Goal: Task Accomplishment & Management: Manage account settings

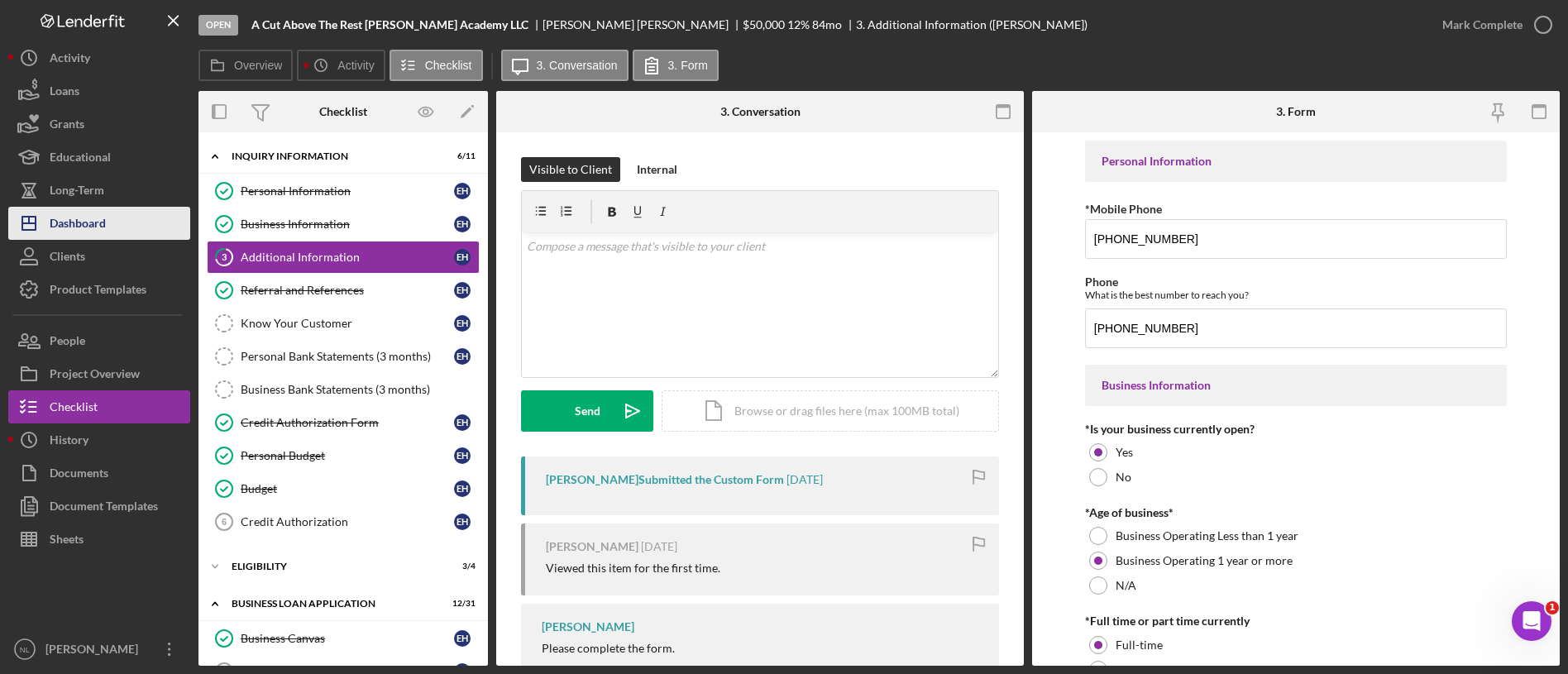
click at [123, 224] on button "Icon/Dashboard Dashboard" at bounding box center [99, 222] width 182 height 33
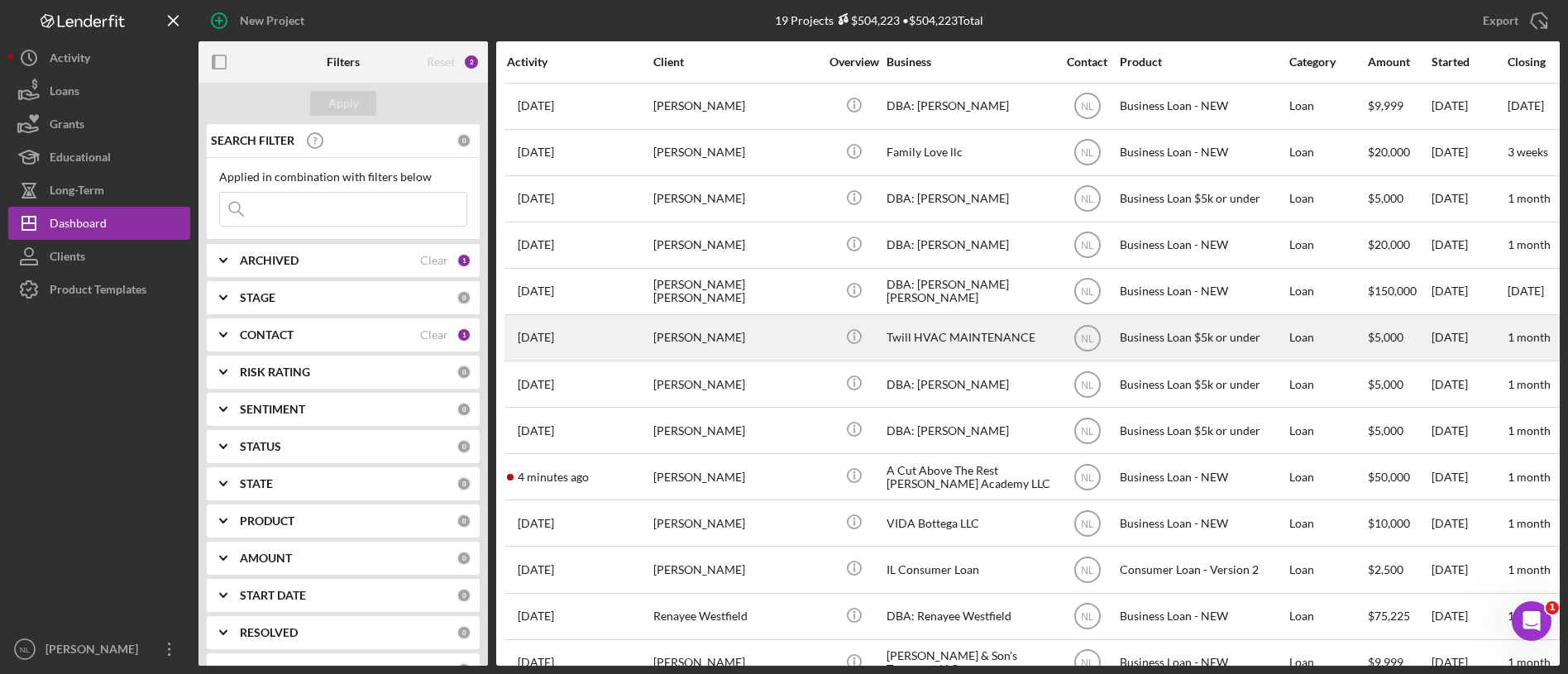
click at [864, 359] on div "Icon/Info" at bounding box center [854, 338] width 62 height 44
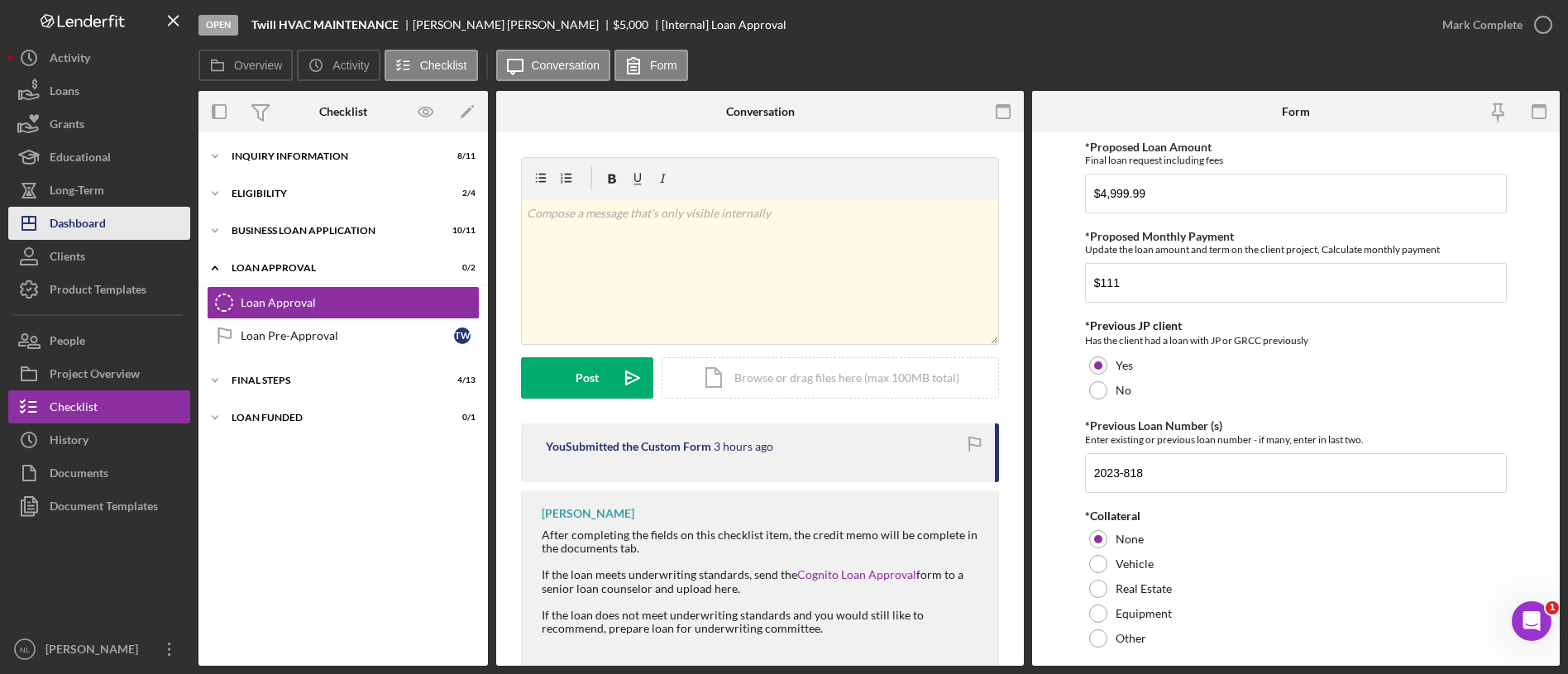
click at [160, 226] on button "Icon/Dashboard Dashboard" at bounding box center [99, 222] width 182 height 33
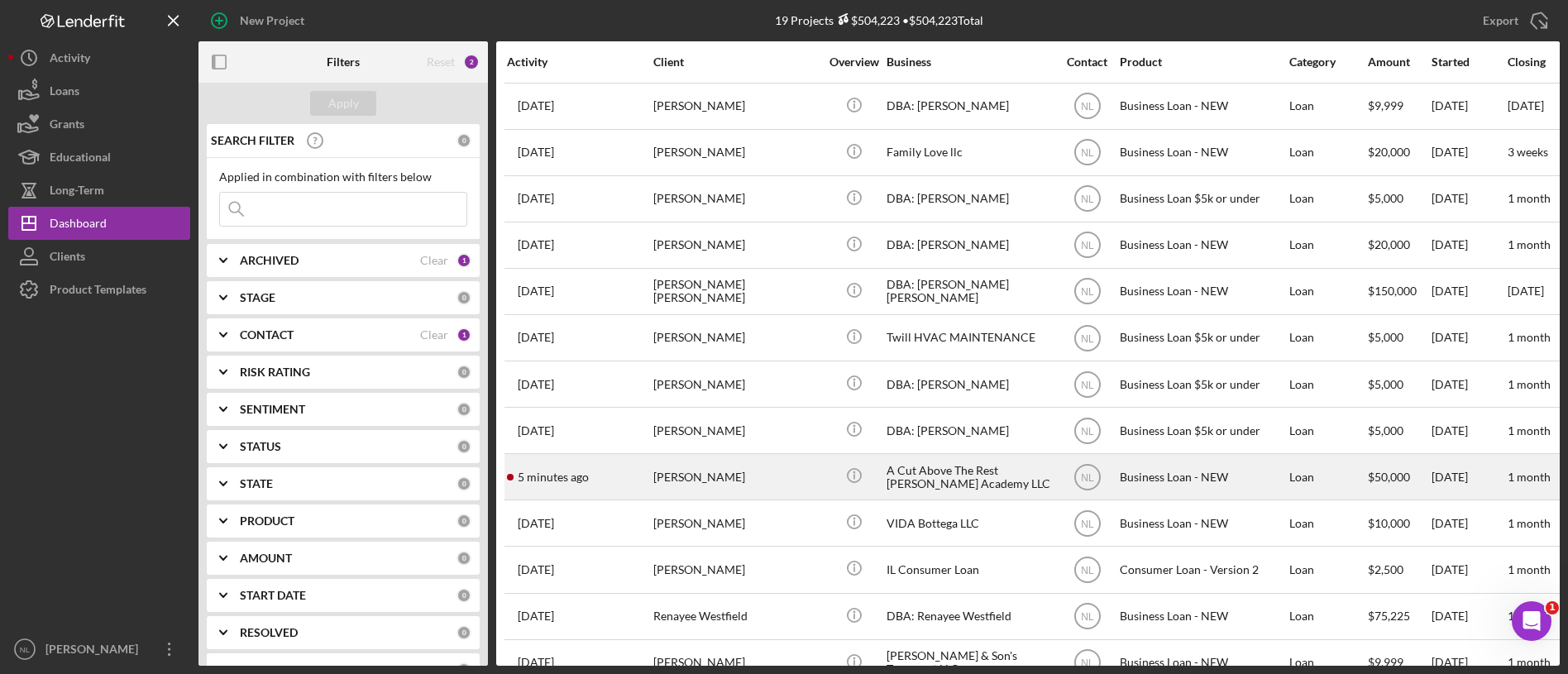
click at [681, 489] on div "[PERSON_NAME]" at bounding box center [736, 476] width 166 height 44
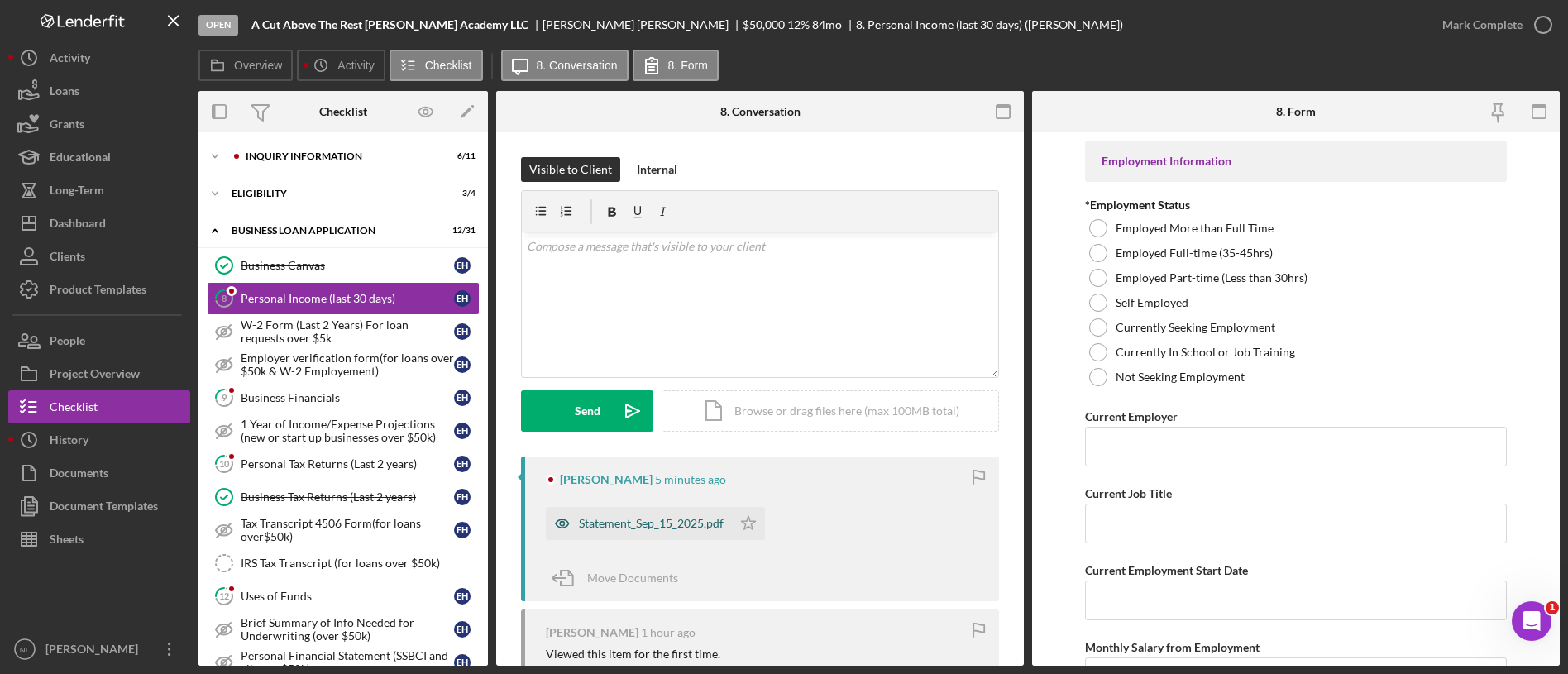
click at [672, 526] on div "Statement_Sep_15_2025.pdf" at bounding box center [650, 523] width 145 height 13
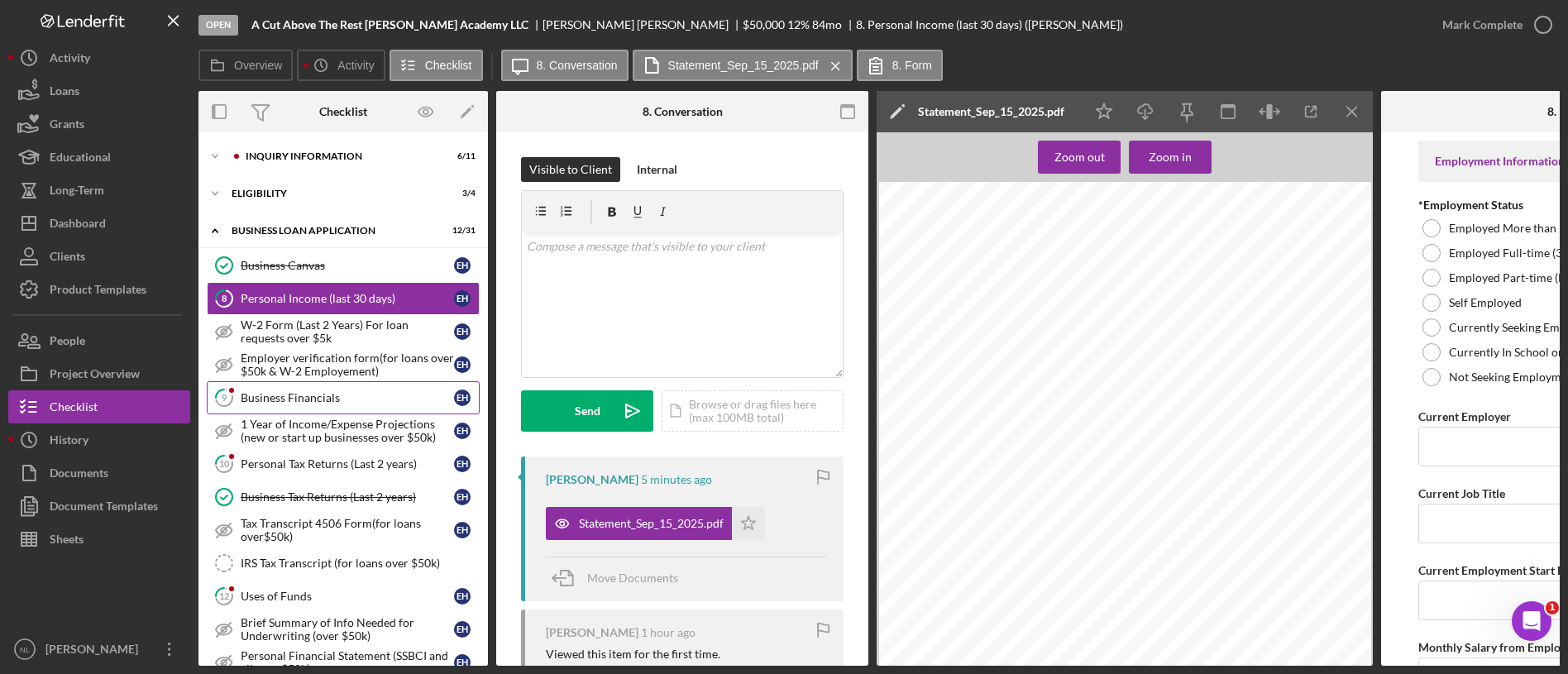
click at [298, 398] on div "Business Financials" at bounding box center [347, 398] width 213 height 13
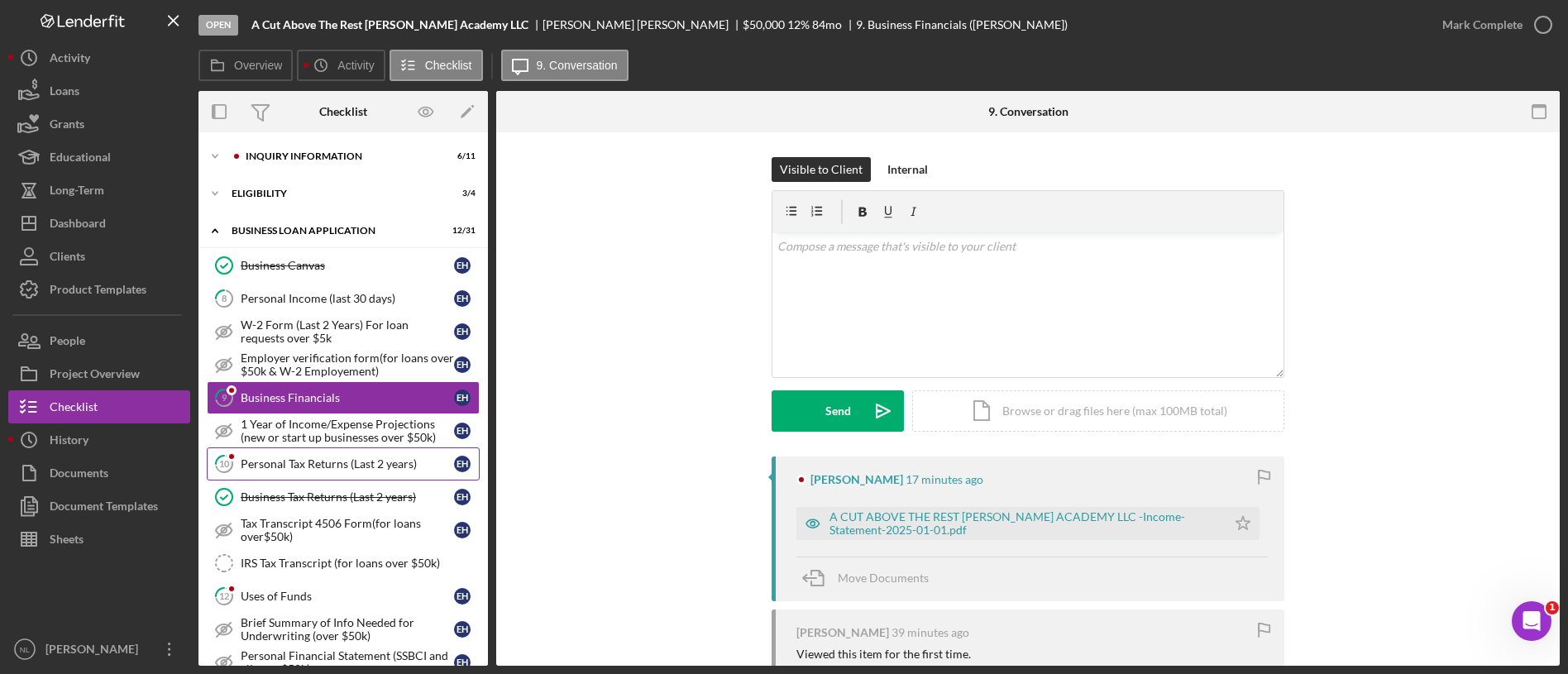
click at [314, 459] on div "Personal Tax Returns (Last 2 years)" at bounding box center [347, 464] width 213 height 13
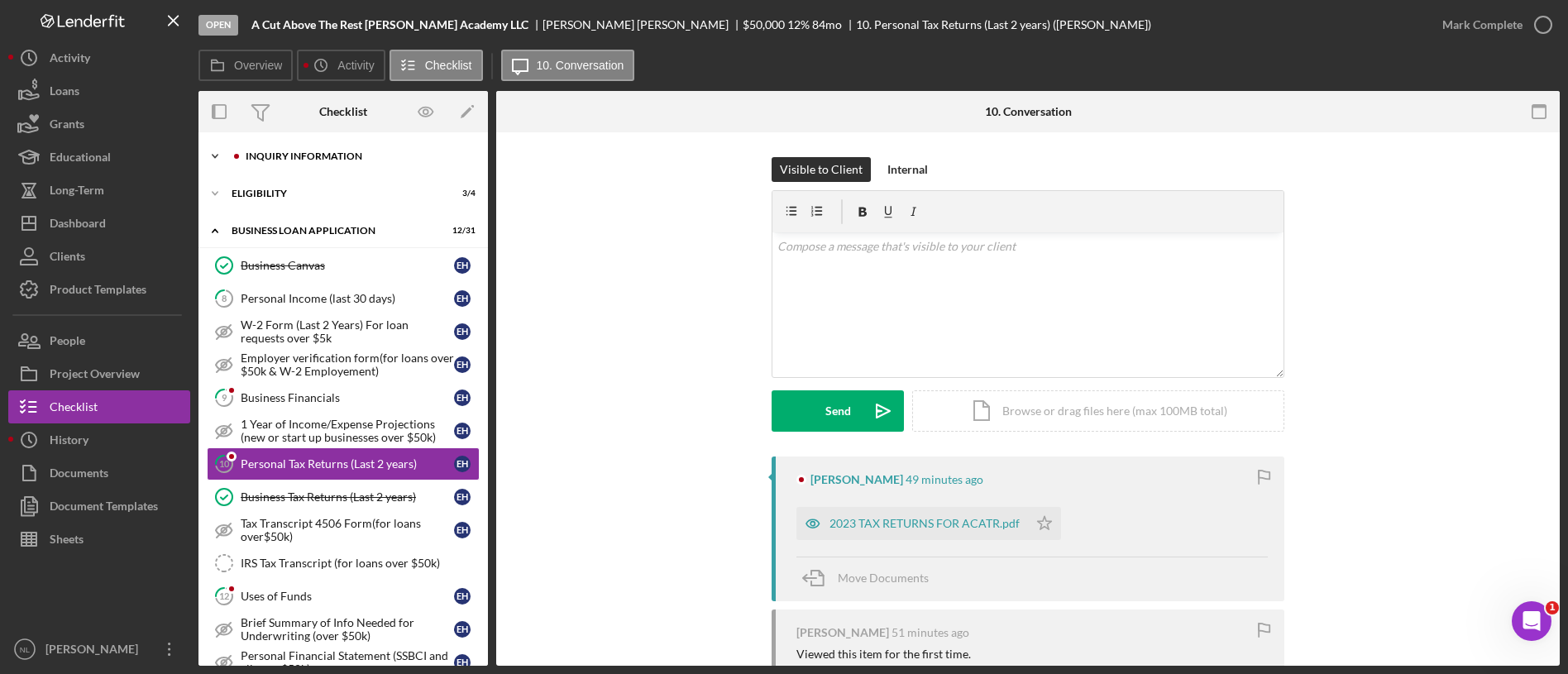
click at [282, 151] on div "INQUIRY INFORMATION" at bounding box center [356, 156] width 222 height 9
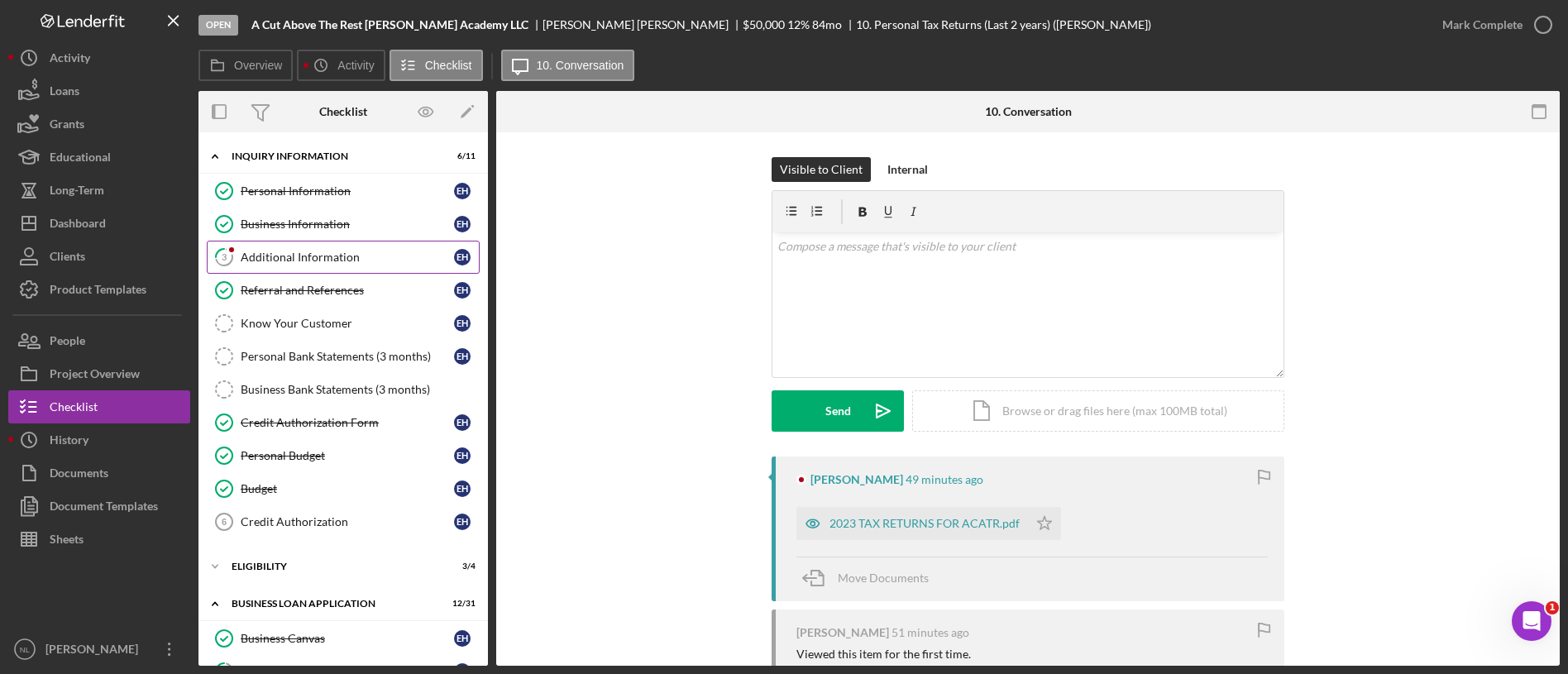
click at [327, 247] on link "3 Additional Information E H" at bounding box center [343, 257] width 273 height 33
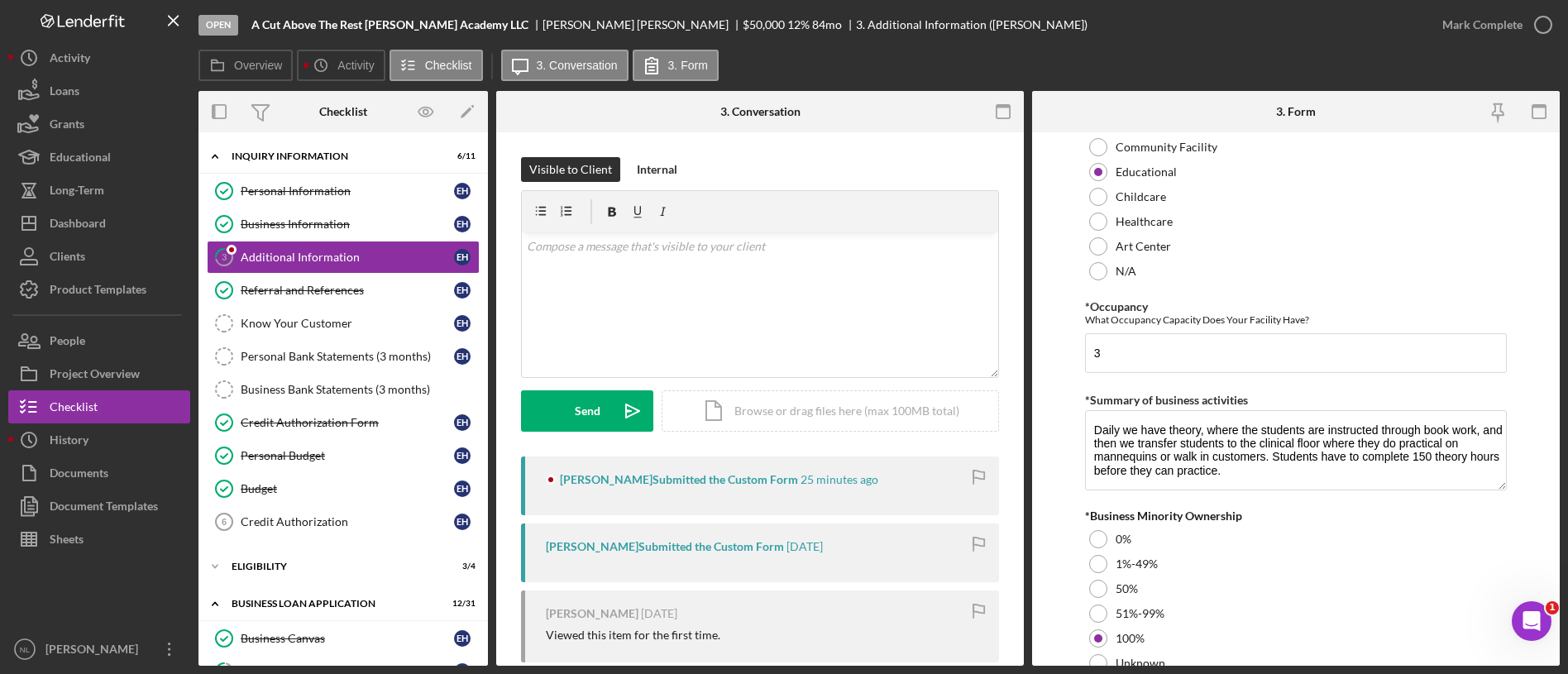
scroll to position [1910, 0]
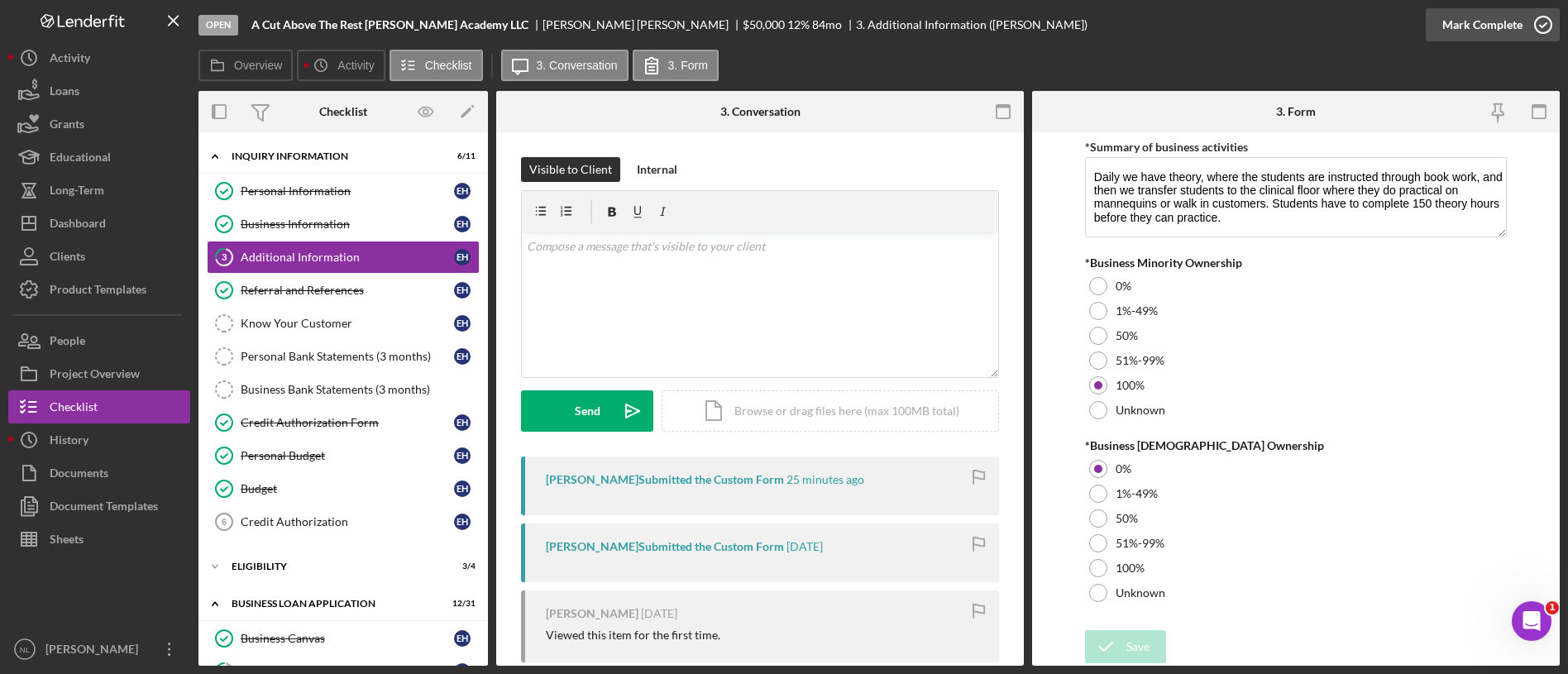
click at [1495, 38] on div "Mark Complete" at bounding box center [1482, 25] width 80 height 33
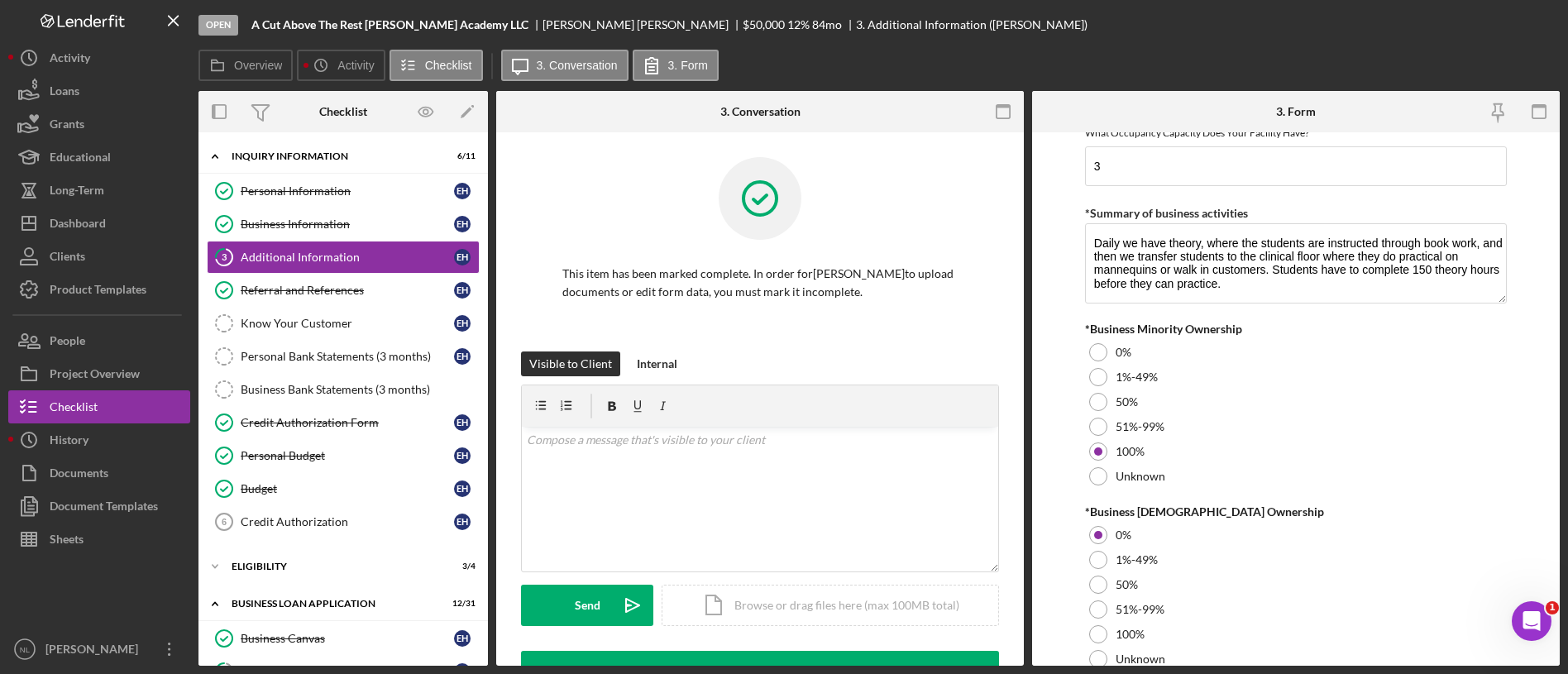
scroll to position [1977, 0]
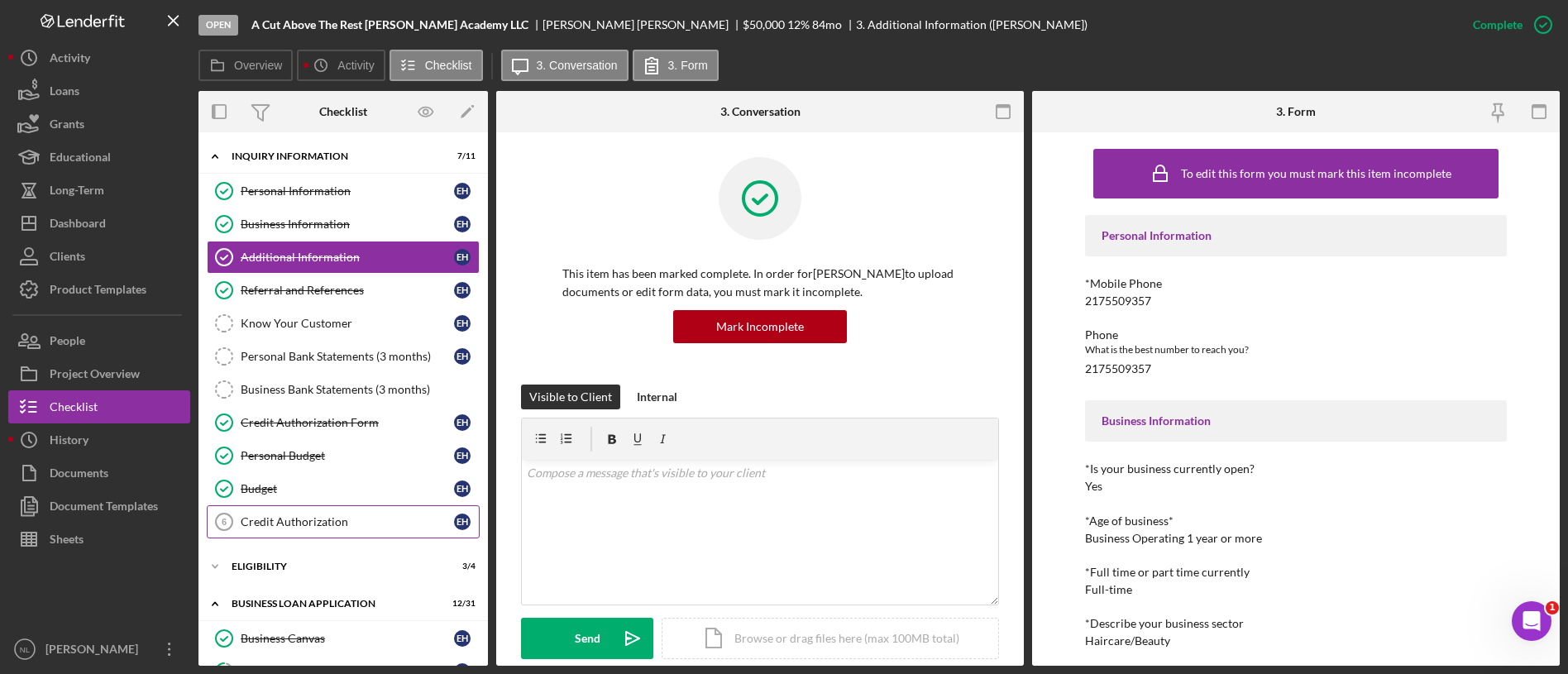
click at [319, 520] on div "Credit Authorization" at bounding box center [347, 522] width 213 height 13
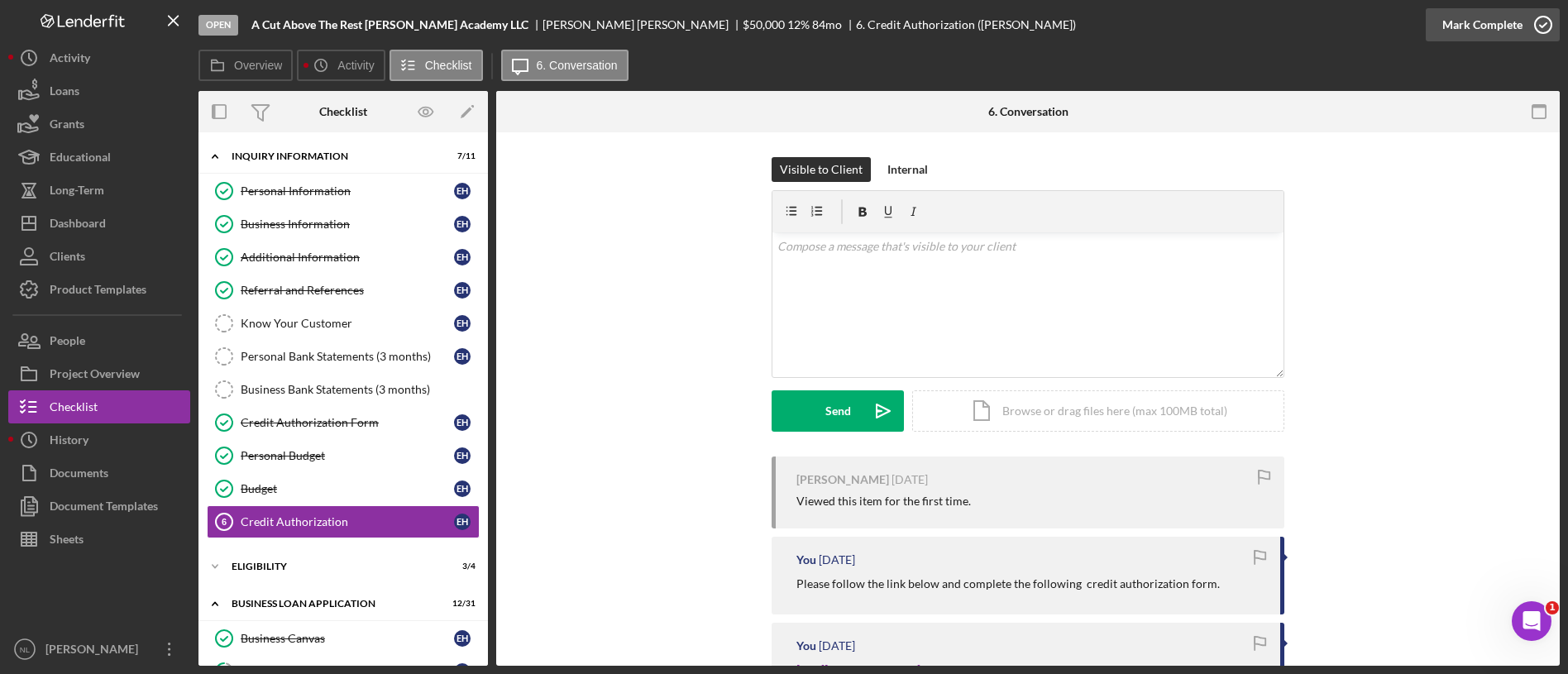
click at [1502, 32] on div "Mark Complete" at bounding box center [1482, 25] width 80 height 33
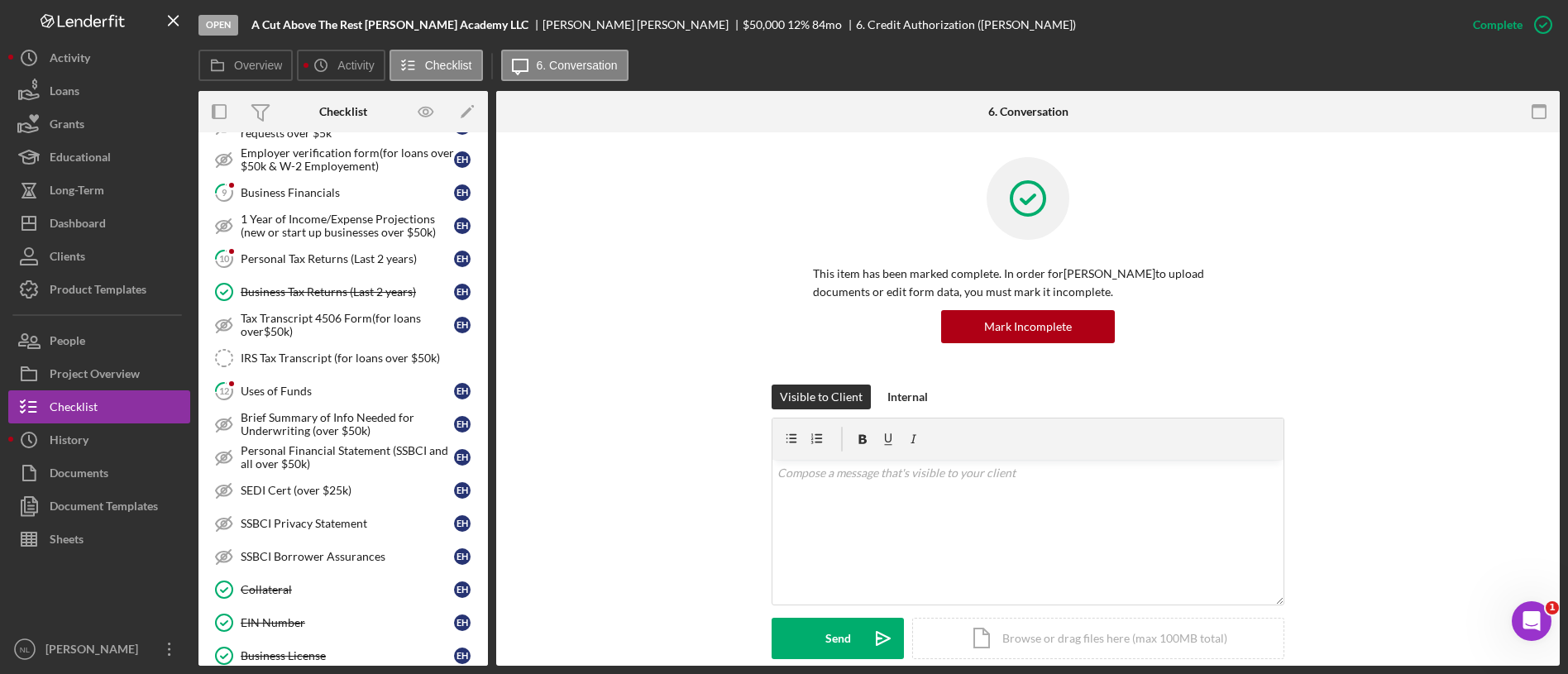
scroll to position [151, 0]
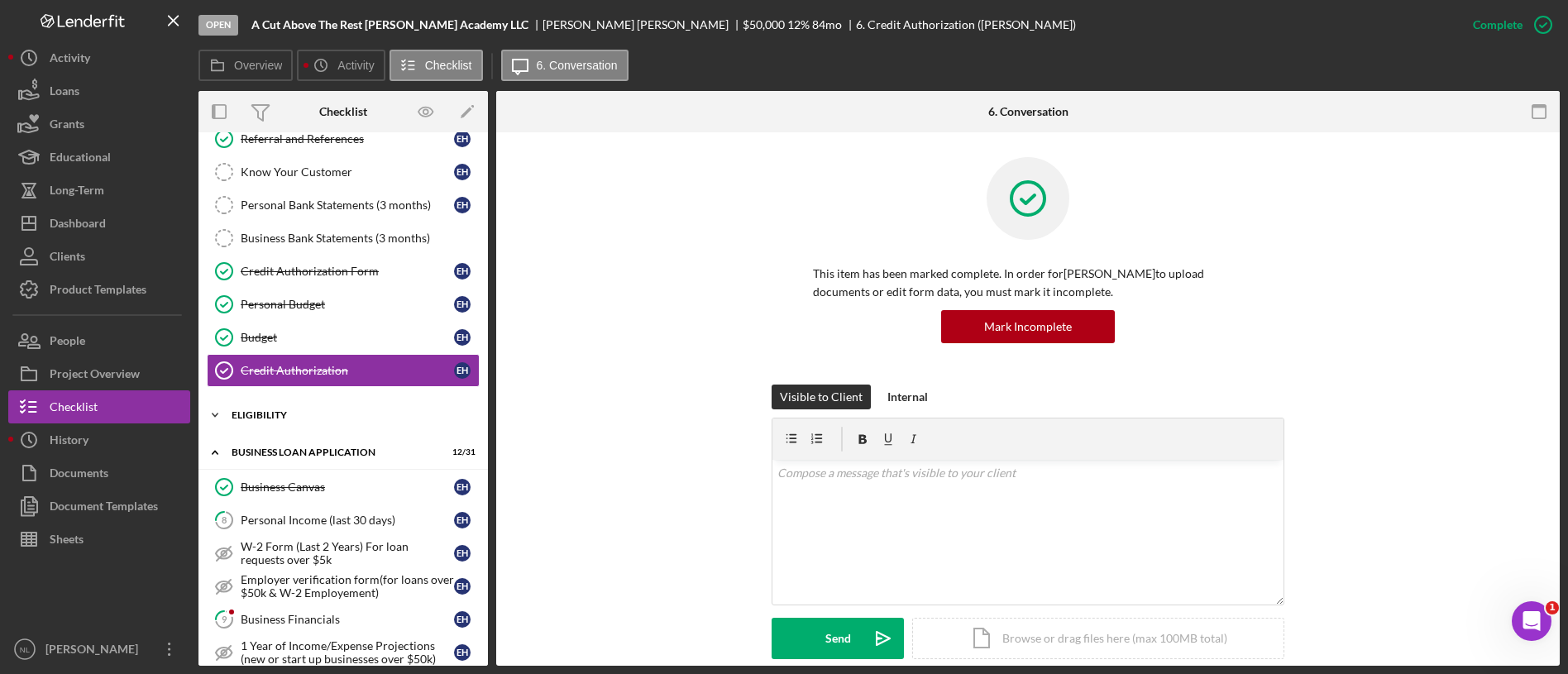
click at [329, 405] on div "Icon/Expander ELIGIBILITY 3 / 4" at bounding box center [344, 415] width 290 height 33
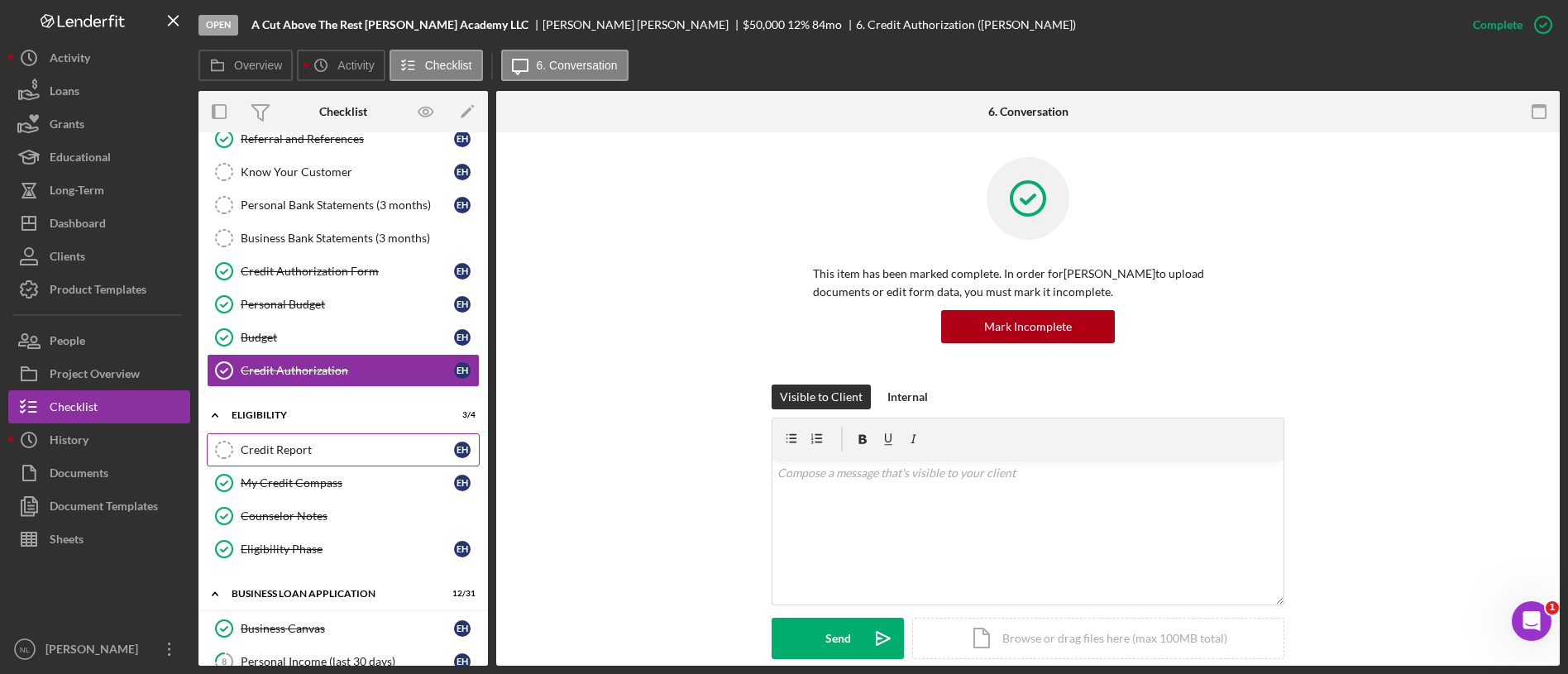
click at [333, 455] on div "Credit Report" at bounding box center [347, 450] width 213 height 13
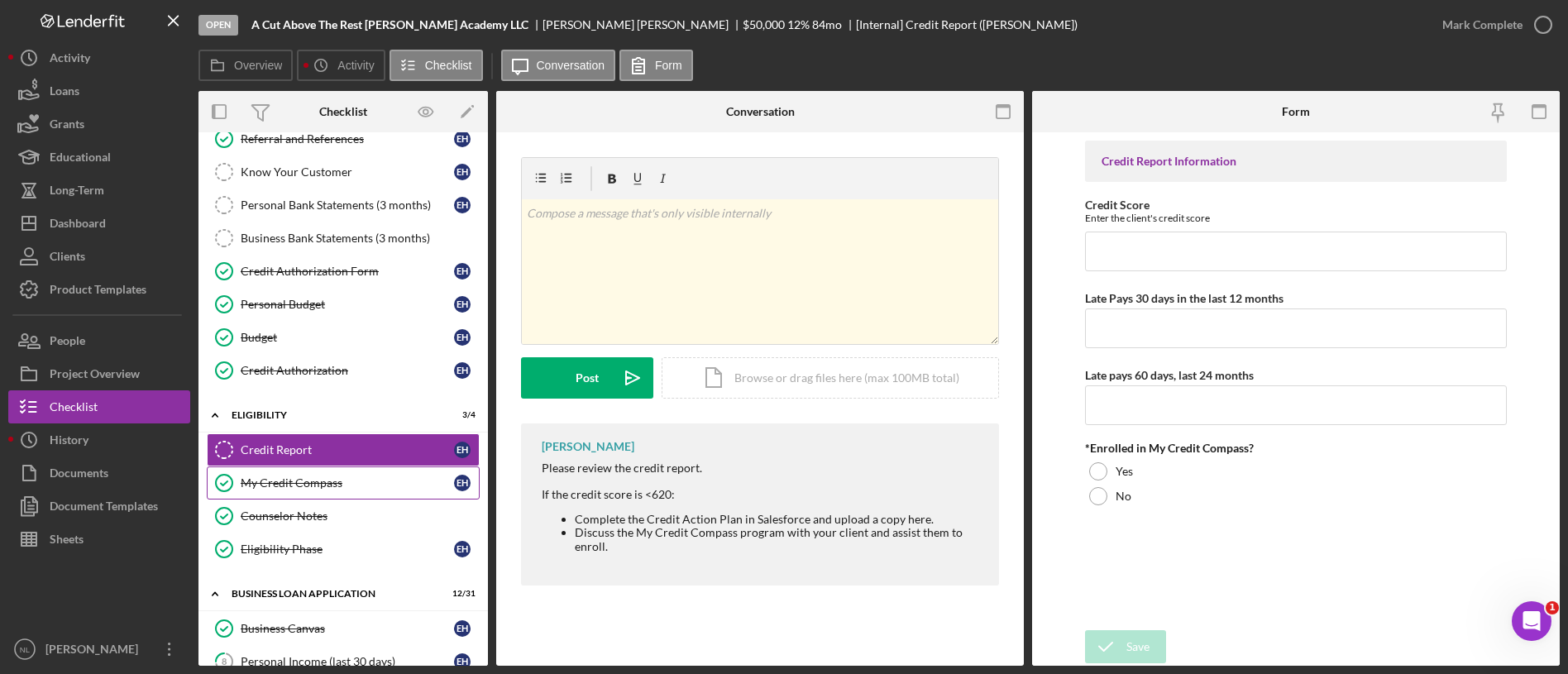
click at [335, 474] on link "My Credit Compass My Credit Compass E H" at bounding box center [343, 483] width 273 height 33
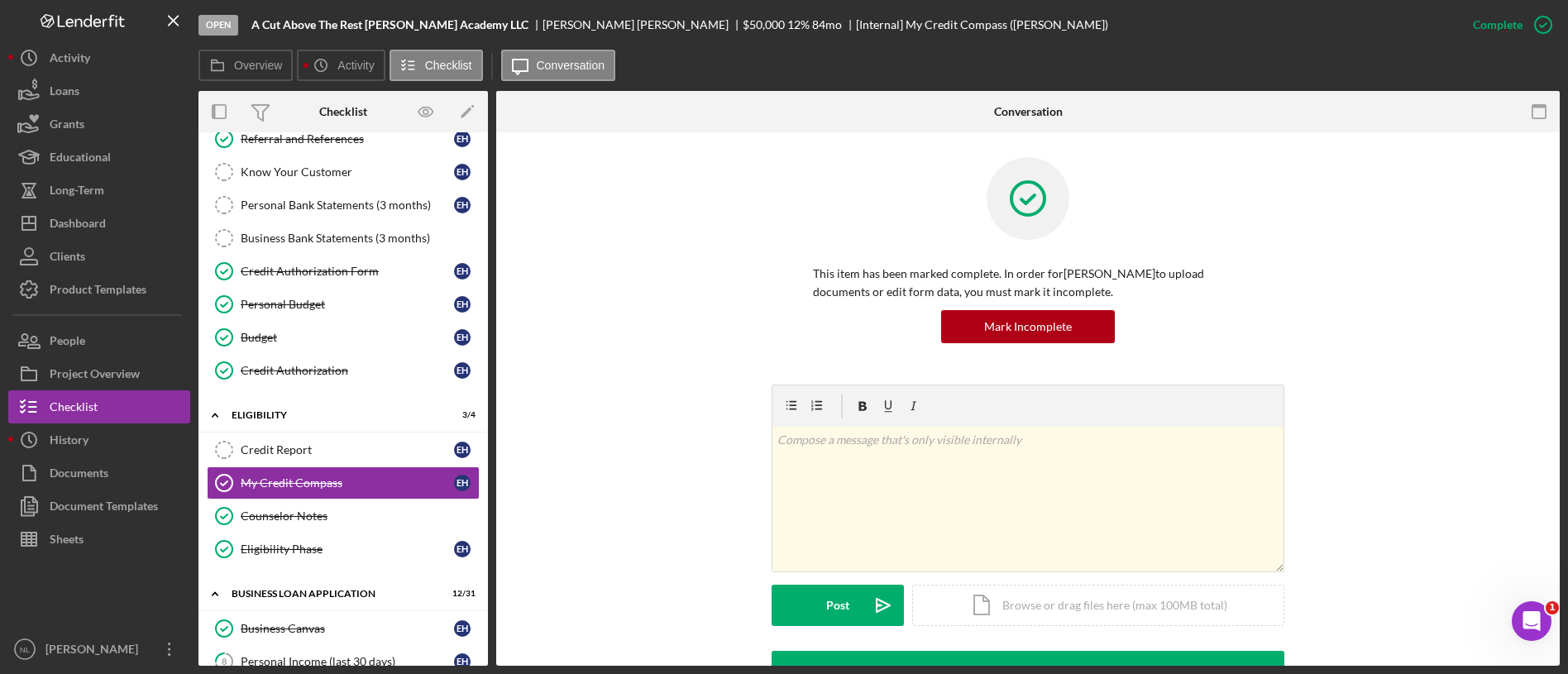
scroll to position [355, 0]
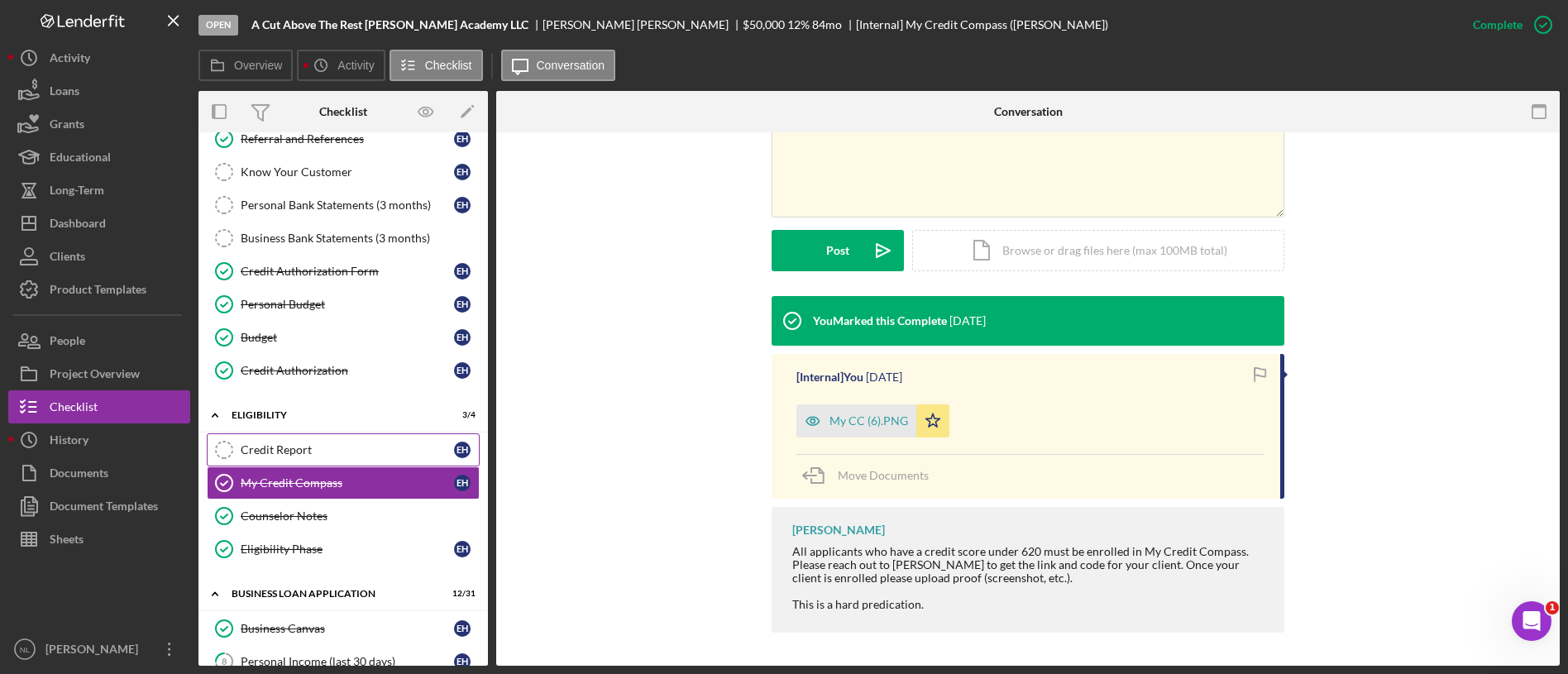
click at [400, 443] on div "Credit Report" at bounding box center [347, 450] width 213 height 13
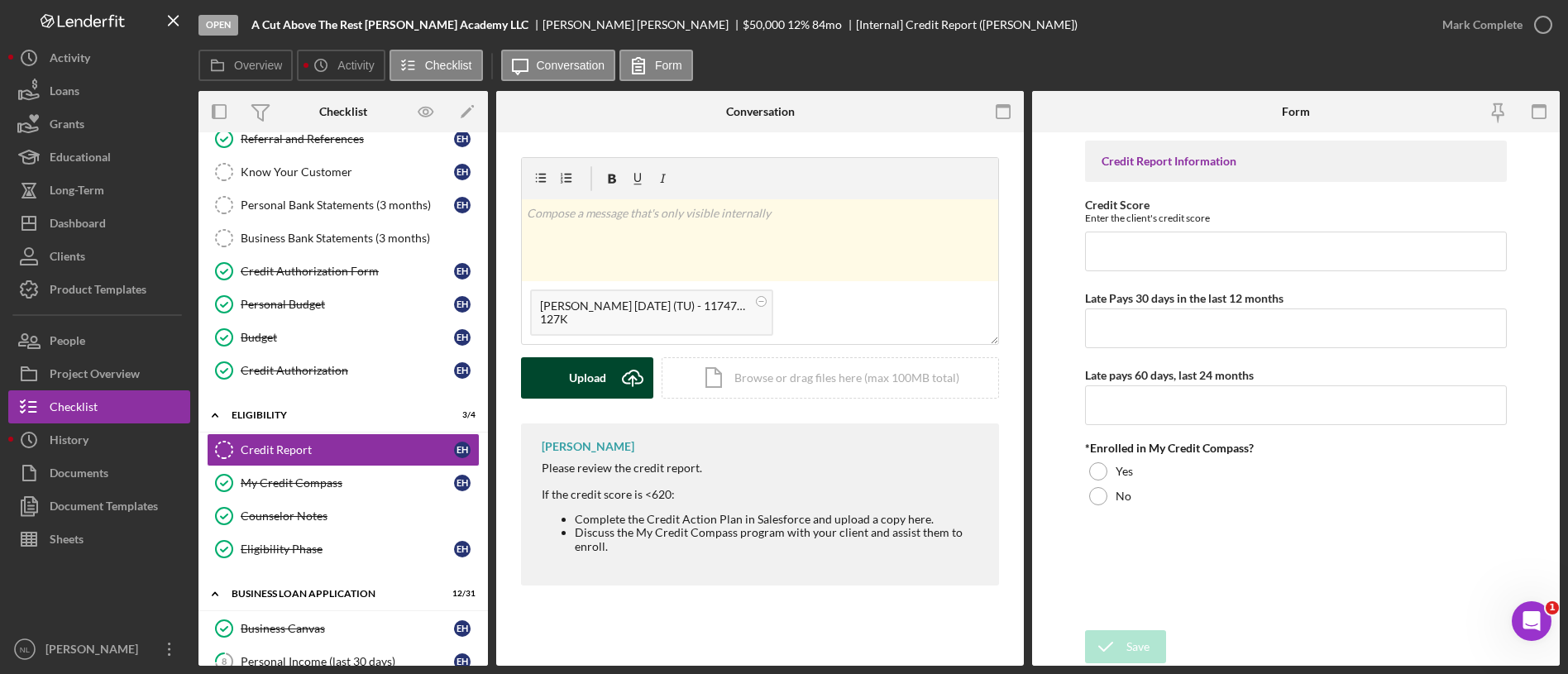
click at [579, 372] on div "Upload" at bounding box center [587, 378] width 37 height 42
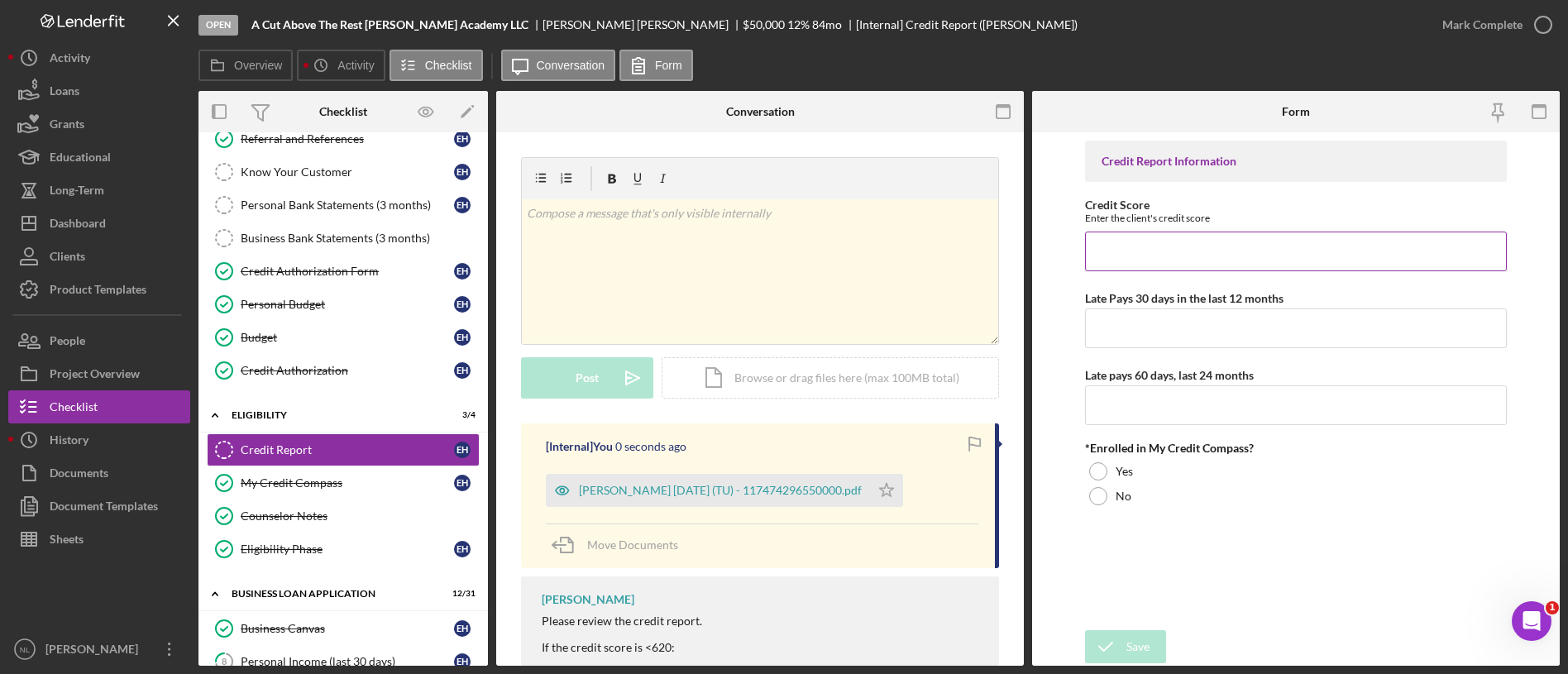
click at [1151, 250] on input "Credit Score" at bounding box center [1296, 252] width 422 height 40
type input "661"
click at [1127, 324] on input "Late Pays 30 days in the last 12 months" at bounding box center [1296, 328] width 422 height 40
type input "0"
click at [1110, 404] on input "Late pays 60 days, last 24 months" at bounding box center [1296, 405] width 422 height 40
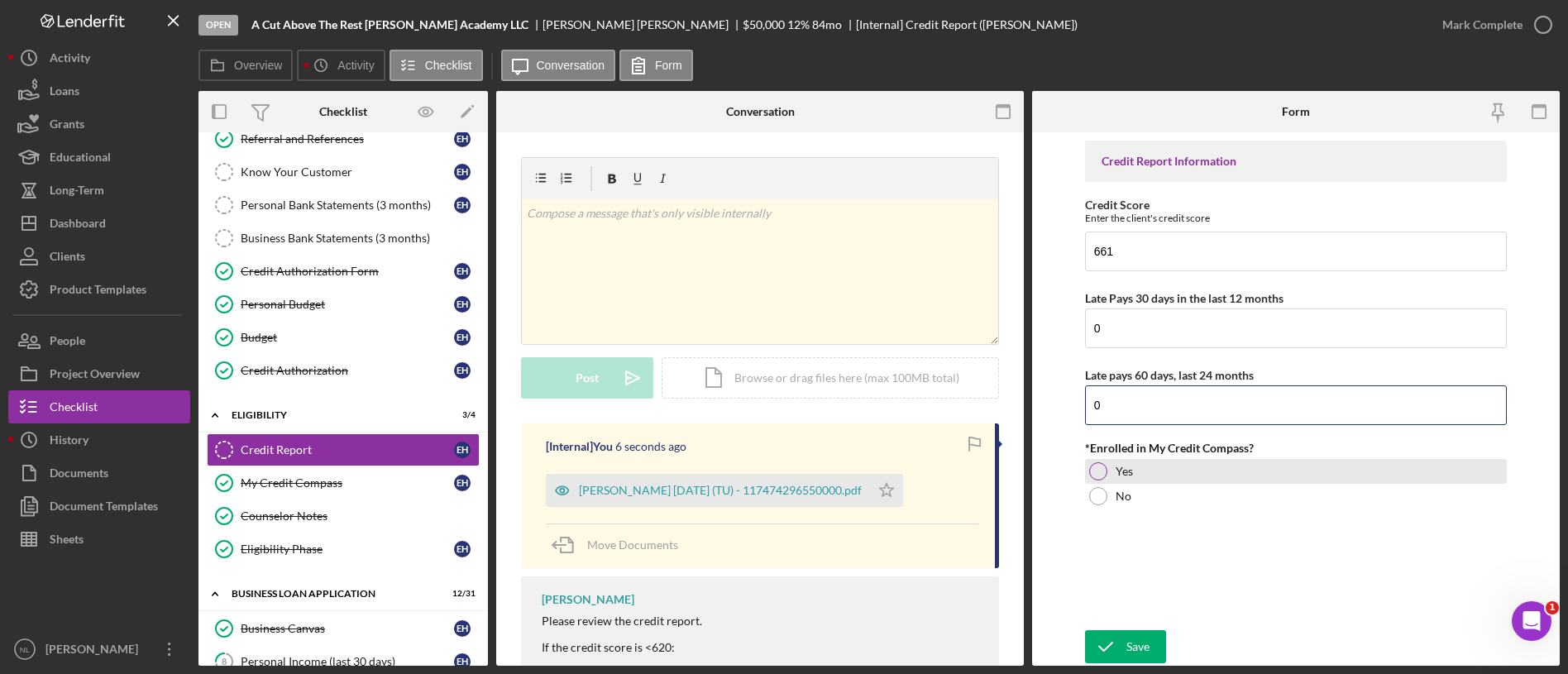
type input "0"
click at [1102, 475] on div at bounding box center [1097, 470] width 18 height 18
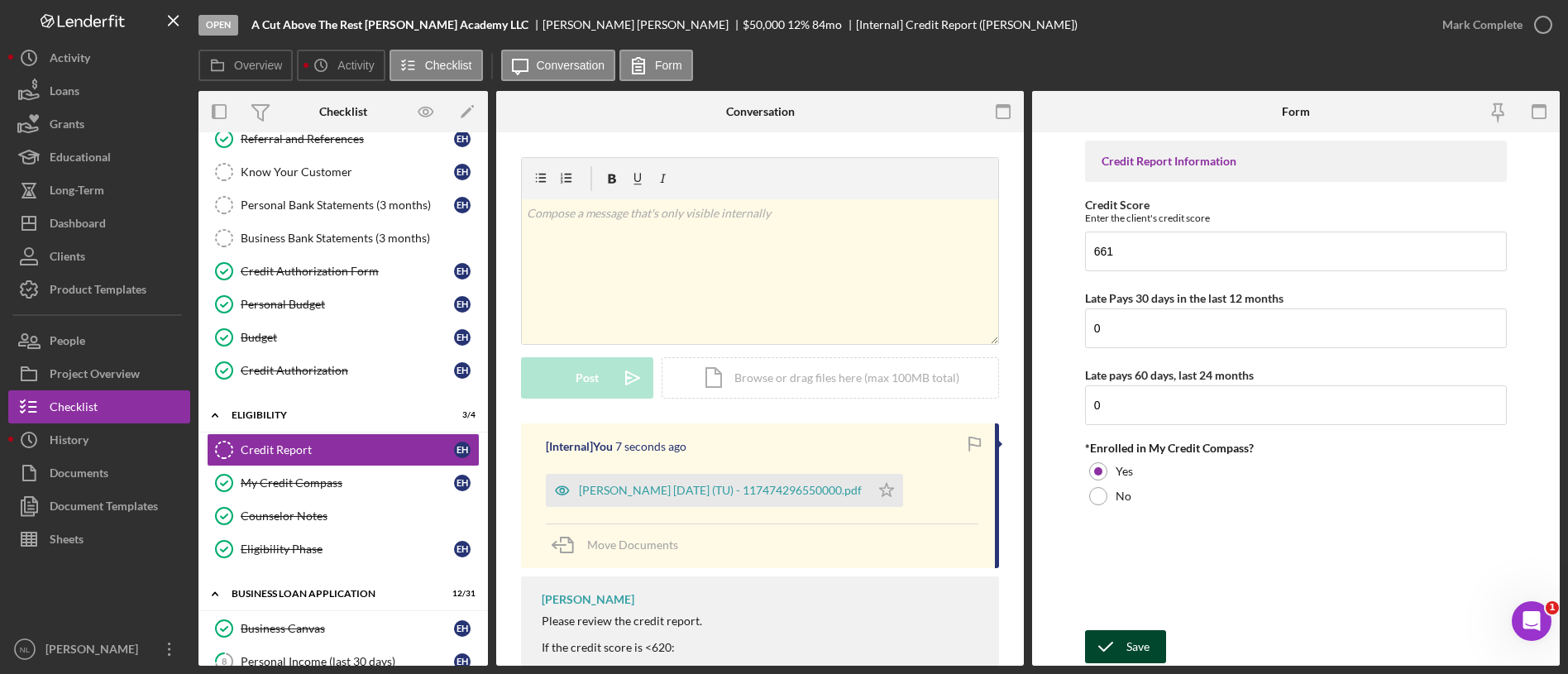
click at [1141, 651] on div "Save" at bounding box center [1138, 647] width 23 height 33
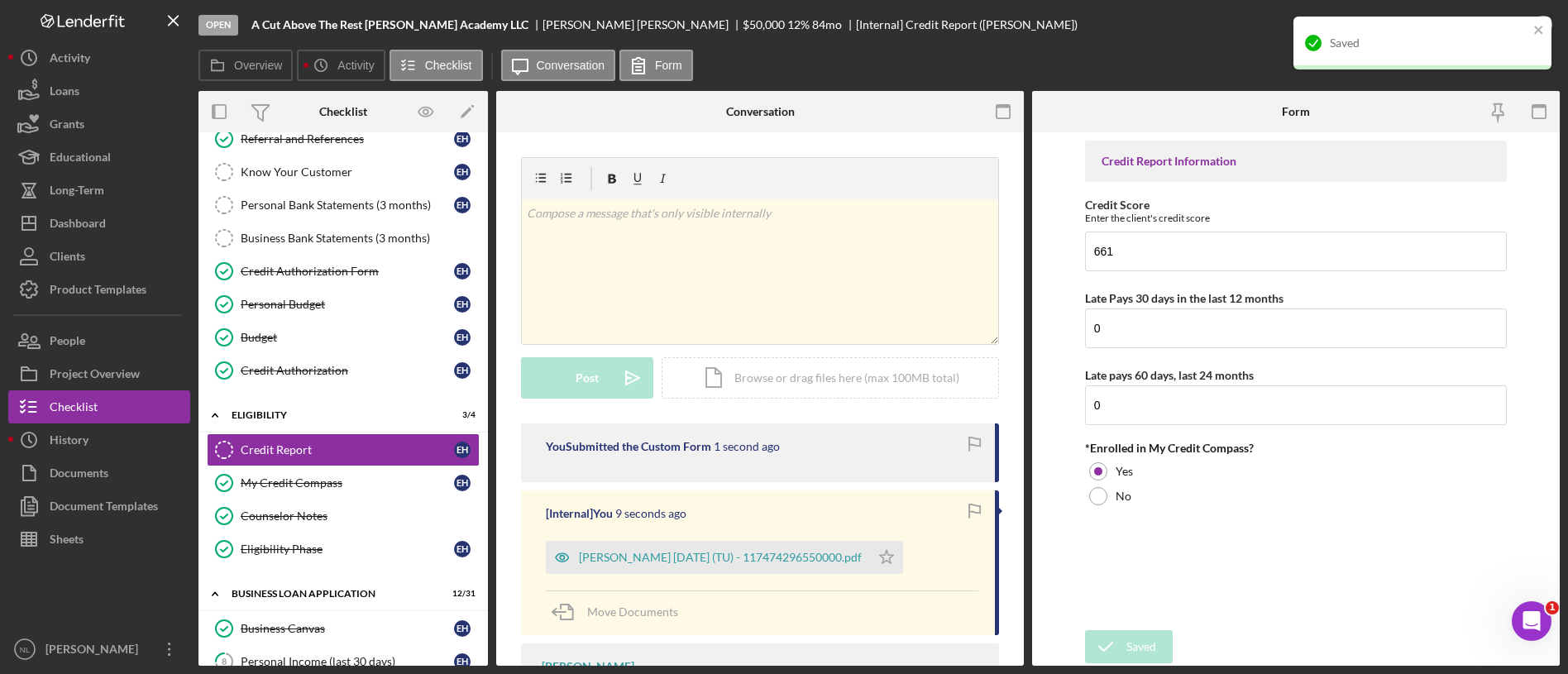
click at [1532, 26] on div "Saved" at bounding box center [1422, 43] width 258 height 53
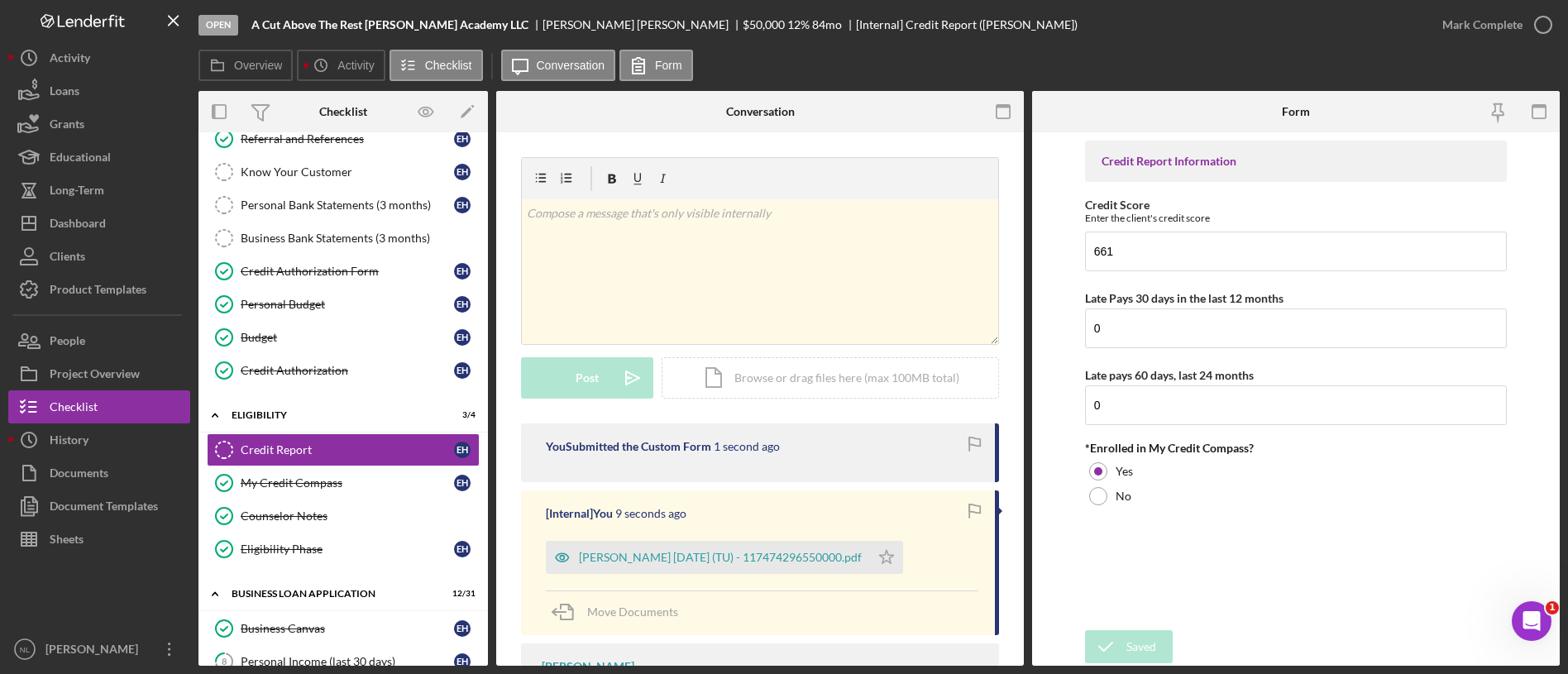
click at [1484, 37] on div "Open A Cut Above The Rest [PERSON_NAME] Academy LLC [PERSON_NAME] $50,000 $50,0…" at bounding box center [784, 337] width 1568 height 674
click at [1453, 26] on div "Mark Complete" at bounding box center [1482, 25] width 80 height 33
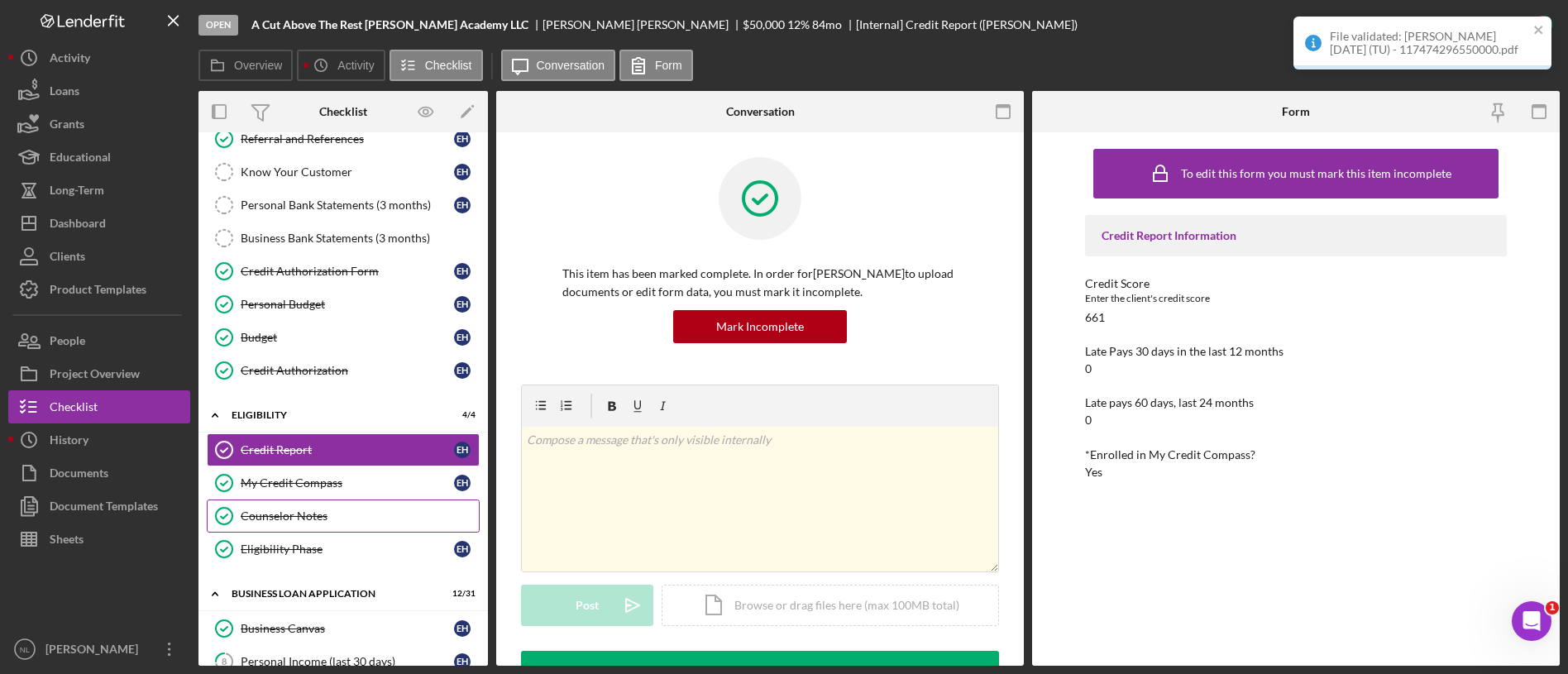
scroll to position [603, 0]
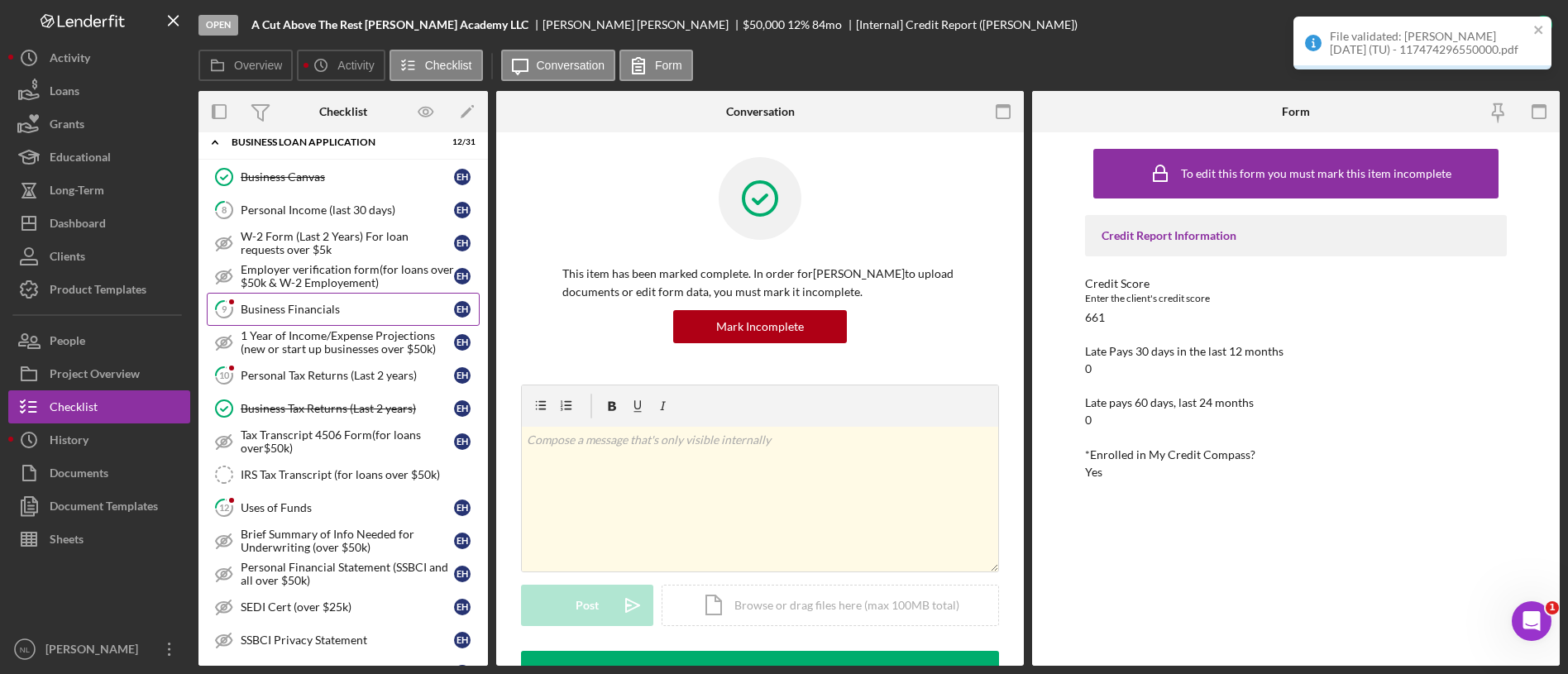
click at [316, 297] on link "9 Business Financials E H" at bounding box center [343, 309] width 273 height 33
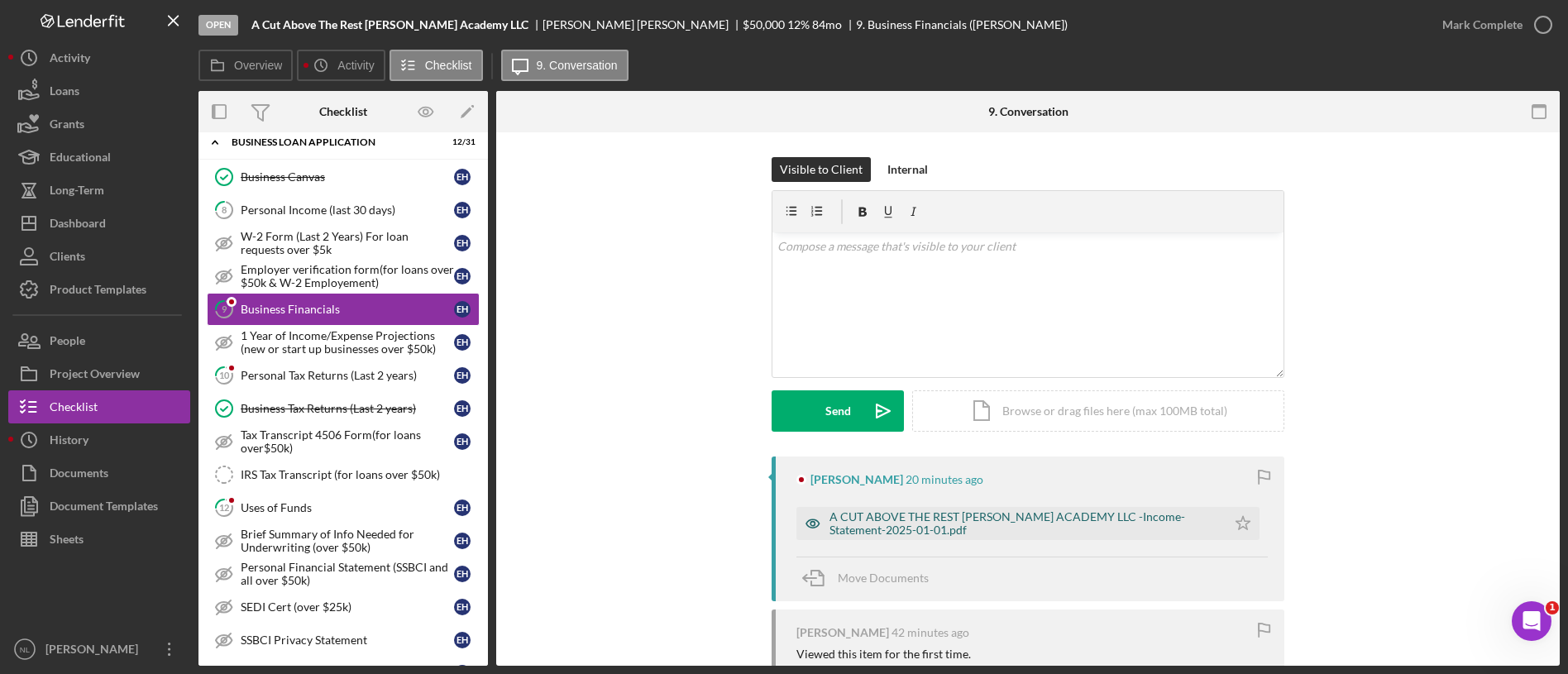
click at [885, 506] on div "A CUT ABOVE THE REST [PERSON_NAME] ACADEMY LLC -Income-Statement-2025-01-01.pdf" at bounding box center [1011, 523] width 430 height 33
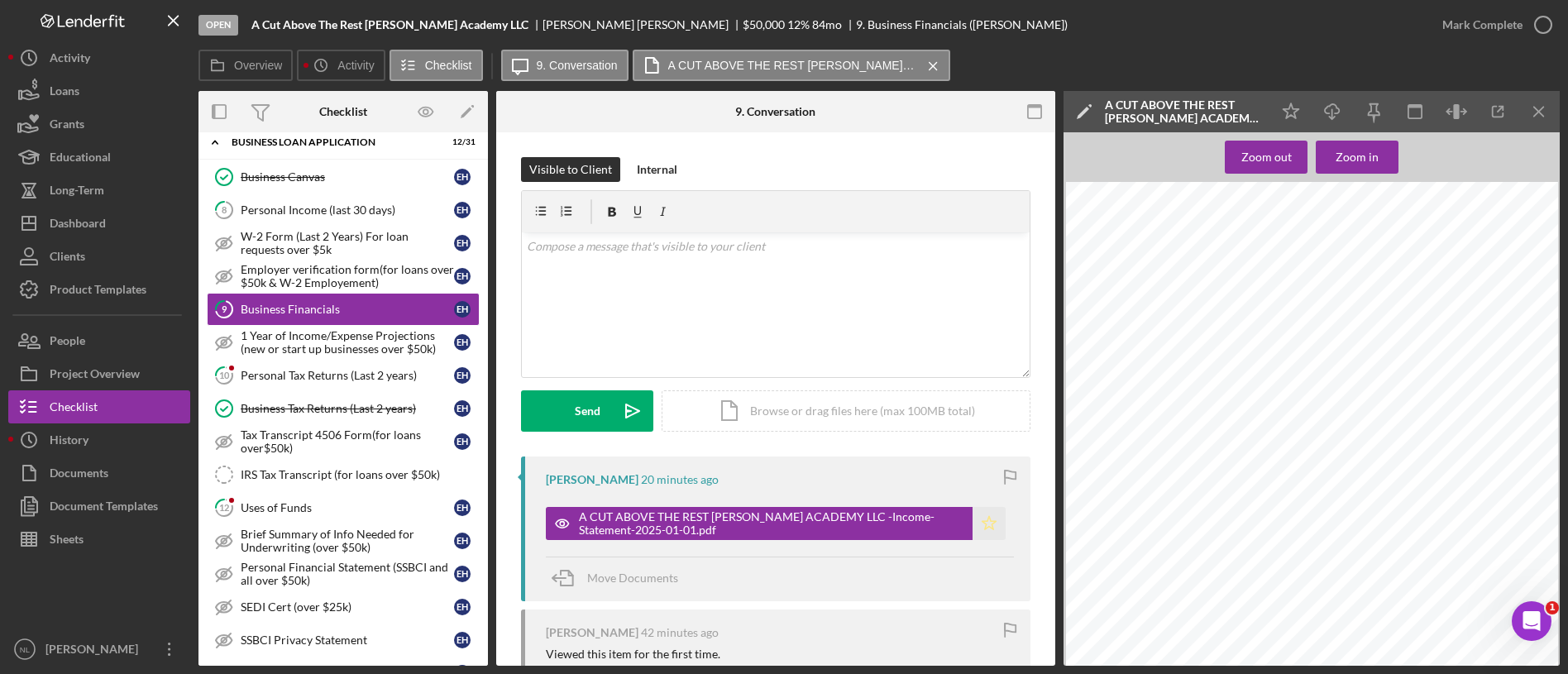
click at [985, 519] on polygon "button" at bounding box center [989, 523] width 14 height 13
click at [1539, 113] on line "button" at bounding box center [1539, 112] width 9 height 9
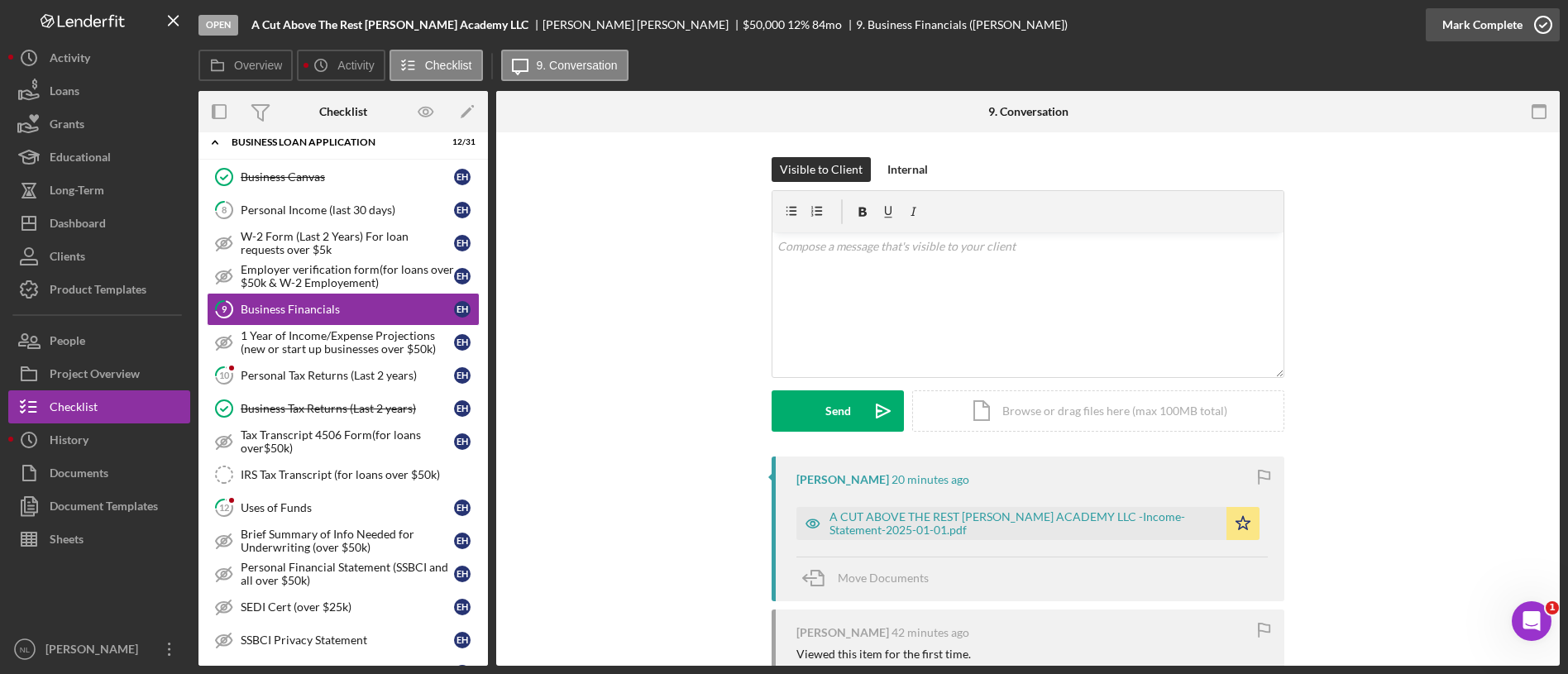
click at [1493, 29] on div "Mark Complete" at bounding box center [1482, 25] width 80 height 33
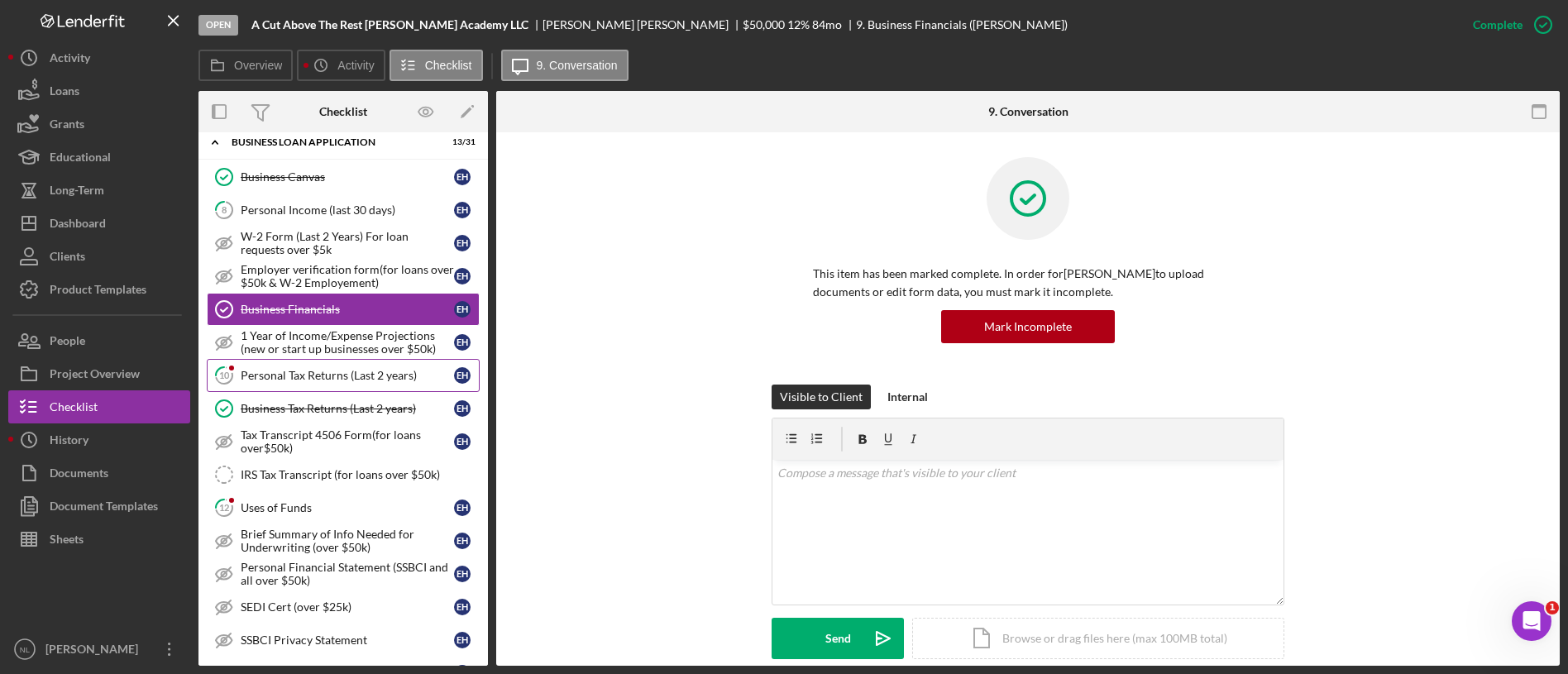
click at [372, 359] on link "10 Personal Tax Returns (Last 2 years) E H" at bounding box center [343, 375] width 273 height 33
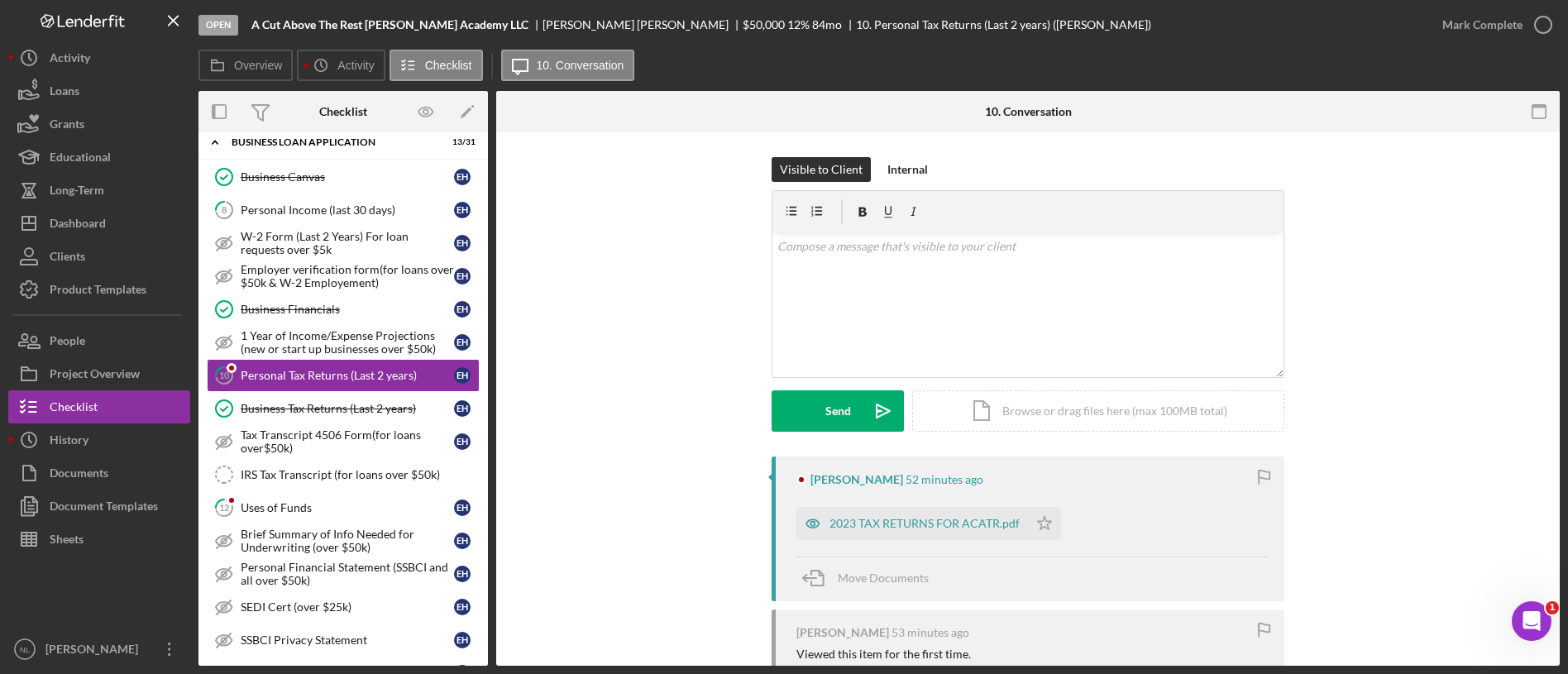
scroll to position [140, 0]
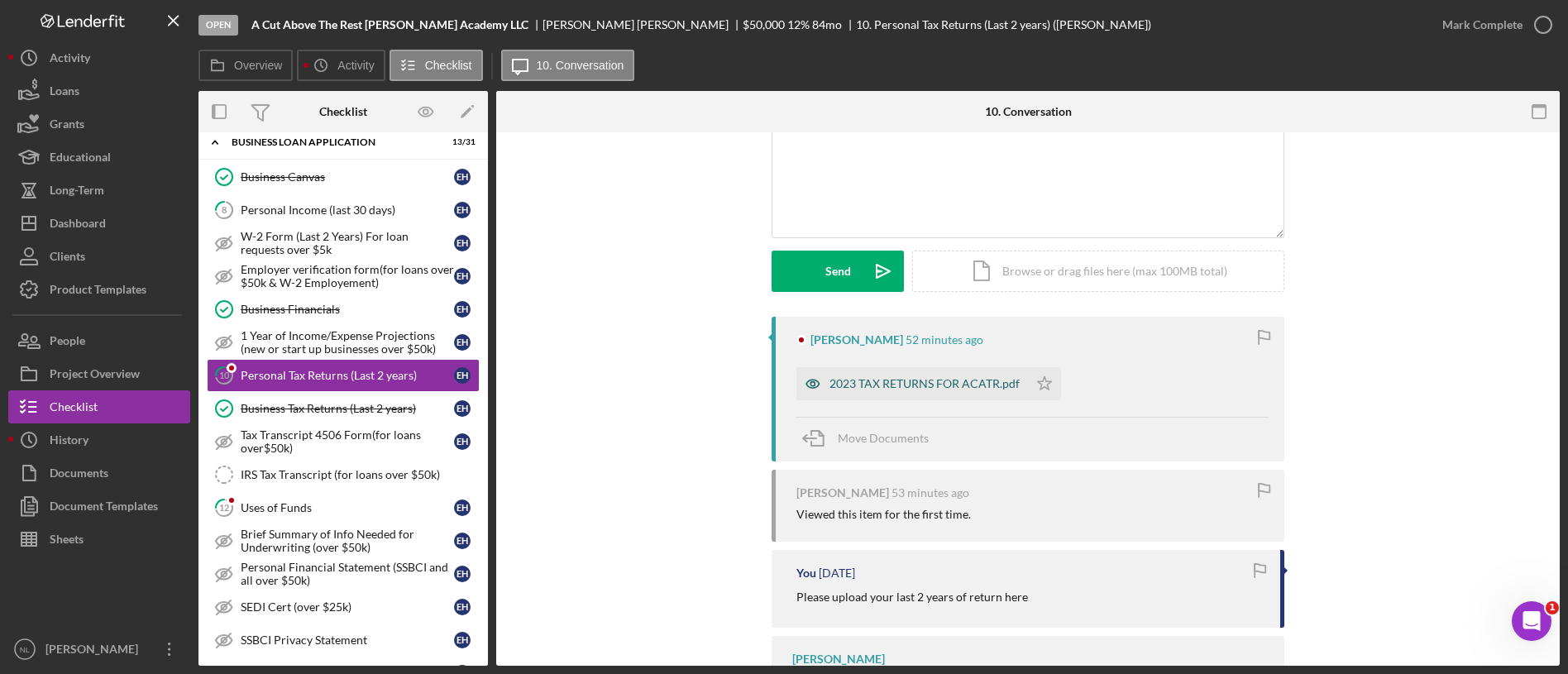
click at [958, 379] on div "2023 TAX RETURNS FOR ACATR.pdf" at bounding box center [924, 383] width 190 height 13
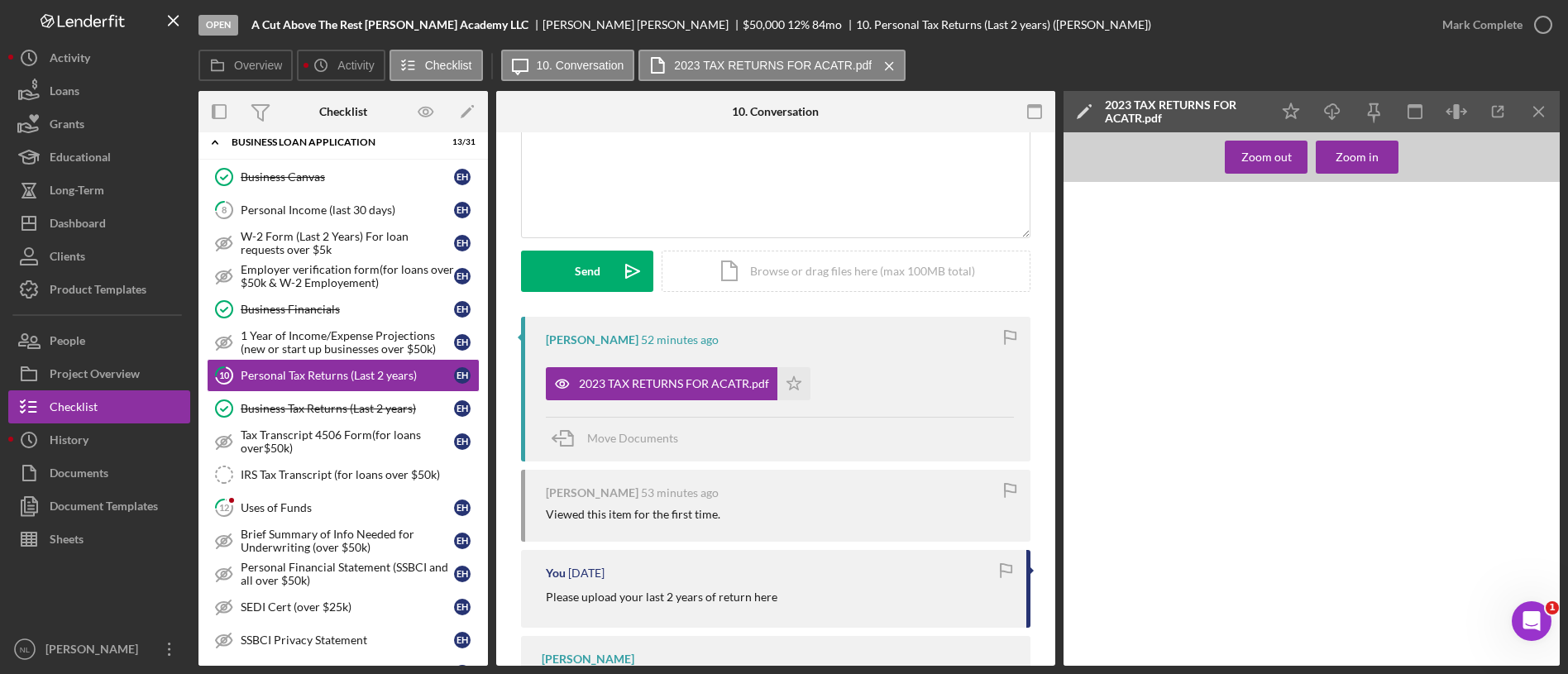
scroll to position [10014, 0]
click at [1525, 107] on icon "Icon/Menu Close" at bounding box center [1539, 112] width 37 height 37
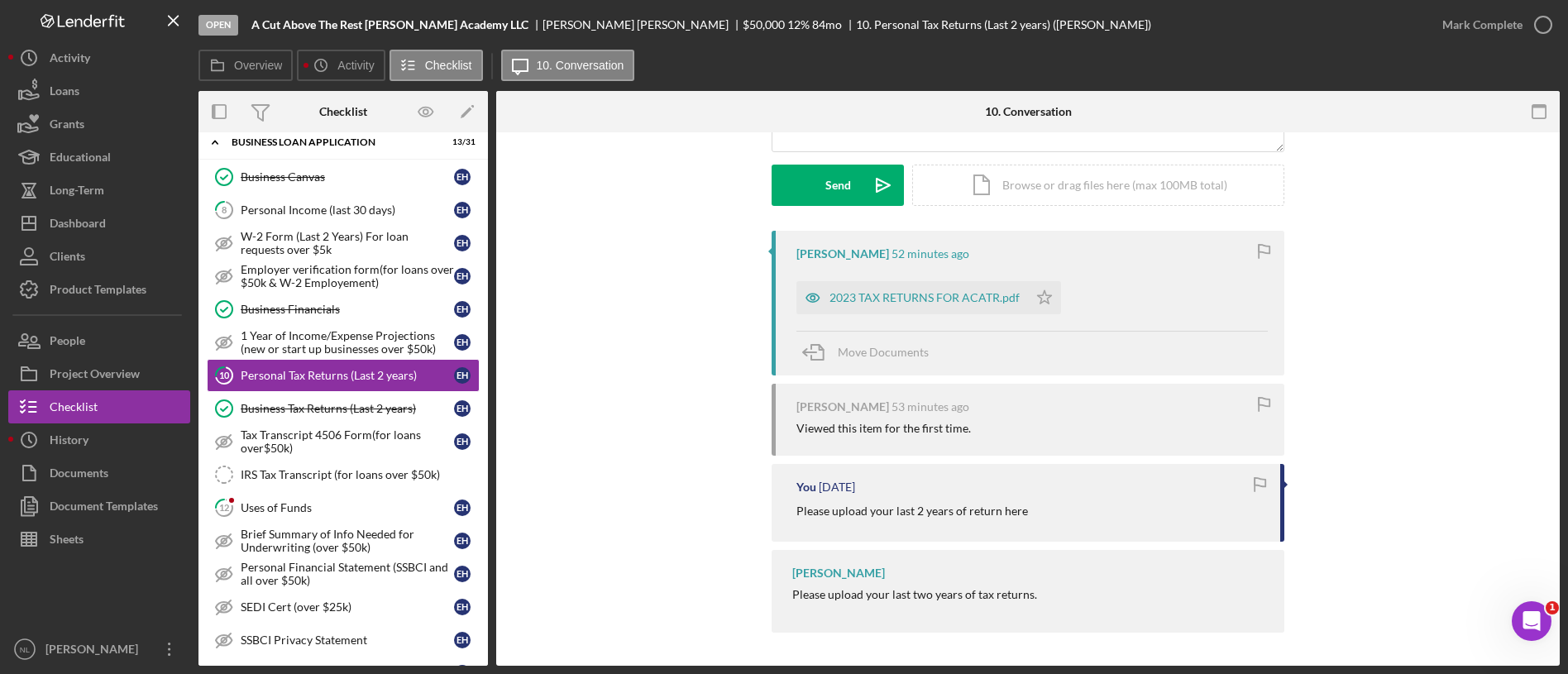
scroll to position [0, 0]
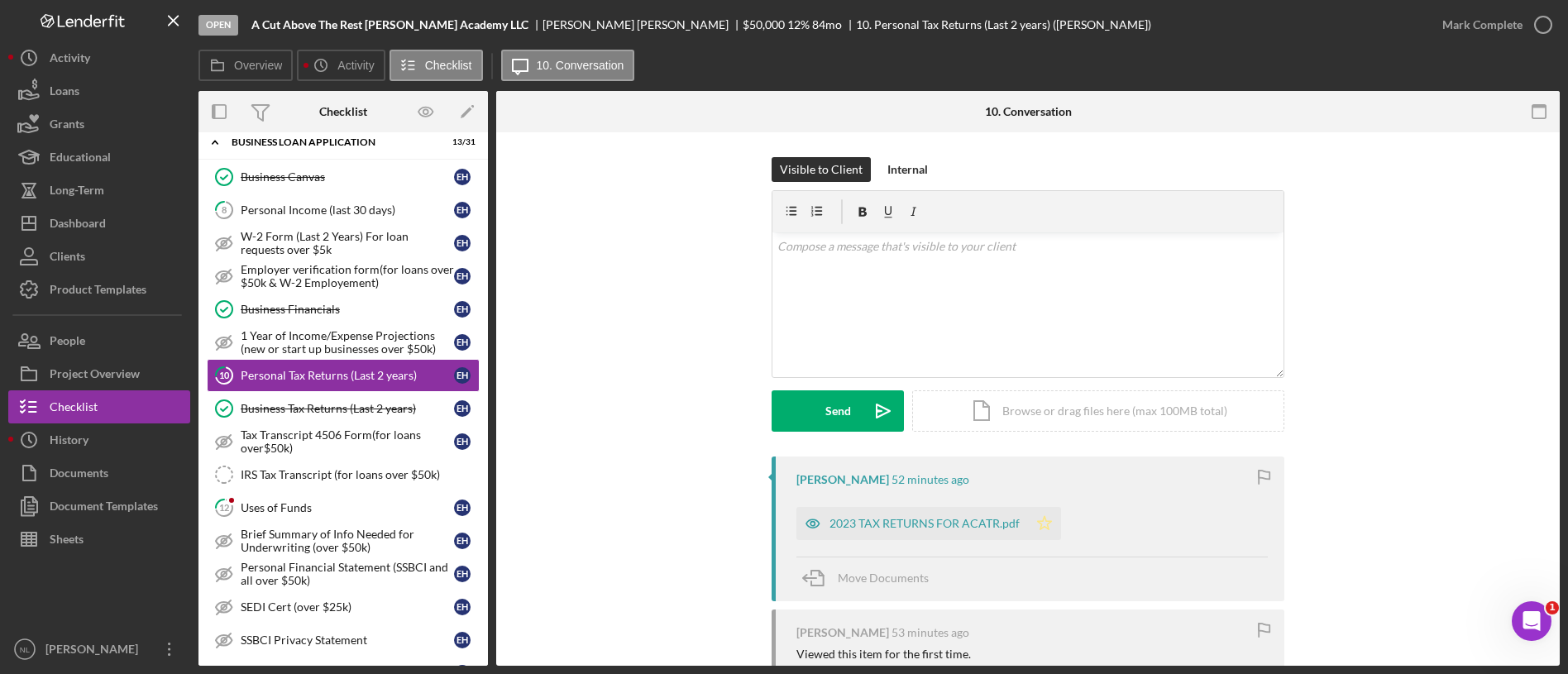
click at [1050, 520] on icon "Icon/Star" at bounding box center [1044, 523] width 33 height 33
click at [329, 430] on div "Tax Transcript 4506 Form(for loans over$50k)" at bounding box center [347, 442] width 213 height 27
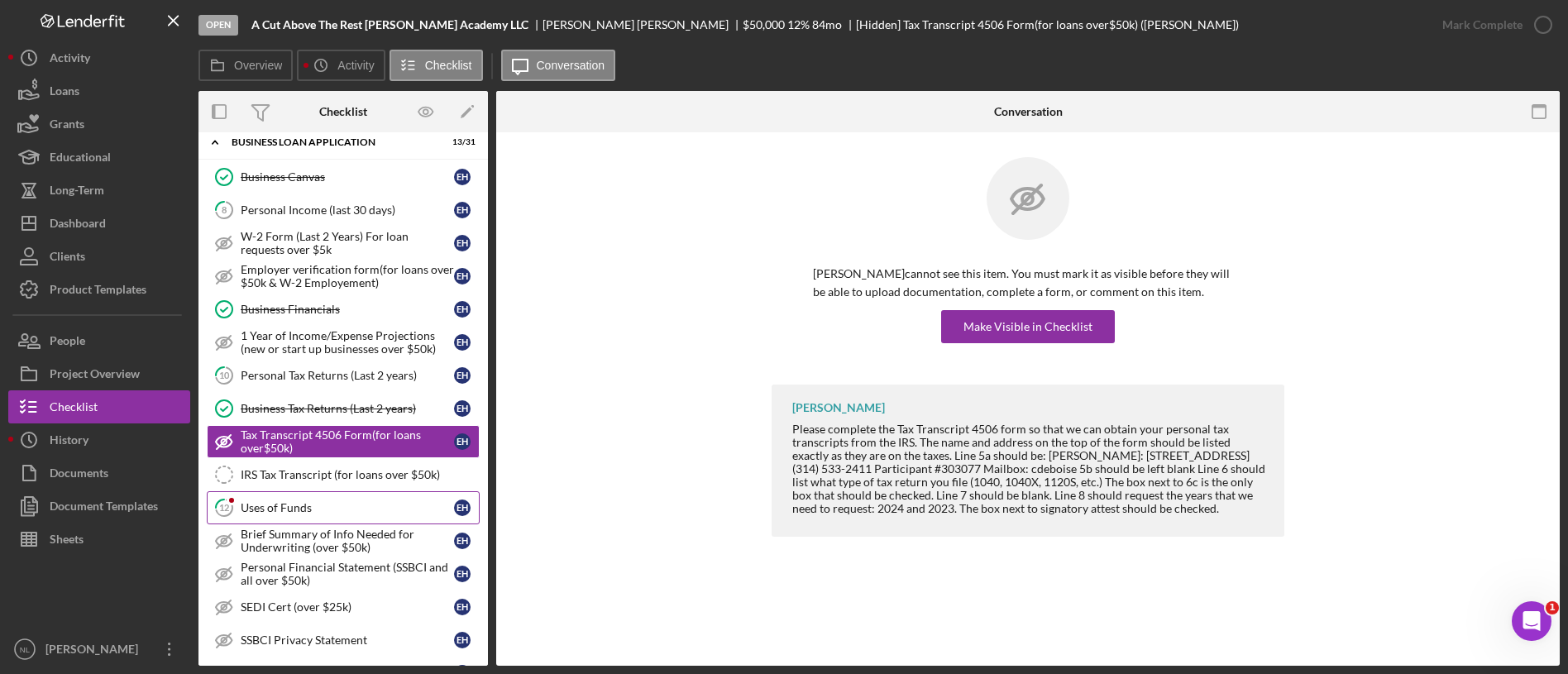
click at [292, 506] on div "Uses of Funds" at bounding box center [347, 507] width 213 height 13
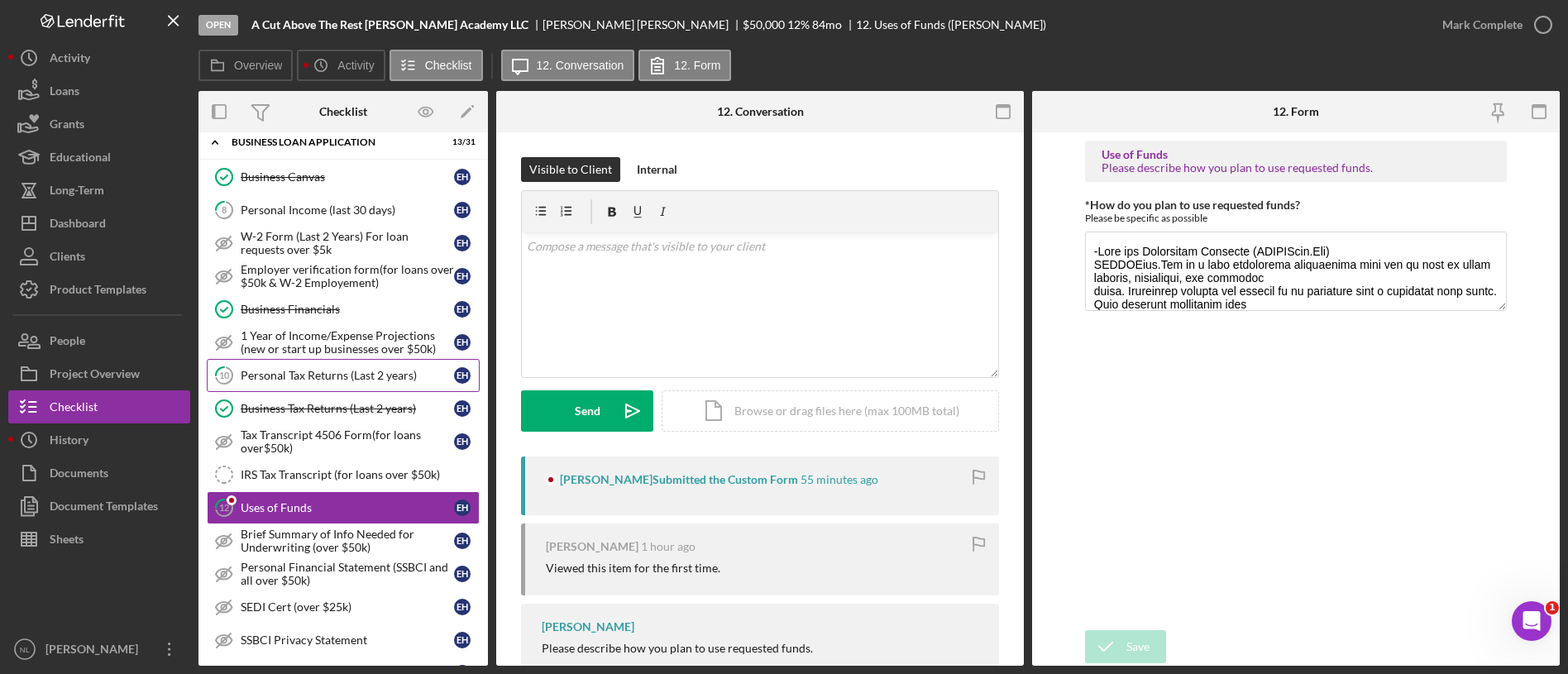
click at [294, 366] on link "10 Personal Tax Returns (Last 2 years) E H" at bounding box center [343, 375] width 273 height 33
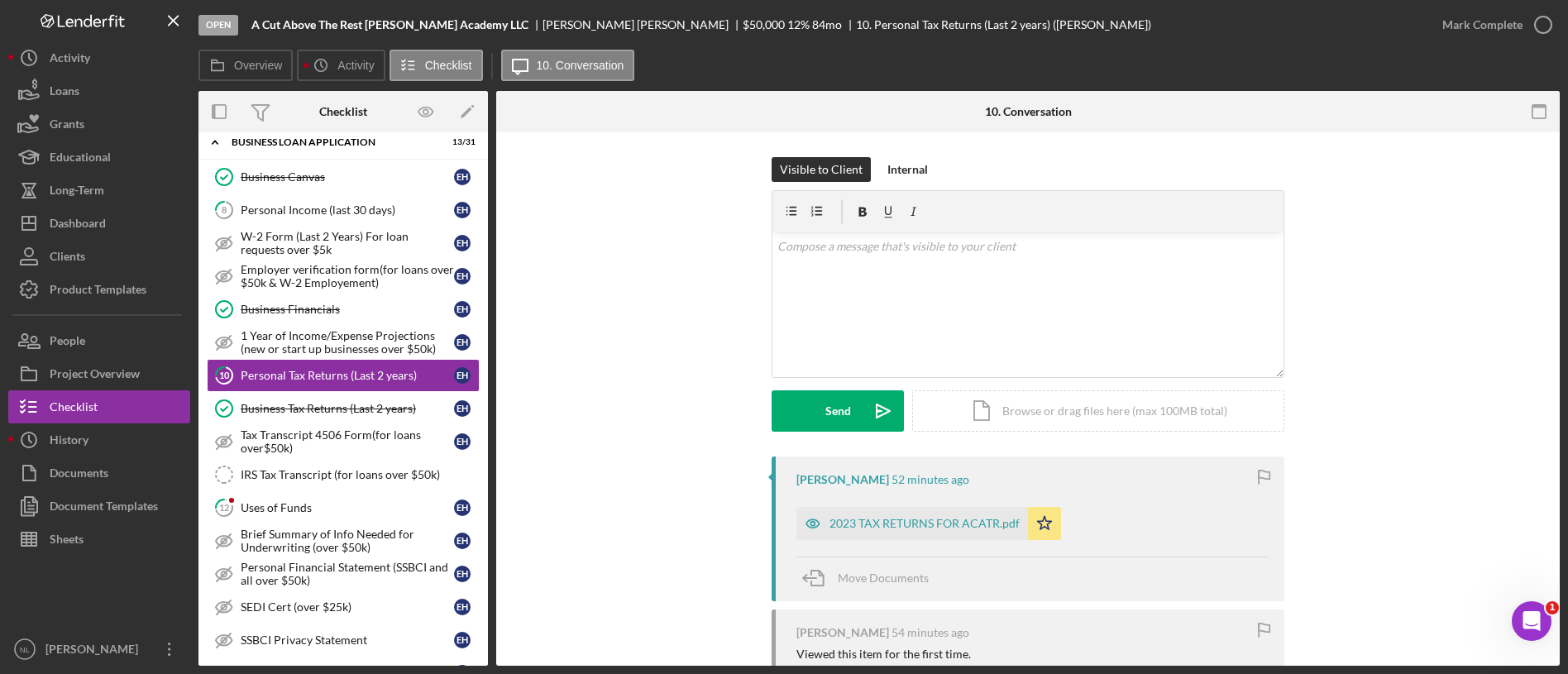
scroll to position [225, 0]
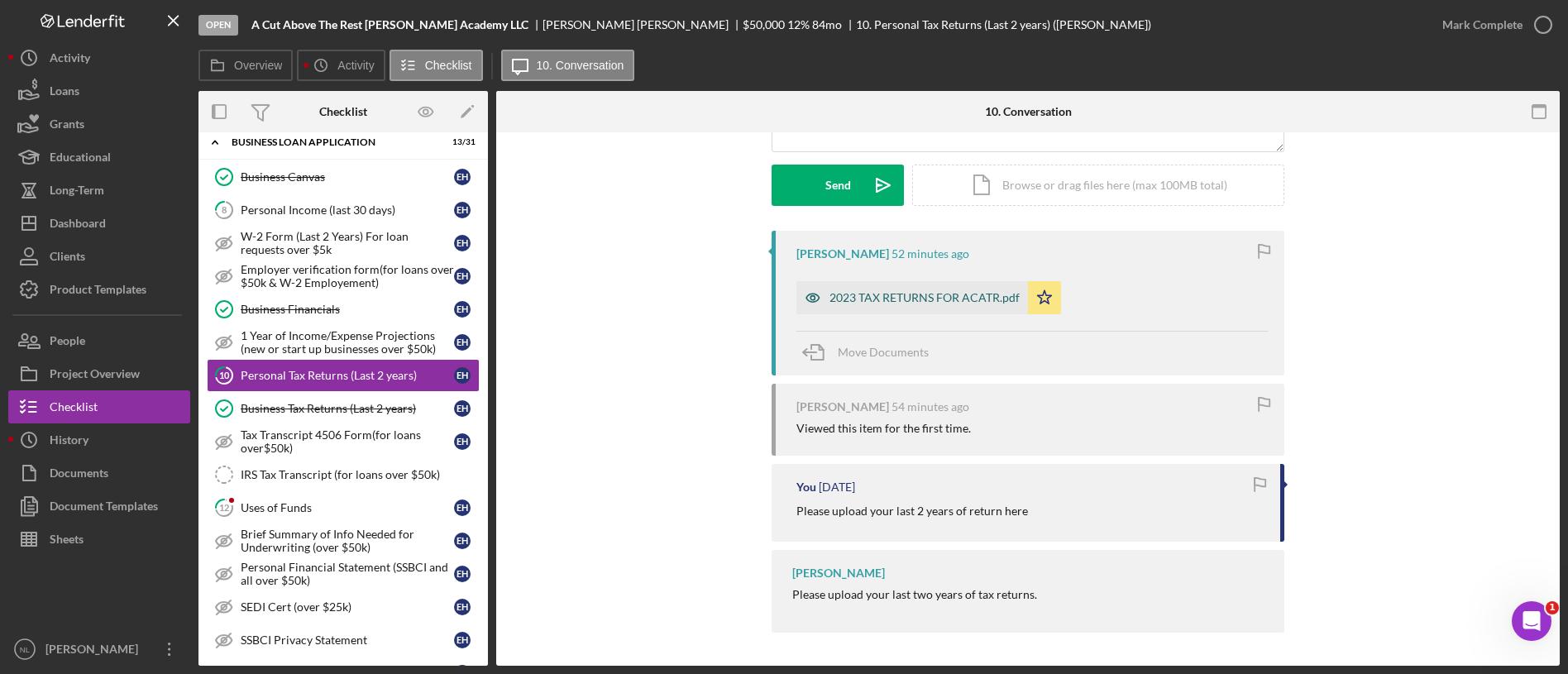
click at [919, 296] on div "2023 TAX RETURNS FOR ACATR.pdf" at bounding box center [924, 297] width 190 height 13
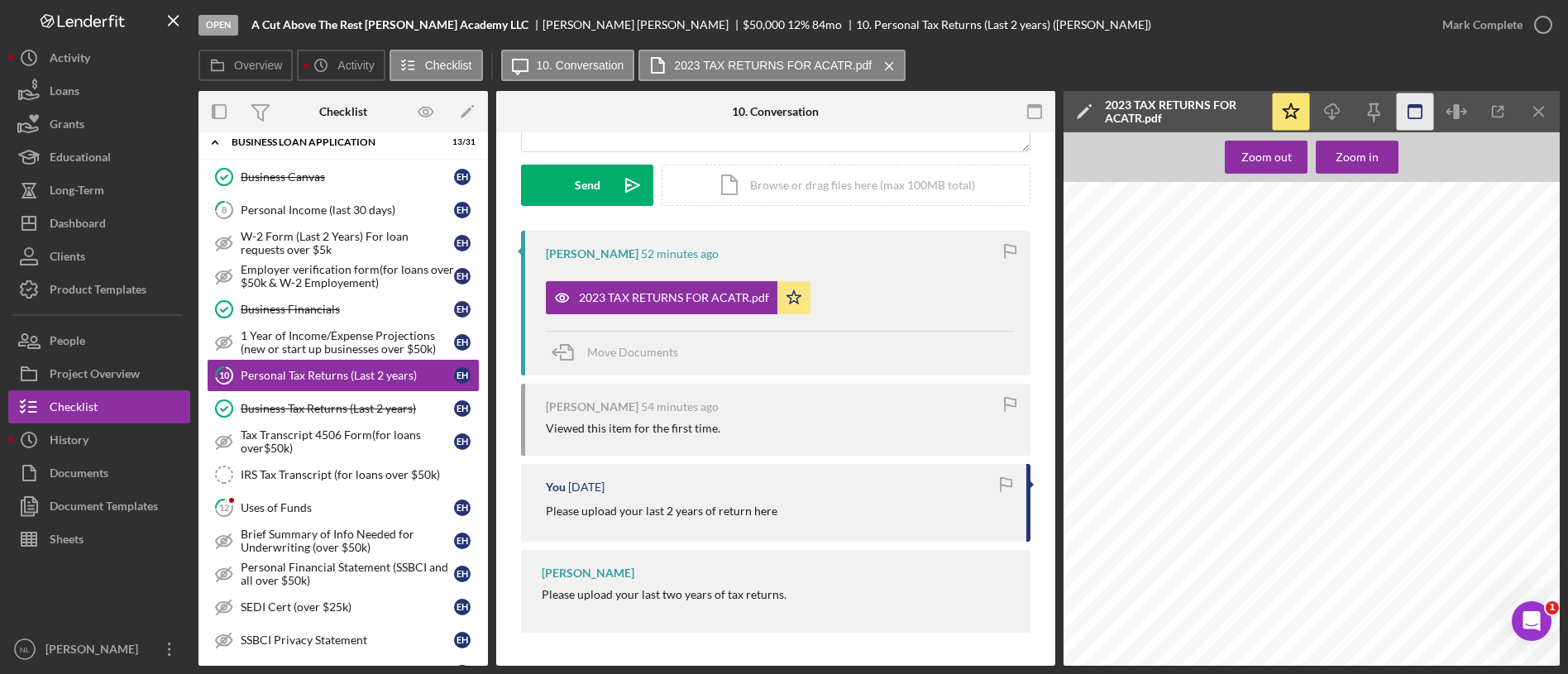
scroll to position [3353, 0]
click at [1542, 110] on icon "Icon/Menu Close" at bounding box center [1539, 112] width 37 height 37
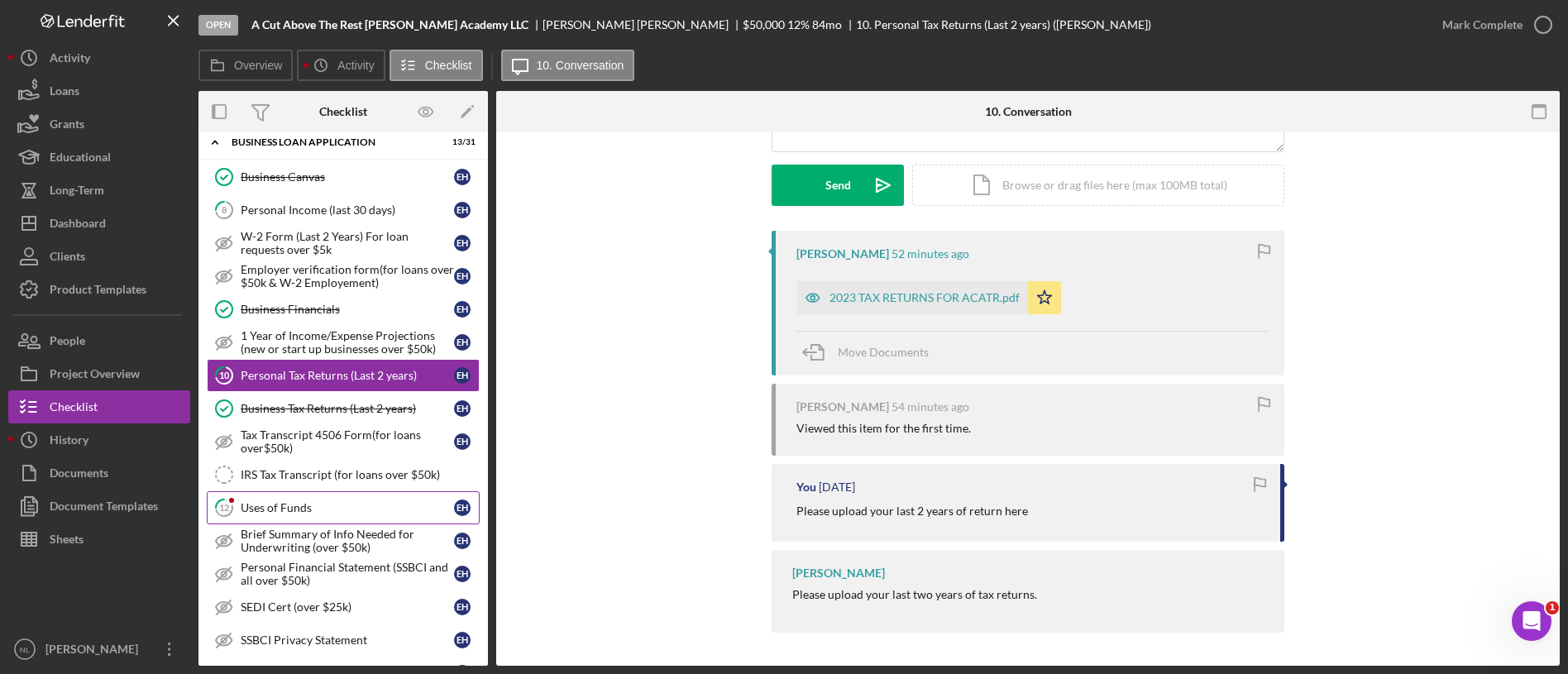
click at [364, 506] on div "Uses of Funds" at bounding box center [347, 507] width 213 height 13
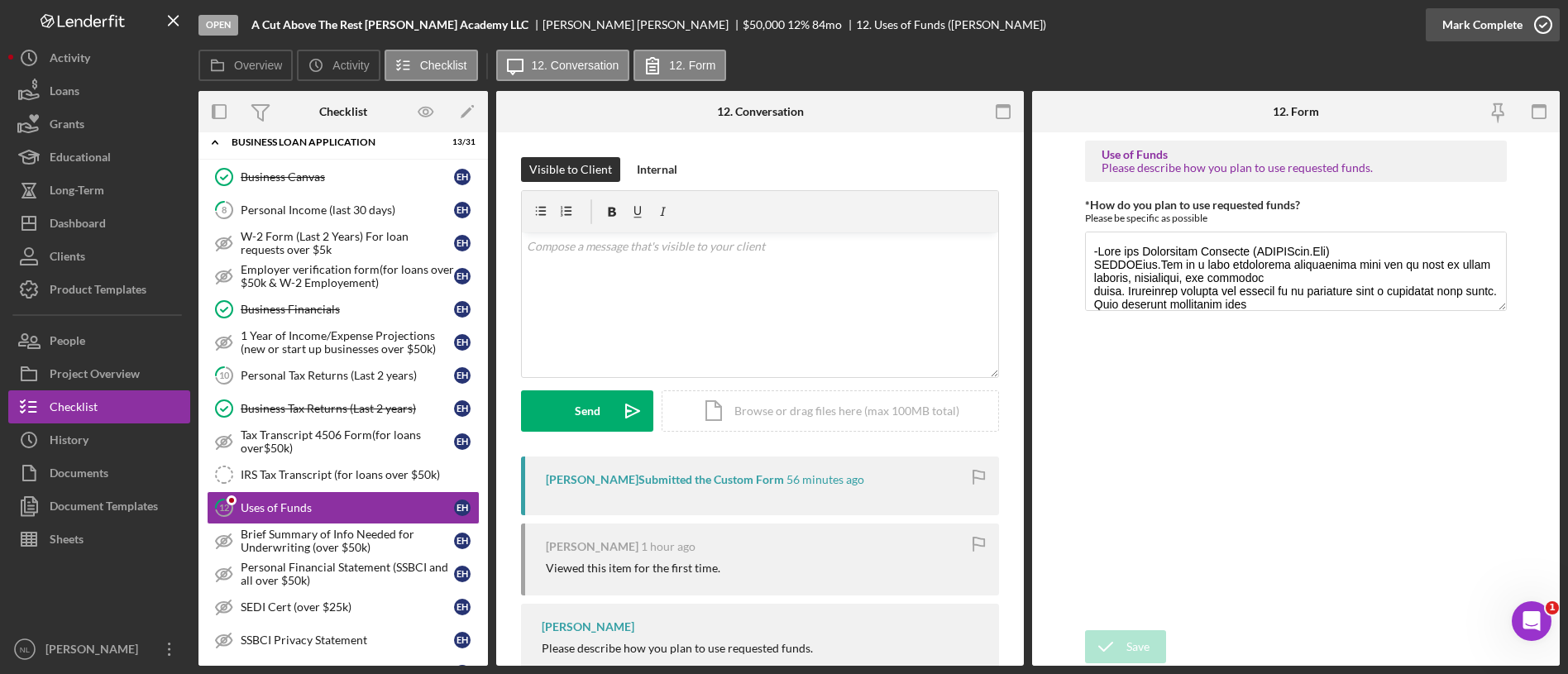
click at [1482, 24] on div "Mark Complete" at bounding box center [1482, 25] width 80 height 33
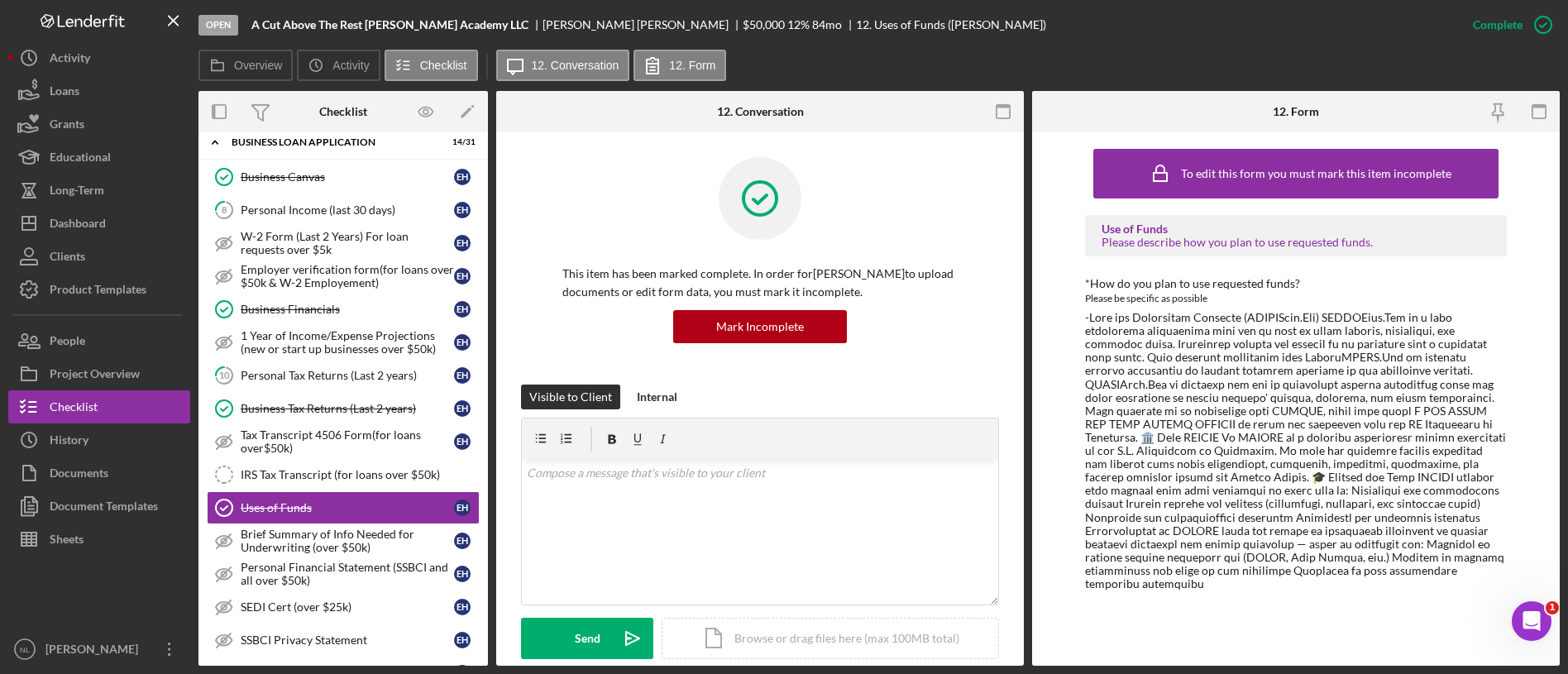
scroll to position [1251, 0]
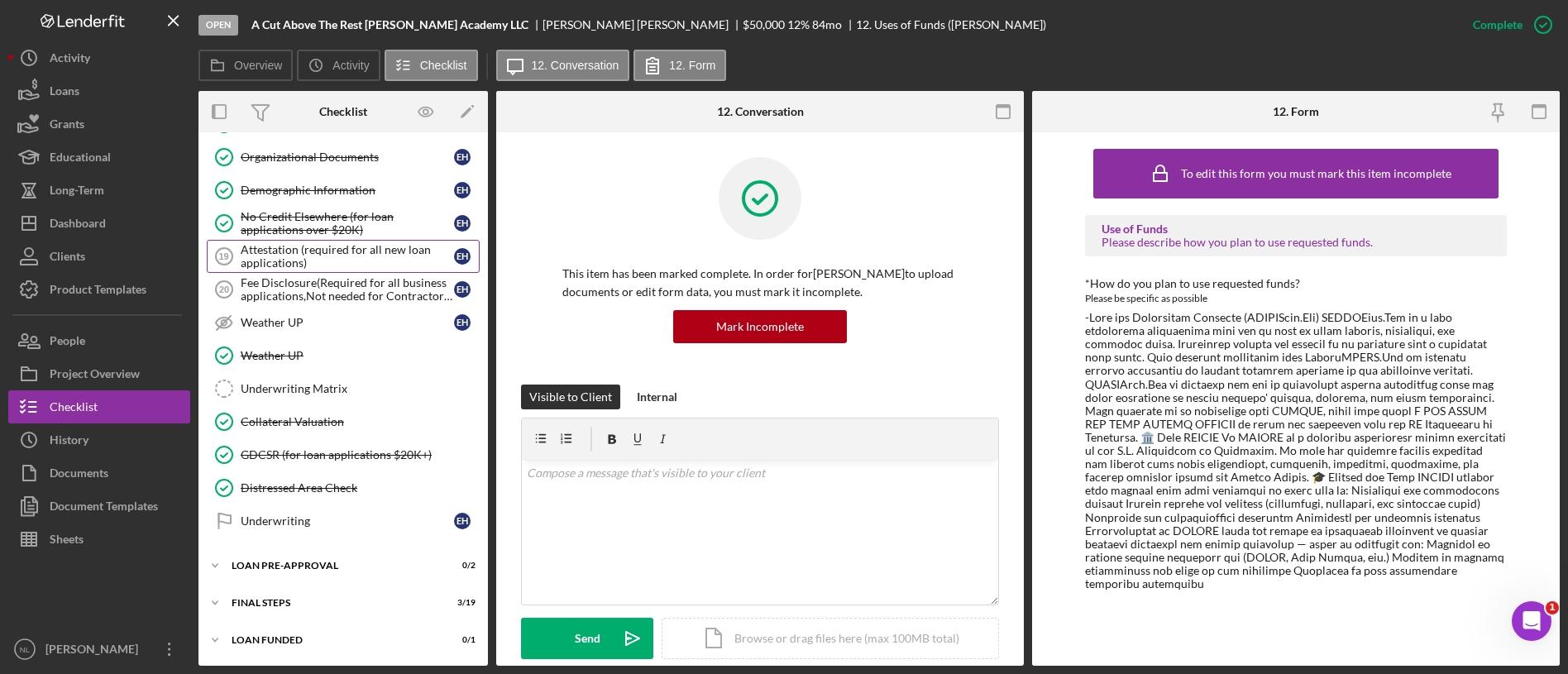
drag, startPoint x: 340, startPoint y: 531, endPoint x: 280, endPoint y: 253, distance: 284.4
click at [280, 253] on div "Business Canvas Business Canvas E H 8 Personal Income (last 30 days) E H W-2 Fo…" at bounding box center [344, 29] width 290 height 1034
click at [269, 238] on link "No Credit Elsewhere (for loan applications over $20K) No Credit Elsewhere (for …" at bounding box center [343, 222] width 273 height 33
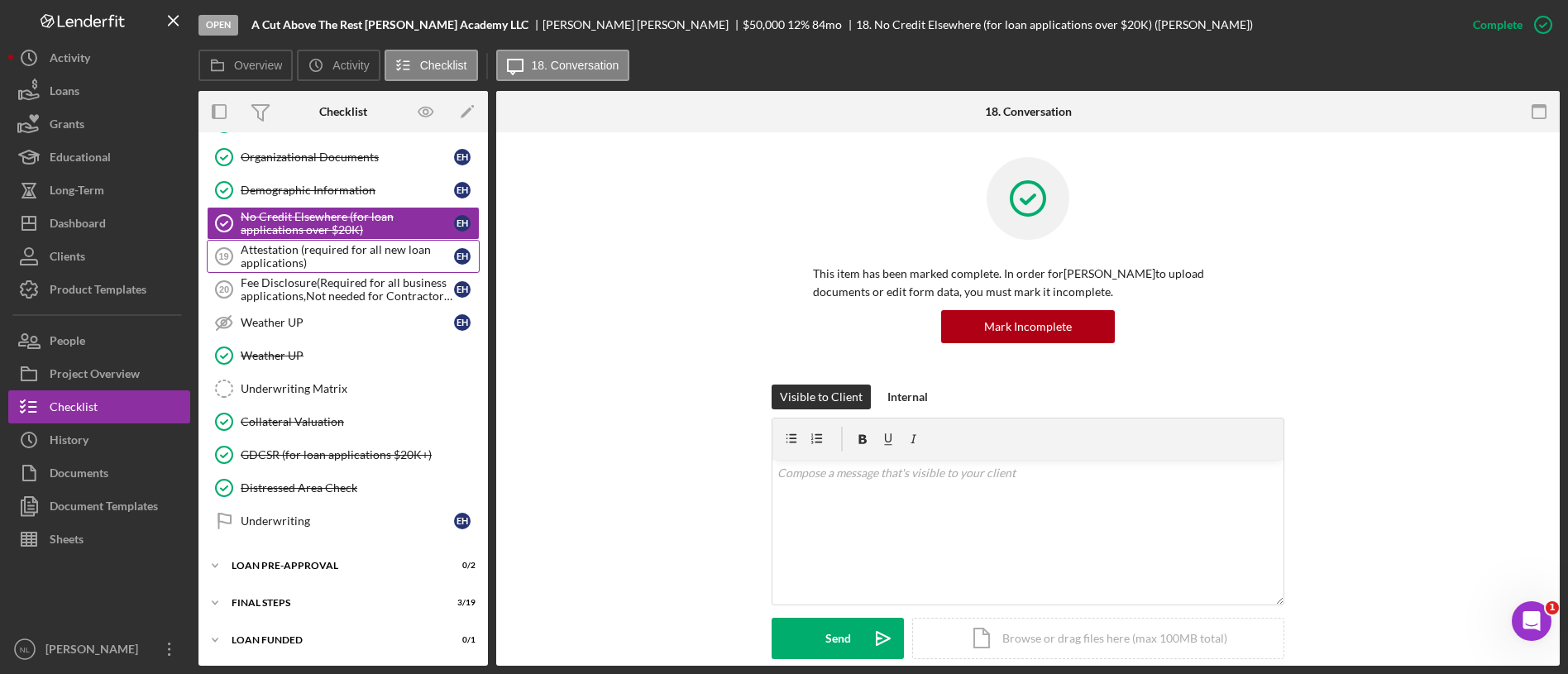
click at [277, 261] on div "Attestation (required for all new loan applications)" at bounding box center [347, 257] width 213 height 27
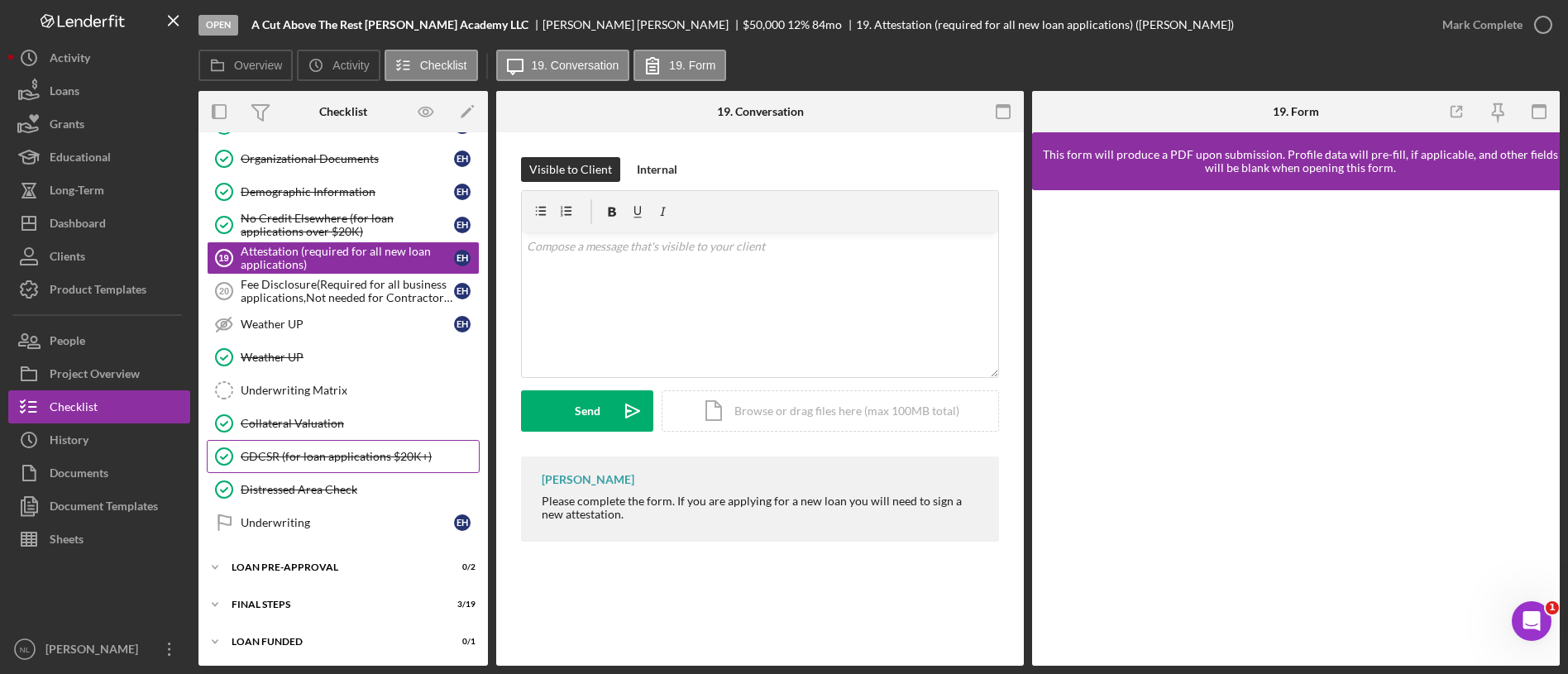
scroll to position [1251, 0]
click at [297, 600] on div "FINAL STEPS" at bounding box center [349, 603] width 236 height 9
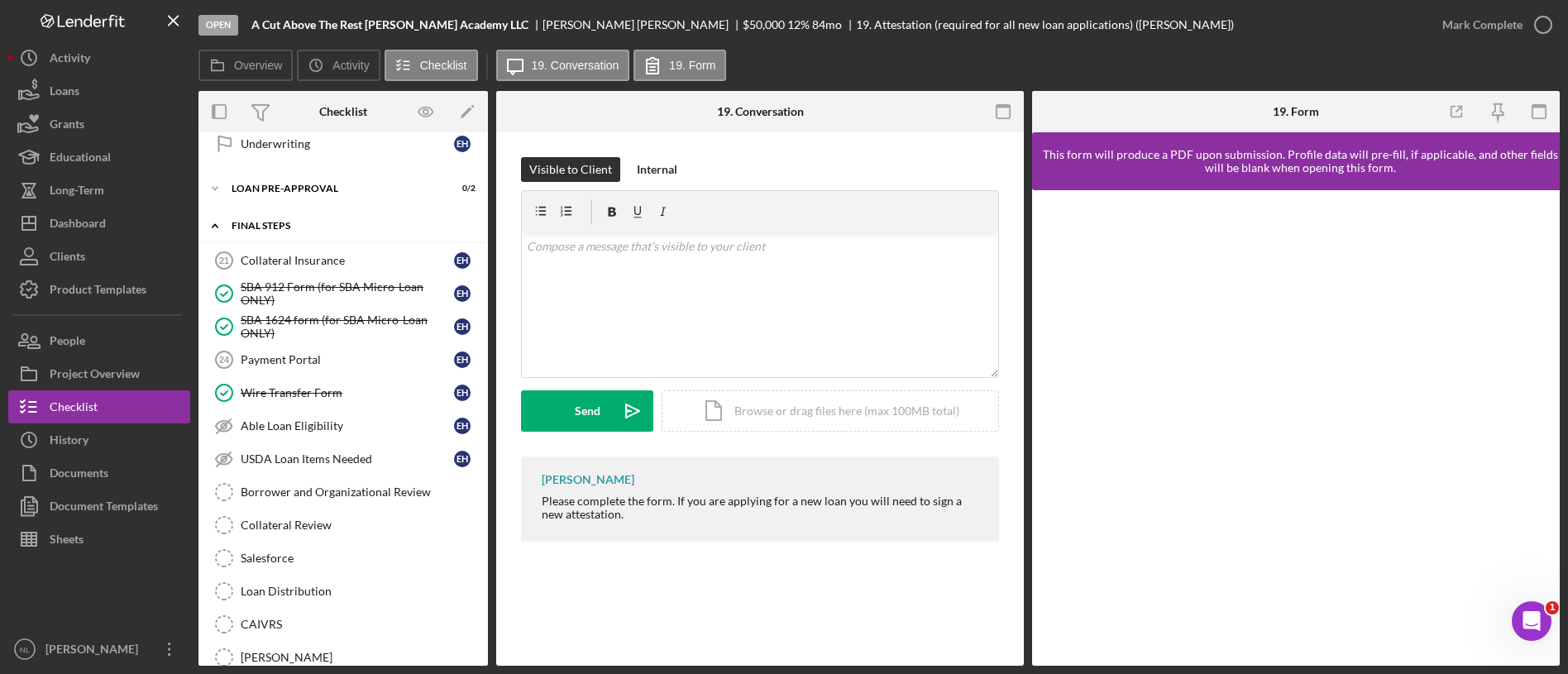
scroll to position [1632, 0]
click at [291, 249] on link "Collateral Insurance 21 Collateral Insurance E H" at bounding box center [343, 257] width 273 height 33
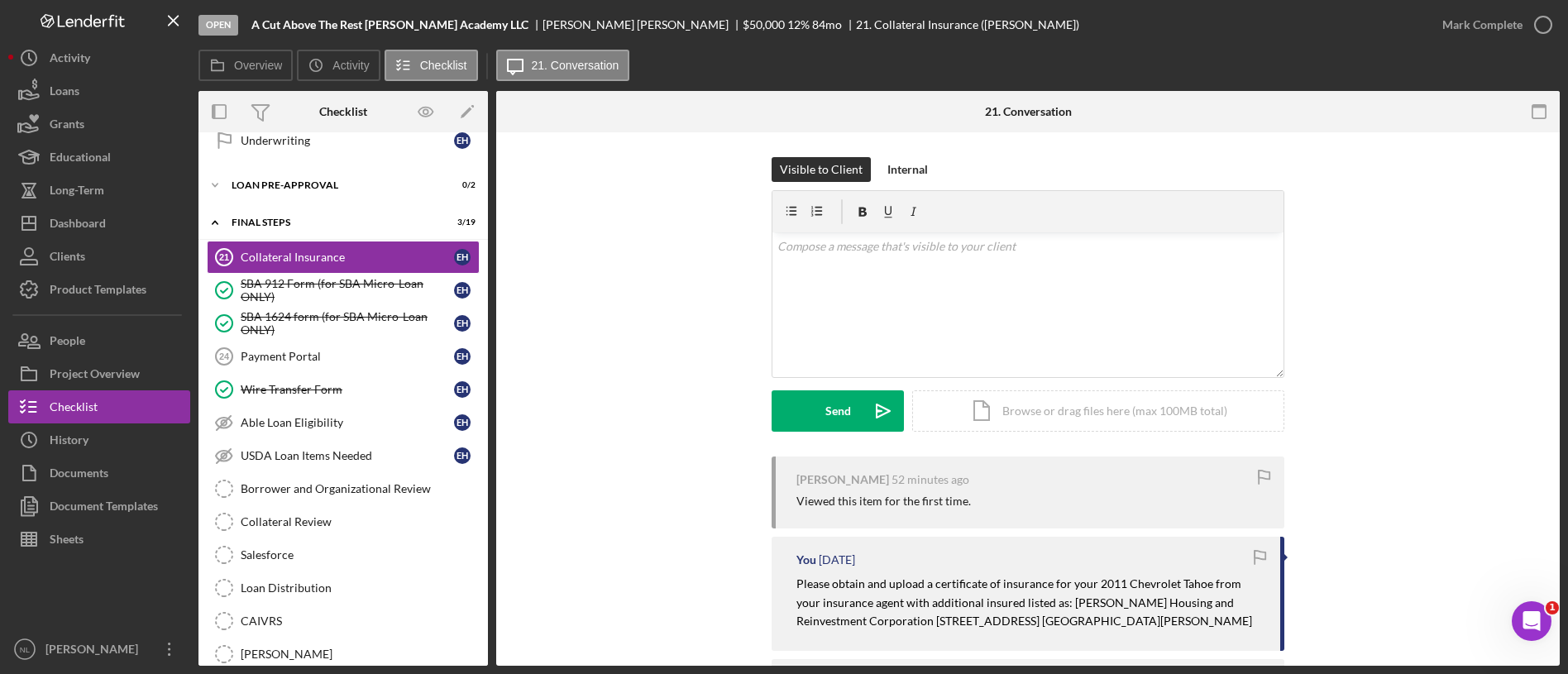
scroll to position [1704, 0]
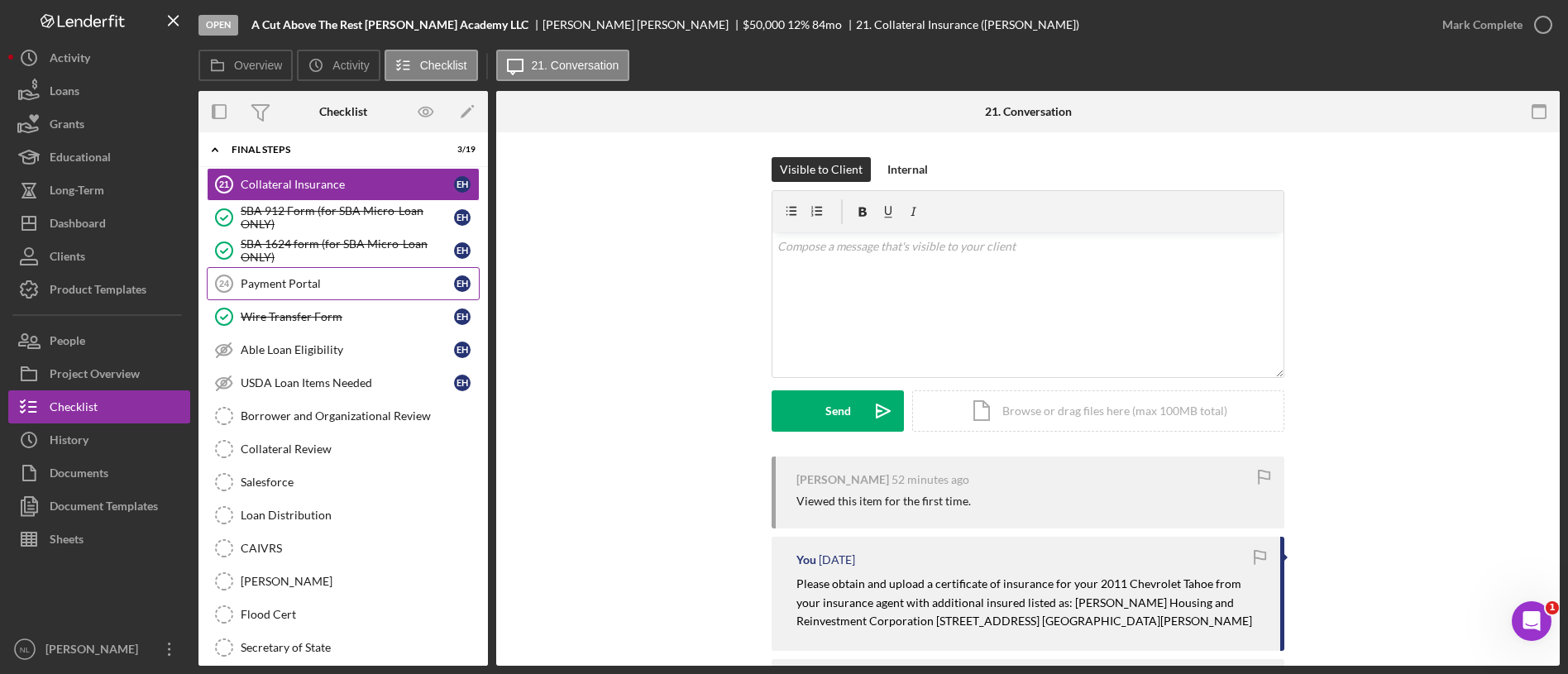
click at [371, 290] on div "Payment Portal" at bounding box center [347, 284] width 213 height 13
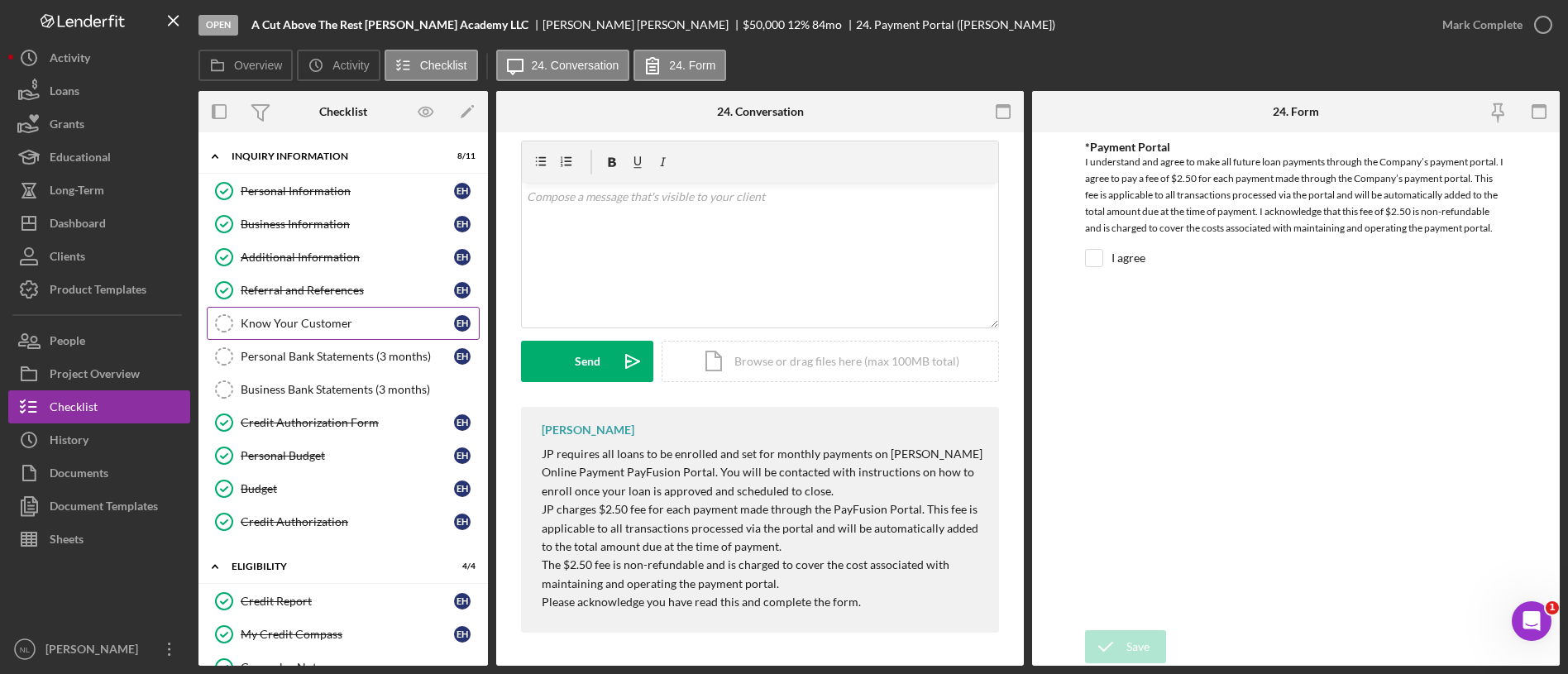
click at [357, 310] on link "Know Your Customer Know Your Customer E H" at bounding box center [343, 323] width 273 height 33
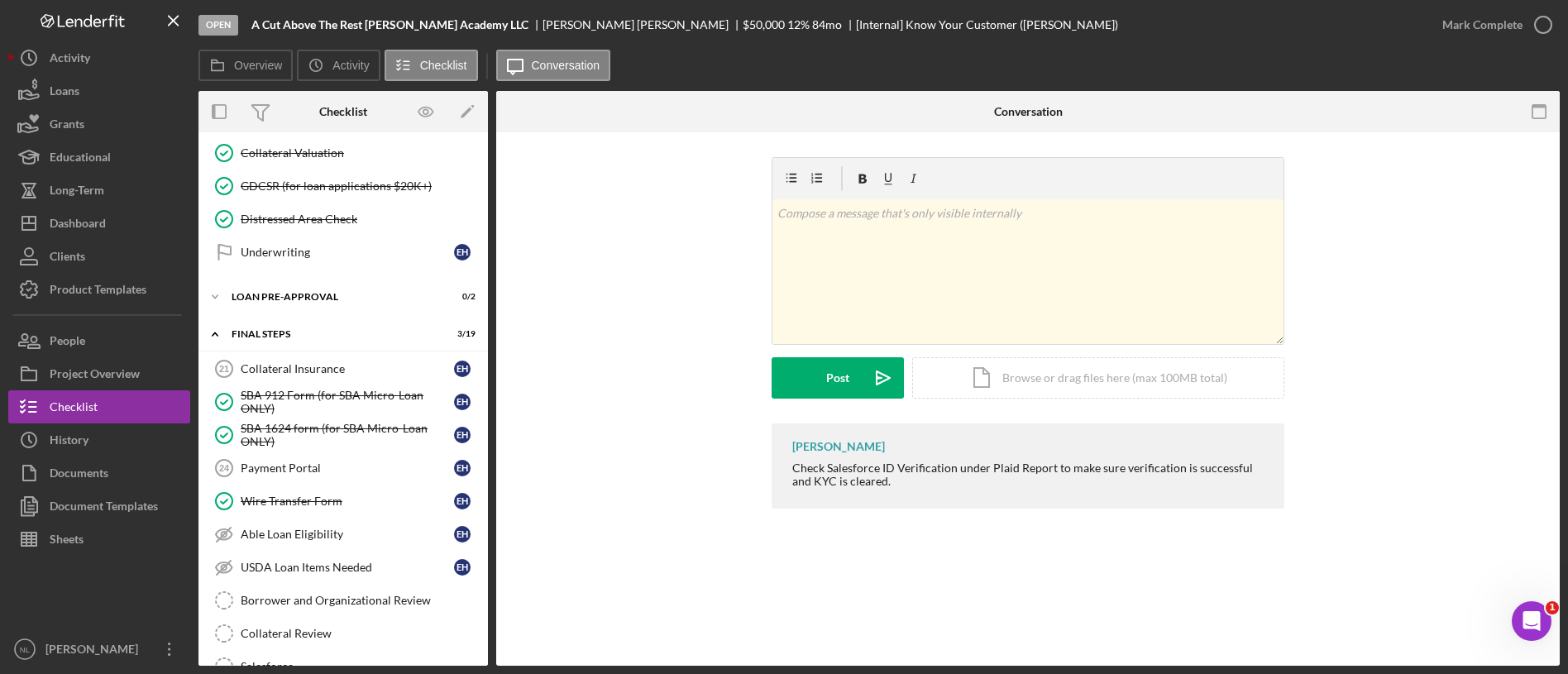
scroll to position [1570, 0]
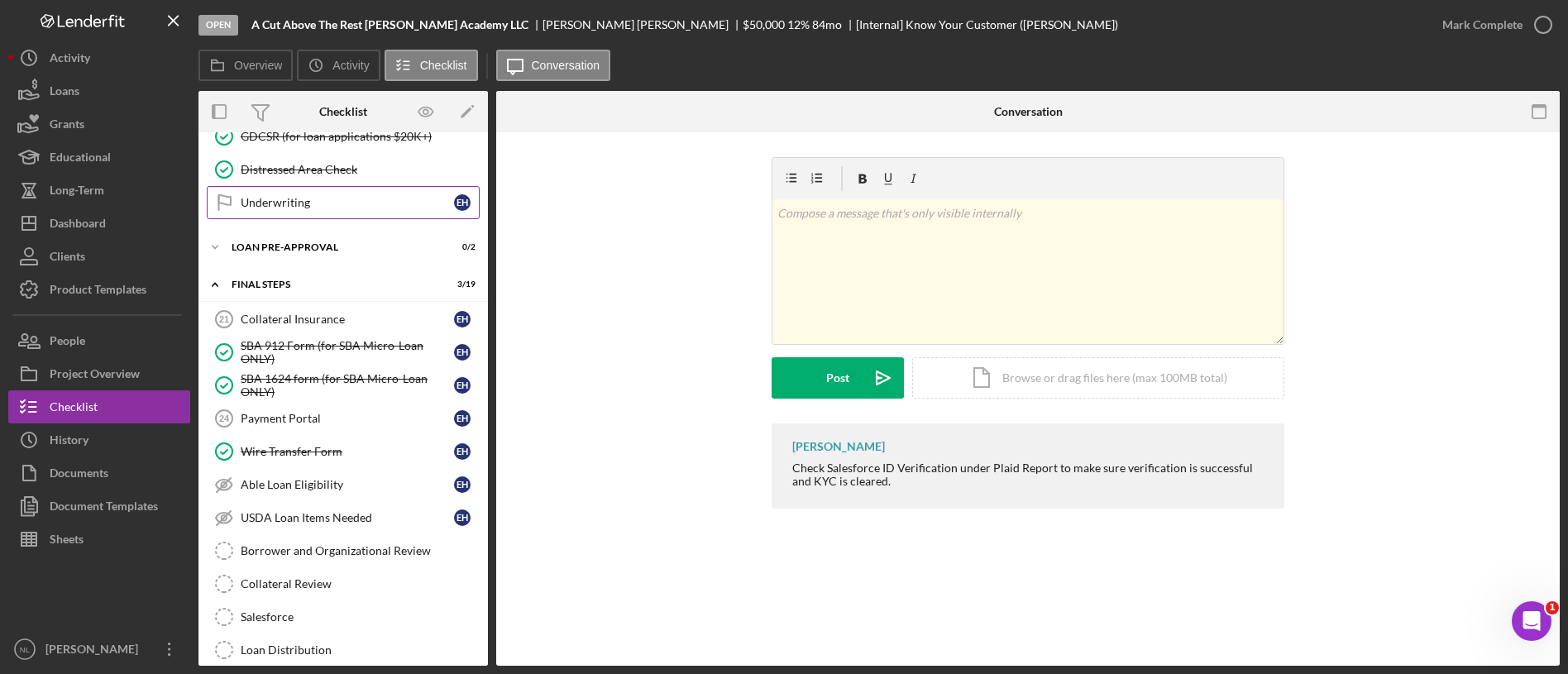
click at [319, 204] on div "Underwriting" at bounding box center [347, 203] width 213 height 13
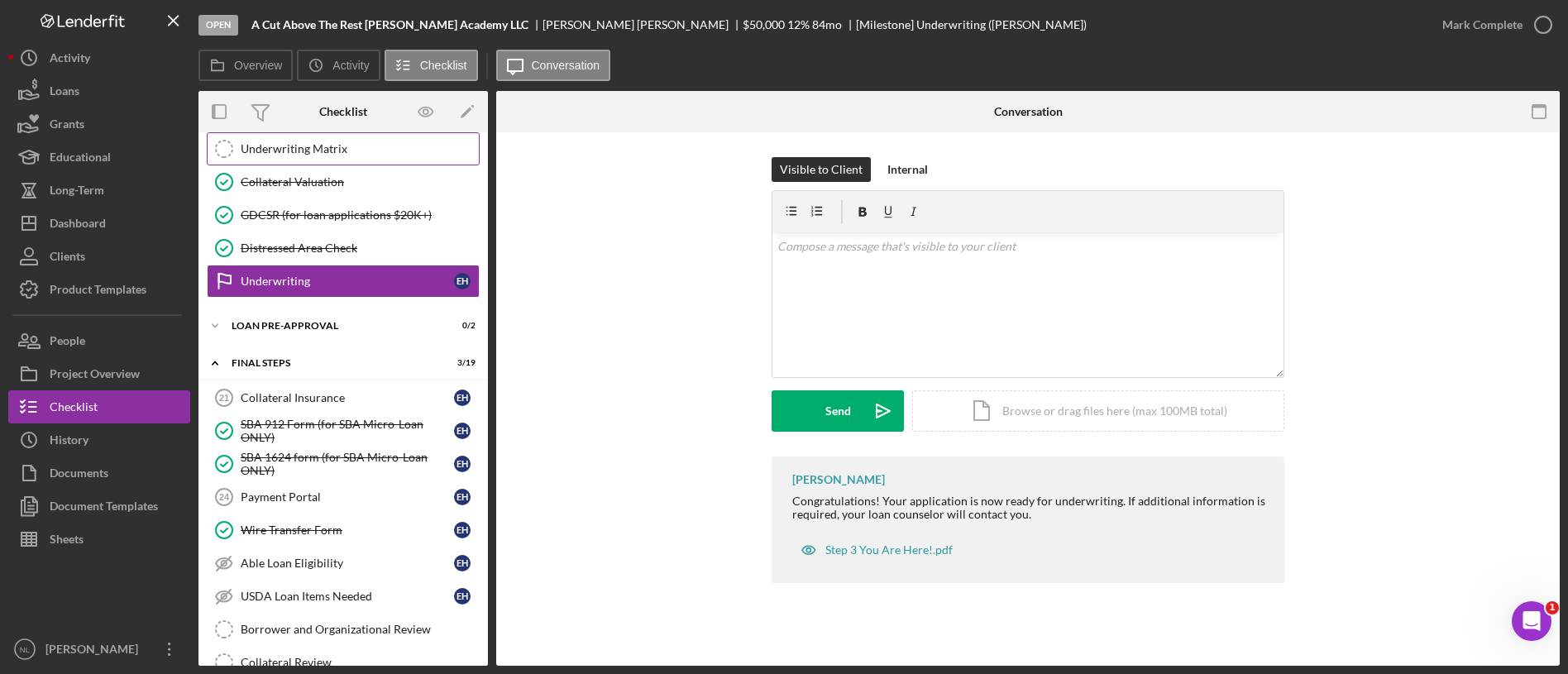
scroll to position [1479, 0]
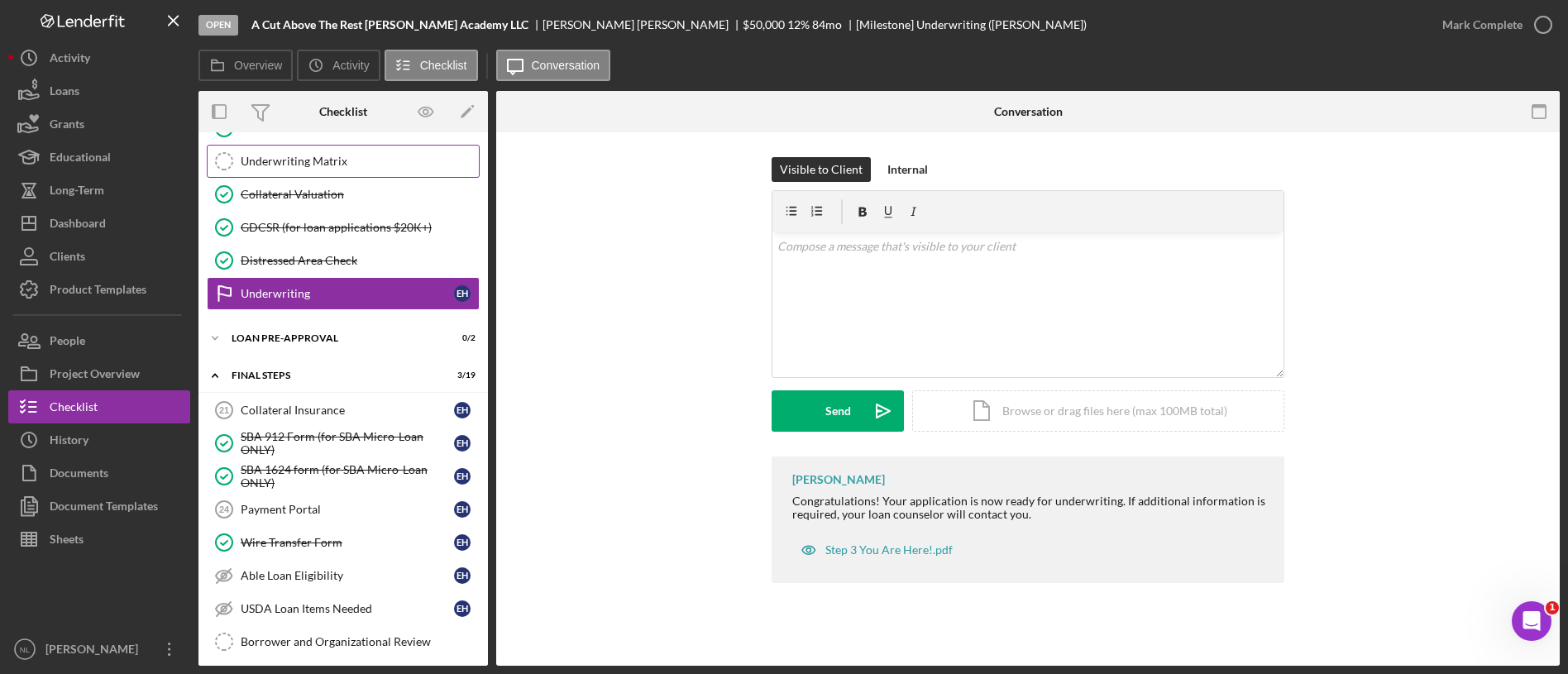
click at [314, 154] on div "Underwriting Matrix" at bounding box center [360, 161] width 239 height 13
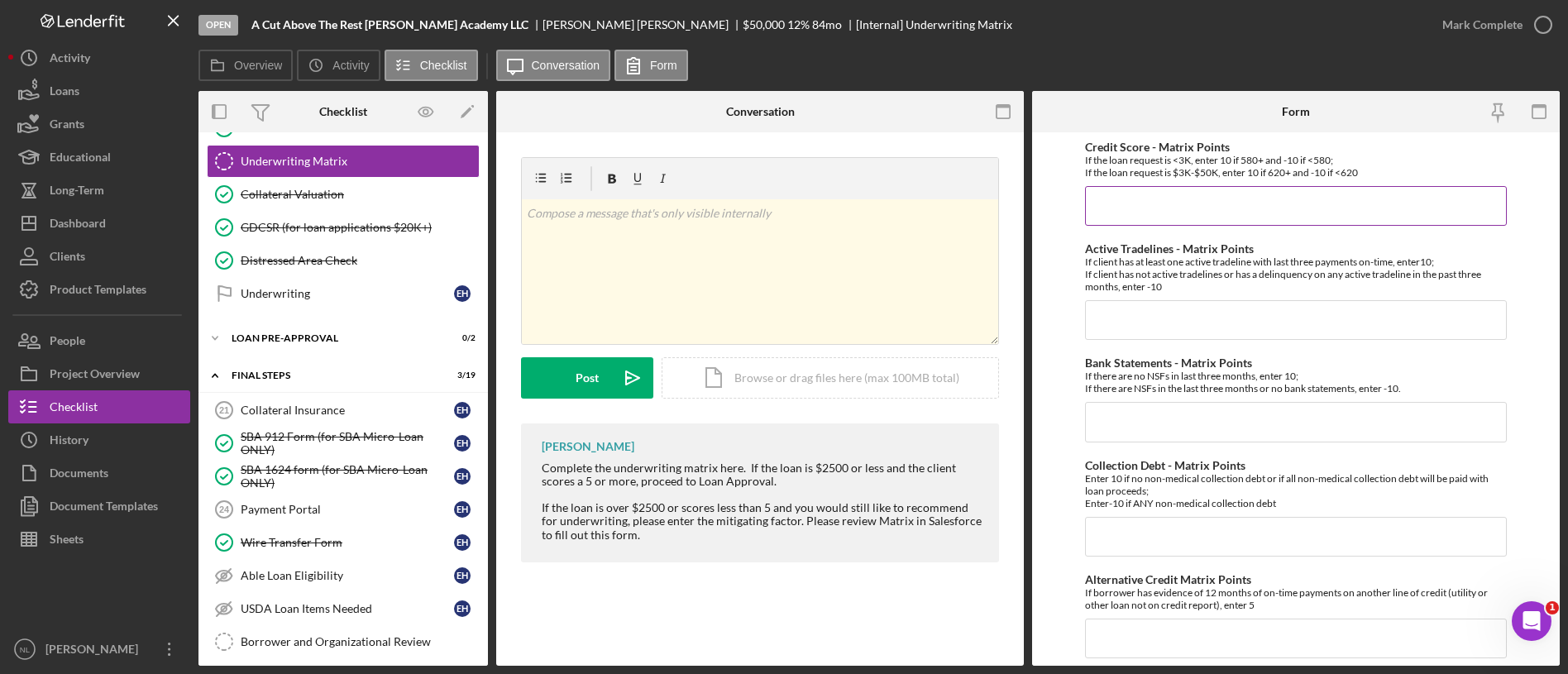
click at [1141, 213] on input "Credit Score - Matrix Points" at bounding box center [1296, 206] width 422 height 40
type input "10"
click at [1120, 313] on input "Active Tradelines - Matrix Points" at bounding box center [1296, 320] width 422 height 40
type input "10"
click at [1174, 535] on input "Collection Debt - Matrix Points" at bounding box center [1296, 537] width 422 height 40
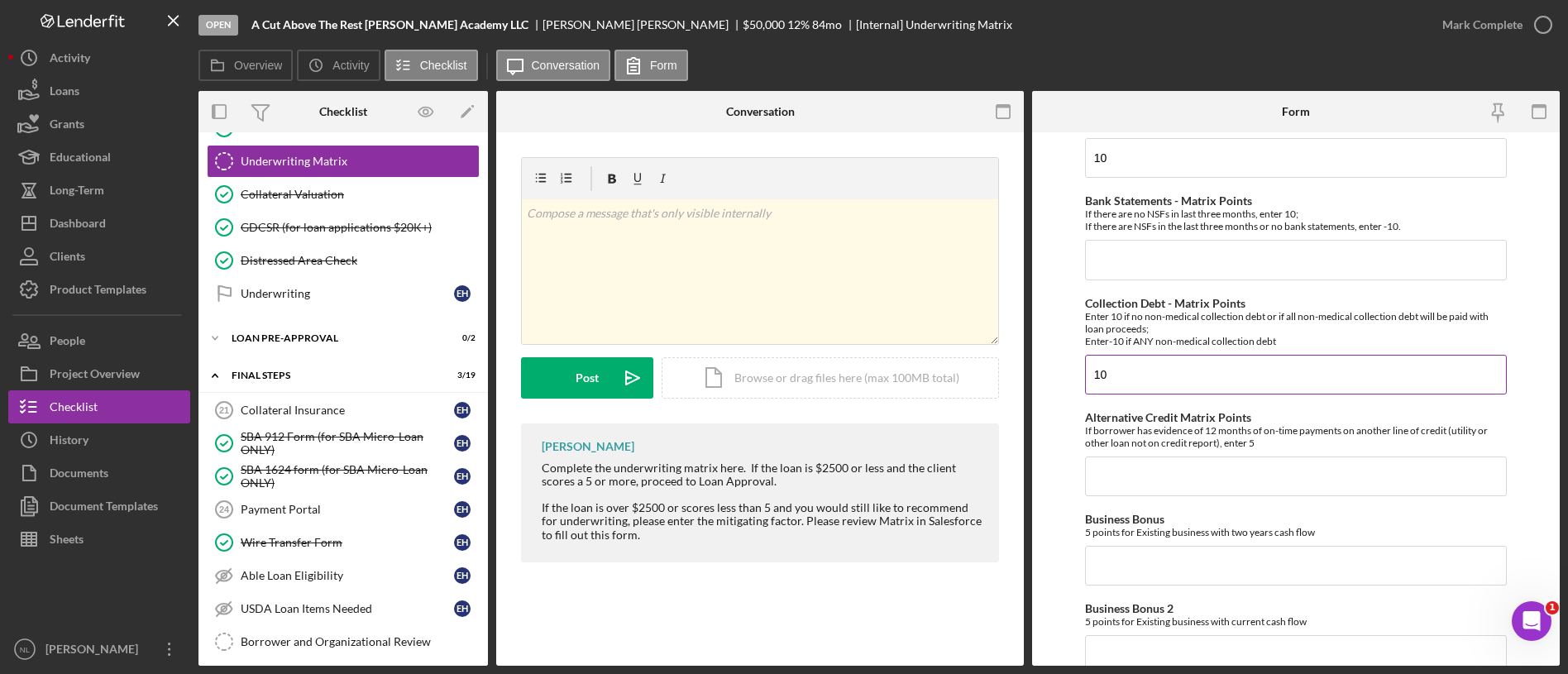
scroll to position [185, 0]
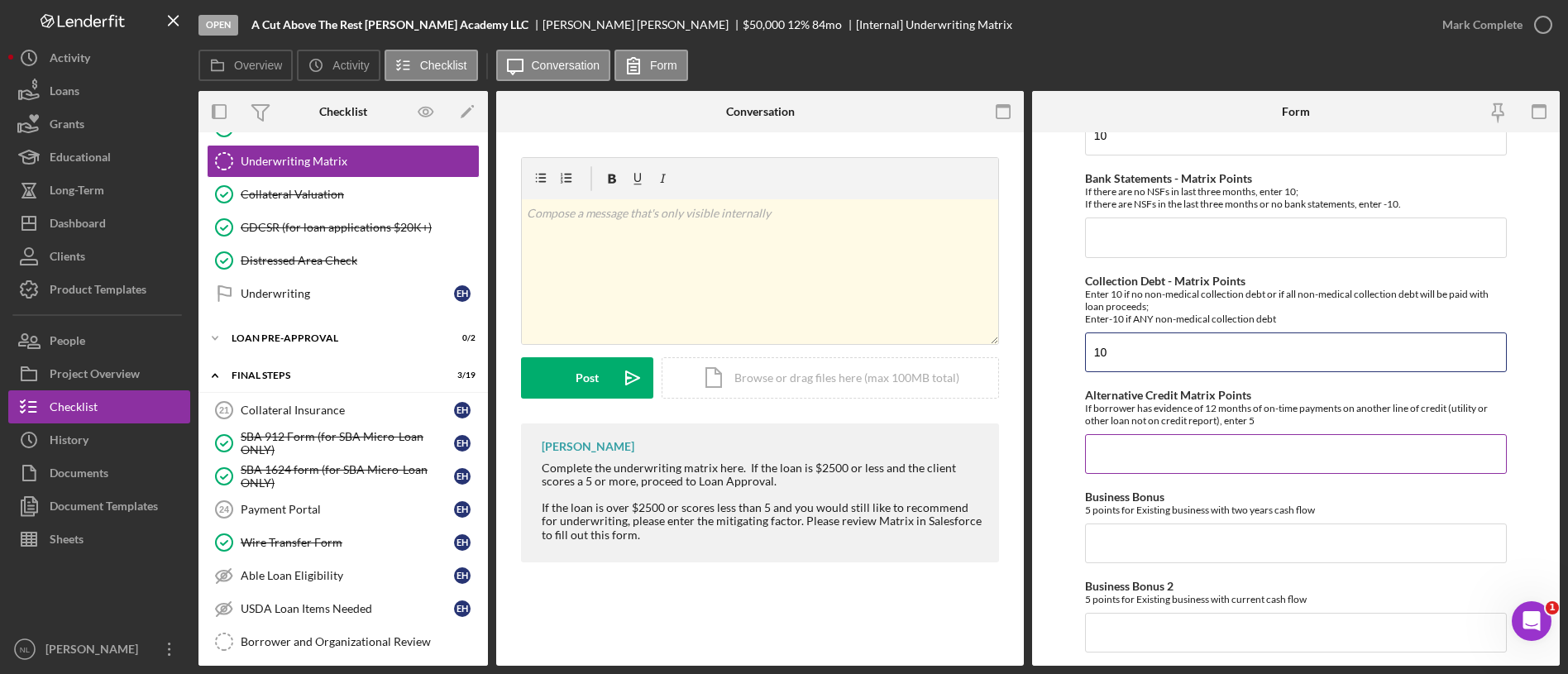
type input "10"
click at [1117, 443] on input "Alternative Credit Matrix Points" at bounding box center [1296, 454] width 422 height 40
type input "0"
click at [1149, 543] on input "Business Bonus" at bounding box center [1296, 543] width 422 height 40
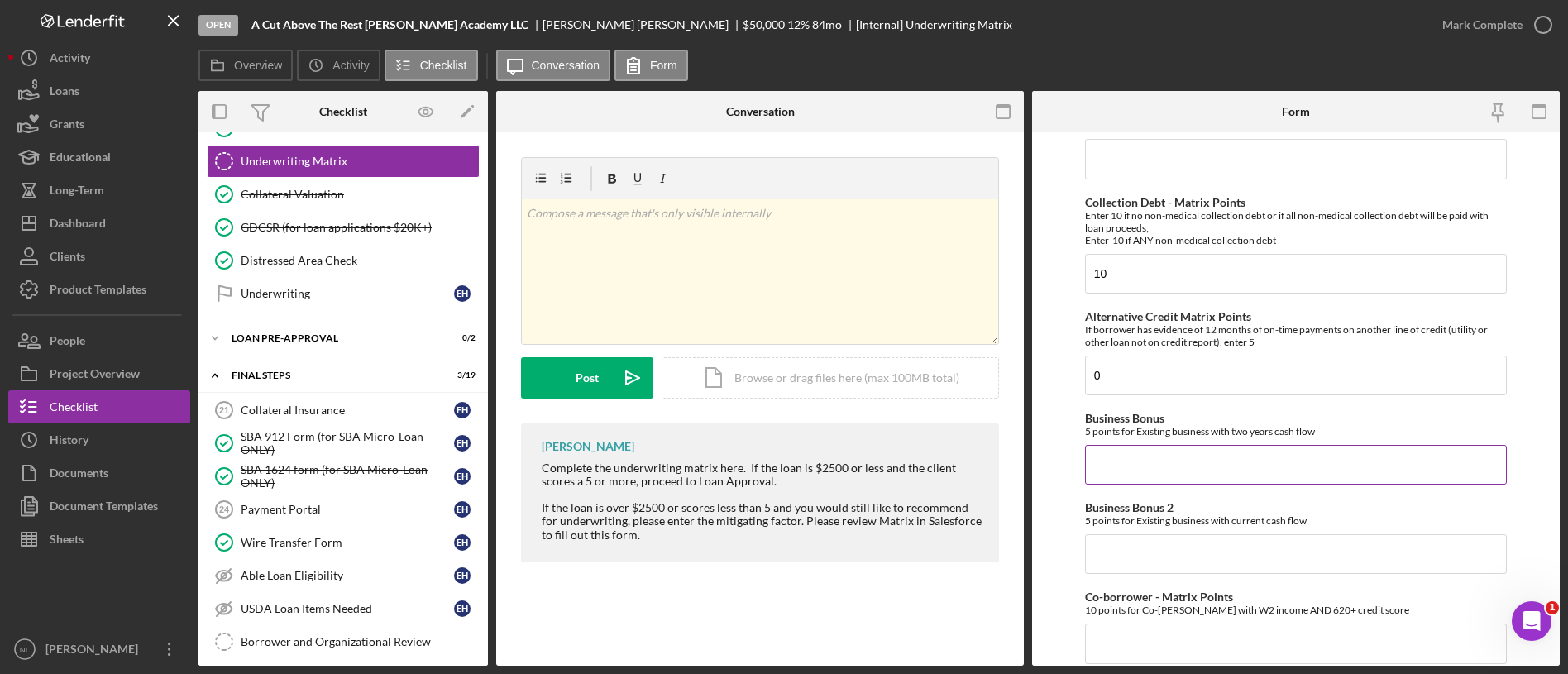
scroll to position [265, 0]
type input "0"
click at [1149, 543] on input "Business Bonus 2" at bounding box center [1296, 552] width 422 height 40
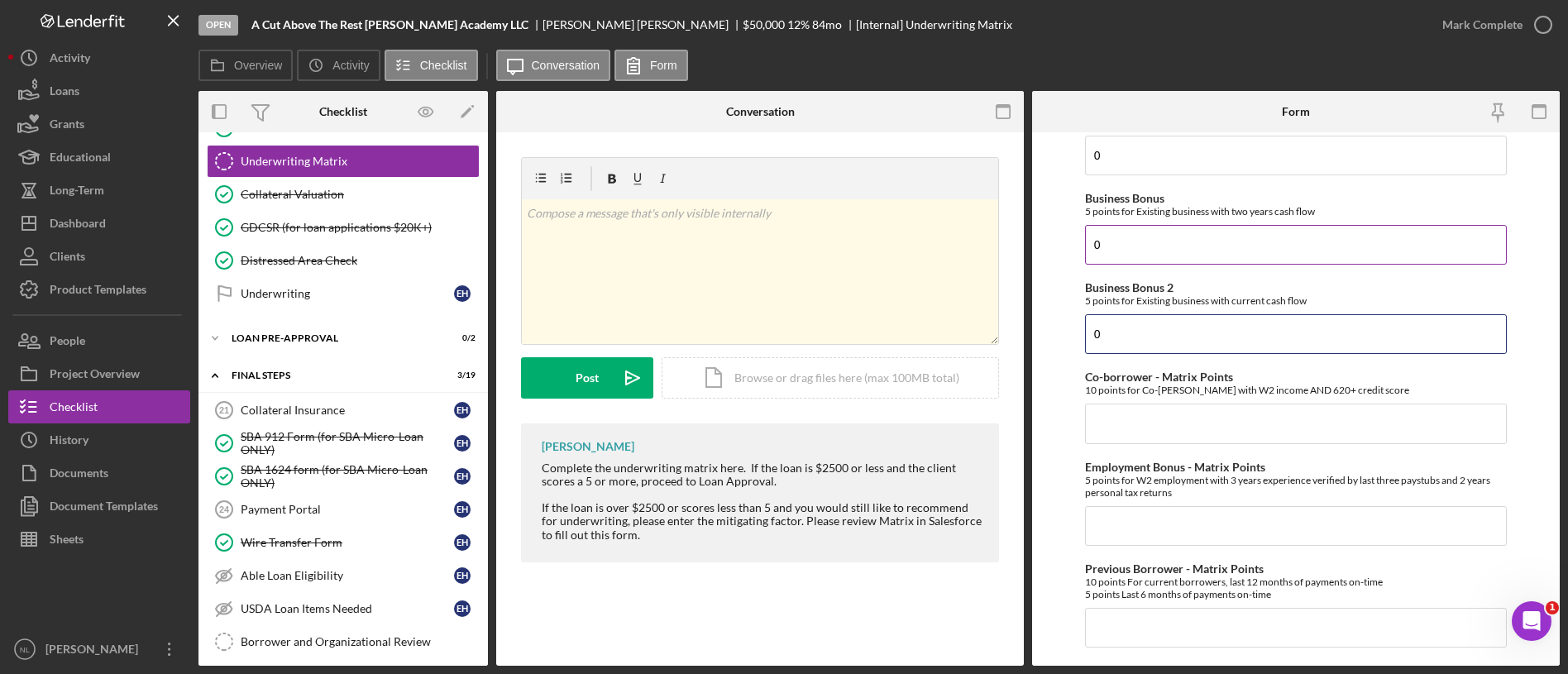
scroll to position [537, 0]
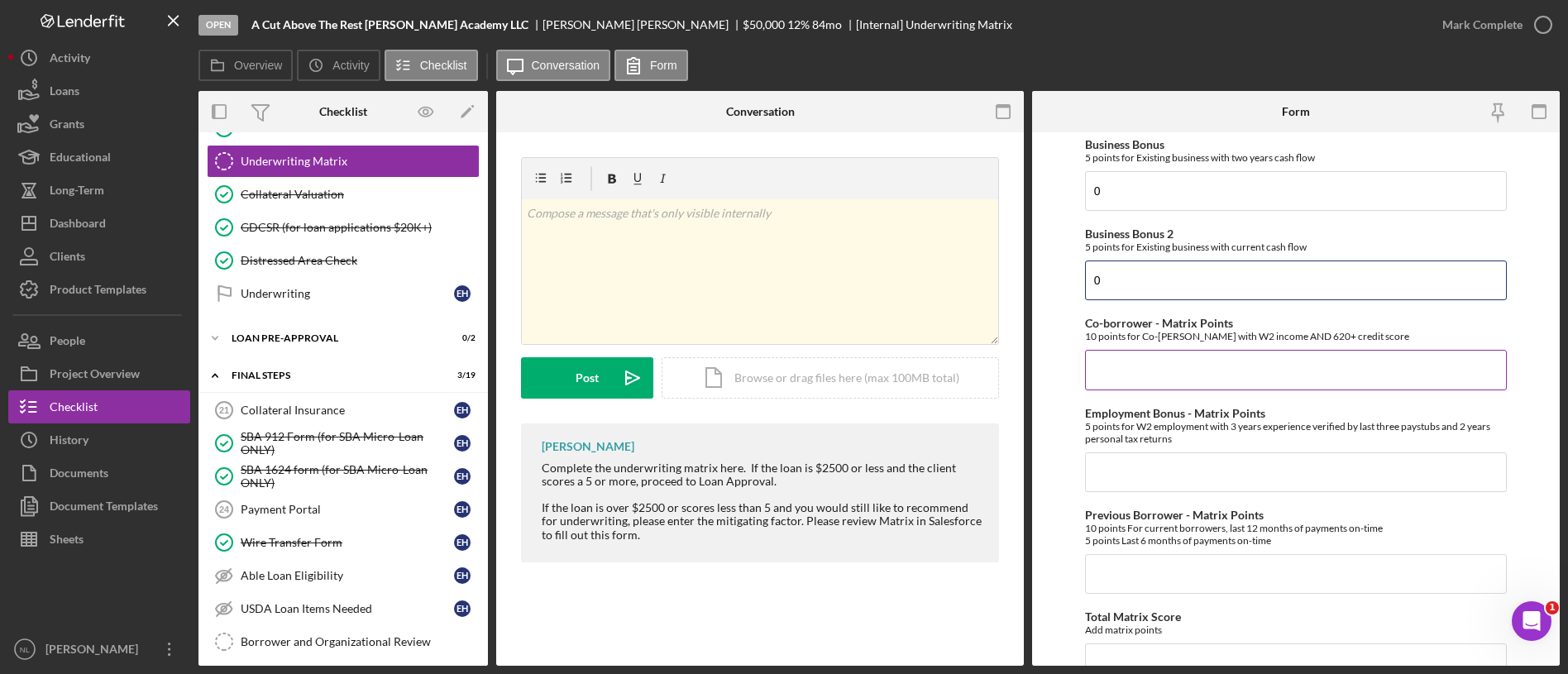
type input "0"
click at [1125, 382] on input "Co-borrower - Matrix Points" at bounding box center [1296, 370] width 422 height 40
type input "0"
click at [1100, 486] on input "Employment Bonus - Matrix Points" at bounding box center [1296, 472] width 422 height 40
type input "0"
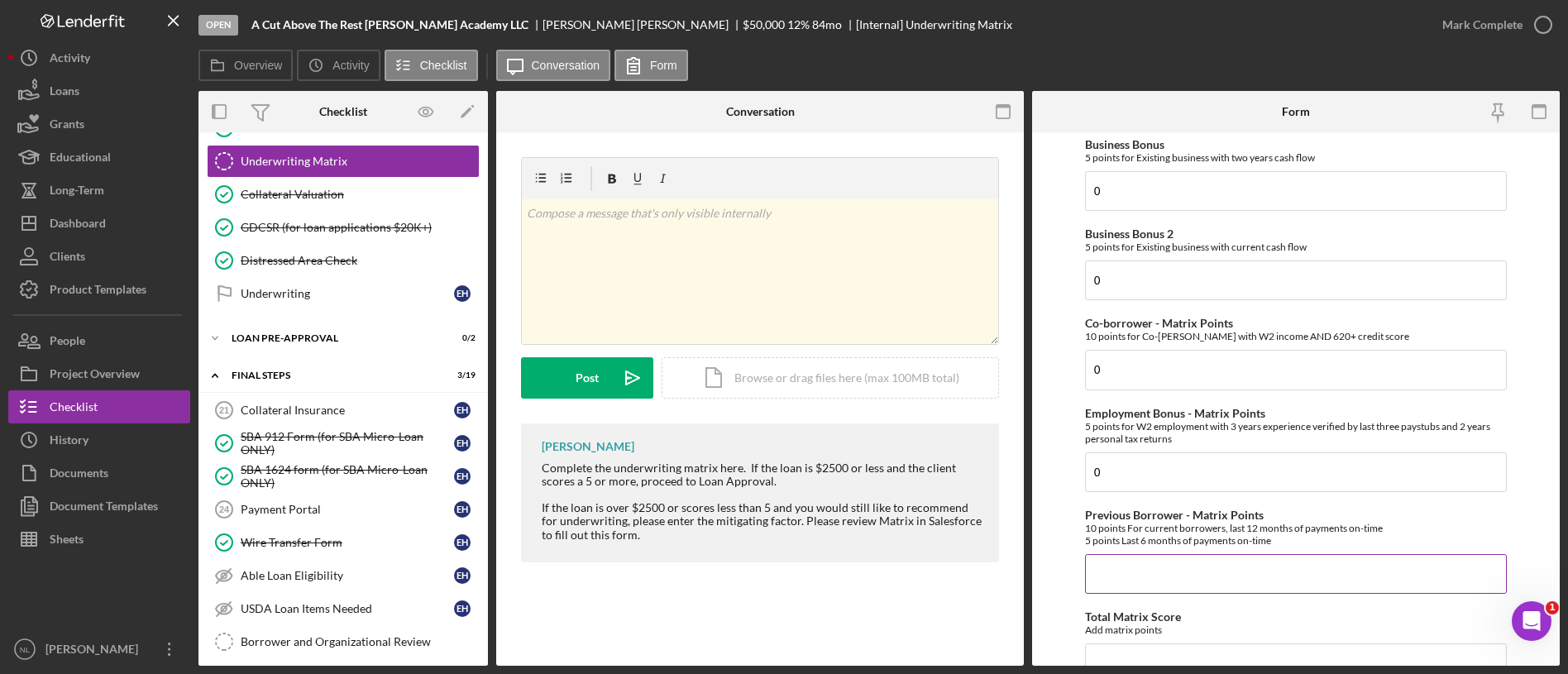
click at [1114, 574] on input "Previous Borrower - Matrix Points" at bounding box center [1296, 574] width 422 height 40
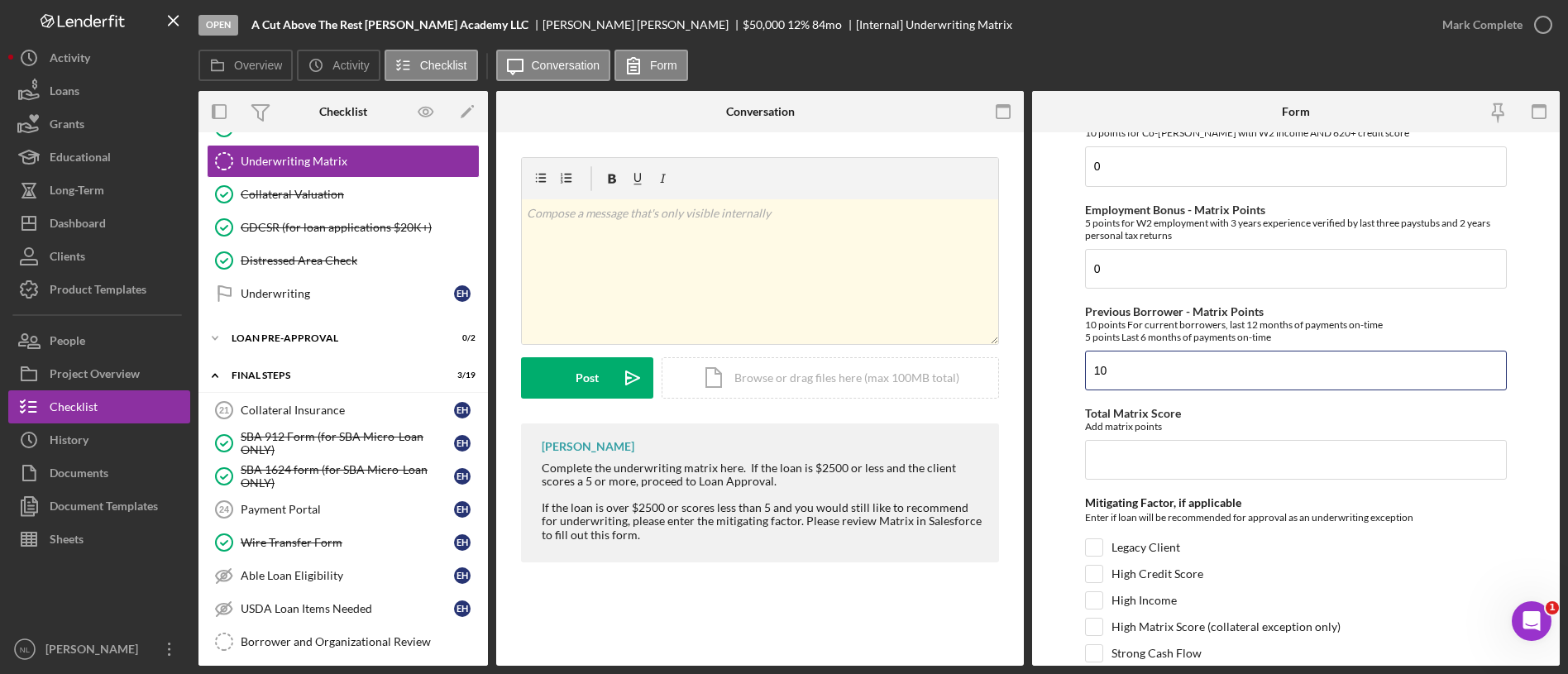
scroll to position [749, 0]
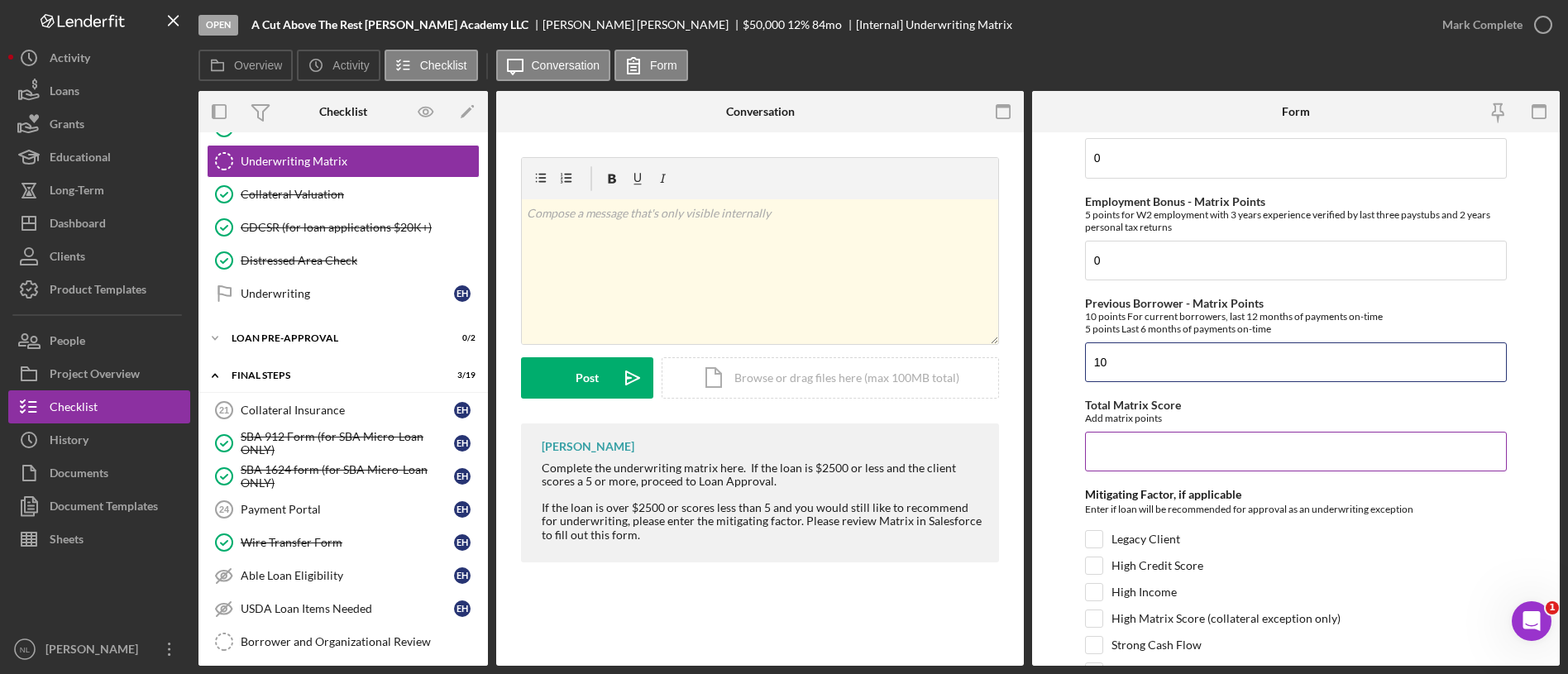
type input "10"
click at [1109, 455] on input "Total Matrix Score" at bounding box center [1296, 452] width 422 height 40
type input "40"
click at [1096, 543] on input "Legacy Client" at bounding box center [1094, 539] width 16 height 16
checkbox input "true"
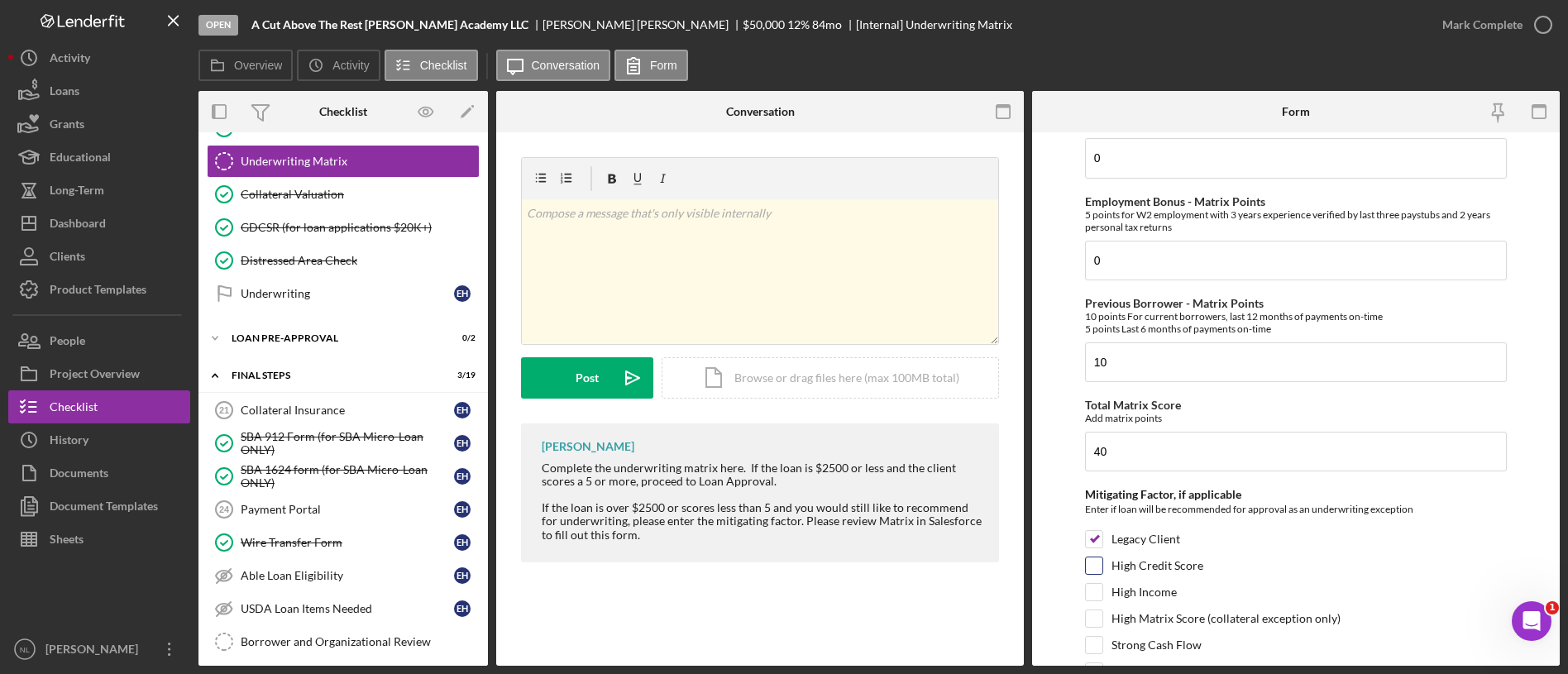
scroll to position [885, 0]
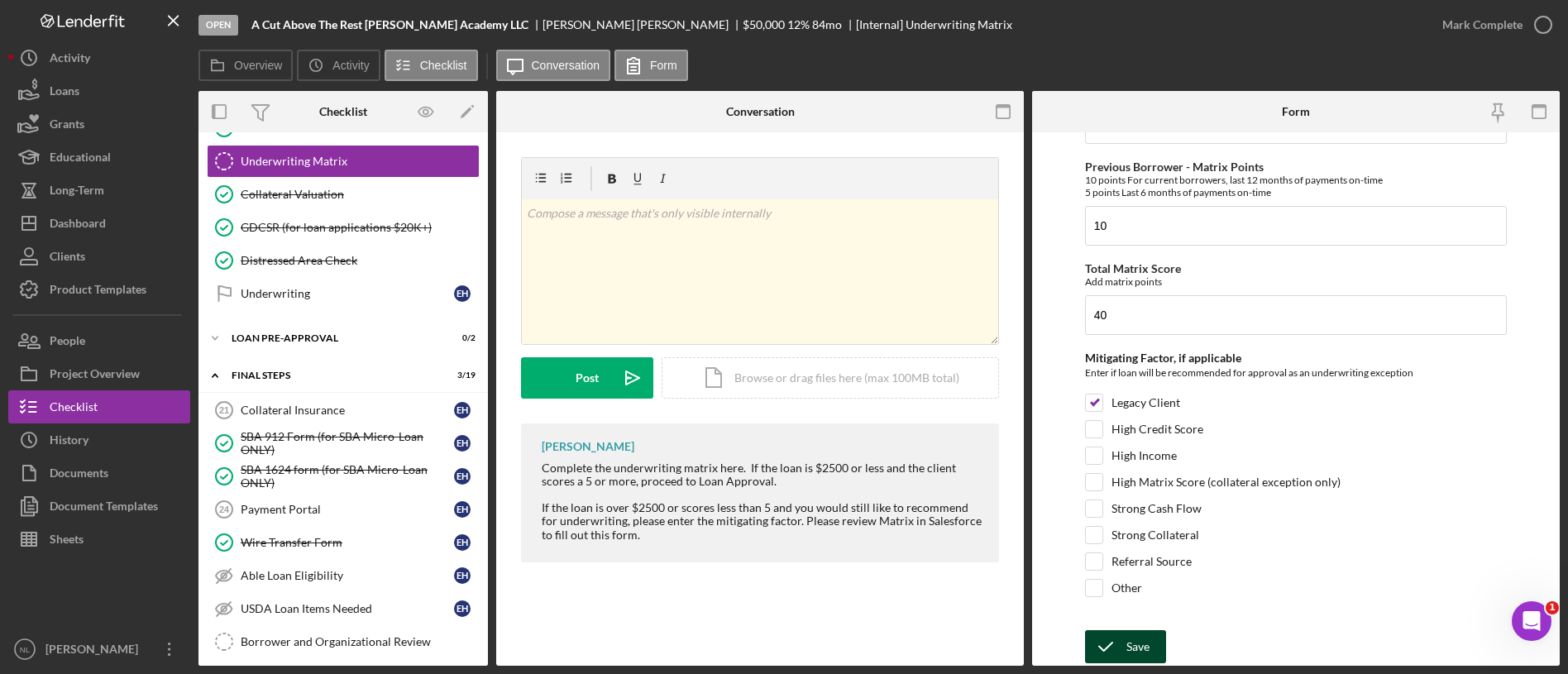
click at [1134, 657] on div "Save" at bounding box center [1138, 647] width 23 height 33
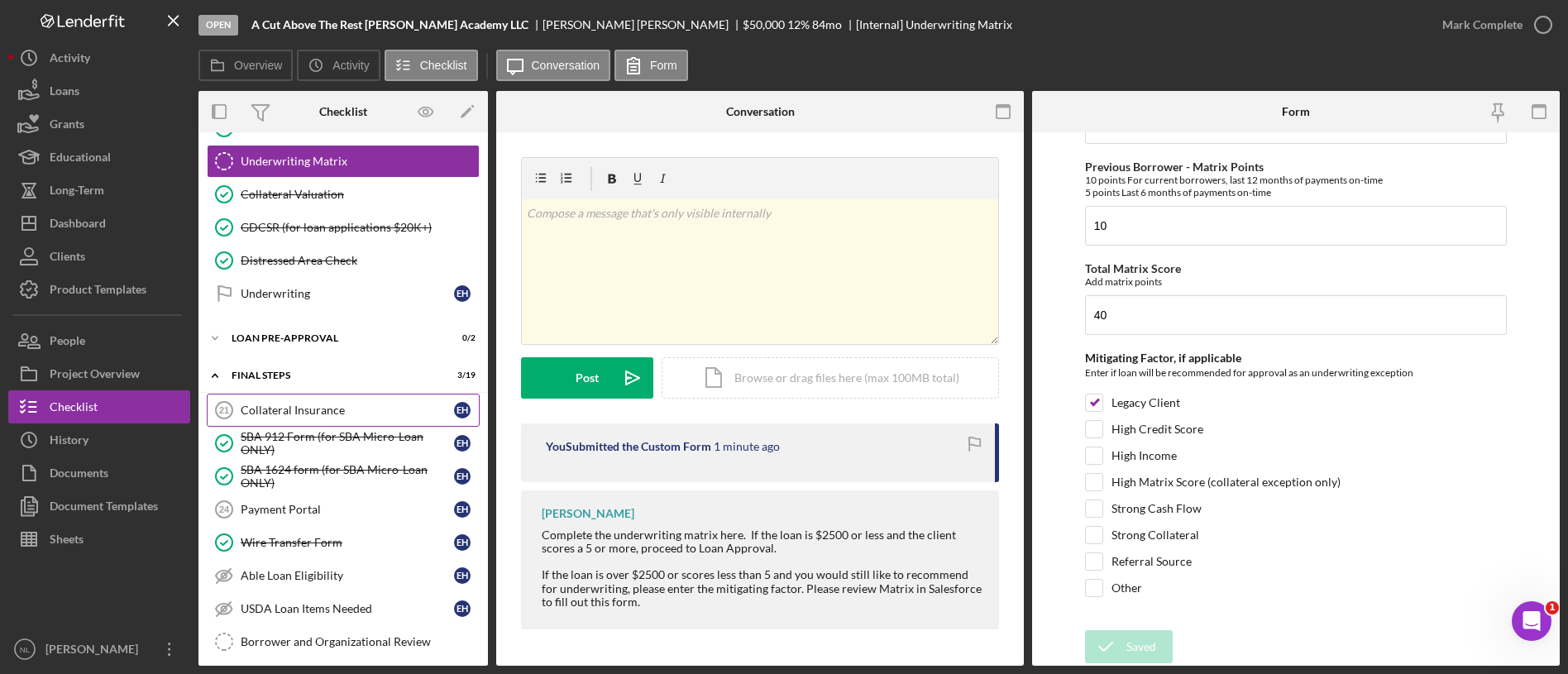
click at [368, 405] on div "Collateral Insurance" at bounding box center [347, 410] width 213 height 13
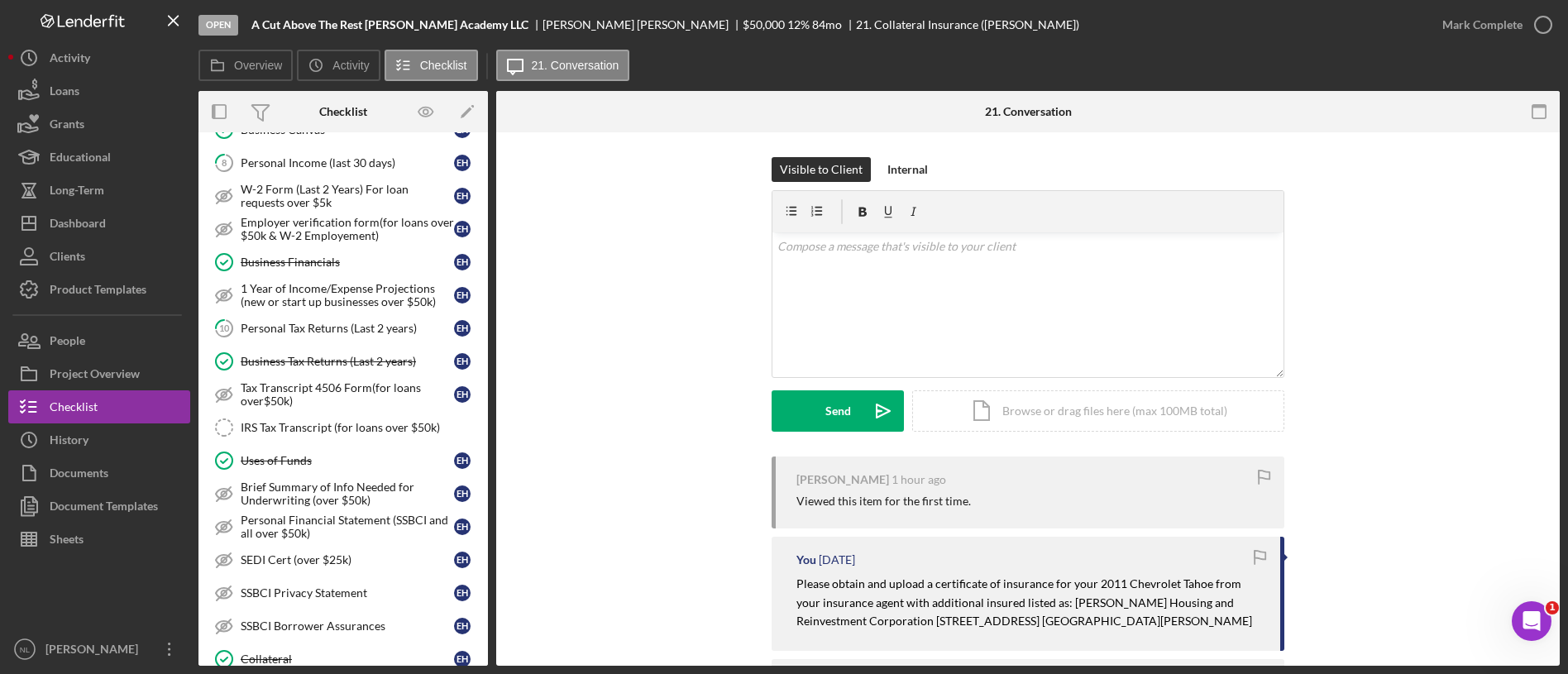
scroll to position [625, 0]
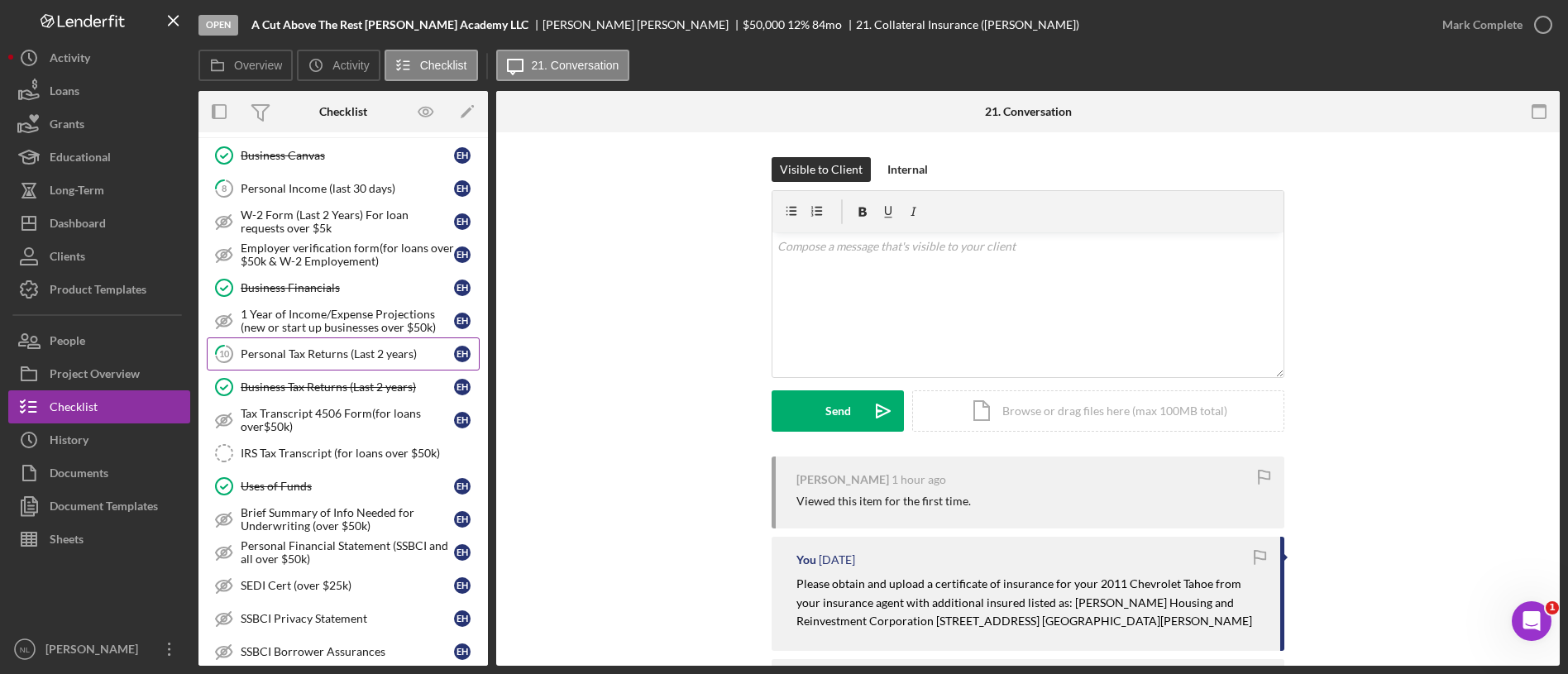
click at [372, 353] on div "Personal Tax Returns (Last 2 years)" at bounding box center [347, 354] width 213 height 13
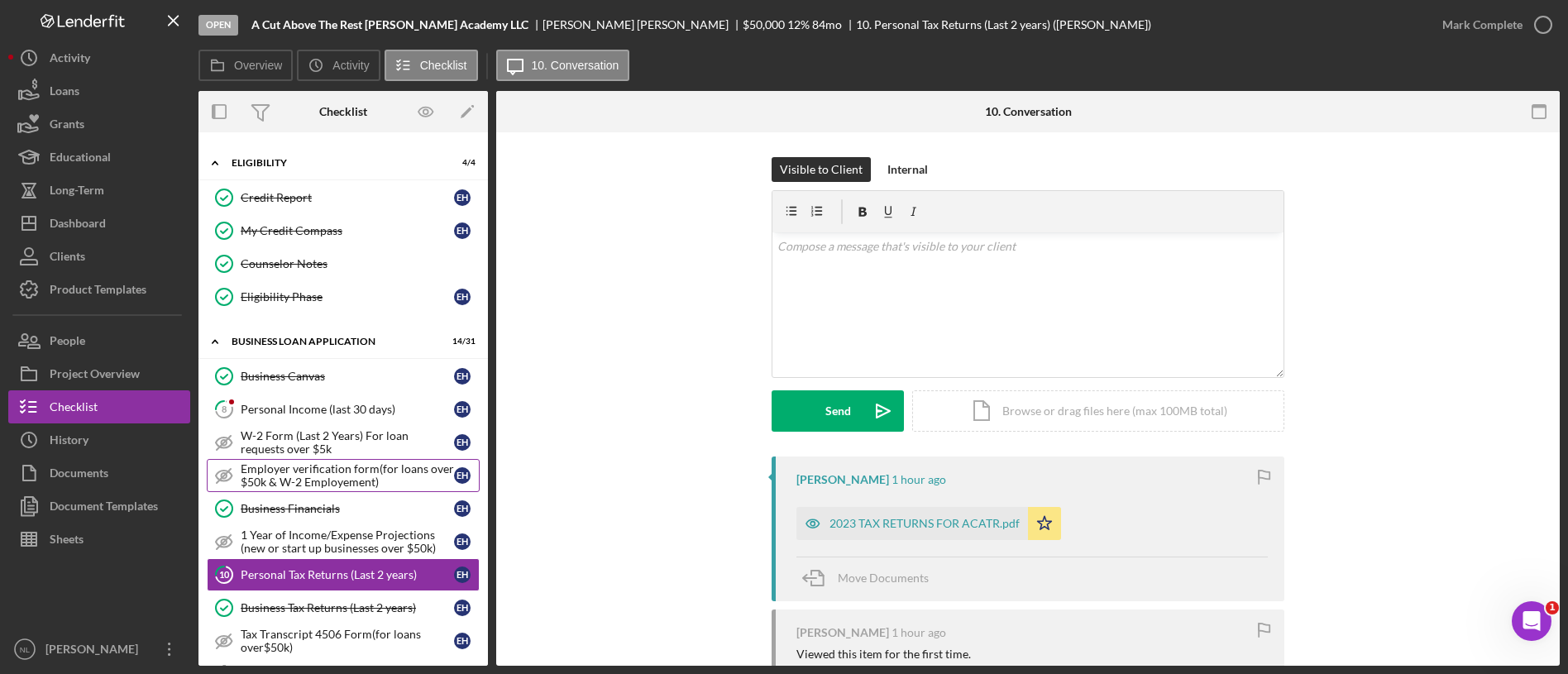
scroll to position [400, 0]
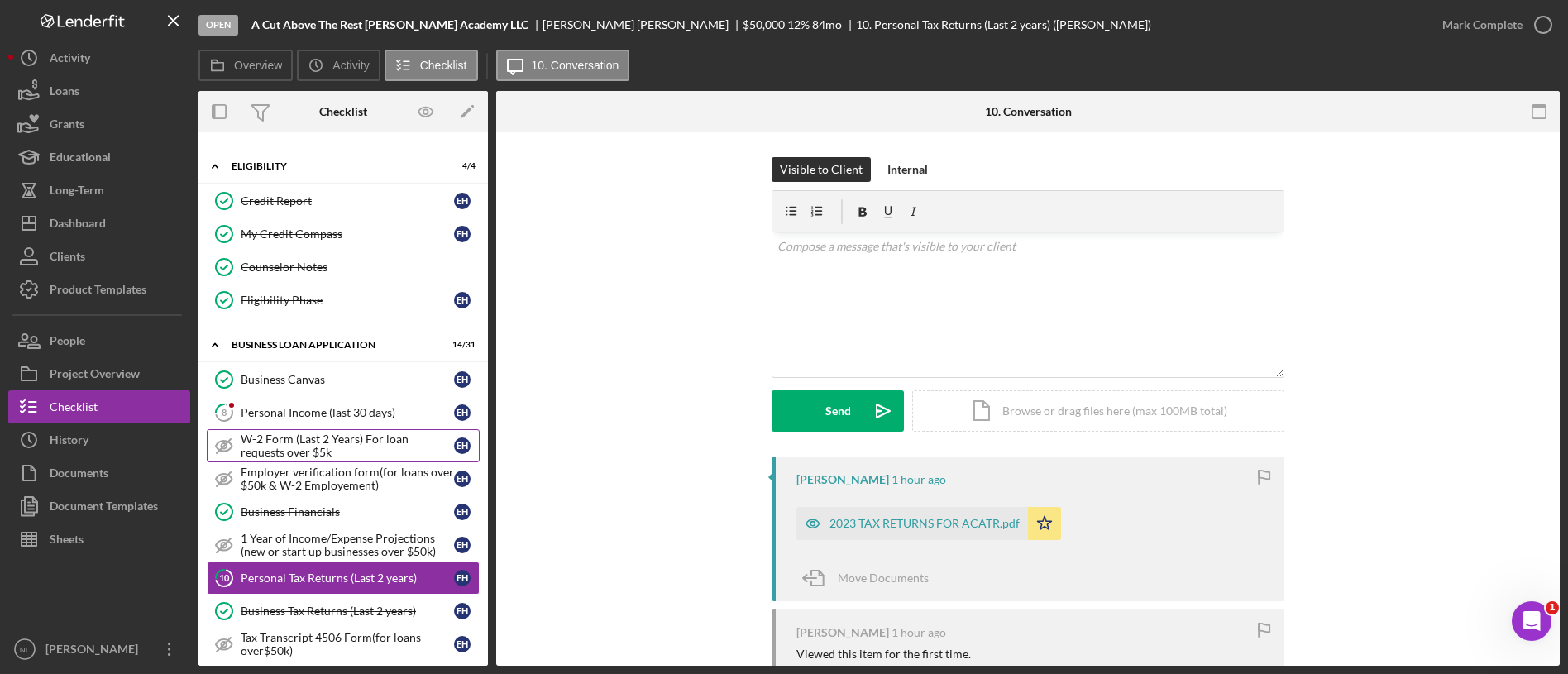
click at [352, 441] on div "W-2 Form (Last 2 Years) For loan requests over $5k" at bounding box center [347, 446] width 213 height 27
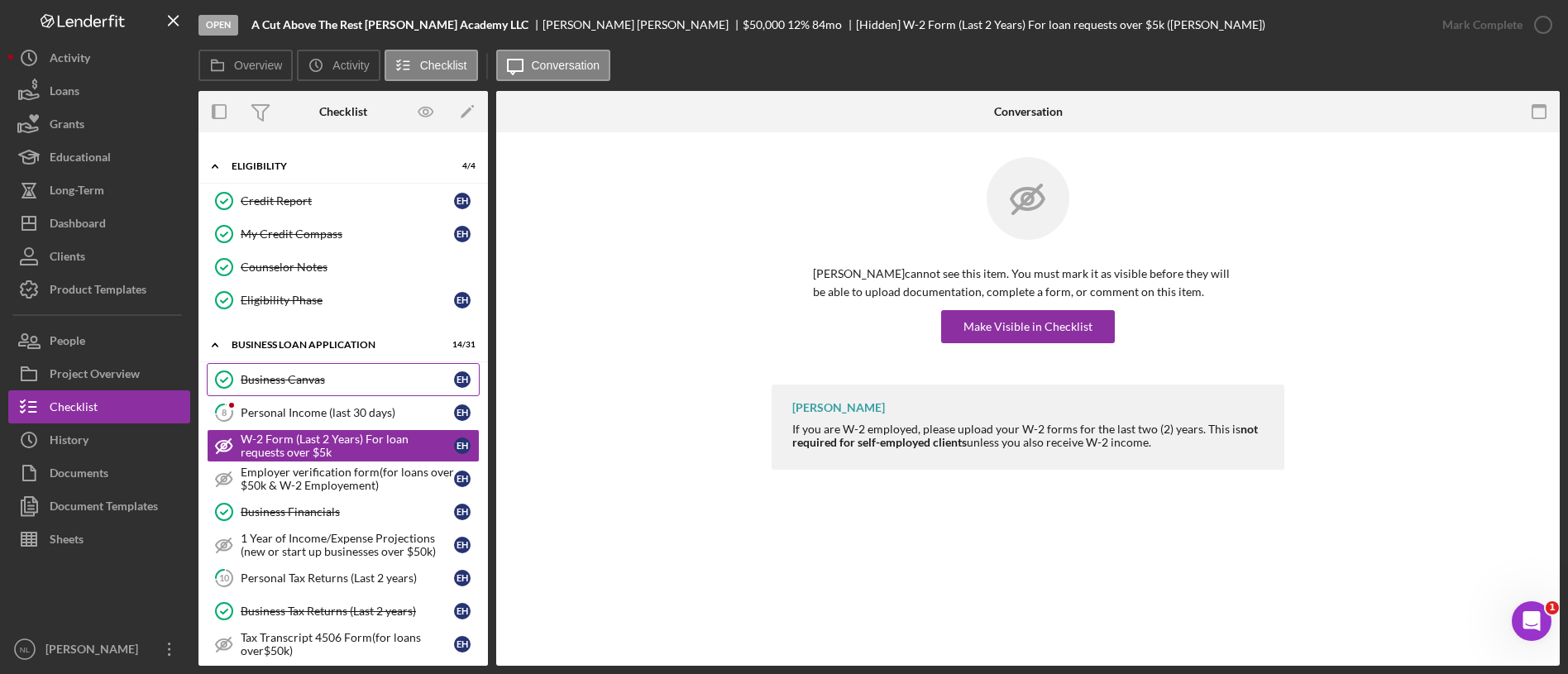
click at [319, 382] on div "Business Canvas" at bounding box center [347, 380] width 213 height 13
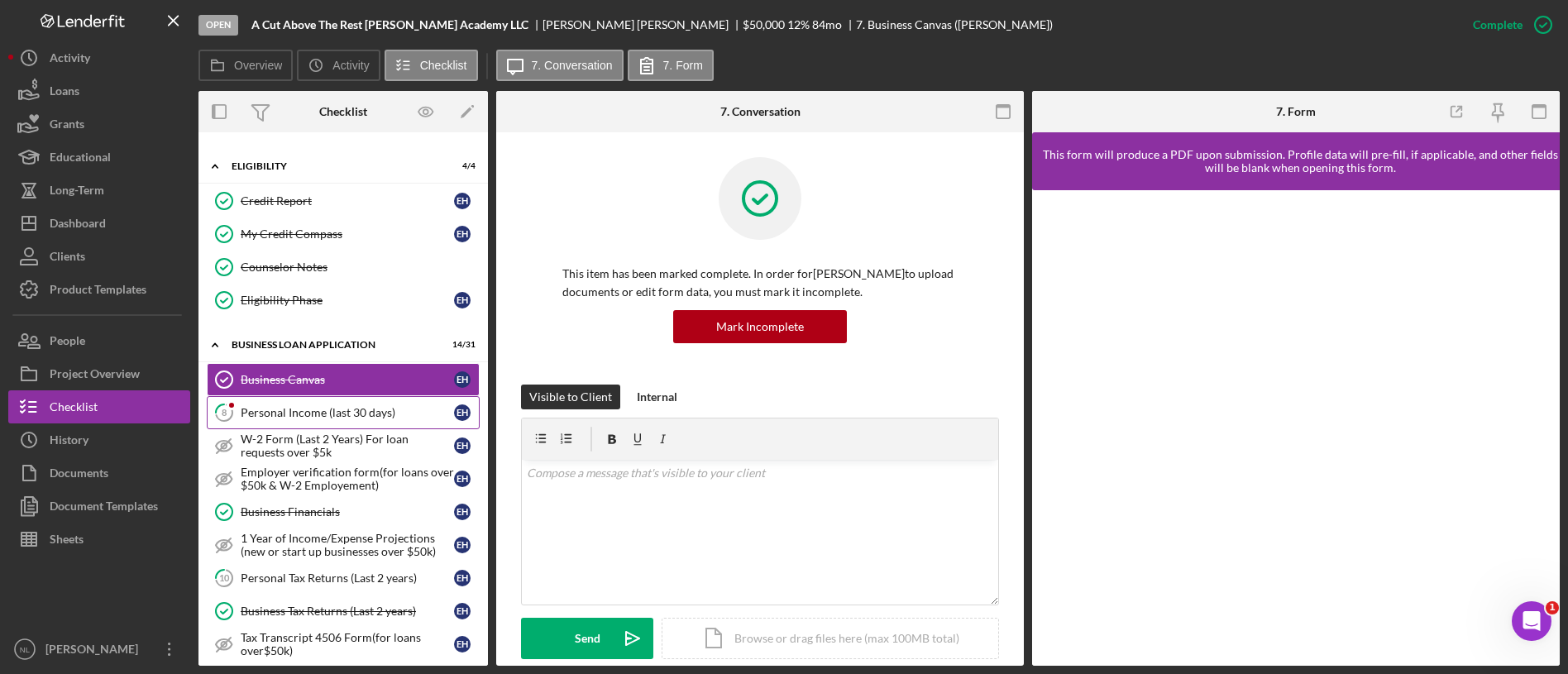
click at [328, 412] on div "Personal Income (last 30 days)" at bounding box center [347, 413] width 213 height 13
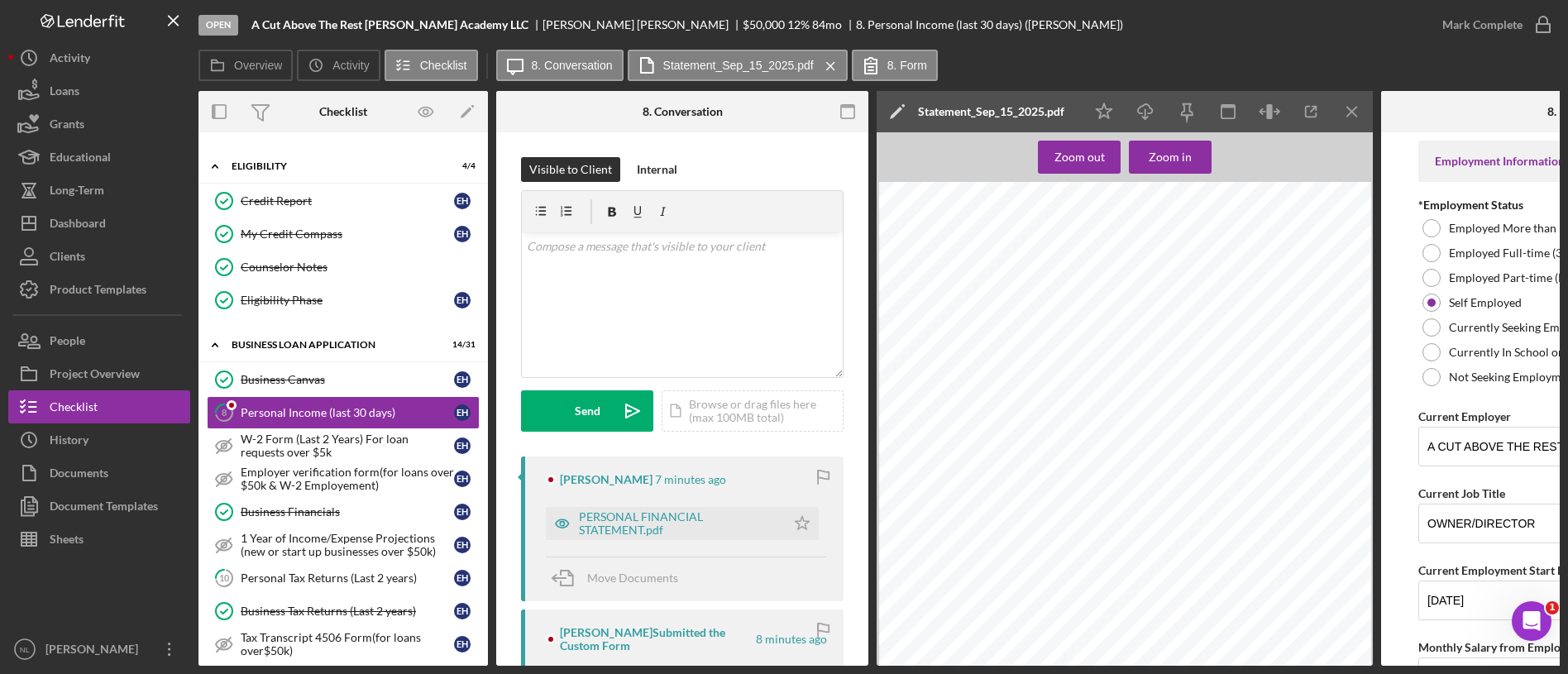
scroll to position [80, 0]
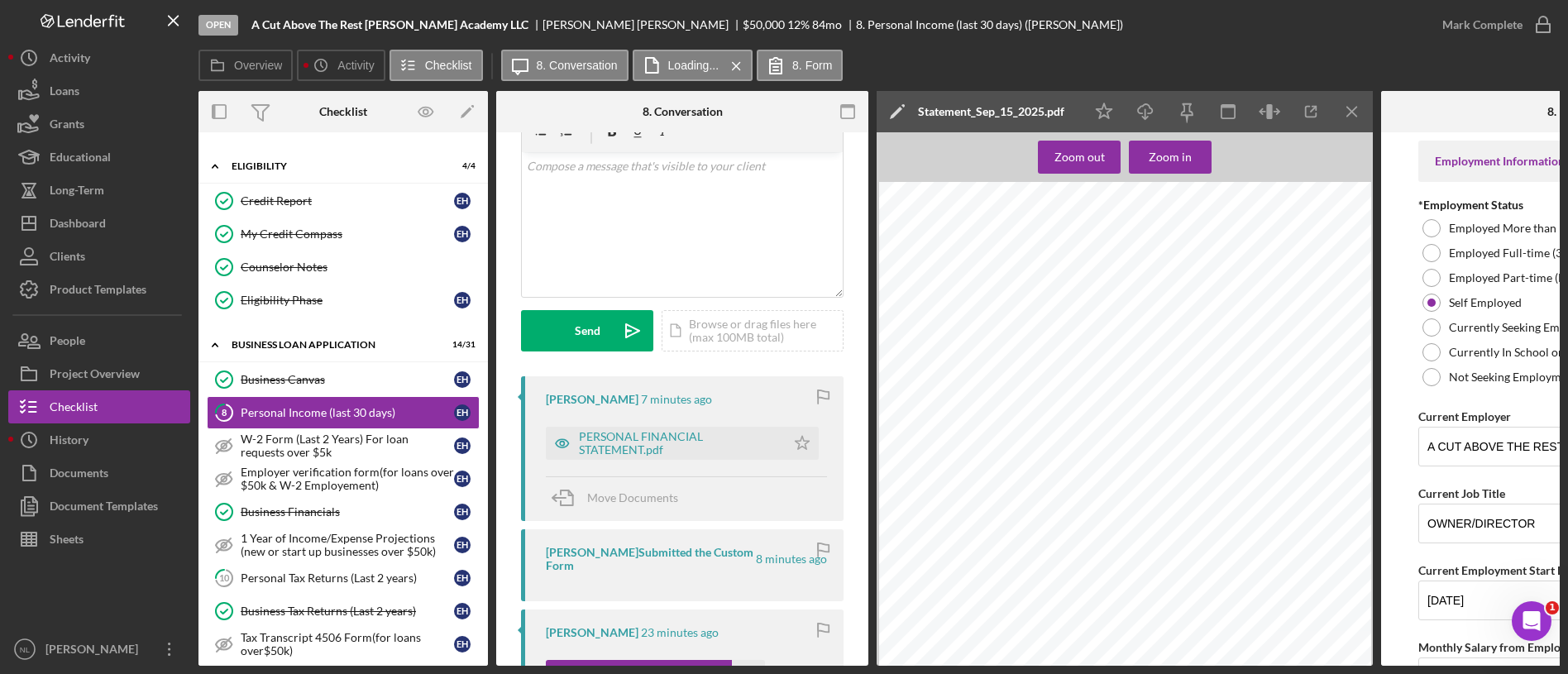
click at [1351, 130] on div "Icon/Star Icon/Download Icon/Menu Close" at bounding box center [1228, 112] width 290 height 42
click at [1349, 123] on icon "Icon/Menu Close" at bounding box center [1352, 112] width 37 height 37
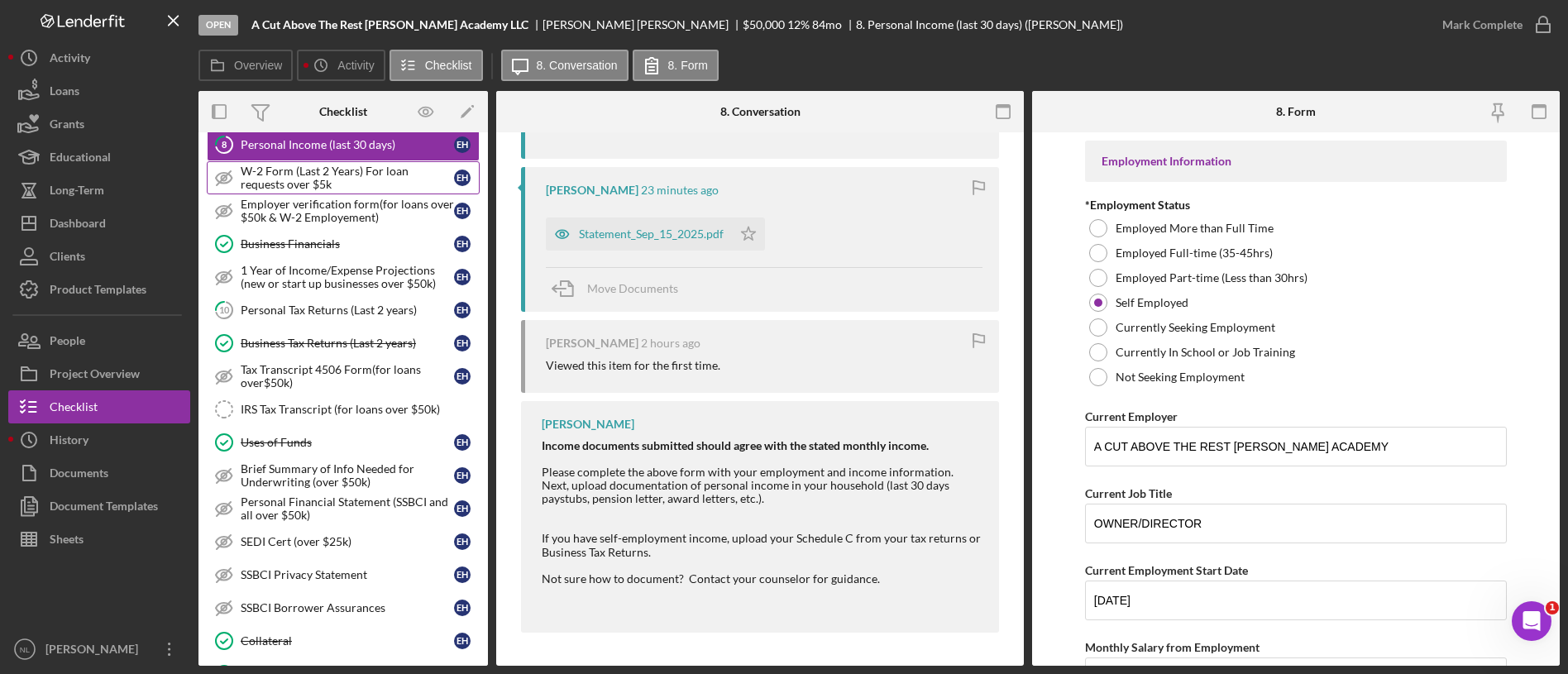
scroll to position [683, 0]
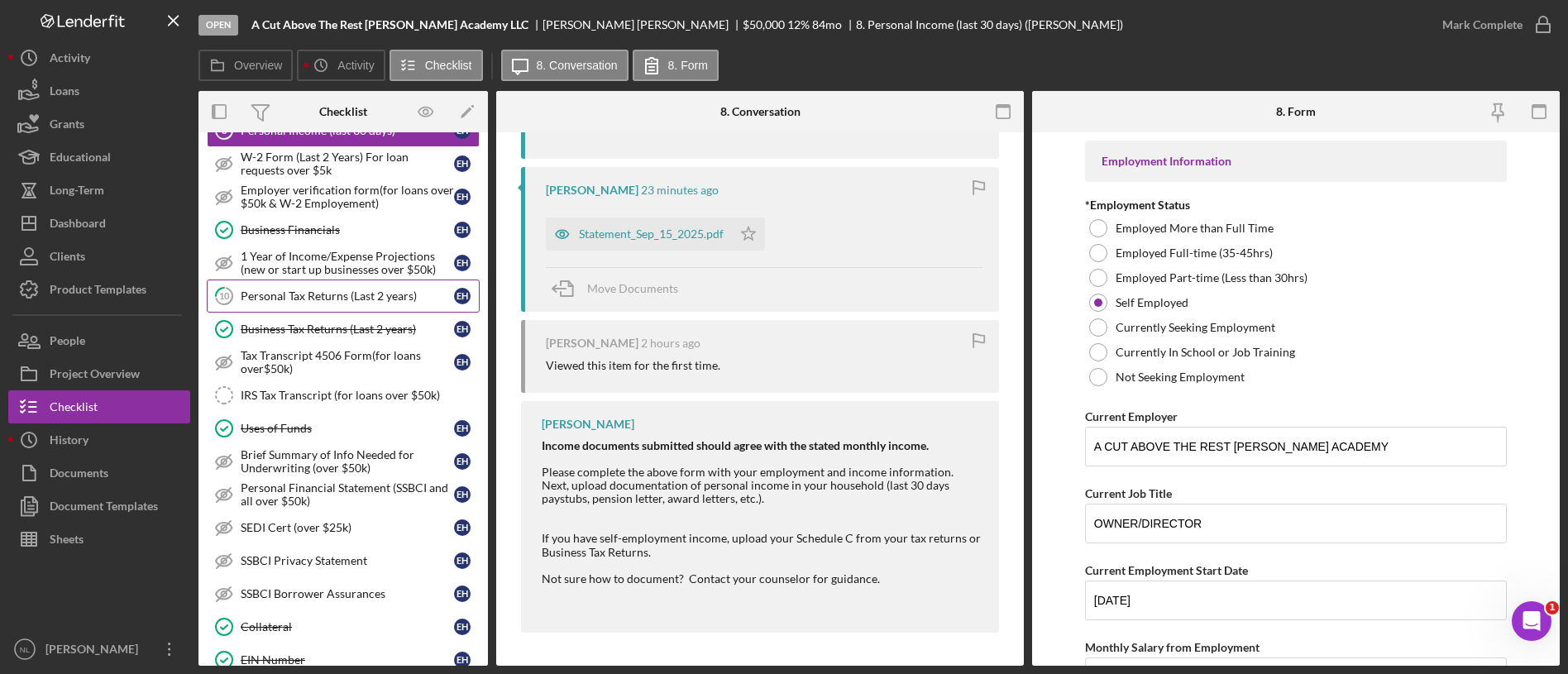
click at [310, 294] on div "Personal Tax Returns (Last 2 years)" at bounding box center [347, 296] width 213 height 13
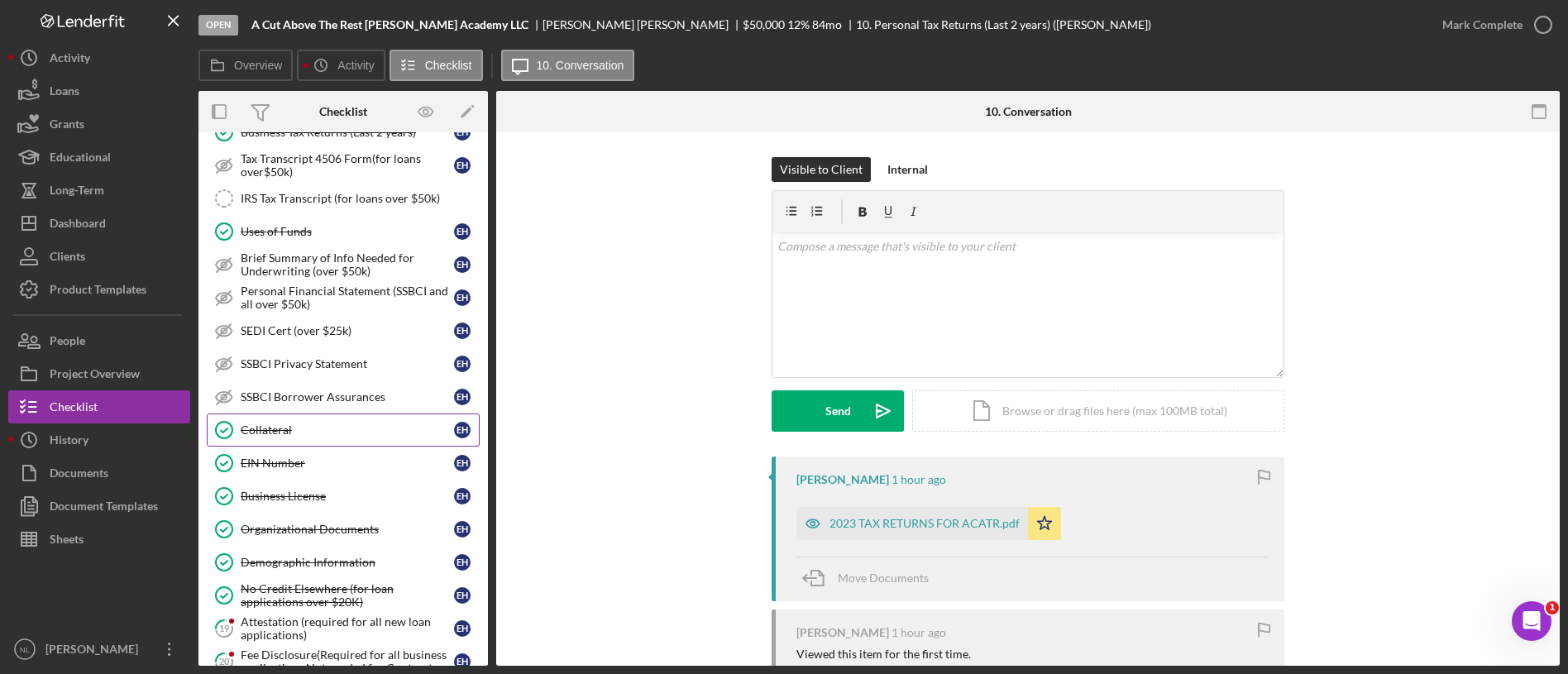
scroll to position [888, 0]
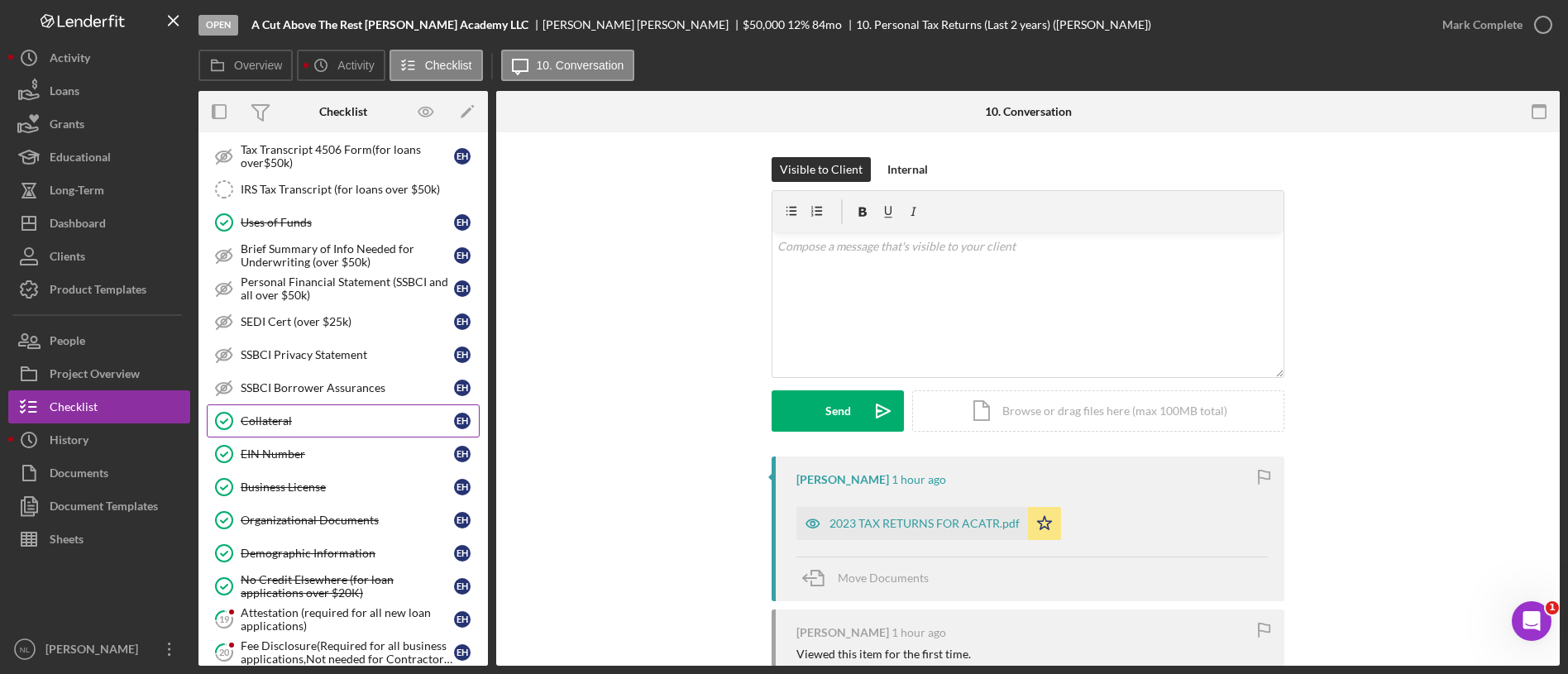
click at [328, 427] on div "Collateral" at bounding box center [347, 421] width 213 height 13
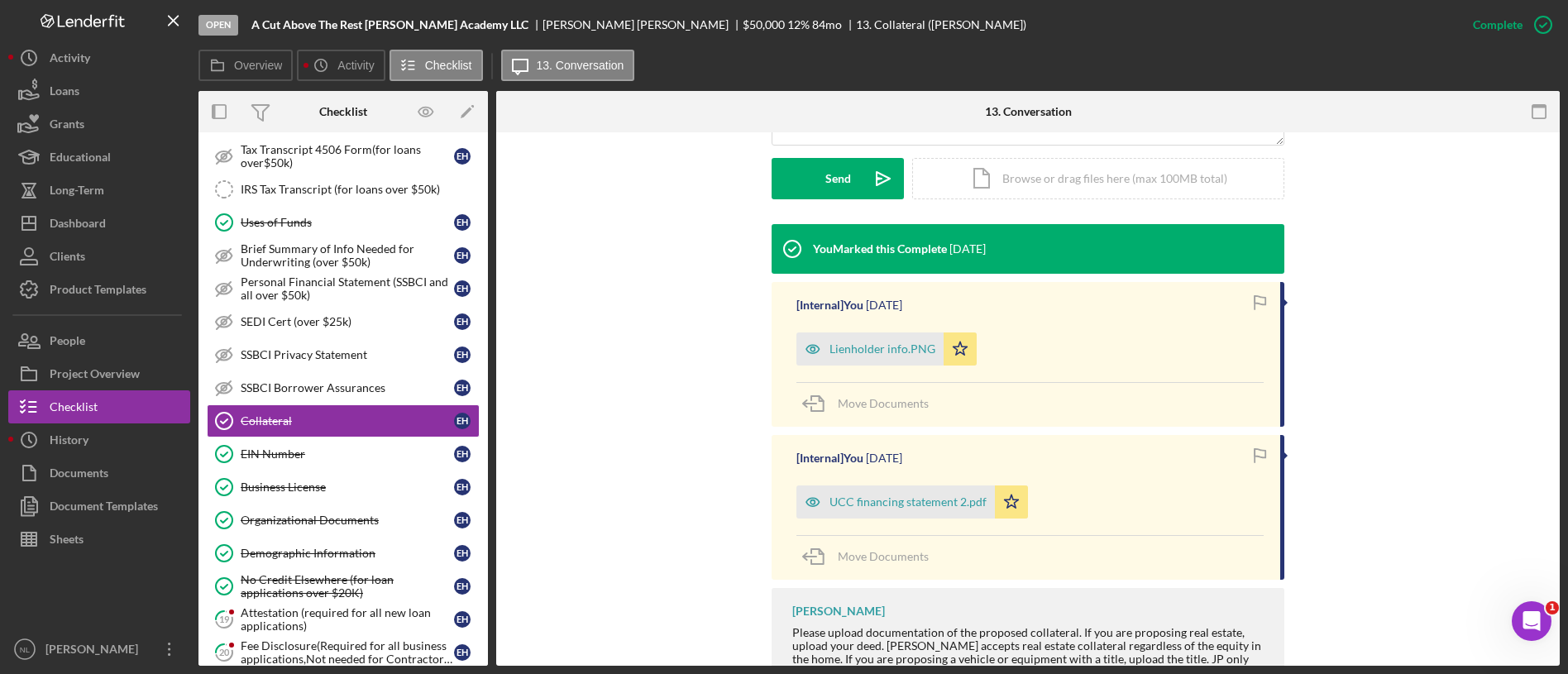
scroll to position [472, 0]
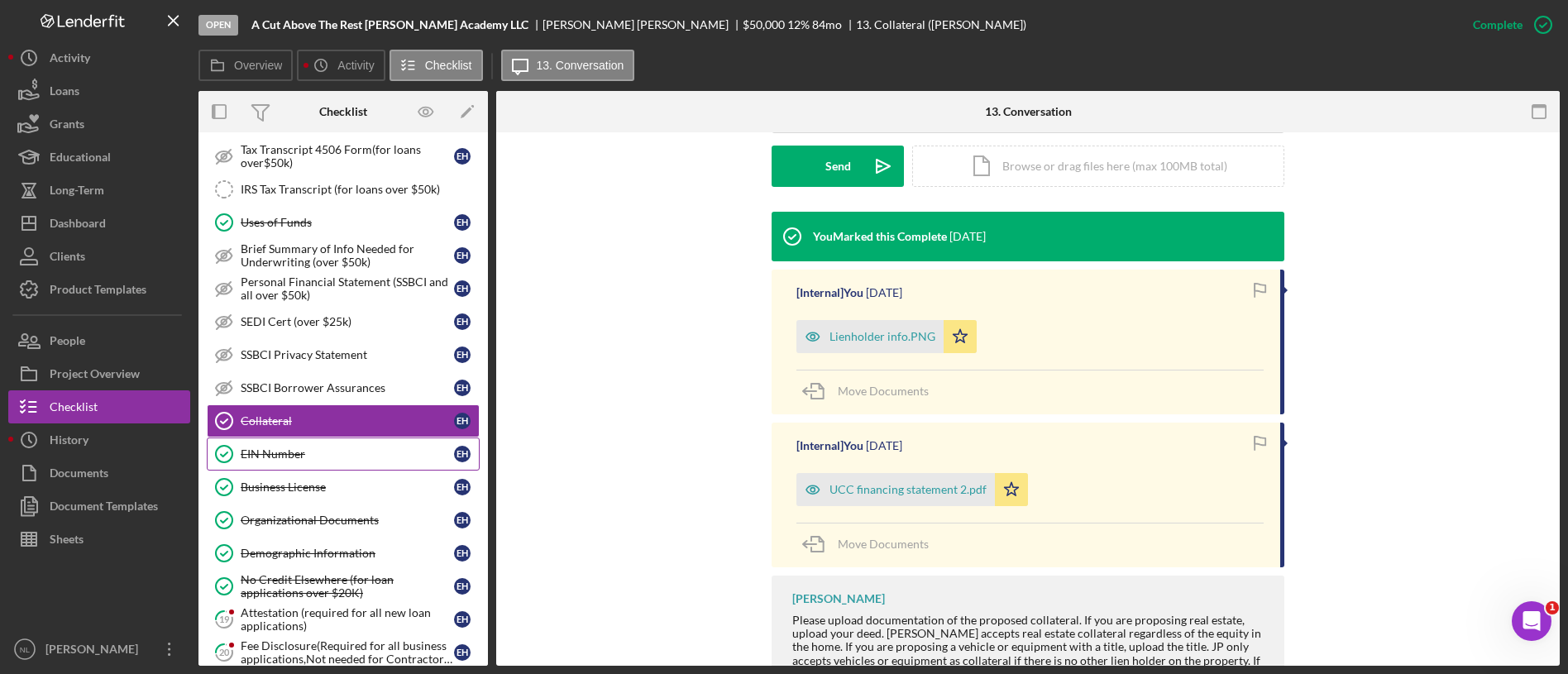
click at [370, 457] on div "EIN Number" at bounding box center [347, 454] width 213 height 13
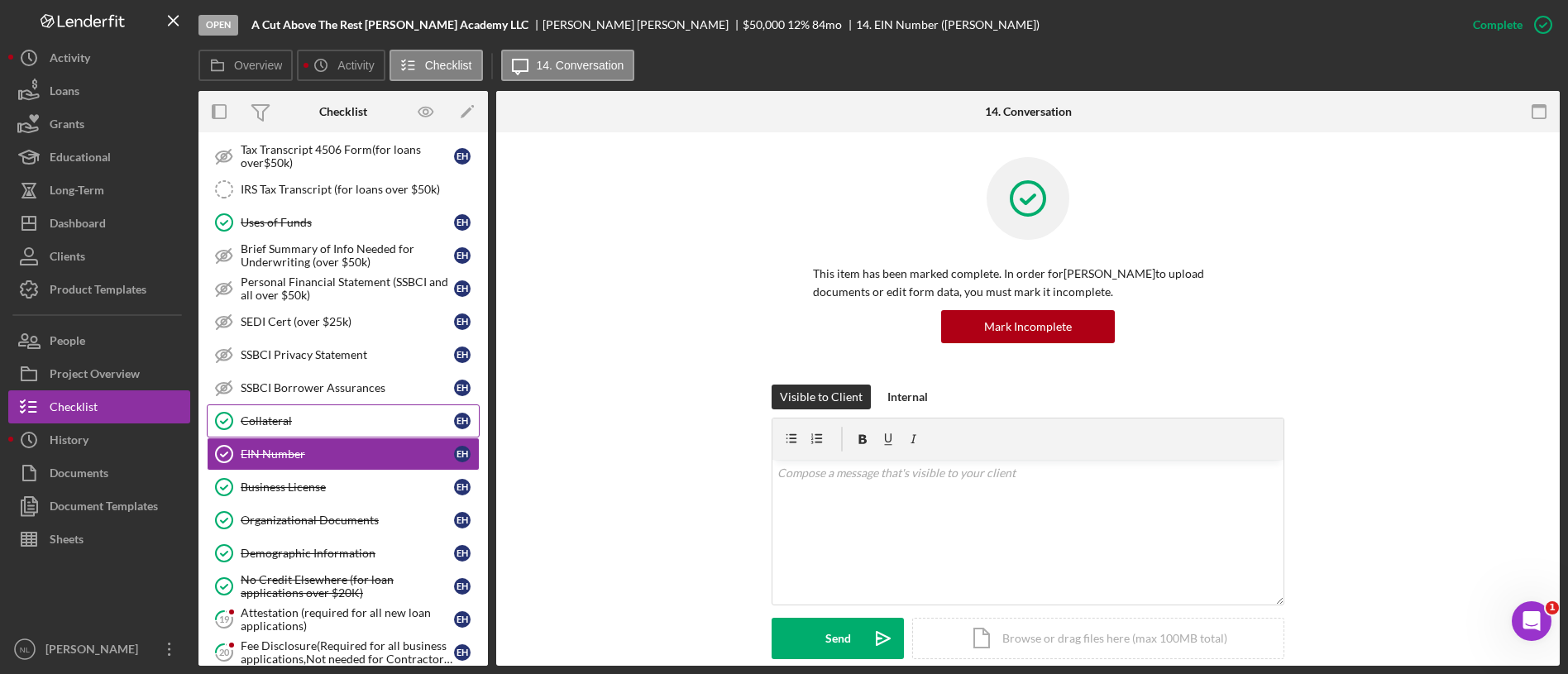
click at [330, 424] on div "Collateral" at bounding box center [347, 421] width 213 height 13
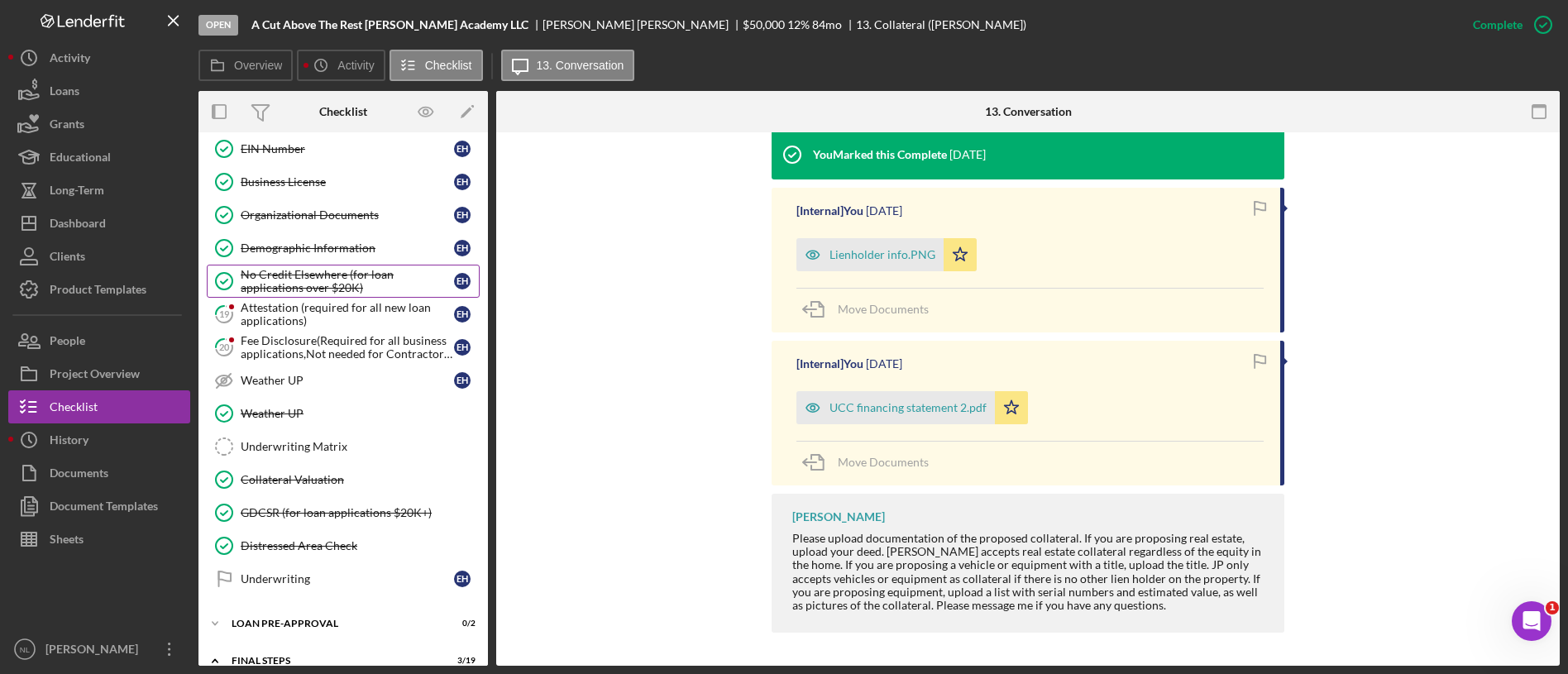
scroll to position [1215, 0]
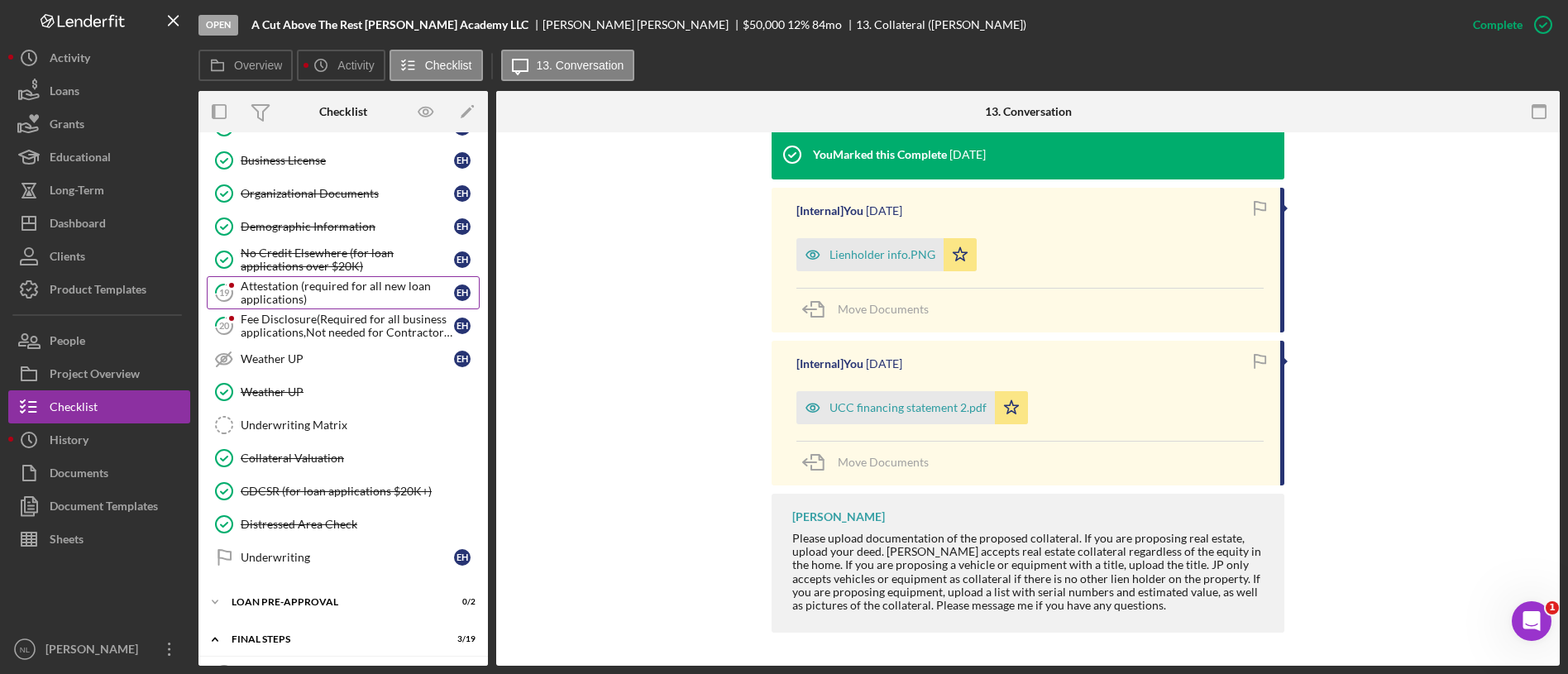
click at [328, 299] on div "Attestation (required for all new loan applications)" at bounding box center [347, 293] width 213 height 27
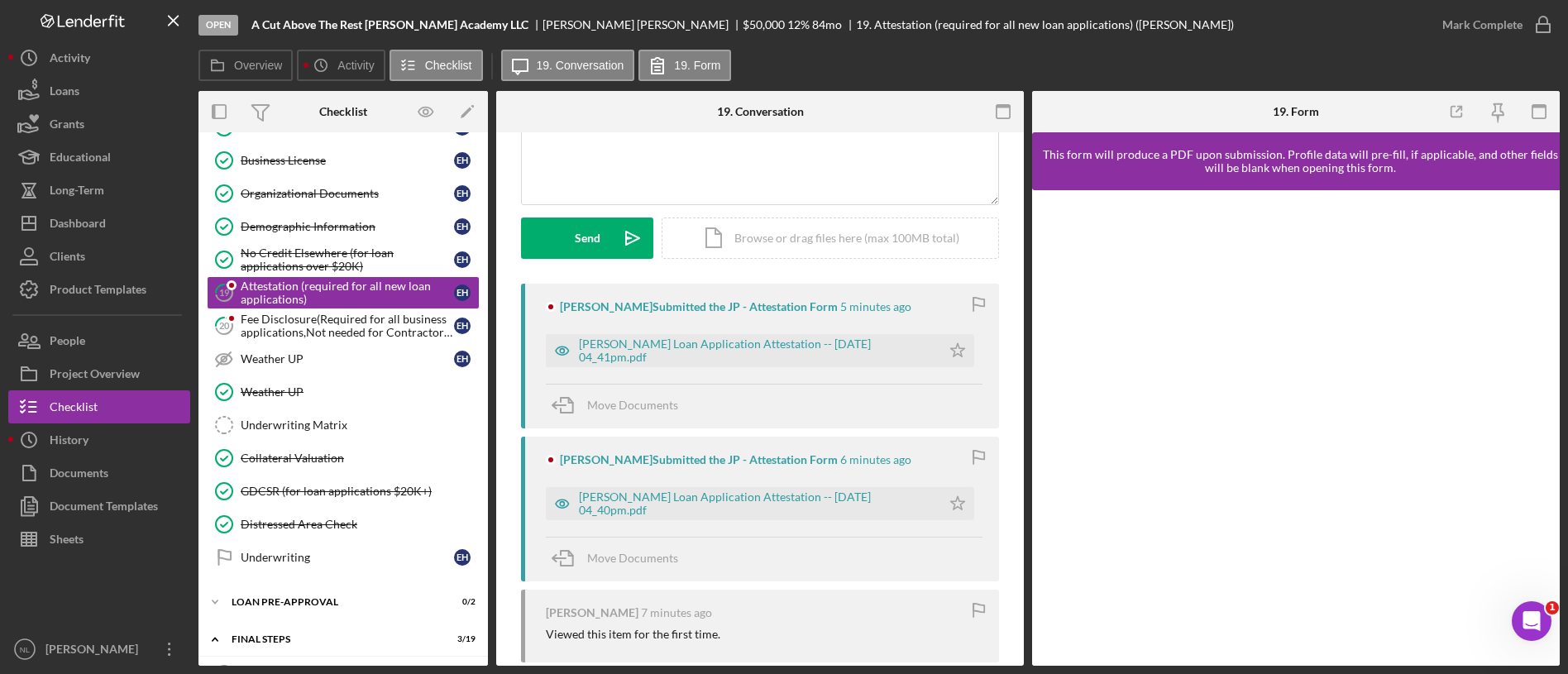
scroll to position [176, 0]
click at [853, 344] on div "[PERSON_NAME] Loan Application Attestation -- [DATE] 04_41pm.pdf" at bounding box center [756, 347] width 354 height 27
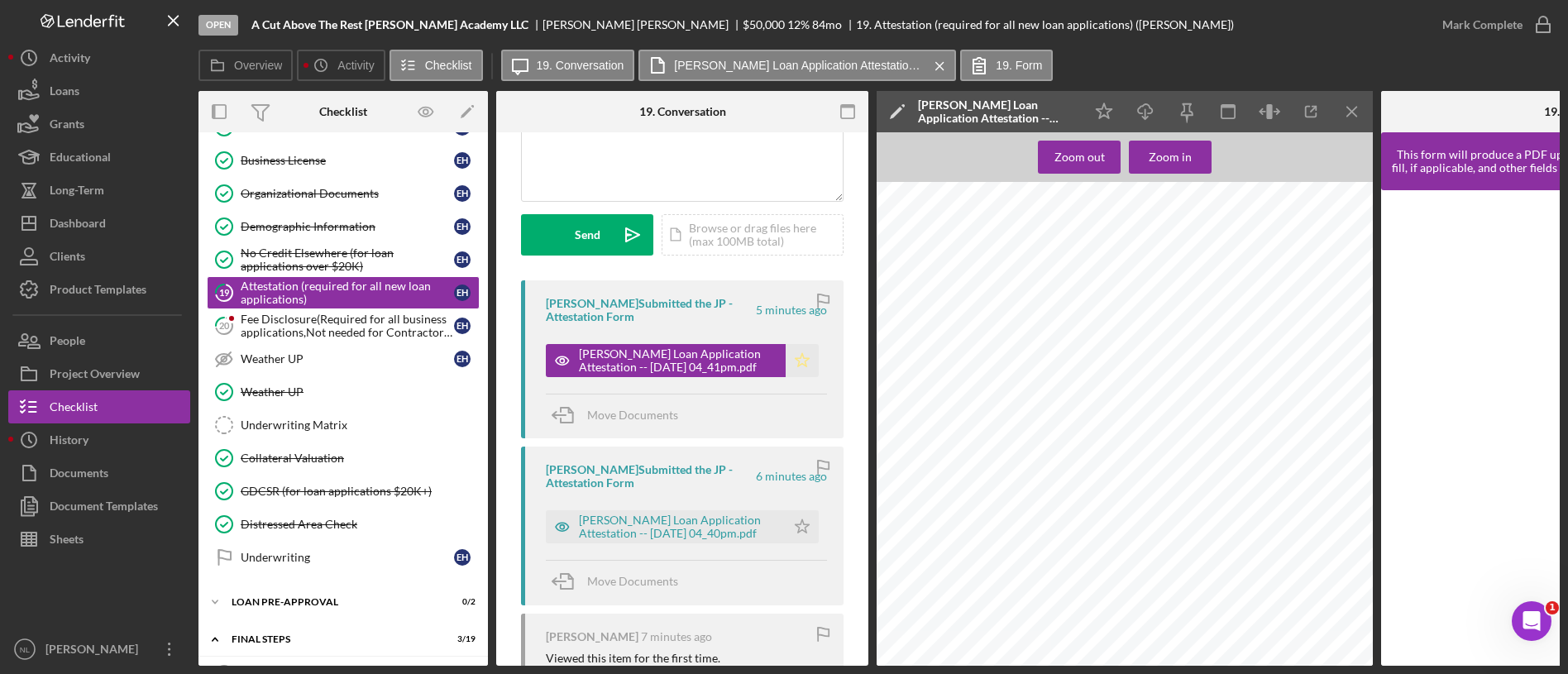
click at [797, 364] on icon "Icon/Star" at bounding box center [802, 360] width 33 height 33
click at [1365, 113] on icon "Icon/Menu Close" at bounding box center [1352, 112] width 37 height 37
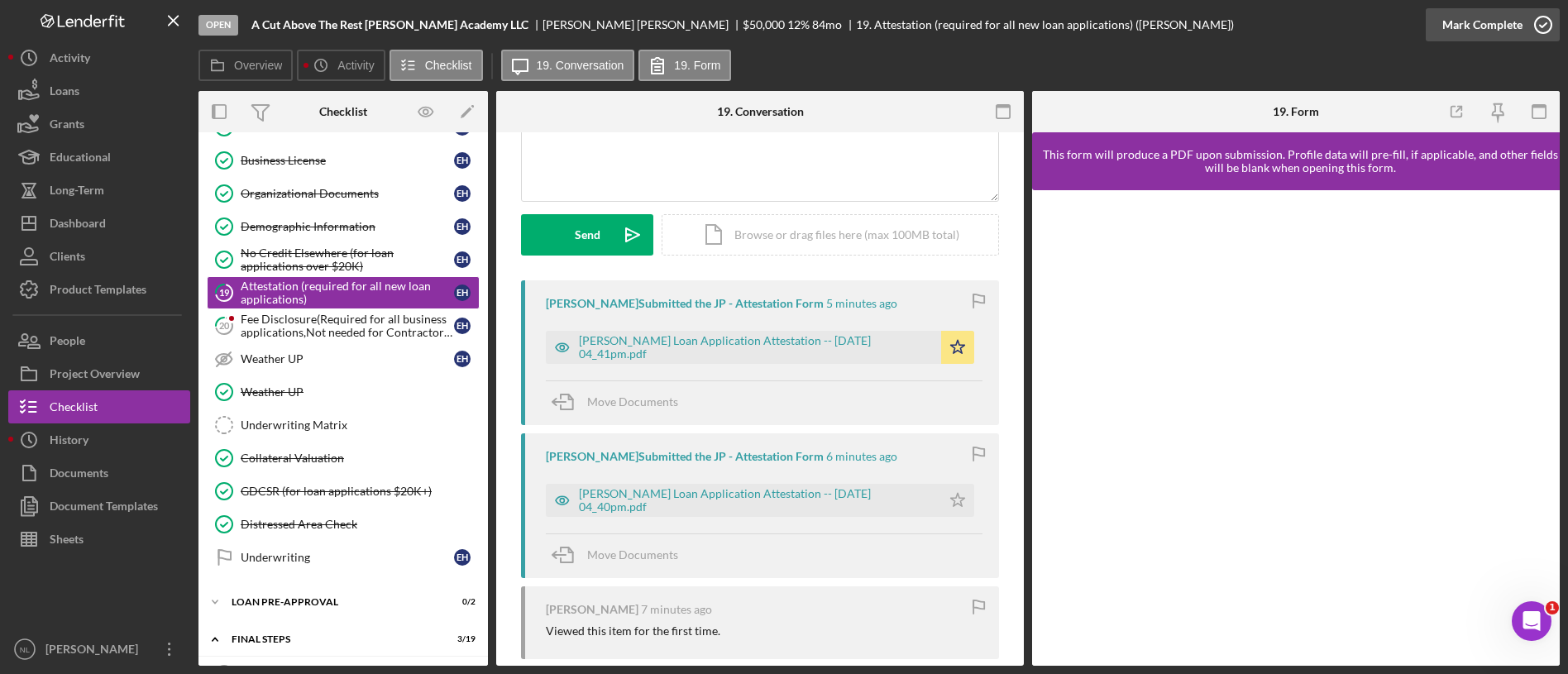
click at [1456, 27] on div "Mark Complete" at bounding box center [1482, 25] width 80 height 33
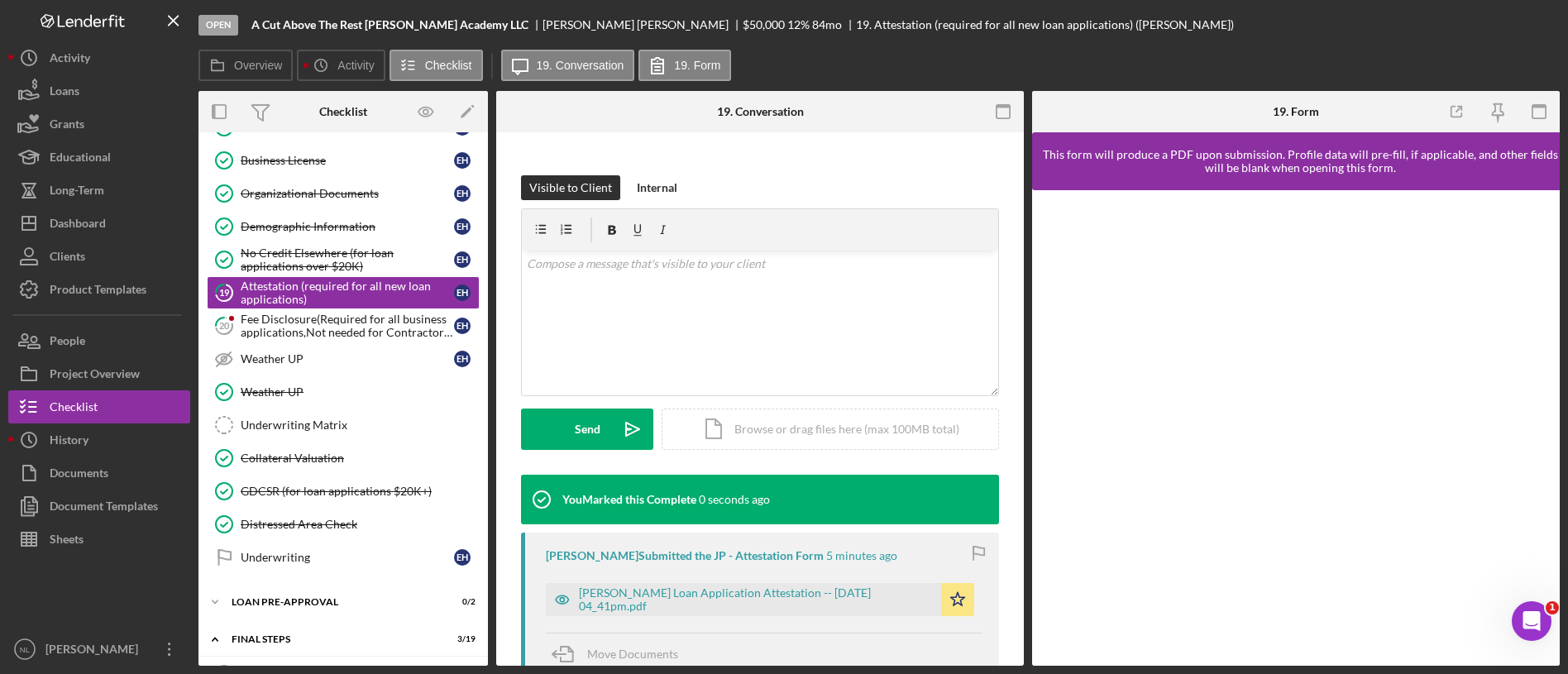
scroll to position [403, 0]
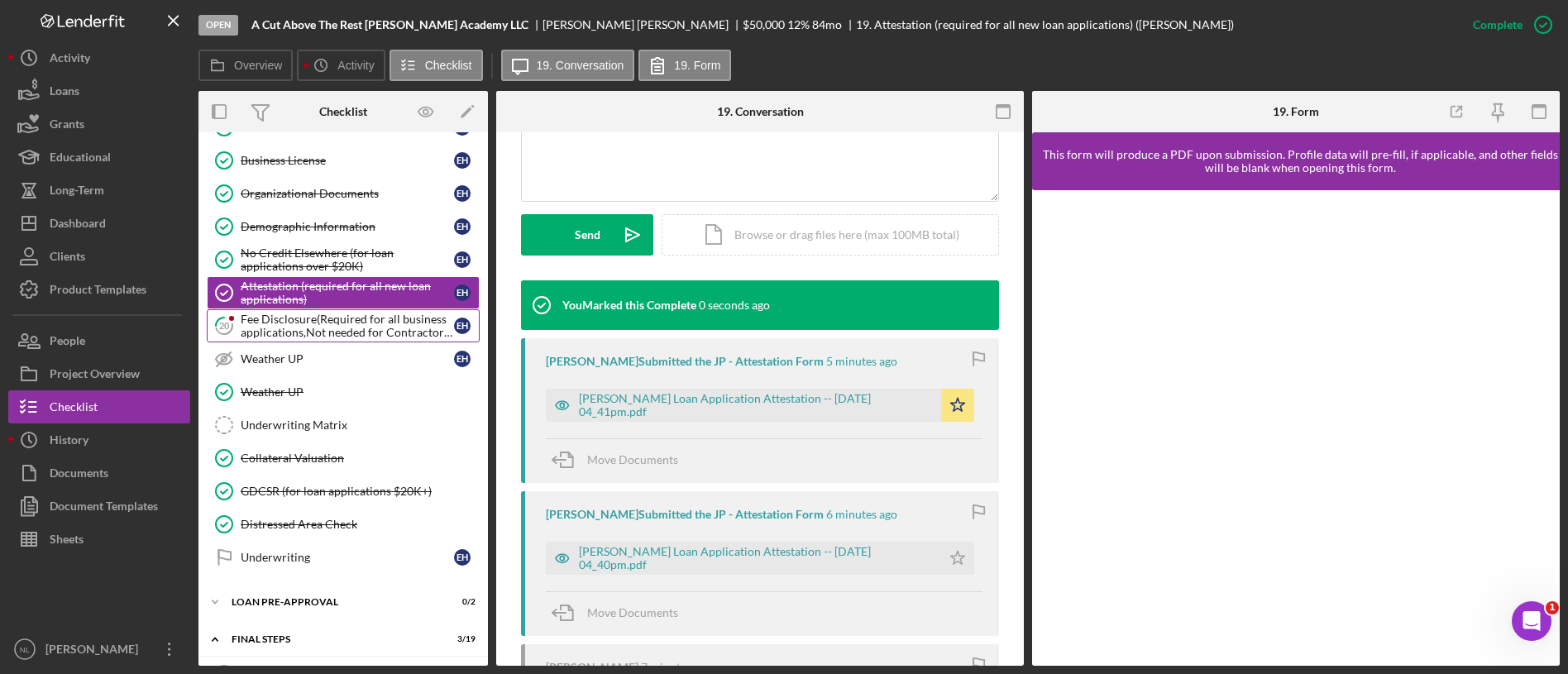
click at [358, 331] on div "Fee Disclosure(Required for all business applications,Not needed for Contractor…" at bounding box center [347, 326] width 213 height 27
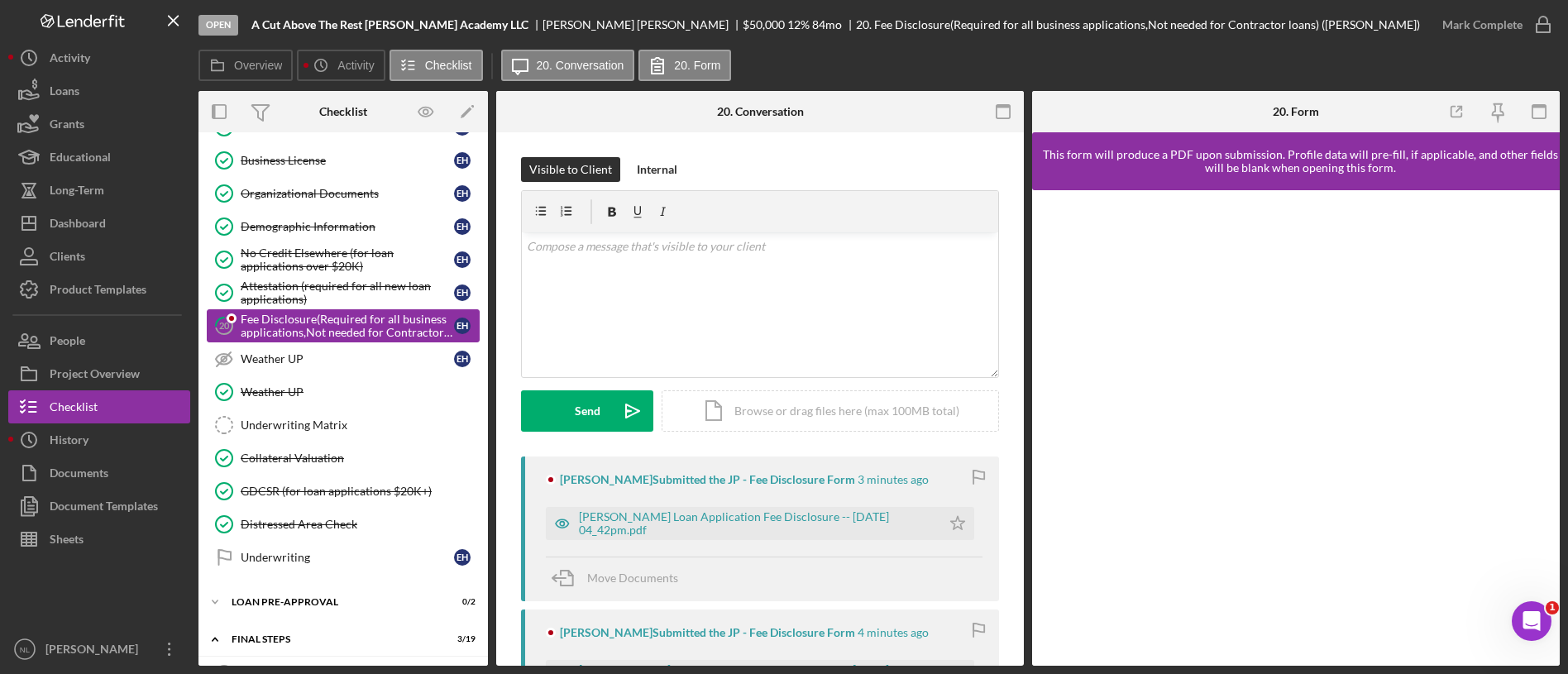
scroll to position [344, 0]
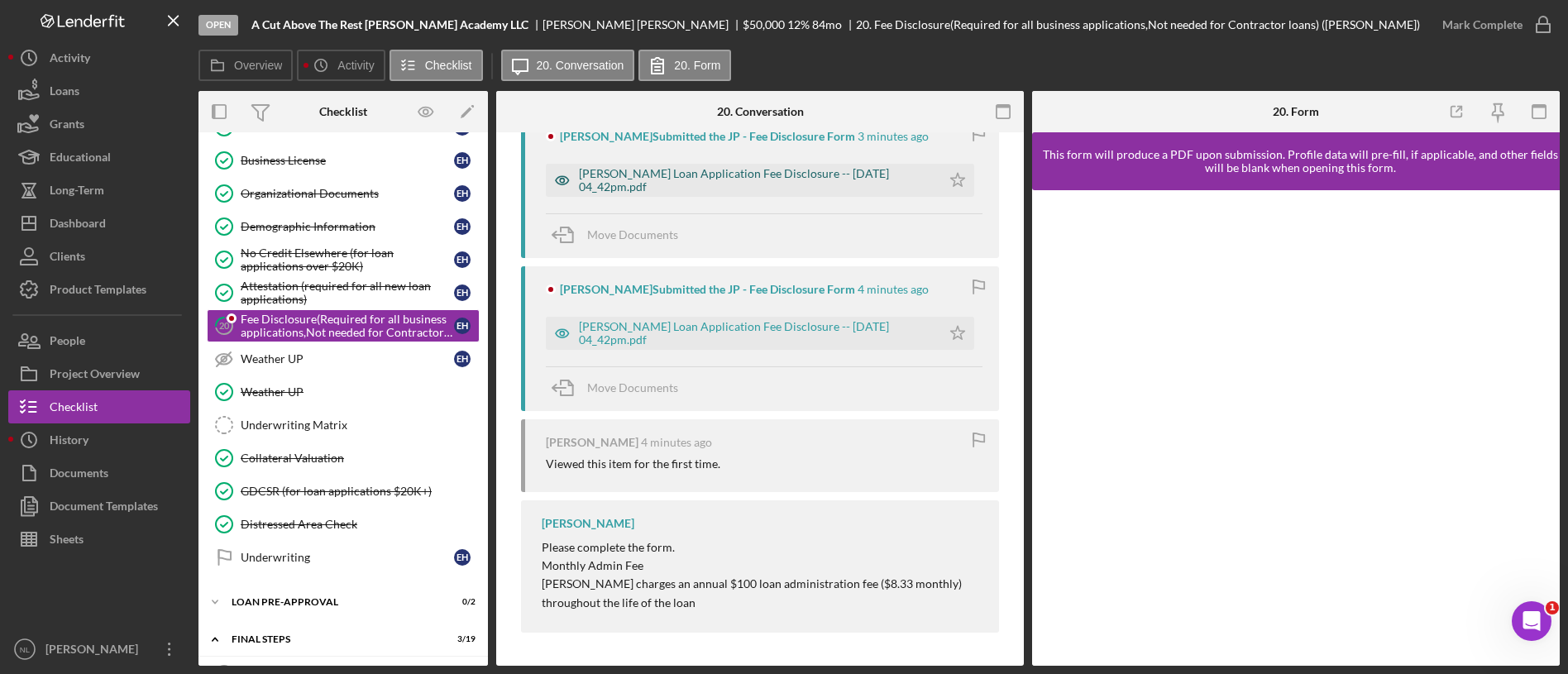
click at [835, 179] on div "[PERSON_NAME] Loan Application Fee Disclosure -- [DATE] 04_42pm.pdf" at bounding box center [756, 180] width 354 height 27
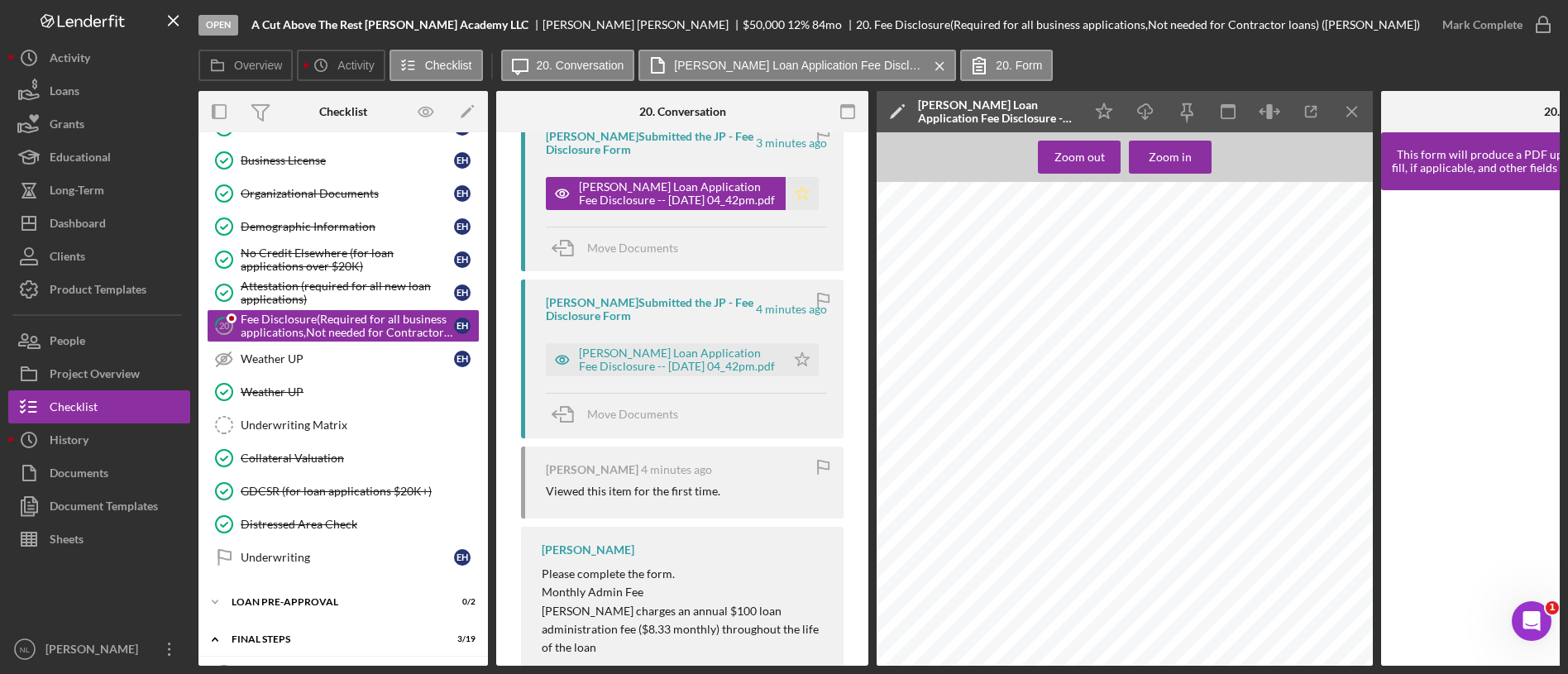
click at [804, 198] on icon "Icon/Star" at bounding box center [802, 193] width 33 height 33
click at [1338, 110] on icon "Icon/Menu Close" at bounding box center [1352, 112] width 37 height 37
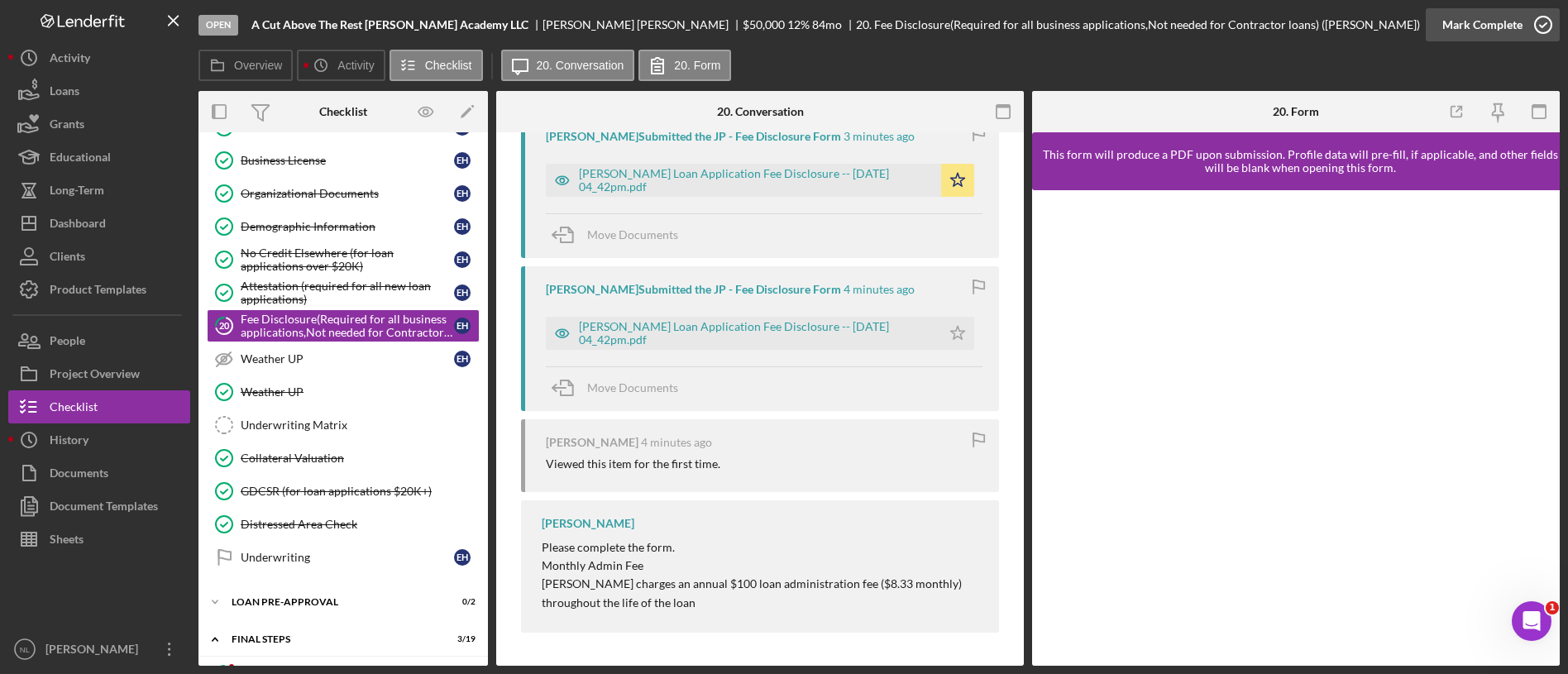
click at [1487, 35] on div "Mark Complete" at bounding box center [1482, 25] width 80 height 33
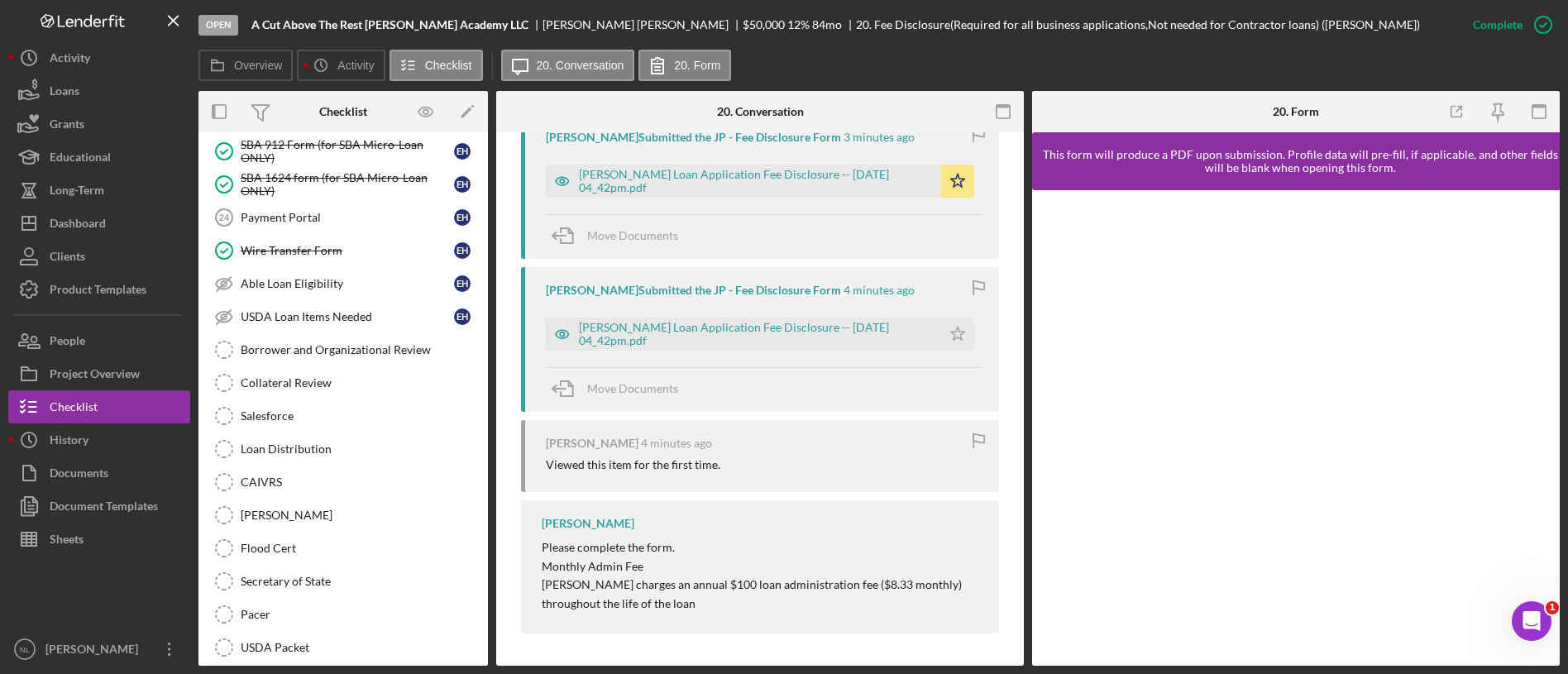
scroll to position [1613, 0]
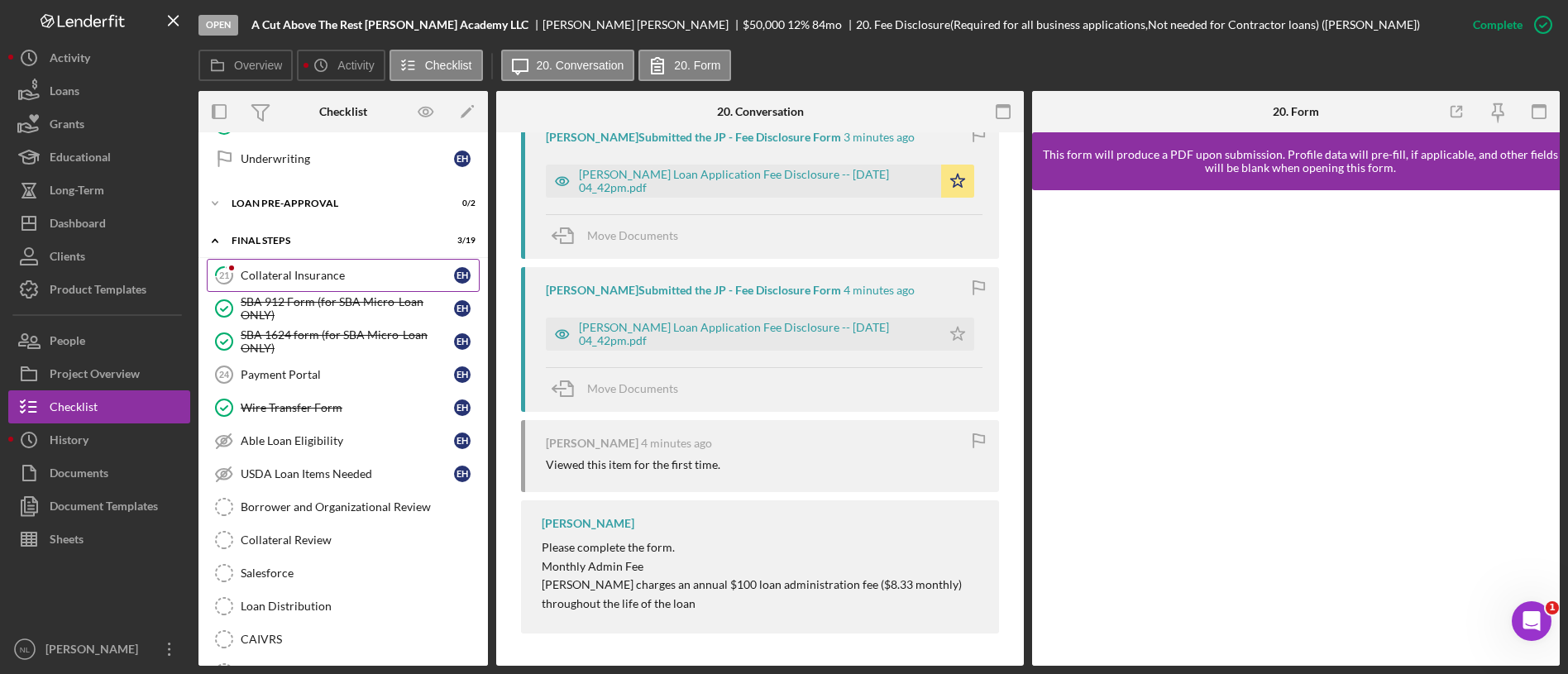
click at [291, 286] on link "21 Collateral Insurance E H" at bounding box center [343, 275] width 273 height 33
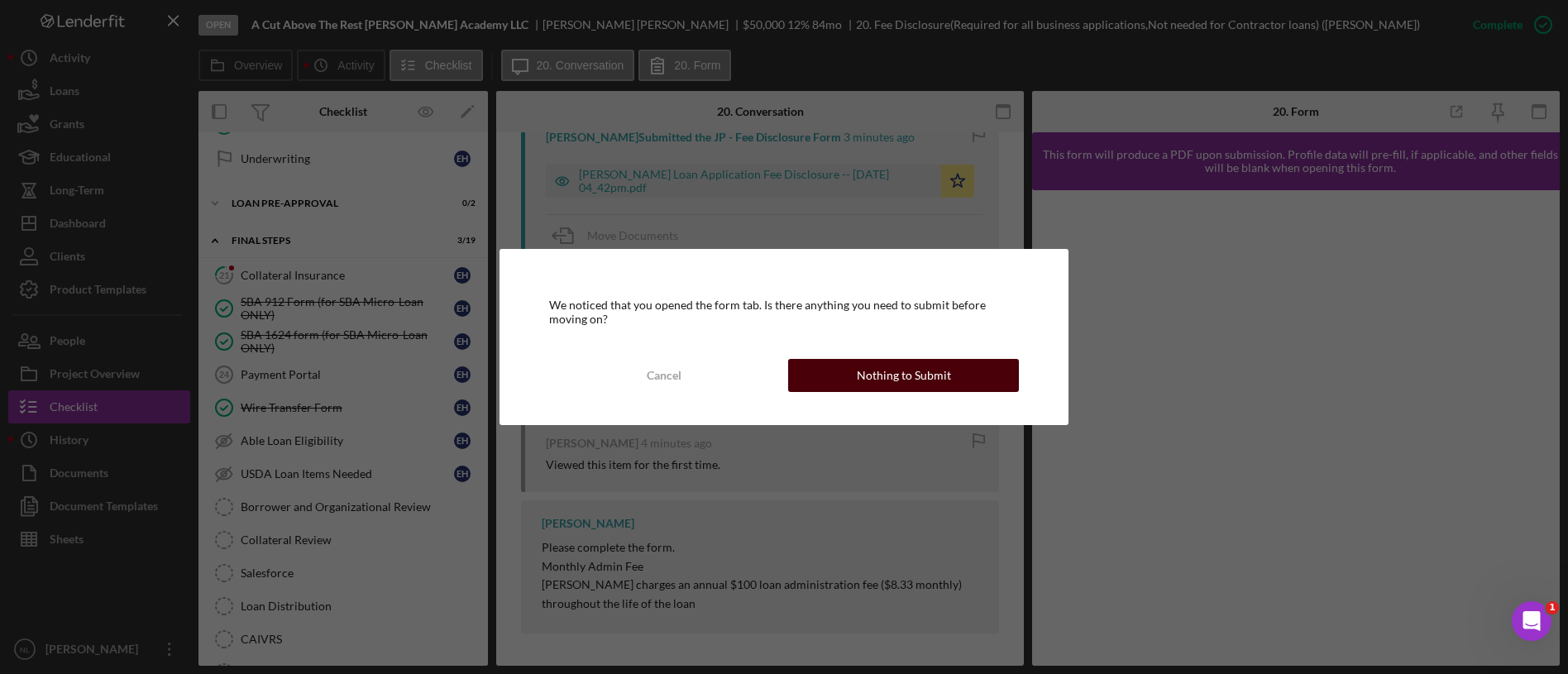
click at [834, 359] on div "Cancel Nothing to Submit" at bounding box center [784, 375] width 471 height 33
click at [840, 375] on button "Nothing to Submit" at bounding box center [903, 375] width 231 height 33
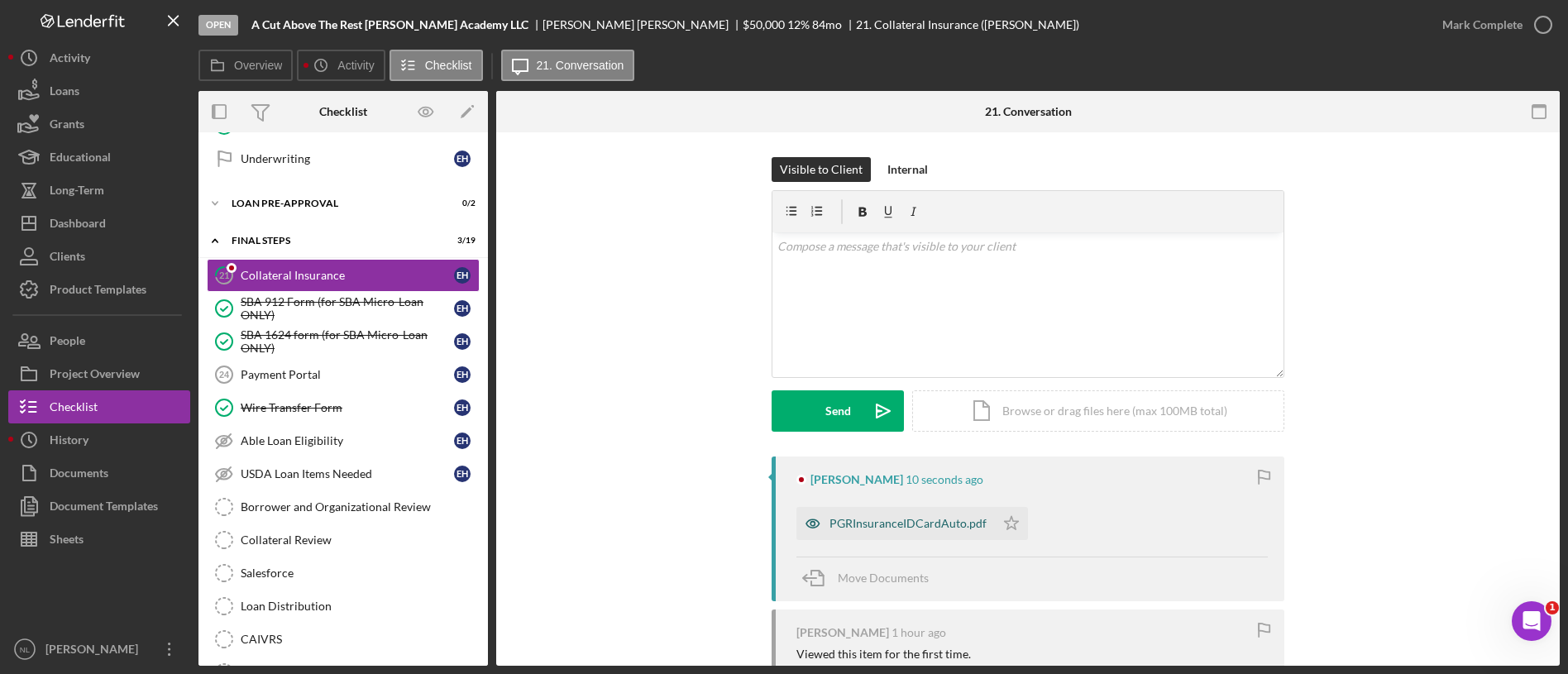
click at [899, 537] on div "PGRInsuranceIDCardAuto.pdf" at bounding box center [896, 523] width 199 height 33
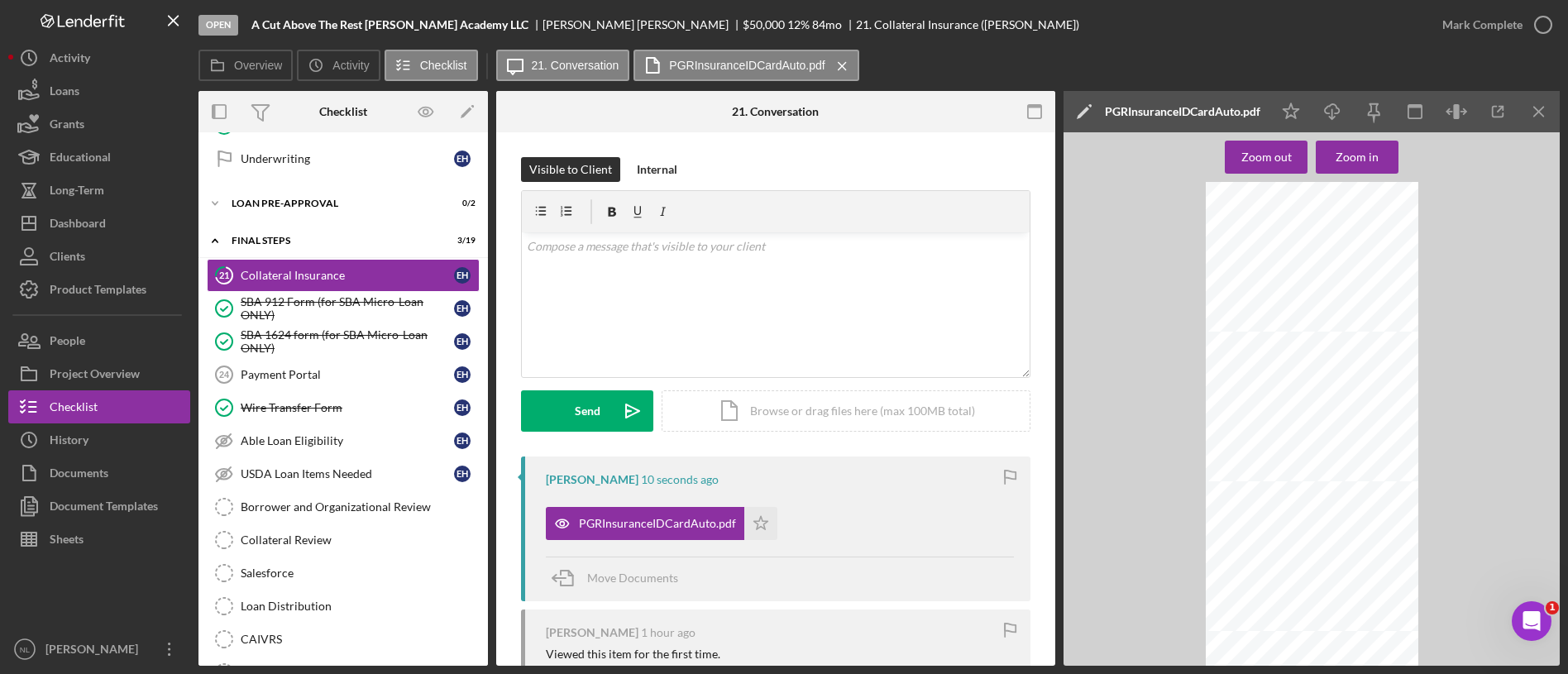
scroll to position [115, 0]
click at [1333, 119] on icon "Icon/Download" at bounding box center [1332, 112] width 37 height 37
click at [318, 373] on div "Payment Portal" at bounding box center [347, 375] width 213 height 13
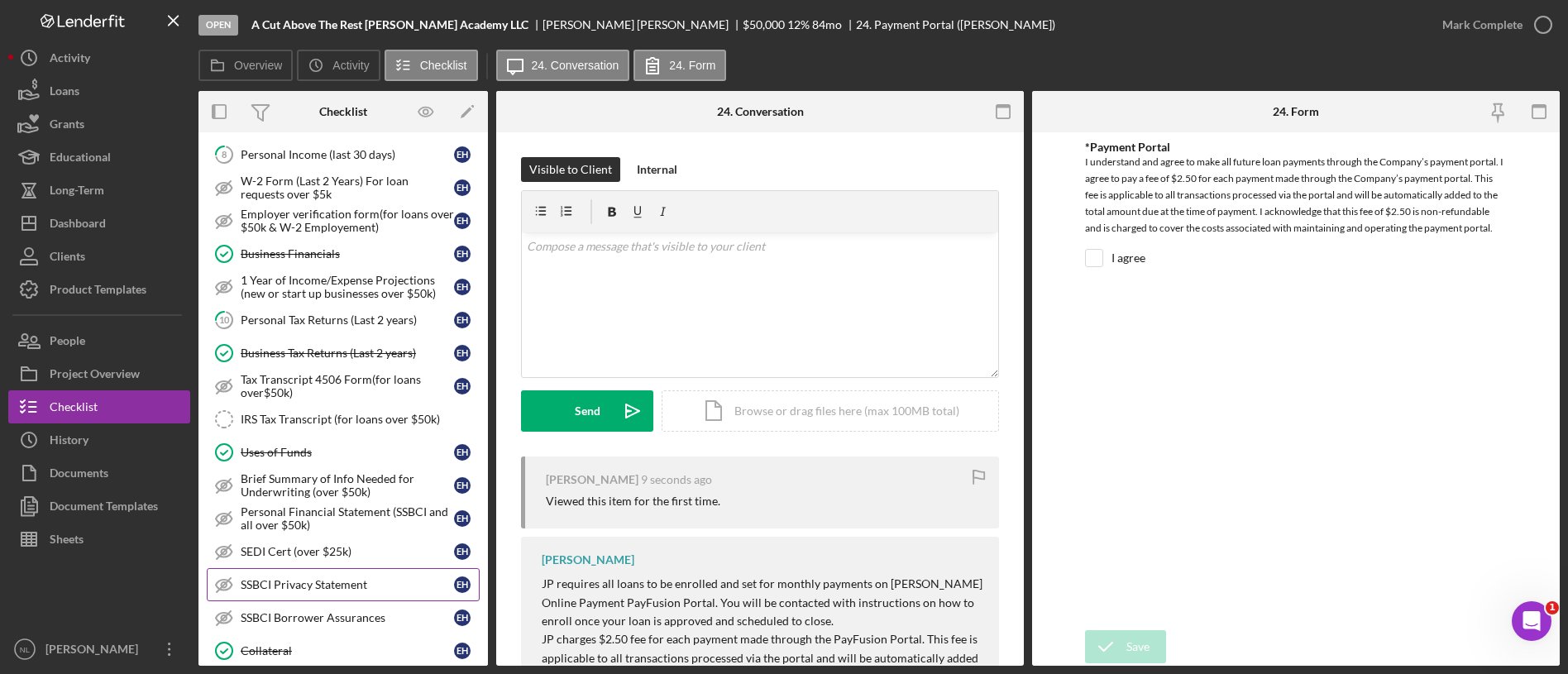
scroll to position [651, 0]
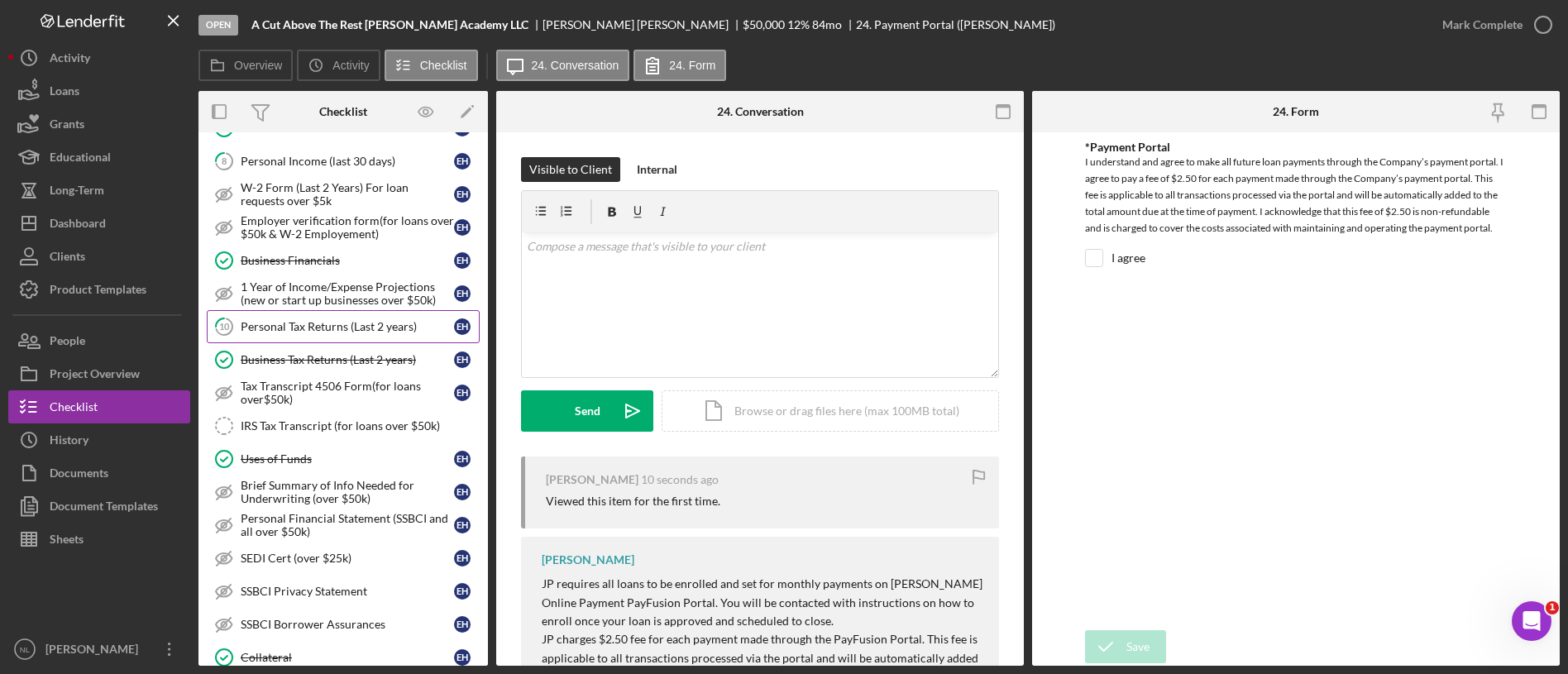
click at [317, 331] on div "Personal Tax Returns (Last 2 years)" at bounding box center [347, 327] width 213 height 13
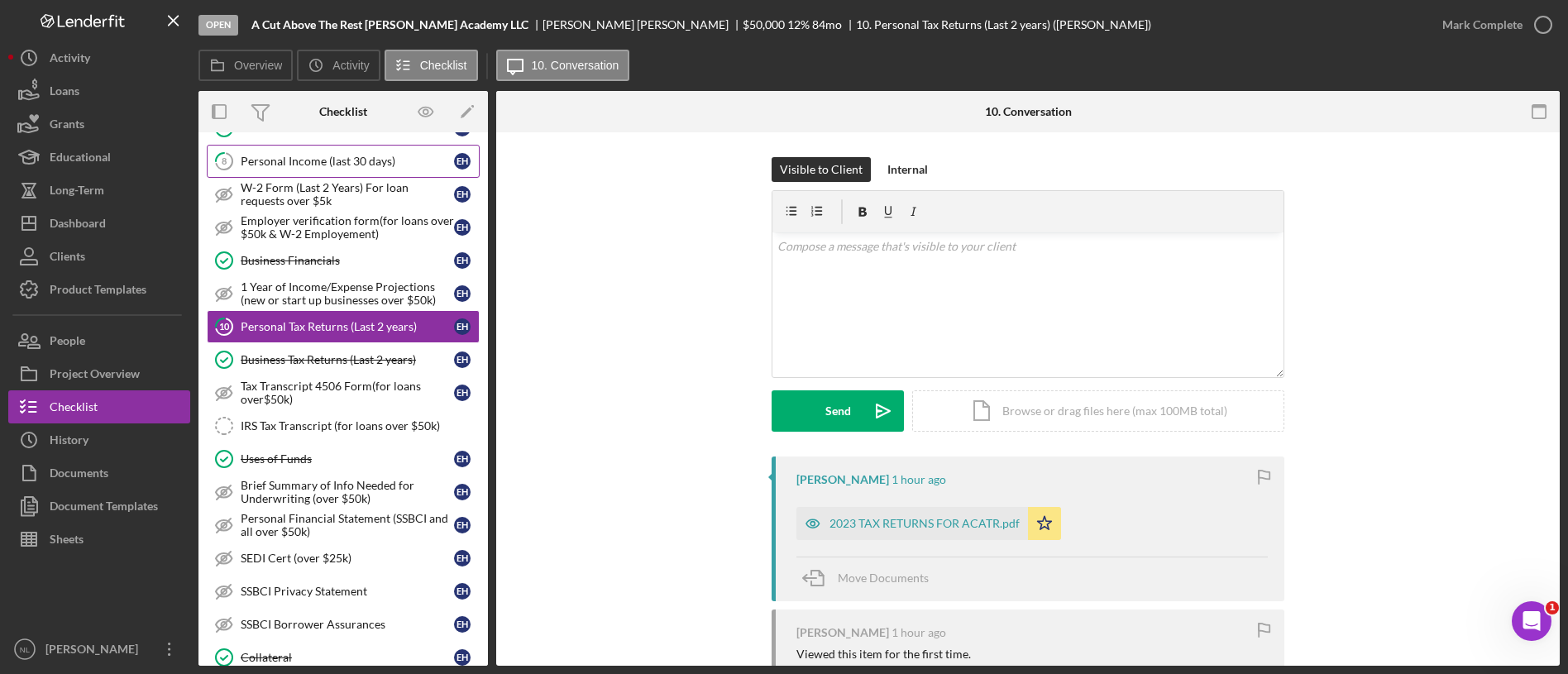
click at [342, 167] on div "Personal Income (last 30 days)" at bounding box center [347, 161] width 213 height 13
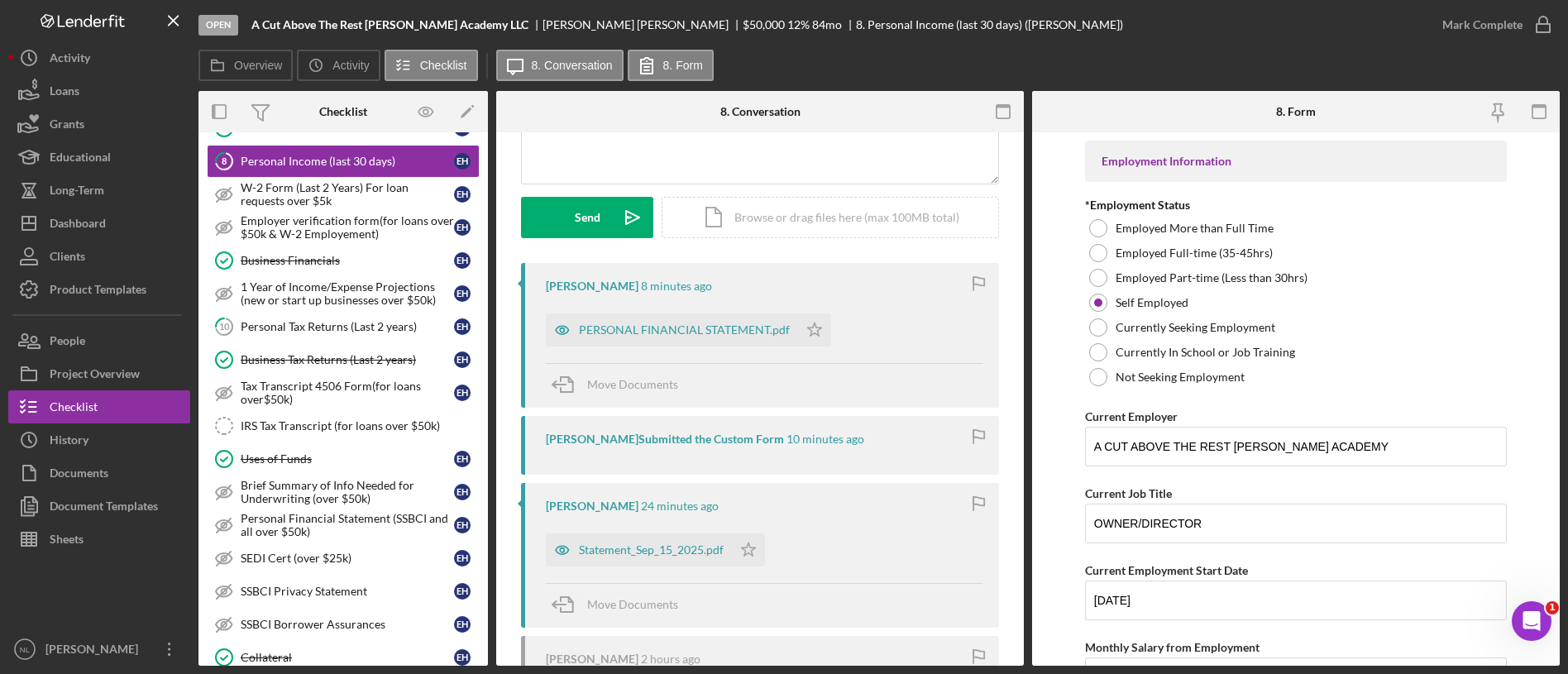
scroll to position [197, 0]
click at [711, 336] on div "PERSONAL FINANCIAL STATEMENT.pdf" at bounding box center [672, 327] width 252 height 33
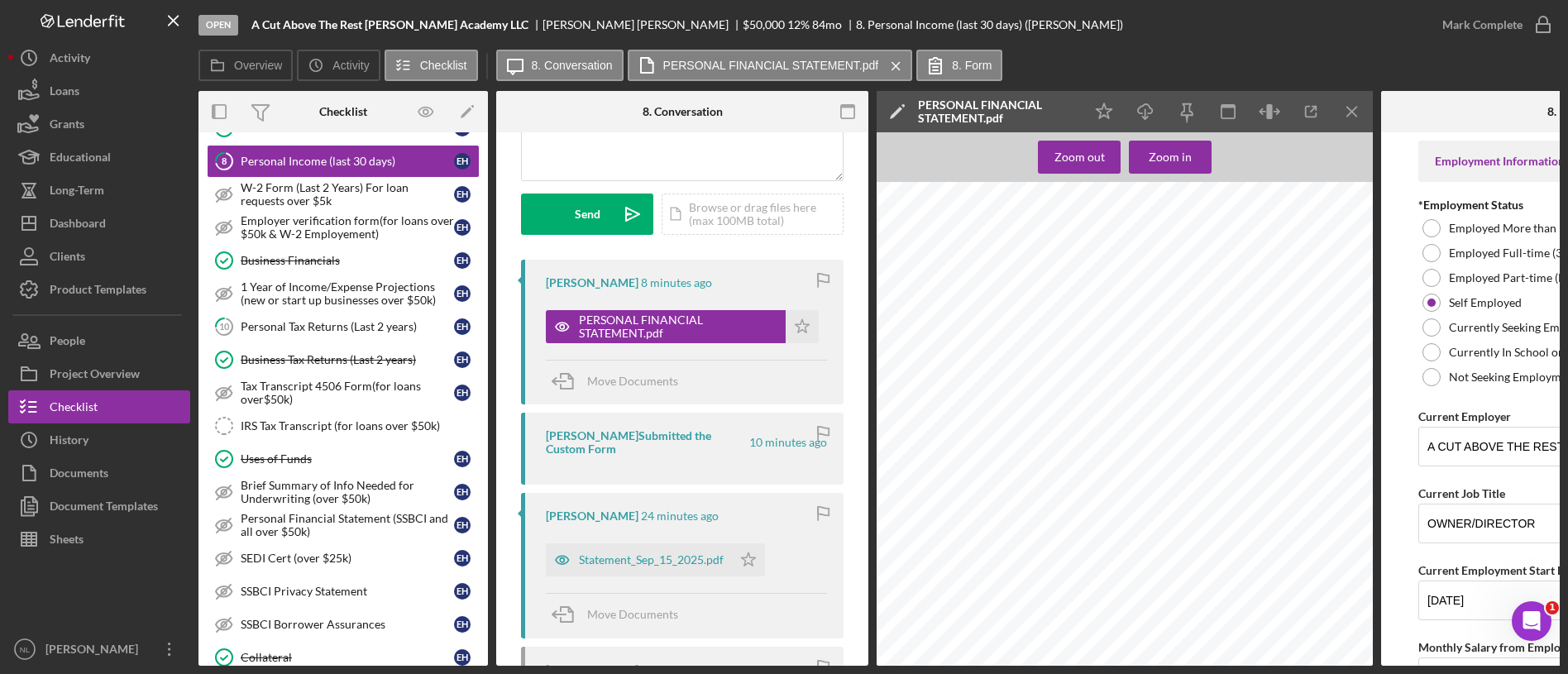
scroll to position [2815, 0]
click at [1372, 111] on div "Icon/Star Icon/Download Icon/Menu Close" at bounding box center [1228, 112] width 290 height 42
click at [1352, 123] on icon "Icon/Menu Close" at bounding box center [1352, 112] width 37 height 37
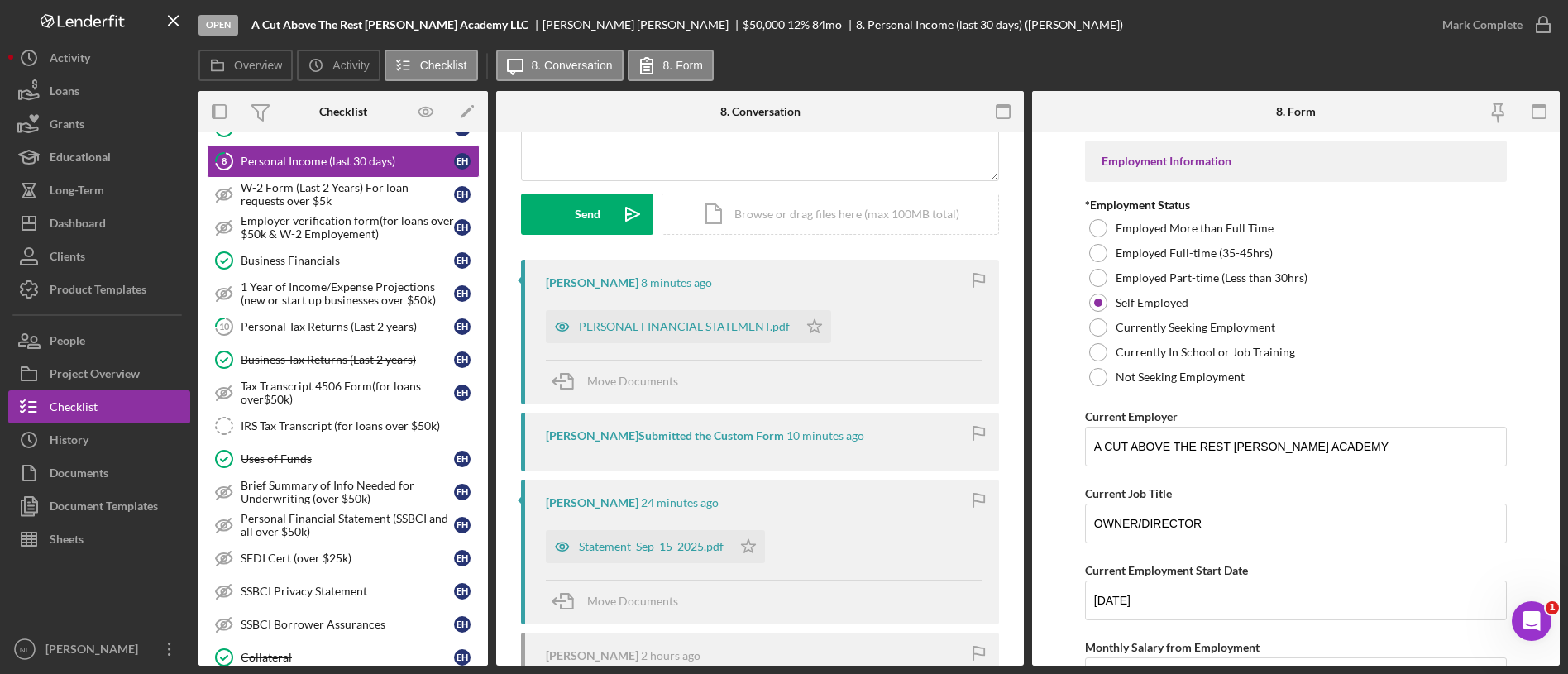
scroll to position [360, 0]
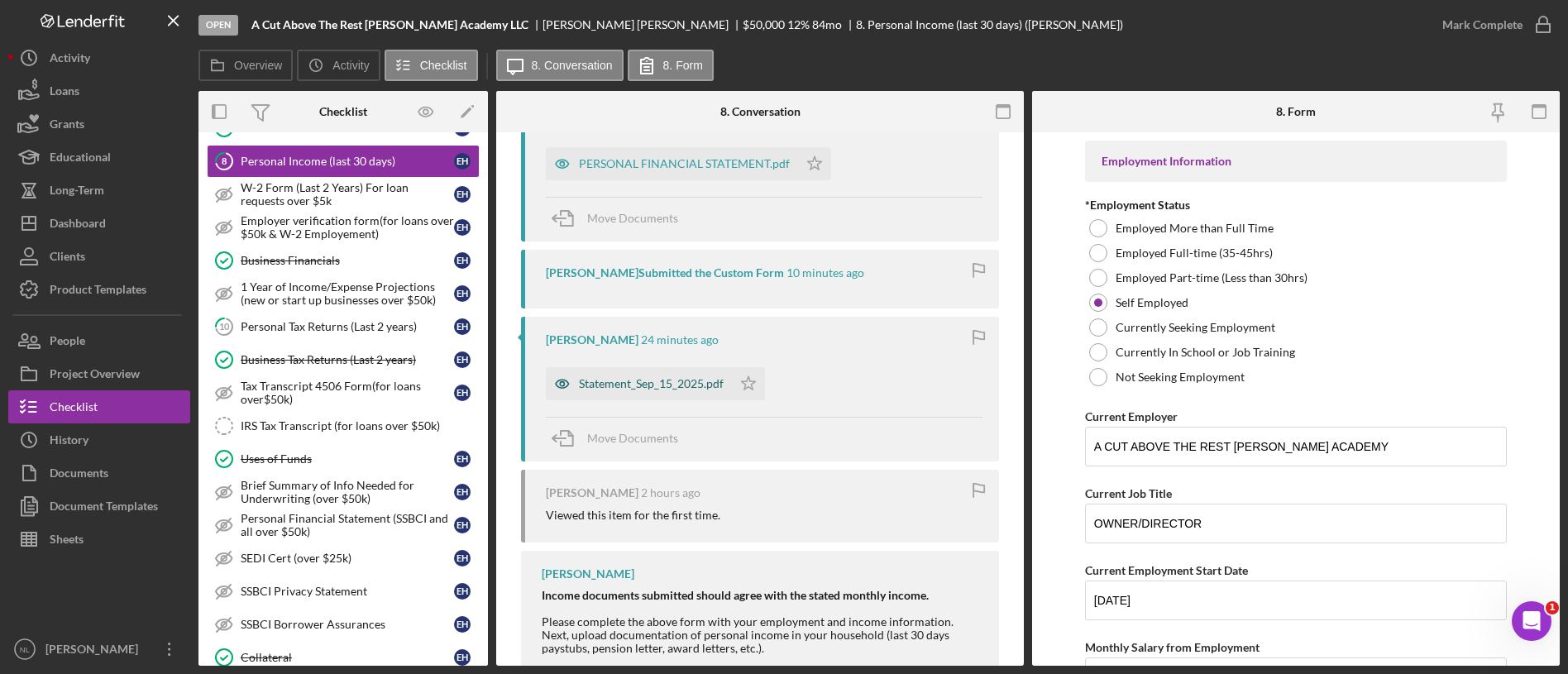
click at [701, 395] on div "Statement_Sep_15_2025.pdf" at bounding box center [639, 383] width 187 height 33
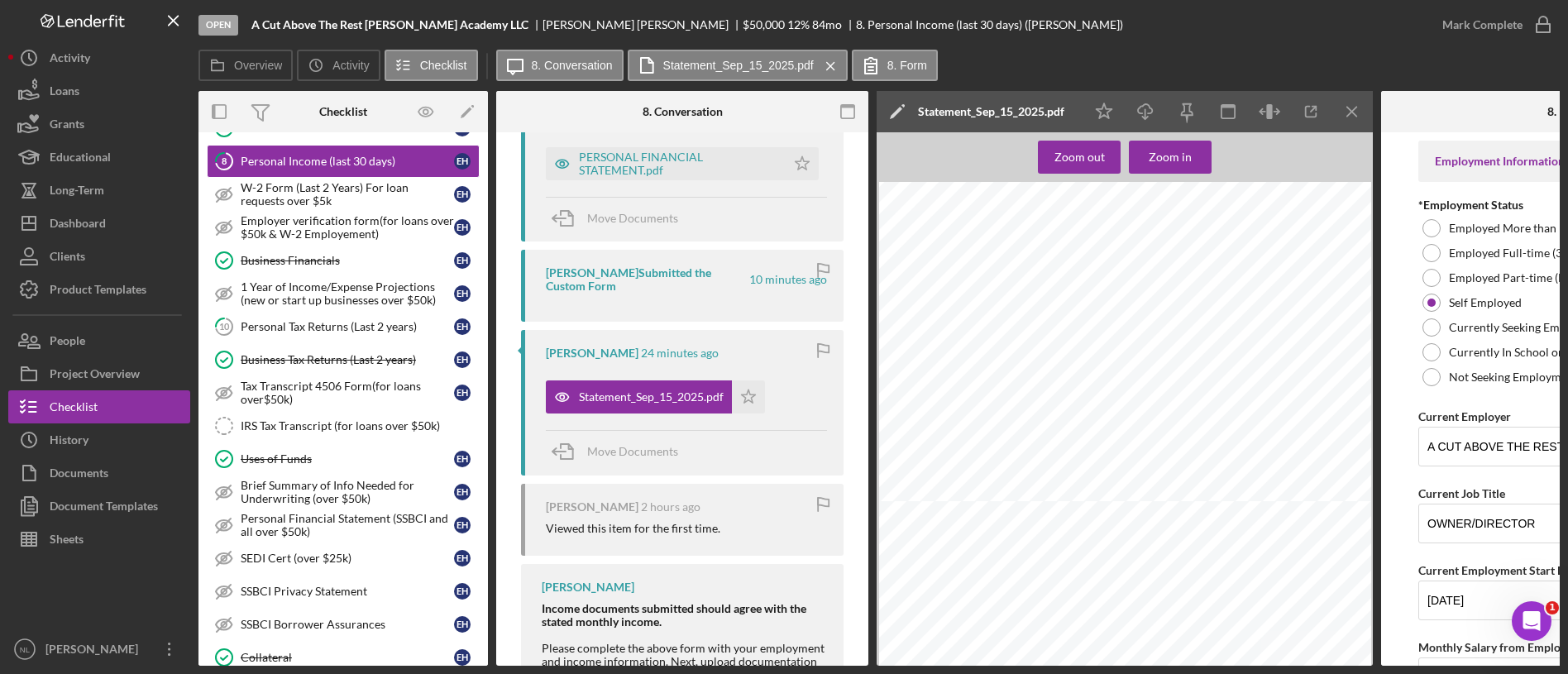
scroll to position [999, 0]
click at [1353, 115] on icon "Icon/Menu Close" at bounding box center [1352, 112] width 37 height 37
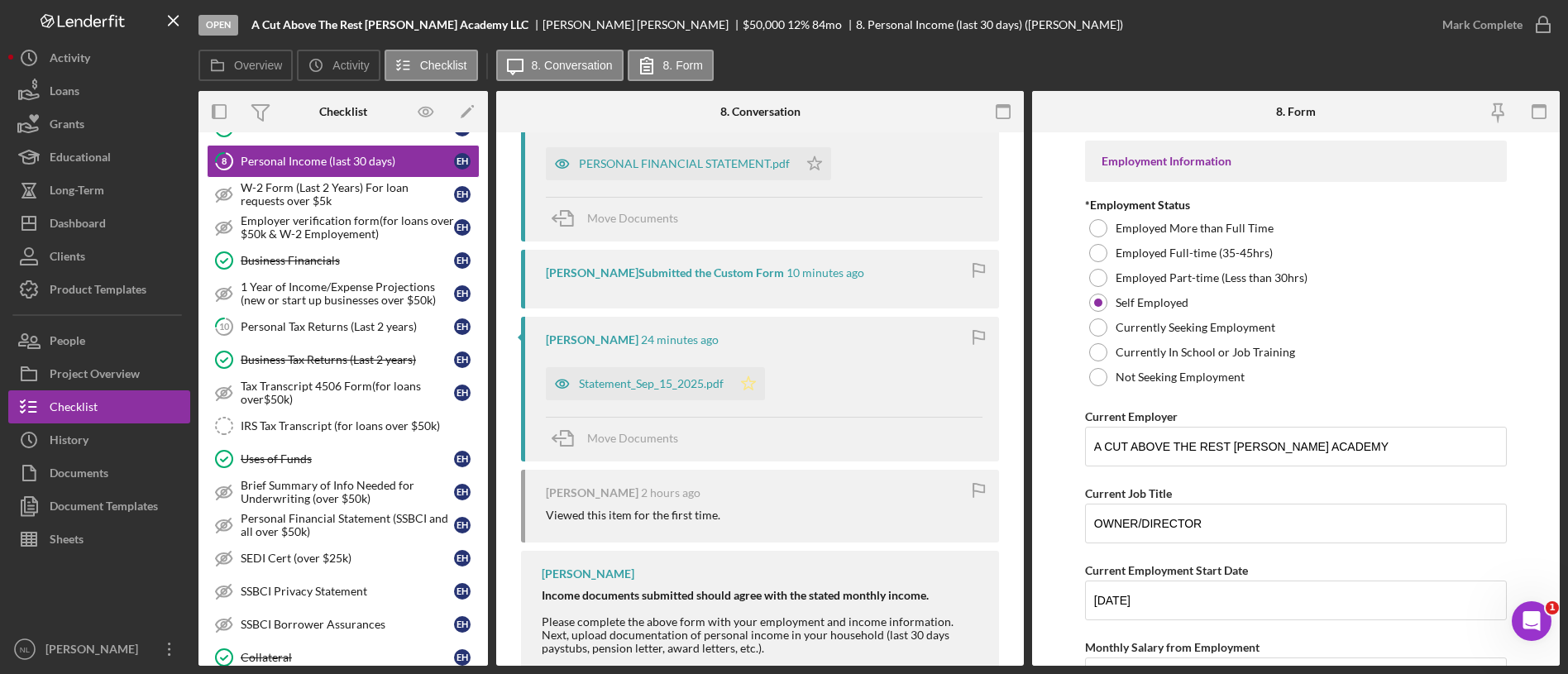
click at [759, 390] on icon "Icon/Star" at bounding box center [748, 383] width 33 height 33
click at [812, 163] on icon "Icon/Star" at bounding box center [814, 163] width 33 height 33
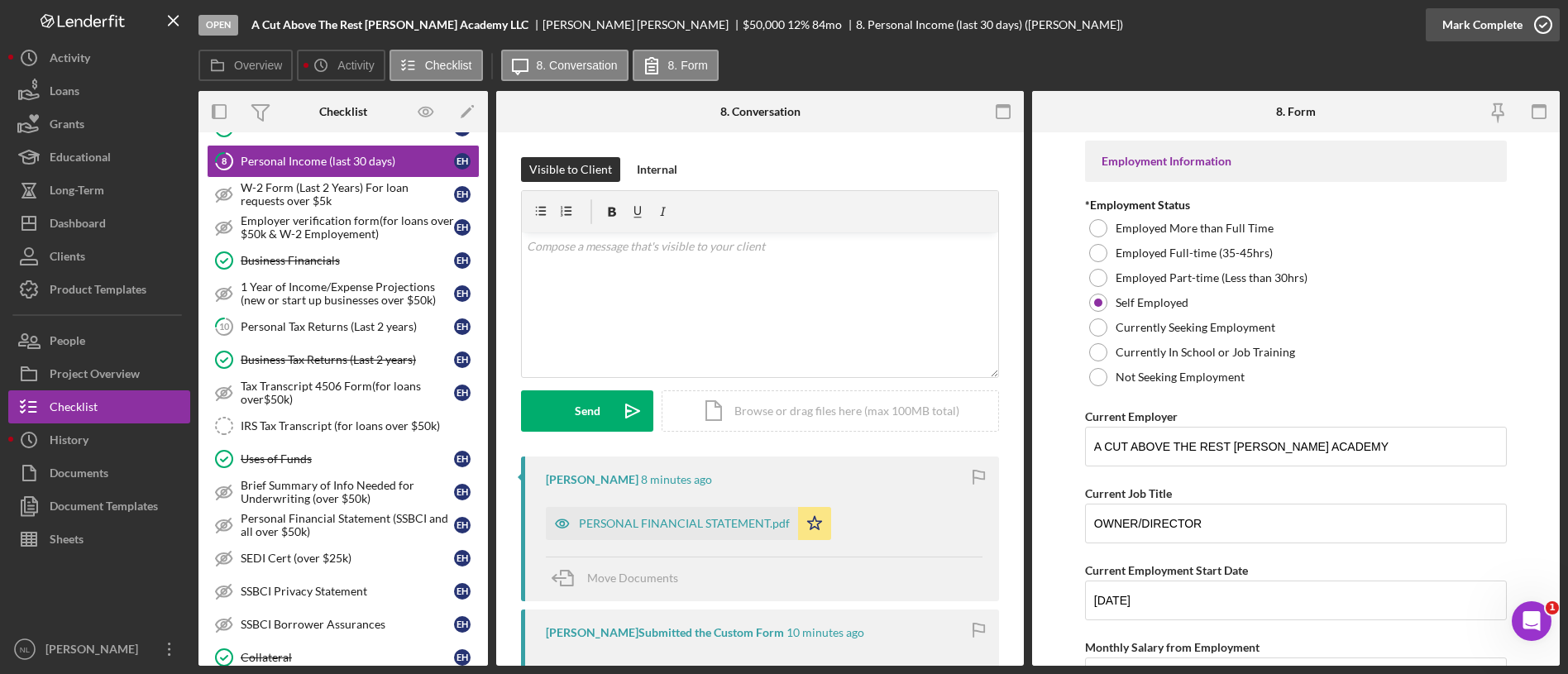
click at [1486, 32] on div "Mark Complete" at bounding box center [1482, 25] width 80 height 33
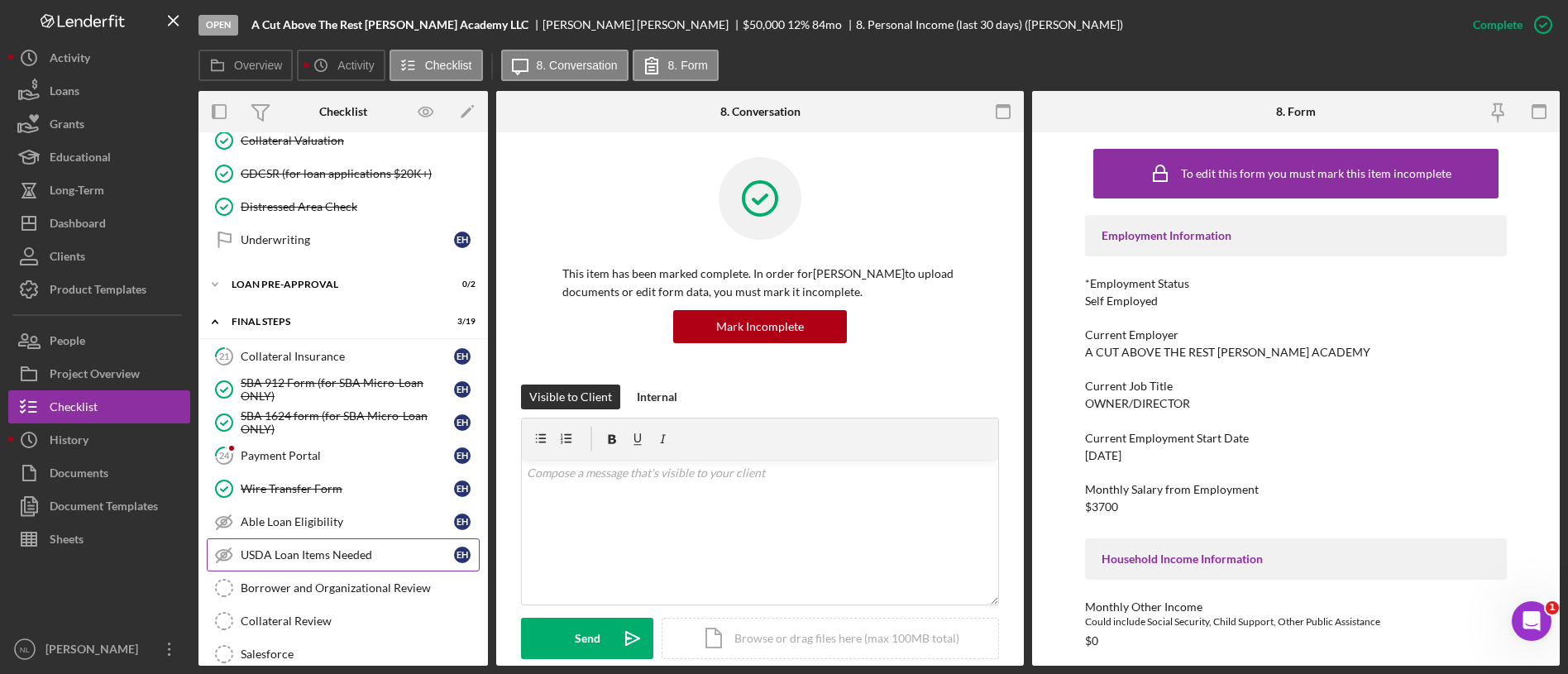
scroll to position [1507, 0]
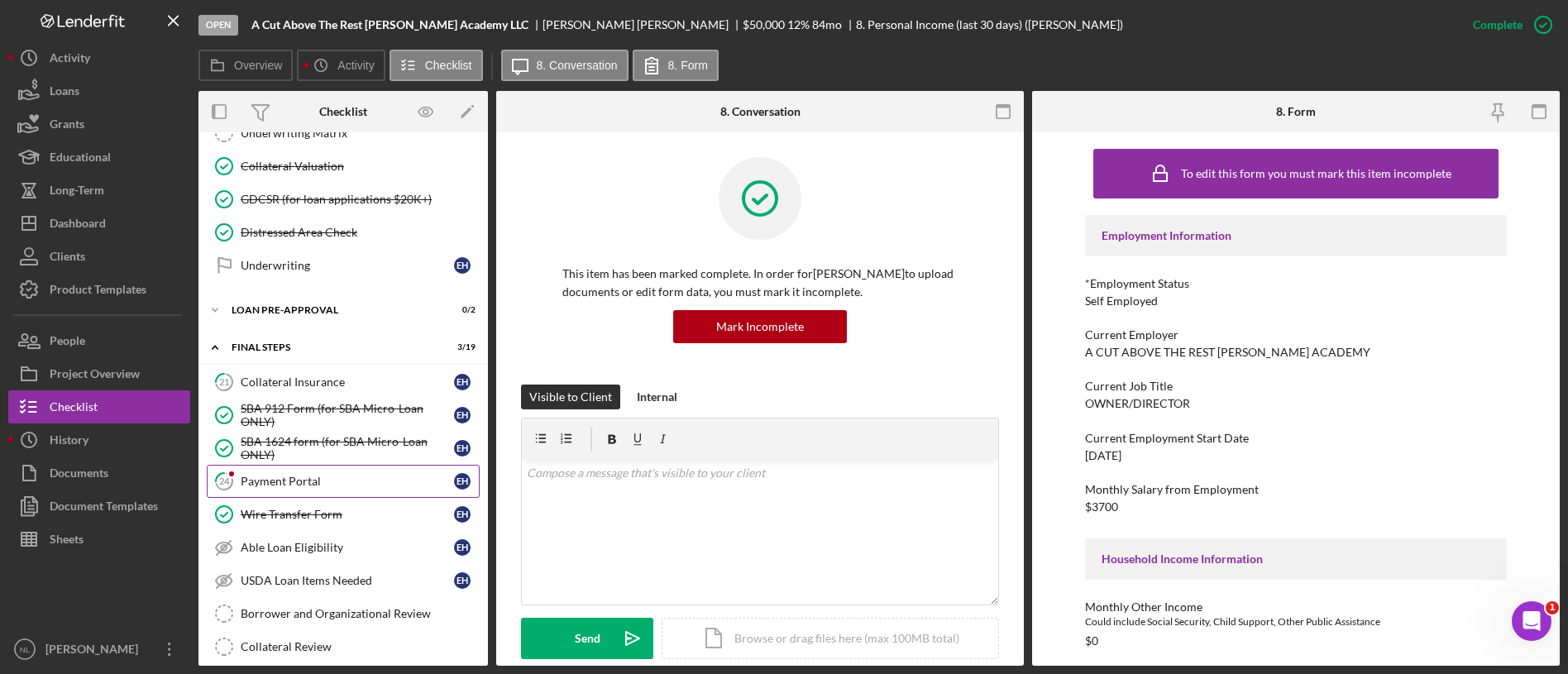
click at [327, 469] on link "24 Payment Portal E H" at bounding box center [343, 481] width 273 height 33
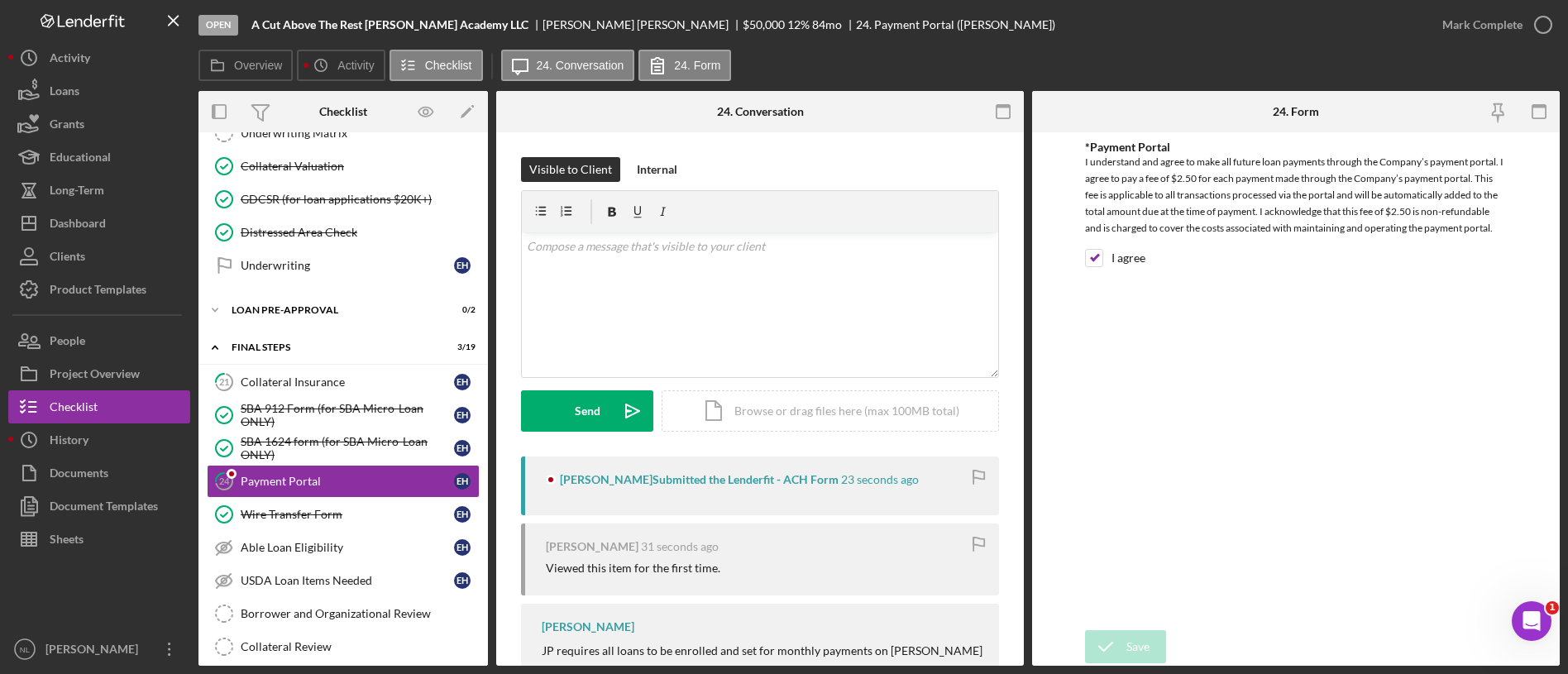
scroll to position [112, 0]
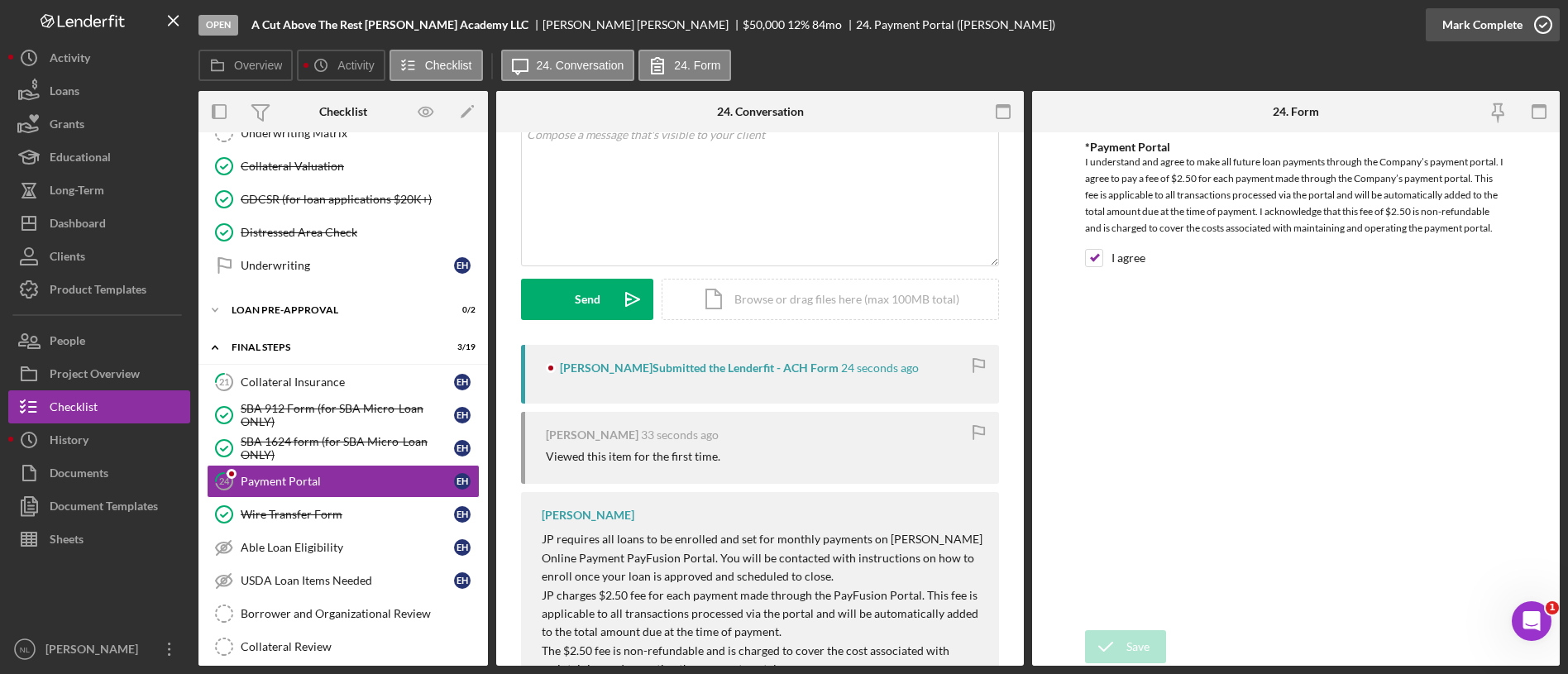
click at [1489, 22] on div "Mark Complete" at bounding box center [1482, 25] width 80 height 33
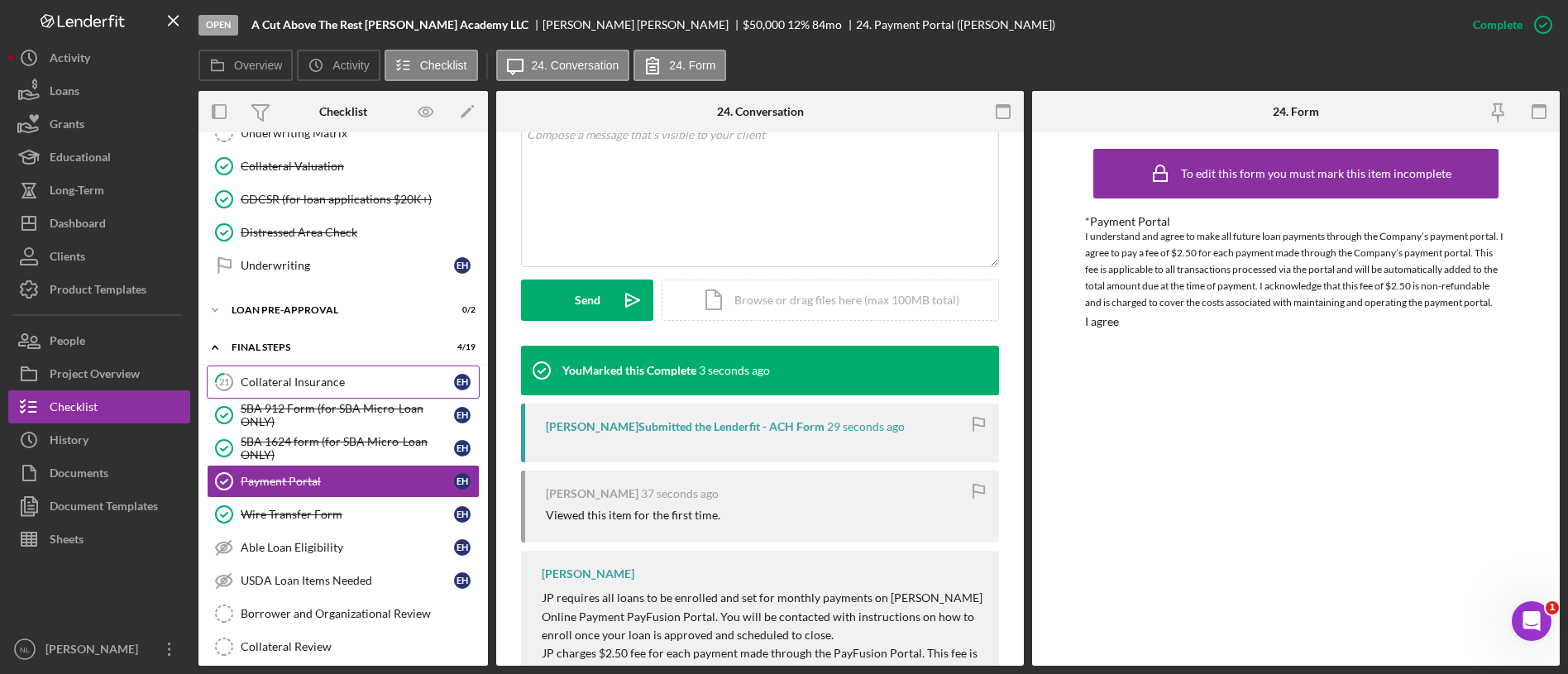
click at [339, 387] on div "Collateral Insurance" at bounding box center [347, 382] width 213 height 13
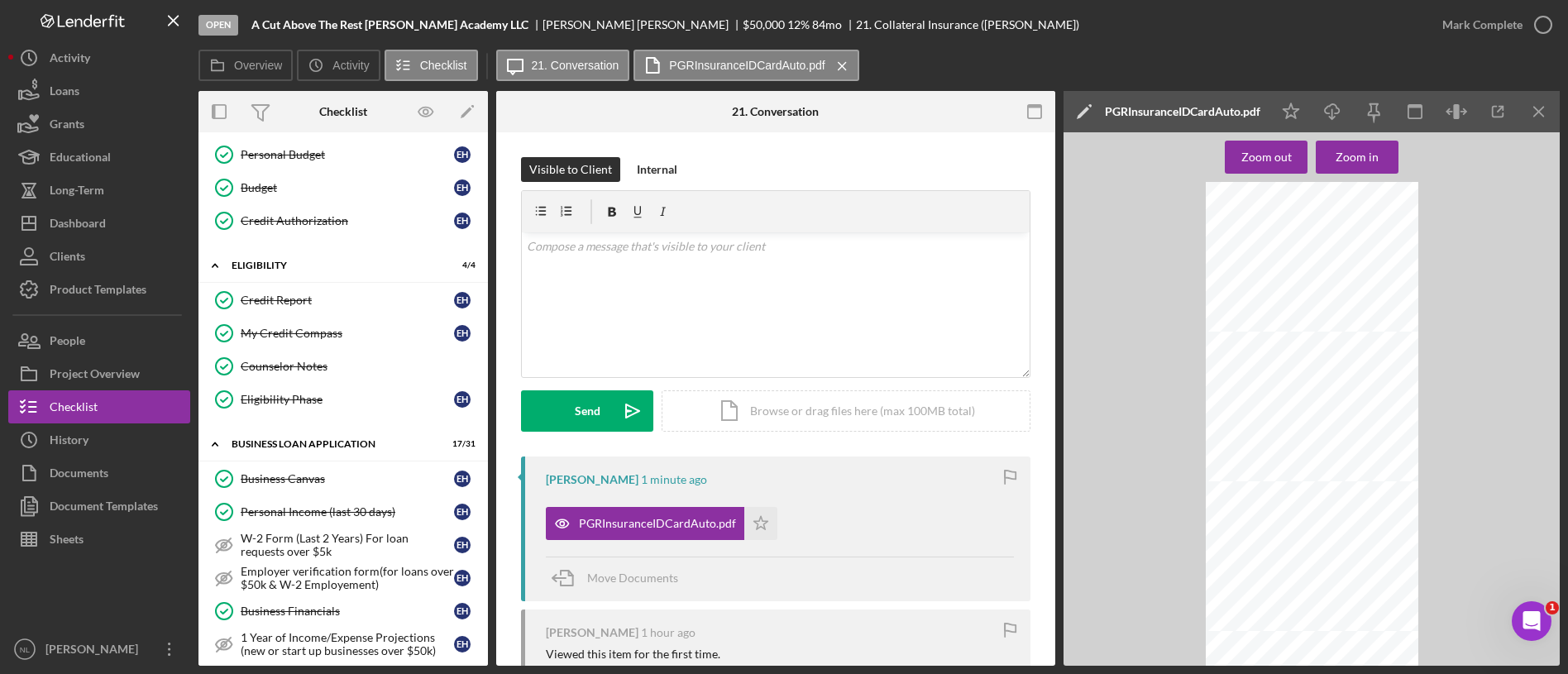
scroll to position [297, 0]
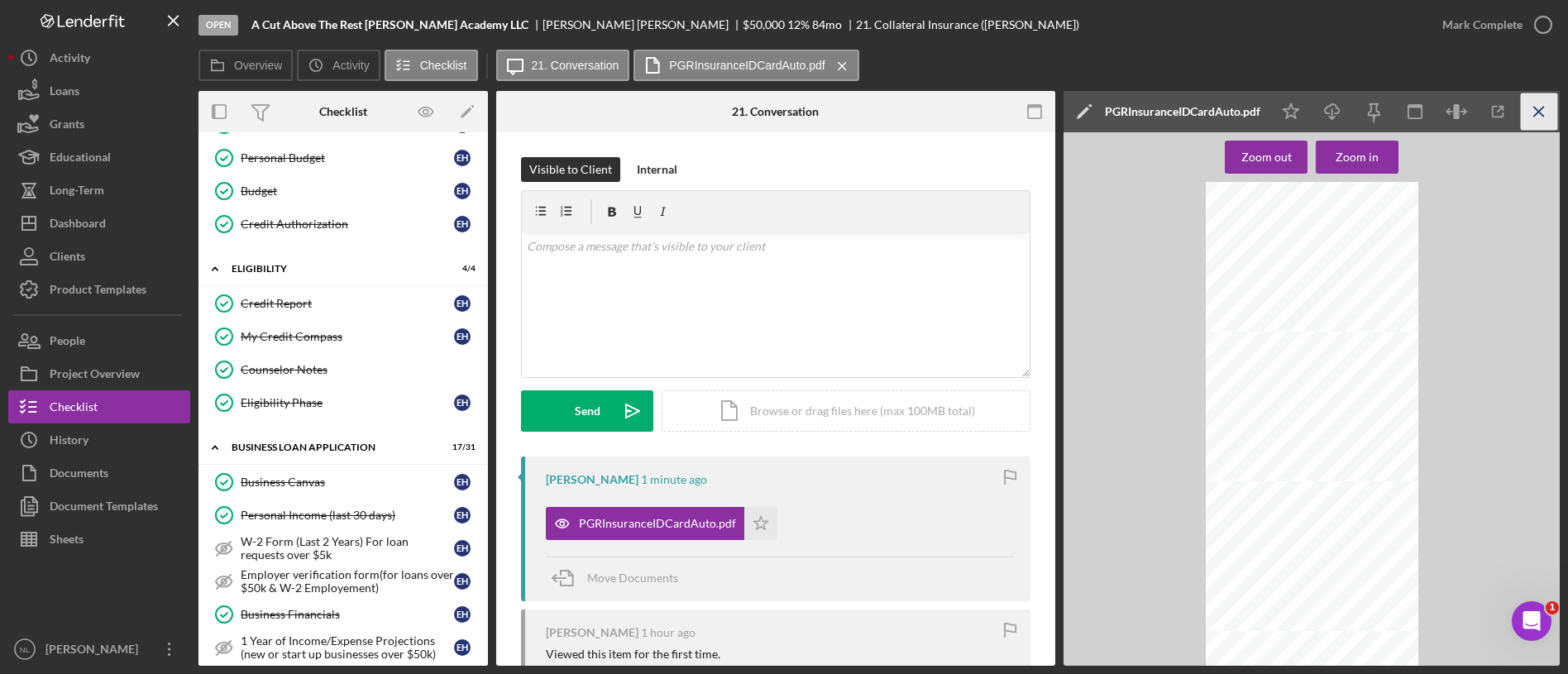
click at [1539, 118] on icon "Icon/Menu Close" at bounding box center [1539, 112] width 37 height 37
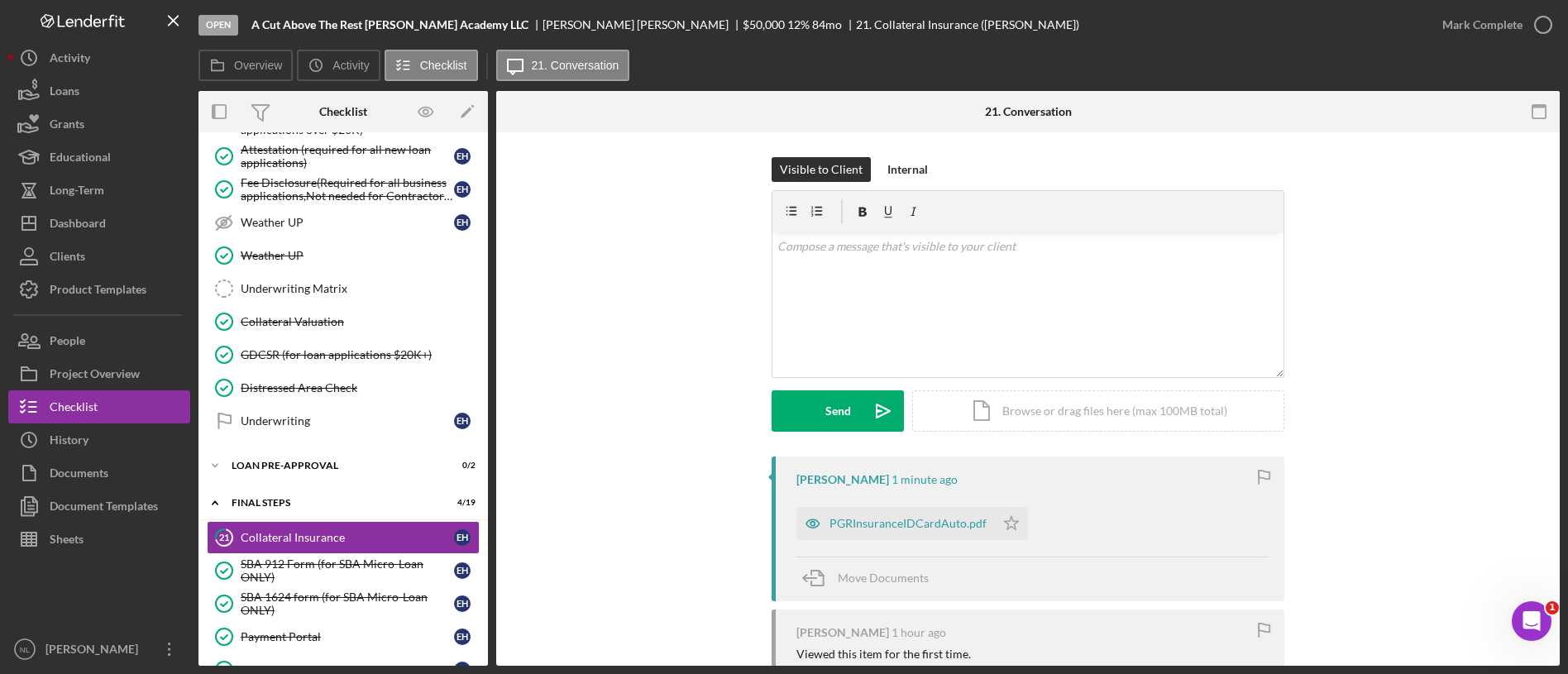
scroll to position [1356, 0]
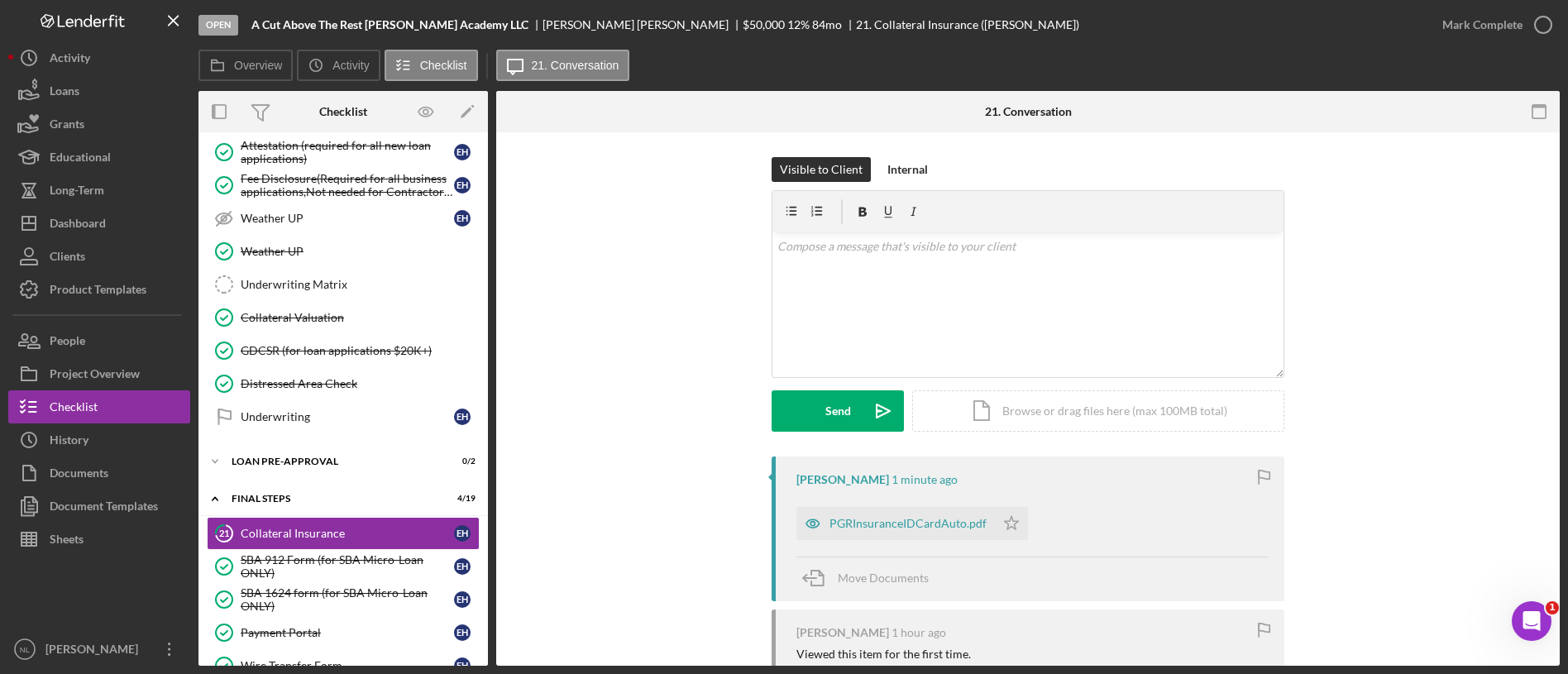
click at [880, 500] on div "PGRInsuranceIDCardAuto.pdf Icon/Star" at bounding box center [916, 520] width 240 height 42
click at [891, 520] on div "PGRInsuranceIDCardAuto.pdf" at bounding box center [908, 523] width 157 height 13
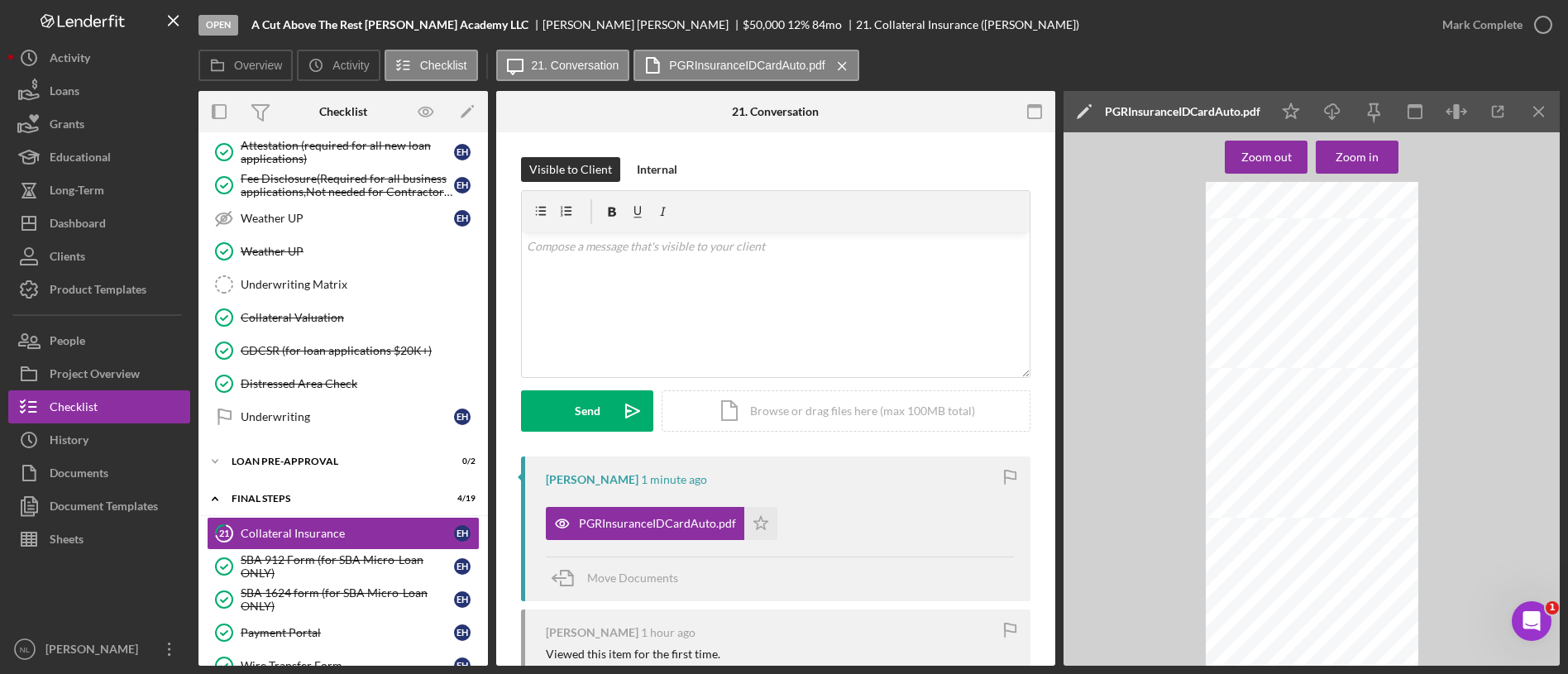
scroll to position [0, 0]
click at [1328, 118] on icon "Icon/Download" at bounding box center [1332, 112] width 37 height 37
click at [1335, 118] on icon "Icon/Download" at bounding box center [1332, 112] width 37 height 37
click at [1324, 105] on icon "Icon/Download" at bounding box center [1332, 112] width 37 height 37
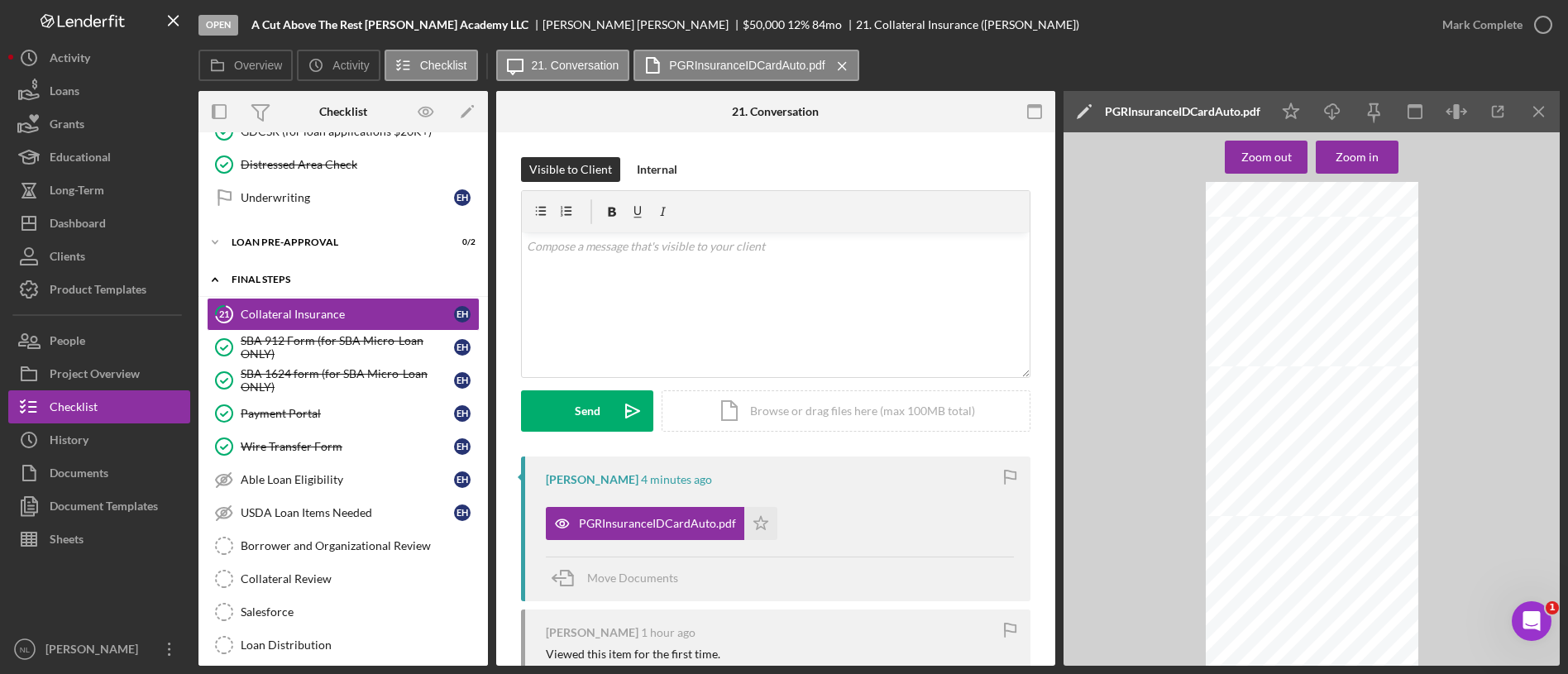
scroll to position [1607, 0]
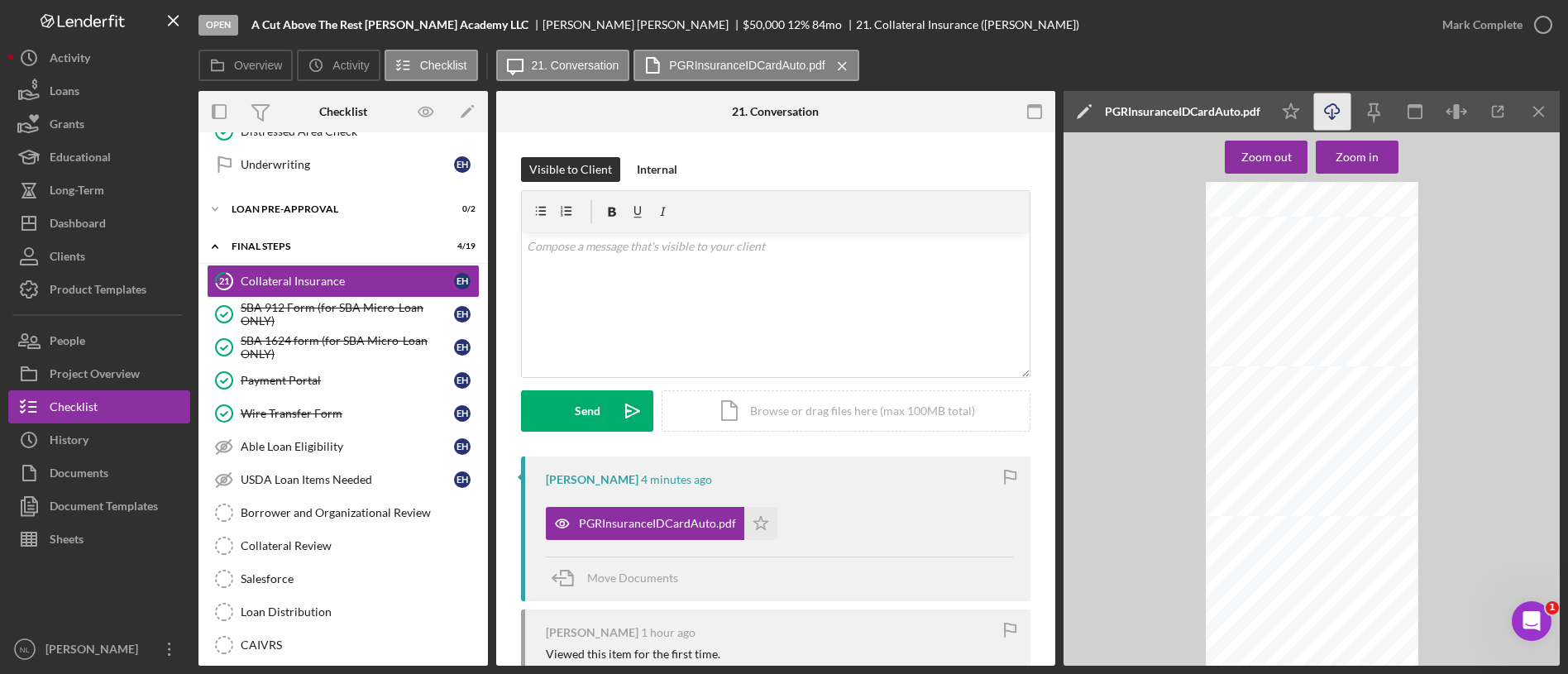
click at [1338, 109] on icon "Icon/Download" at bounding box center [1332, 112] width 37 height 37
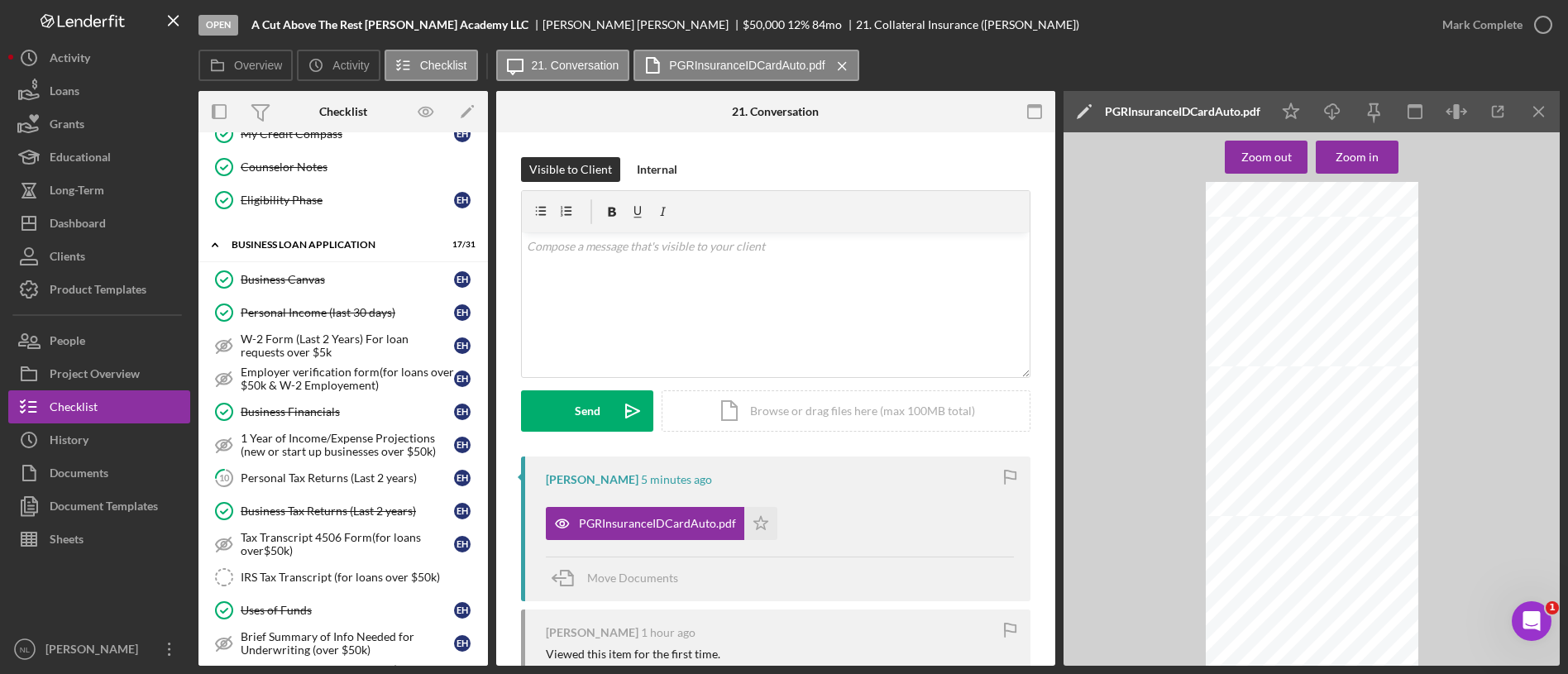
scroll to position [458, 0]
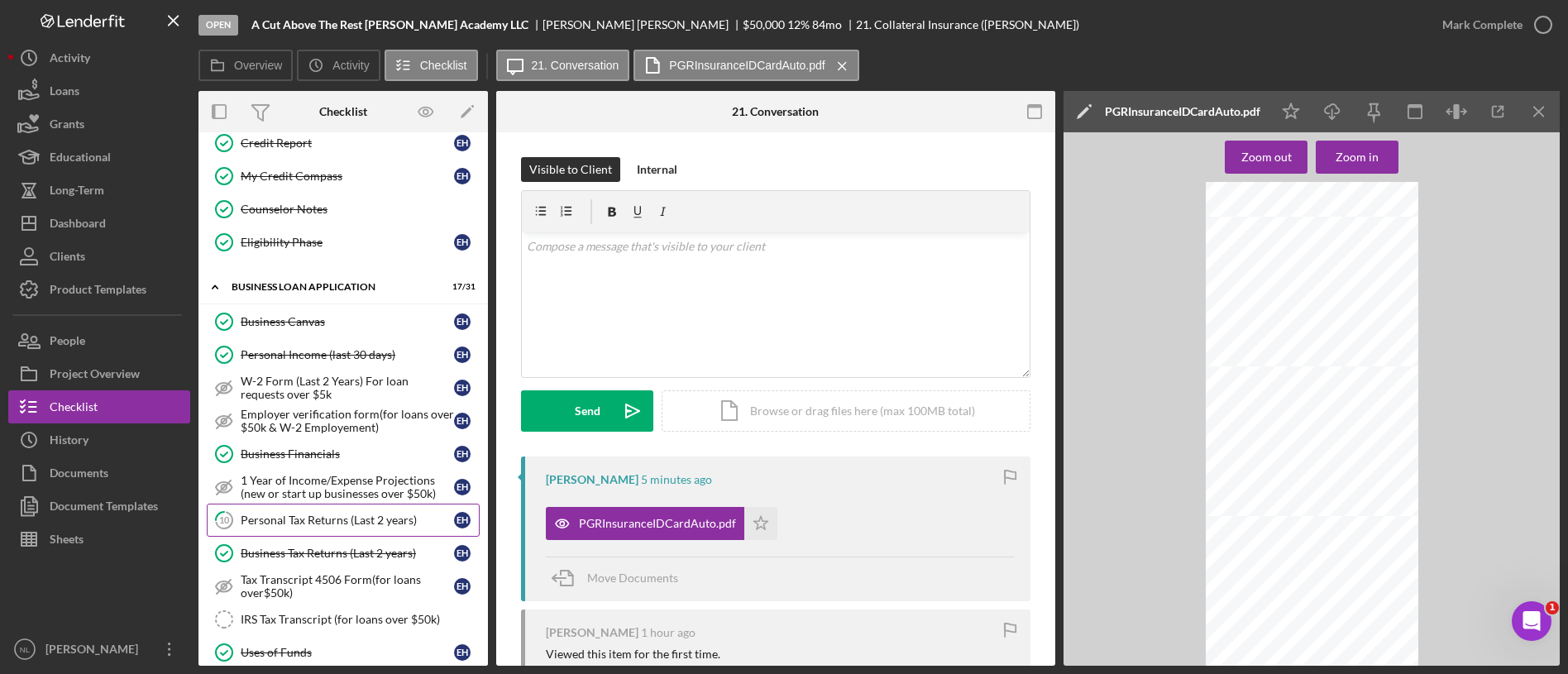
click at [368, 529] on link "10 Personal Tax Returns (Last 2 years) E H" at bounding box center [343, 520] width 273 height 33
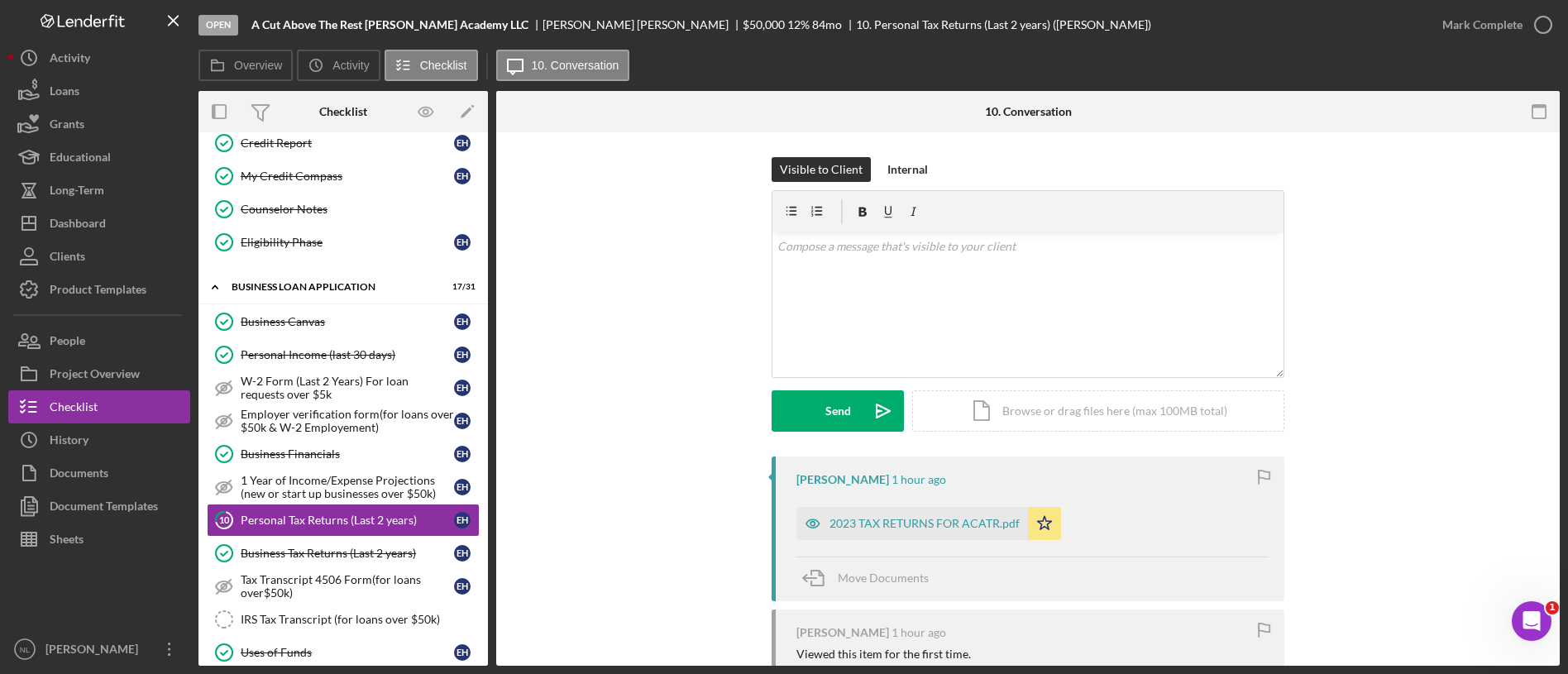
scroll to position [225, 0]
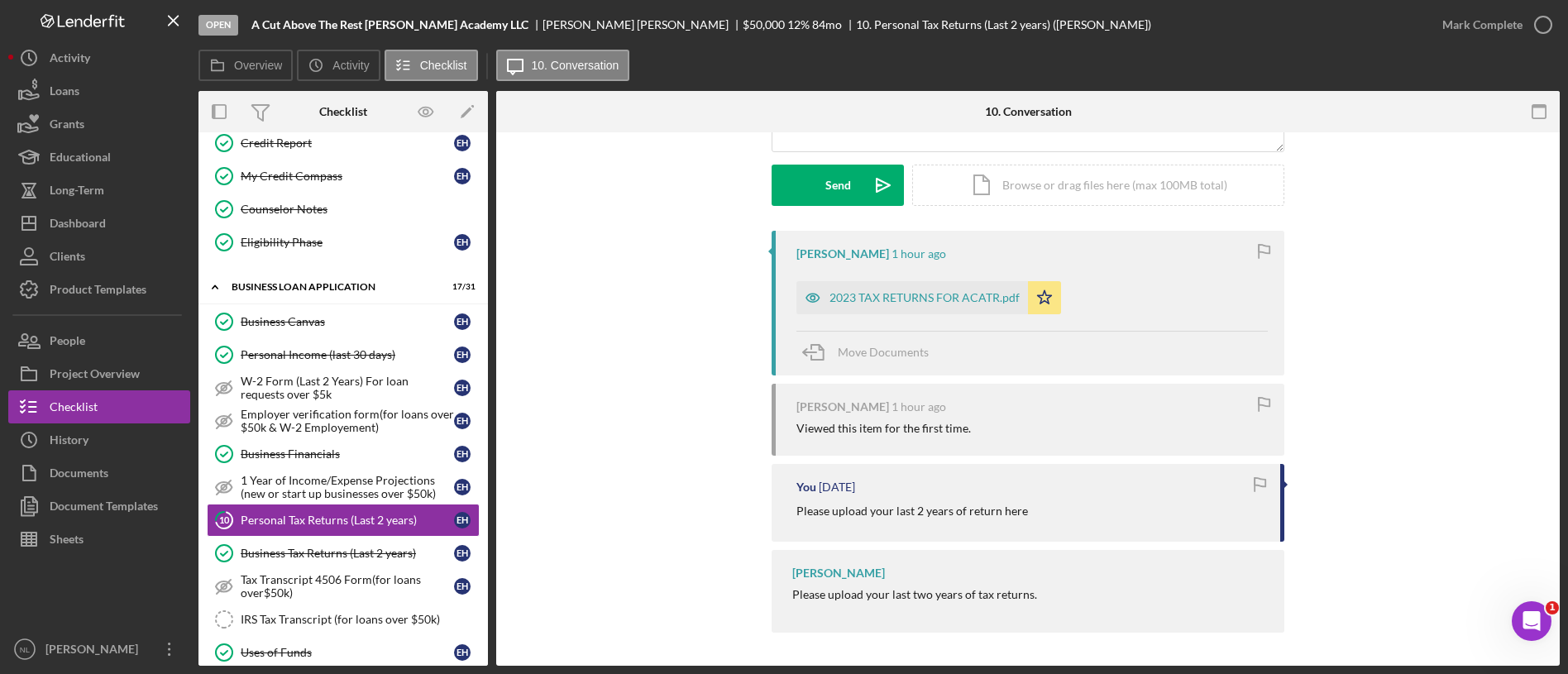
click at [873, 322] on div "[PERSON_NAME] 1 hour ago 2023 TAX RETURNS FOR ACATR.pdf Icon/Star Move Documents" at bounding box center [1028, 303] width 513 height 145
click at [874, 310] on div "2023 TAX RETURNS FOR ACATR.pdf" at bounding box center [912, 297] width 232 height 33
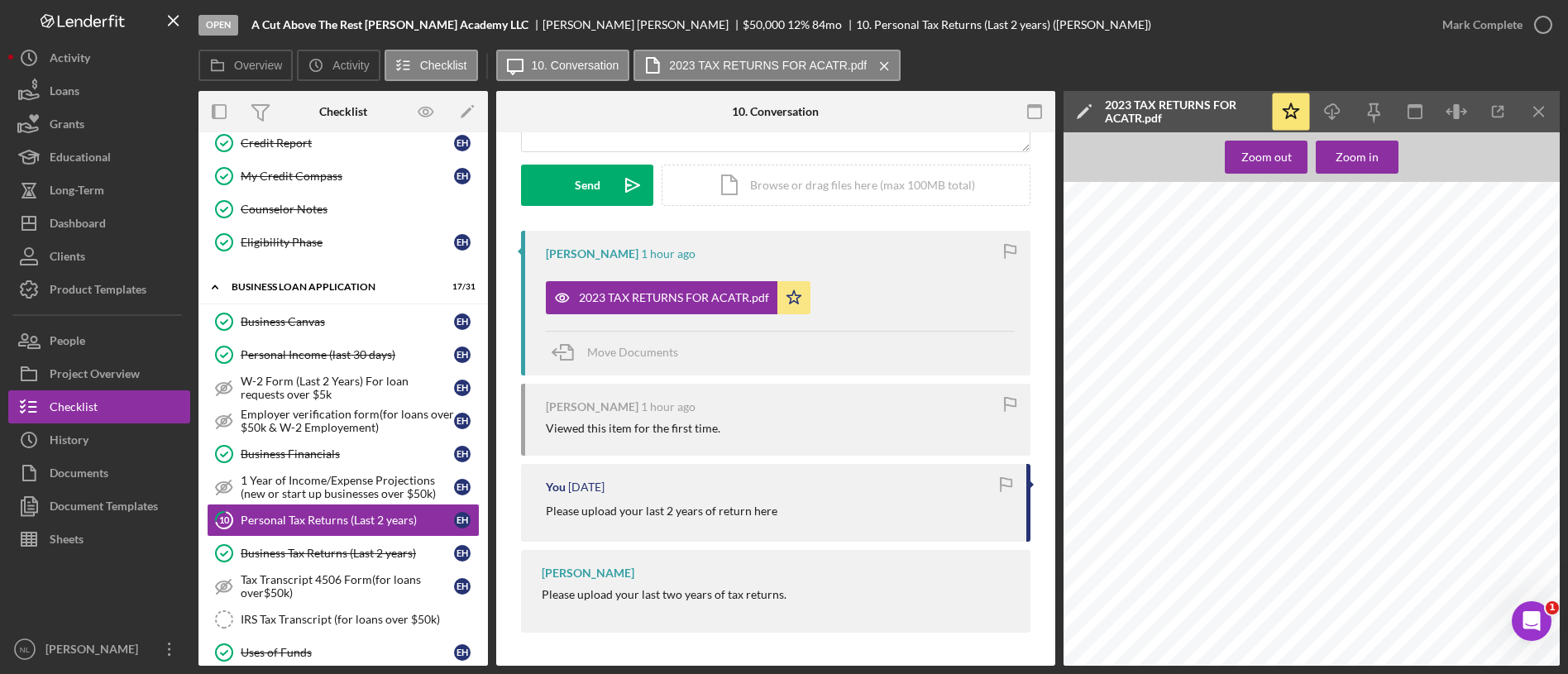
scroll to position [0, 0]
click at [1550, 109] on icon "Icon/Menu Close" at bounding box center [1539, 112] width 37 height 37
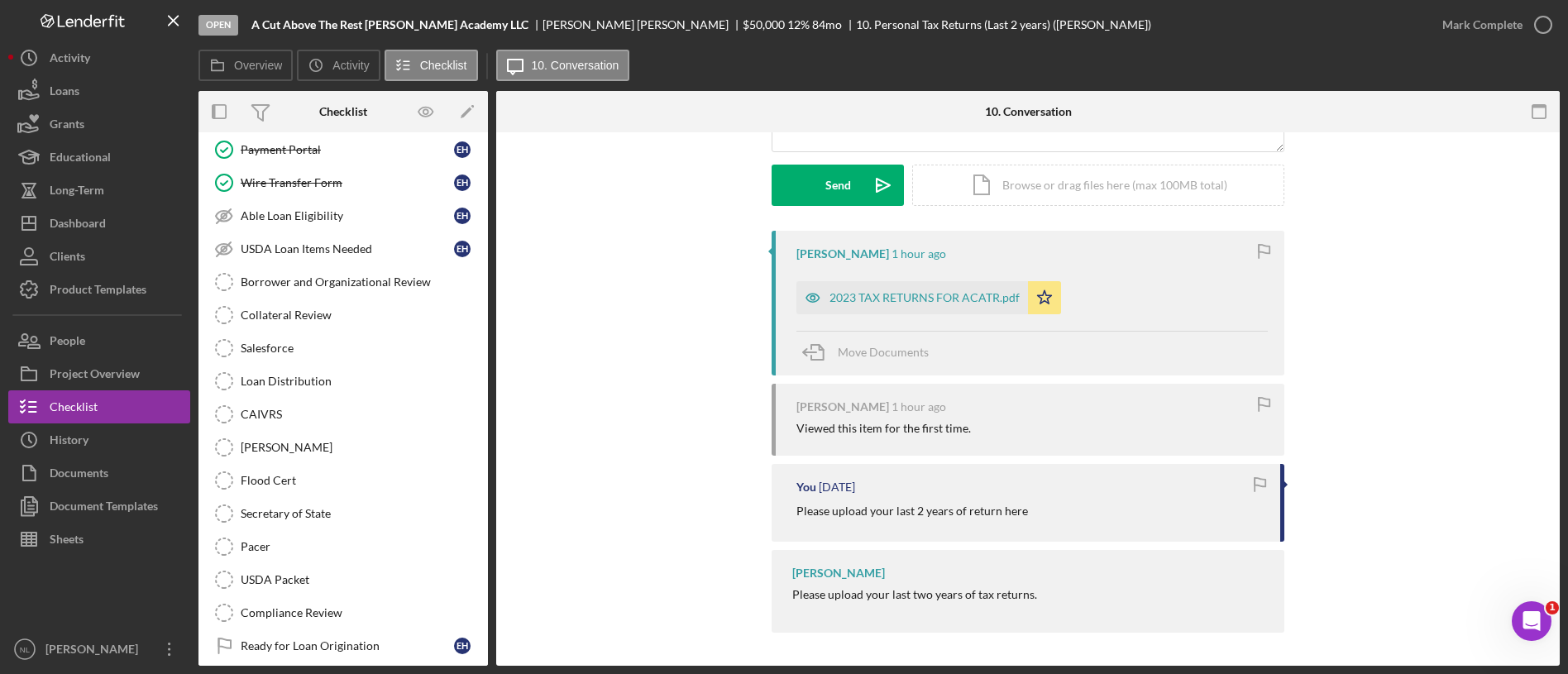
scroll to position [1889, 0]
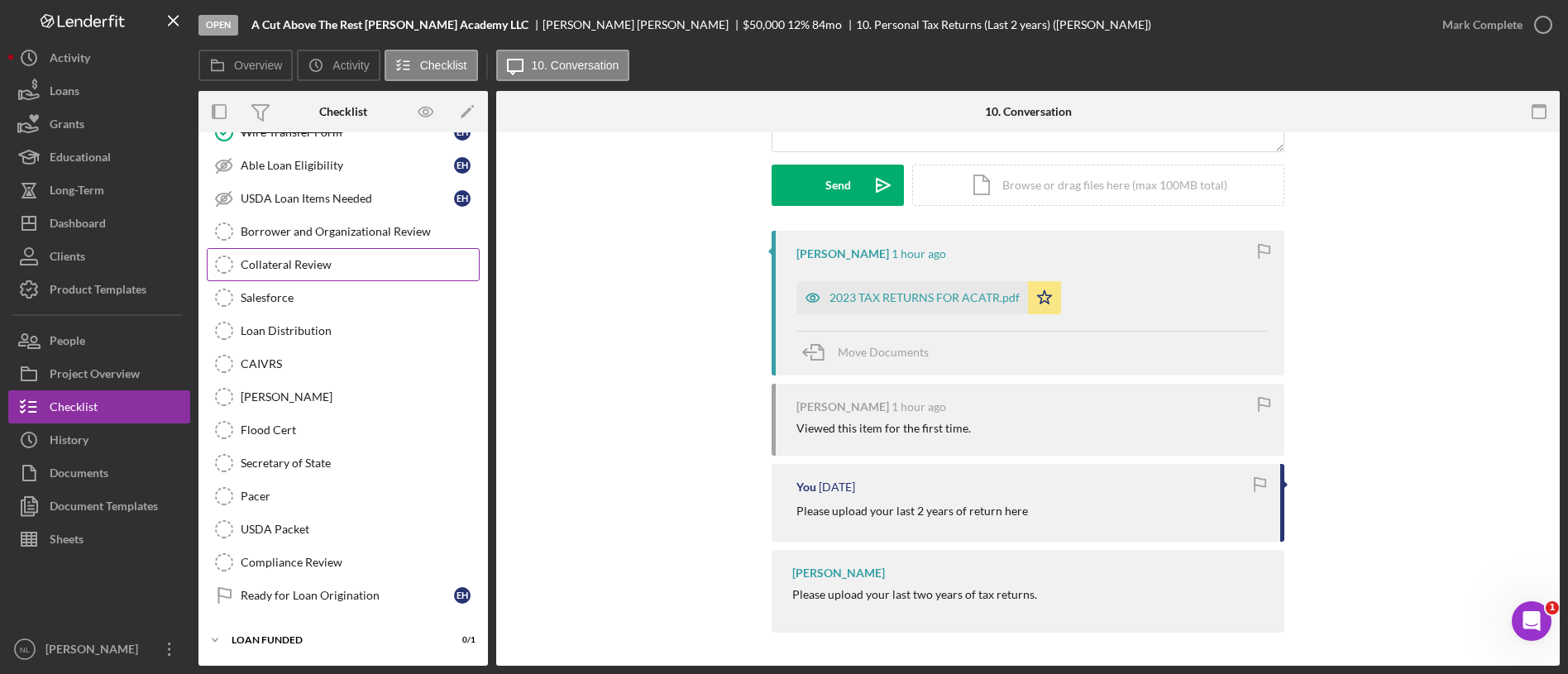
click at [344, 258] on div "Collateral Review" at bounding box center [360, 265] width 239 height 13
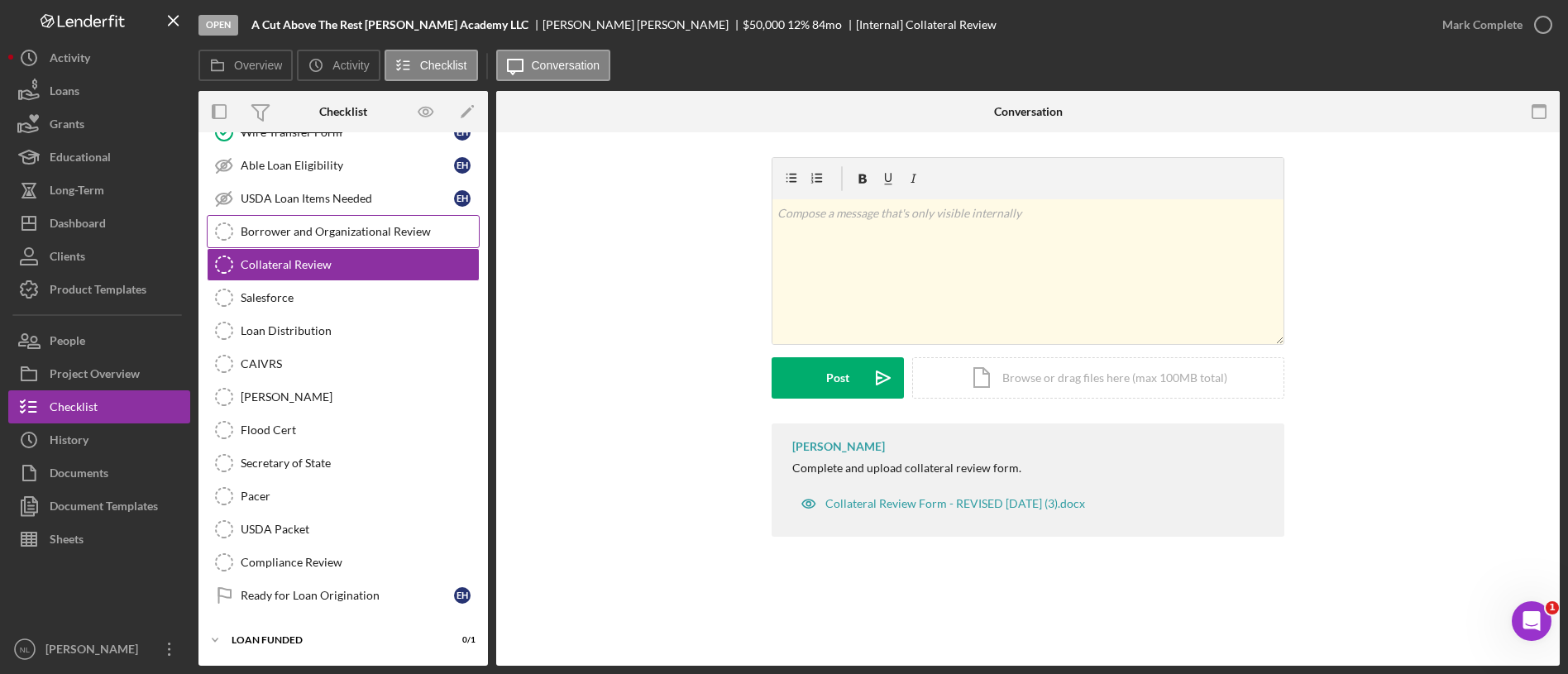
click at [337, 231] on div "Borrower and Organizational Review" at bounding box center [360, 232] width 239 height 13
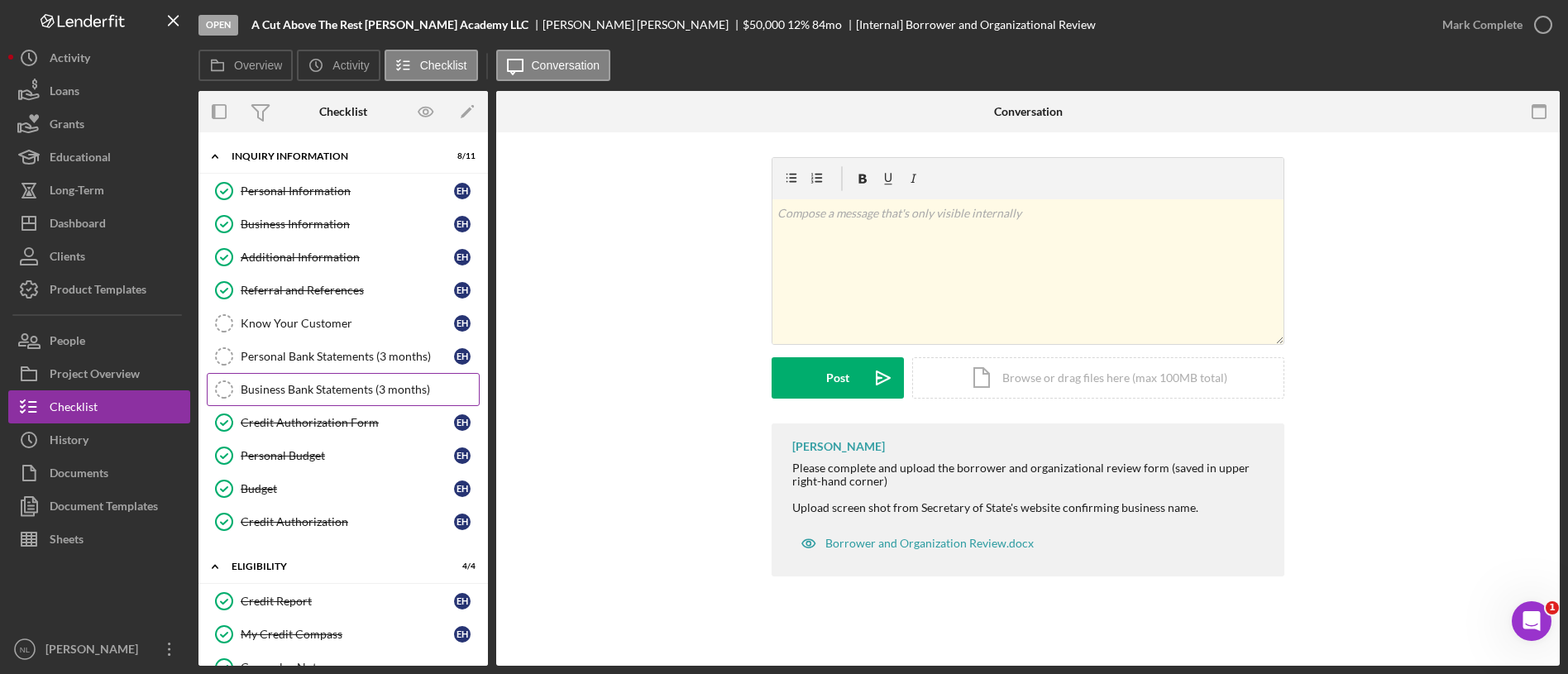
click at [330, 374] on link "Business Bank Statements (3 months) Business Bank Statements (3 months)" at bounding box center [343, 389] width 273 height 33
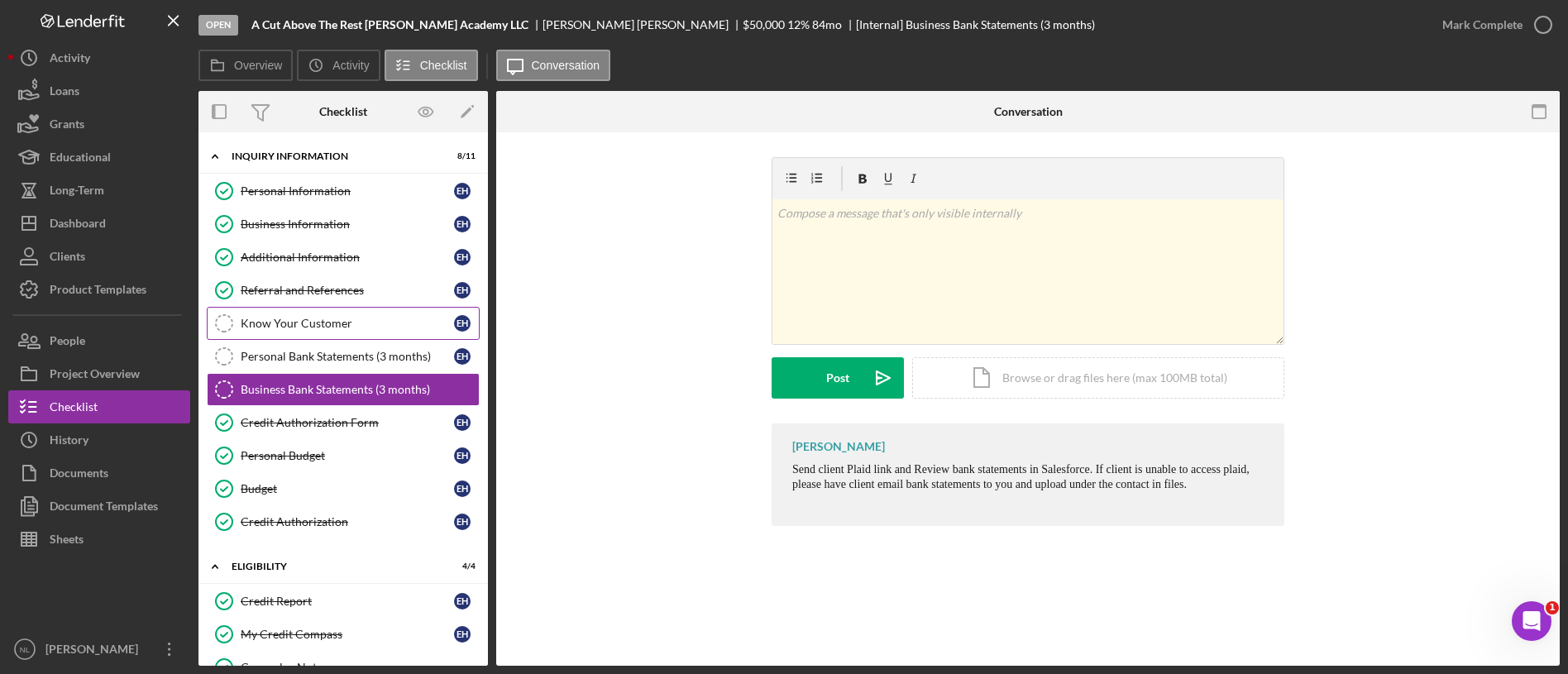
click at [299, 310] on link "Know Your Customer Know Your Customer E H" at bounding box center [343, 323] width 273 height 33
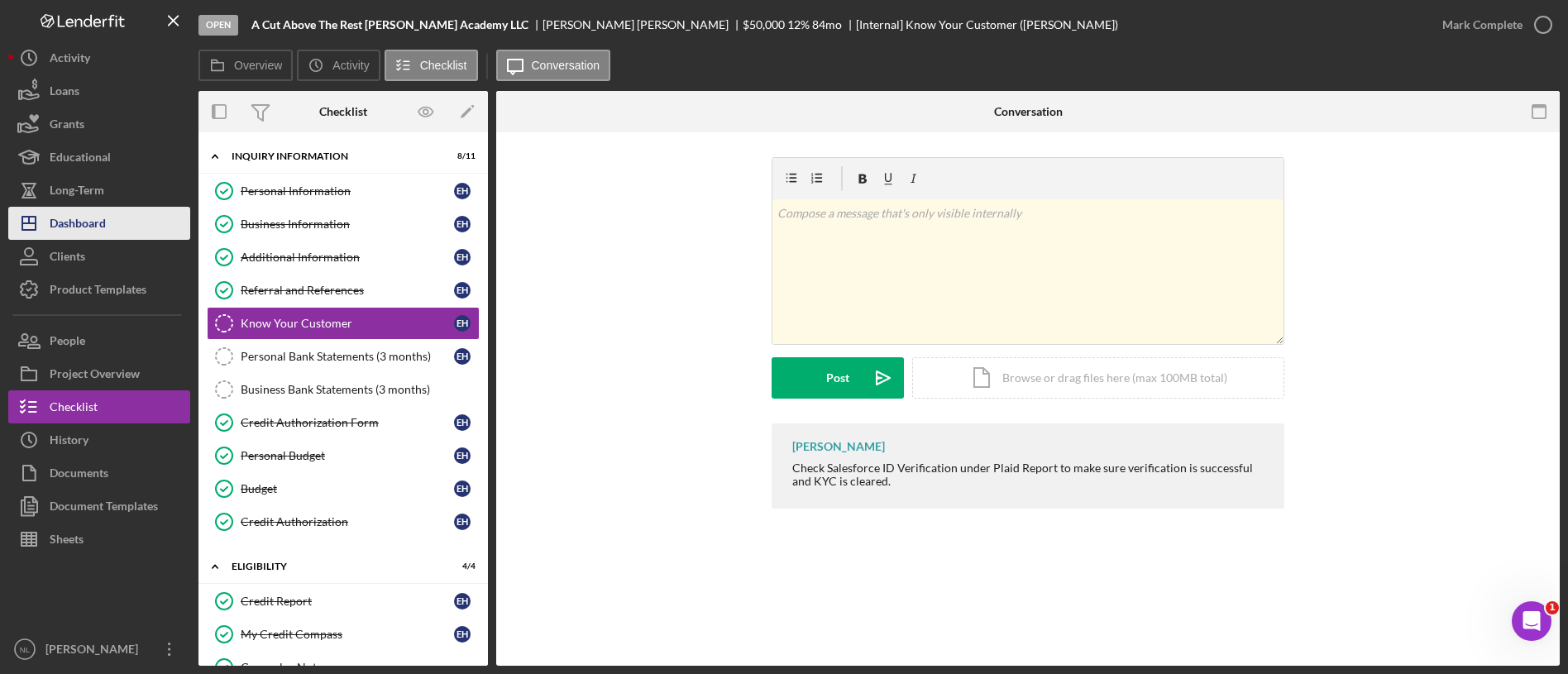
click at [68, 216] on div "Dashboard" at bounding box center [77, 224] width 56 height 37
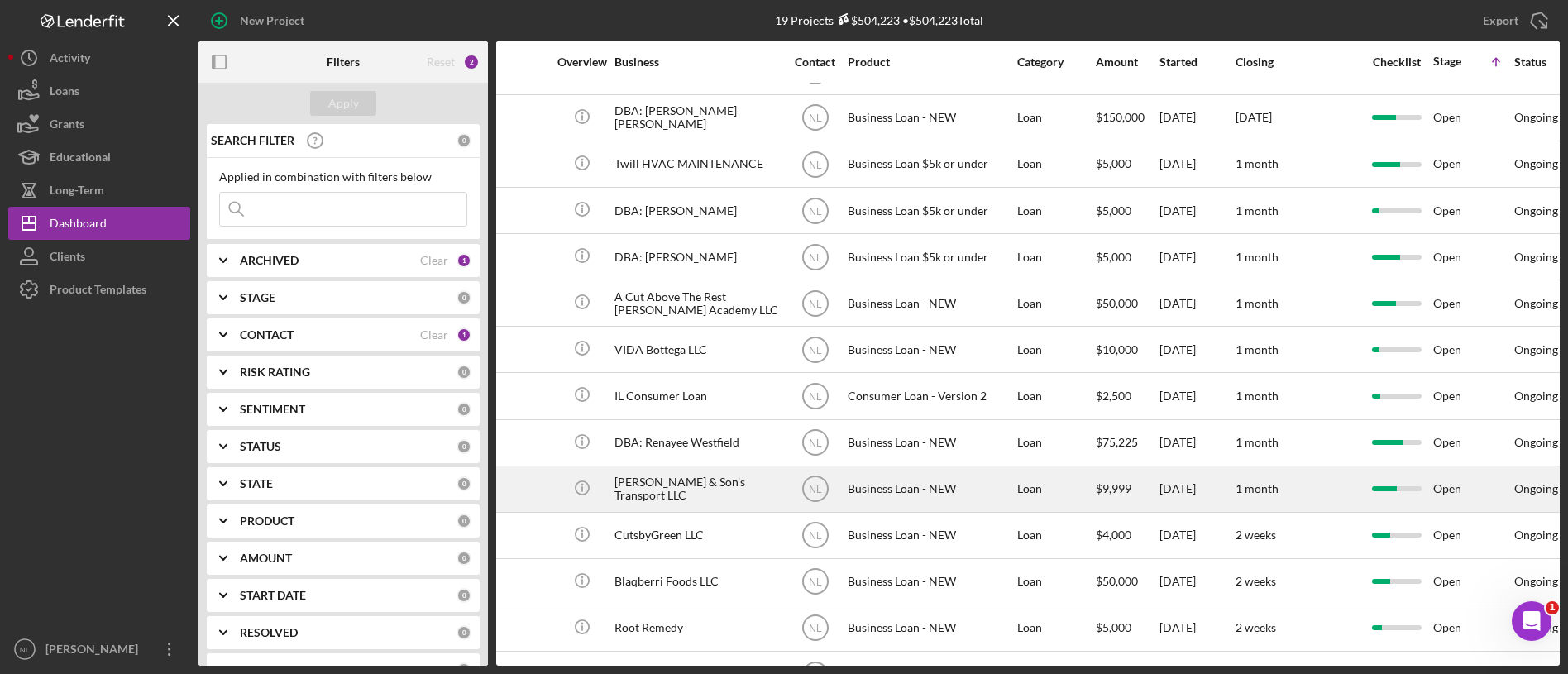
scroll to position [173, 0]
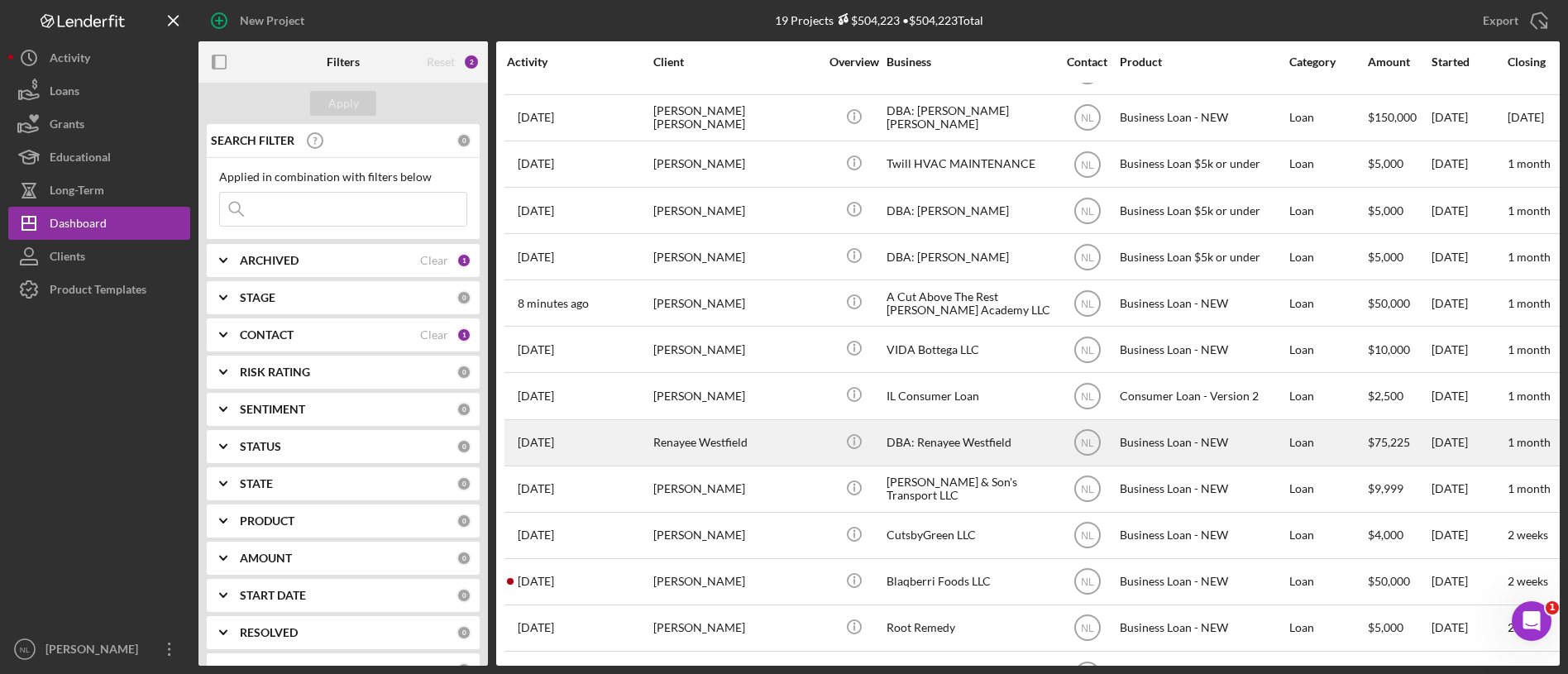
click at [735, 452] on div "Renayee Westfield" at bounding box center [736, 443] width 166 height 44
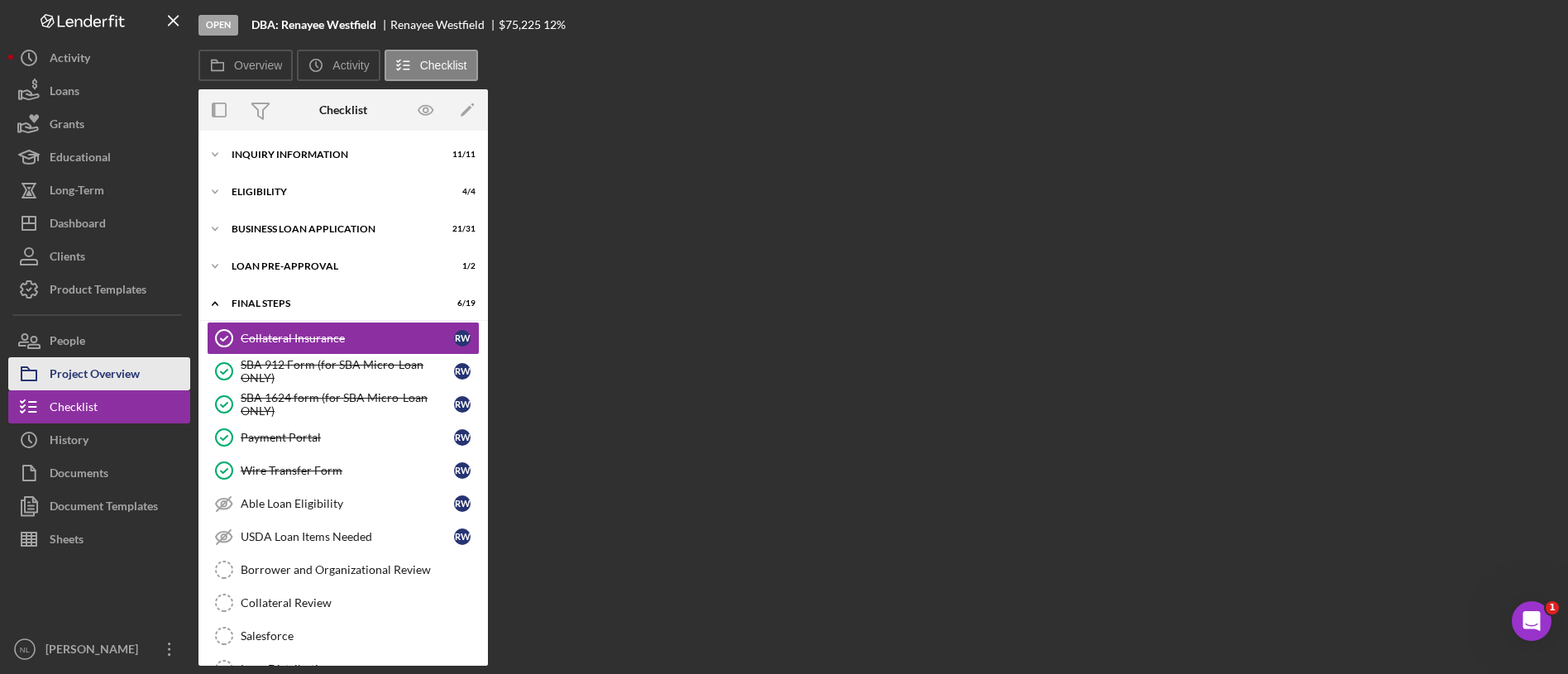
click at [167, 386] on button "Project Overview" at bounding box center [99, 373] width 182 height 33
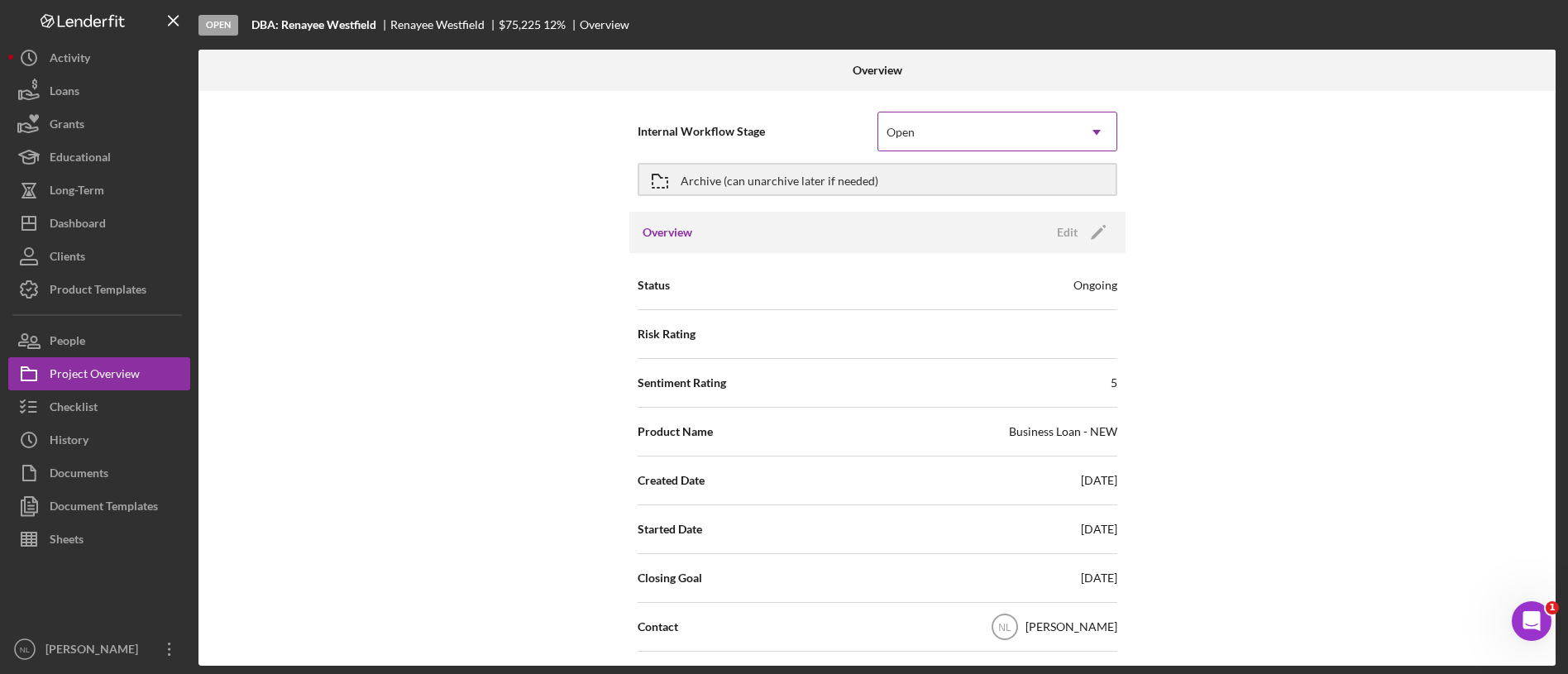
click at [918, 121] on div "Open" at bounding box center [978, 133] width 199 height 38
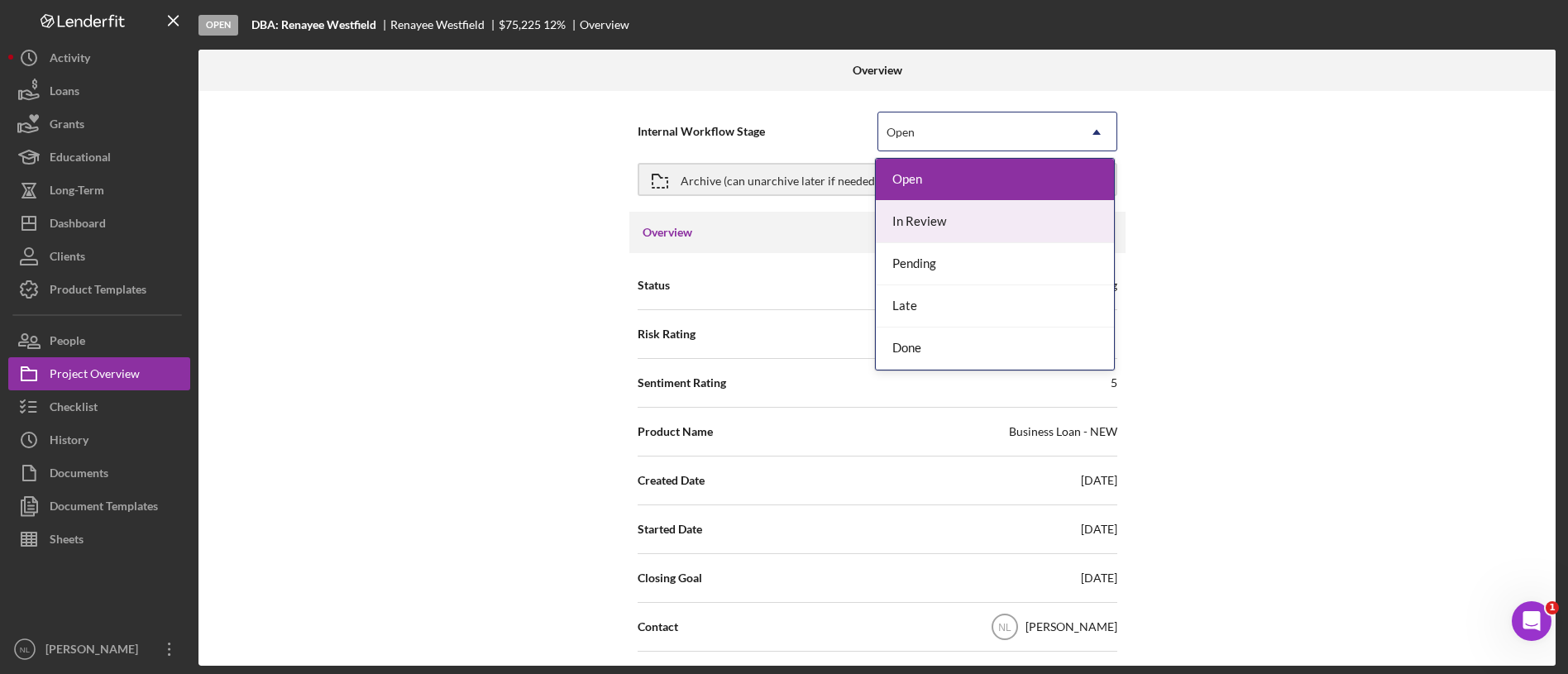
click at [938, 231] on div "In Review" at bounding box center [995, 222] width 239 height 43
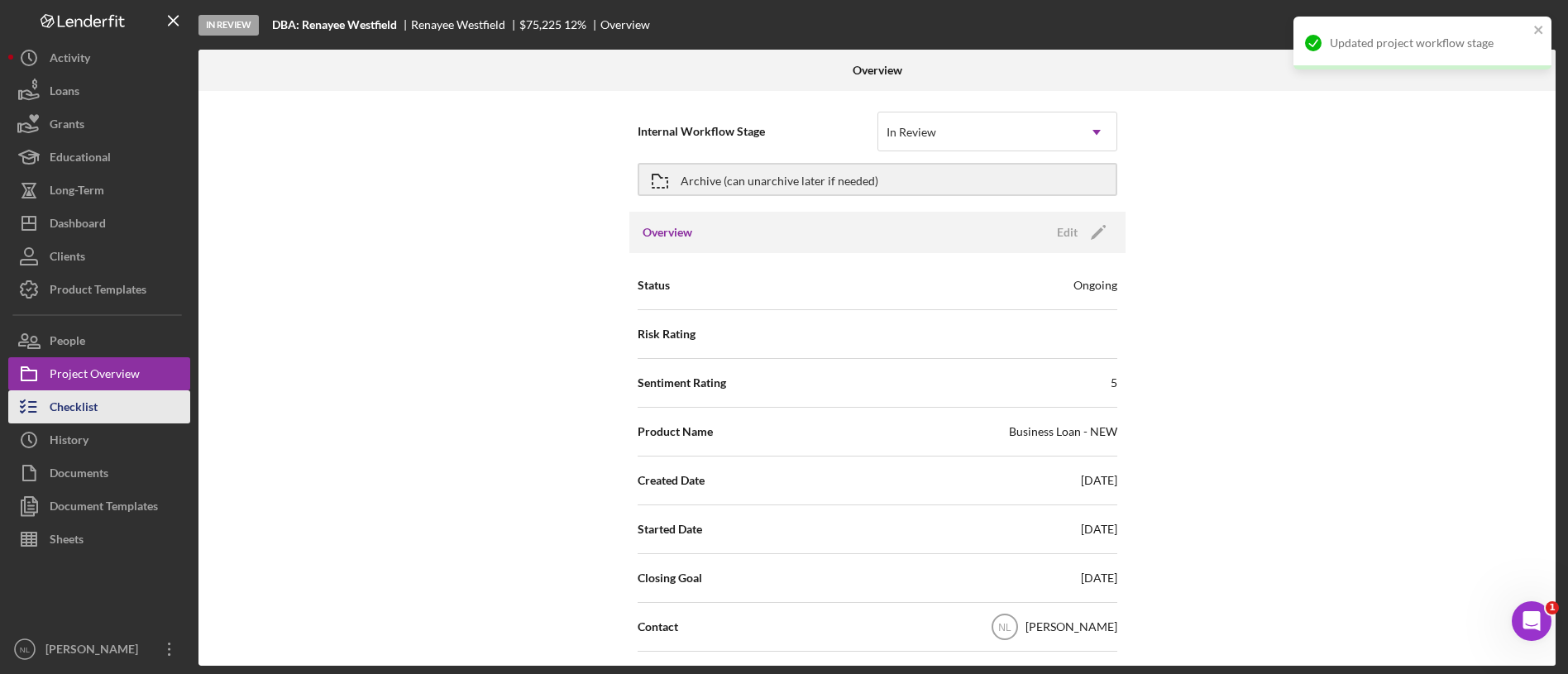
click at [107, 401] on button "Checklist" at bounding box center [99, 406] width 182 height 33
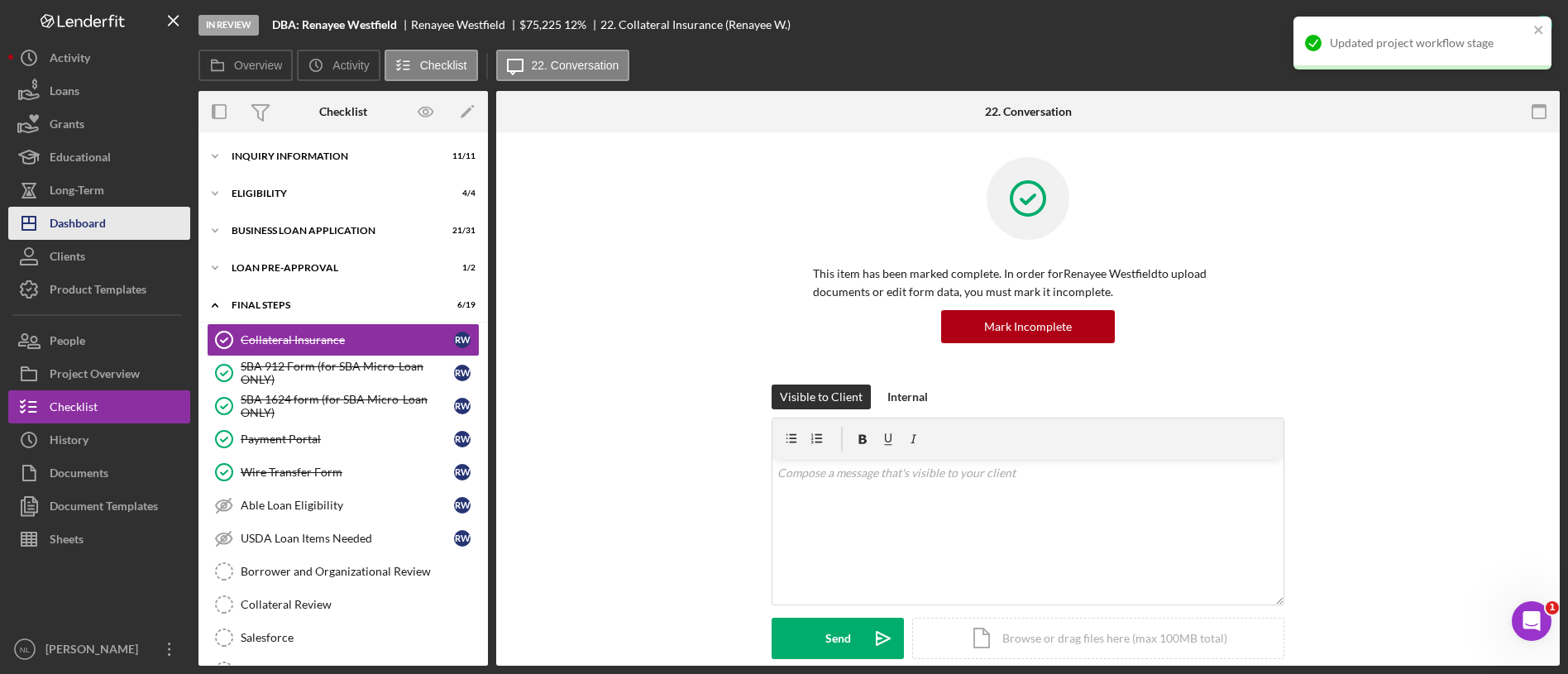
click at [106, 219] on div "Dashboard" at bounding box center [77, 224] width 56 height 37
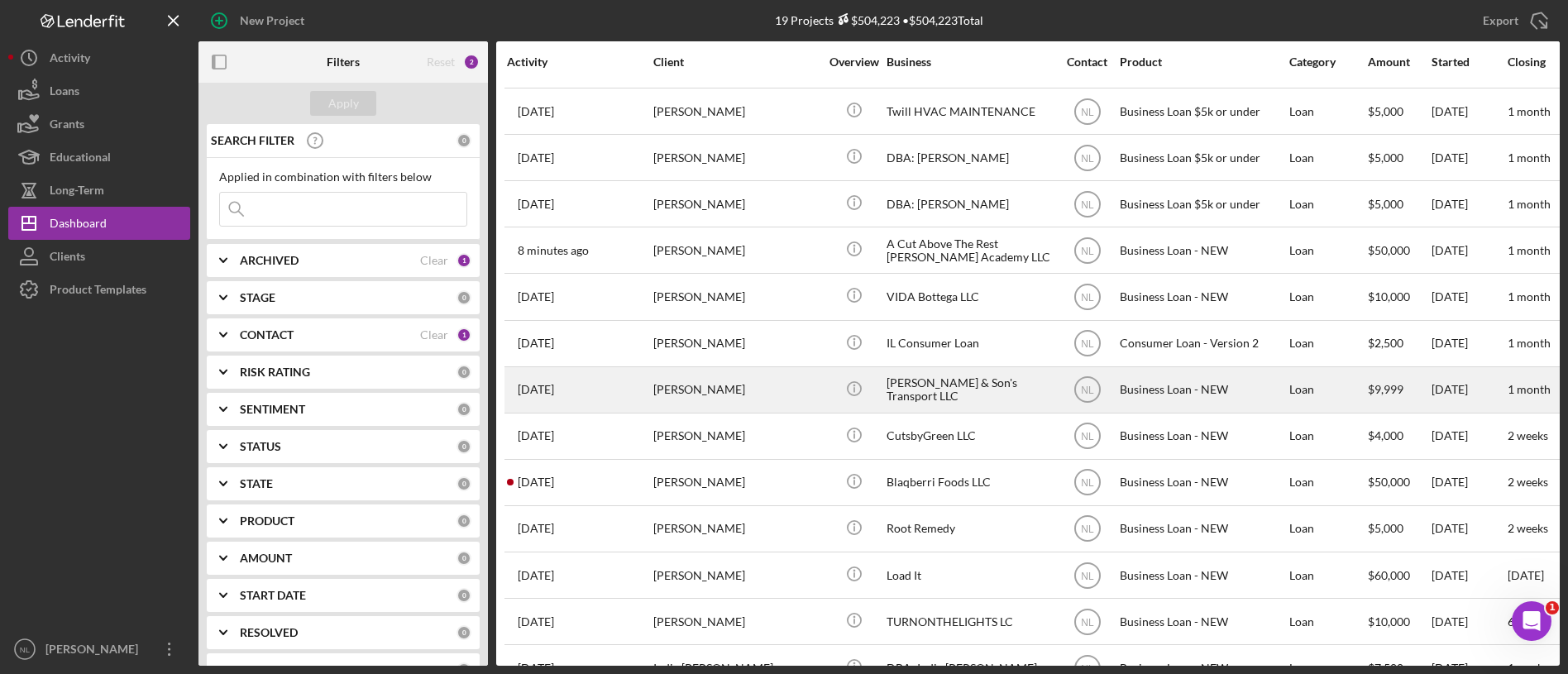
scroll to position [326, 0]
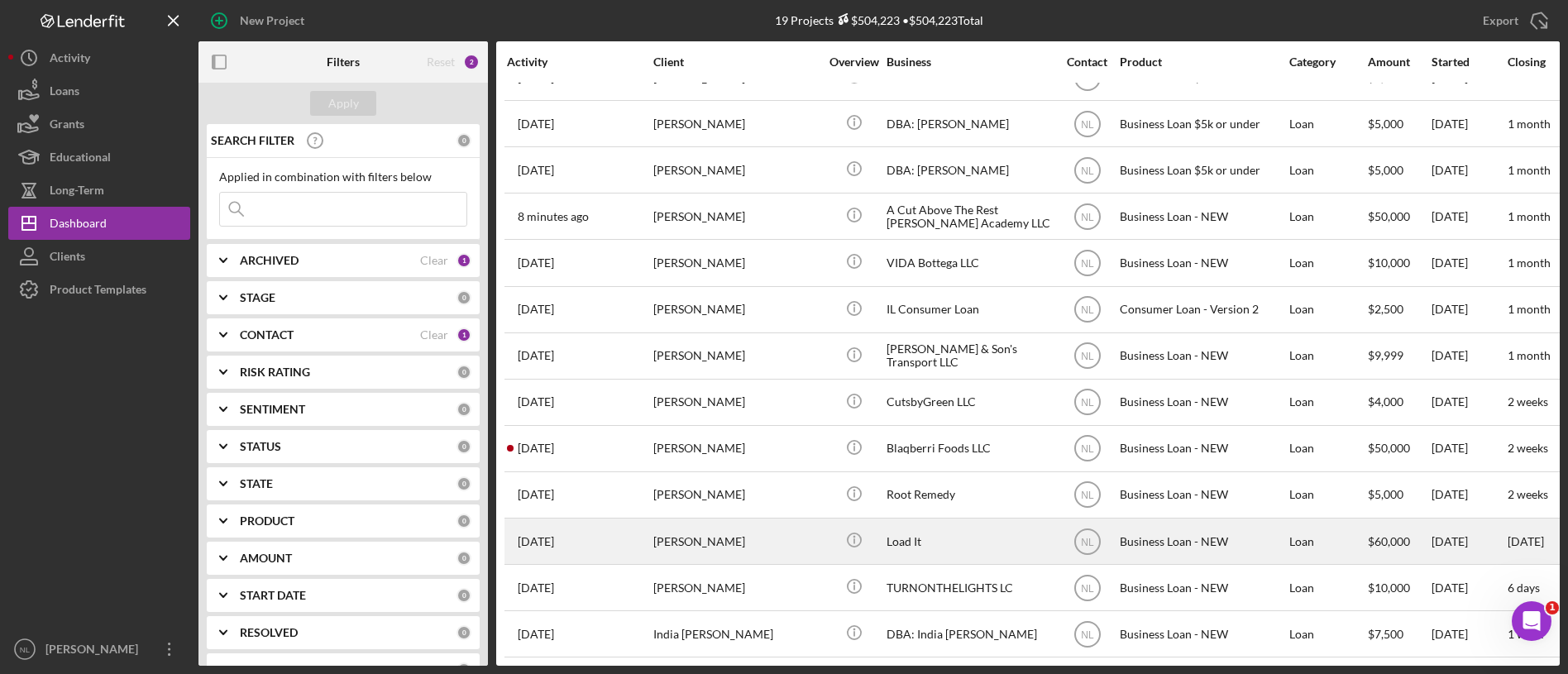
click at [712, 533] on div "[PERSON_NAME]" at bounding box center [736, 541] width 166 height 44
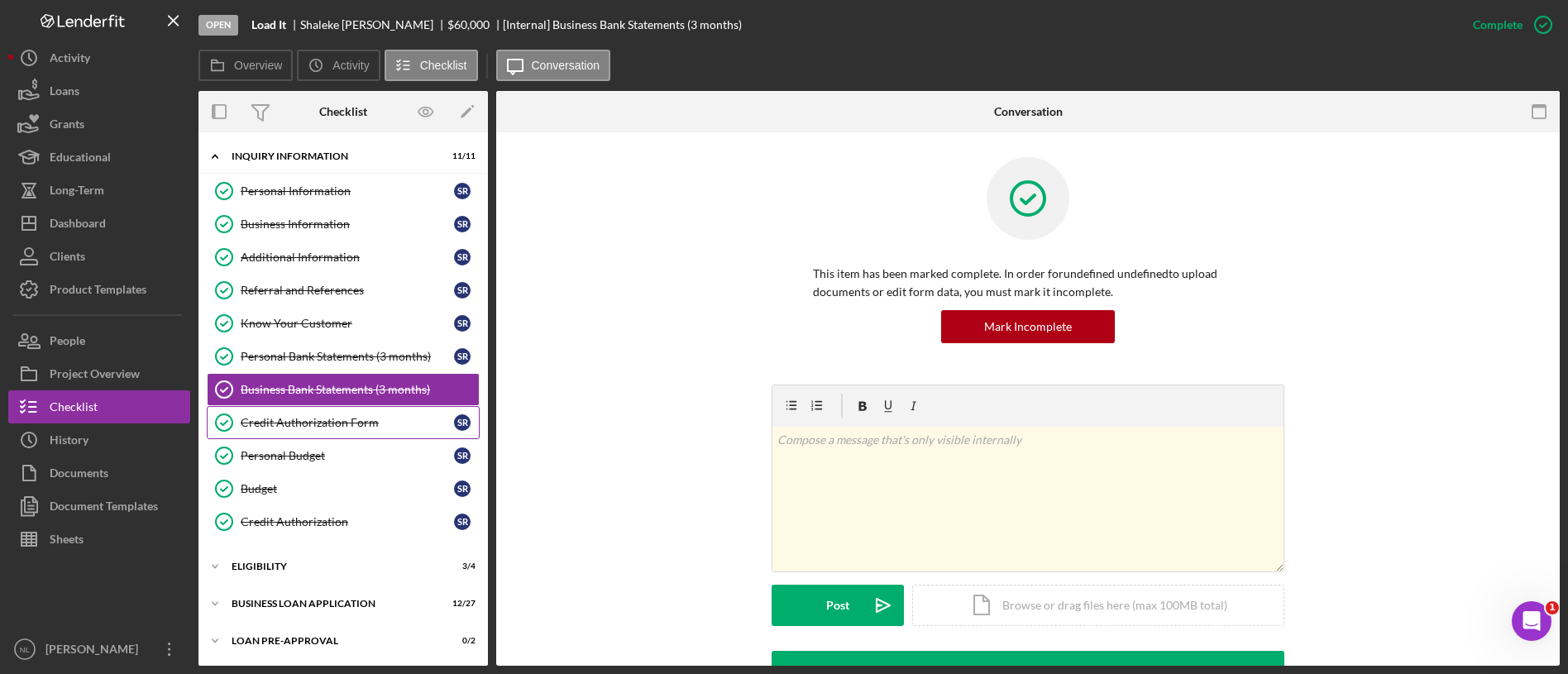
click at [302, 435] on link "Credit Authorization Form Credit Authorization Form S R" at bounding box center [343, 422] width 273 height 33
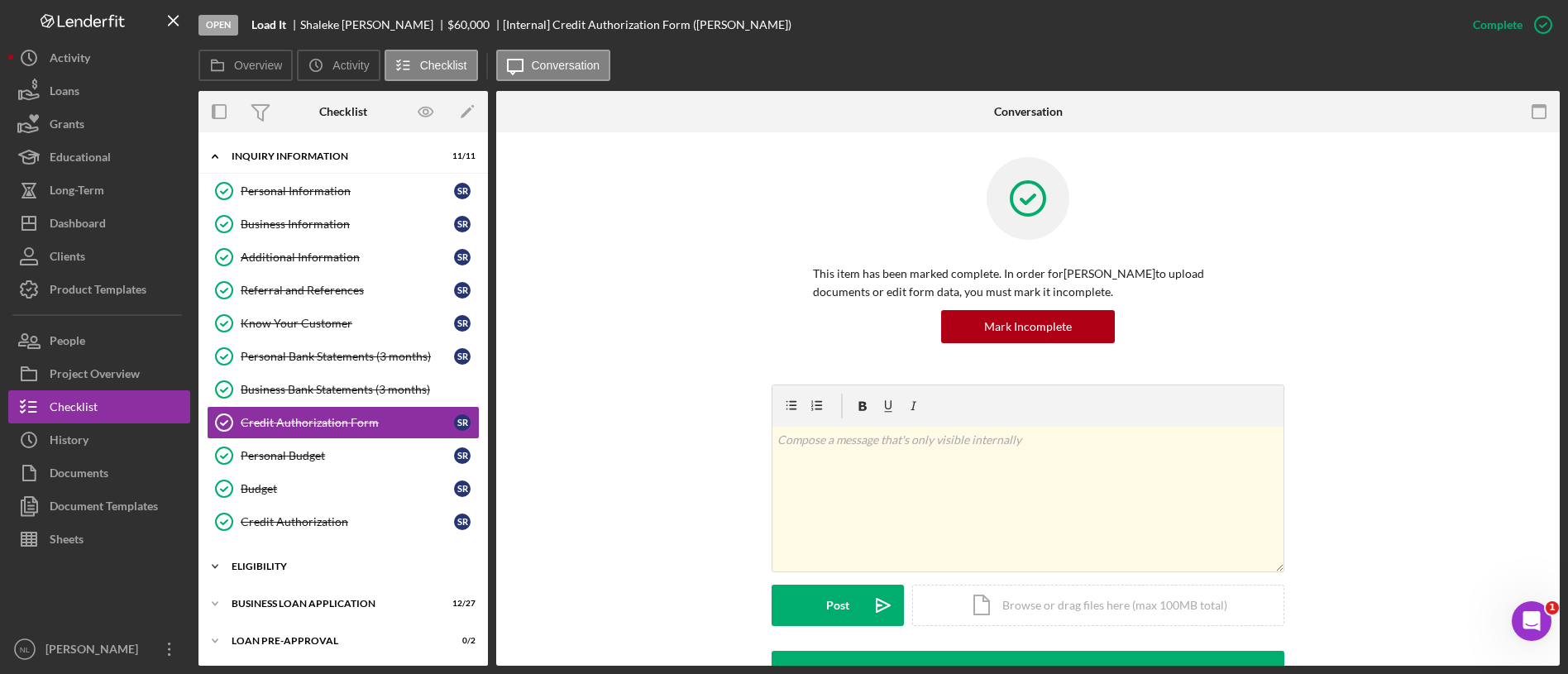
click at [317, 555] on div "Icon/Expander ELIGIBILITY 3 / 4" at bounding box center [344, 566] width 290 height 33
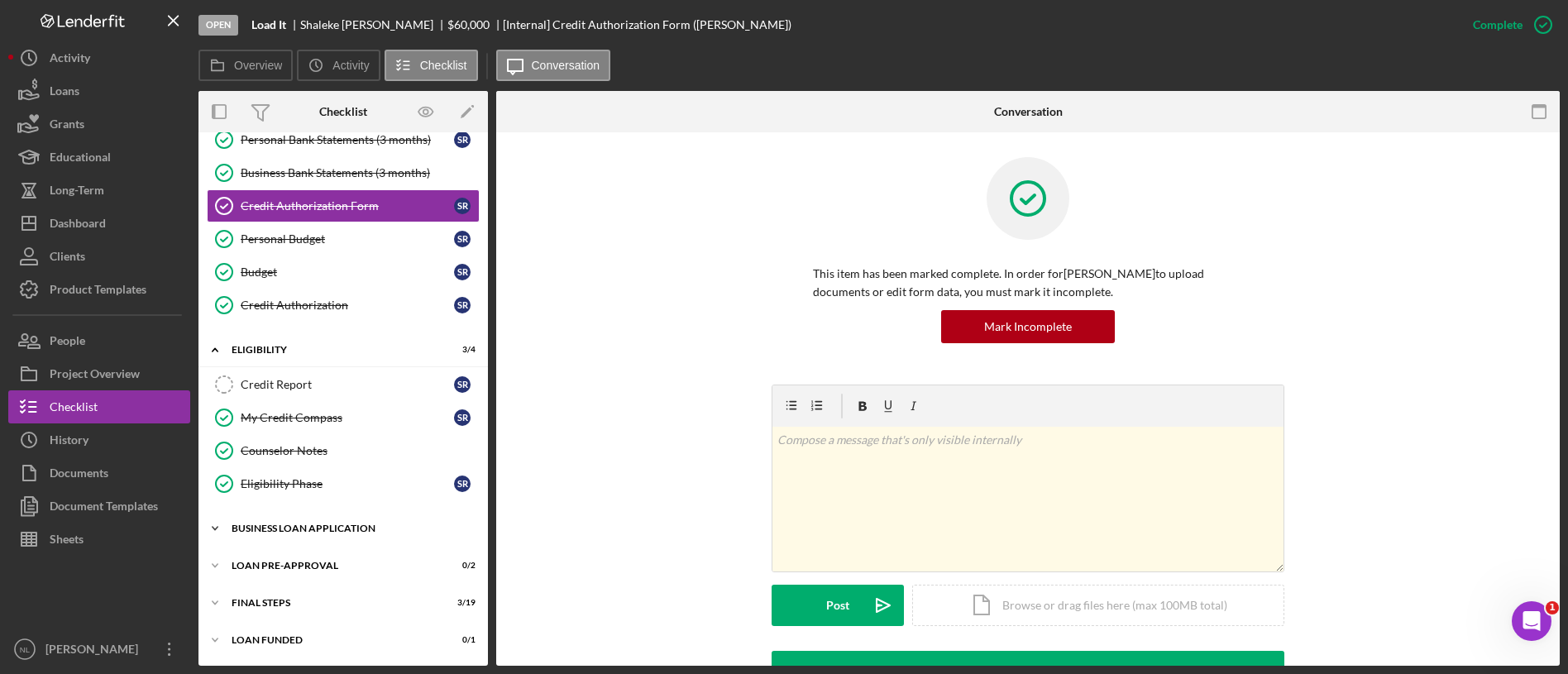
click at [312, 530] on div "BUSINESS LOAN APPLICATION" at bounding box center [349, 528] width 236 height 9
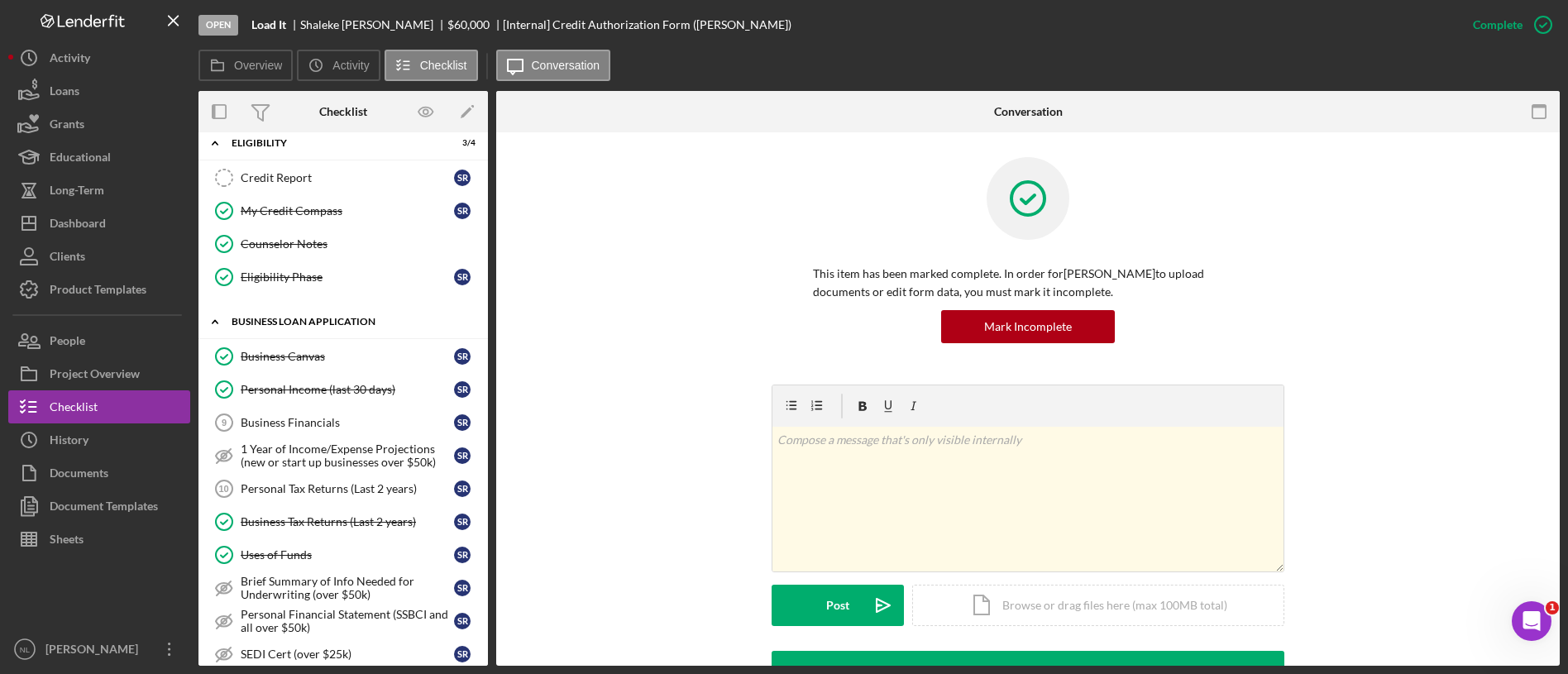
scroll to position [427, 0]
click at [311, 422] on div "Business Financials" at bounding box center [347, 419] width 213 height 13
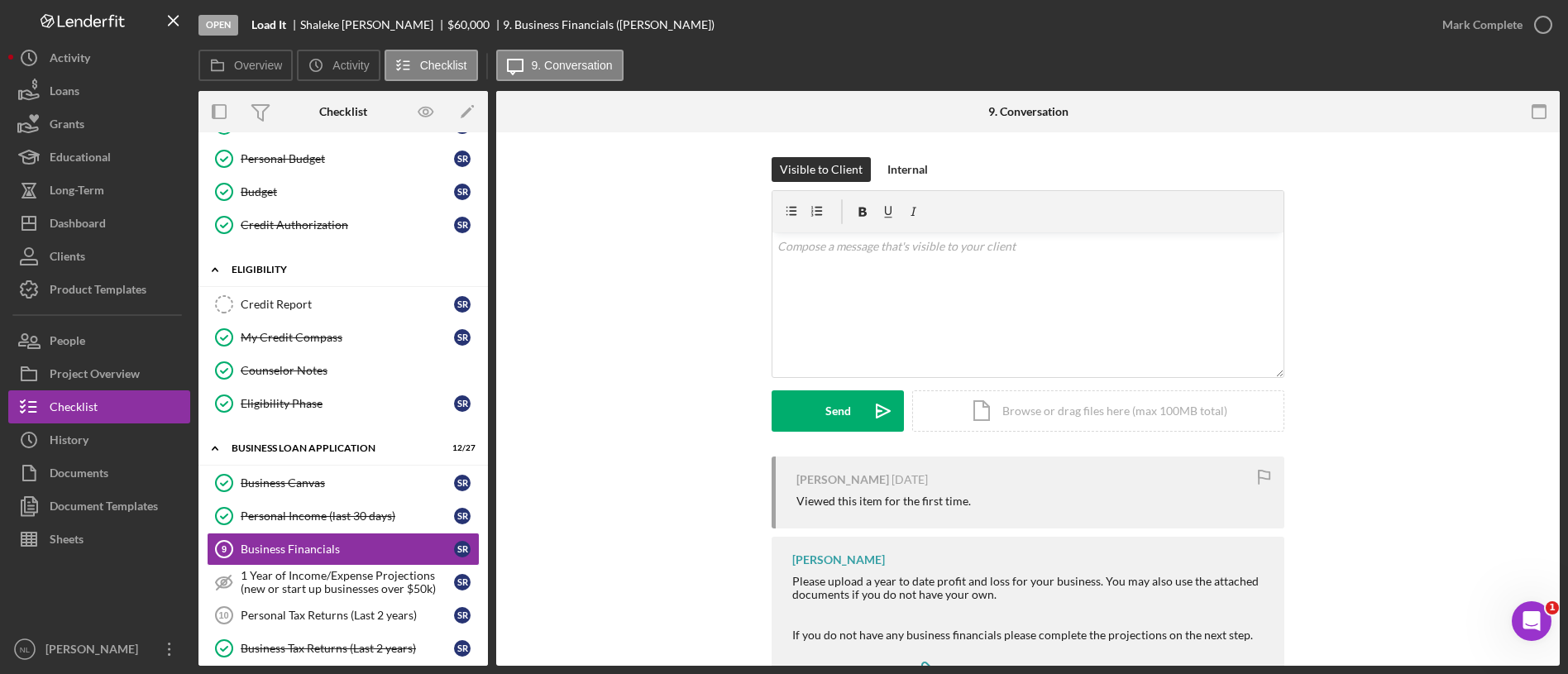
scroll to position [303, 0]
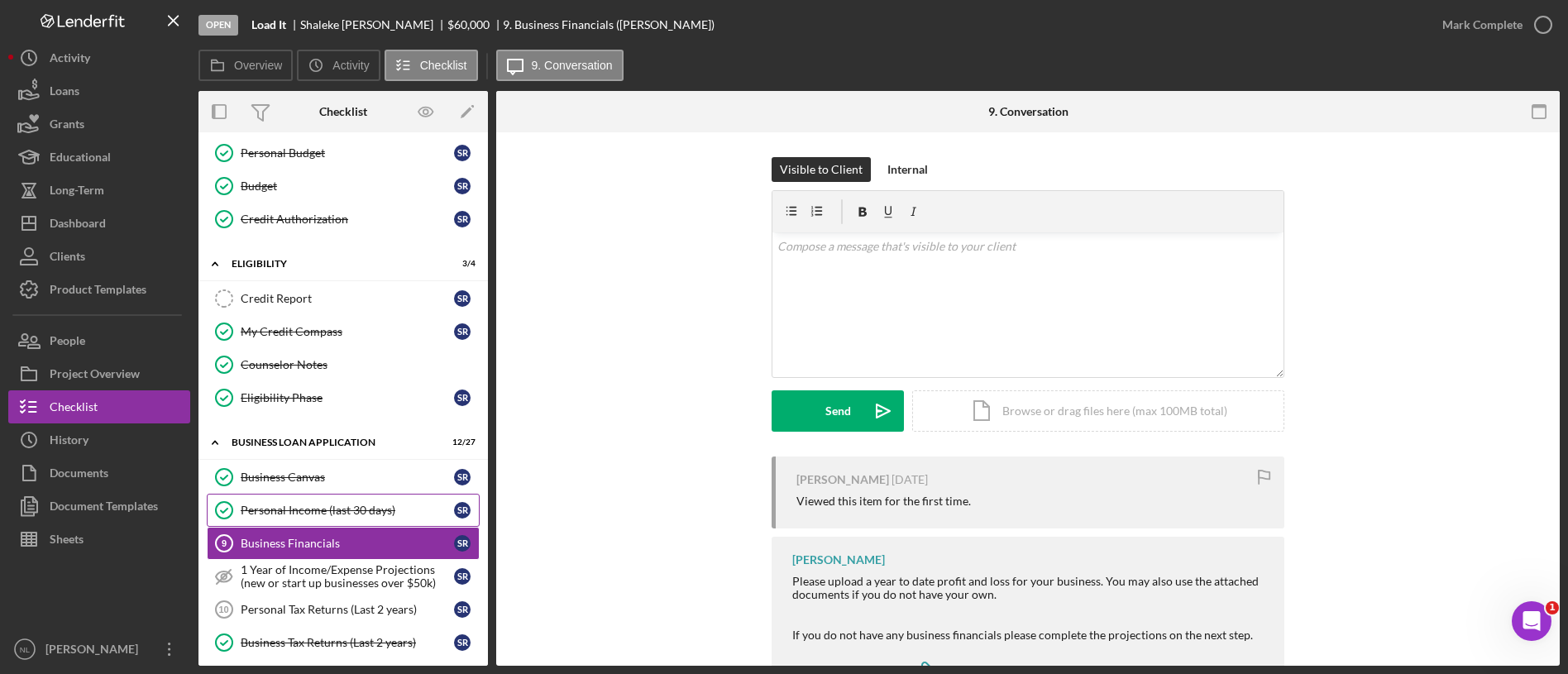
click at [347, 522] on link "Personal Income (last 30 days) Personal Income (last 30 days) S R" at bounding box center [343, 510] width 273 height 33
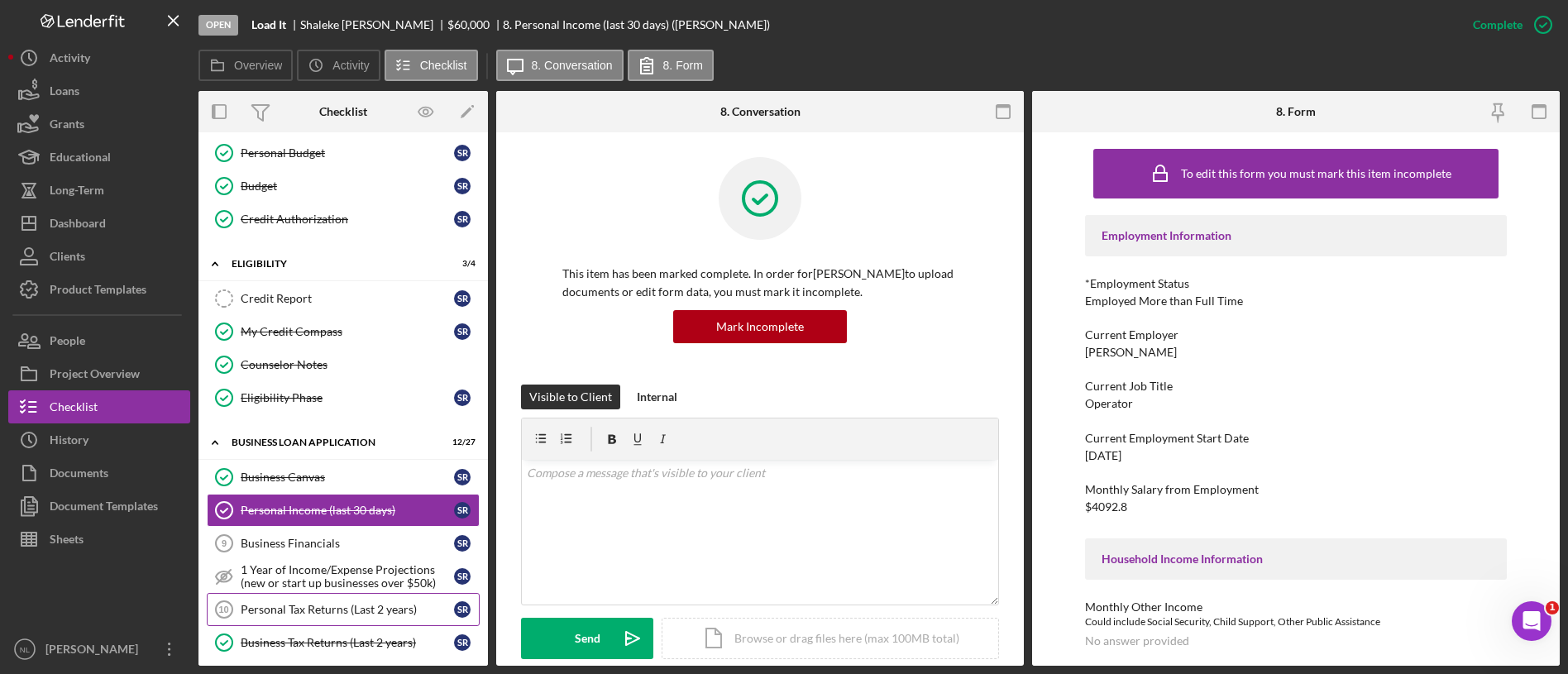
click at [330, 612] on div "Personal Tax Returns (Last 2 years)" at bounding box center [347, 610] width 213 height 13
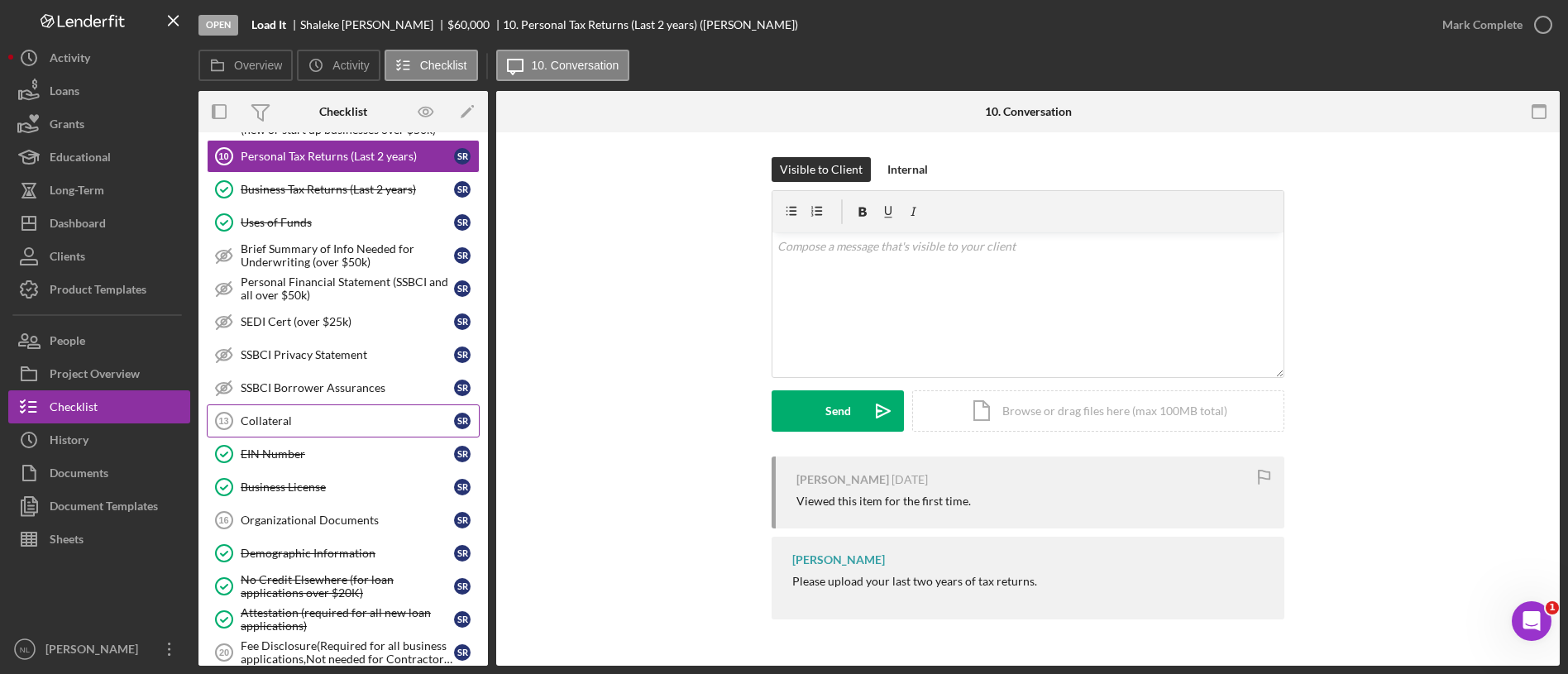
scroll to position [760, 0]
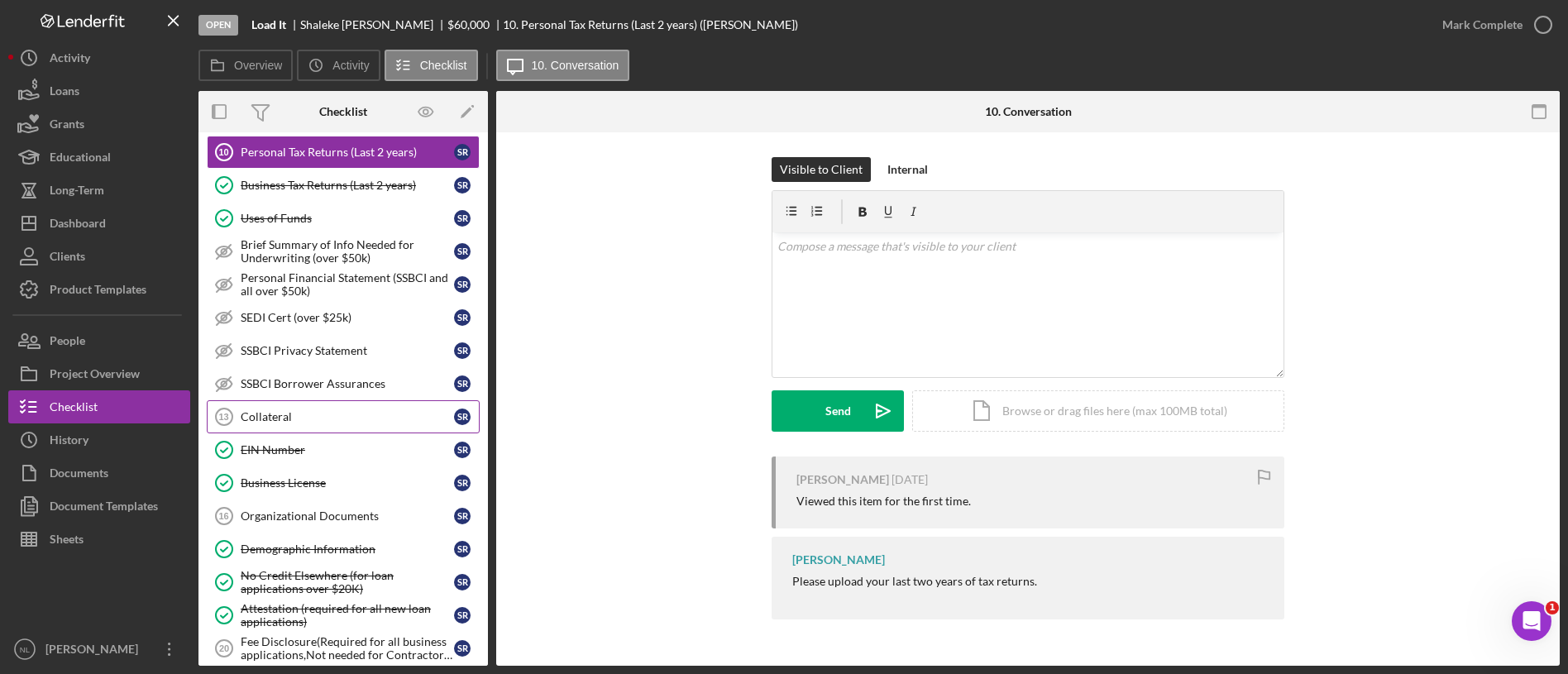
click at [266, 412] on div "Collateral" at bounding box center [347, 417] width 213 height 13
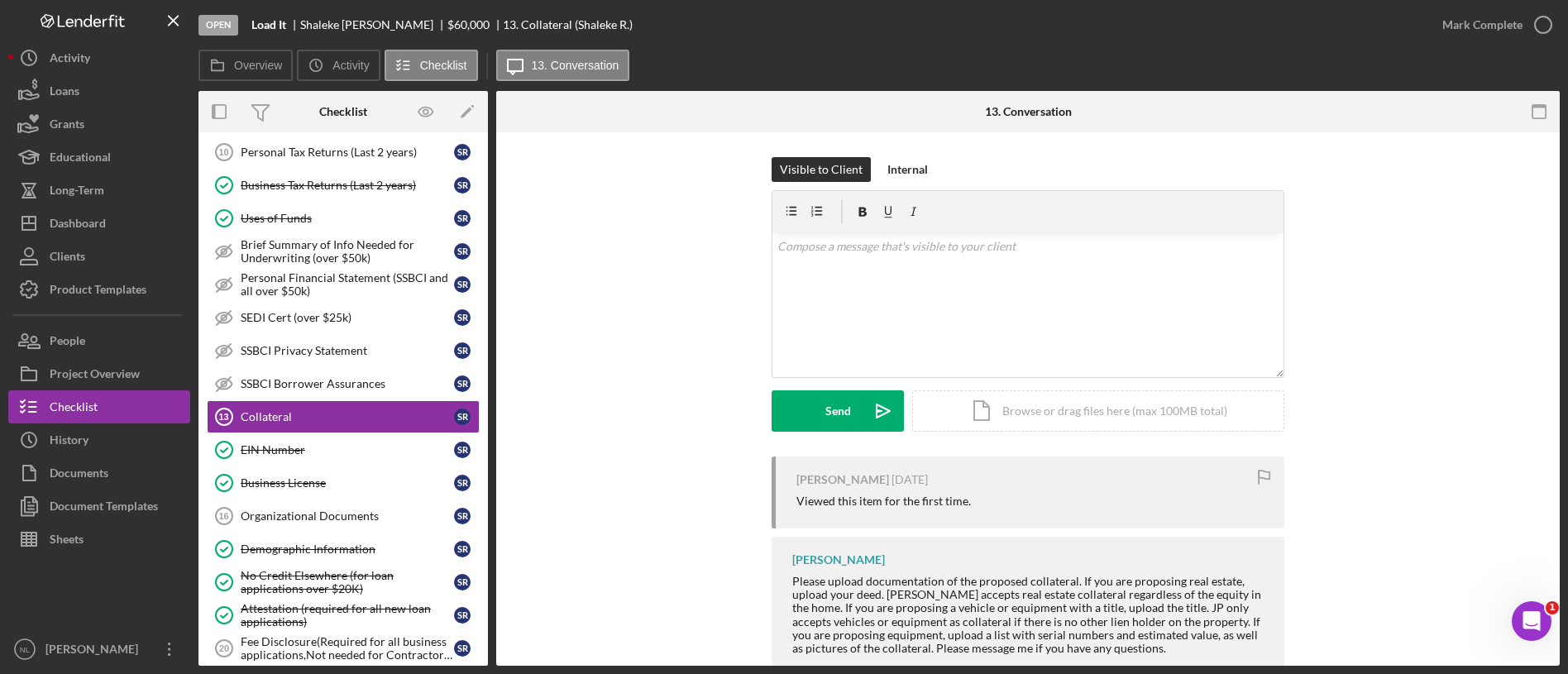
scroll to position [43, 0]
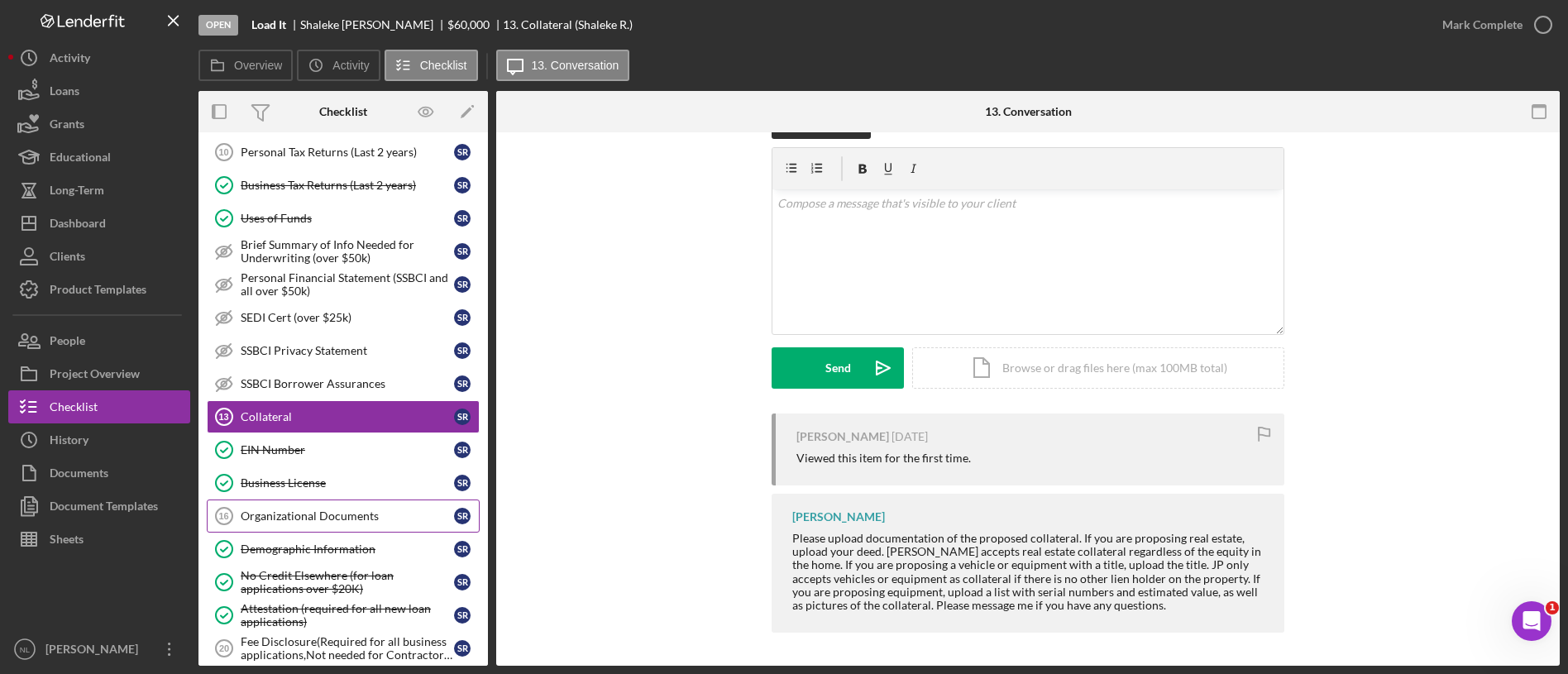
click at [345, 509] on div "Organizational Documents" at bounding box center [347, 516] width 213 height 13
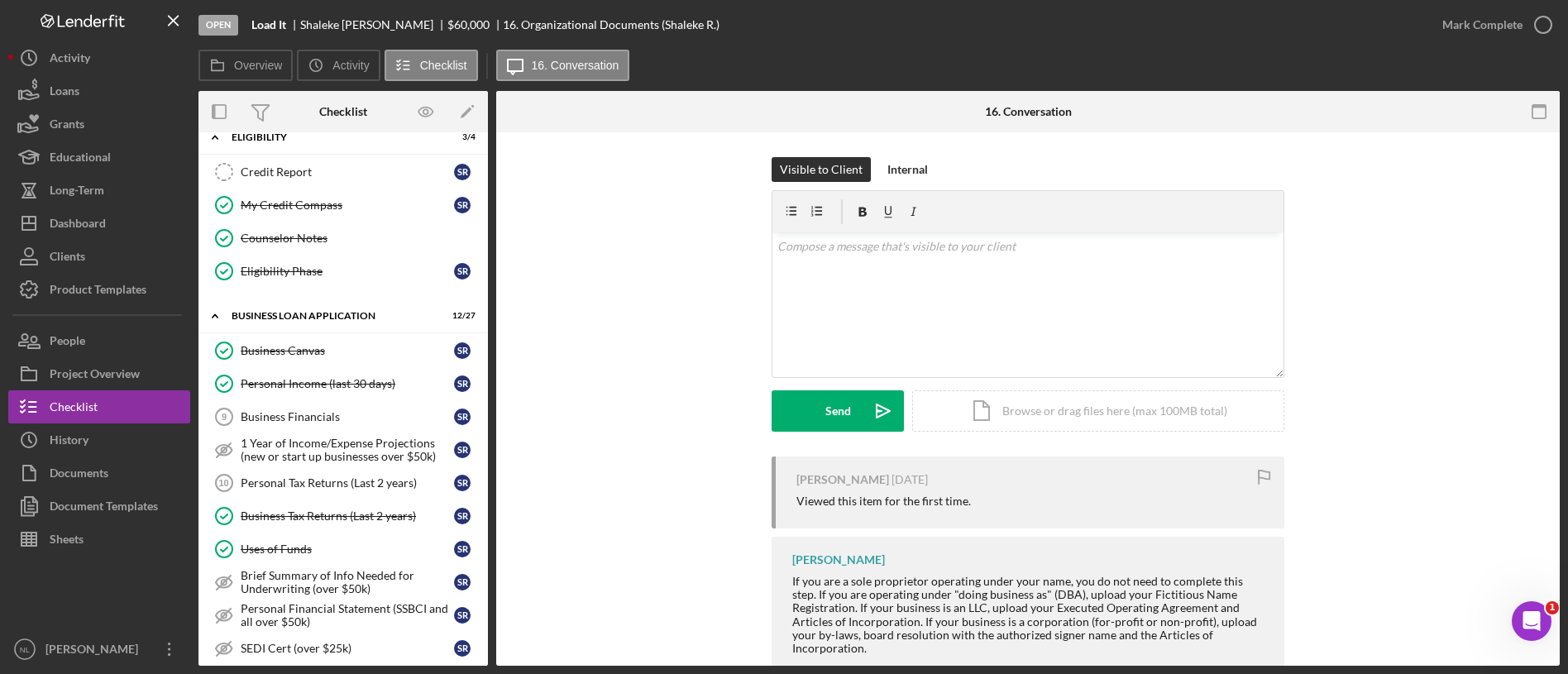
scroll to position [435, 0]
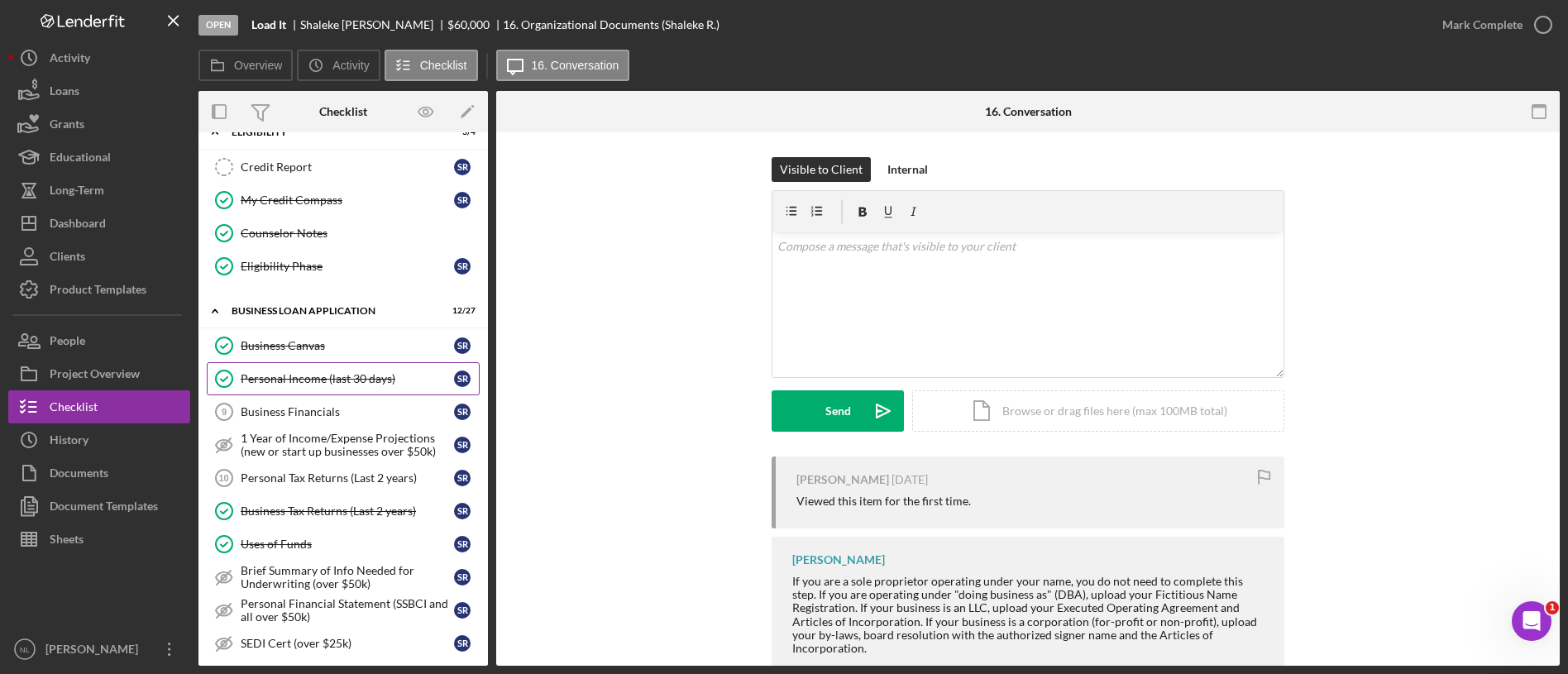
click at [324, 372] on div "Personal Income (last 30 days)" at bounding box center [347, 379] width 213 height 13
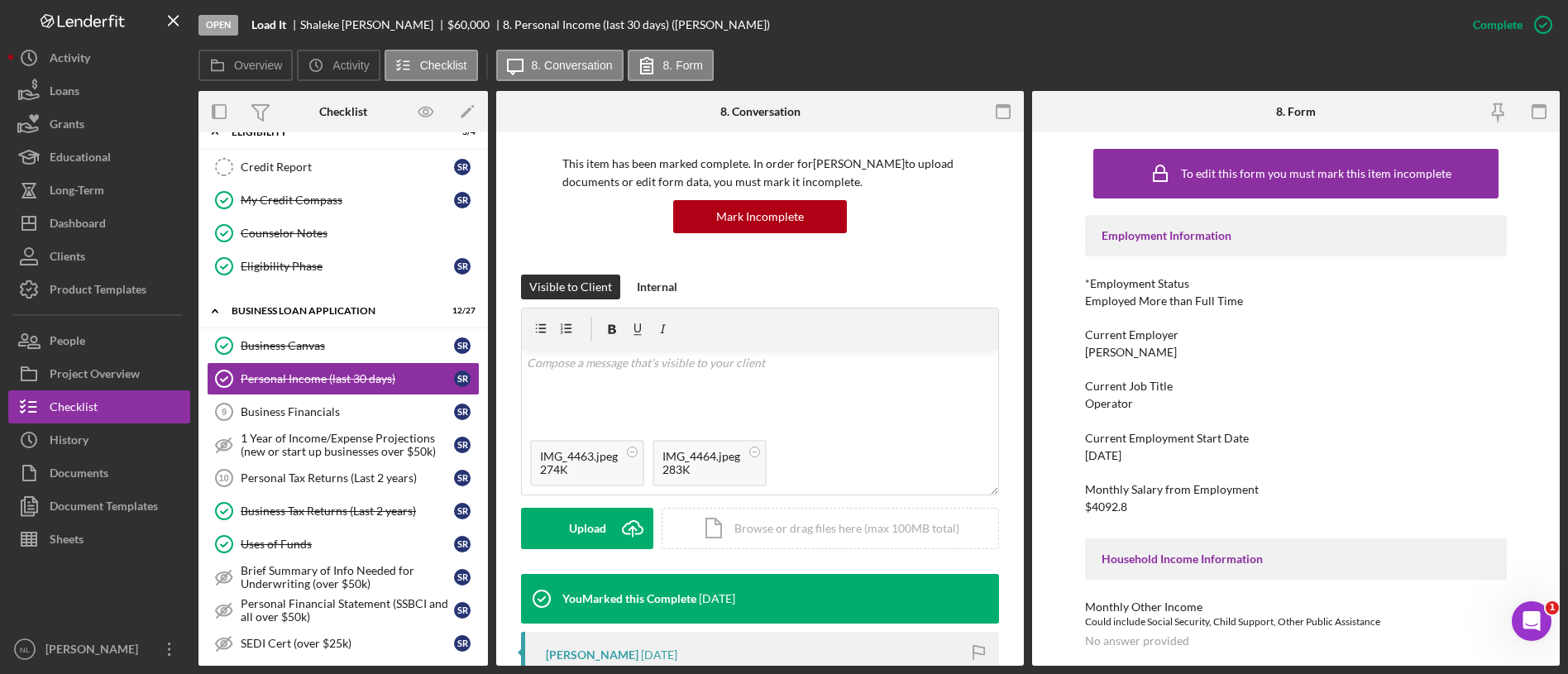
scroll to position [104, 0]
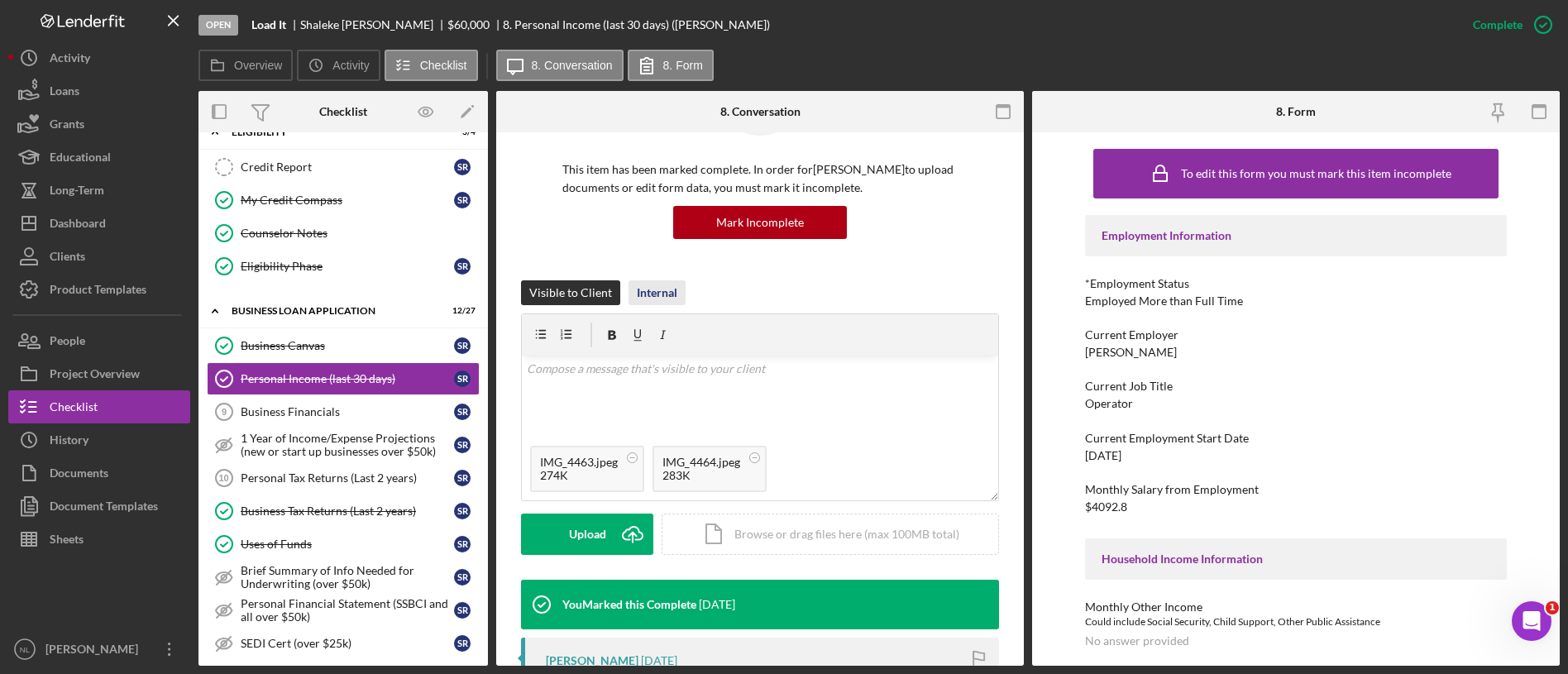
click at [651, 295] on div "Internal" at bounding box center [657, 293] width 41 height 25
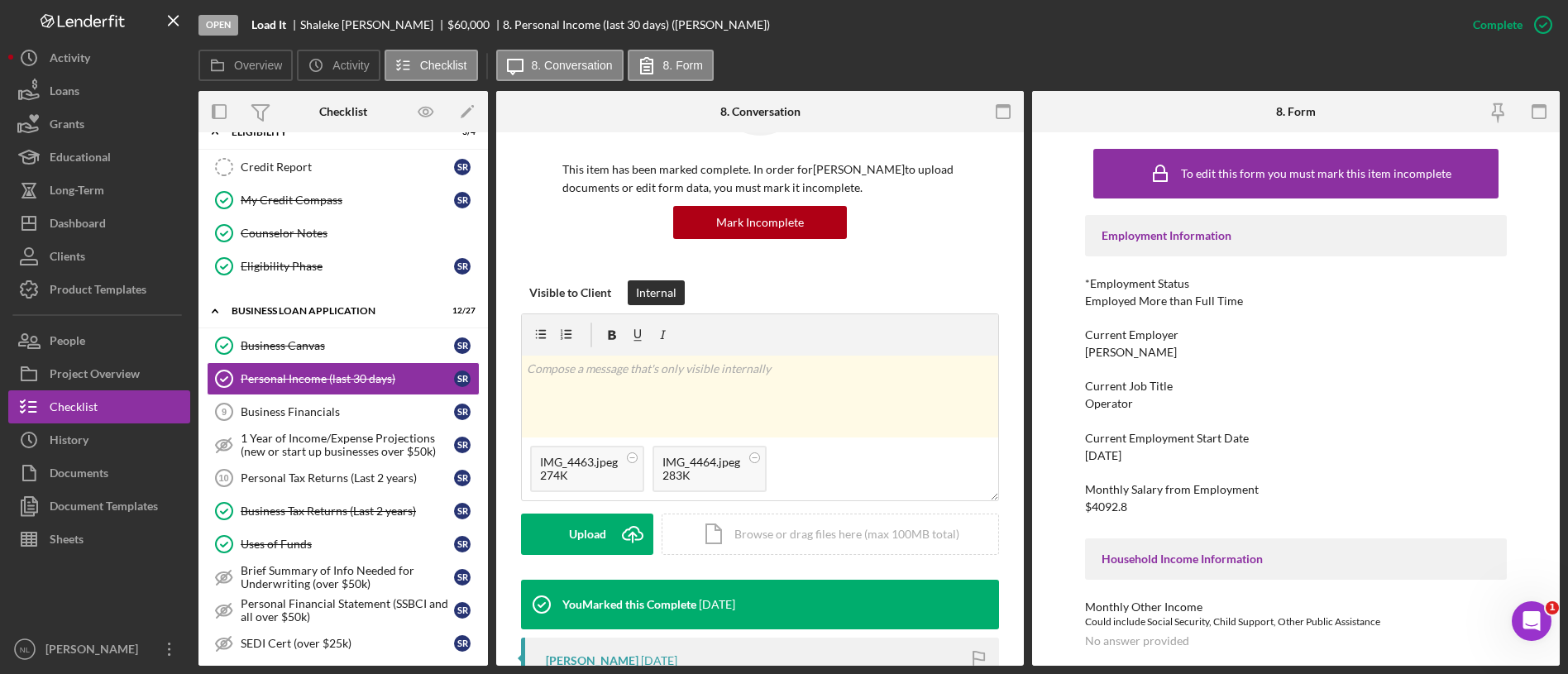
scroll to position [197, 0]
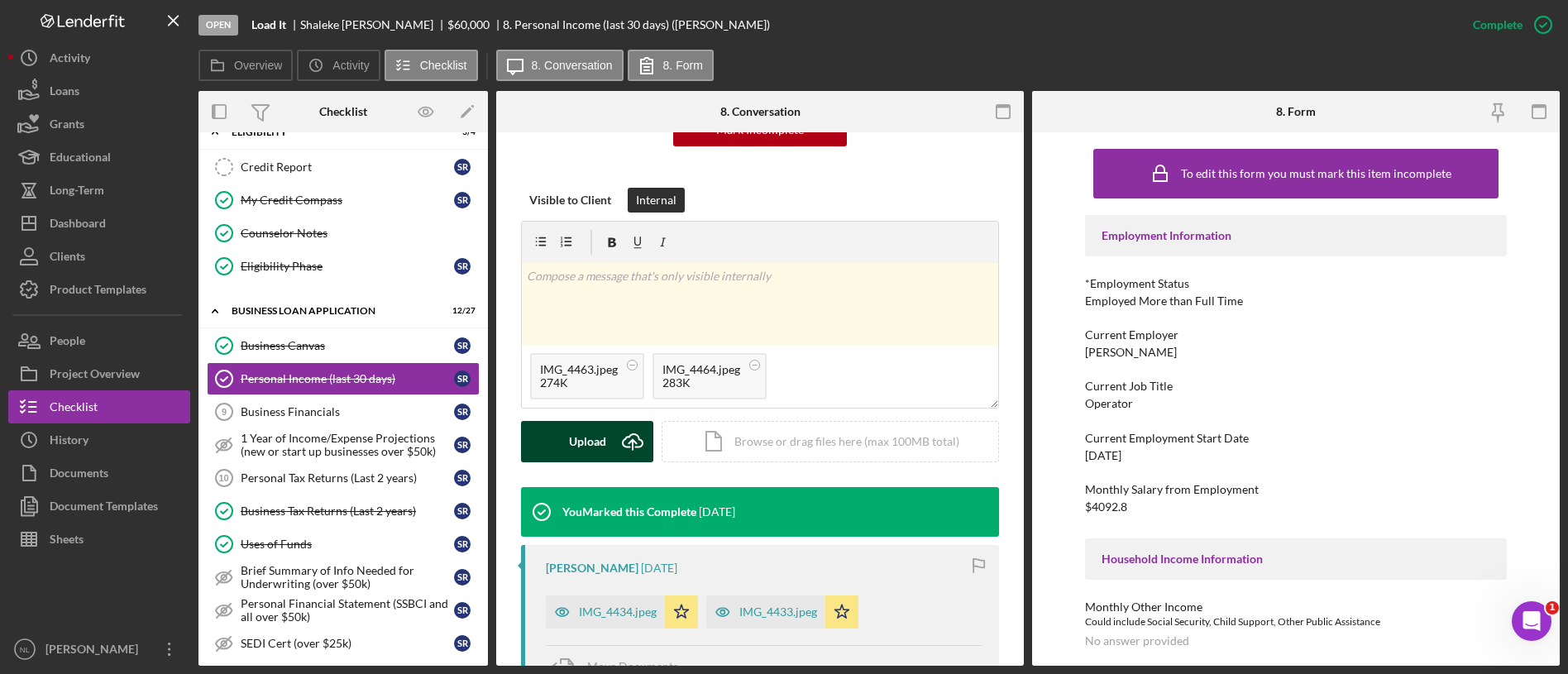
click at [585, 452] on div "Upload" at bounding box center [587, 442] width 37 height 42
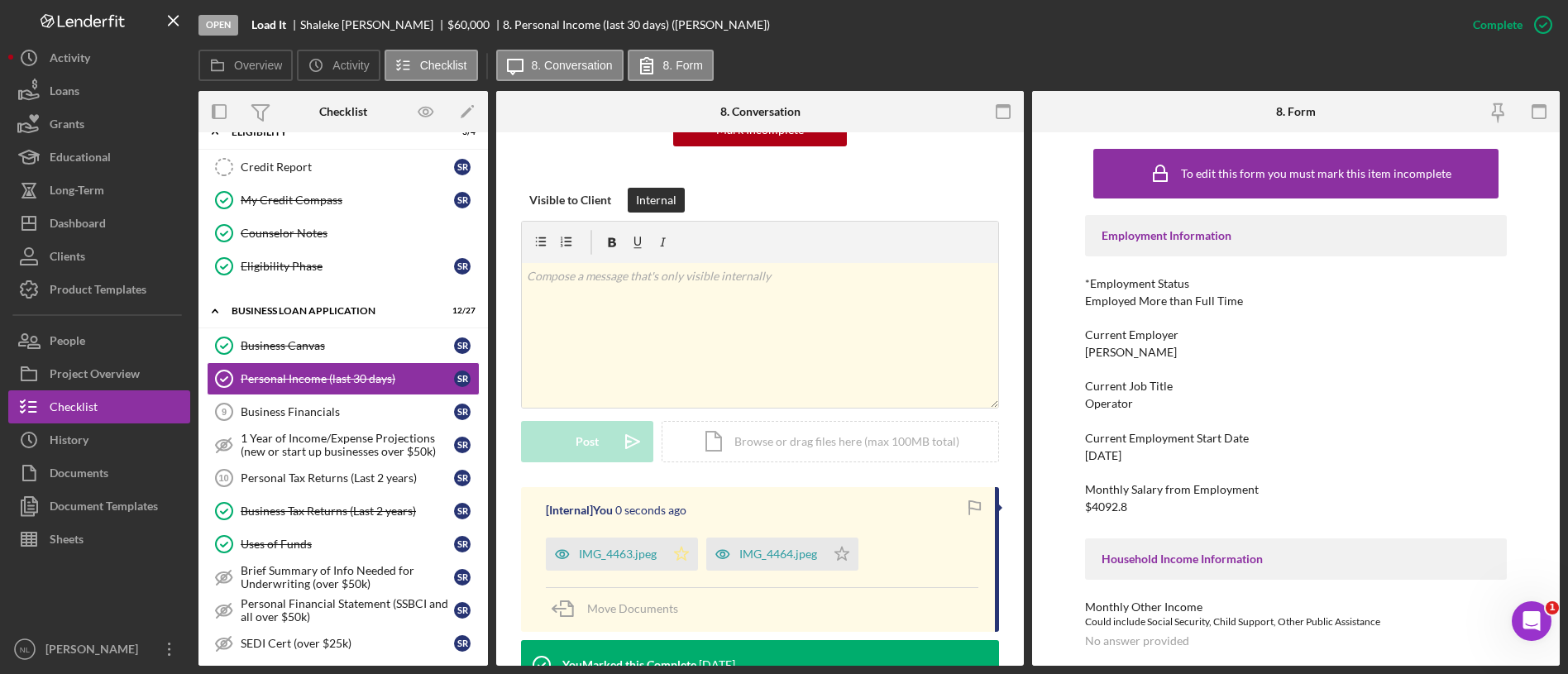
click at [681, 555] on icon "Icon/Star" at bounding box center [681, 554] width 33 height 33
click at [822, 565] on div "IMG_4464.jpeg" at bounding box center [766, 554] width 119 height 33
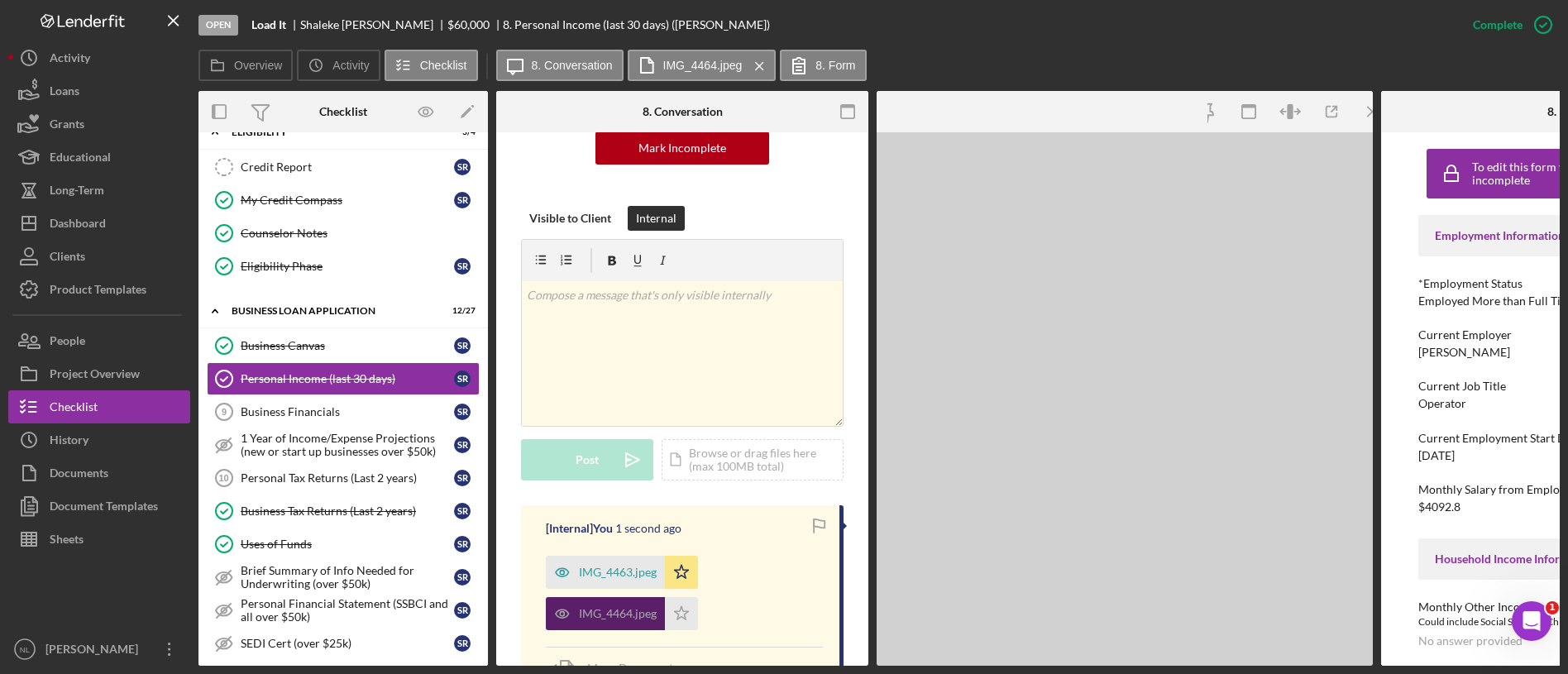
scroll to position [215, 0]
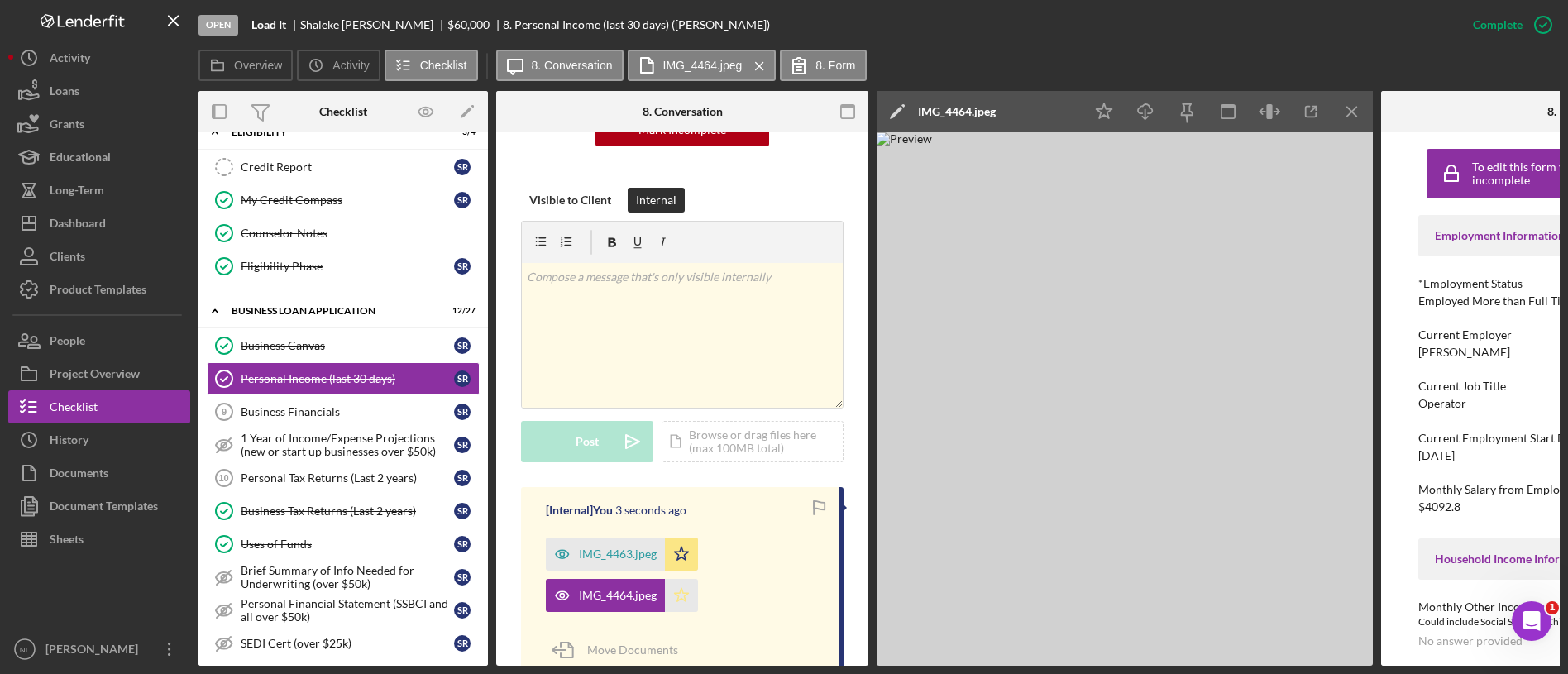
click at [689, 607] on icon "Icon/Star" at bounding box center [681, 594] width 33 height 33
click at [1352, 119] on icon "Icon/Menu Close" at bounding box center [1352, 112] width 37 height 37
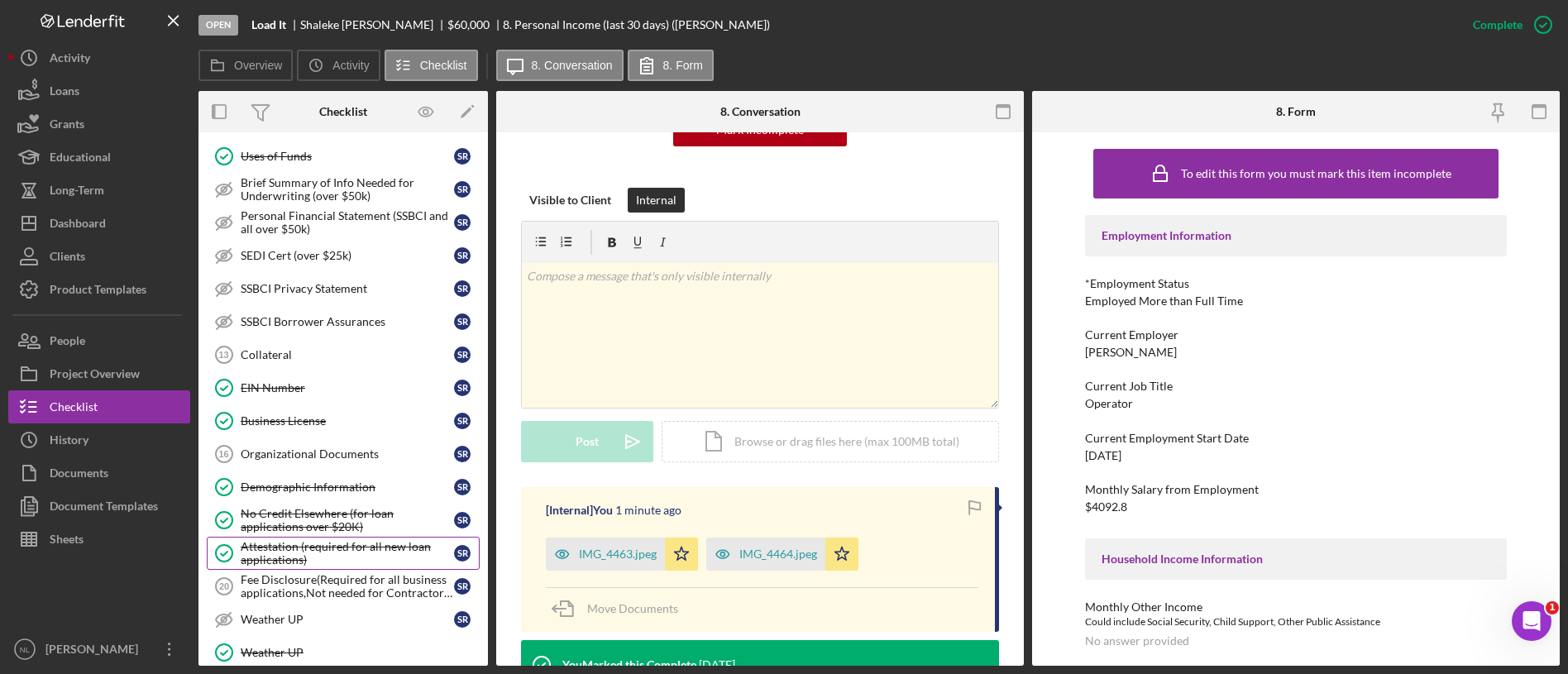
scroll to position [618, 0]
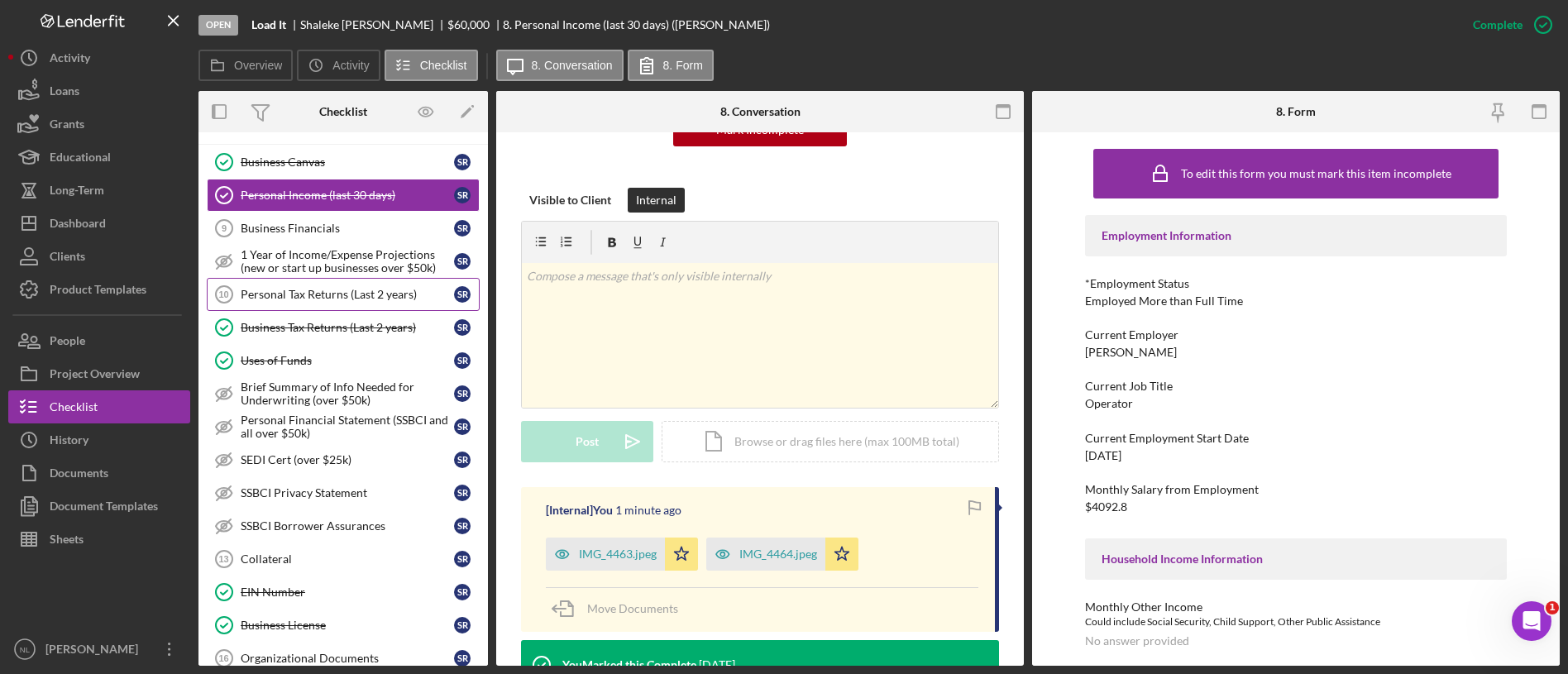
click at [339, 296] on div "Personal Tax Returns (Last 2 years)" at bounding box center [347, 294] width 213 height 13
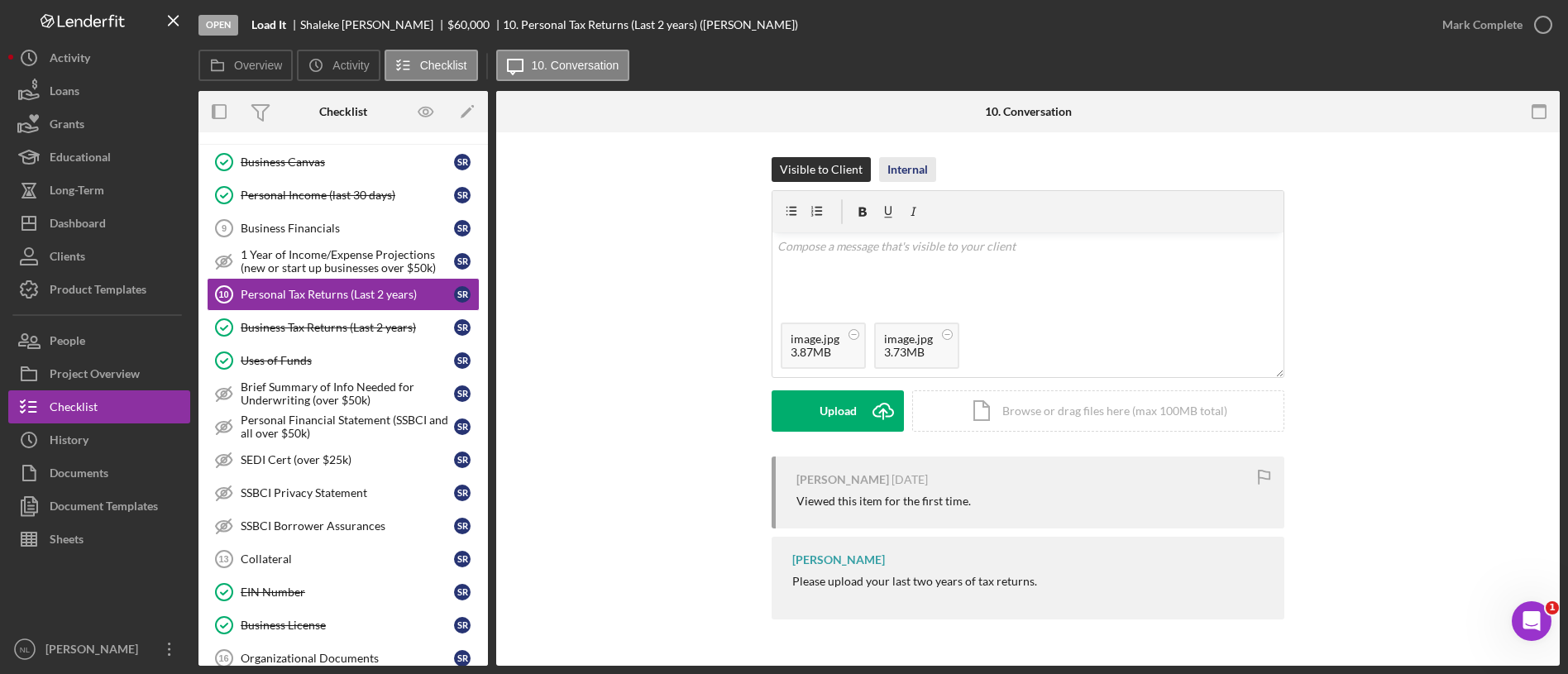
click at [919, 167] on div "Internal" at bounding box center [907, 169] width 41 height 25
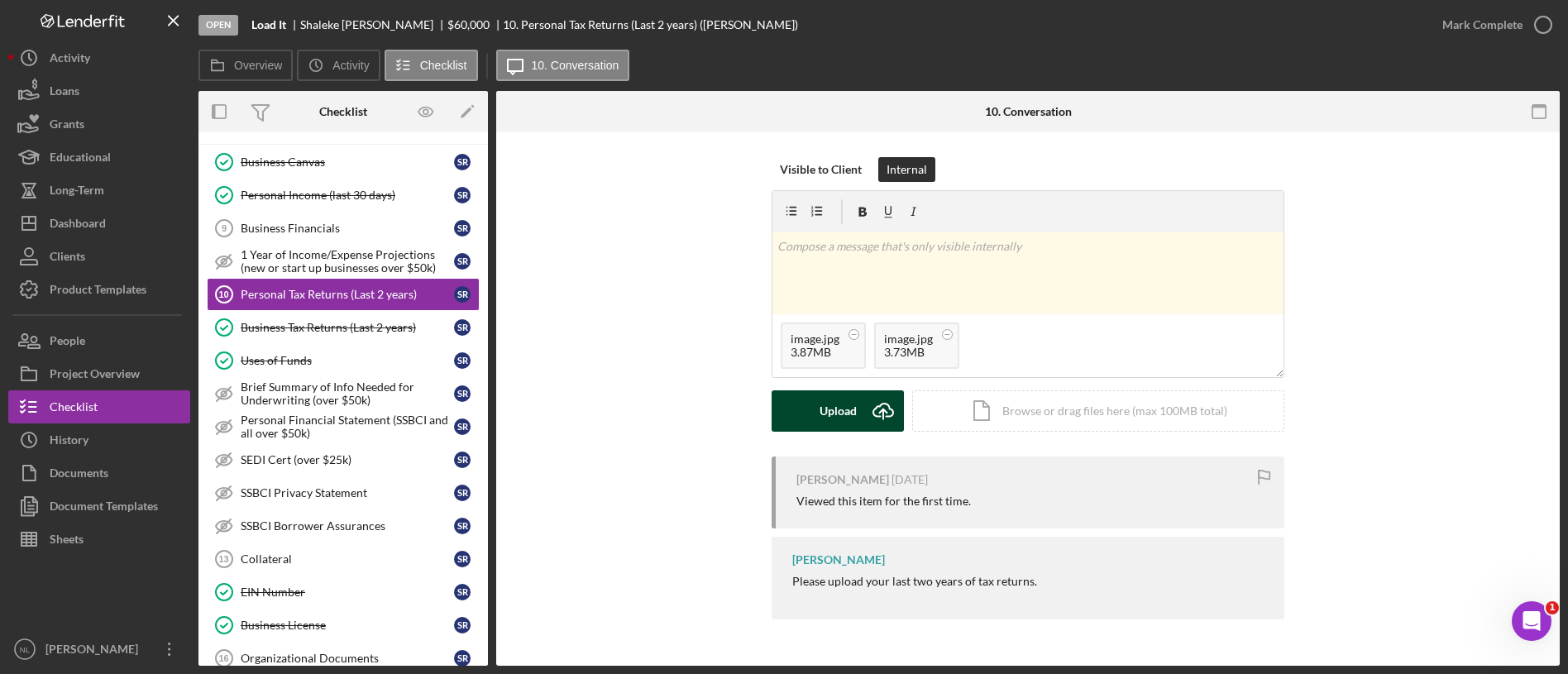
click at [838, 404] on div "Upload" at bounding box center [838, 411] width 37 height 42
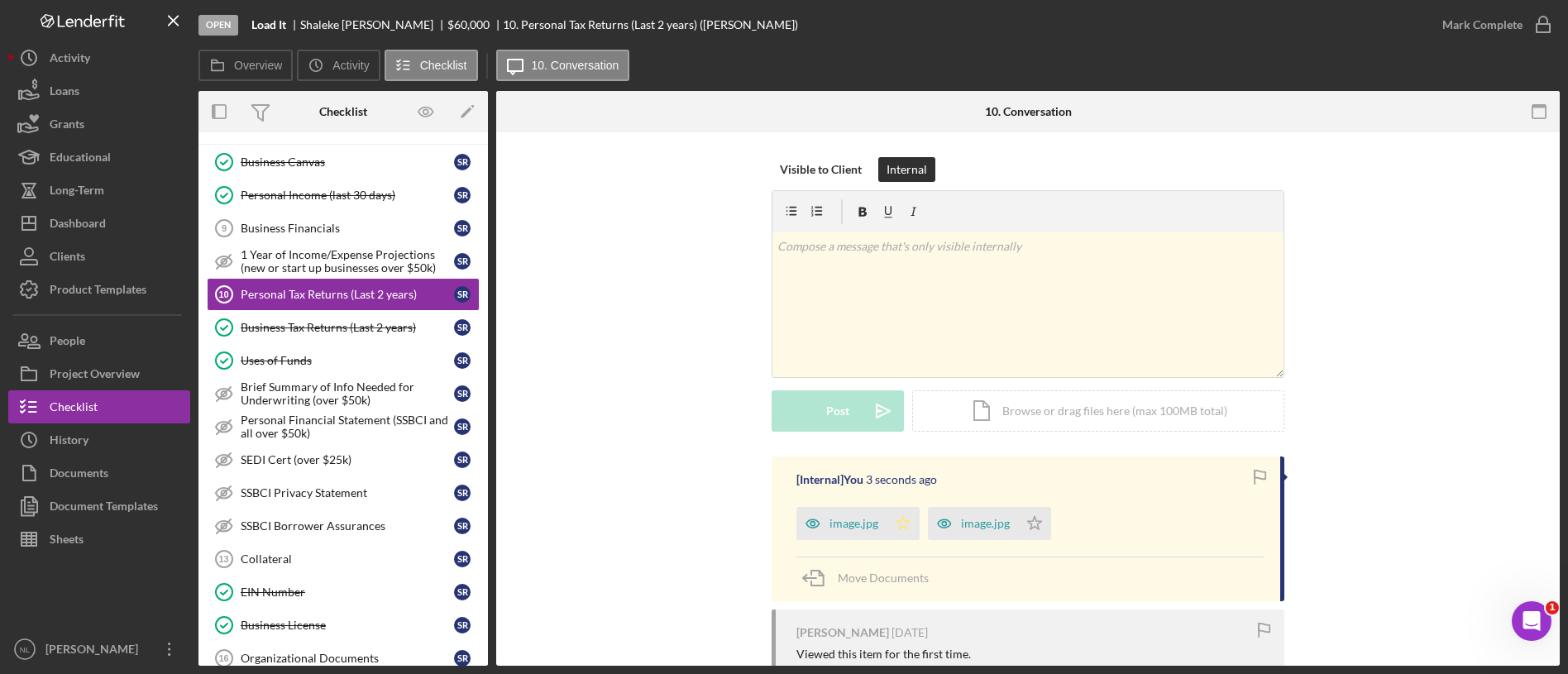
click at [891, 515] on icon "Icon/Star" at bounding box center [902, 523] width 33 height 33
click at [1021, 517] on icon "Icon/Star" at bounding box center [1034, 523] width 33 height 33
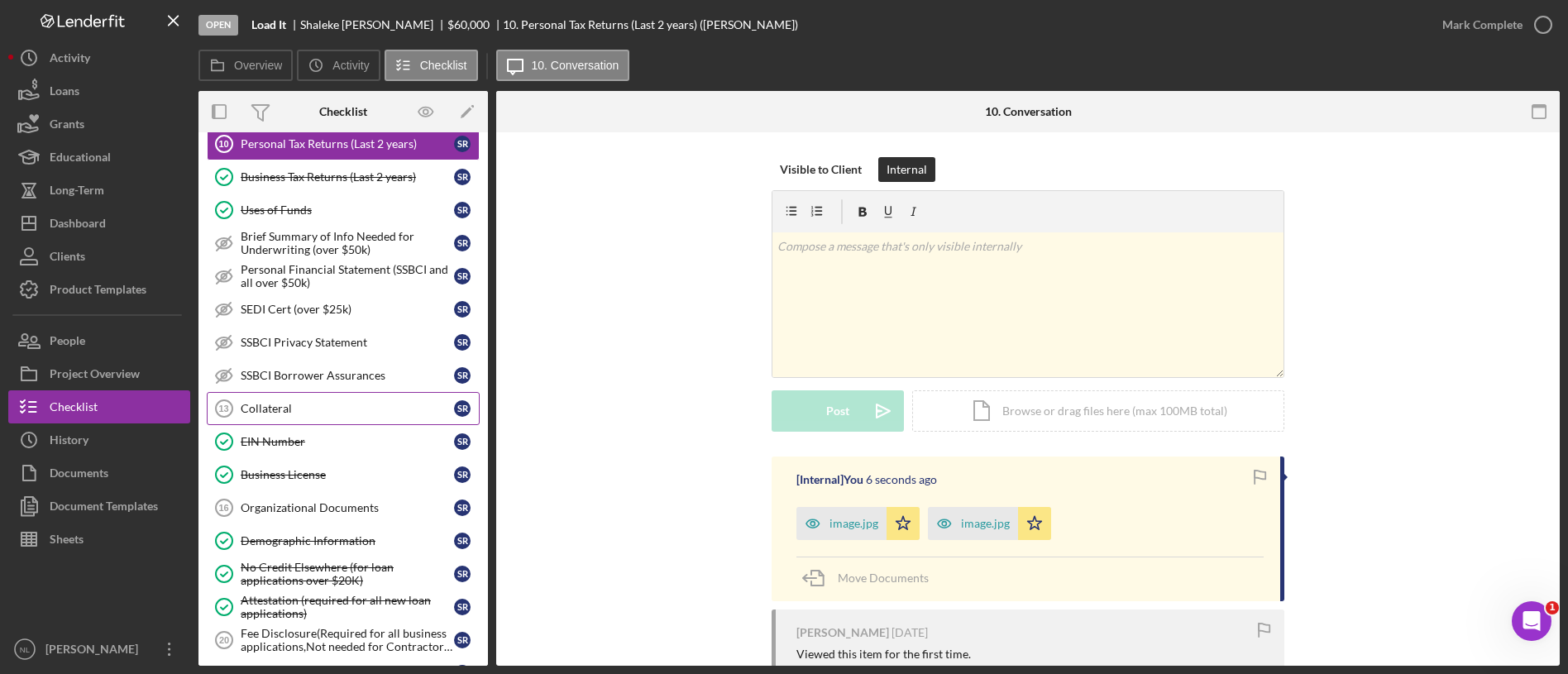
click at [292, 402] on div "Collateral" at bounding box center [347, 409] width 213 height 13
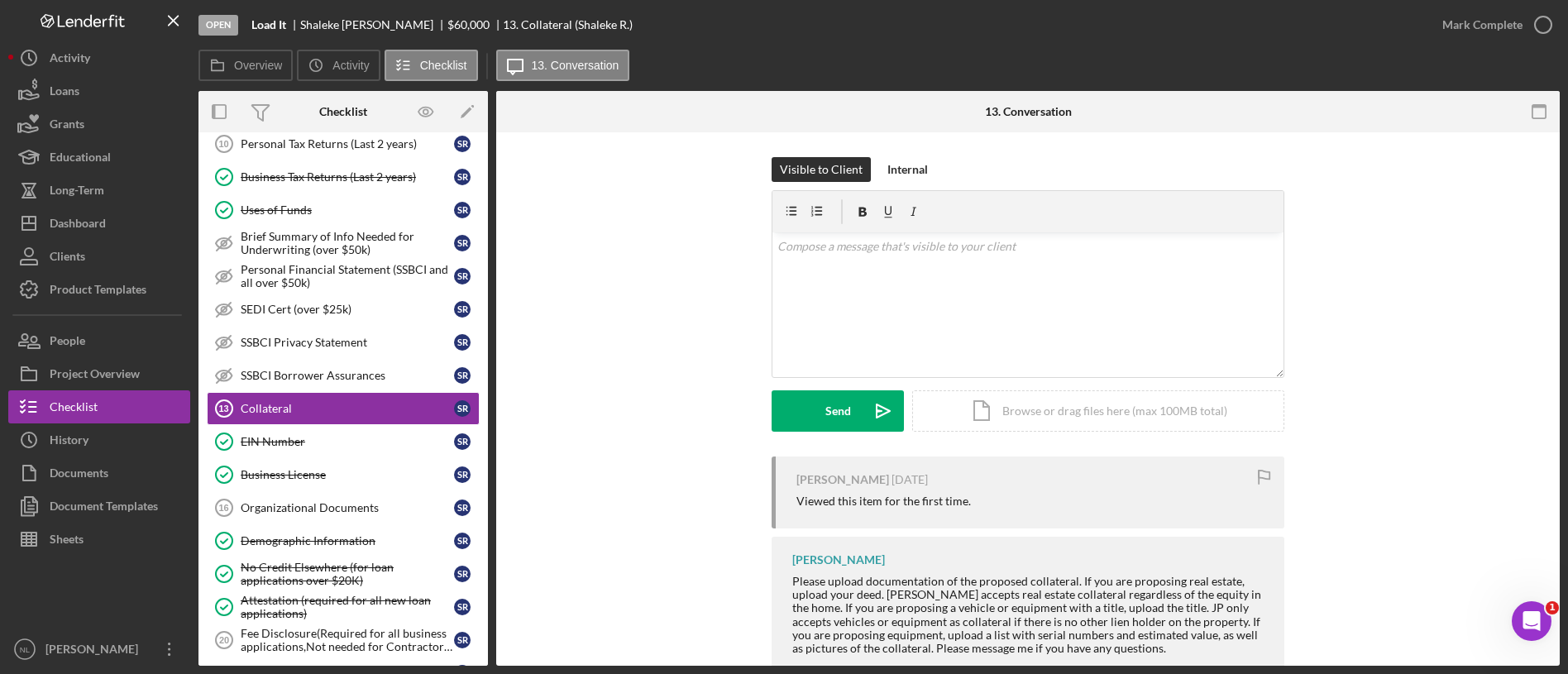
scroll to position [43, 0]
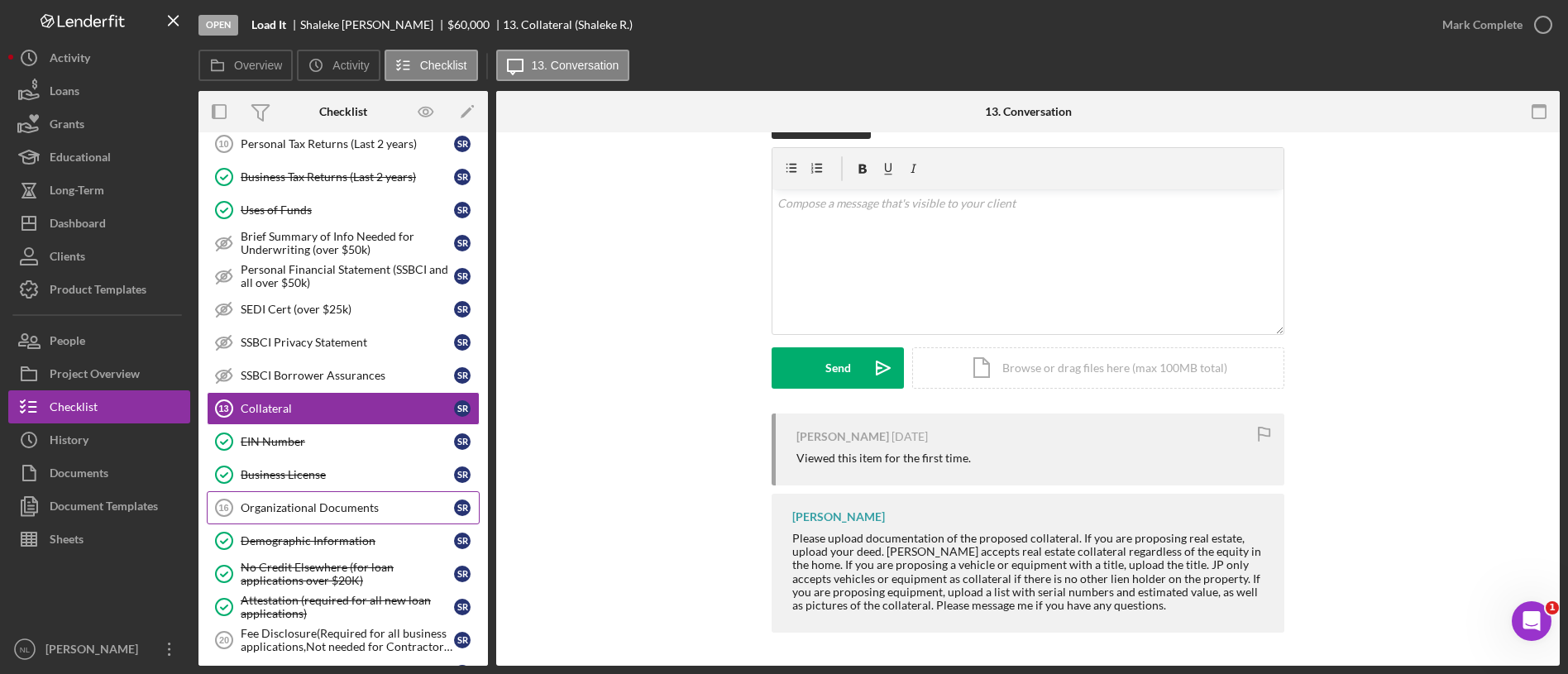
click at [340, 505] on div "Organizational Documents" at bounding box center [347, 507] width 213 height 13
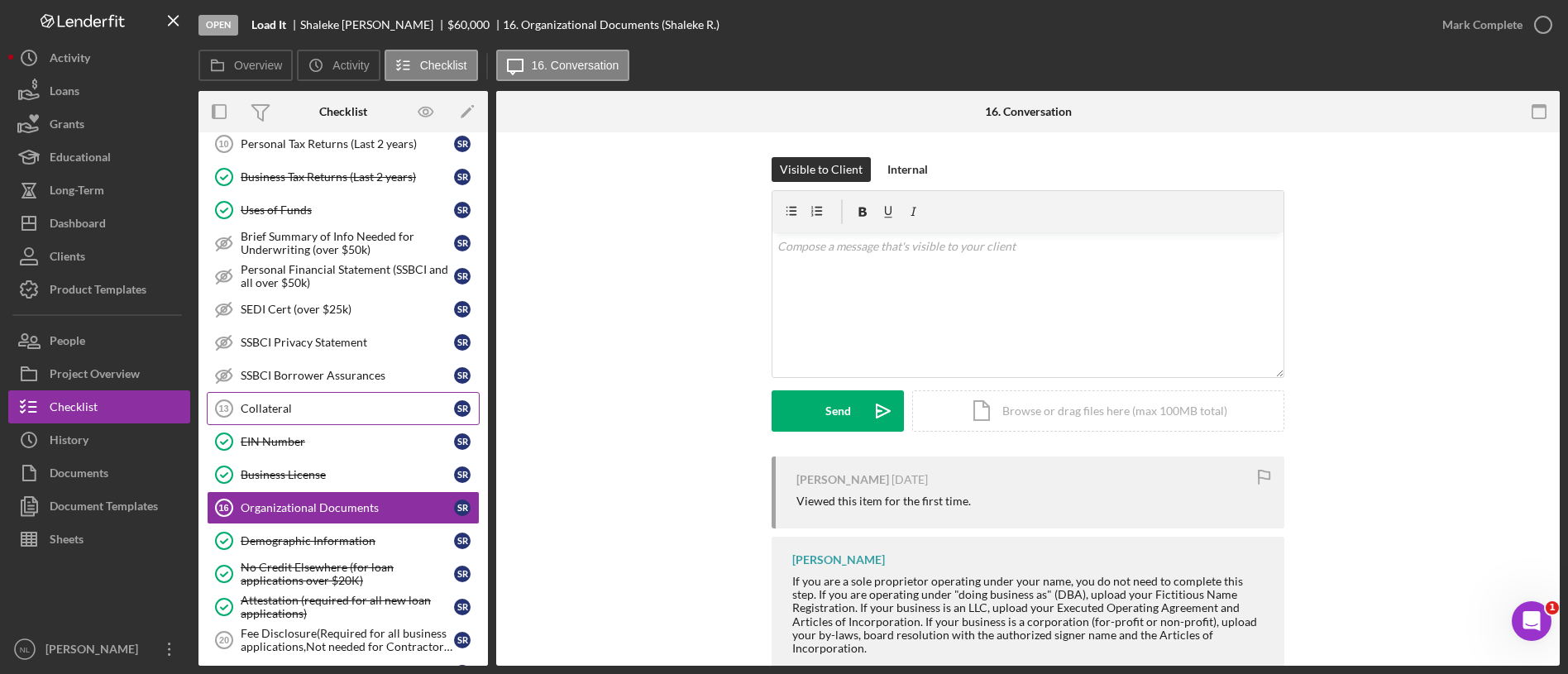
click at [346, 417] on link "Collateral 13 Collateral S R" at bounding box center [343, 408] width 273 height 33
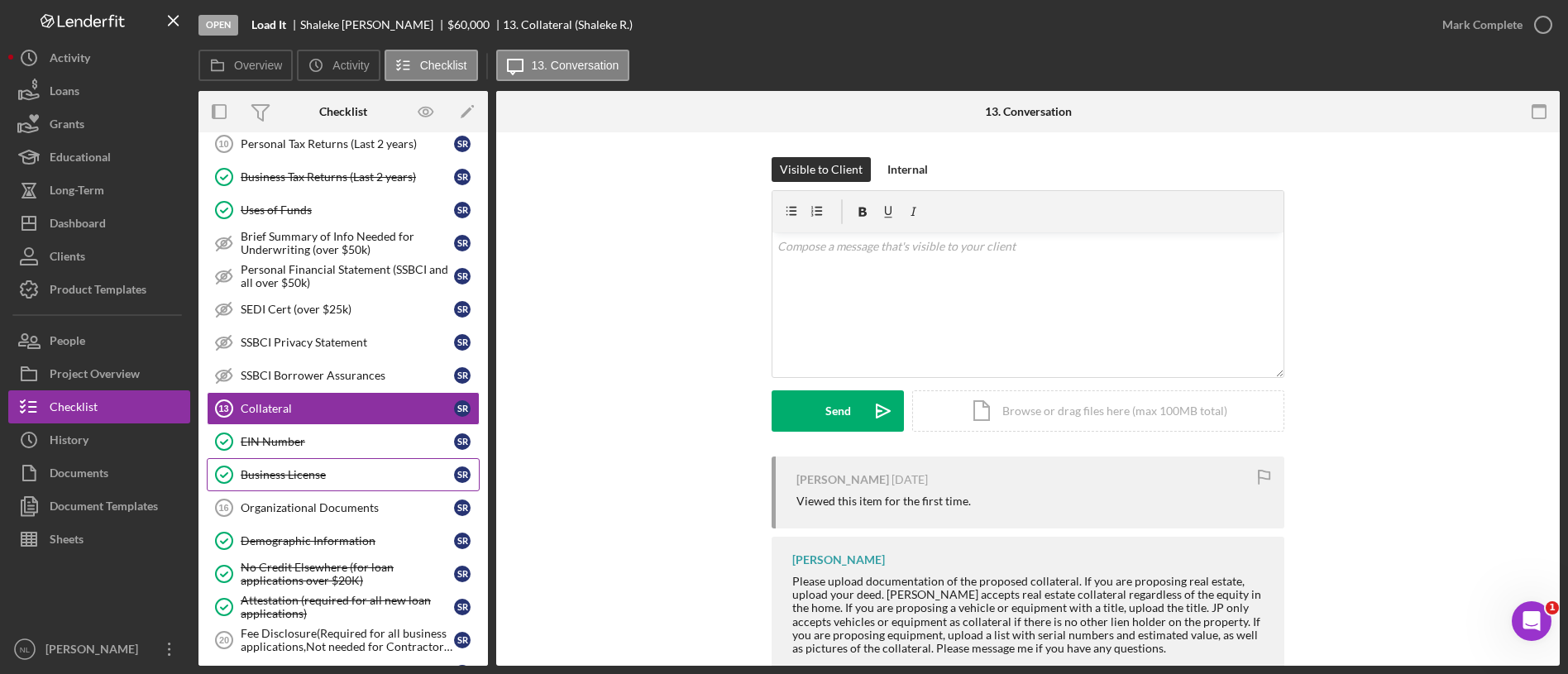
click at [244, 455] on icon "Business License" at bounding box center [224, 475] width 42 height 42
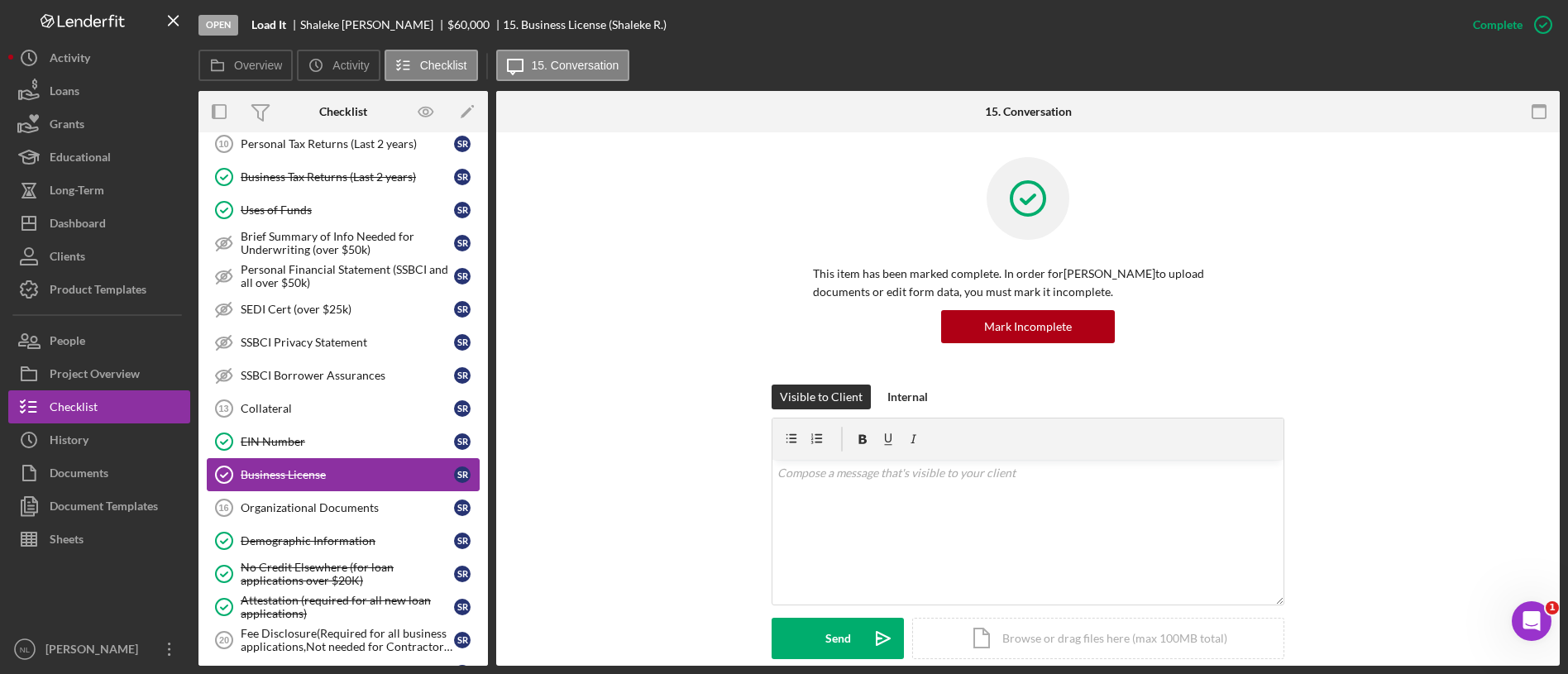
scroll to position [1119, 0]
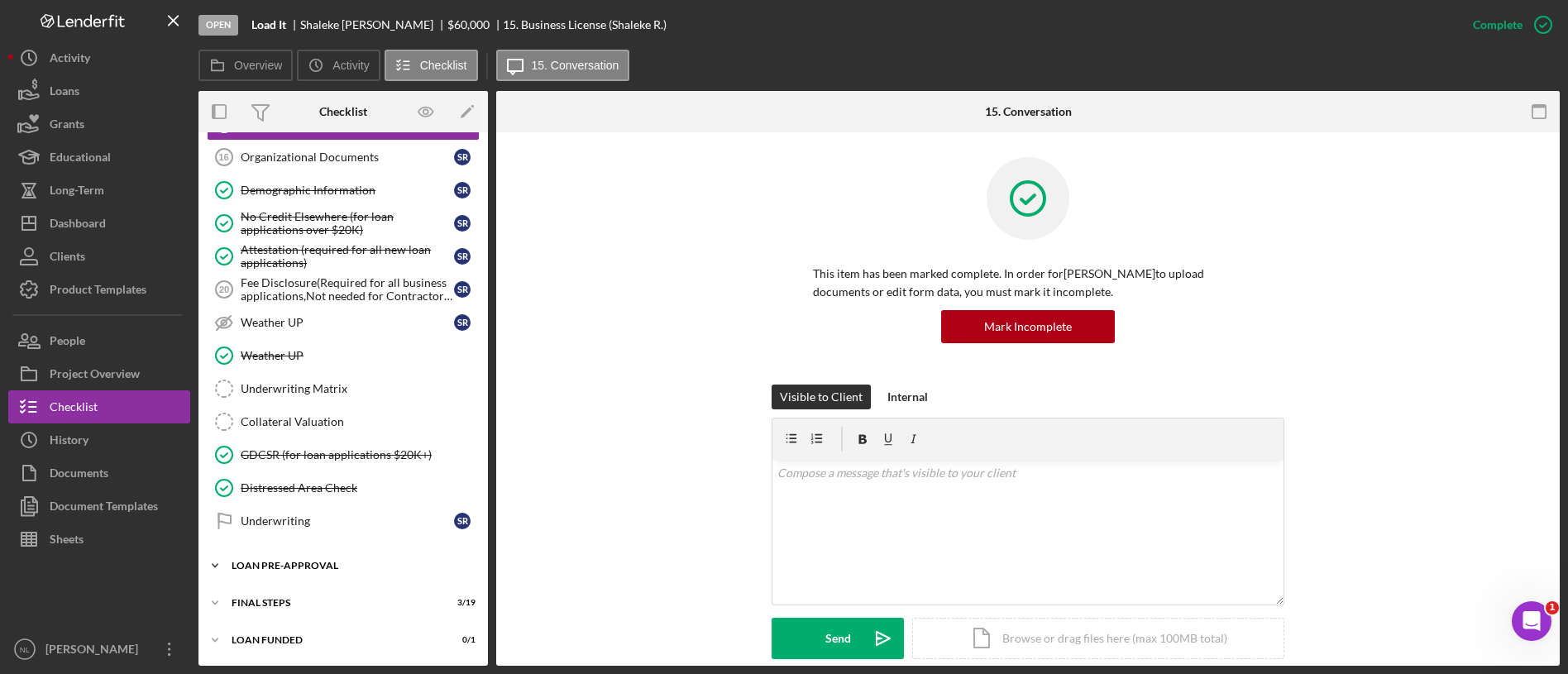
click at [328, 572] on div "Icon/Expander LOAN PRE-APPROVAL 0 / 2" at bounding box center [344, 565] width 290 height 33
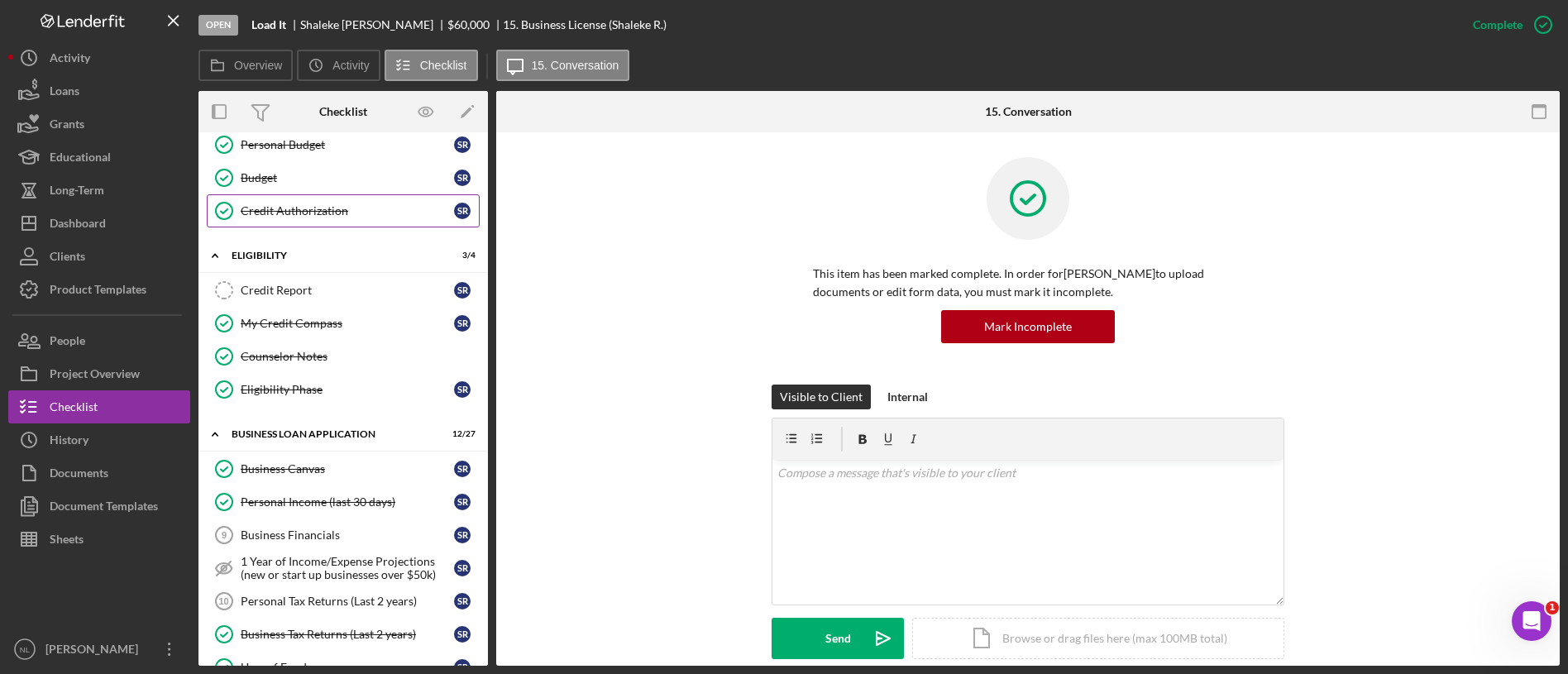
scroll to position [592, 0]
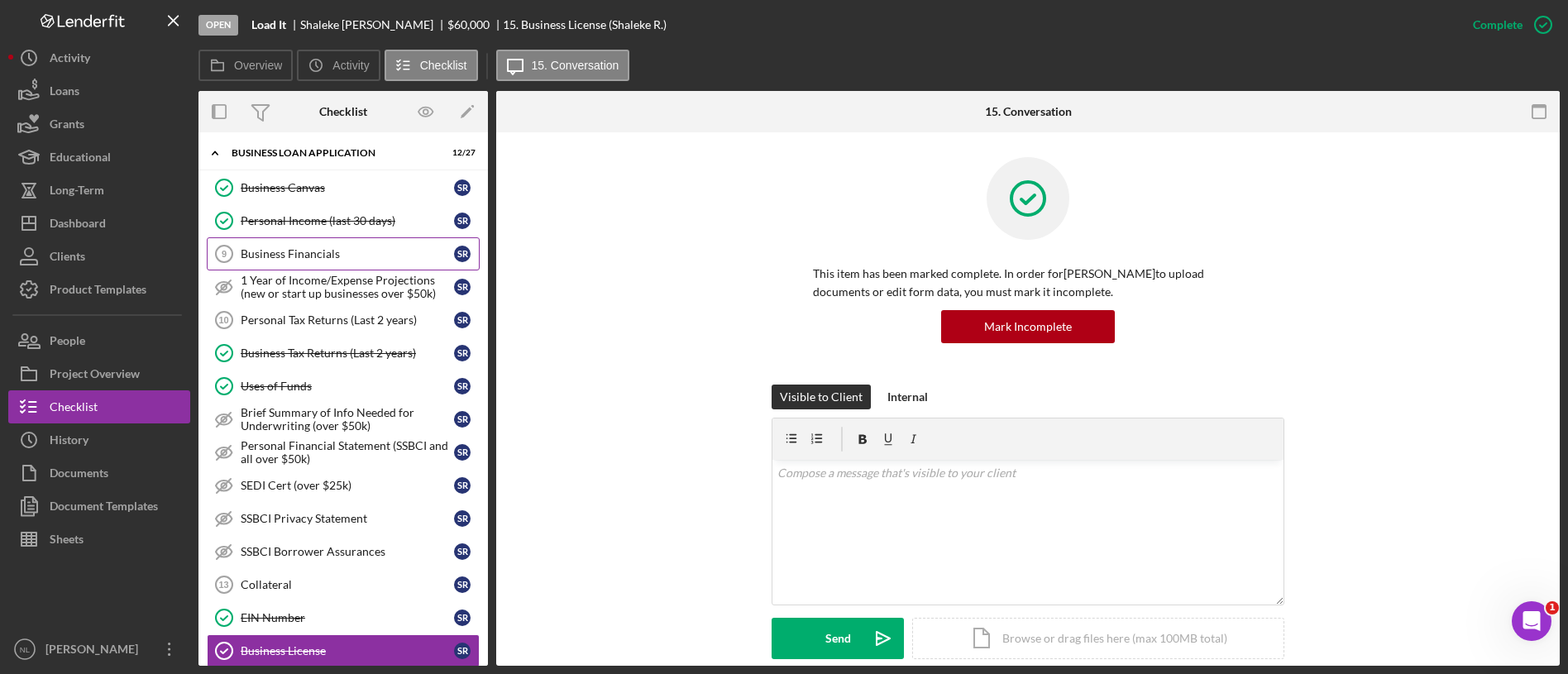
click at [333, 252] on div "Business Financials" at bounding box center [347, 254] width 213 height 13
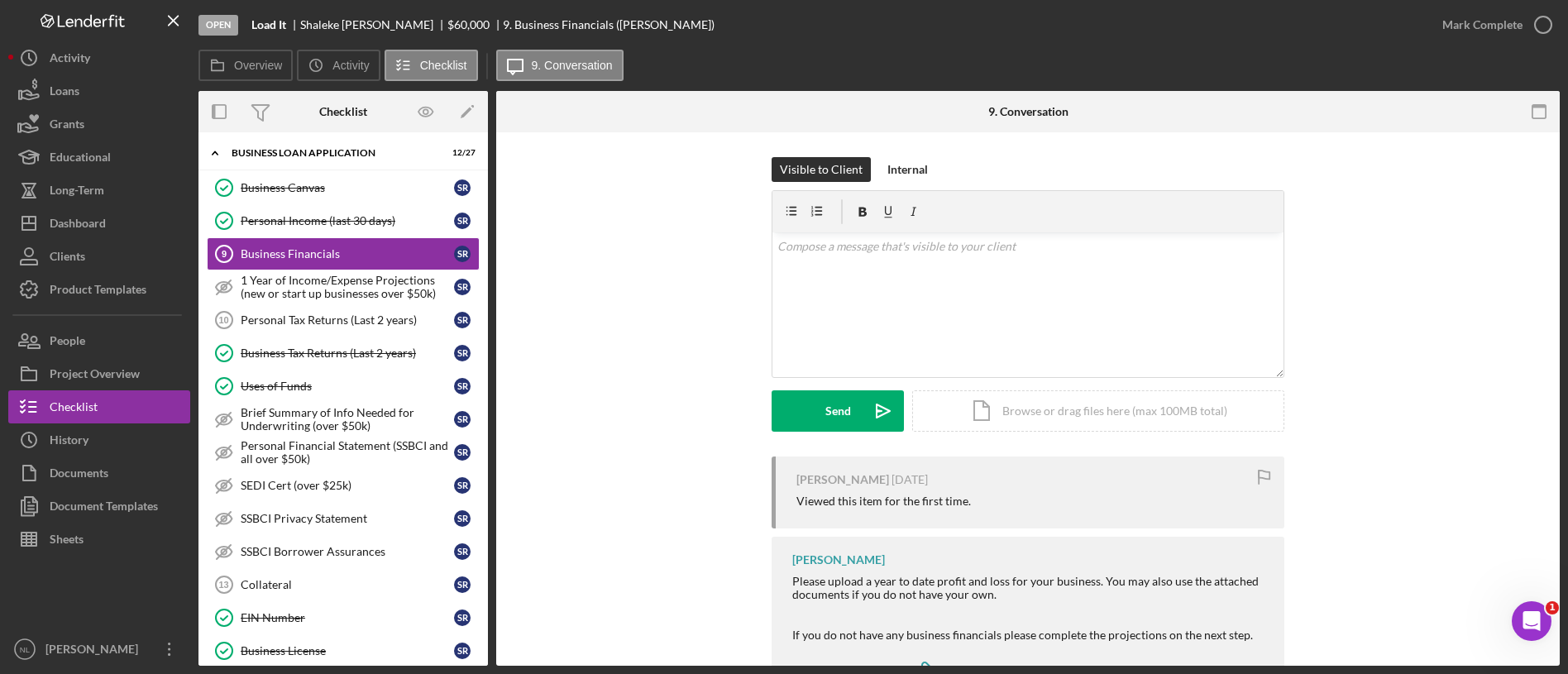
click at [1457, 6] on div "Mark Complete" at bounding box center [1493, 25] width 134 height 49
click at [1454, 15] on div "Mark Complete" at bounding box center [1482, 25] width 80 height 33
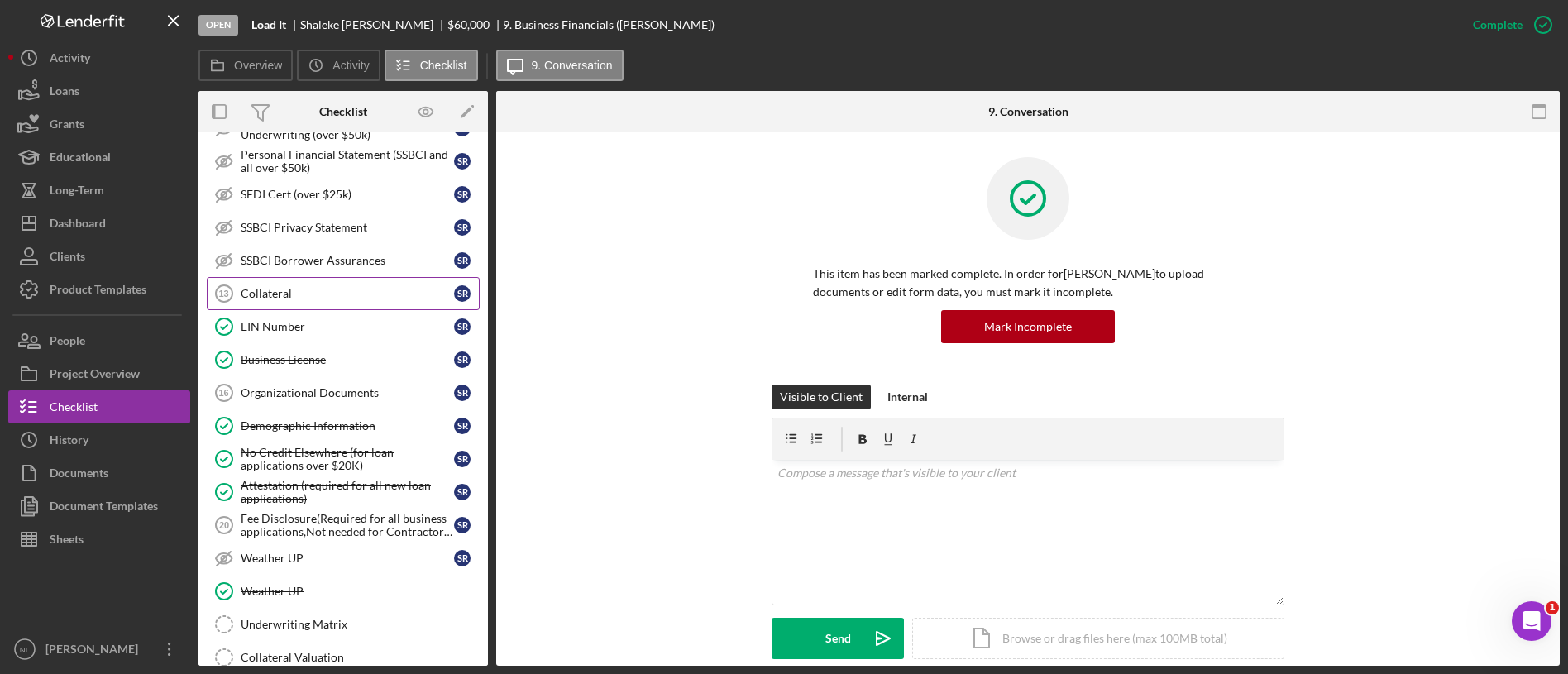
scroll to position [885, 0]
click at [291, 304] on link "Collateral 13 Collateral S R" at bounding box center [343, 292] width 273 height 33
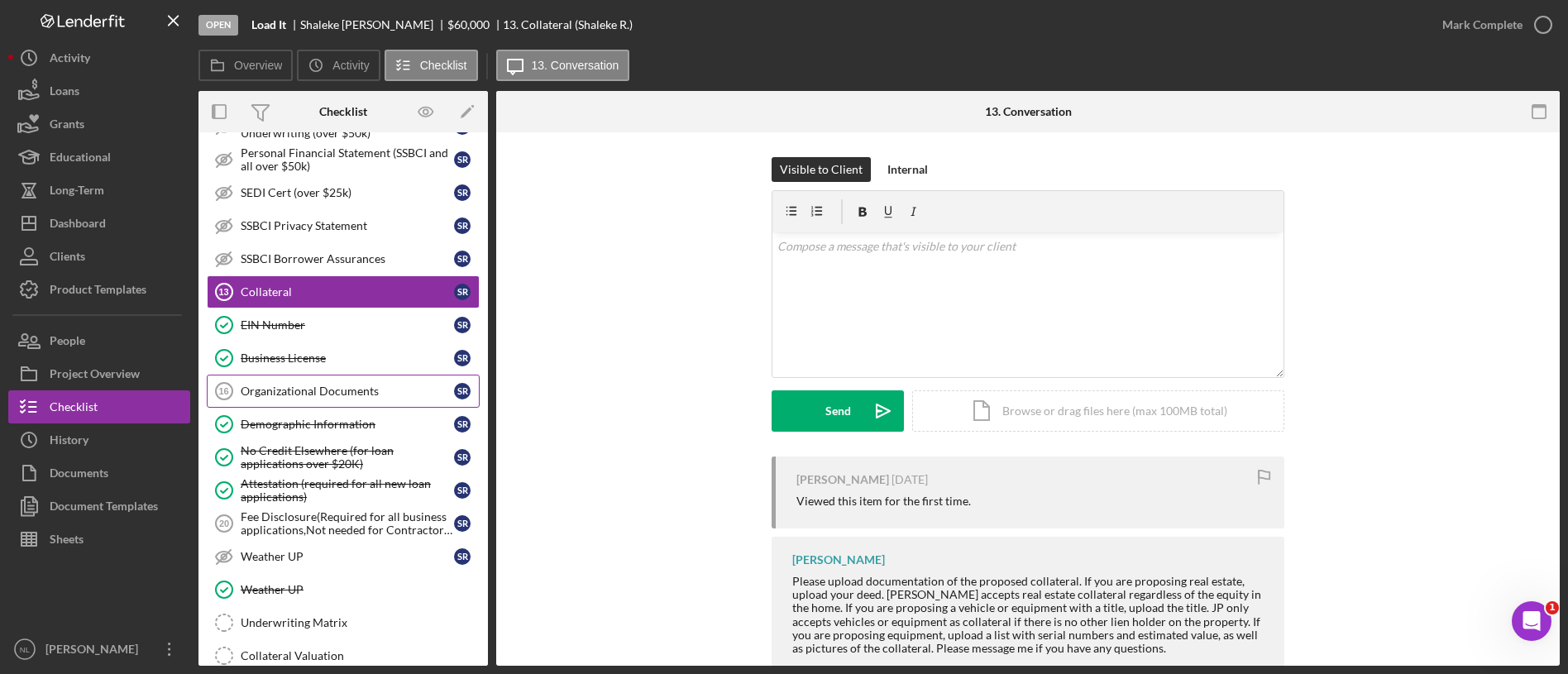
click at [314, 386] on div "Organizational Documents" at bounding box center [347, 391] width 213 height 13
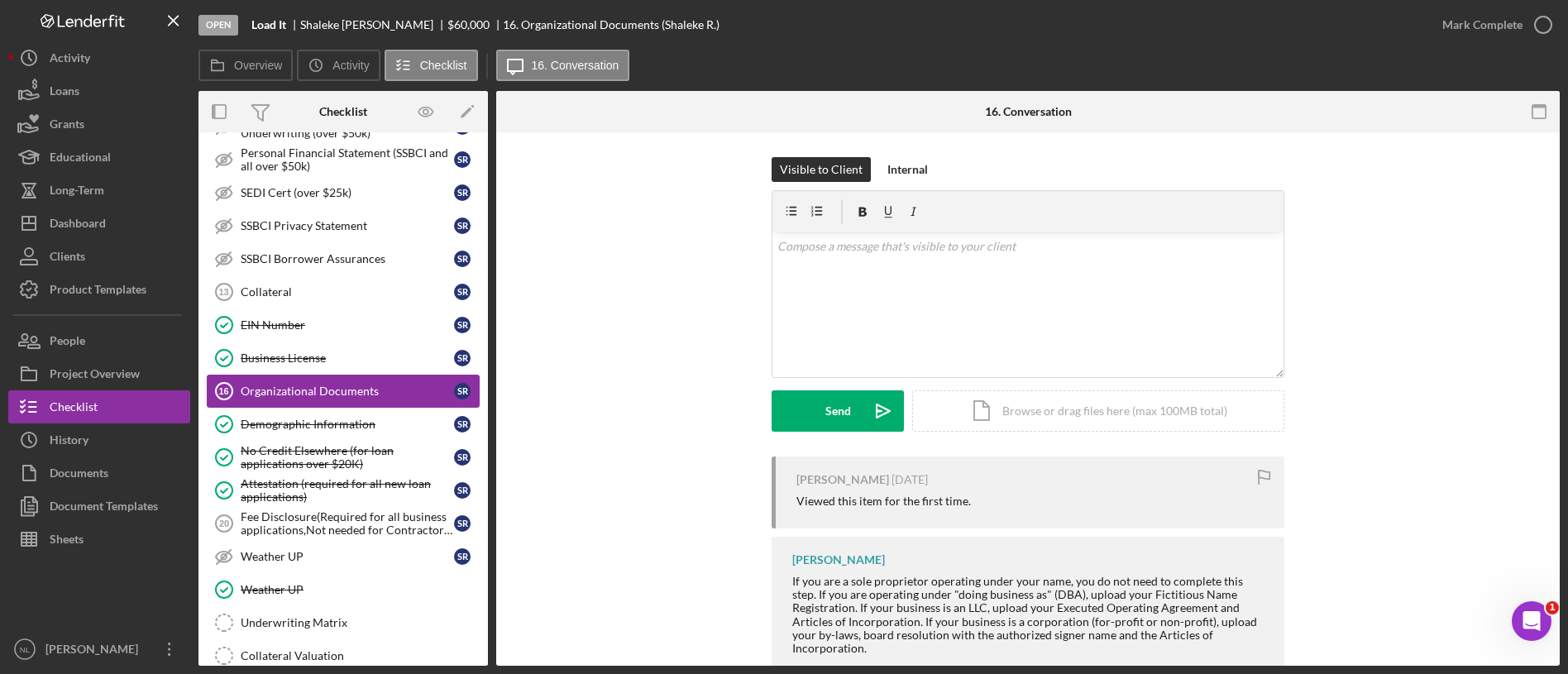
scroll to position [1194, 0]
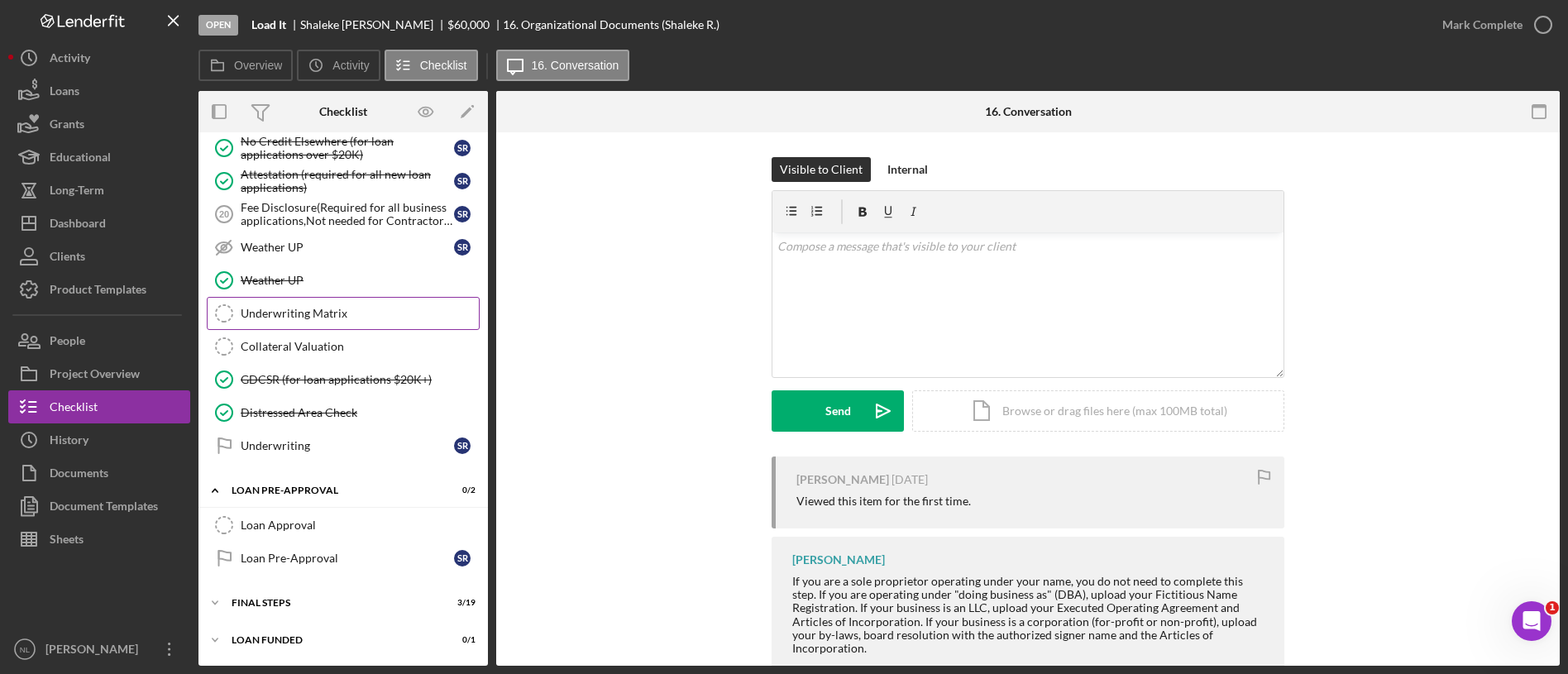
click at [301, 308] on div "Underwriting Matrix" at bounding box center [360, 313] width 239 height 13
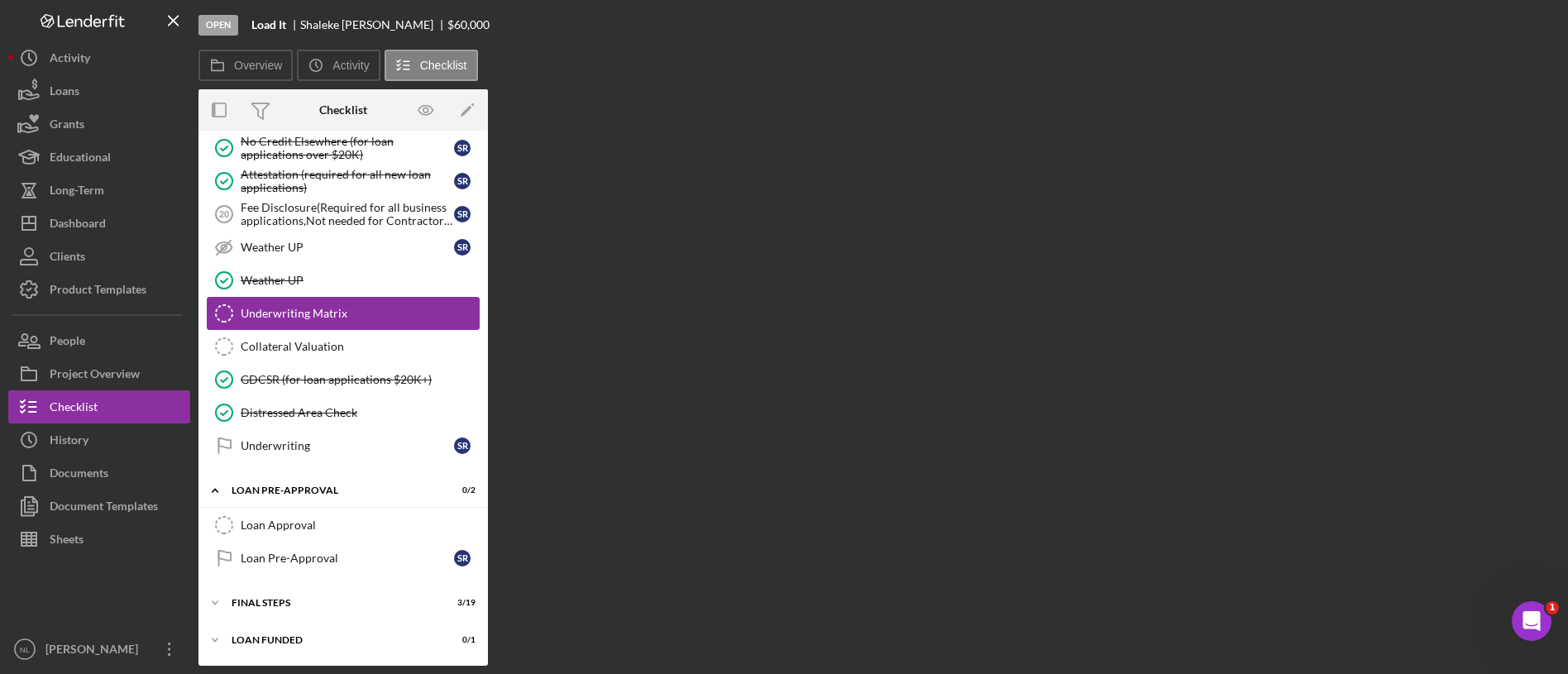
scroll to position [1194, 0]
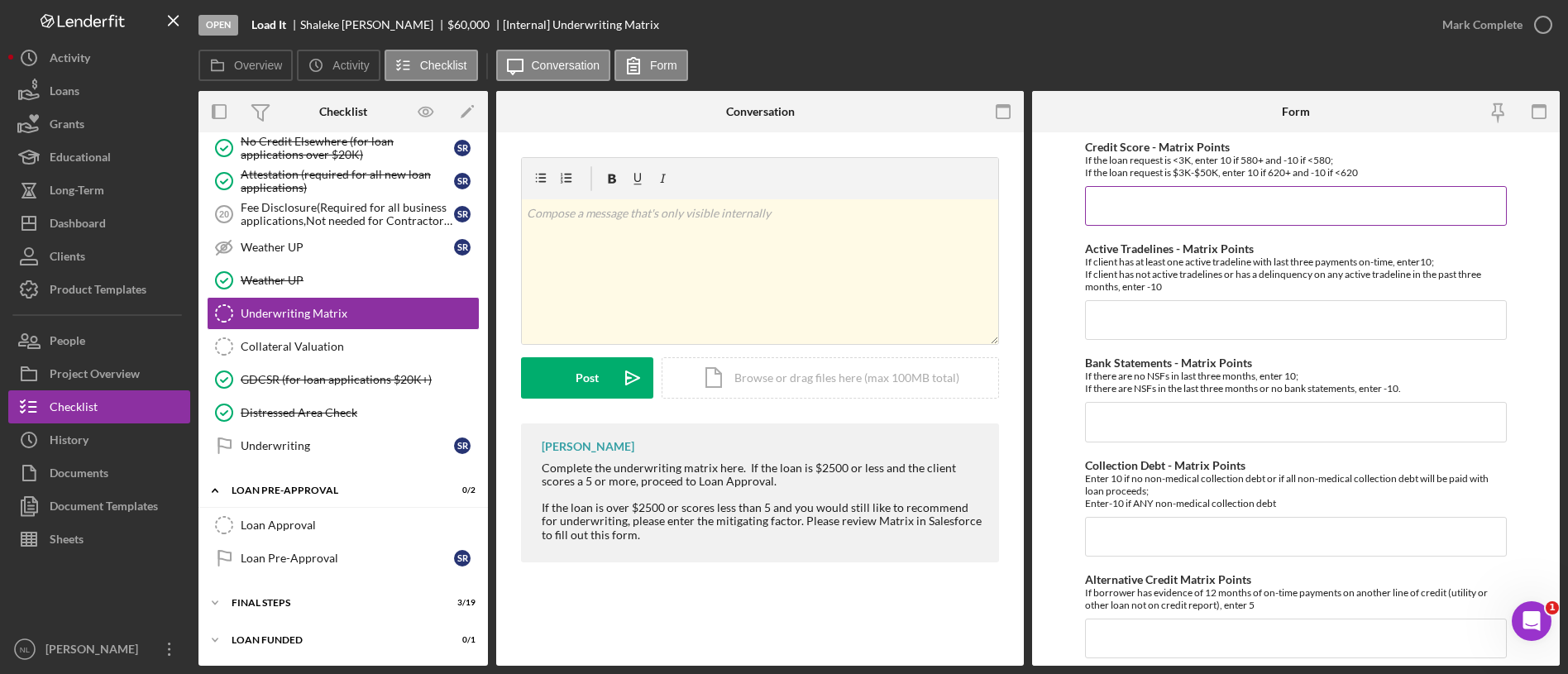
click at [1170, 204] on input "Credit Score - Matrix Points" at bounding box center [1296, 206] width 422 height 40
type input "10"
click at [1140, 338] on input "Active Tradelines - Matrix Points" at bounding box center [1296, 320] width 422 height 40
type input "10"
click at [1141, 533] on input "Collection Debt - Matrix Points" at bounding box center [1296, 537] width 422 height 40
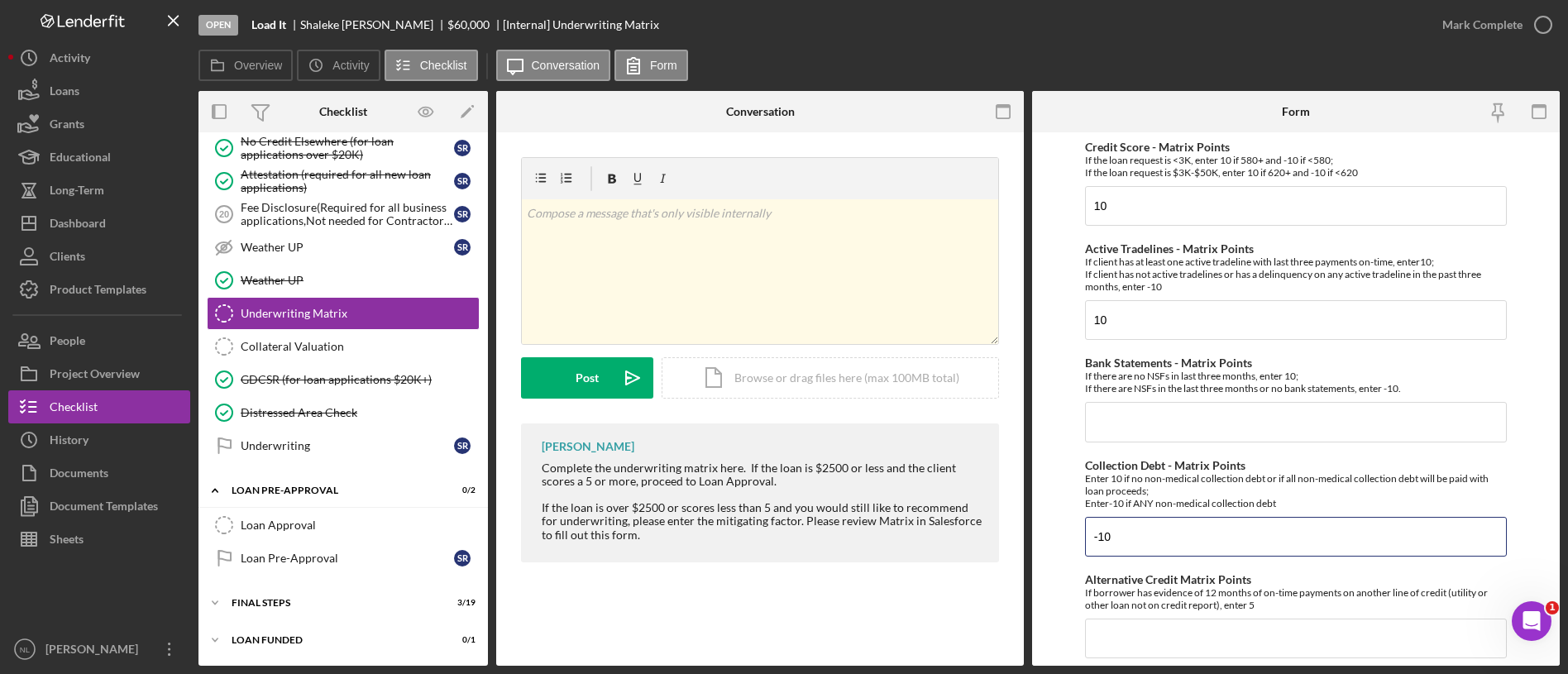
type input "-10"
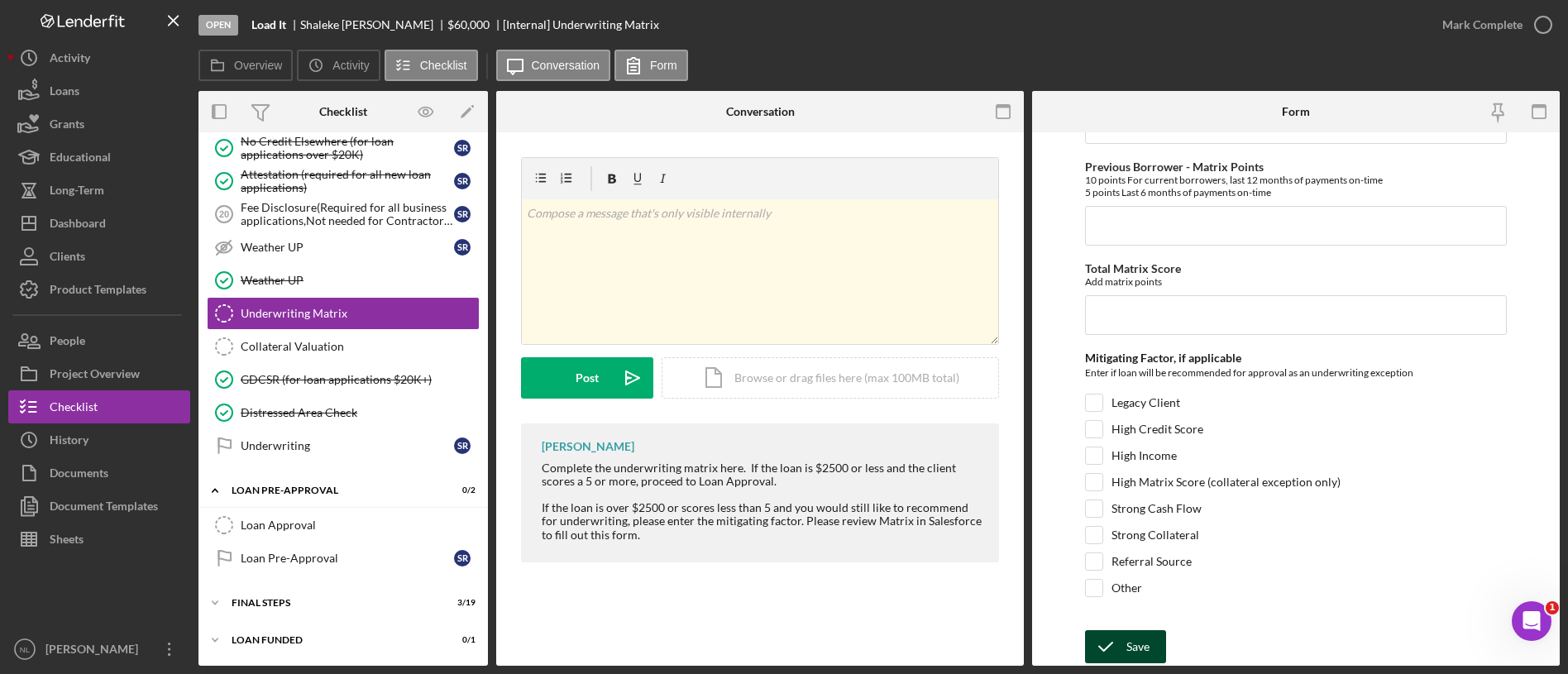
click at [1143, 649] on div "Save" at bounding box center [1138, 647] width 23 height 33
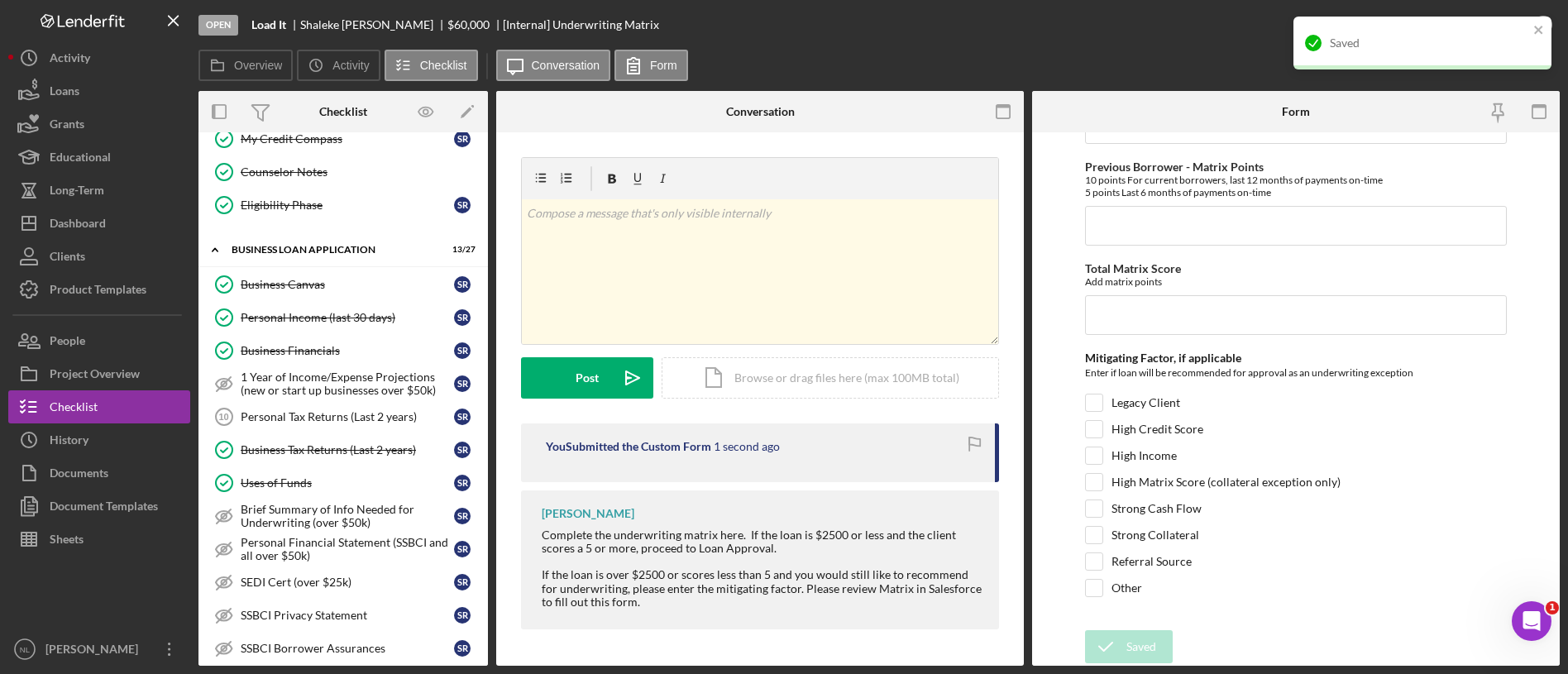
scroll to position [395, 0]
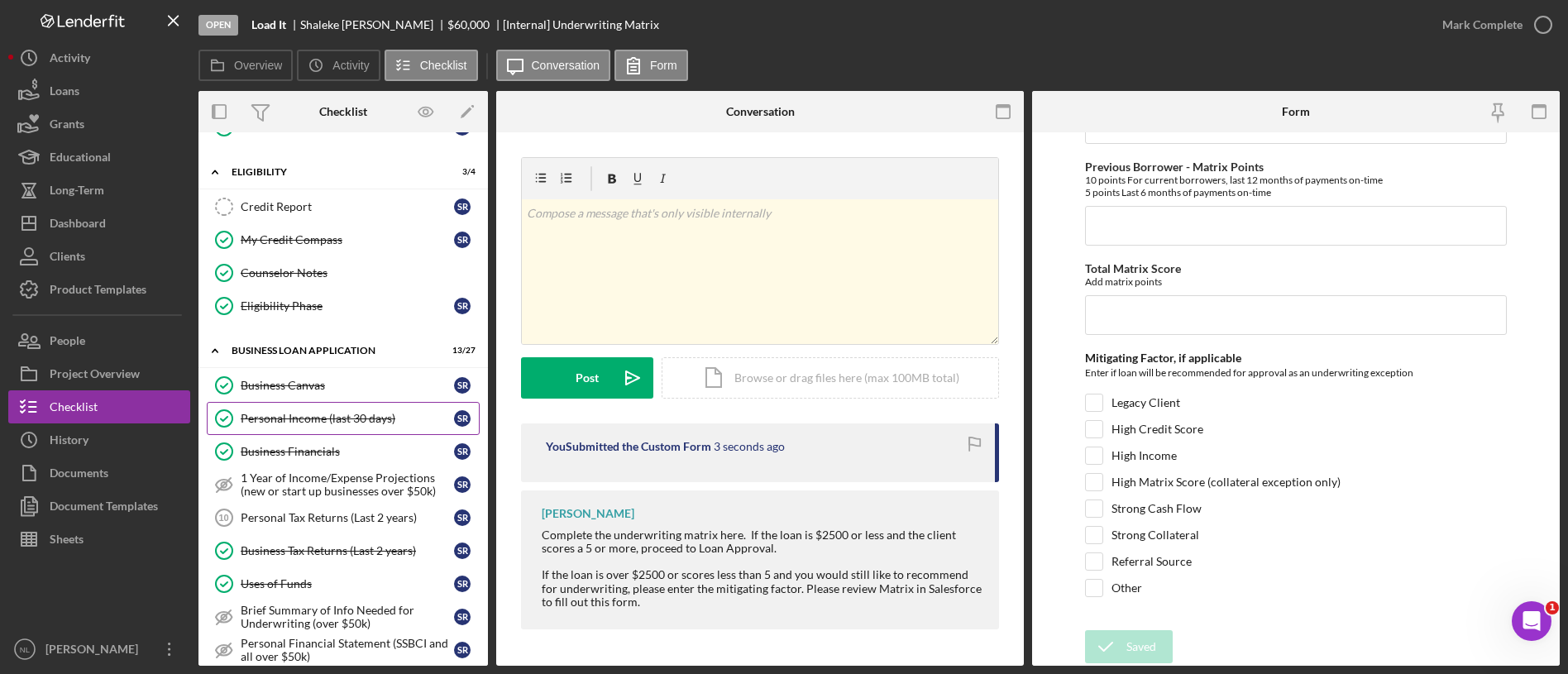
click at [336, 412] on div "Personal Income (last 30 days)" at bounding box center [347, 418] width 213 height 13
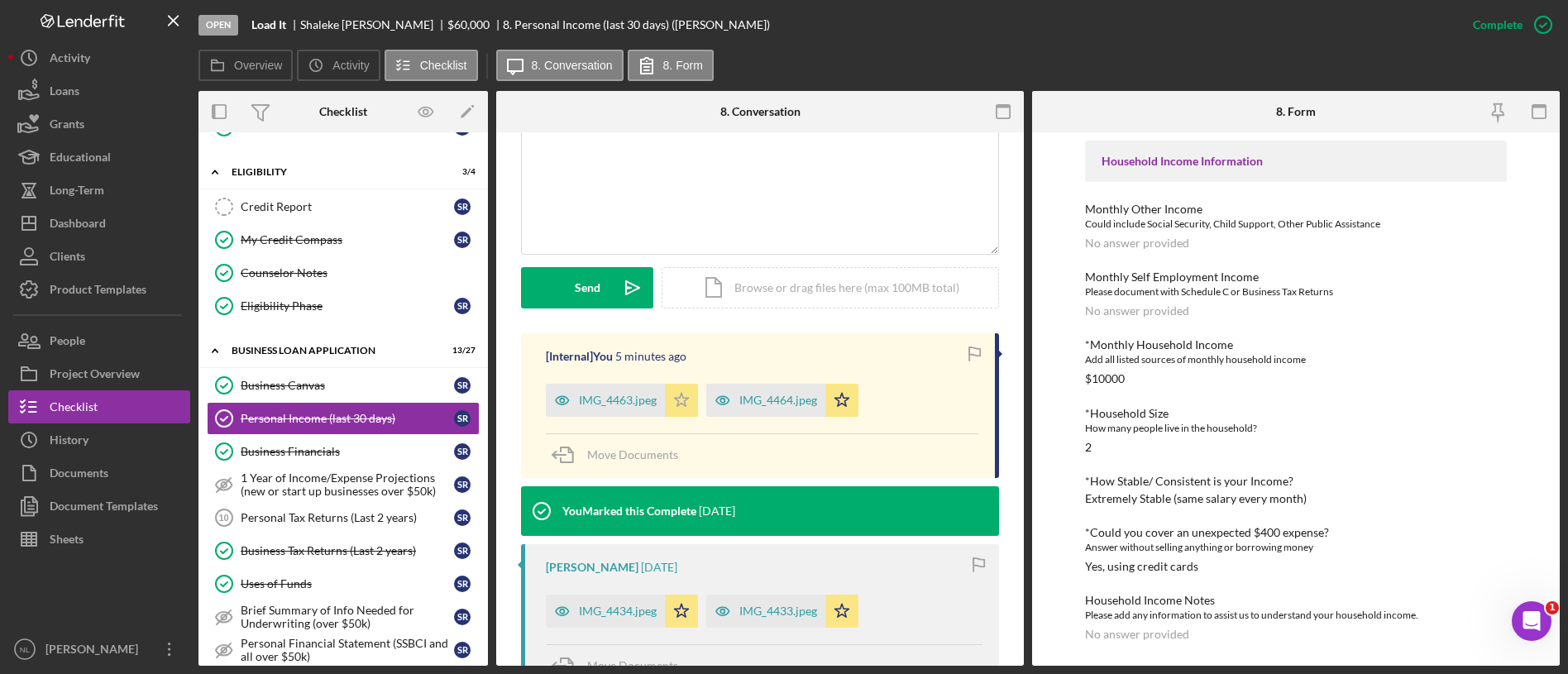
scroll to position [309, 0]
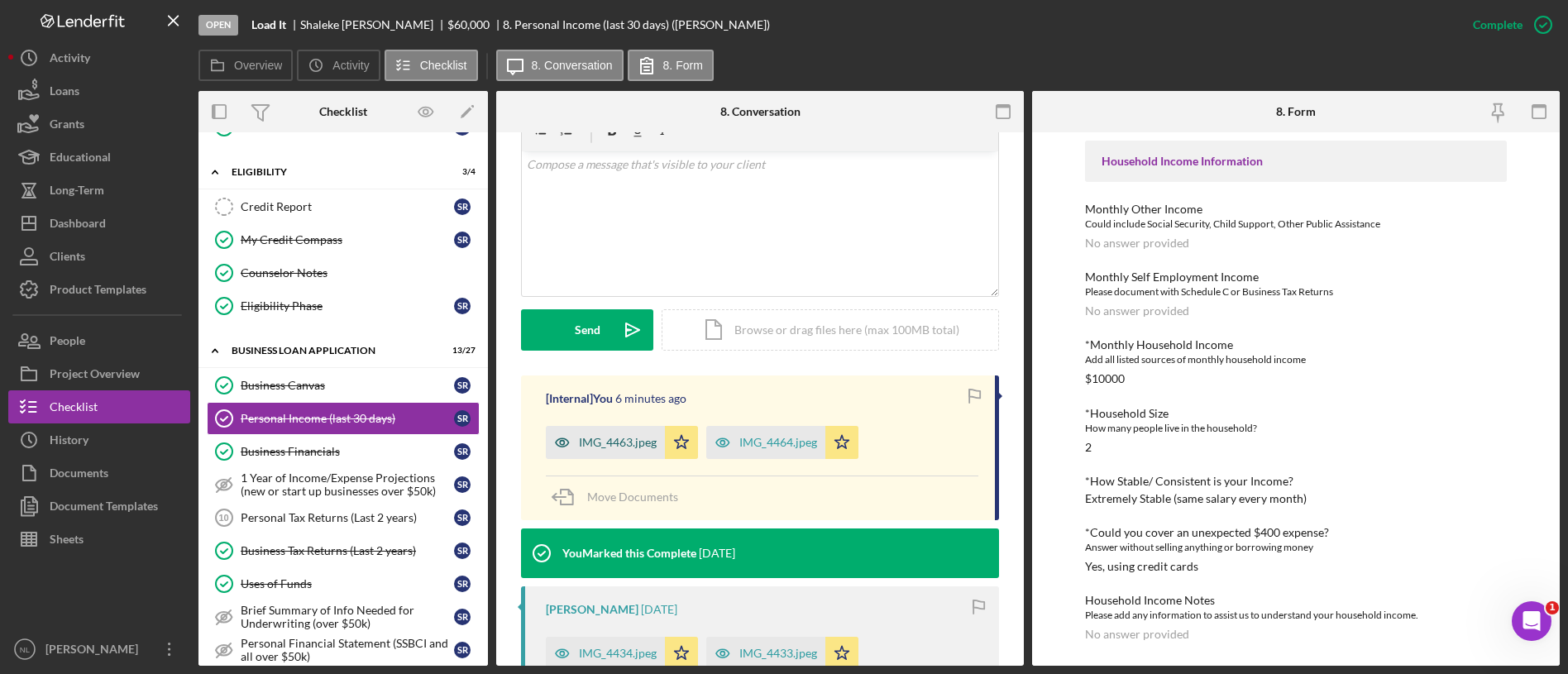
click at [620, 441] on div "IMG_4463.jpeg" at bounding box center [617, 442] width 78 height 13
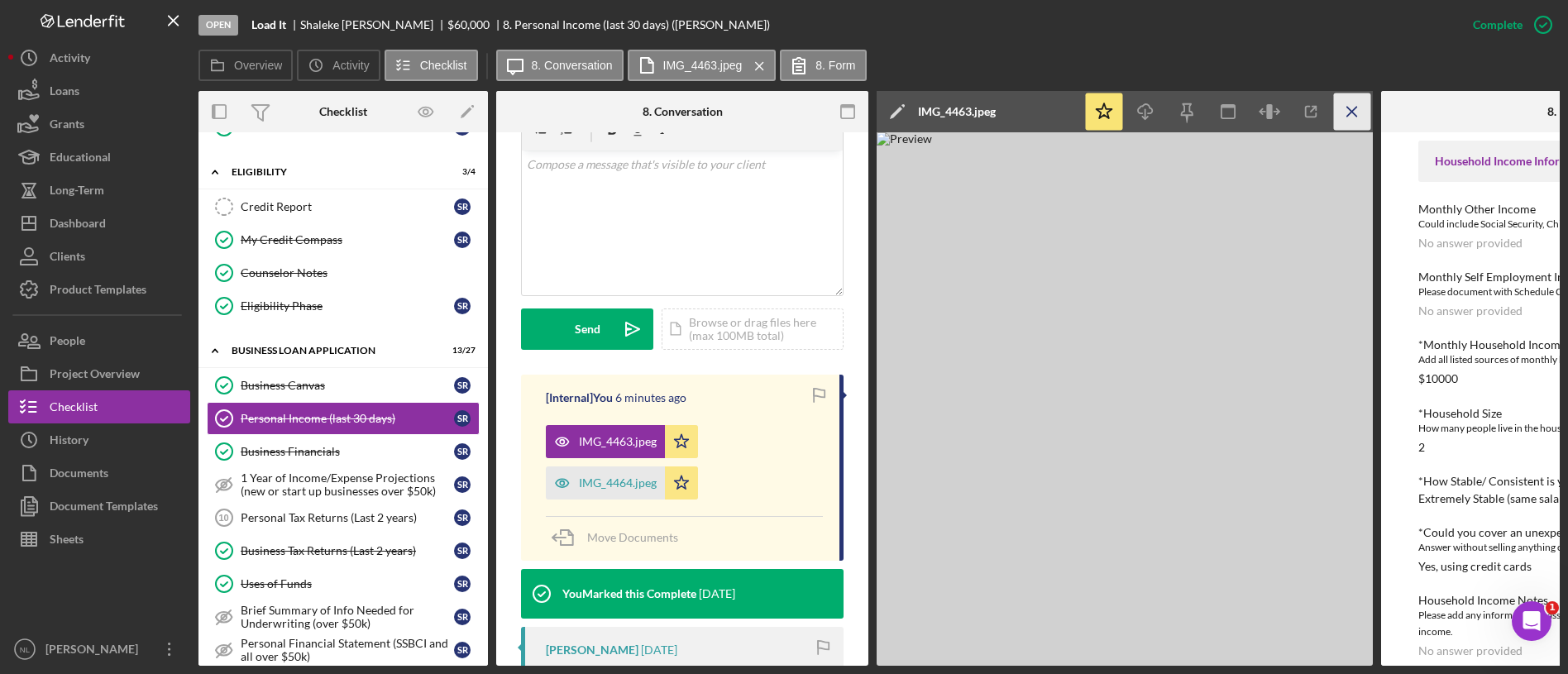
click at [1351, 111] on line "button" at bounding box center [1352, 112] width 9 height 9
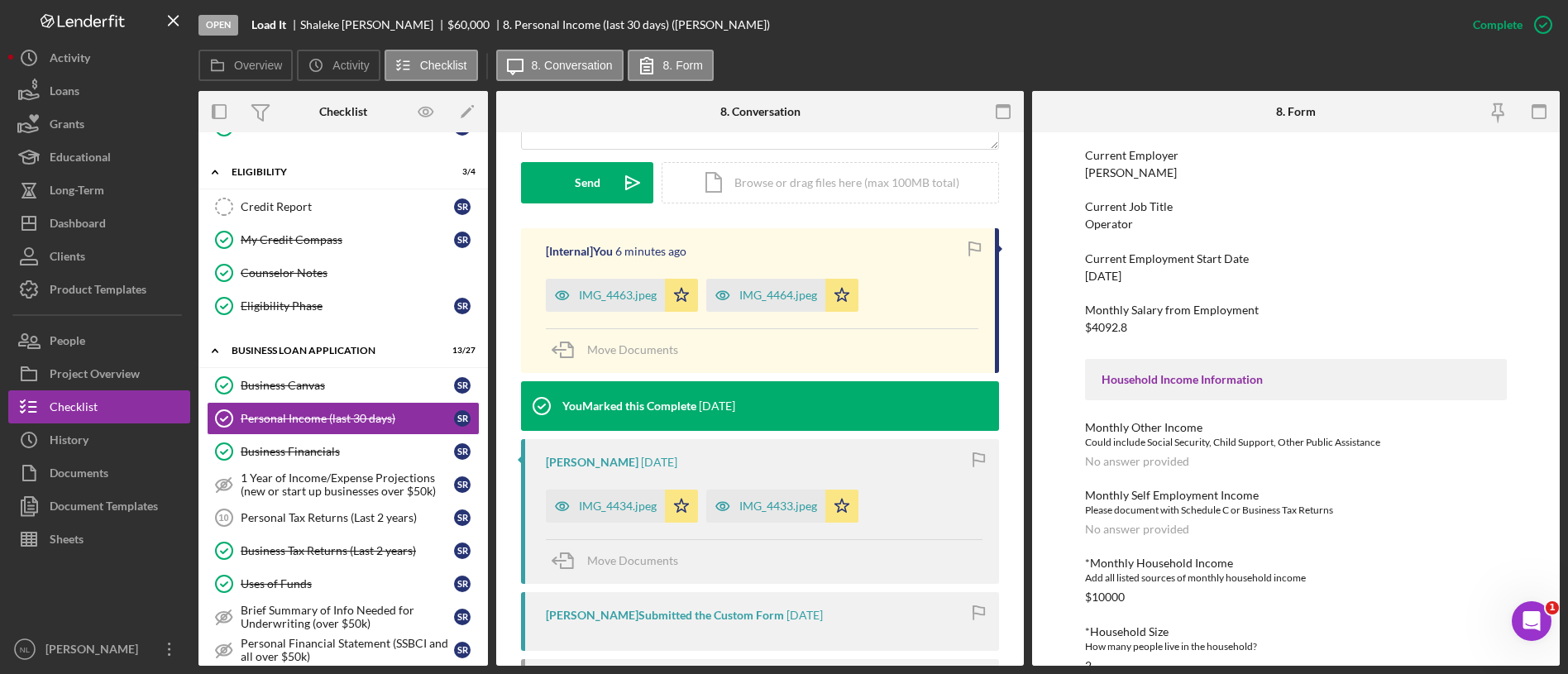
scroll to position [174, 0]
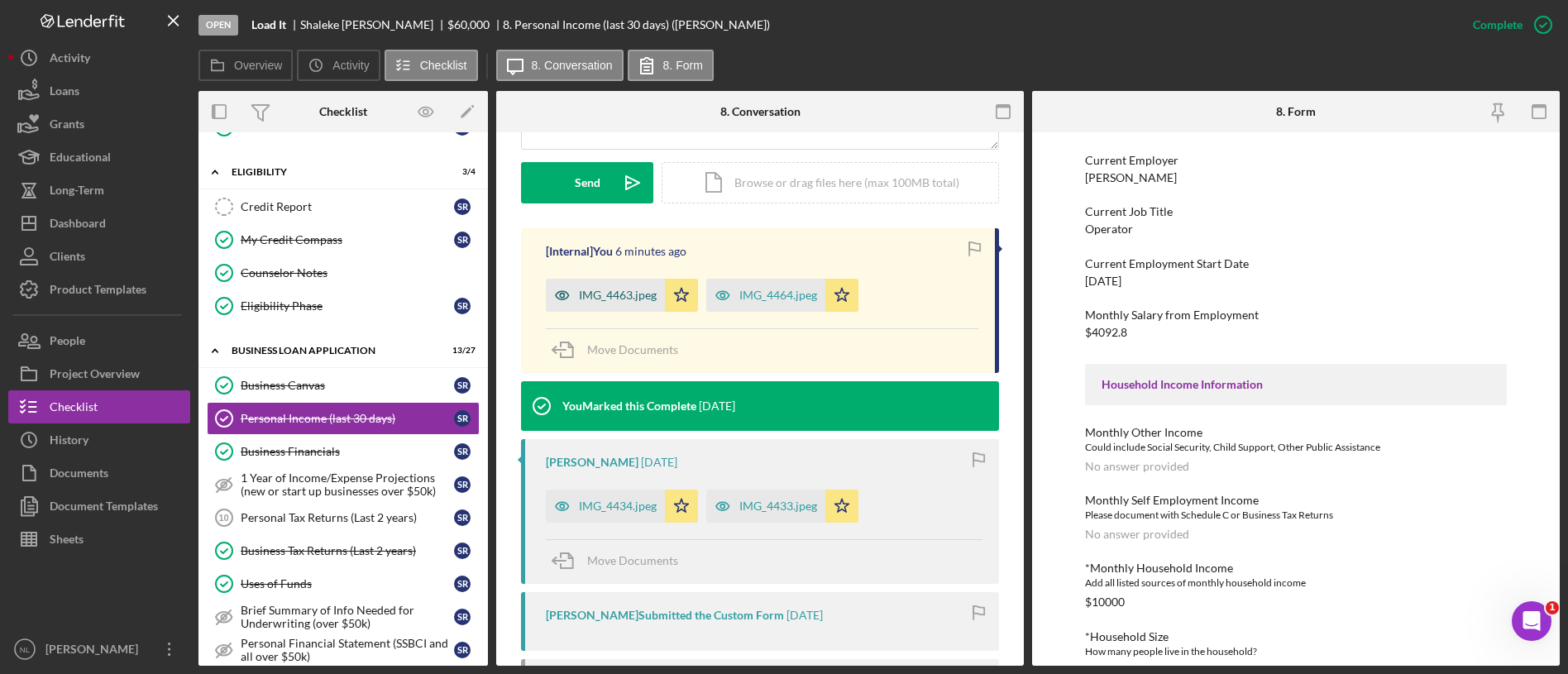
click at [614, 300] on div "IMG_4463.jpeg" at bounding box center [617, 295] width 78 height 13
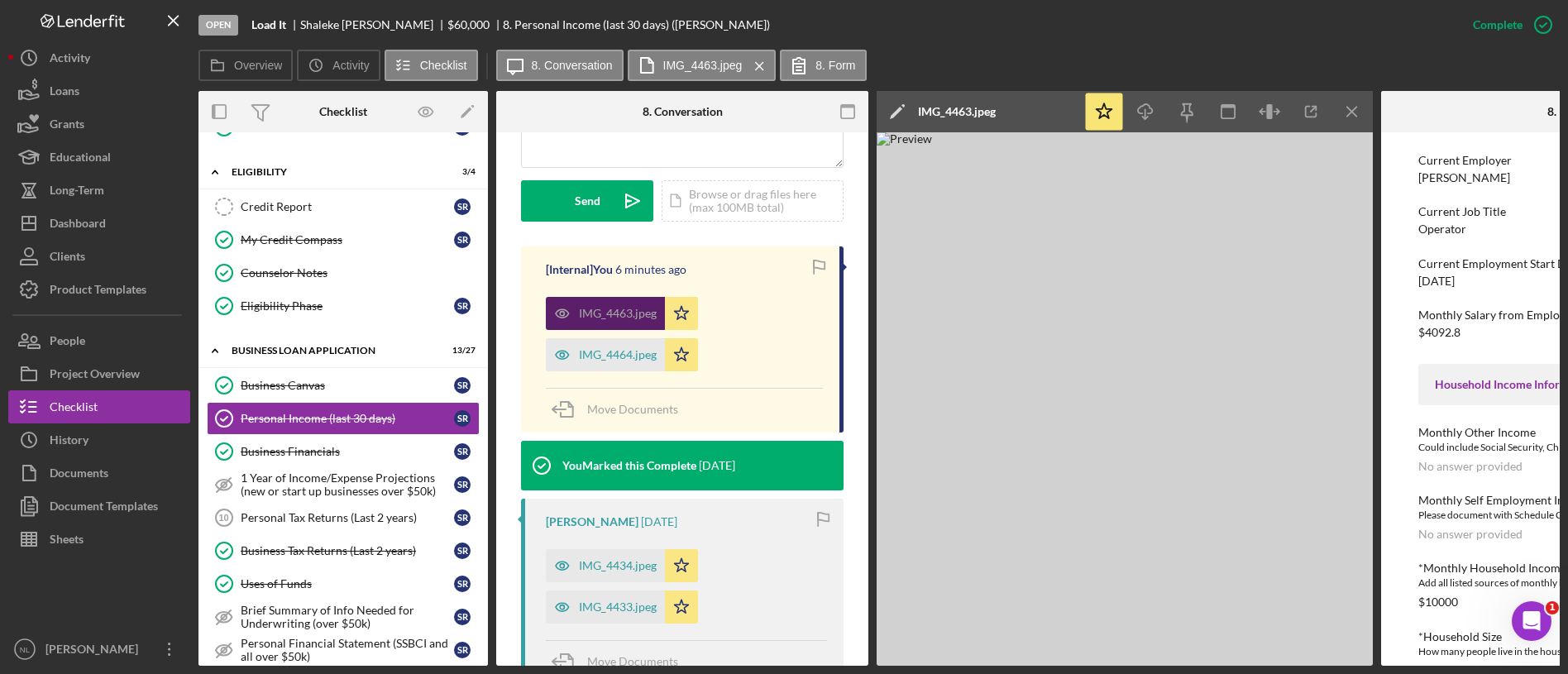
scroll to position [474, 0]
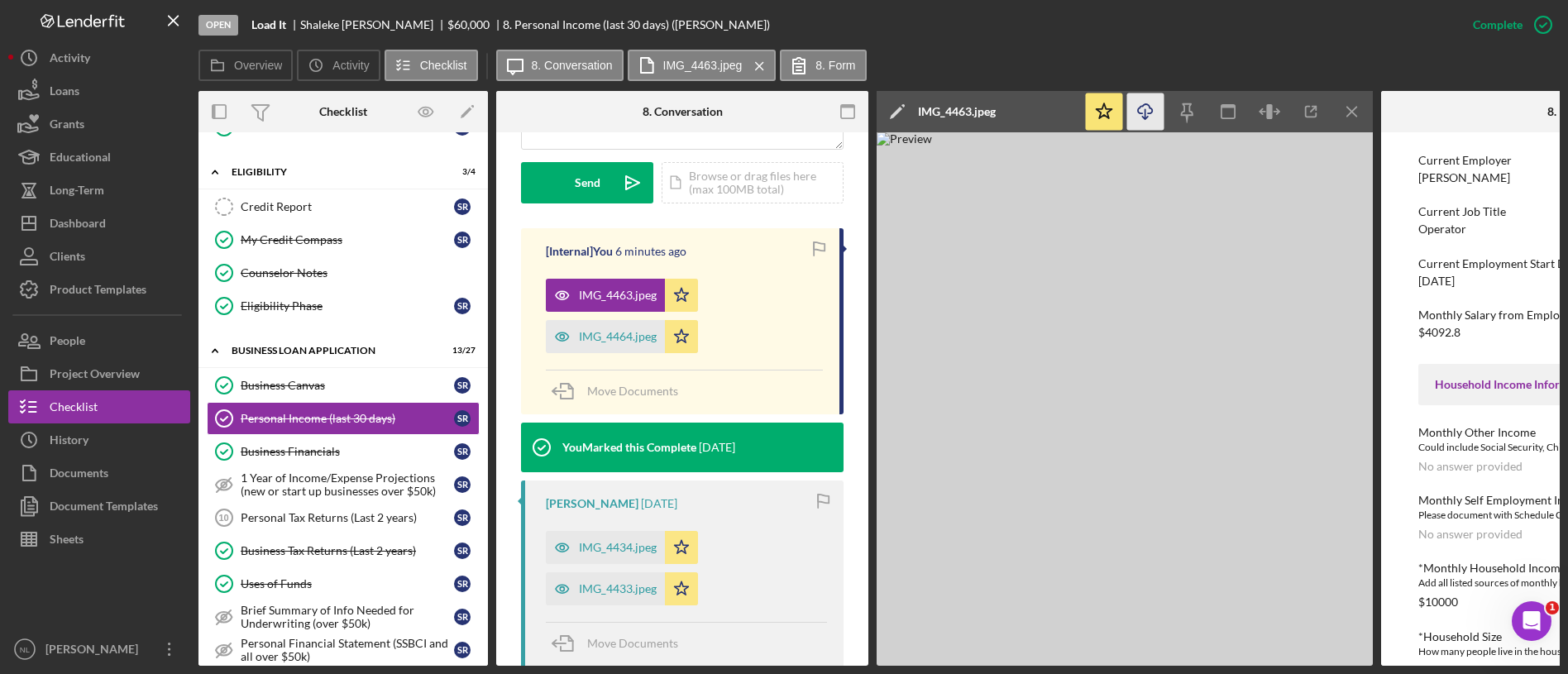
click at [1138, 108] on icon "Icon/Download" at bounding box center [1146, 112] width 37 height 37
click at [81, 225] on div "Dashboard" at bounding box center [77, 224] width 56 height 37
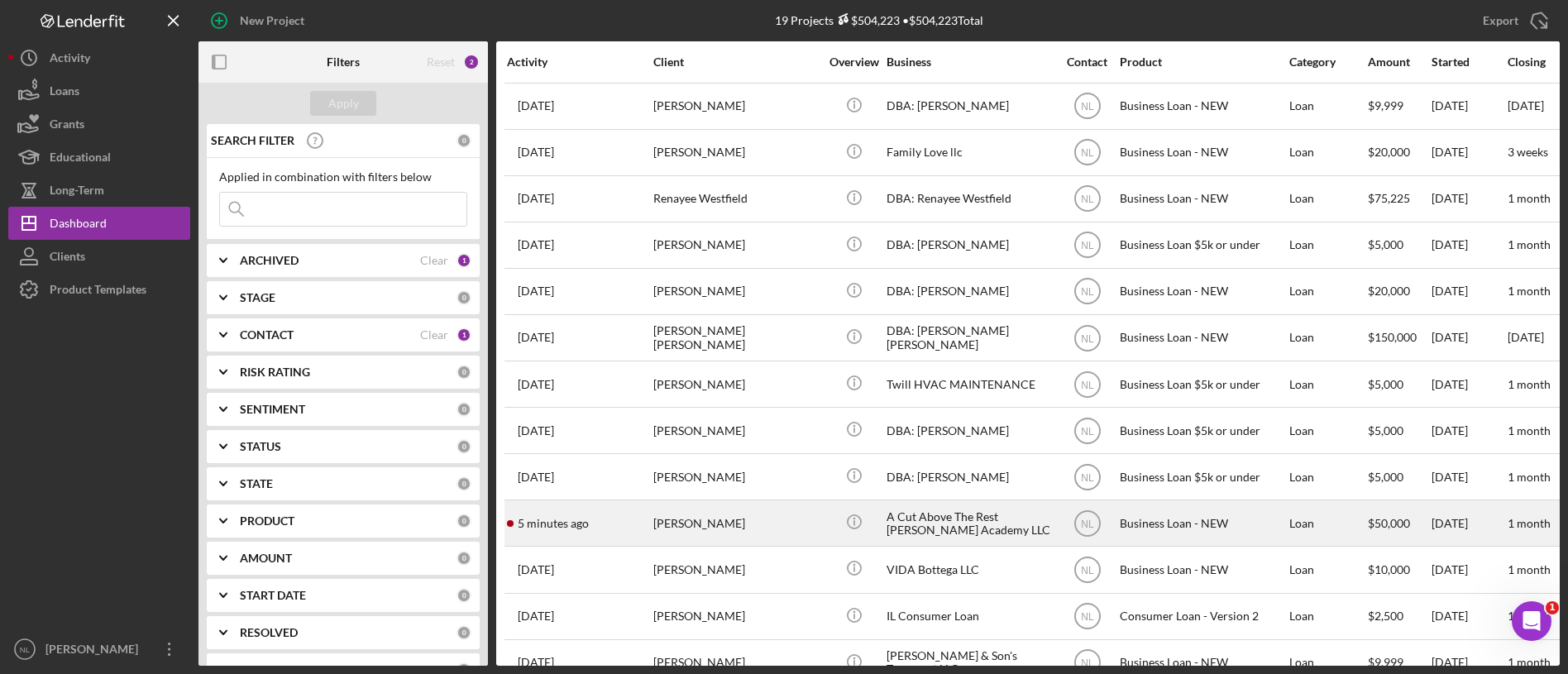
click at [756, 506] on div "[PERSON_NAME]" at bounding box center [736, 523] width 166 height 44
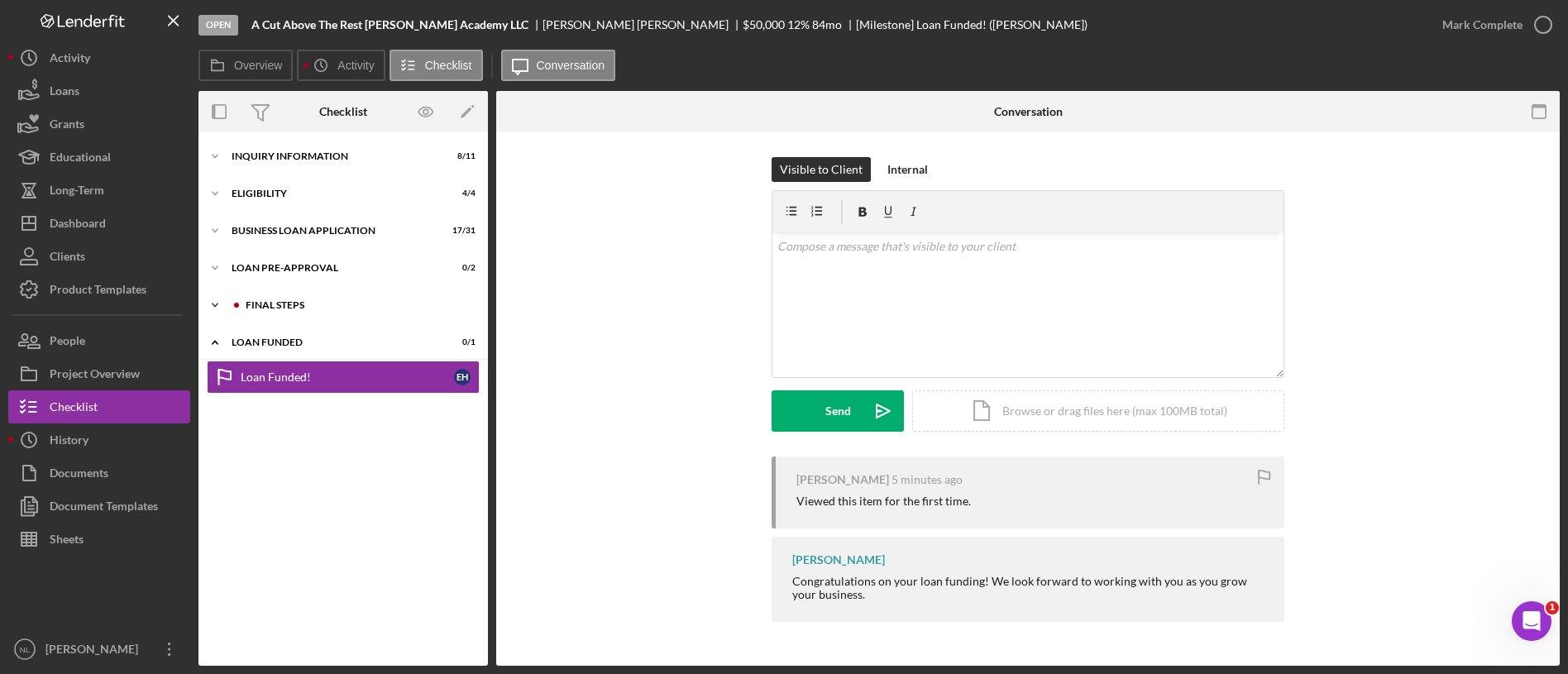
click at [376, 300] on div "FINAL STEPS" at bounding box center [356, 305] width 222 height 9
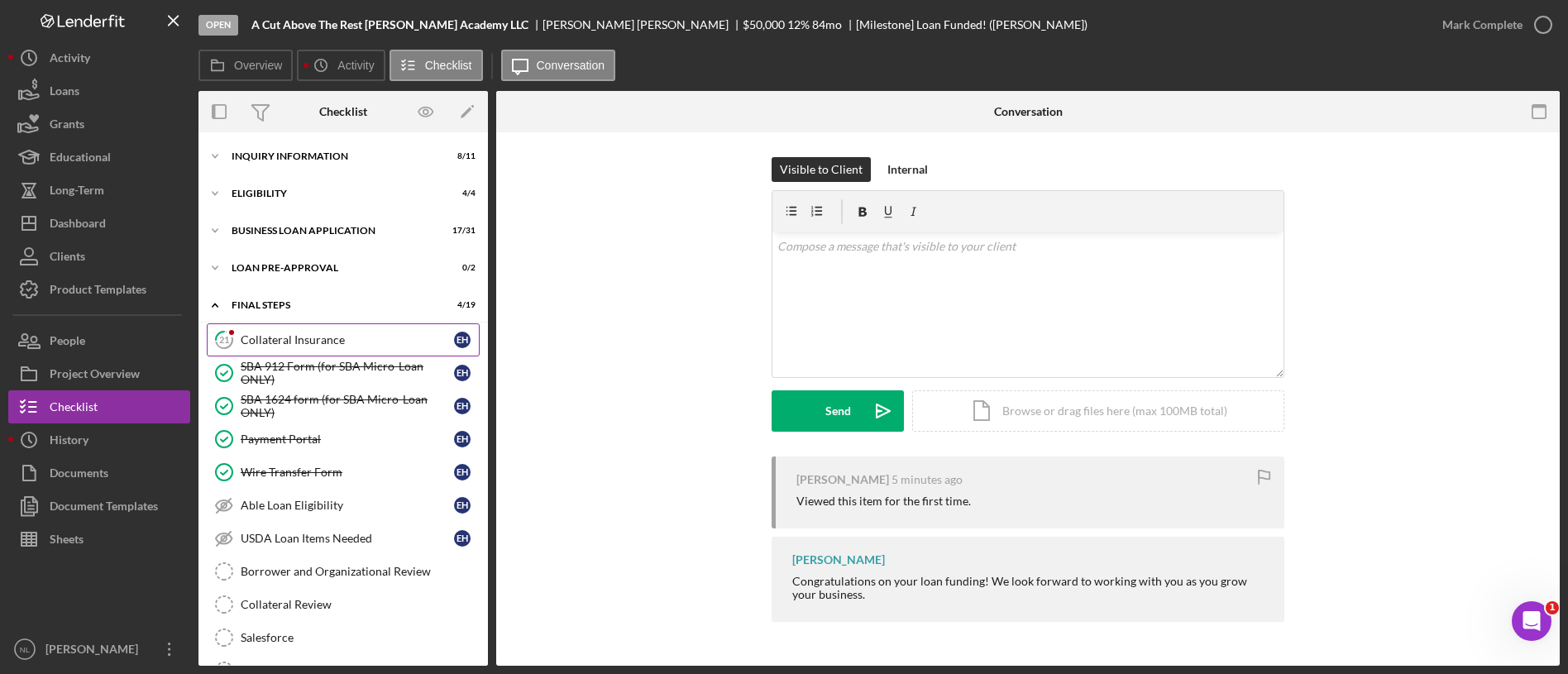
click at [357, 331] on link "21 Collateral Insurance E H" at bounding box center [343, 340] width 273 height 33
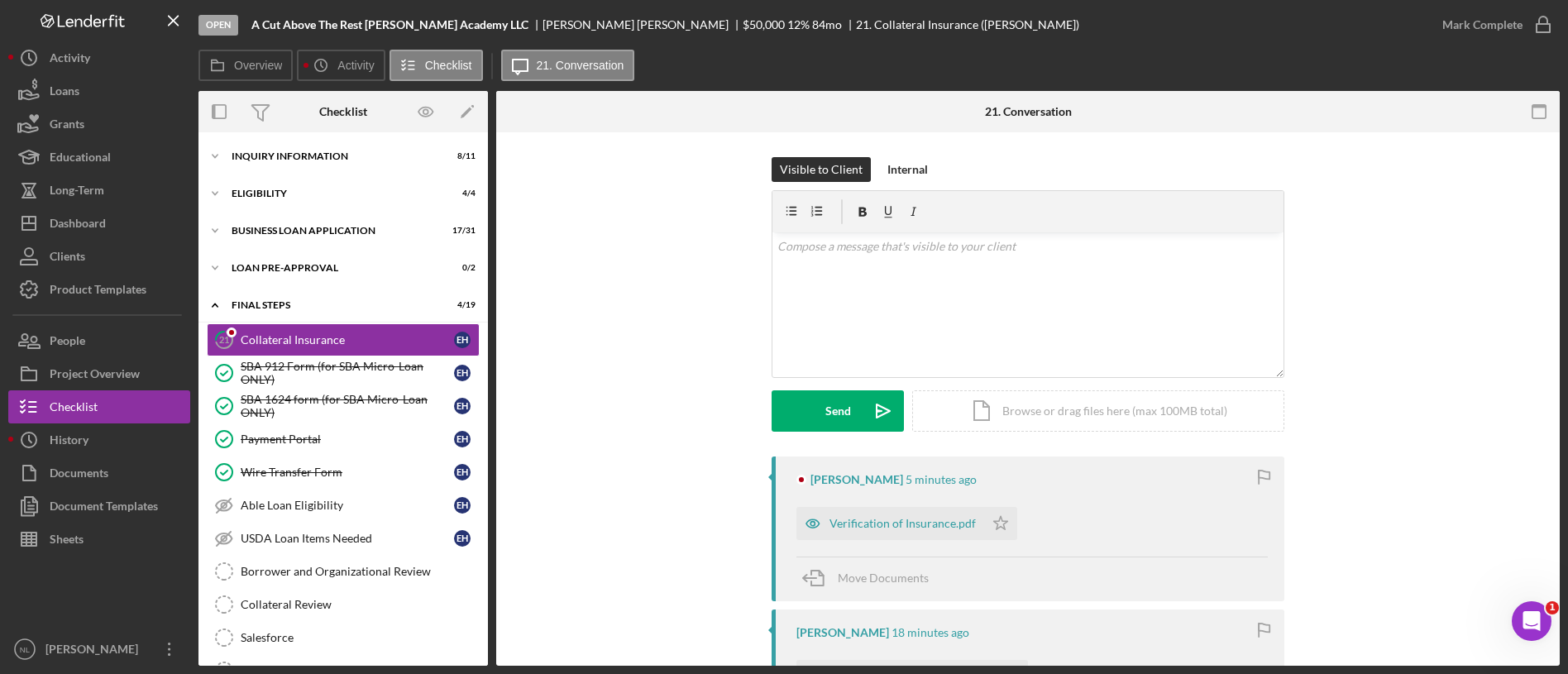
scroll to position [243, 0]
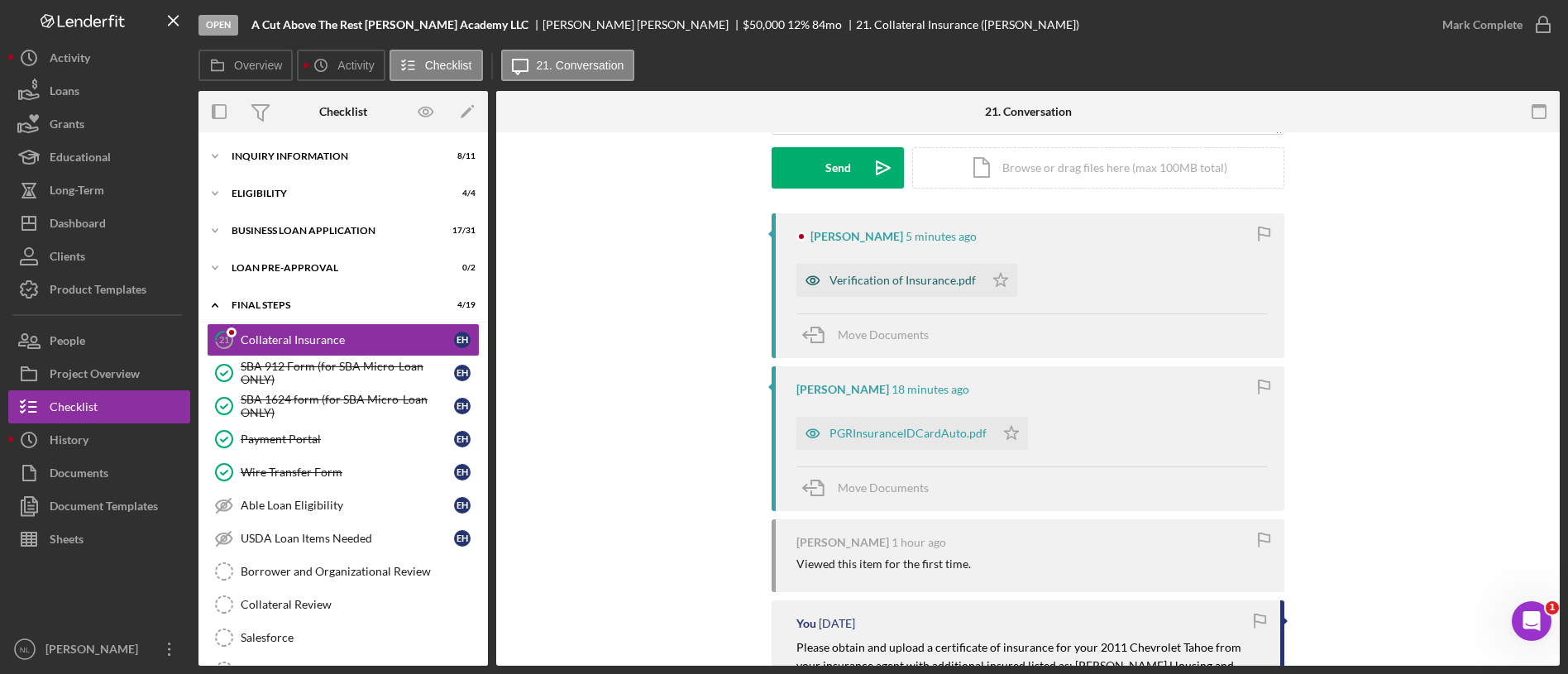
click at [909, 285] on div "Verification of Insurance.pdf" at bounding box center [902, 280] width 147 height 13
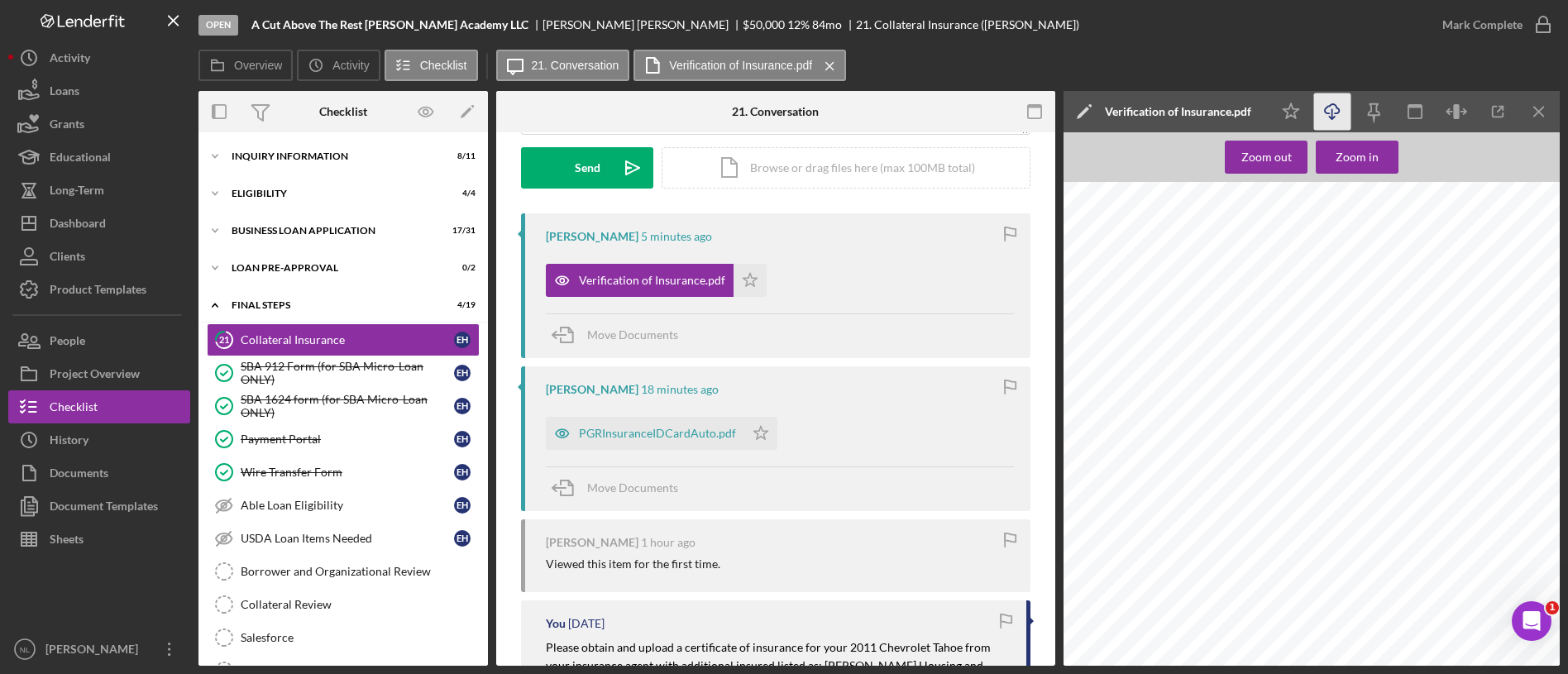
click at [1322, 112] on icon "Icon/Download" at bounding box center [1332, 112] width 37 height 37
click at [749, 432] on icon "Icon/Star" at bounding box center [760, 433] width 33 height 33
click at [736, 288] on icon "Icon/Star" at bounding box center [750, 280] width 33 height 33
click at [755, 433] on polygon "button" at bounding box center [761, 433] width 14 height 13
click at [1484, 26] on div "Mark Complete" at bounding box center [1482, 25] width 80 height 33
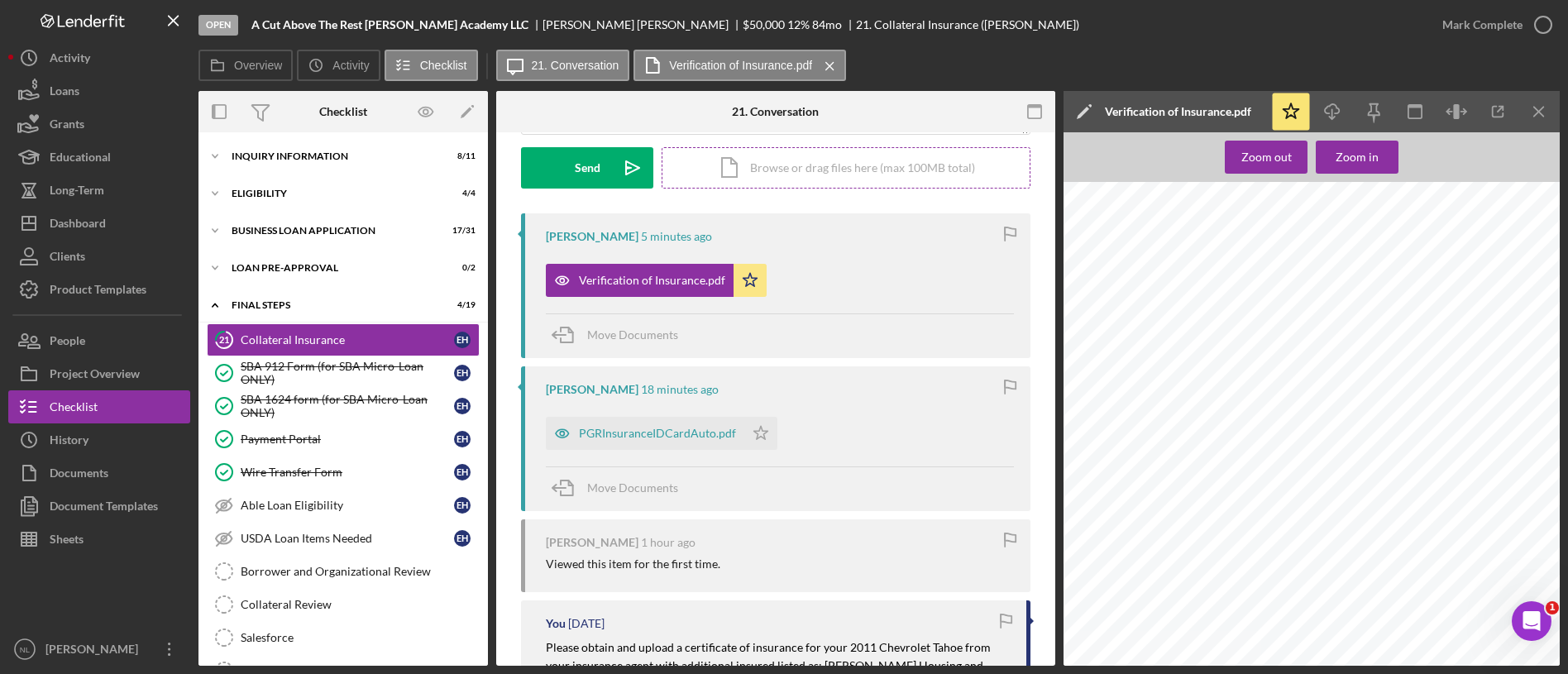
scroll to position [470, 0]
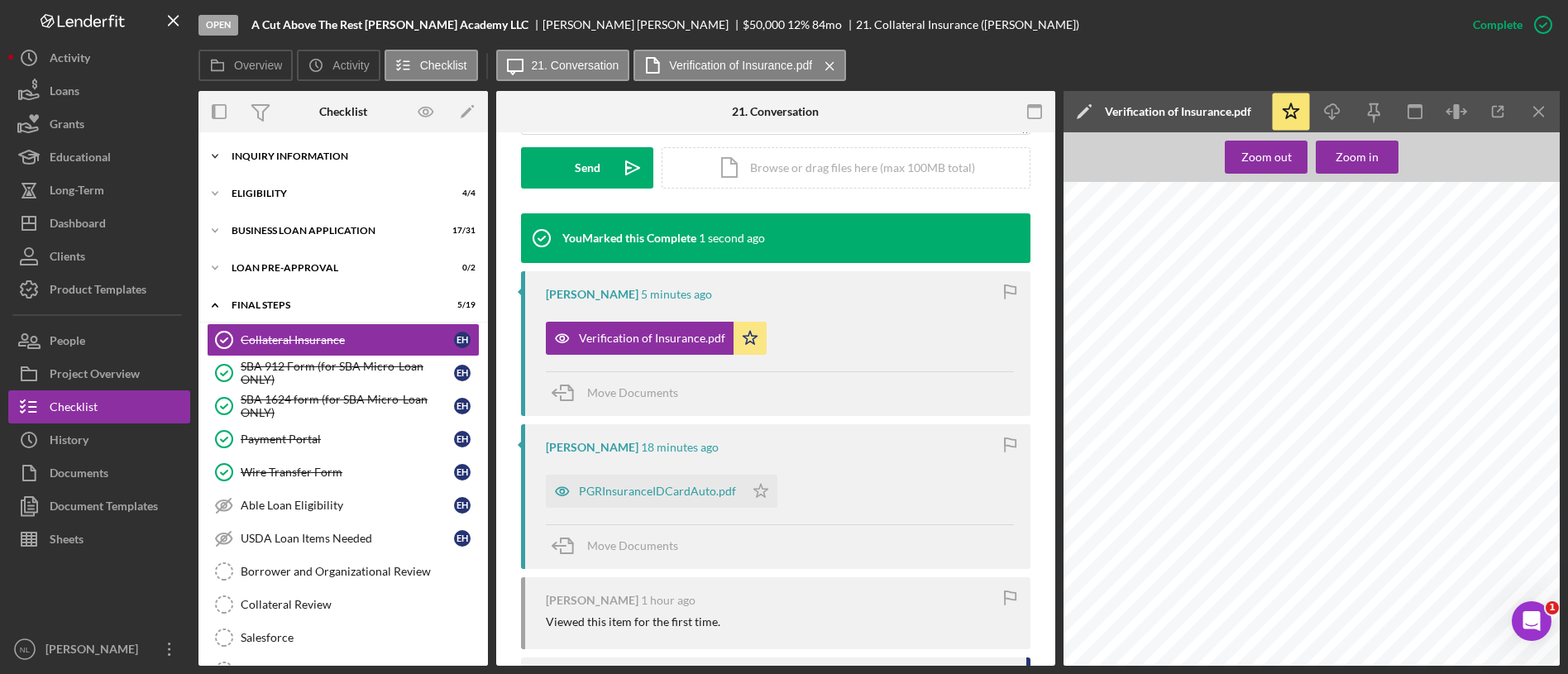
click at [317, 162] on div "Icon/Expander INQUIRY INFORMATION 8 / 11" at bounding box center [344, 156] width 290 height 33
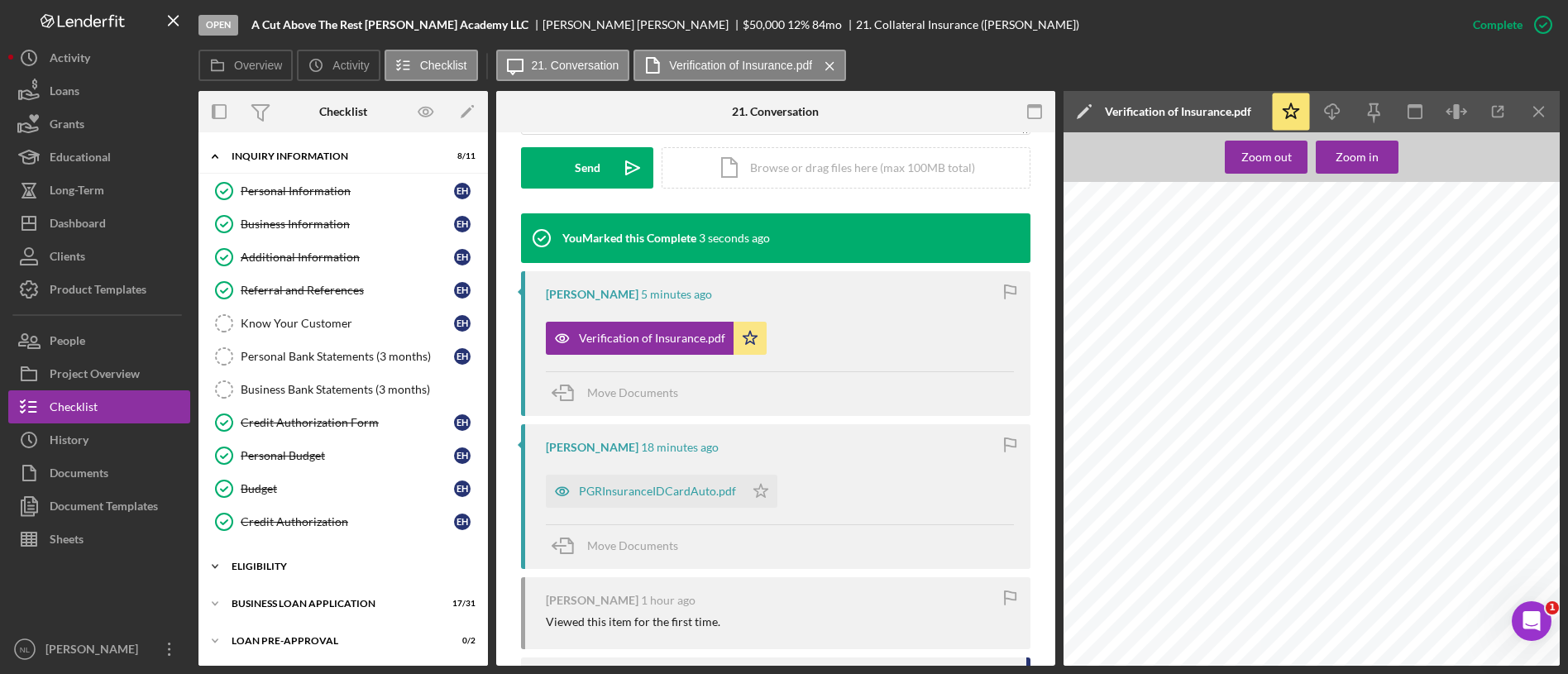
click at [329, 576] on div "Icon/Expander ELIGIBILITY 4 / 4" at bounding box center [344, 566] width 290 height 33
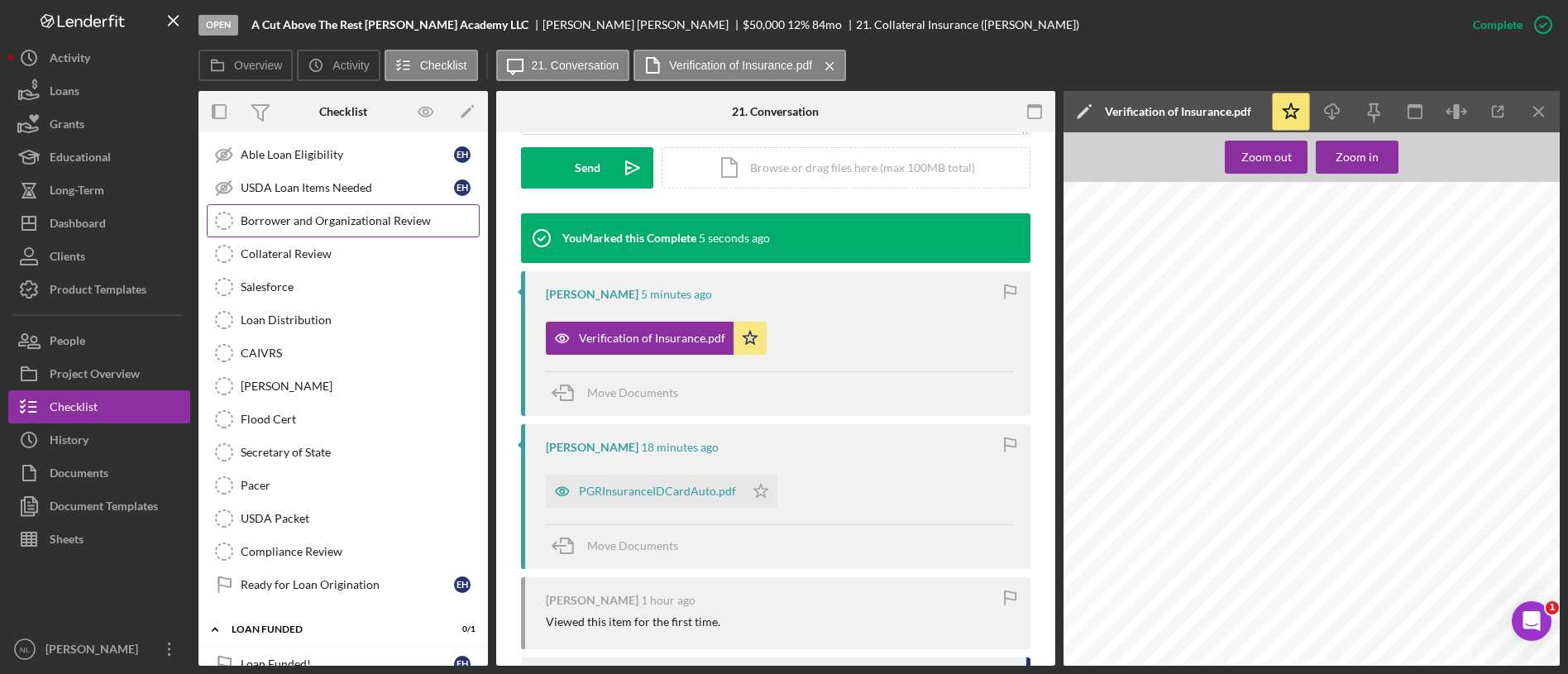
scroll to position [0, 0]
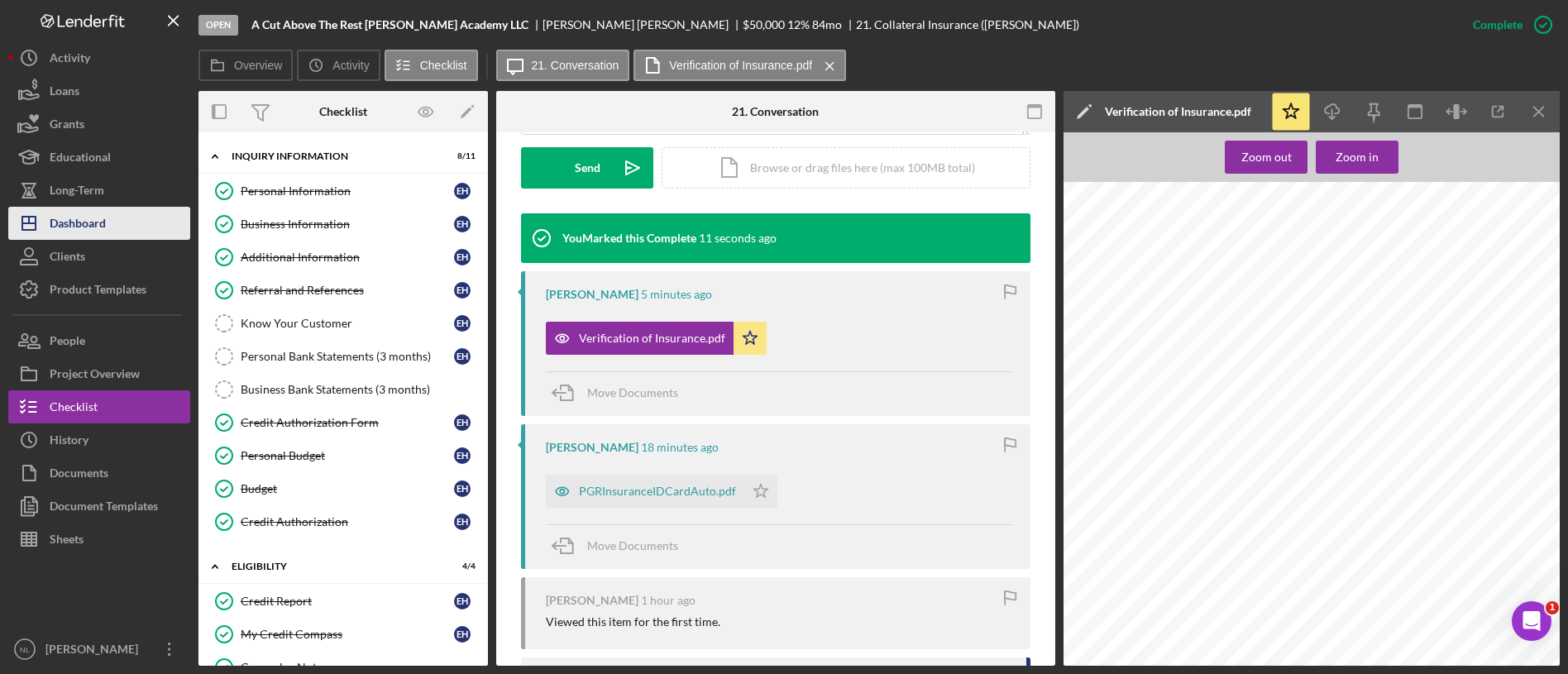
click at [144, 228] on button "Icon/Dashboard Dashboard" at bounding box center [99, 222] width 182 height 33
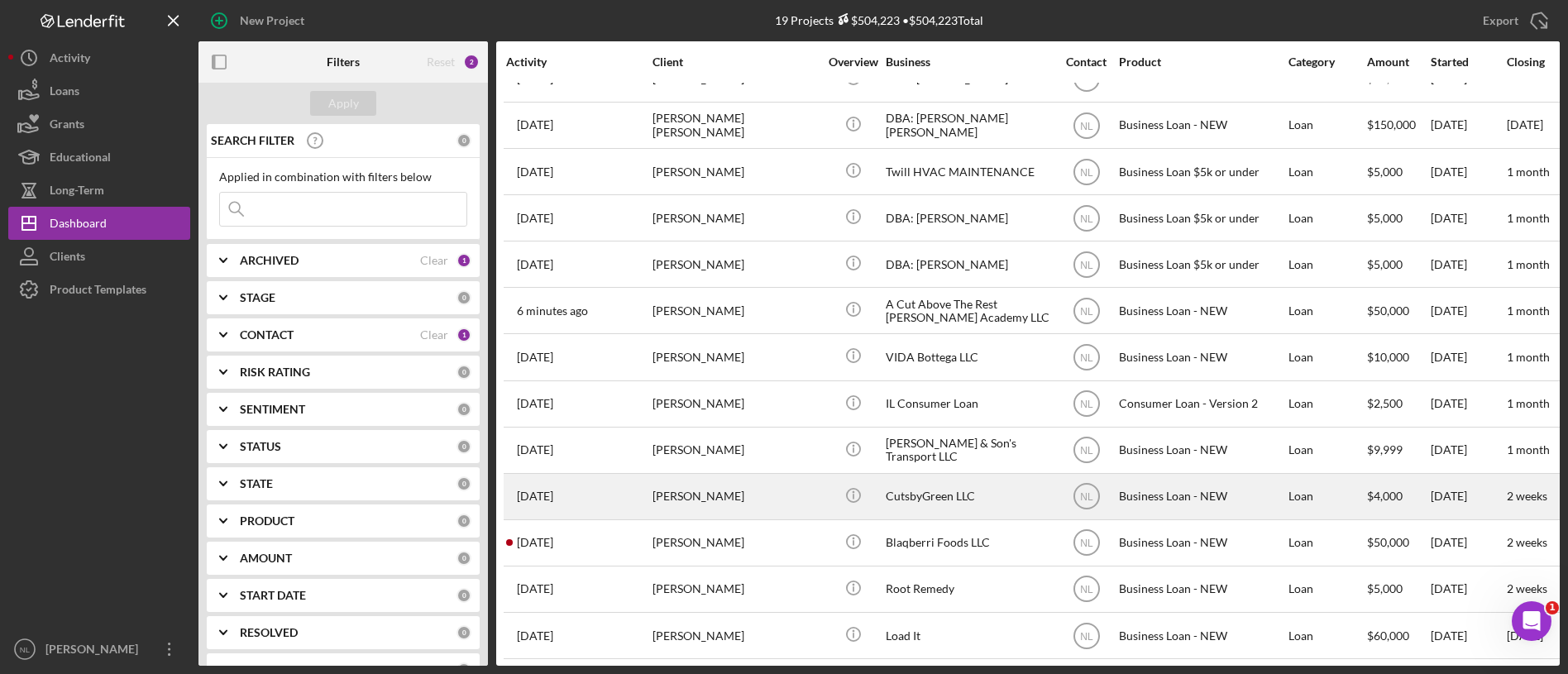
scroll to position [326, 1]
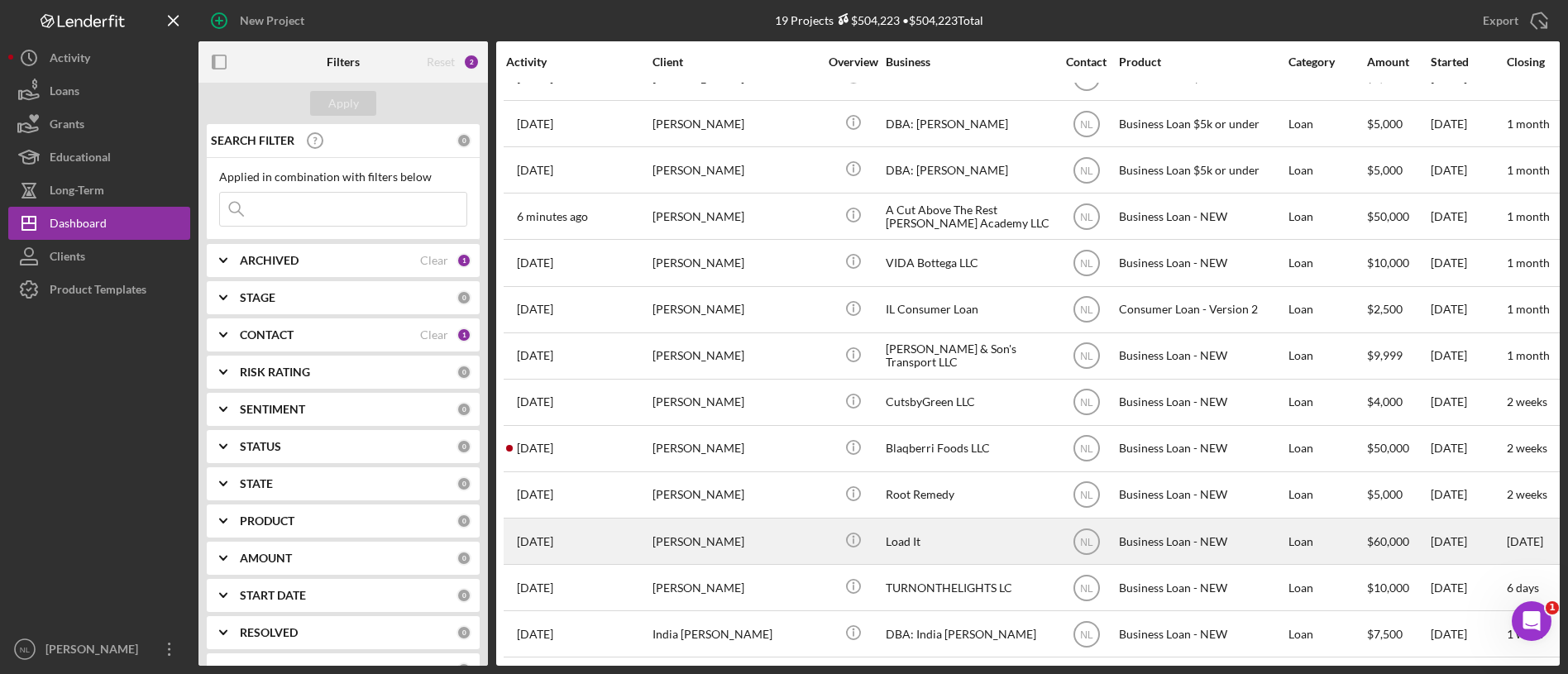
click at [757, 520] on div "[PERSON_NAME]" at bounding box center [735, 541] width 166 height 44
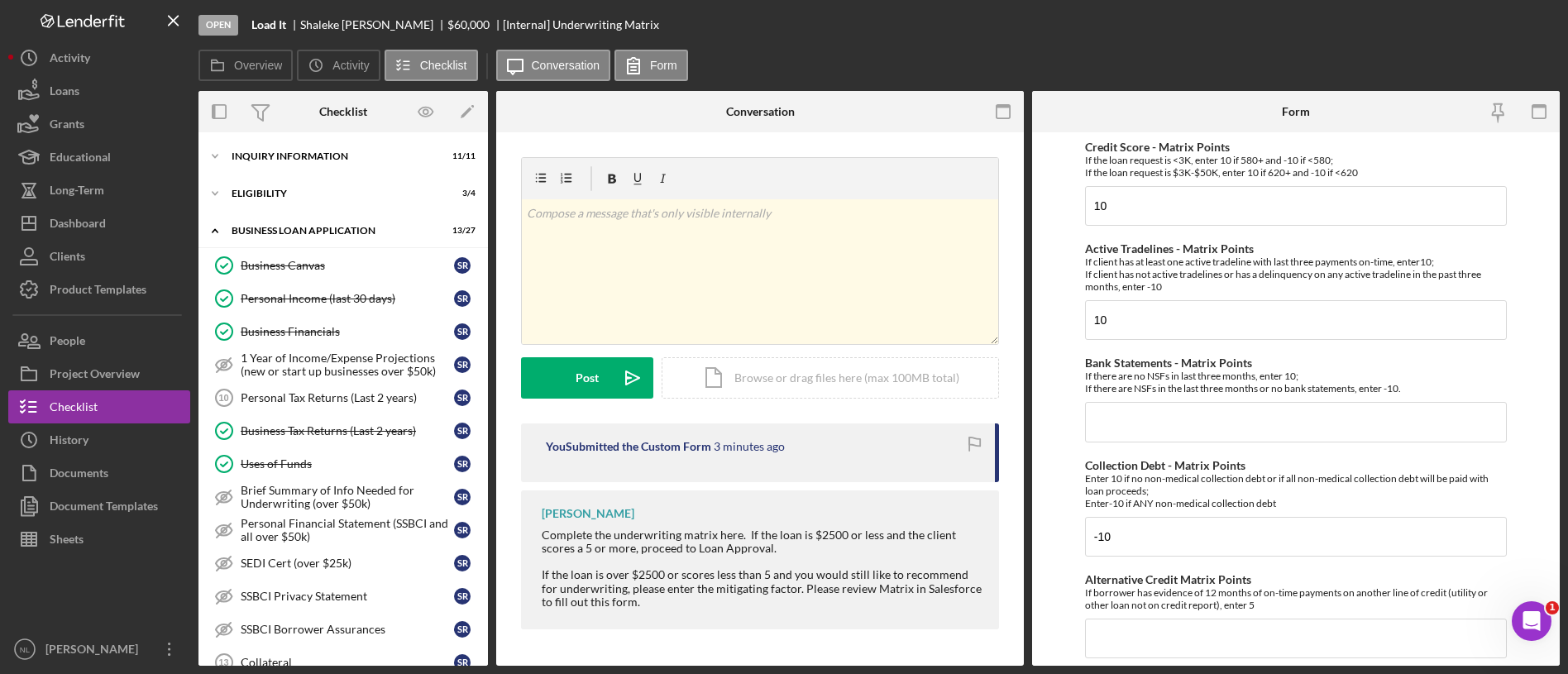
scroll to position [594, 0]
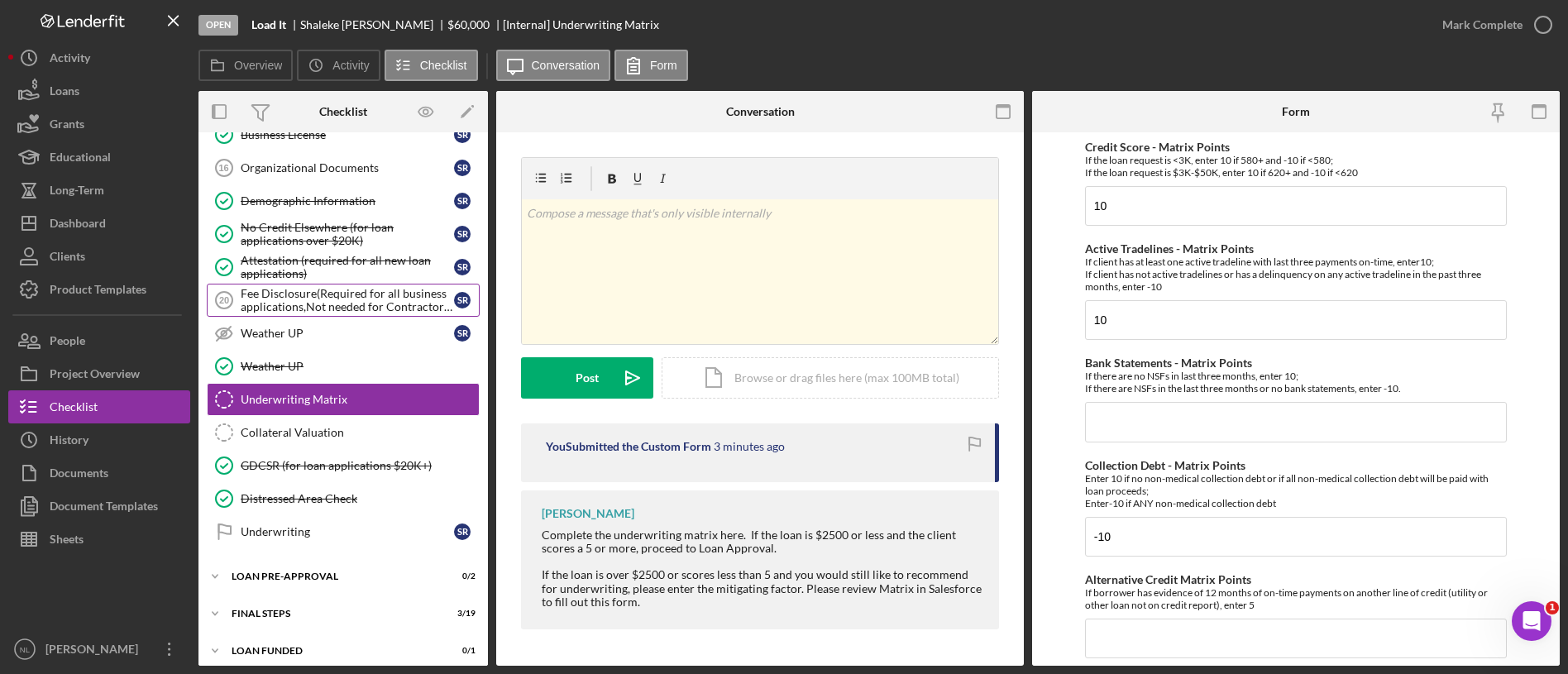
click at [312, 297] on div "Fee Disclosure(Required for all business applications,Not needed for Contractor…" at bounding box center [347, 300] width 213 height 27
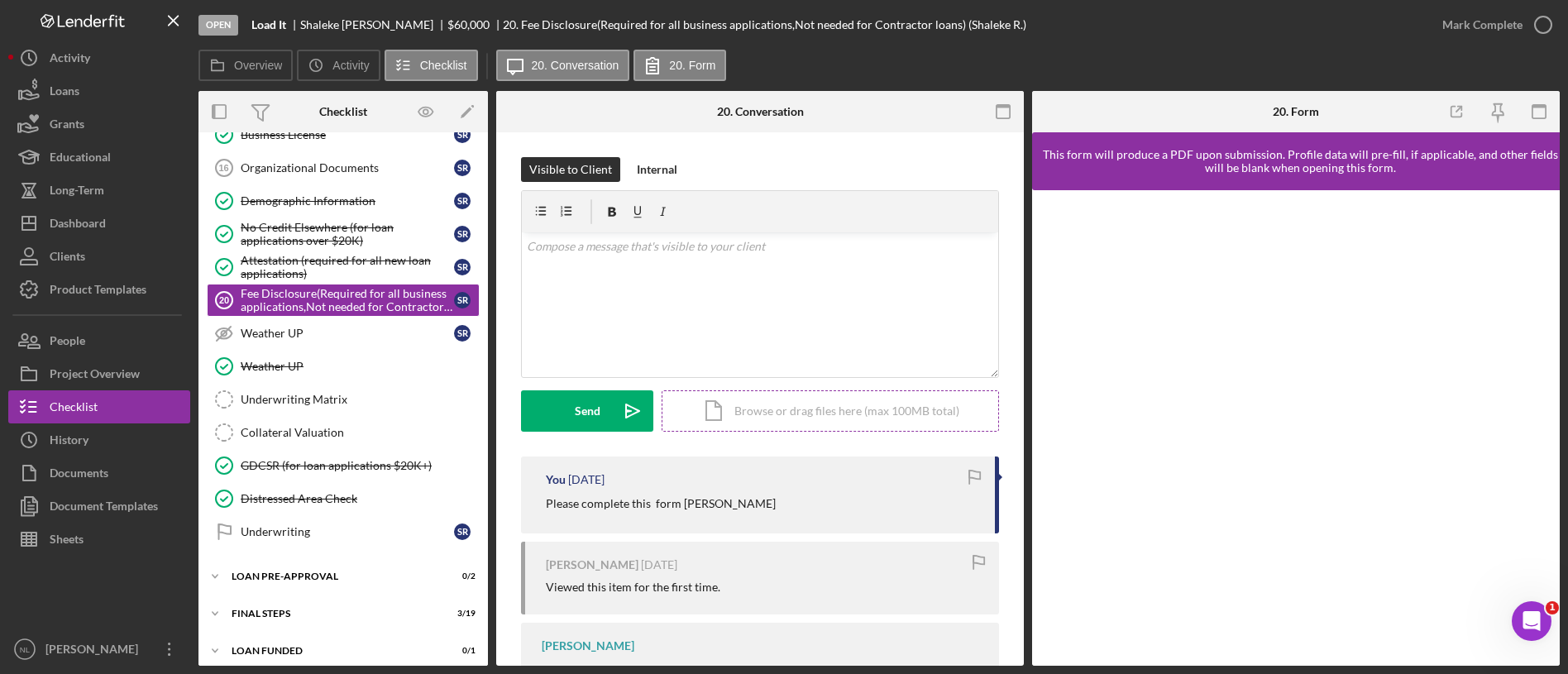
scroll to position [122, 0]
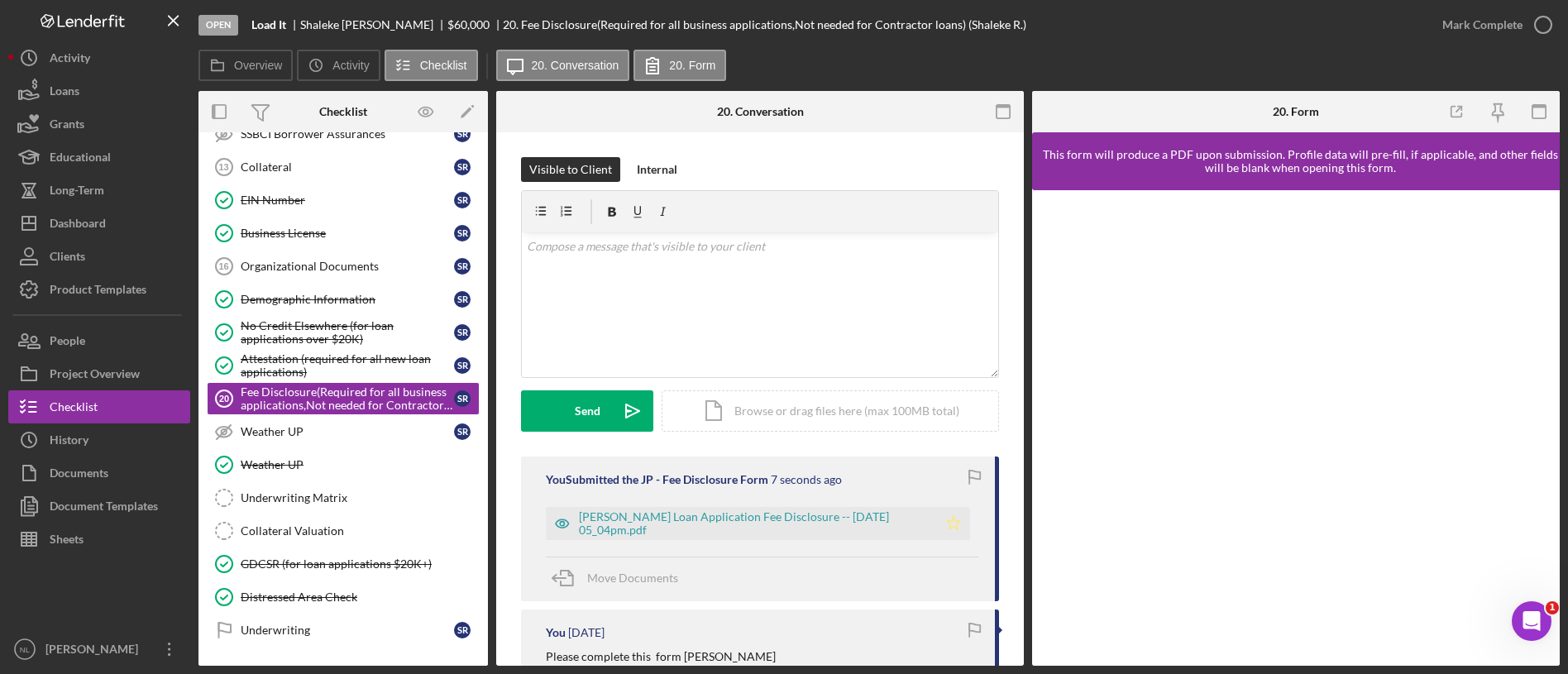
click at [952, 524] on polygon "button" at bounding box center [953, 523] width 14 height 13
click at [1469, 39] on div "Mark Complete" at bounding box center [1482, 25] width 80 height 33
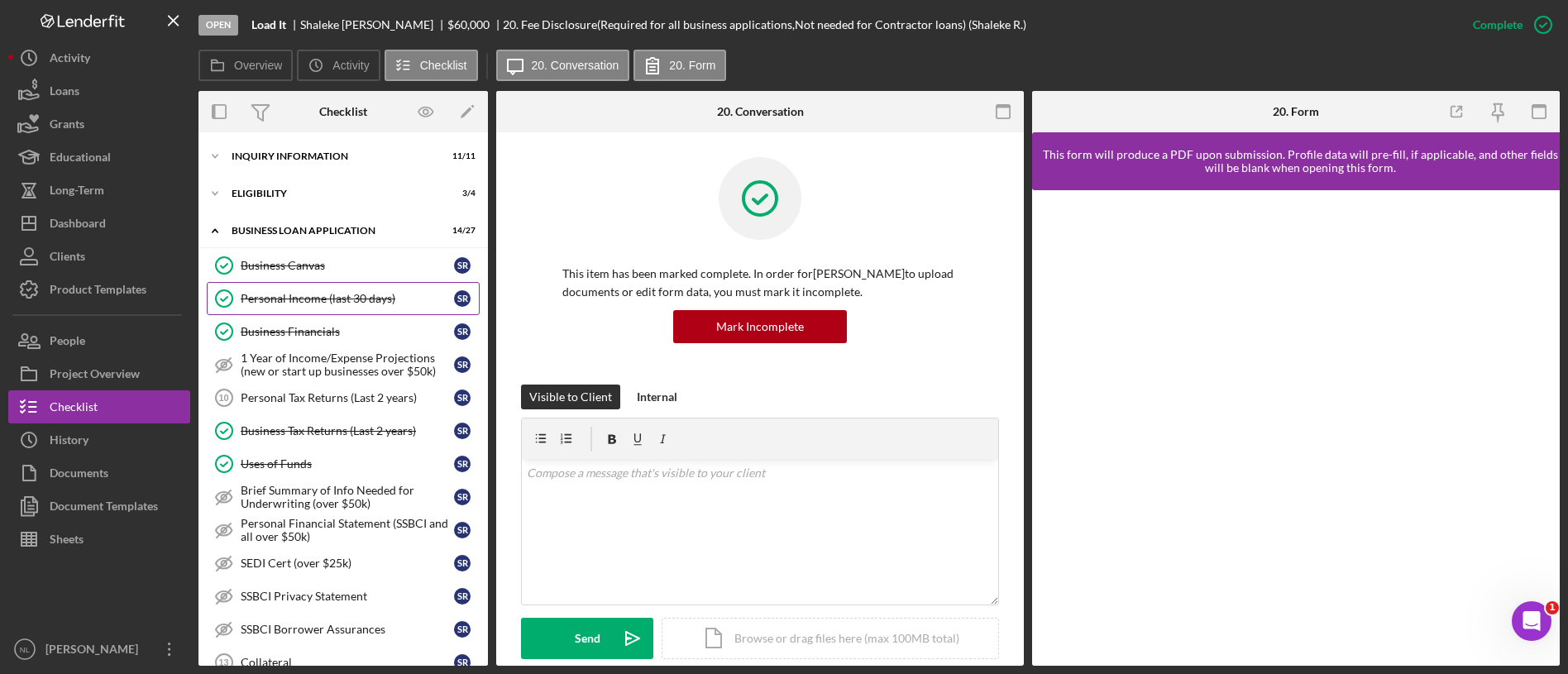
click at [329, 301] on div "Personal Income (last 30 days)" at bounding box center [347, 298] width 213 height 13
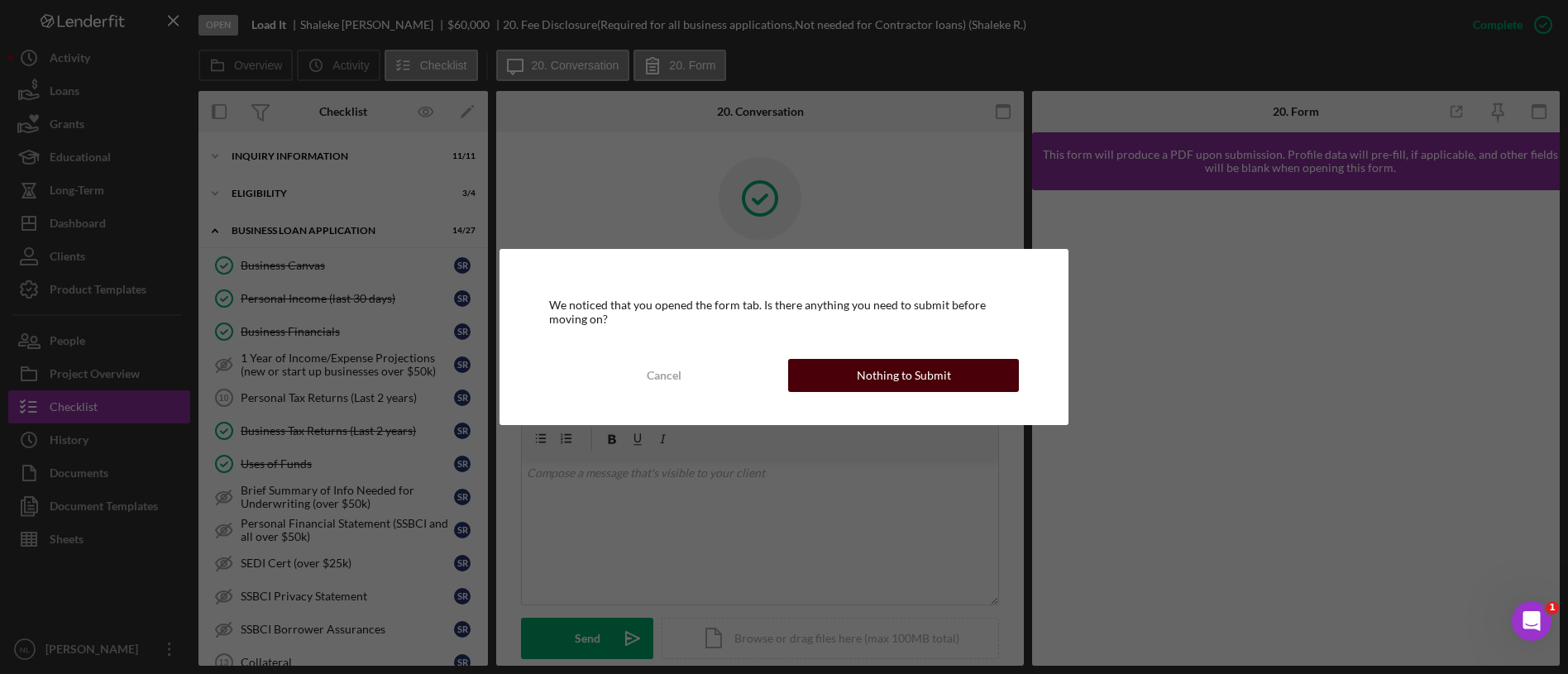
click at [900, 364] on div "Nothing to Submit" at bounding box center [904, 375] width 95 height 33
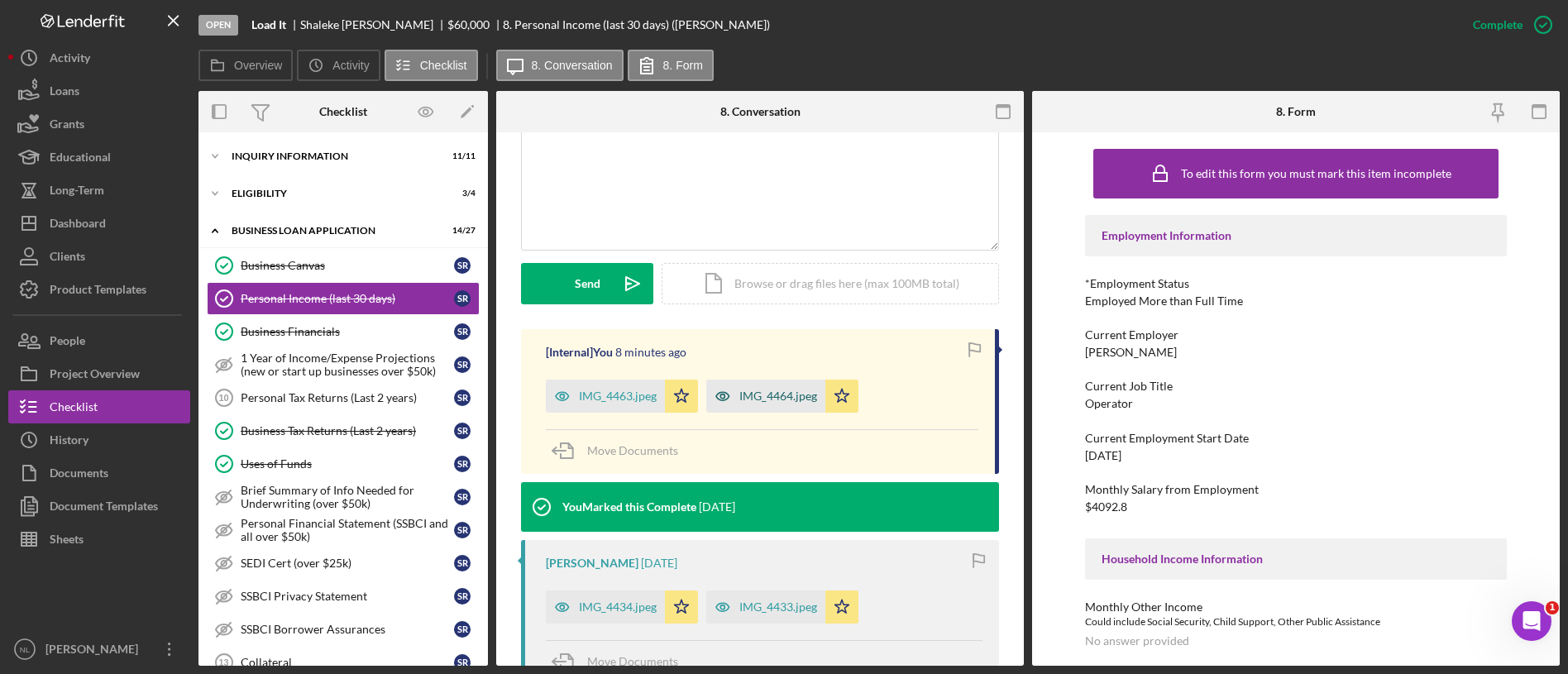
click at [788, 402] on div "IMG_4464.jpeg" at bounding box center [766, 396] width 119 height 33
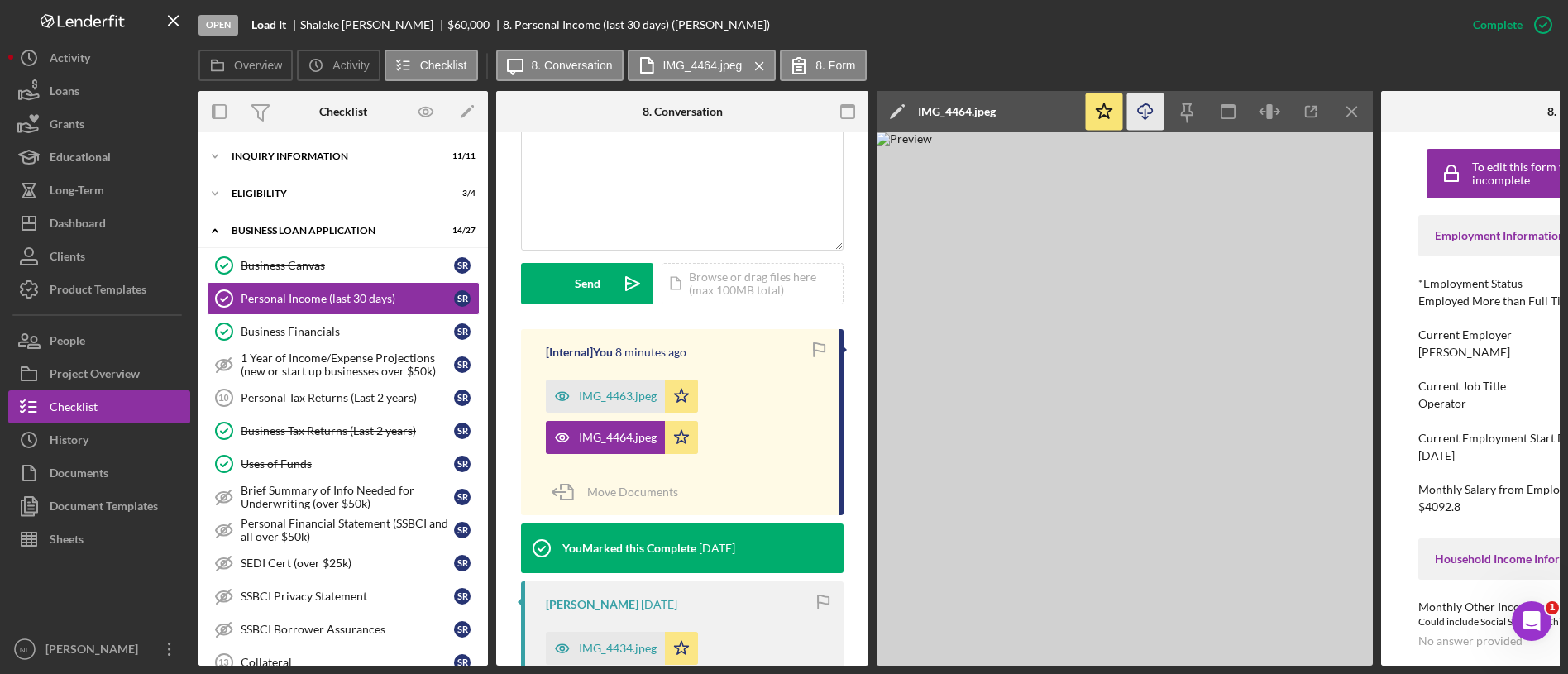
click at [1146, 115] on line "button" at bounding box center [1146, 114] width 0 height 9
click at [1344, 110] on icon "Icon/Menu Close" at bounding box center [1352, 112] width 37 height 37
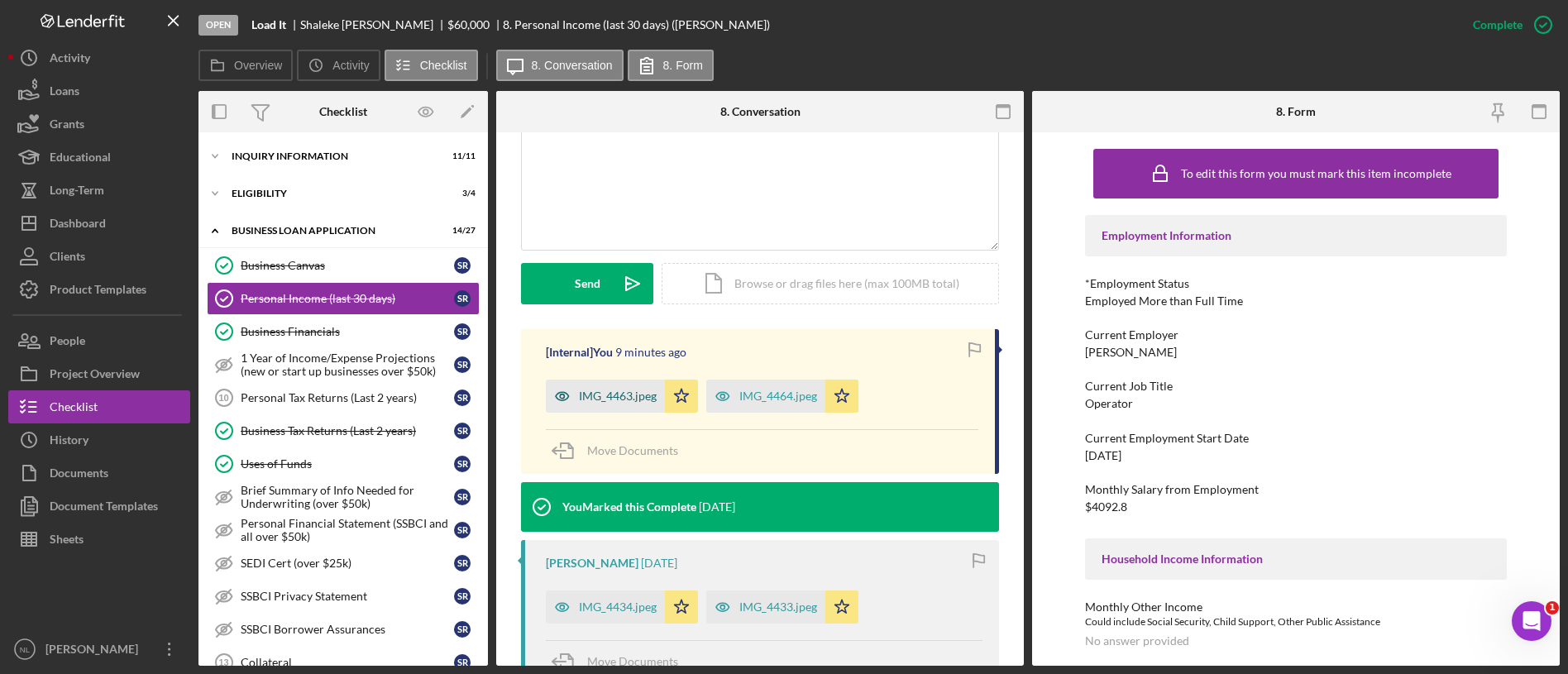
click at [612, 391] on div "IMG_4463.jpeg" at bounding box center [617, 396] width 78 height 13
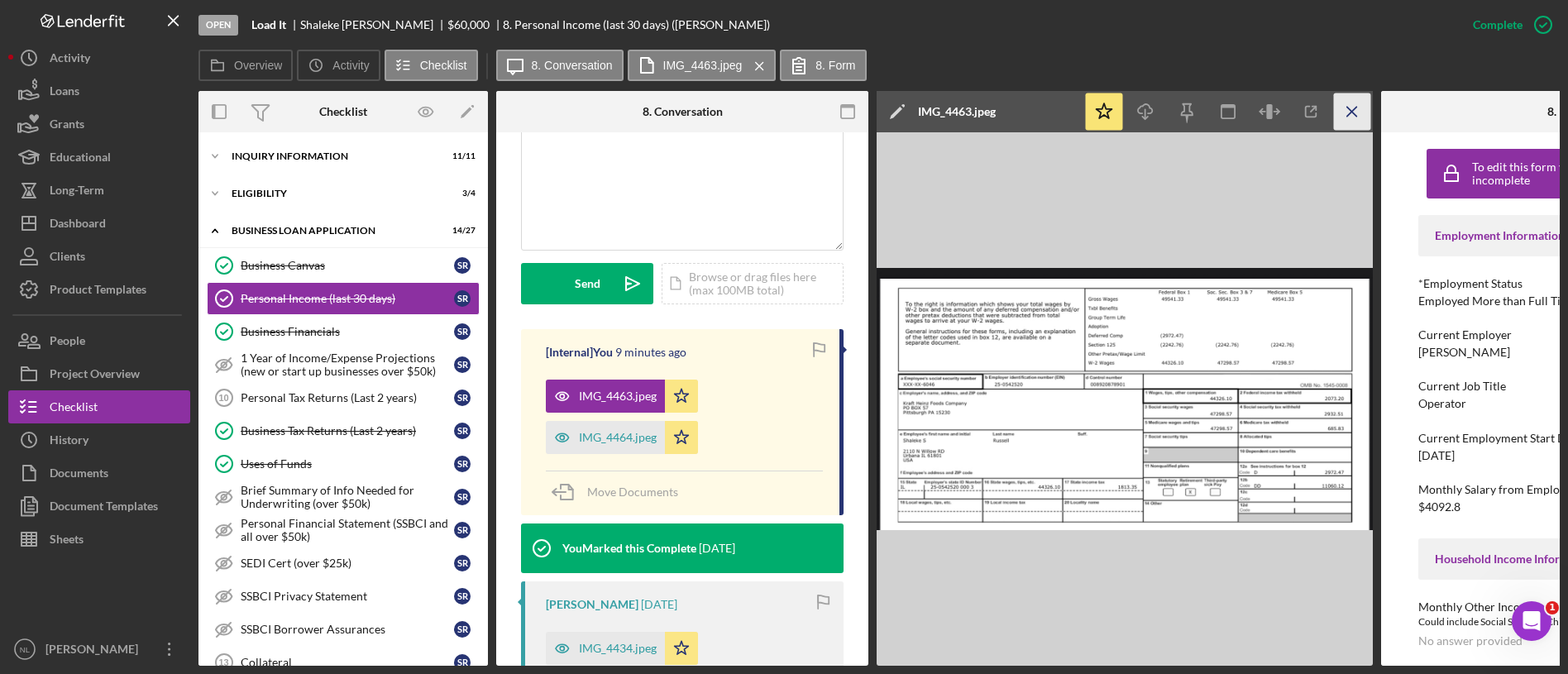
click at [1352, 125] on icon "Icon/Menu Close" at bounding box center [1352, 112] width 37 height 37
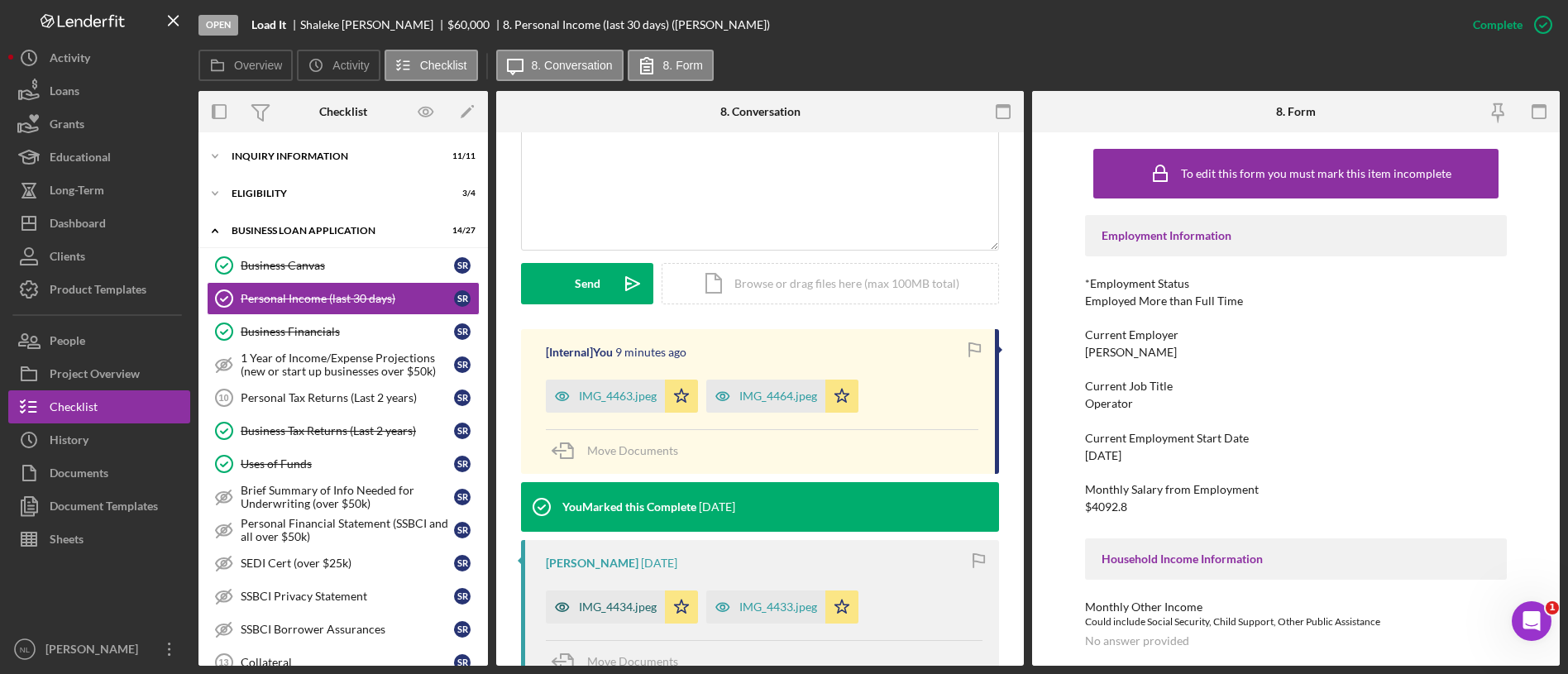
click at [636, 605] on div "IMG_4434.jpeg" at bounding box center [617, 607] width 78 height 13
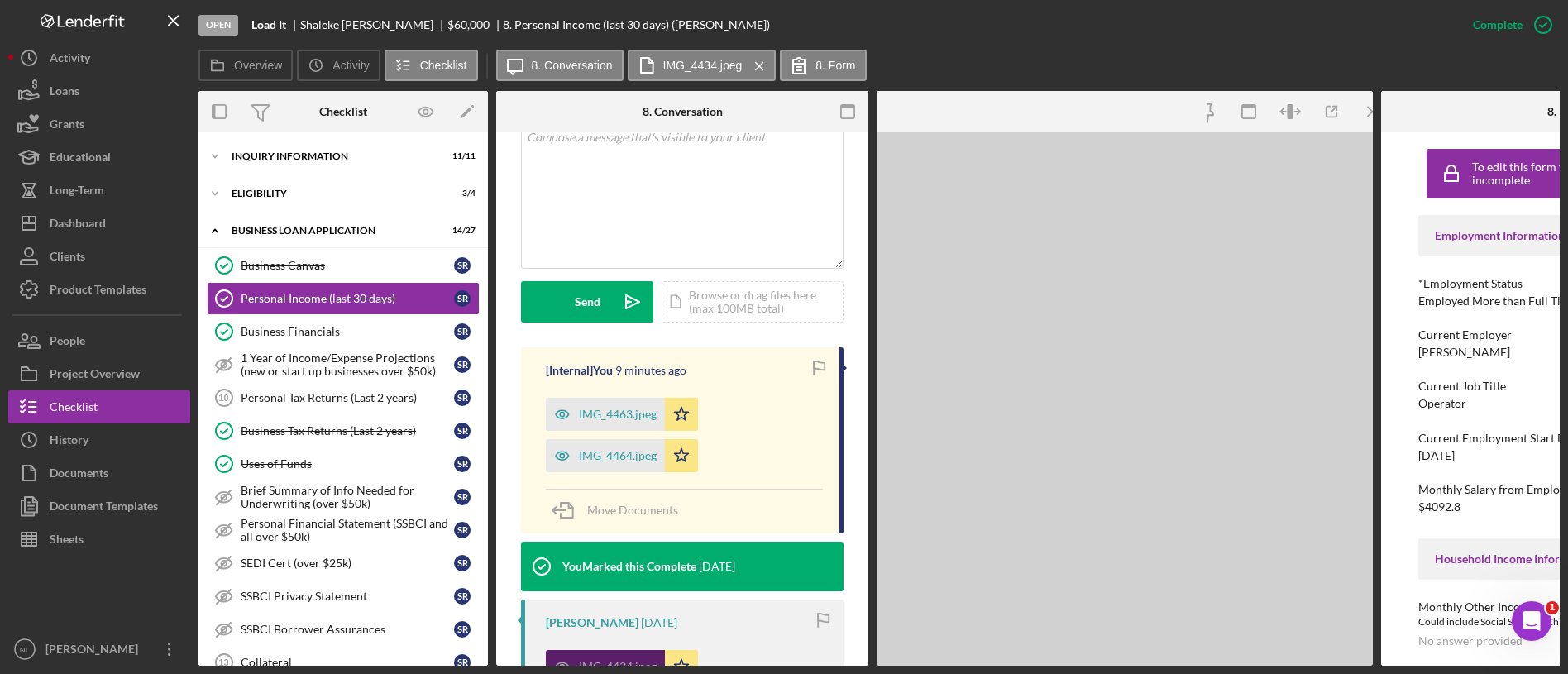
scroll to position [373, 0]
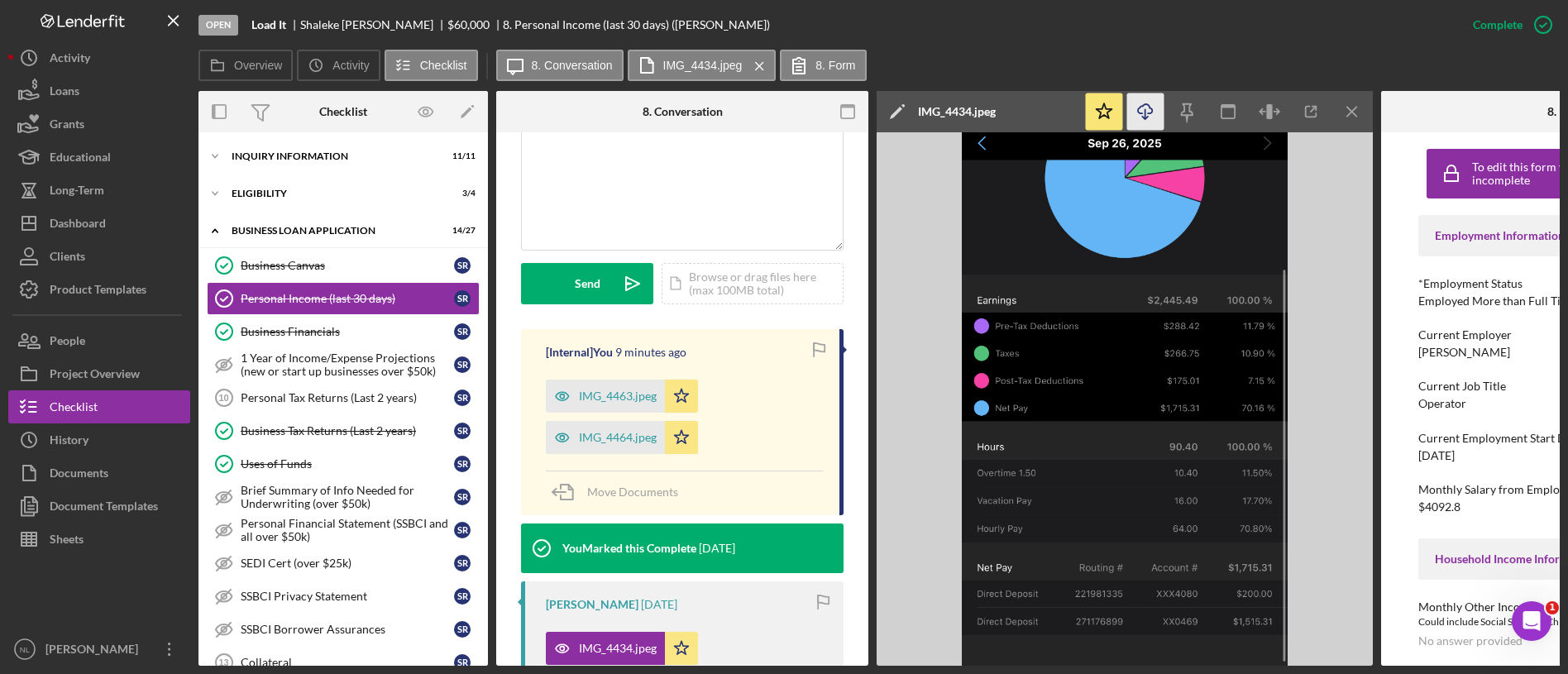
click at [1142, 117] on icon "Icon/Download" at bounding box center [1146, 112] width 37 height 37
click at [298, 399] on div "Personal Tax Returns (Last 2 years)" at bounding box center [347, 398] width 213 height 13
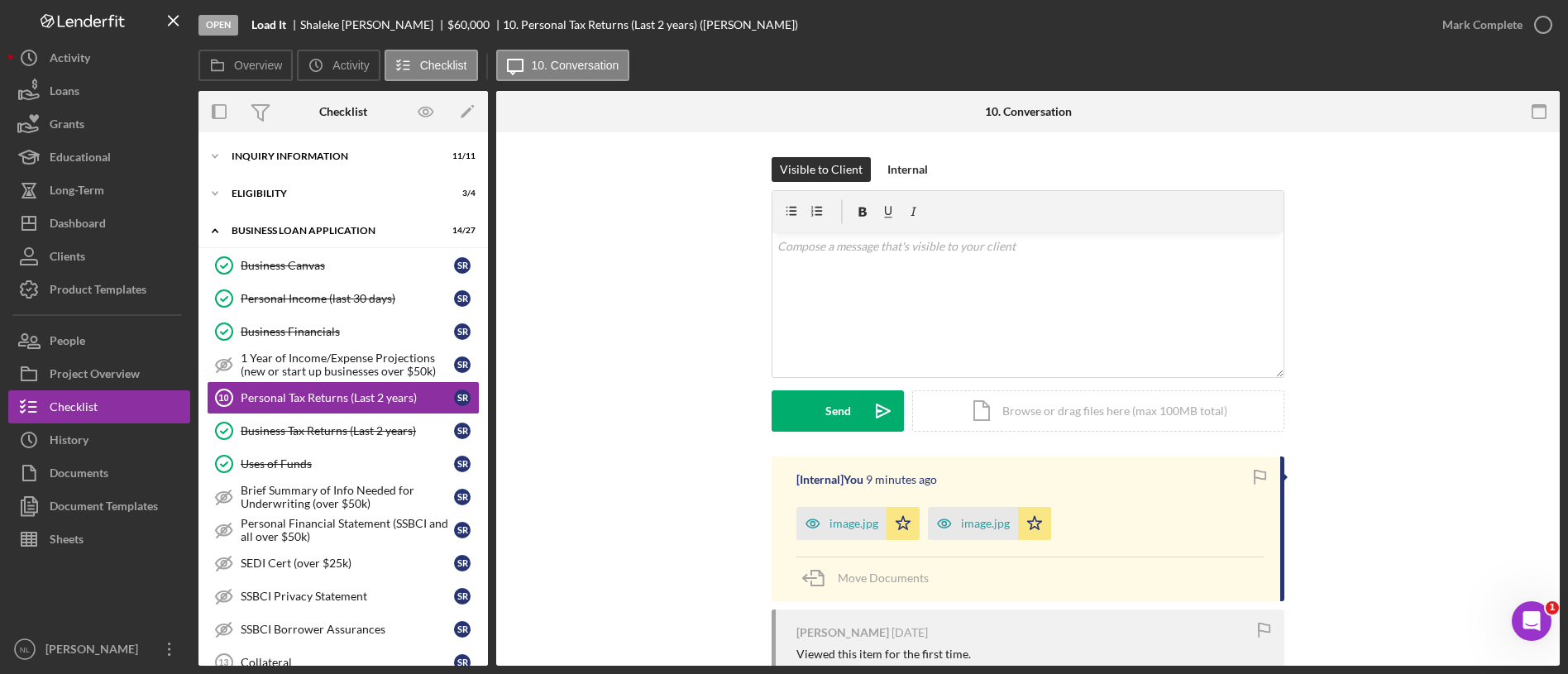
scroll to position [140, 0]
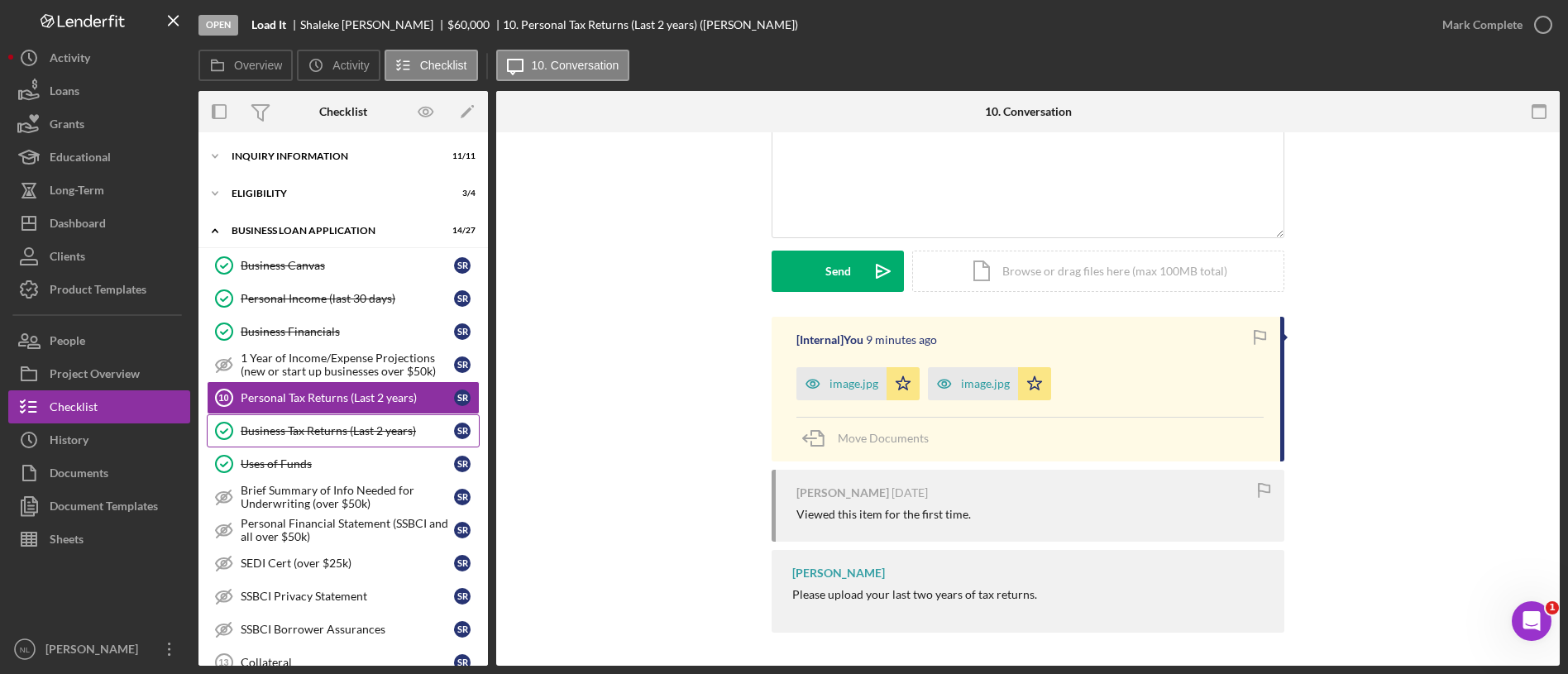
click at [331, 428] on div "Business Tax Returns (Last 2 years)" at bounding box center [347, 431] width 213 height 13
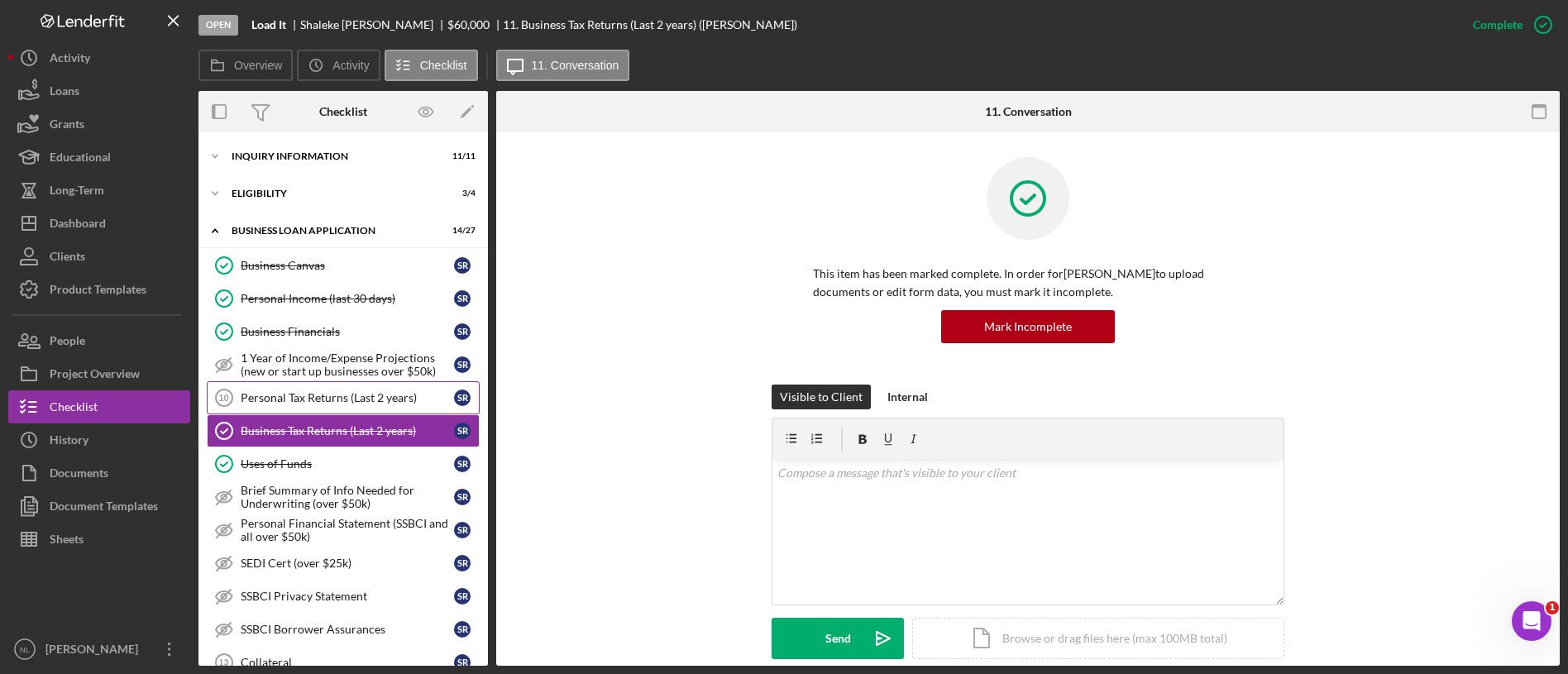
click at [287, 391] on div "Personal Tax Returns (Last 2 years)" at bounding box center [347, 398] width 213 height 13
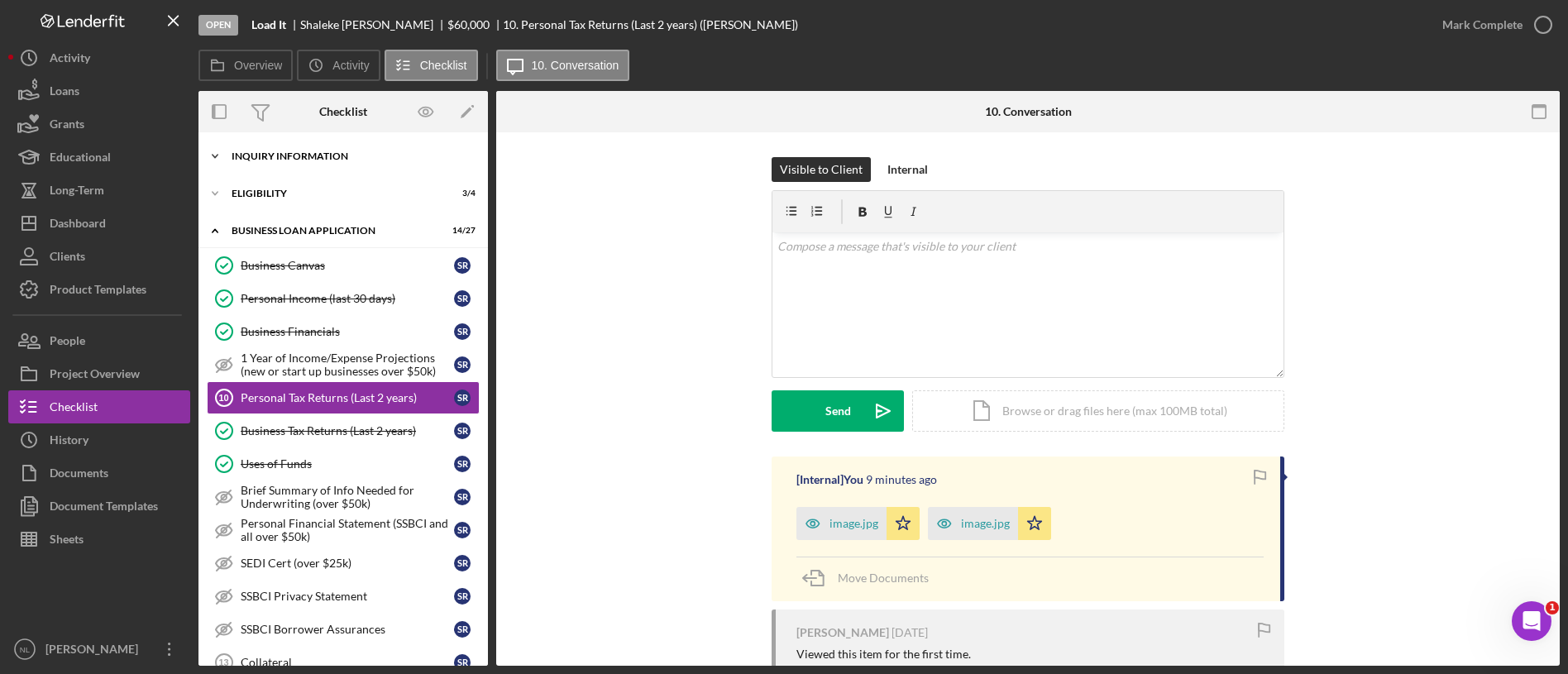
click at [331, 163] on div "Icon/Expander INQUIRY INFORMATION 11 / 11" at bounding box center [344, 156] width 290 height 33
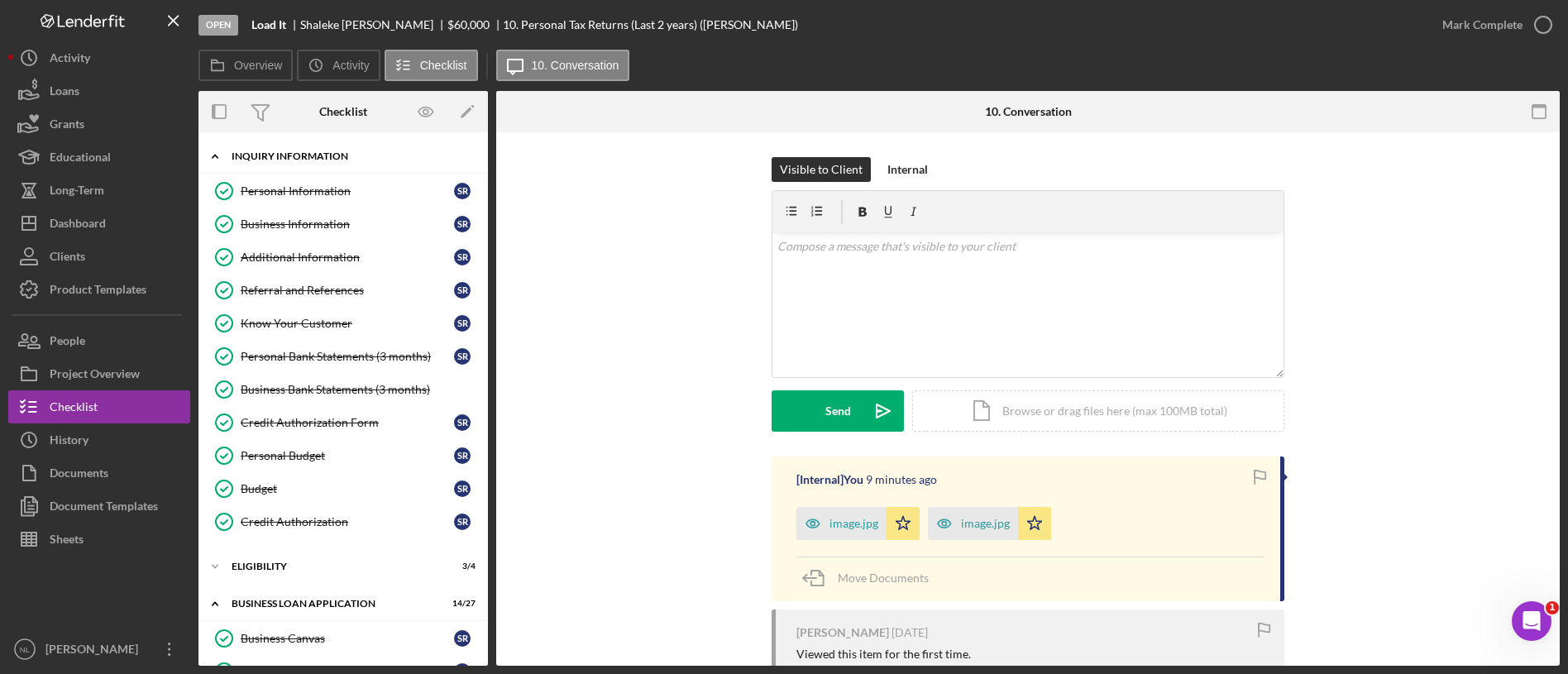
click at [331, 172] on div "Icon/Expander INQUIRY INFORMATION 11 / 11" at bounding box center [344, 157] width 290 height 34
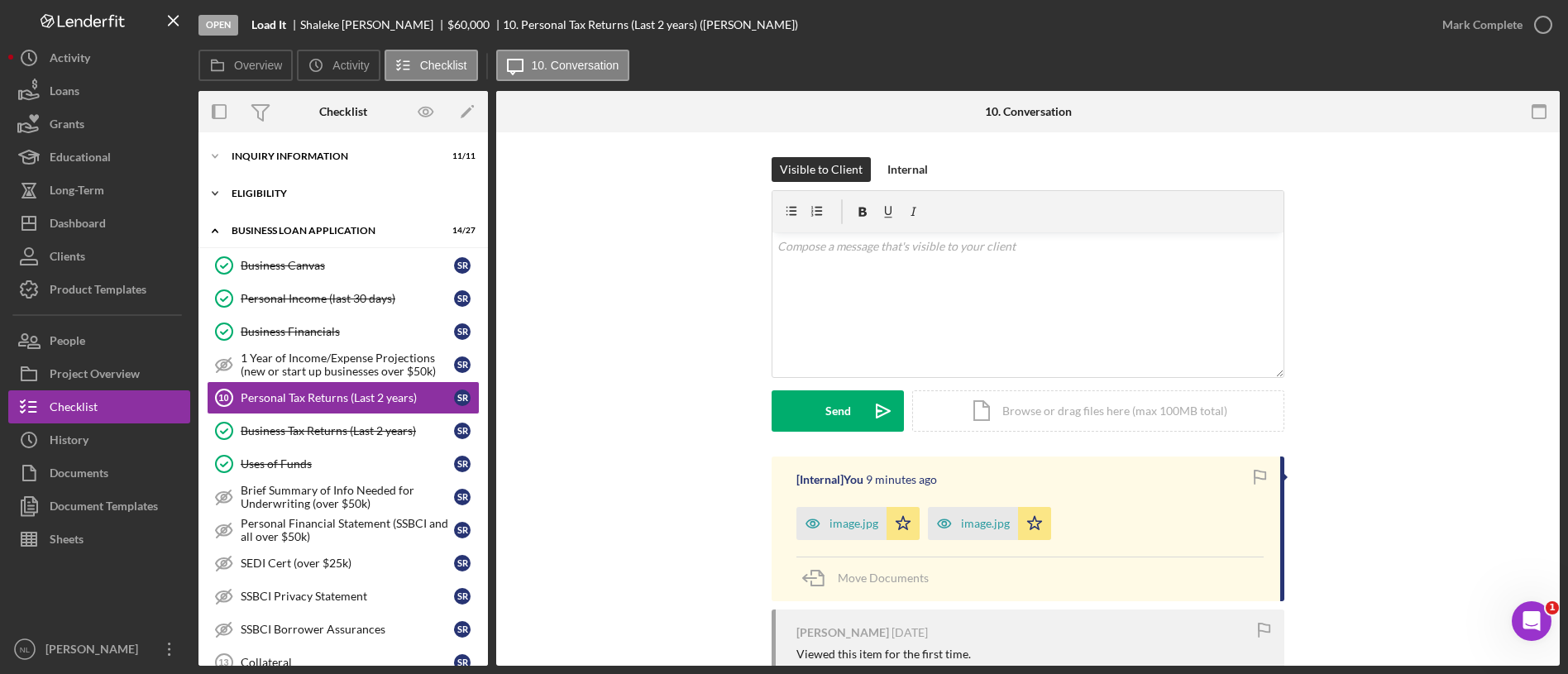
click at [267, 202] on div "Icon/Expander ELIGIBILITY 3 / 4" at bounding box center [344, 193] width 290 height 33
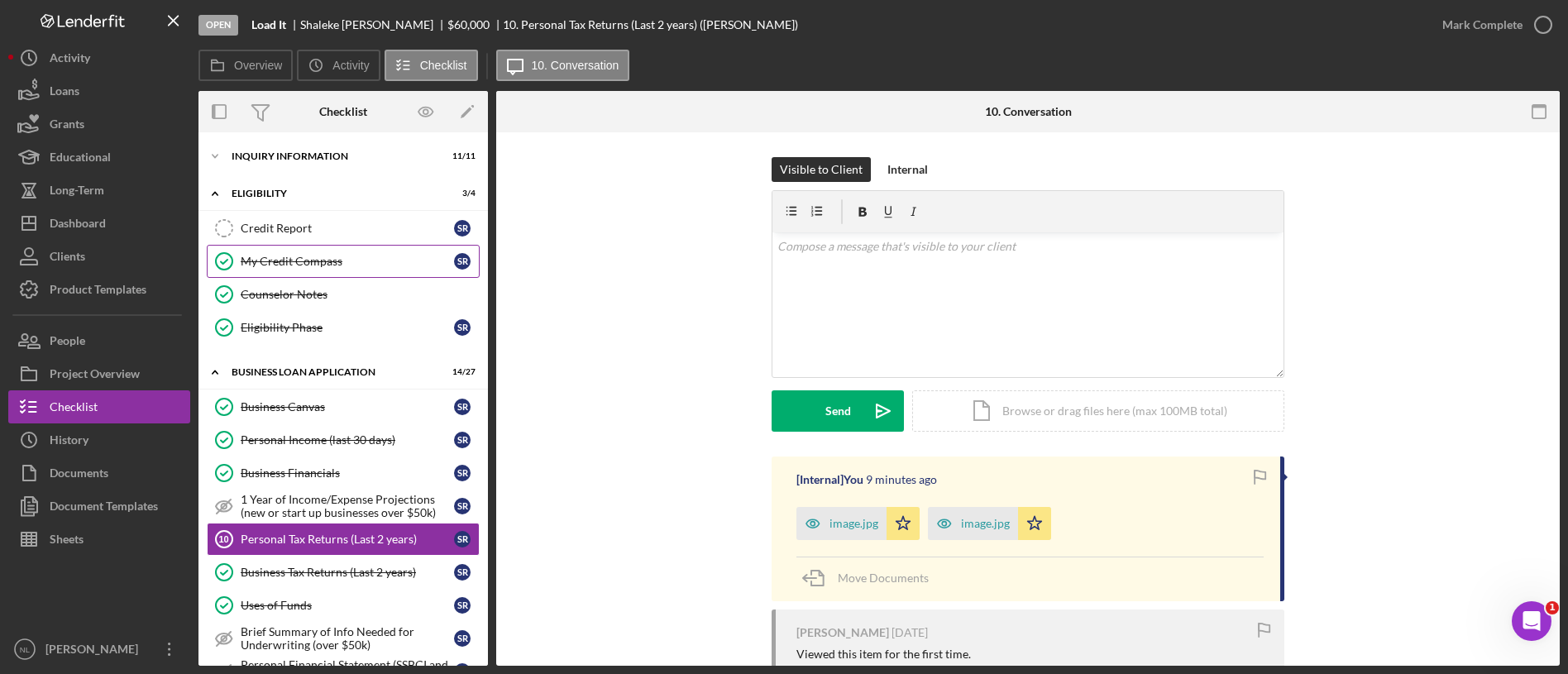
click at [312, 258] on div "My Credit Compass" at bounding box center [347, 261] width 213 height 13
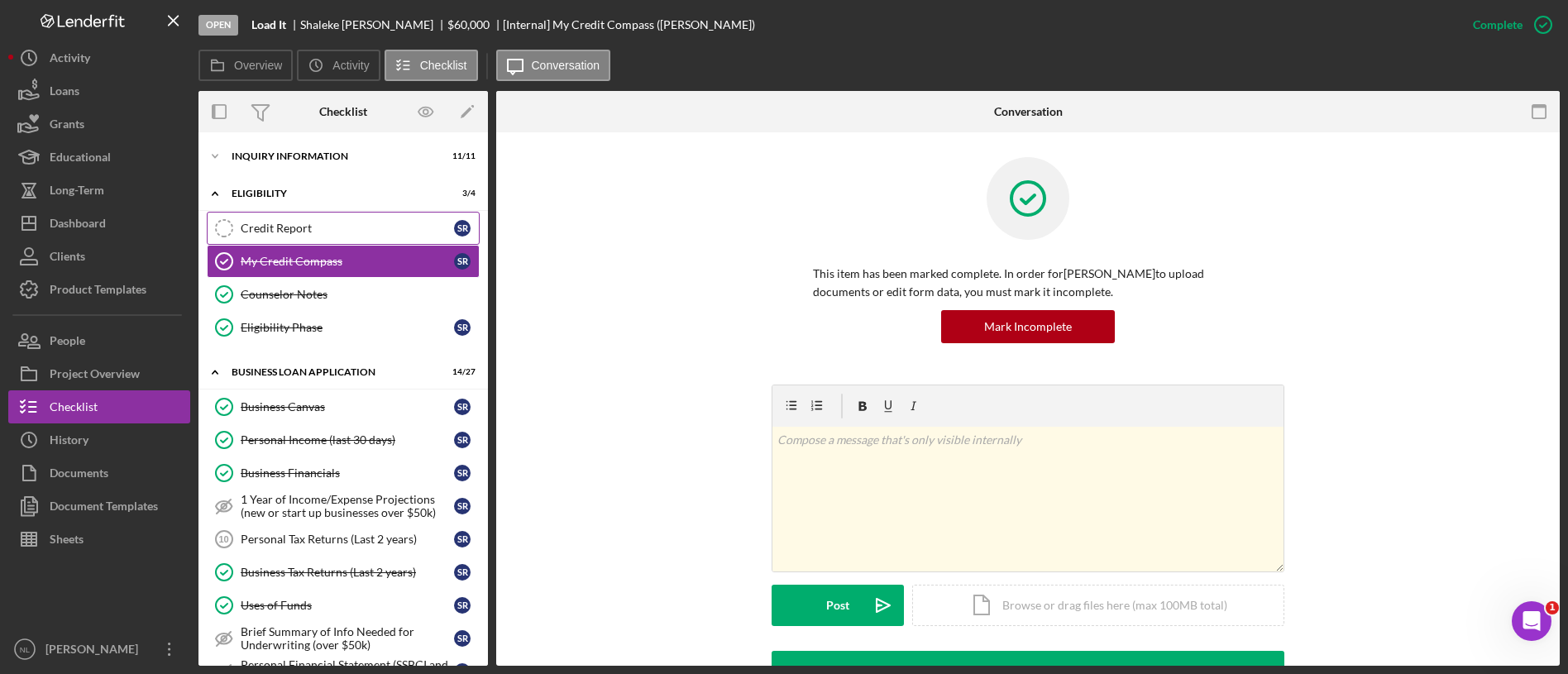
click at [307, 238] on link "Credit Report Credit Report S R" at bounding box center [343, 228] width 273 height 33
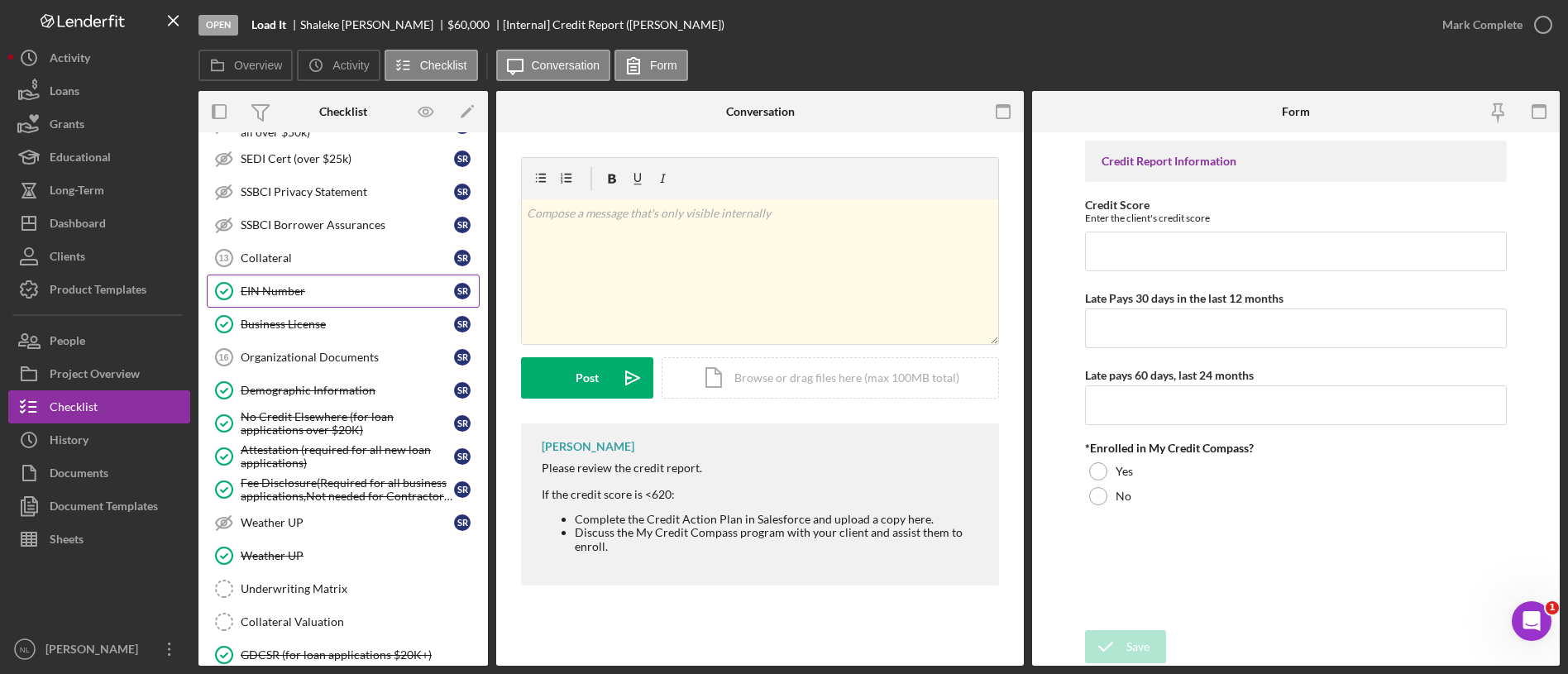
scroll to position [531, 0]
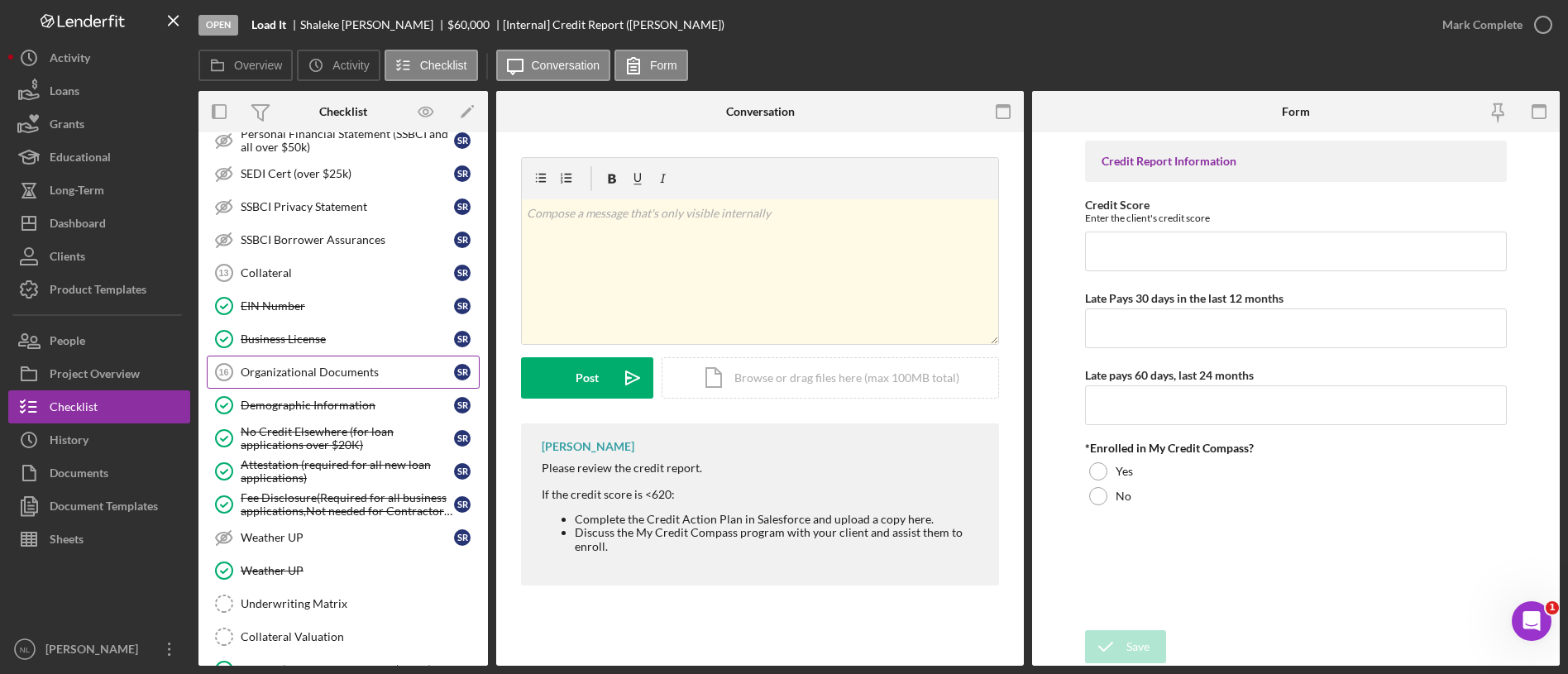
click at [312, 382] on link "Organizational Documents 16 Organizational Documents S R" at bounding box center [343, 372] width 273 height 33
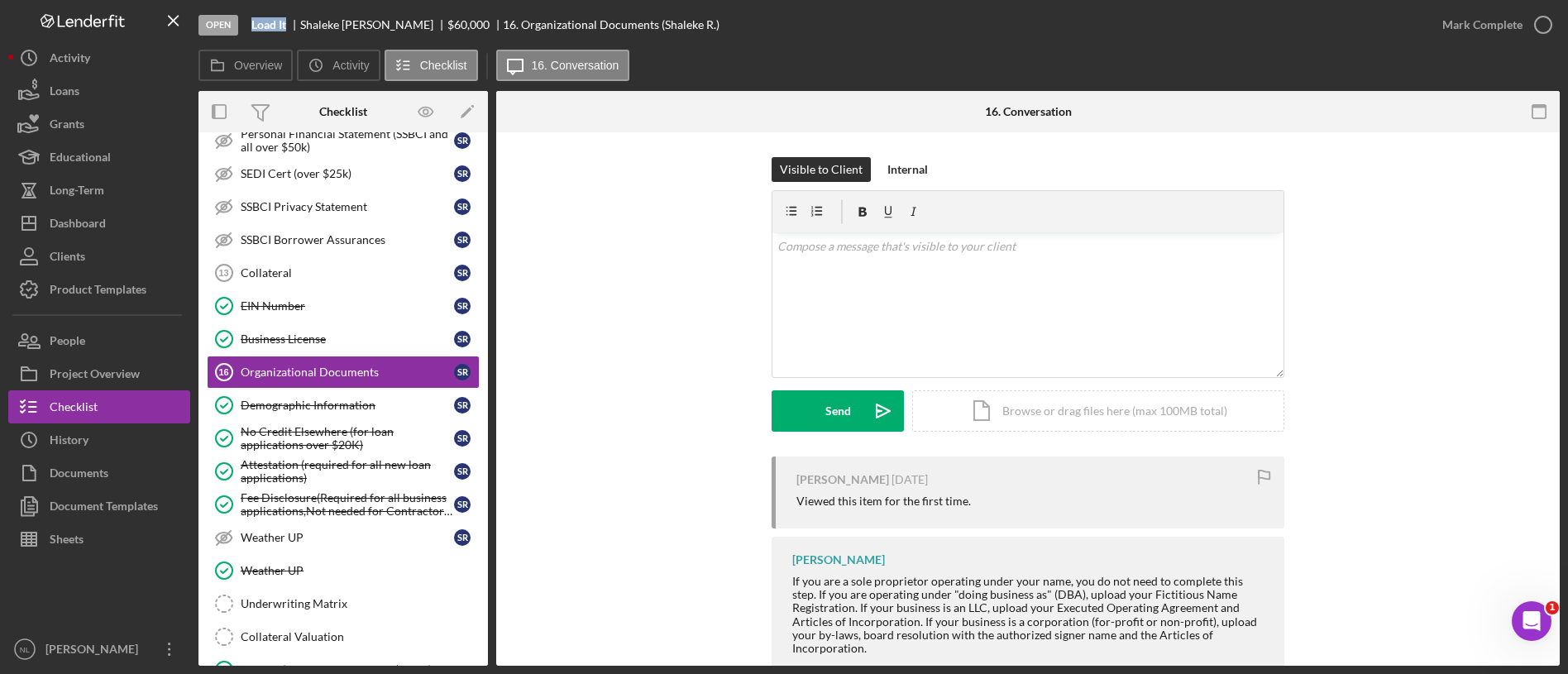
drag, startPoint x: 286, startPoint y: 24, endPoint x: 242, endPoint y: 30, distance: 44.4
click at [242, 30] on div "Open Load It Shaleke Russell $60,000 $60,000 16. Organizational Documents (Shal…" at bounding box center [812, 25] width 1227 height 49
copy div "Load It"
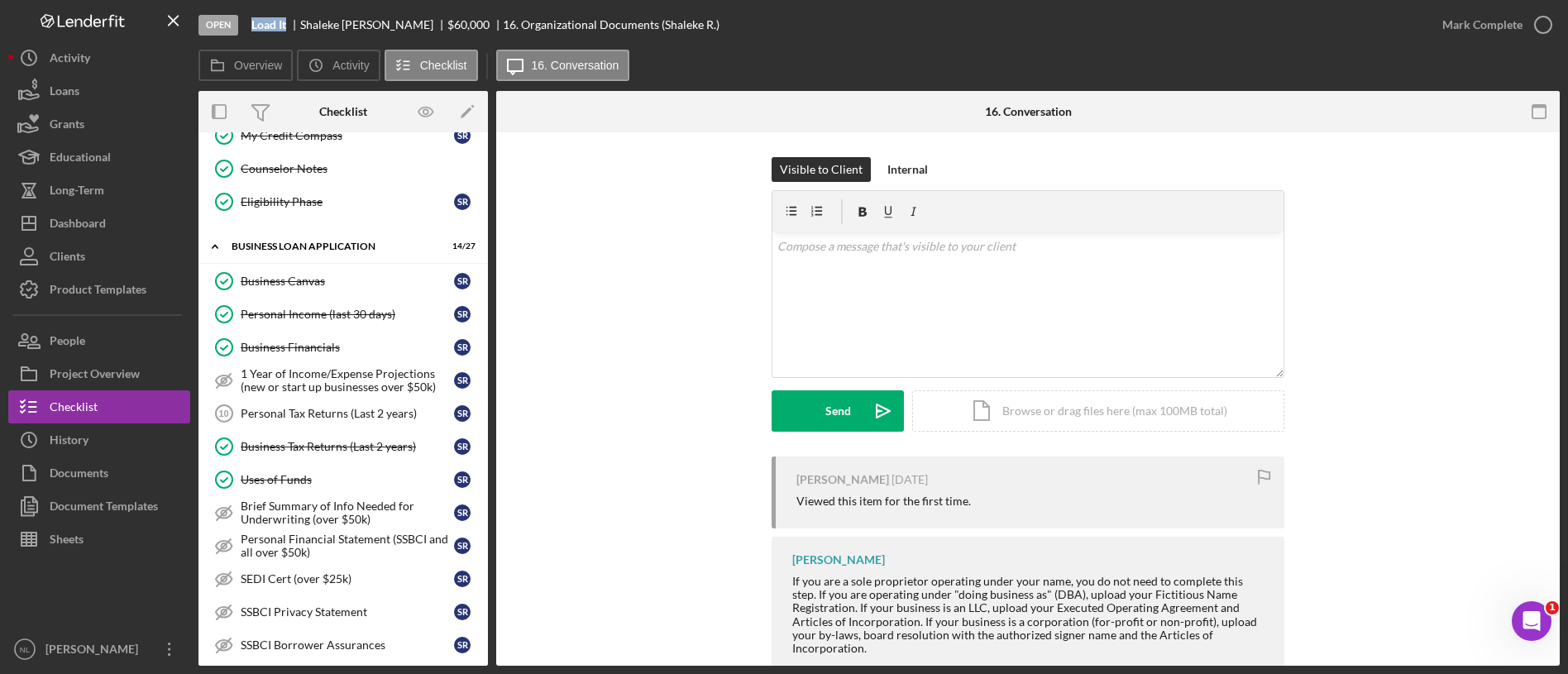
scroll to position [91, 0]
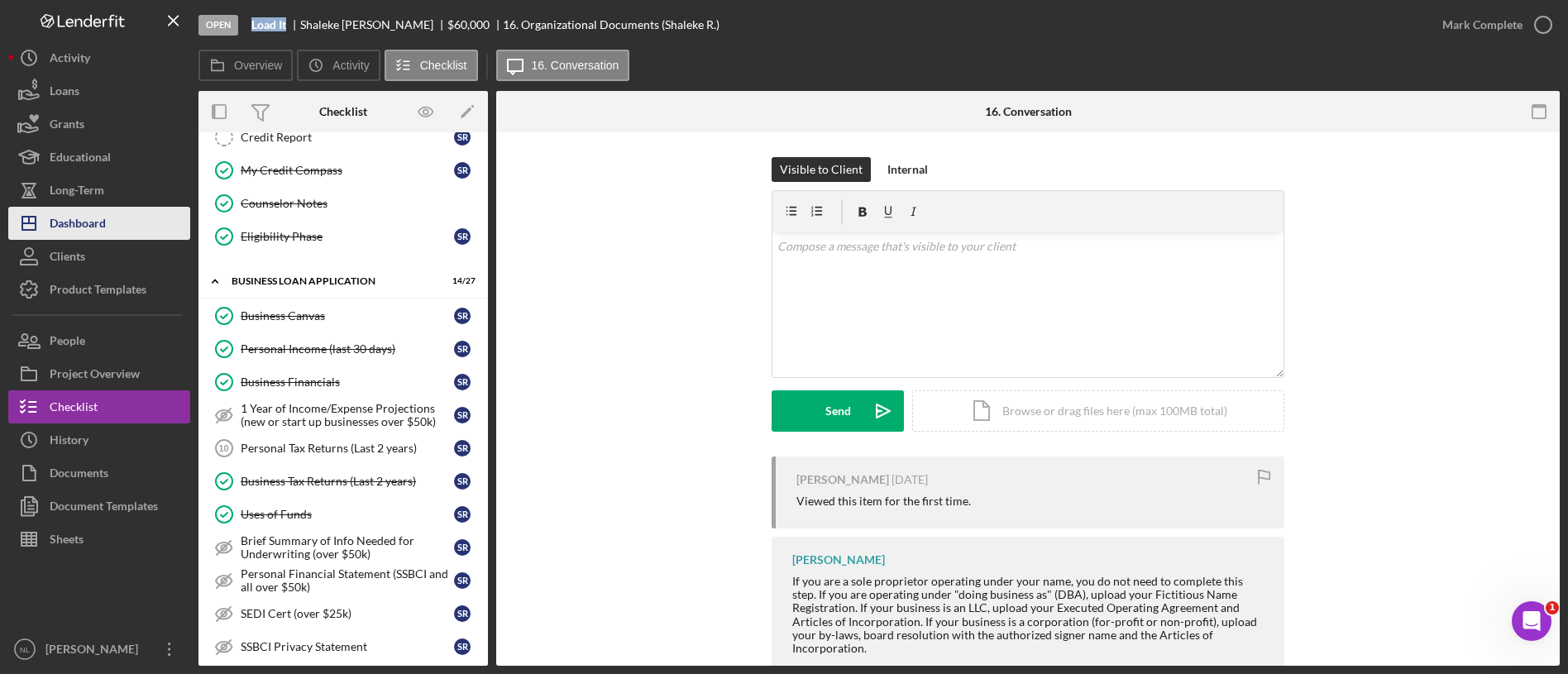
click at [110, 213] on button "Icon/Dashboard Dashboard" at bounding box center [99, 222] width 182 height 33
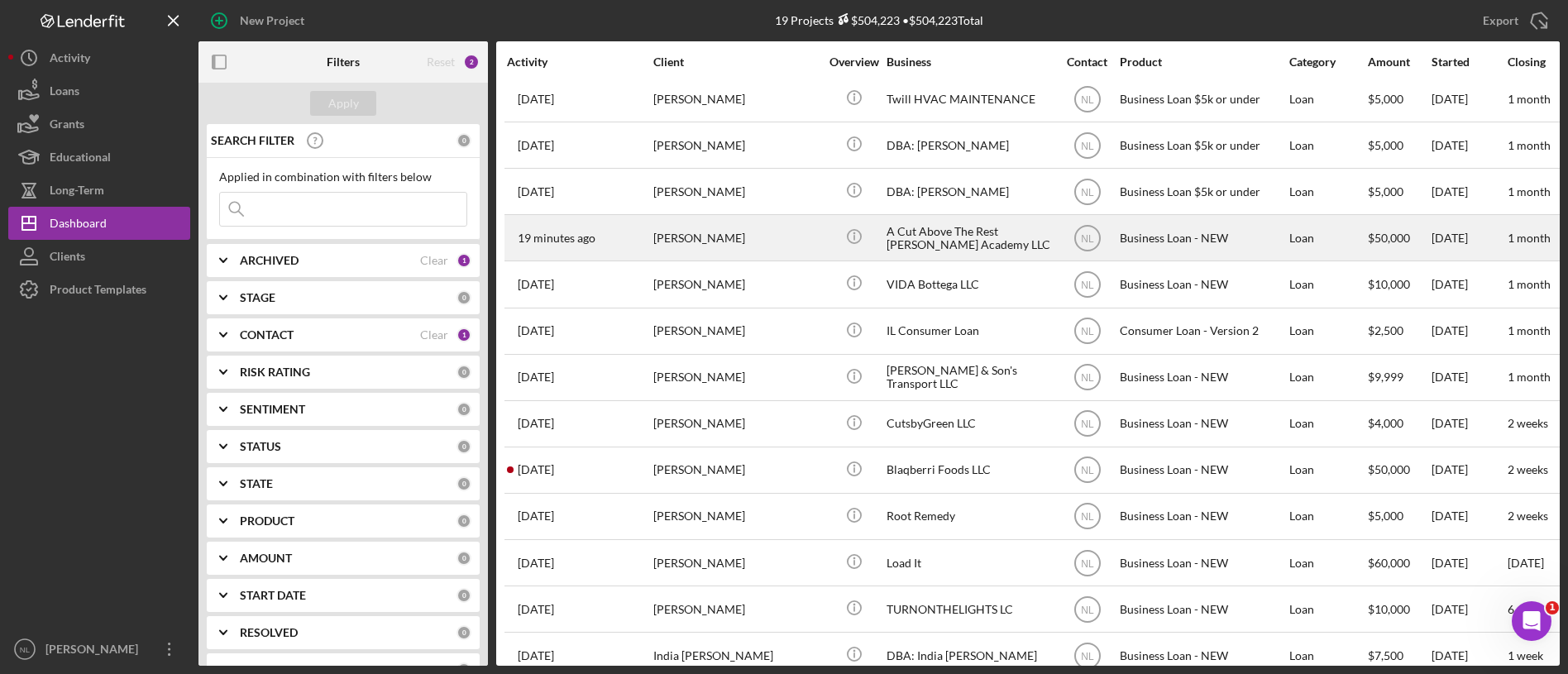
scroll to position [288, 0]
click at [730, 233] on div "[PERSON_NAME]" at bounding box center [736, 235] width 166 height 44
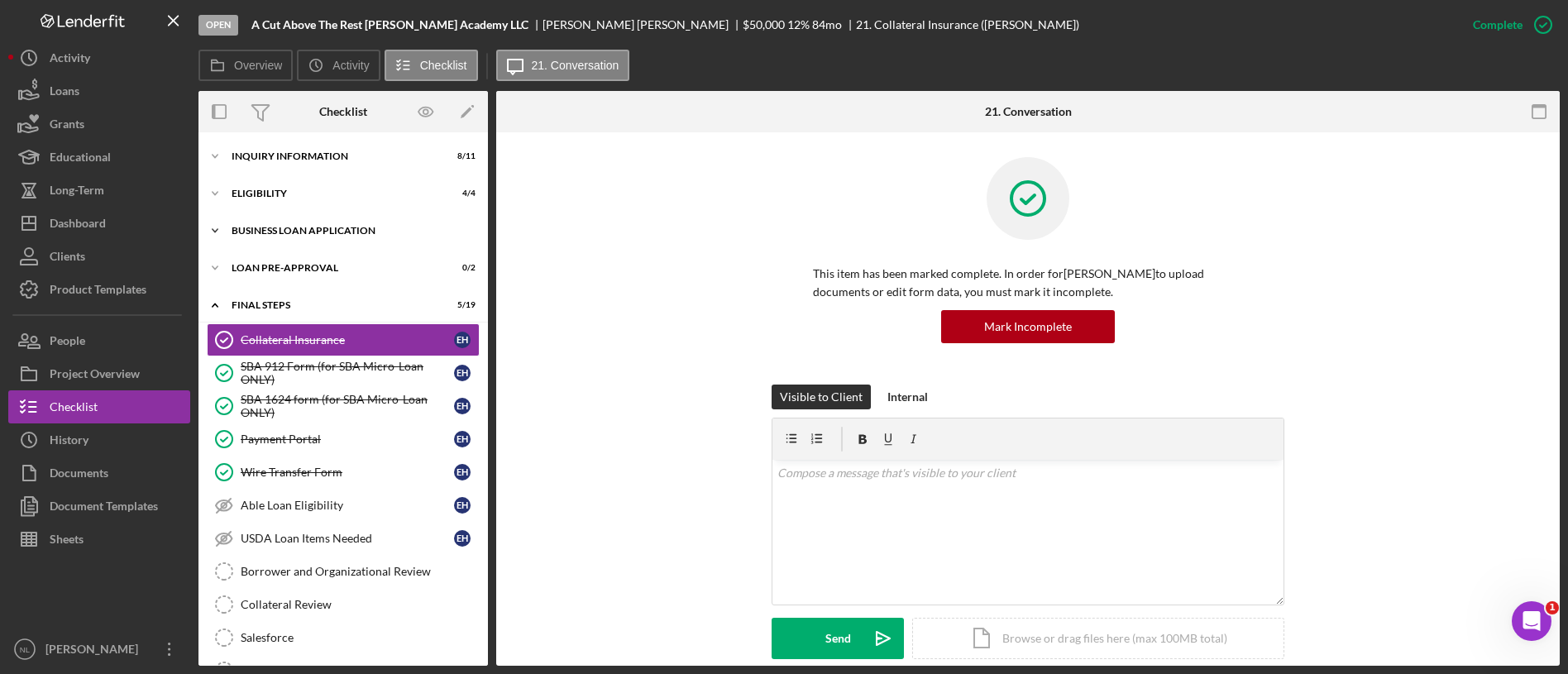
click at [294, 239] on div "Icon/Expander BUSINESS LOAN APPLICATION 17 / 31" at bounding box center [344, 230] width 290 height 33
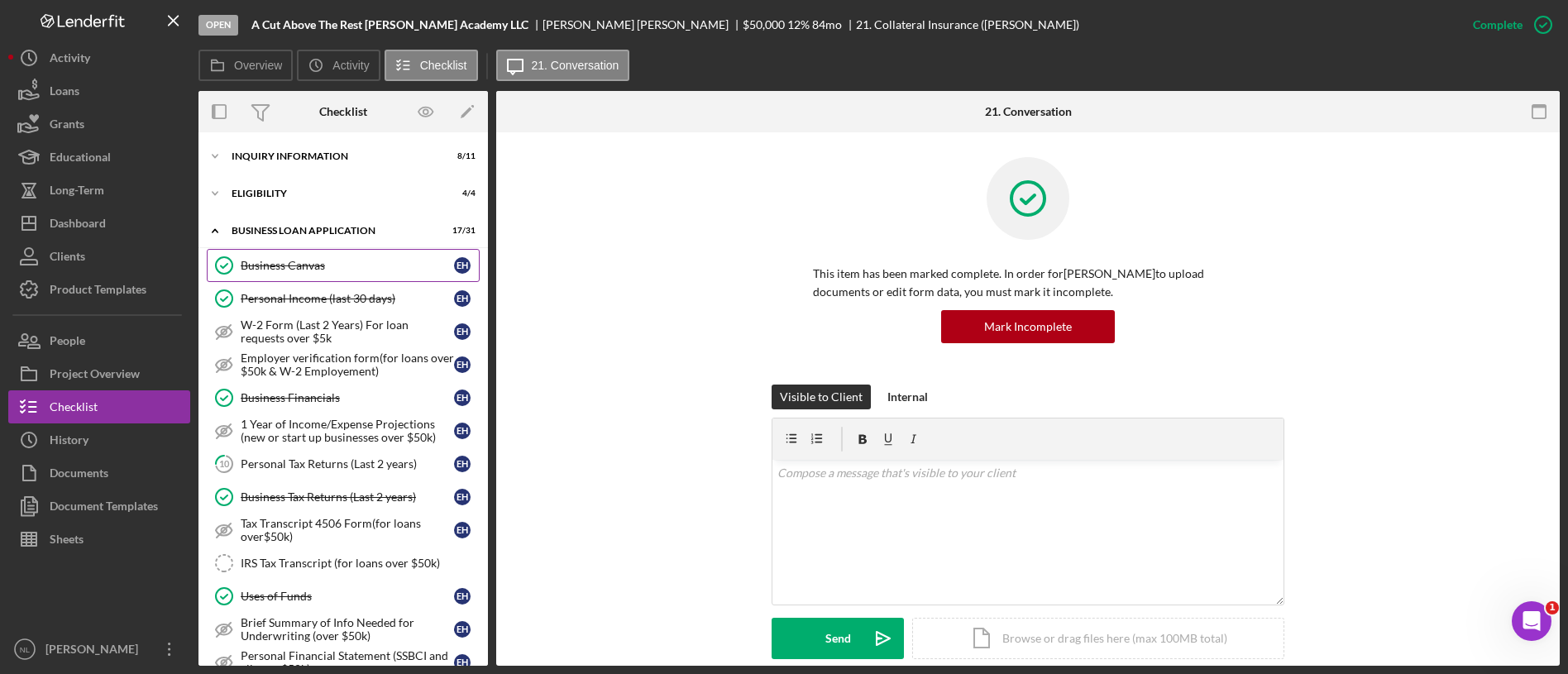
click at [296, 272] on div "Business Canvas" at bounding box center [347, 265] width 213 height 13
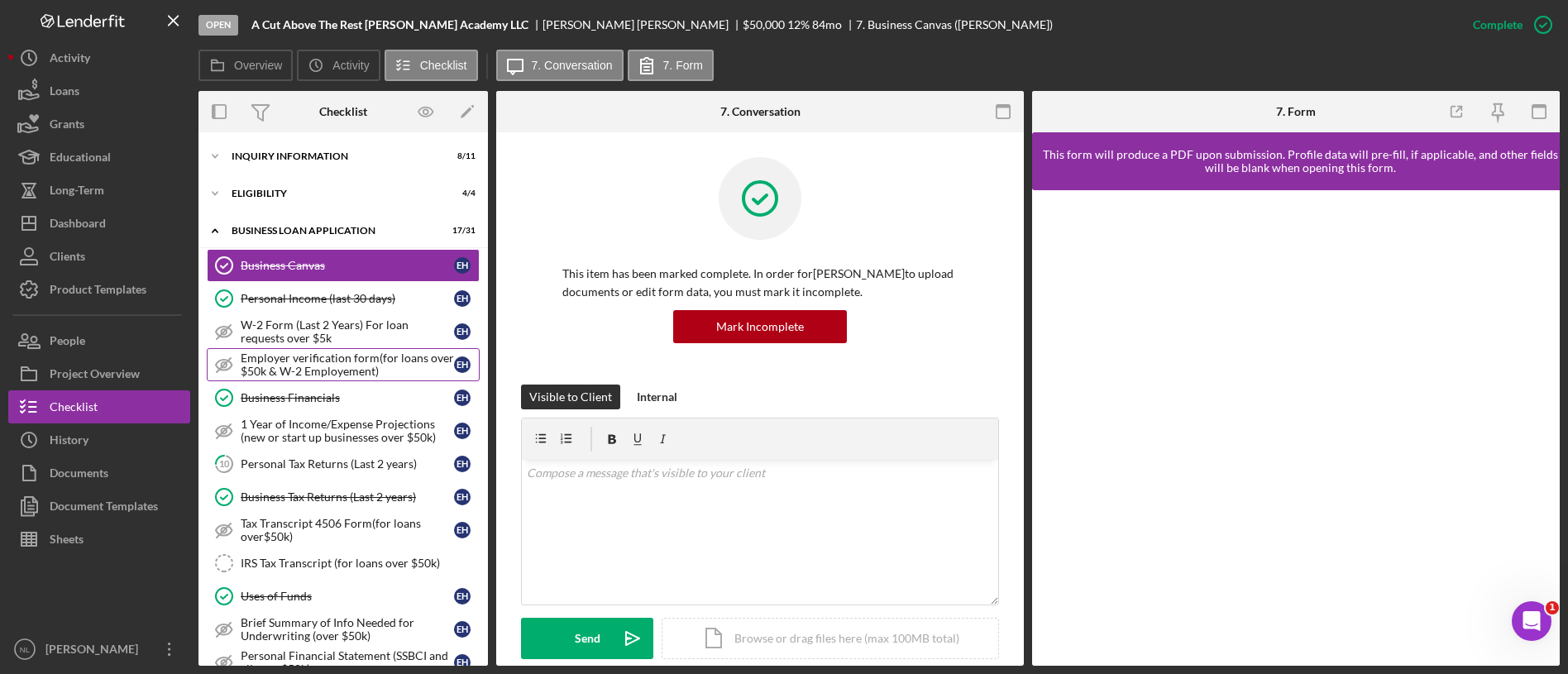
scroll to position [165, 0]
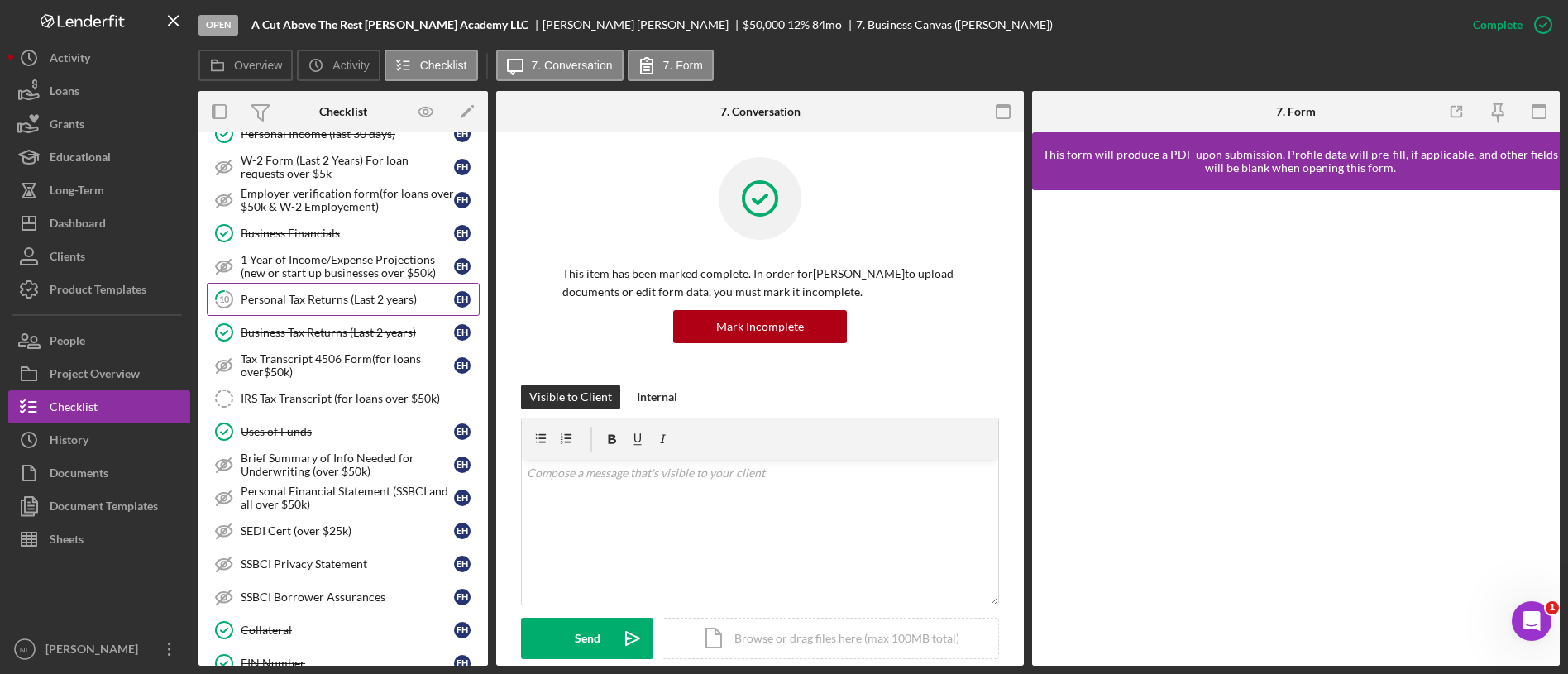
click at [309, 308] on link "10 Personal Tax Returns (Last 2 years) E H" at bounding box center [343, 299] width 273 height 33
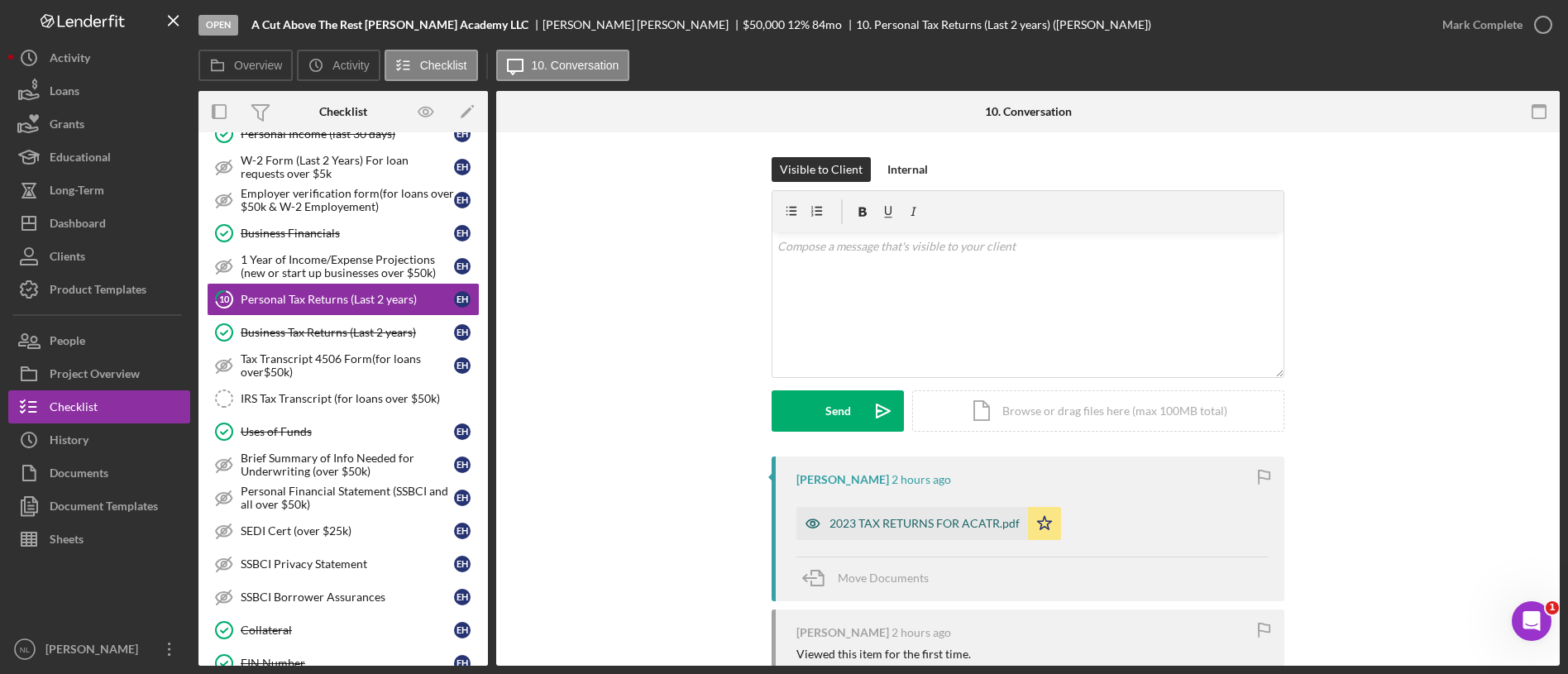
click at [886, 520] on div "2023 TAX RETURNS FOR ACATR.pdf" at bounding box center [924, 523] width 190 height 13
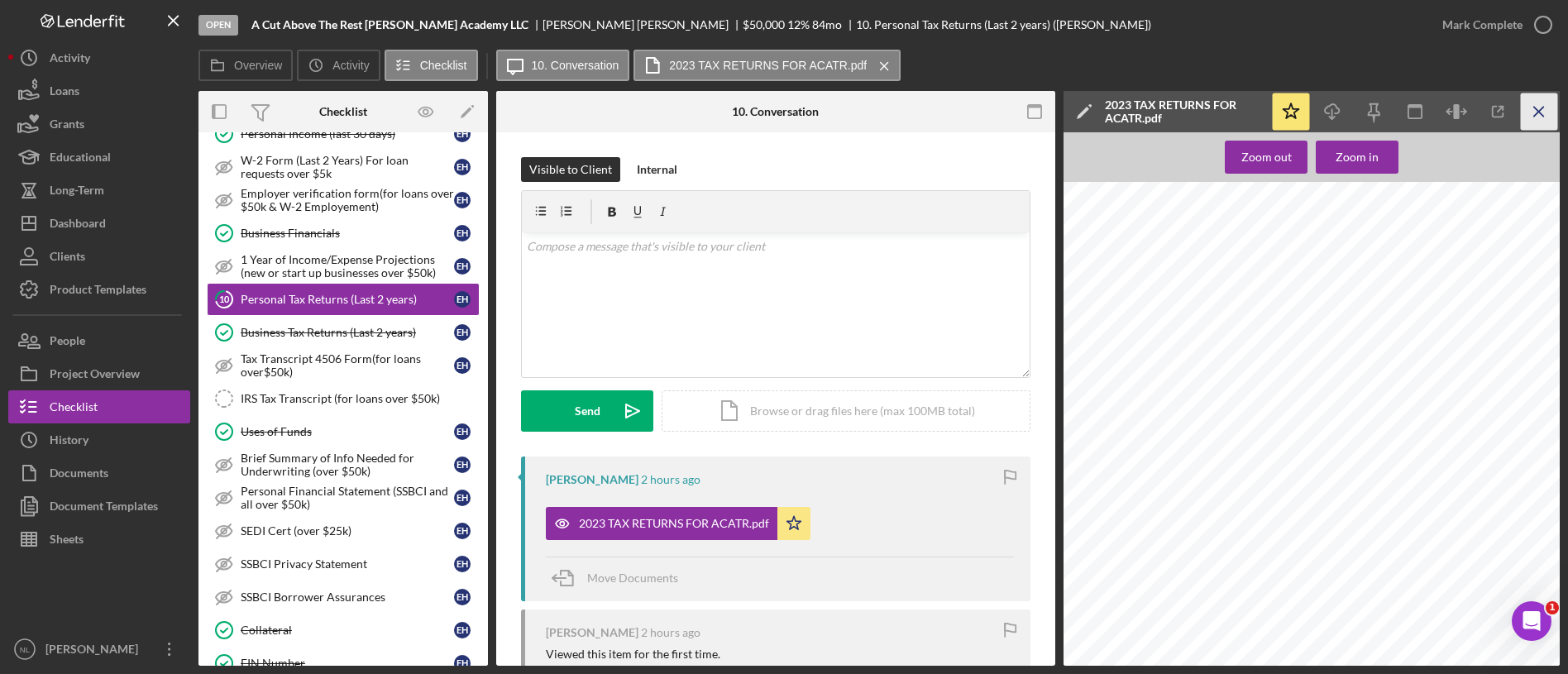
click at [1556, 115] on icon "Icon/Menu Close" at bounding box center [1539, 112] width 37 height 37
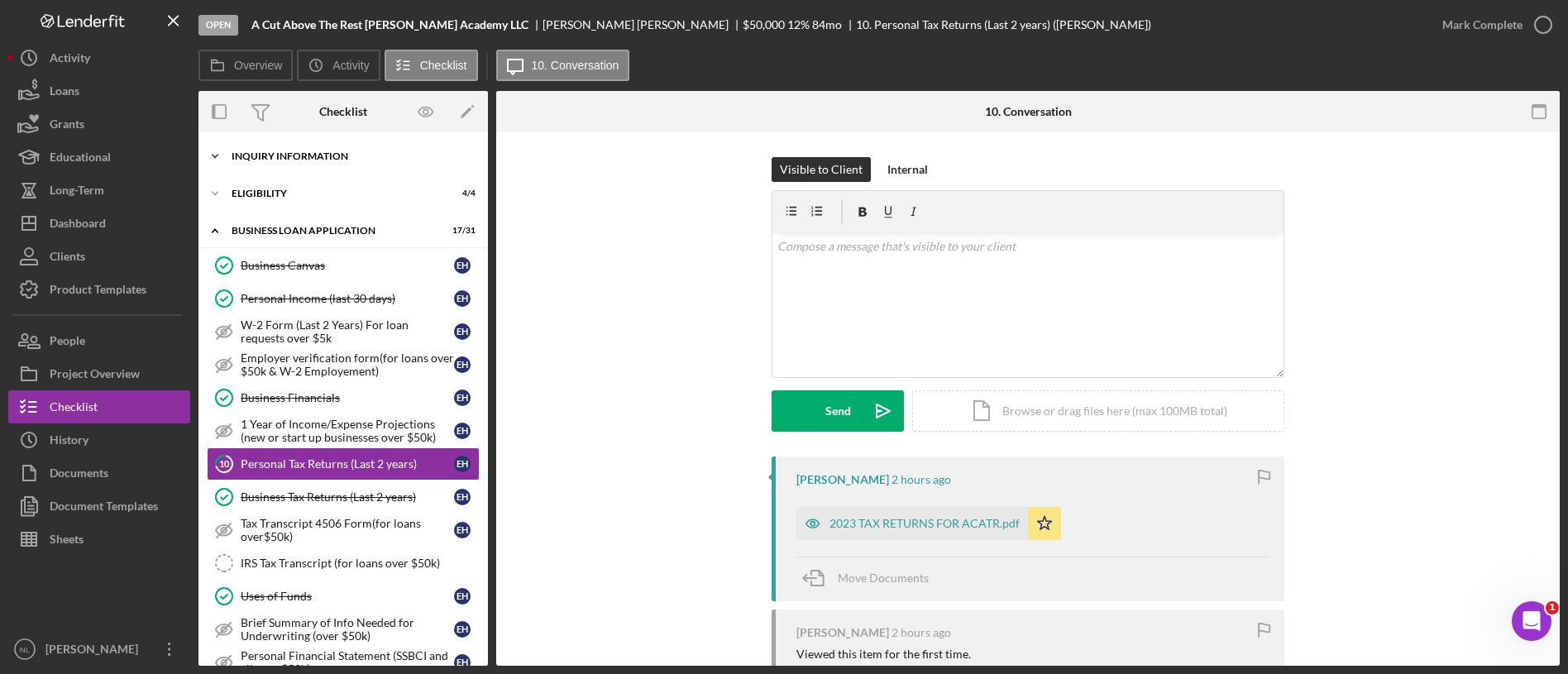
click at [265, 168] on div "Icon/Expander INQUIRY INFORMATION 8 / 11" at bounding box center [344, 156] width 290 height 33
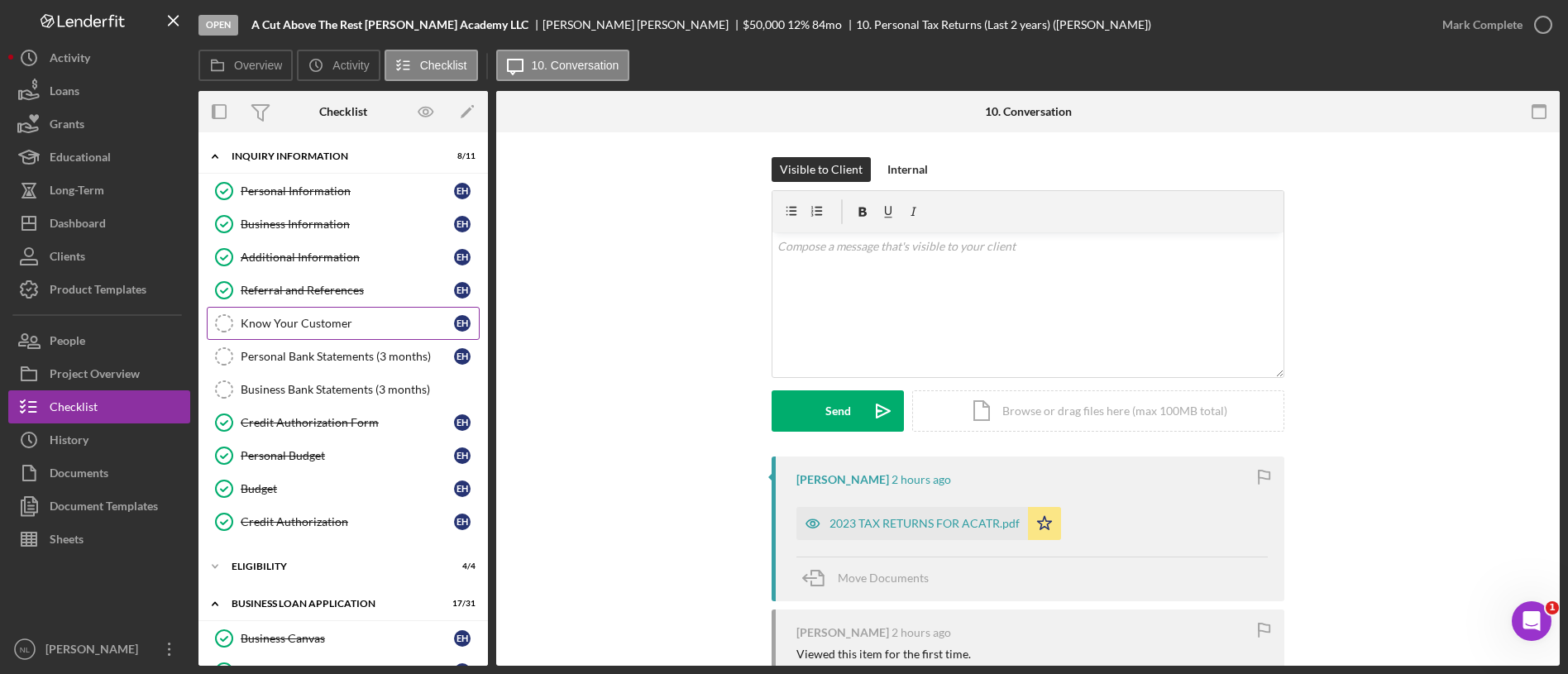
scroll to position [67, 0]
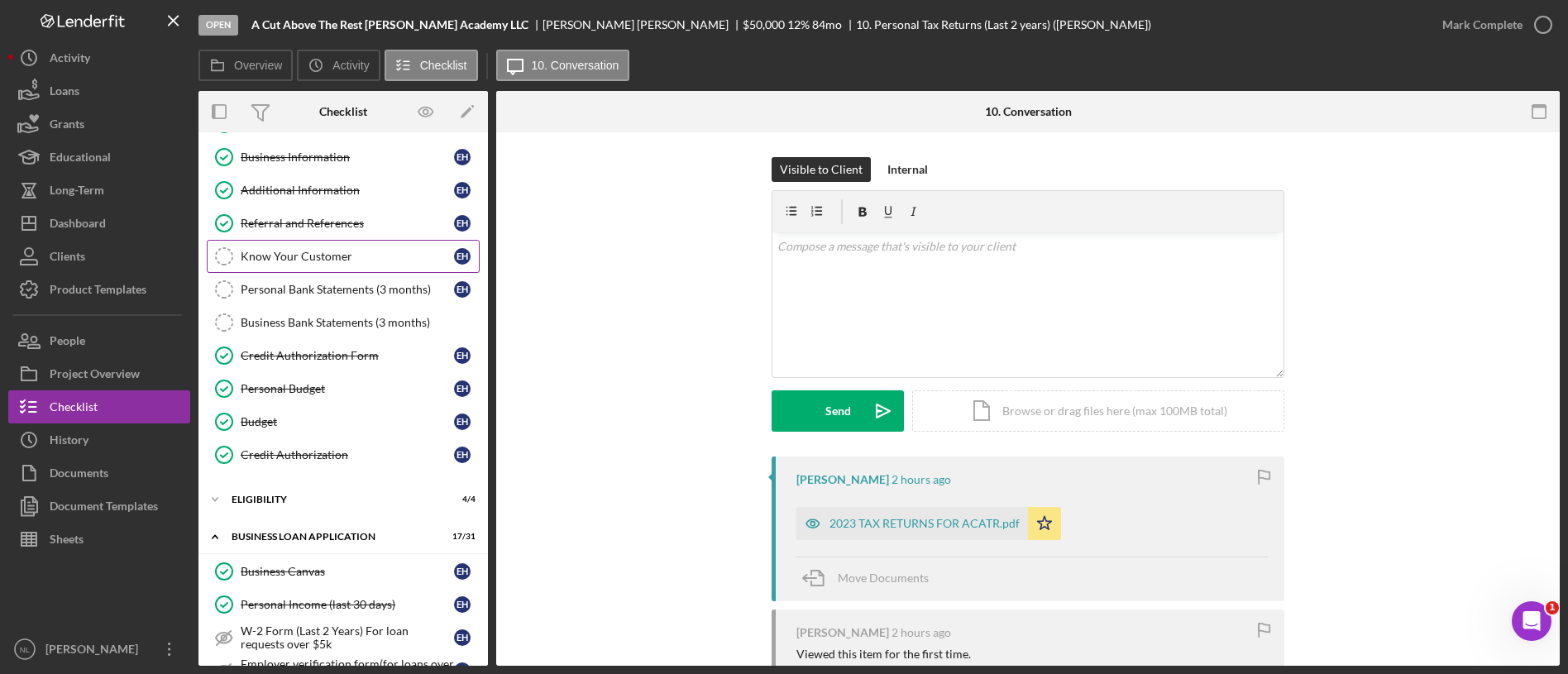
click at [273, 245] on link "Know Your Customer Know Your Customer E H" at bounding box center [343, 256] width 273 height 33
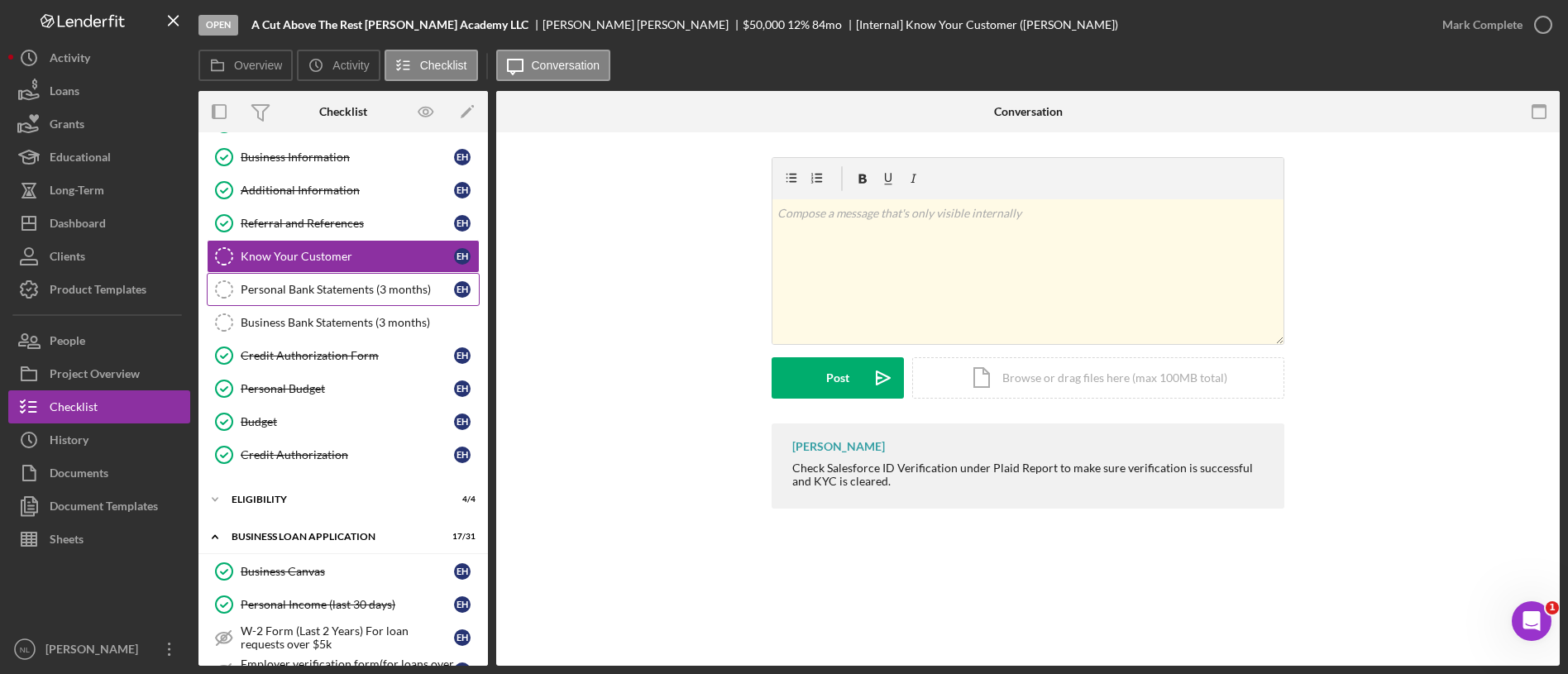
click at [286, 290] on div "Personal Bank Statements (3 months)" at bounding box center [347, 290] width 213 height 13
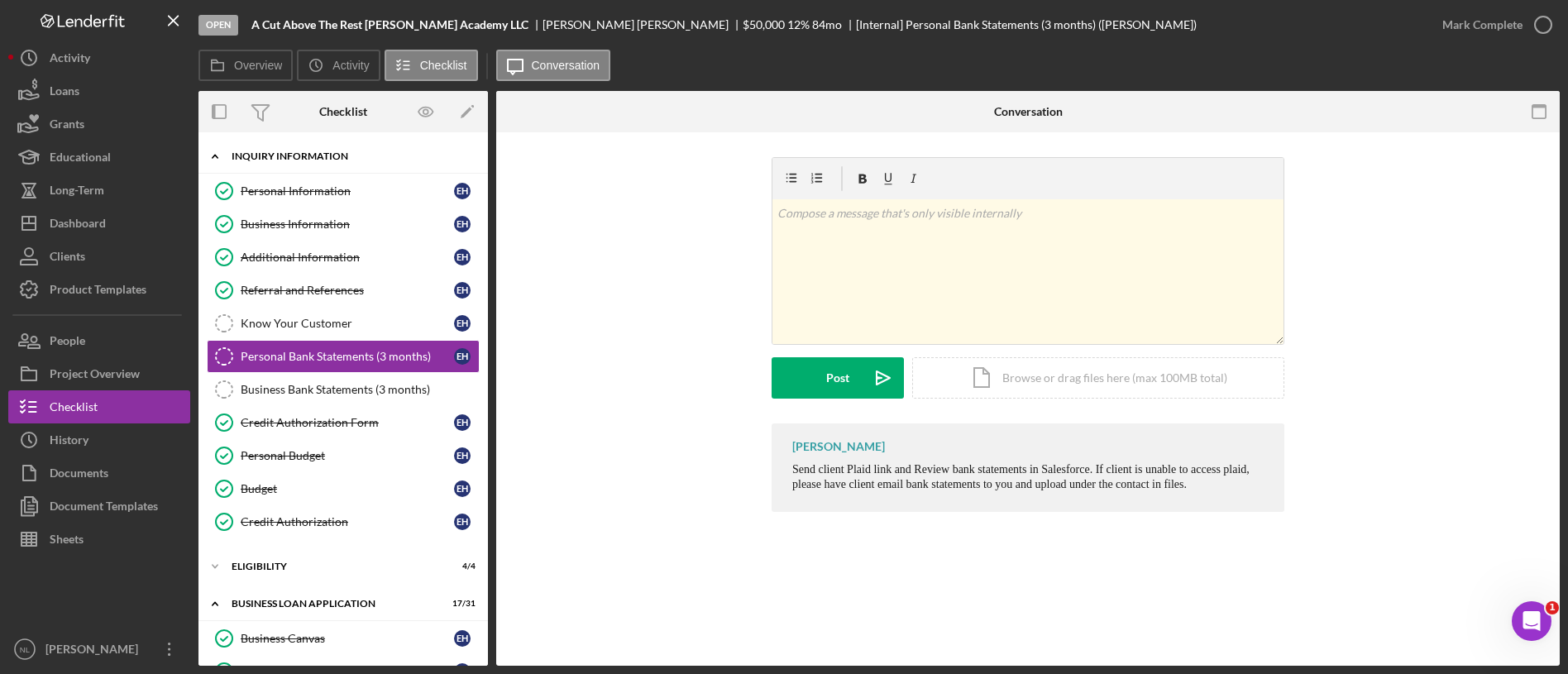
click at [282, 162] on div "Icon/Expander INQUIRY INFORMATION 8 / 11" at bounding box center [344, 157] width 290 height 34
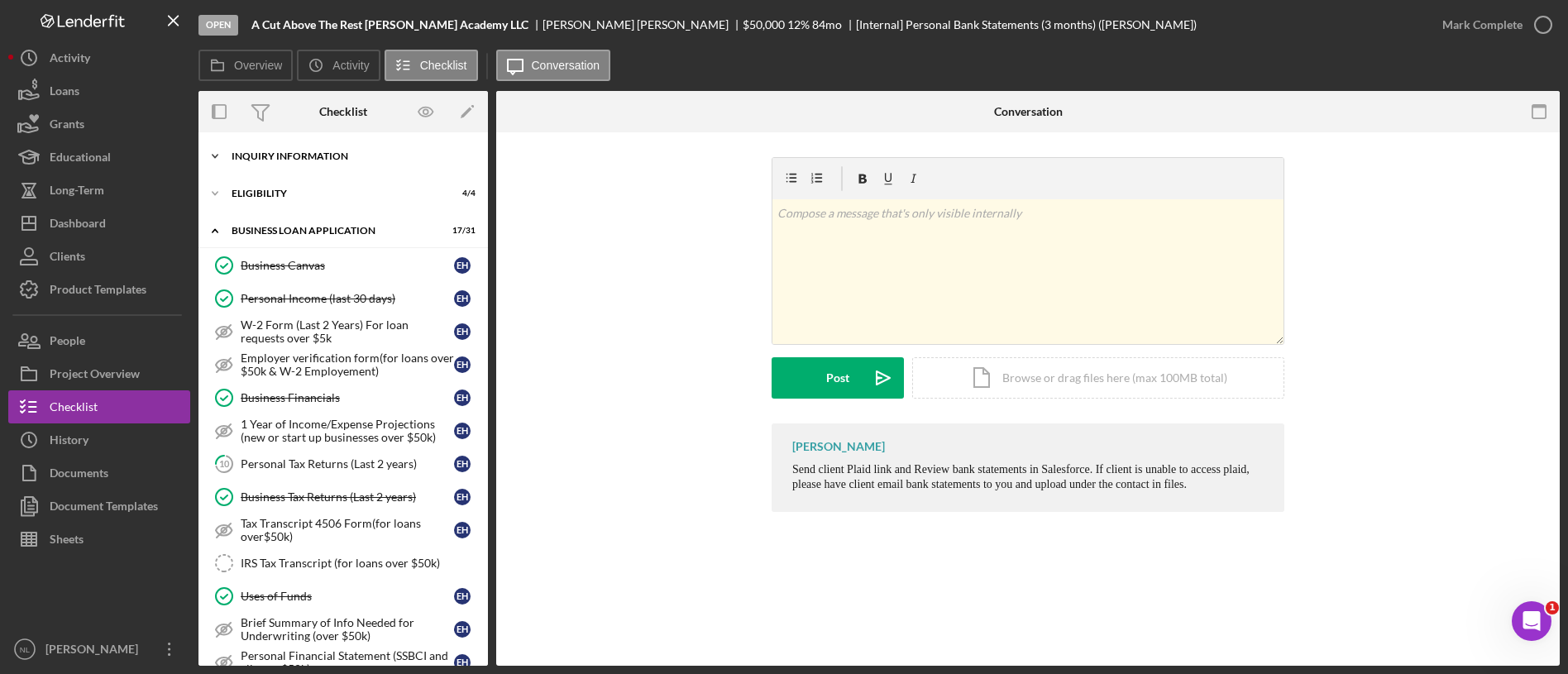
click at [282, 162] on div "Icon/Expander INQUIRY INFORMATION 8 / 11" at bounding box center [344, 156] width 290 height 33
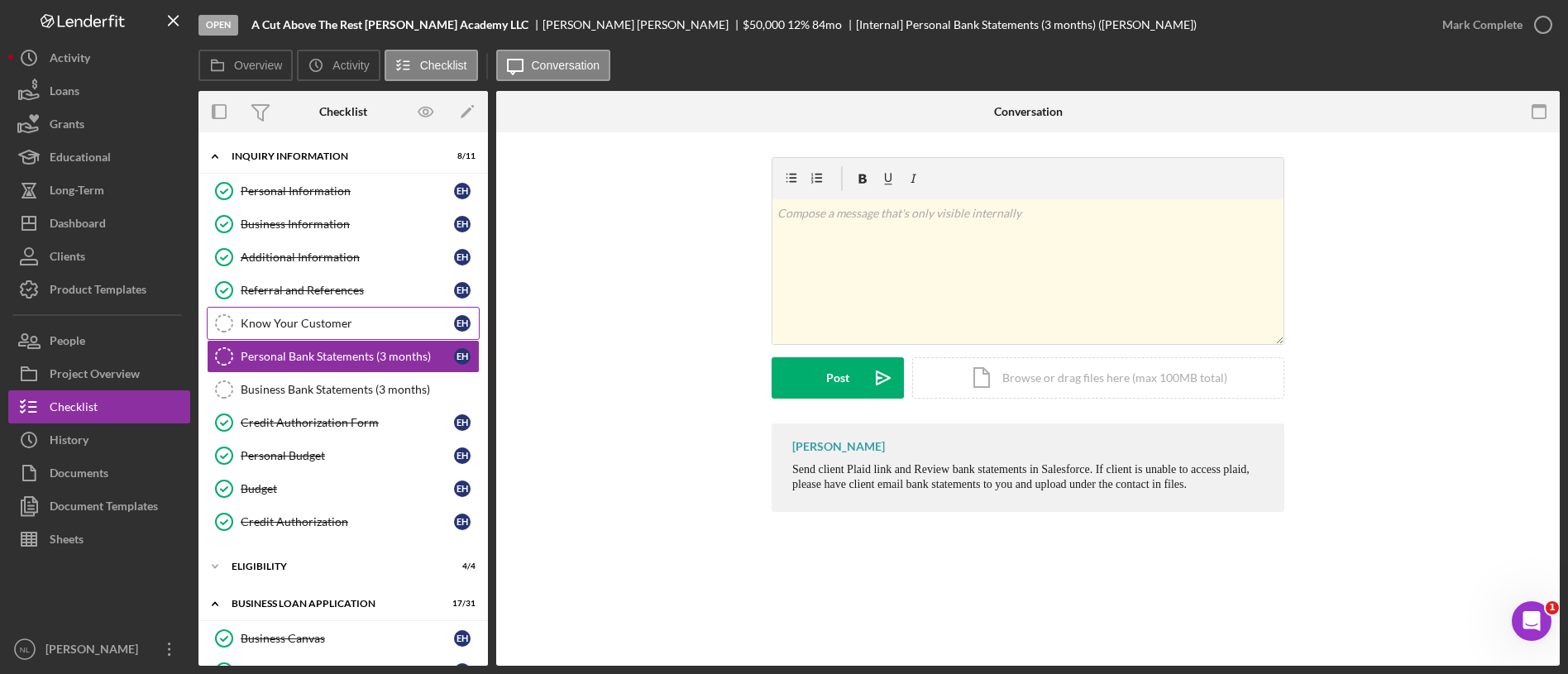
click at [290, 335] on link "Know Your Customer Know Your Customer E H" at bounding box center [343, 323] width 273 height 33
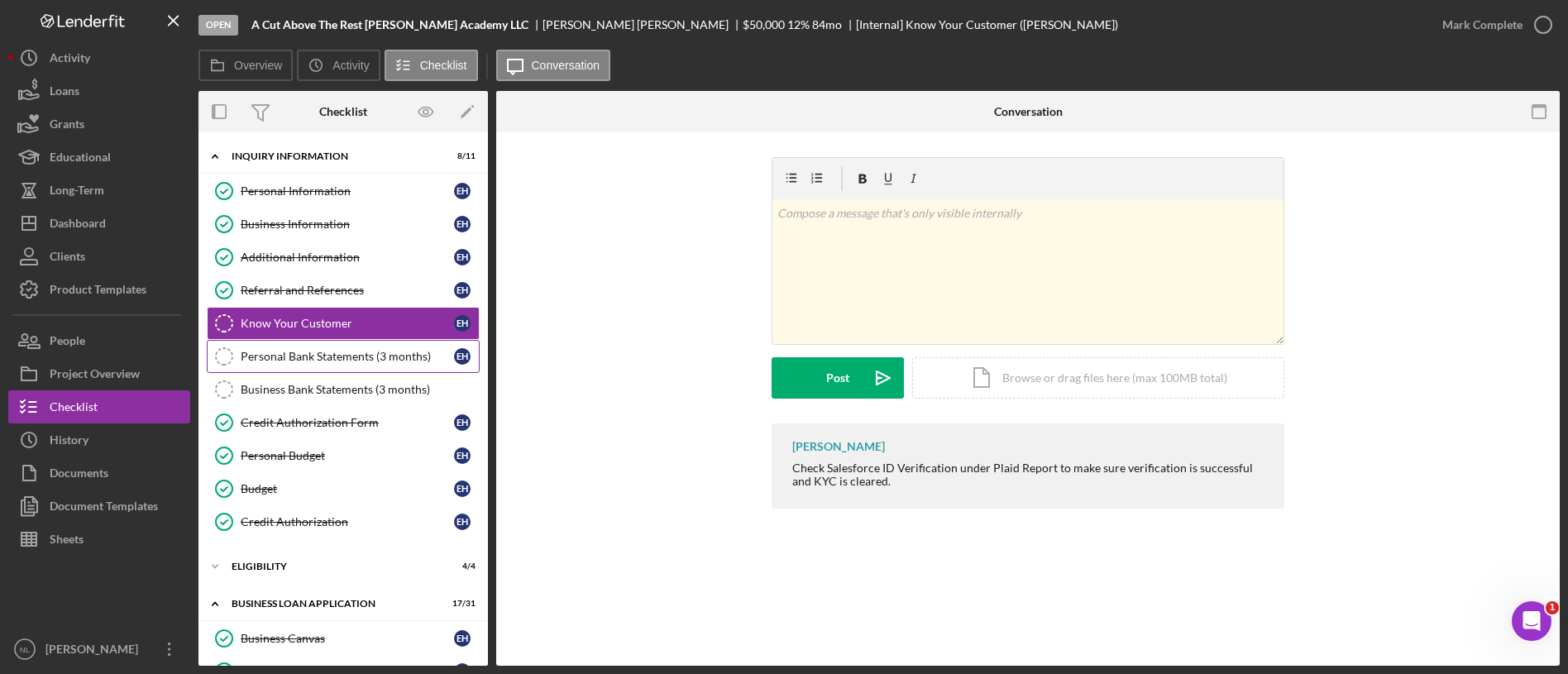
click at [276, 356] on div "Personal Bank Statements (3 months)" at bounding box center [347, 357] width 213 height 13
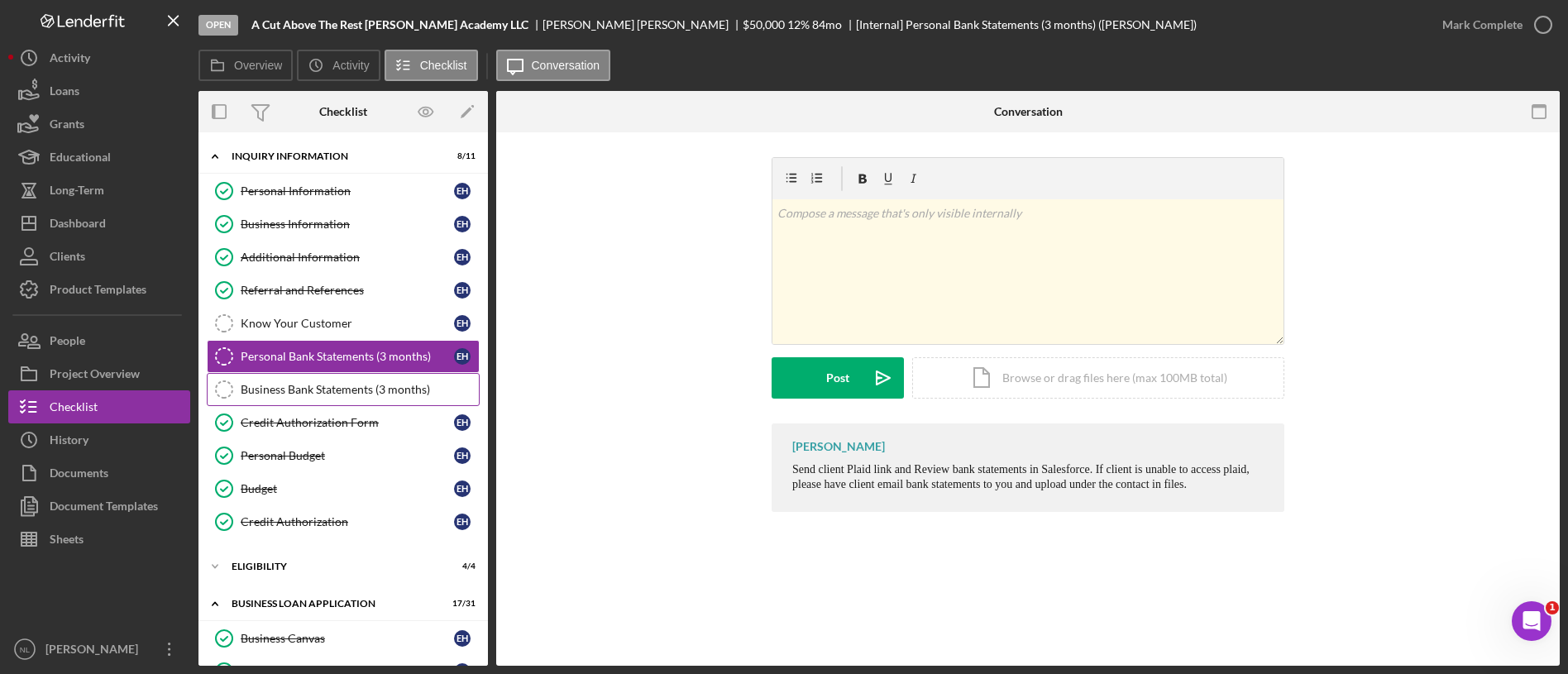
click at [267, 385] on div "Business Bank Statements (3 months)" at bounding box center [360, 389] width 239 height 13
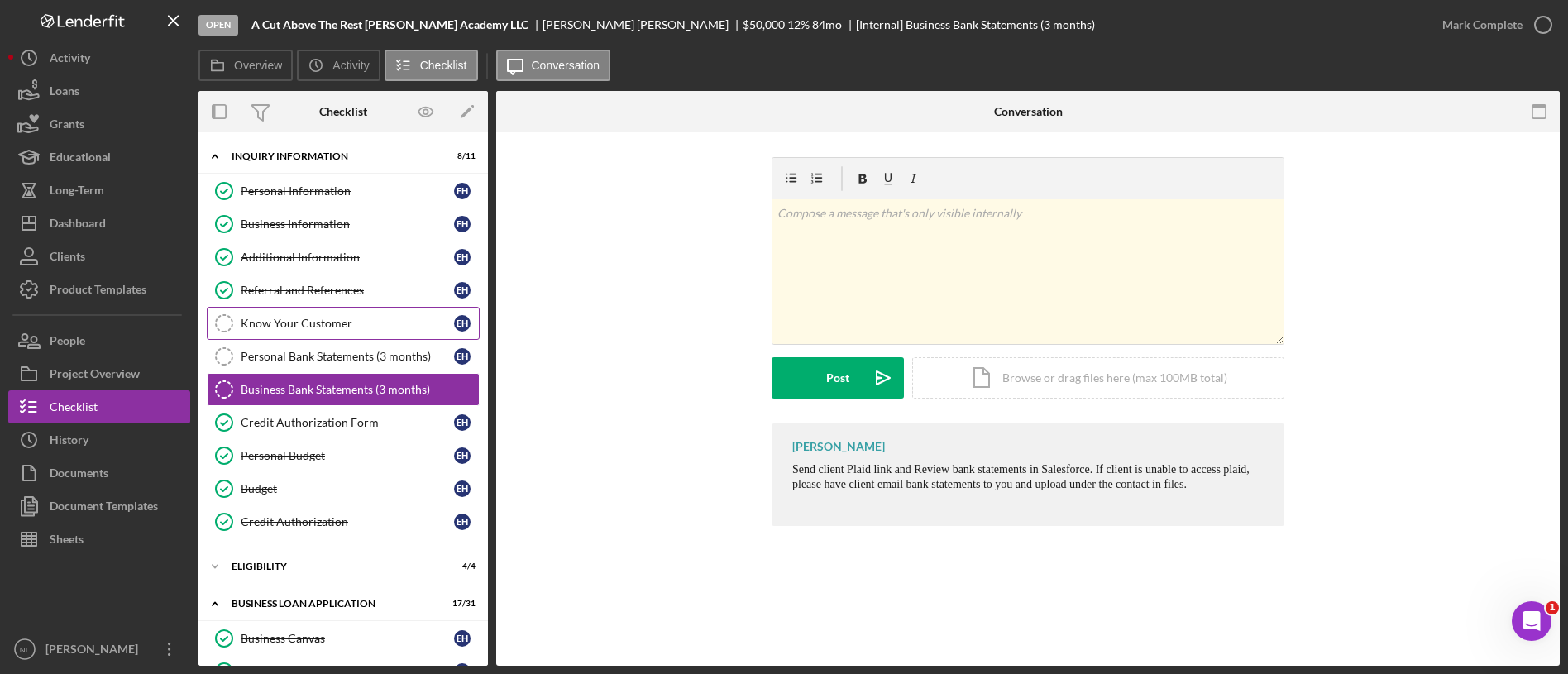
click at [261, 326] on div "Know Your Customer" at bounding box center [347, 324] width 213 height 13
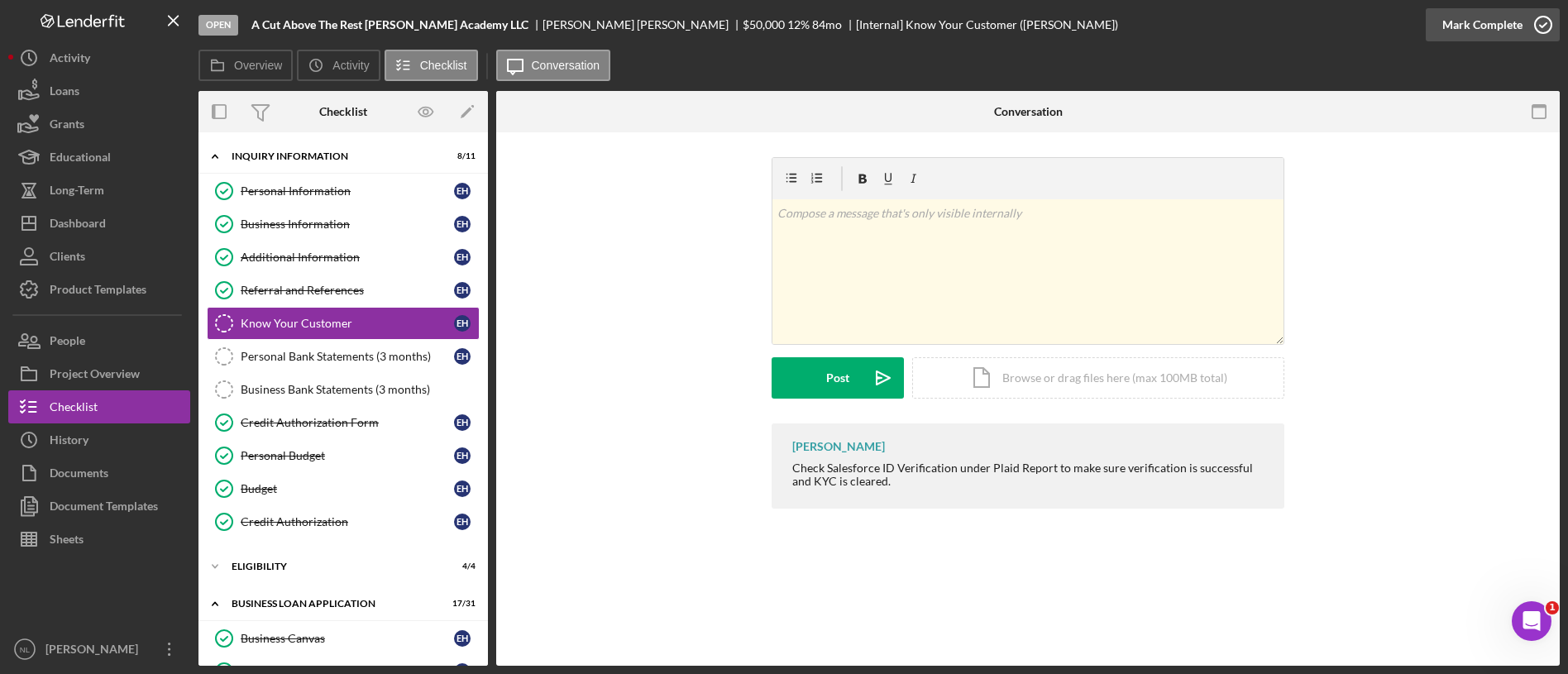
click at [1474, 19] on div "Mark Complete" at bounding box center [1482, 25] width 80 height 33
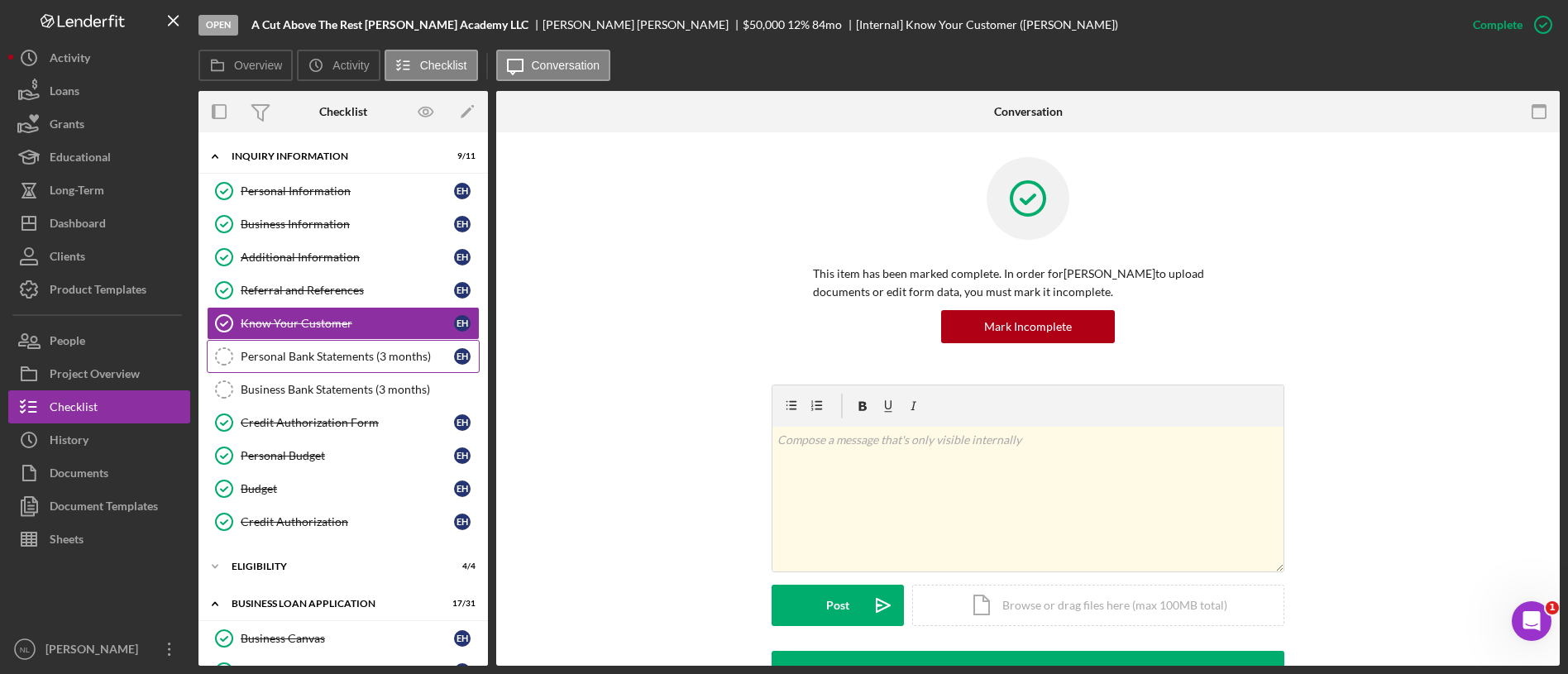
click at [380, 340] on link "Personal Bank Statements (3 months) Personal Bank Statements (3 months) E H" at bounding box center [343, 356] width 273 height 33
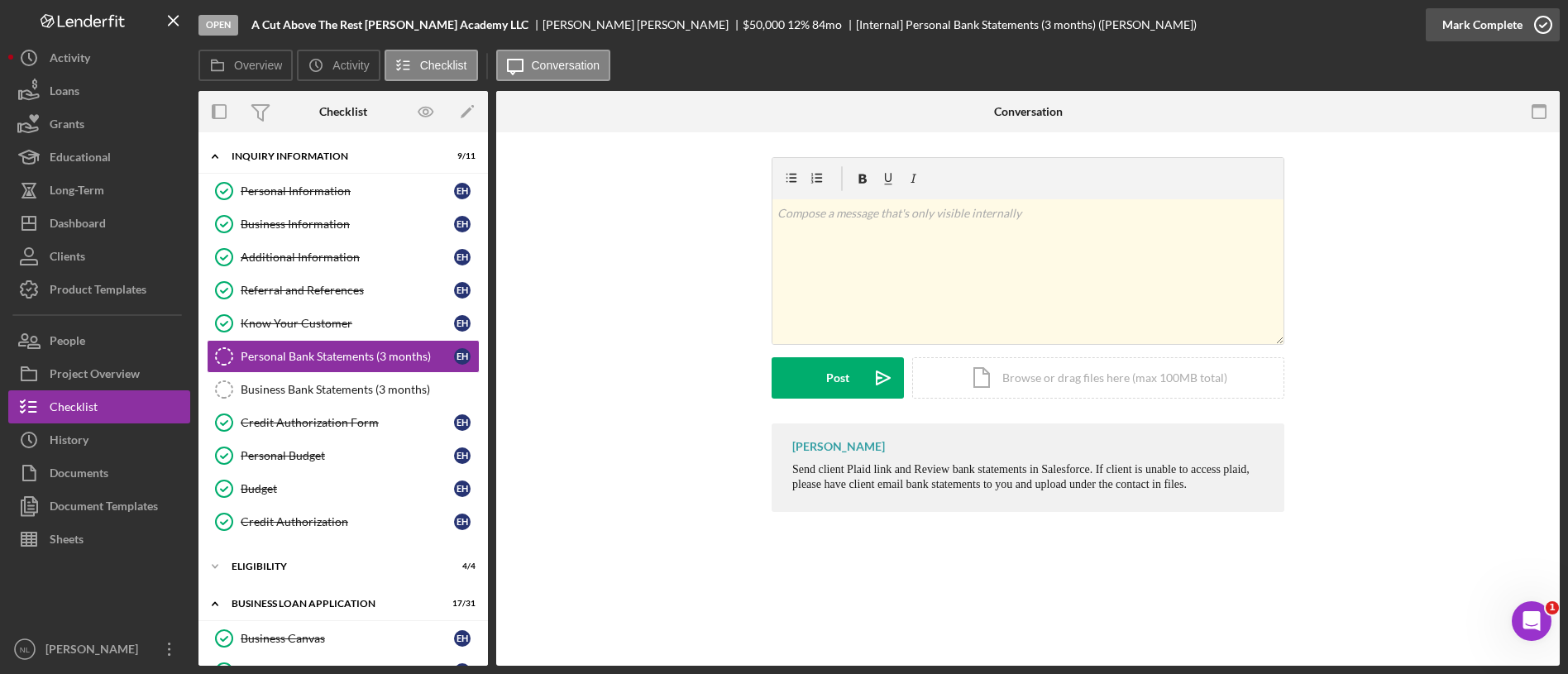
click at [1471, 8] on div "Mark Complete" at bounding box center [1493, 25] width 134 height 49
click at [335, 391] on div "Business Bank Statements (3 months)" at bounding box center [360, 389] width 239 height 13
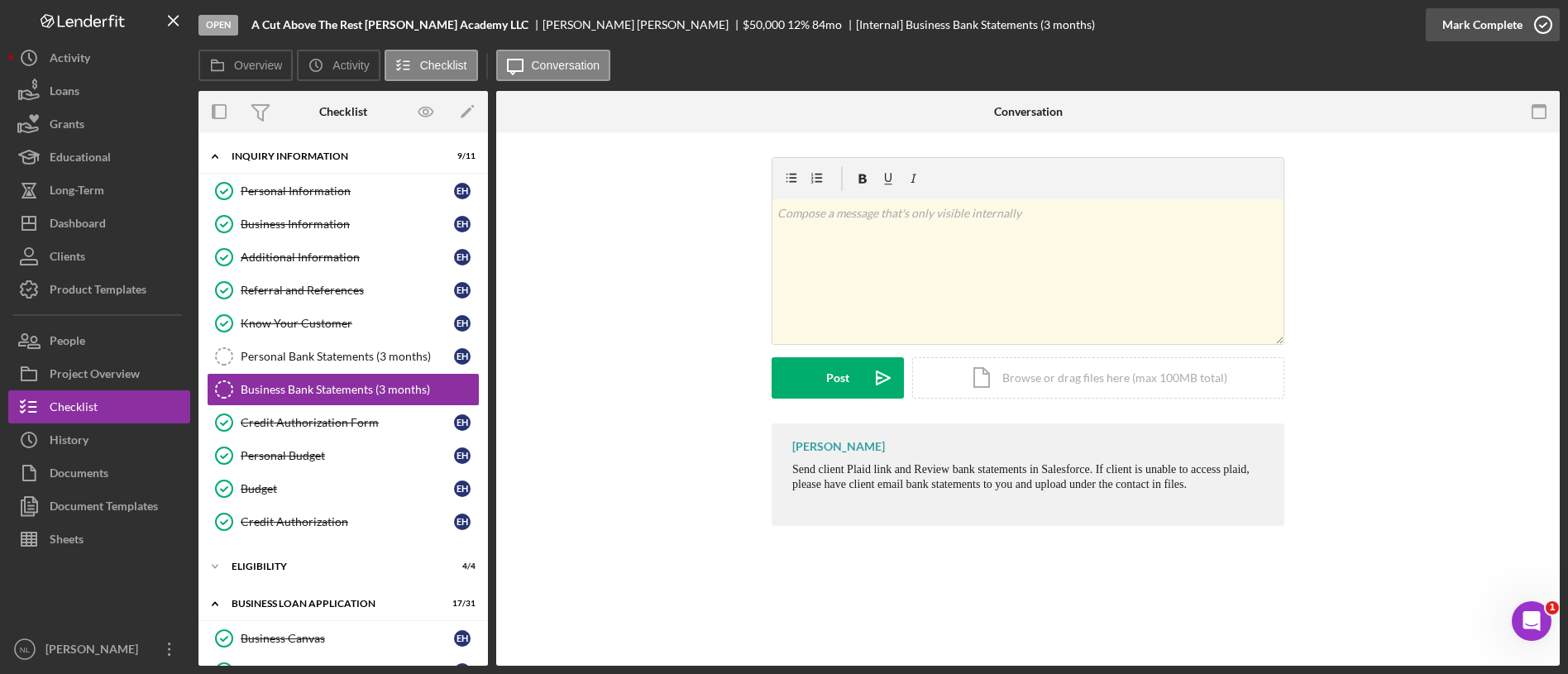
click at [1506, 27] on div "Mark Complete" at bounding box center [1482, 25] width 80 height 33
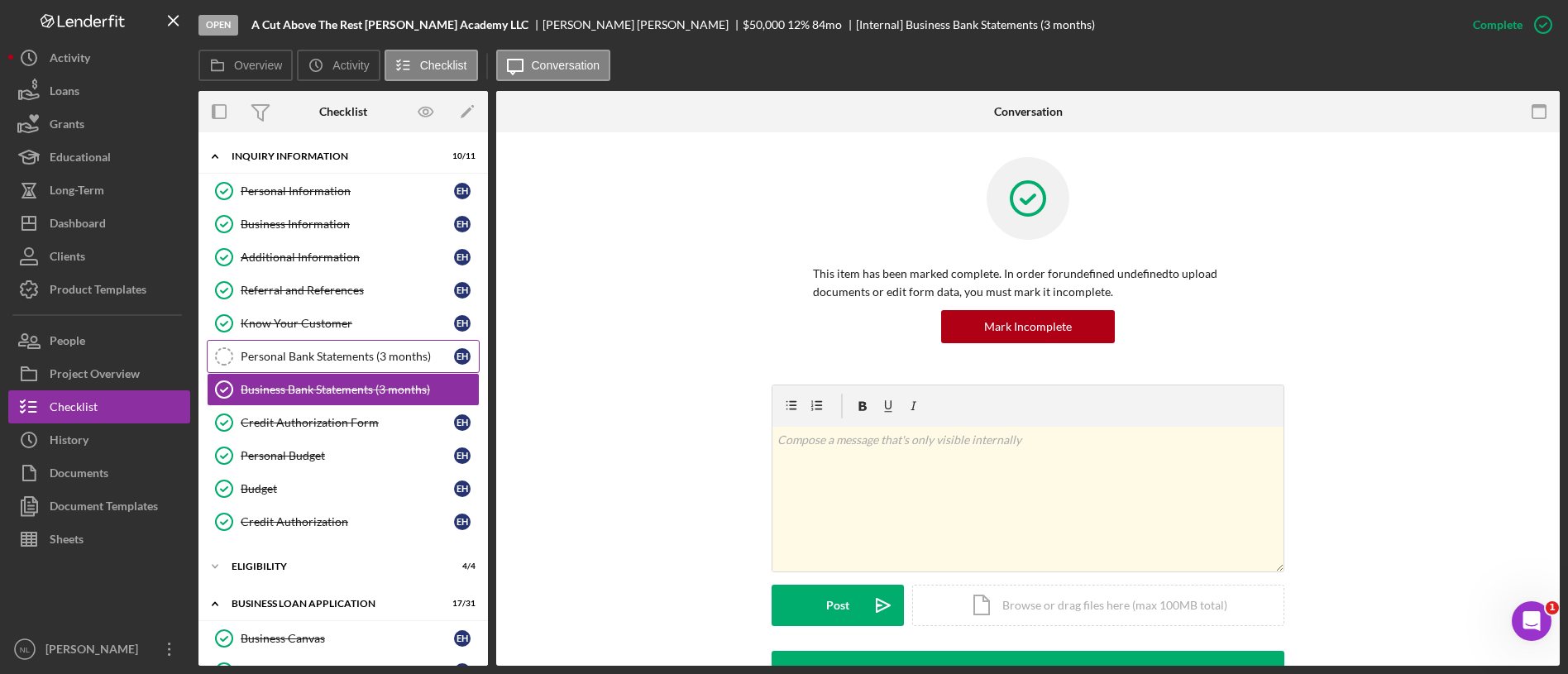
click at [347, 366] on link "Personal Bank Statements (3 months) Personal Bank Statements (3 months) E H" at bounding box center [343, 356] width 273 height 33
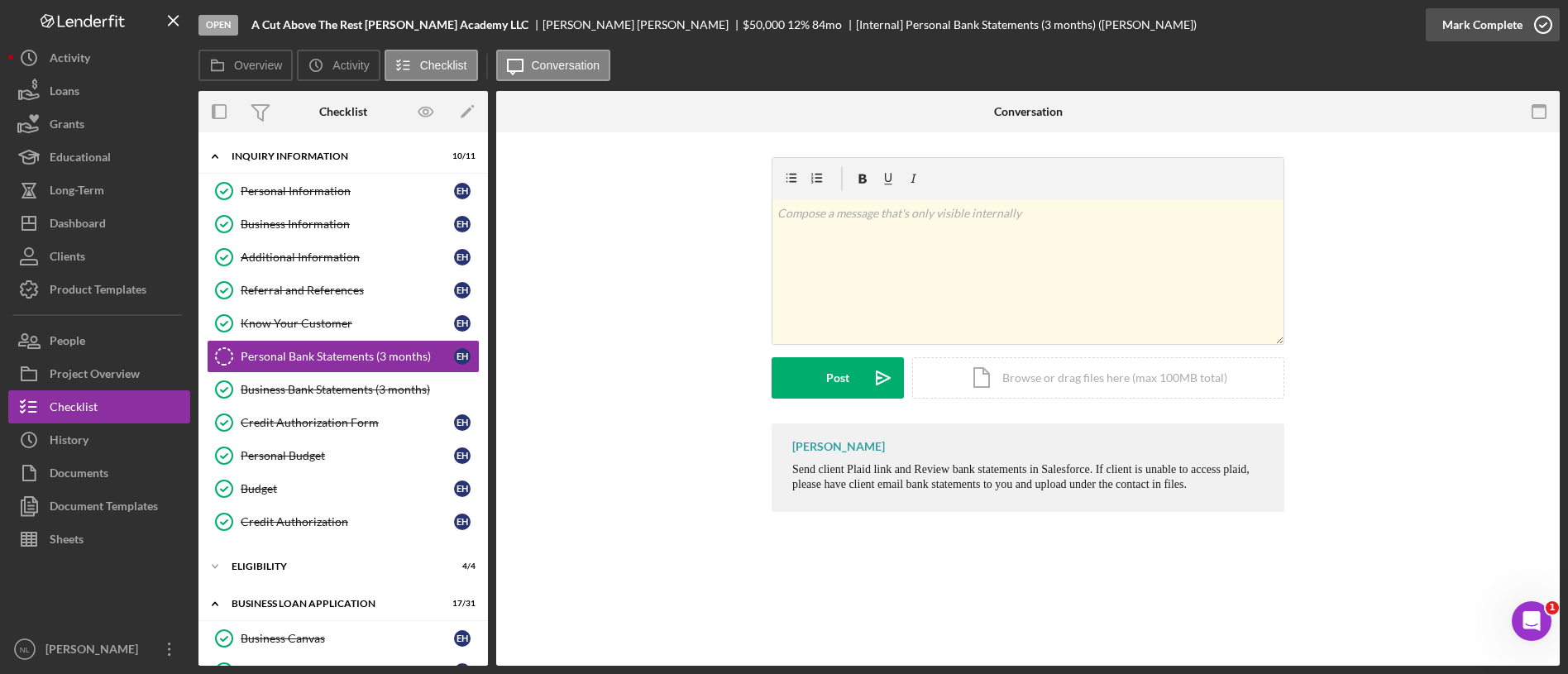
click at [1502, 9] on div "Mark Complete" at bounding box center [1482, 25] width 80 height 33
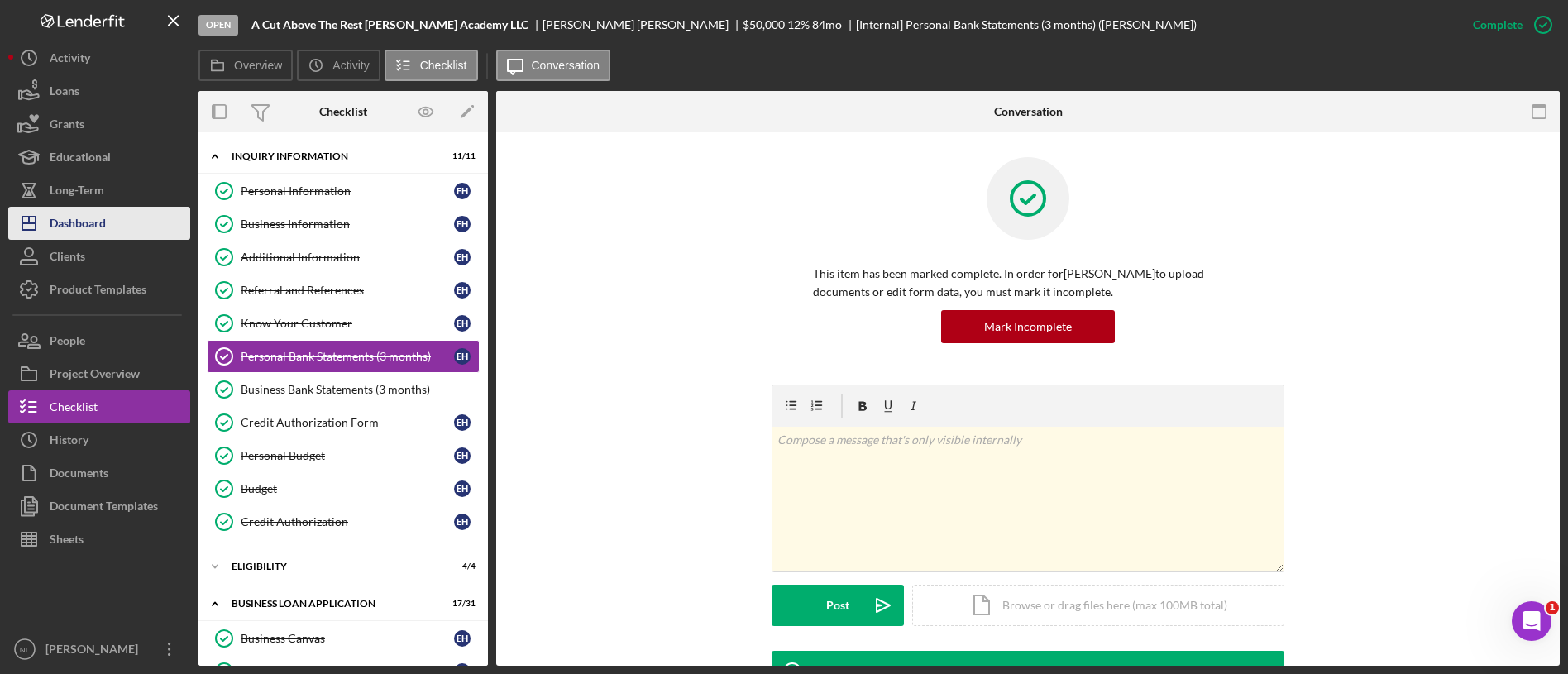
click at [115, 229] on button "Icon/Dashboard Dashboard" at bounding box center [99, 222] width 182 height 33
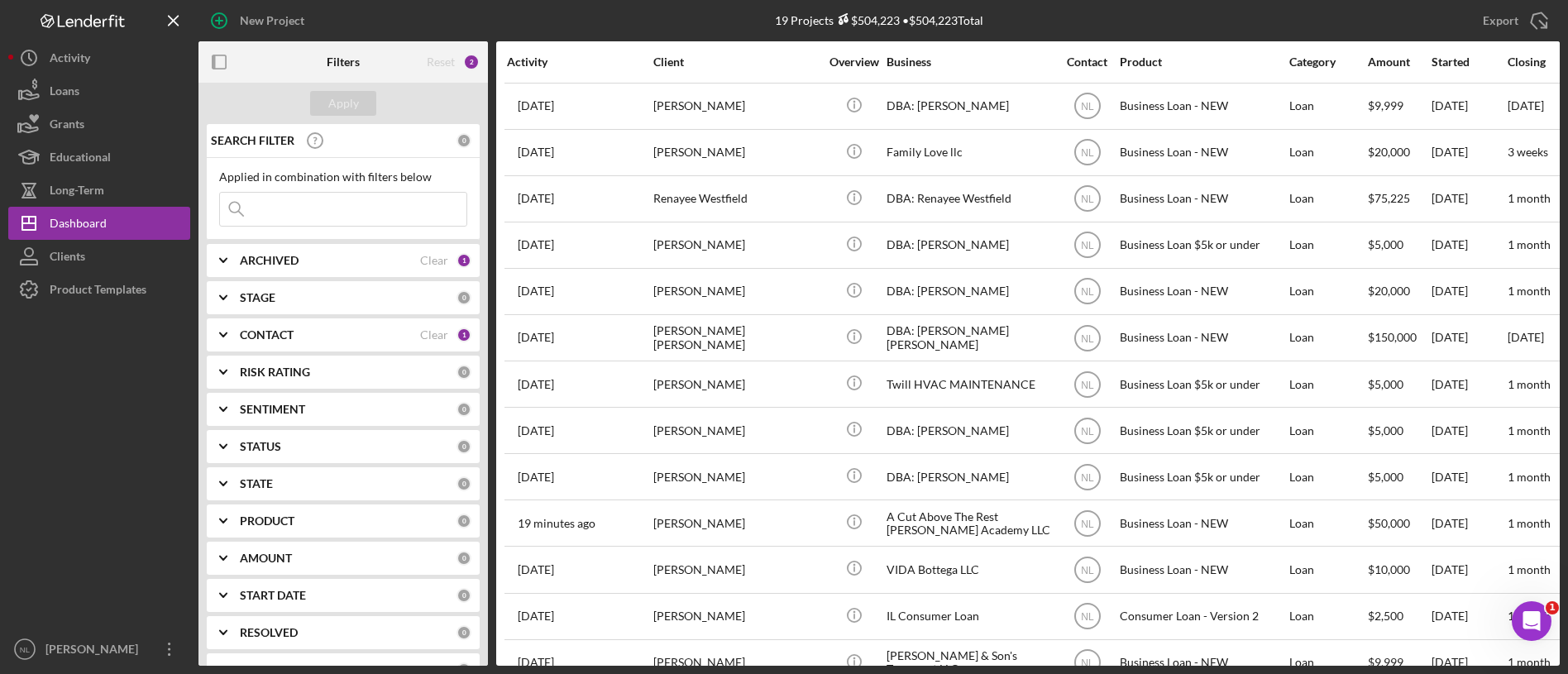
click at [344, 217] on input at bounding box center [343, 209] width 246 height 33
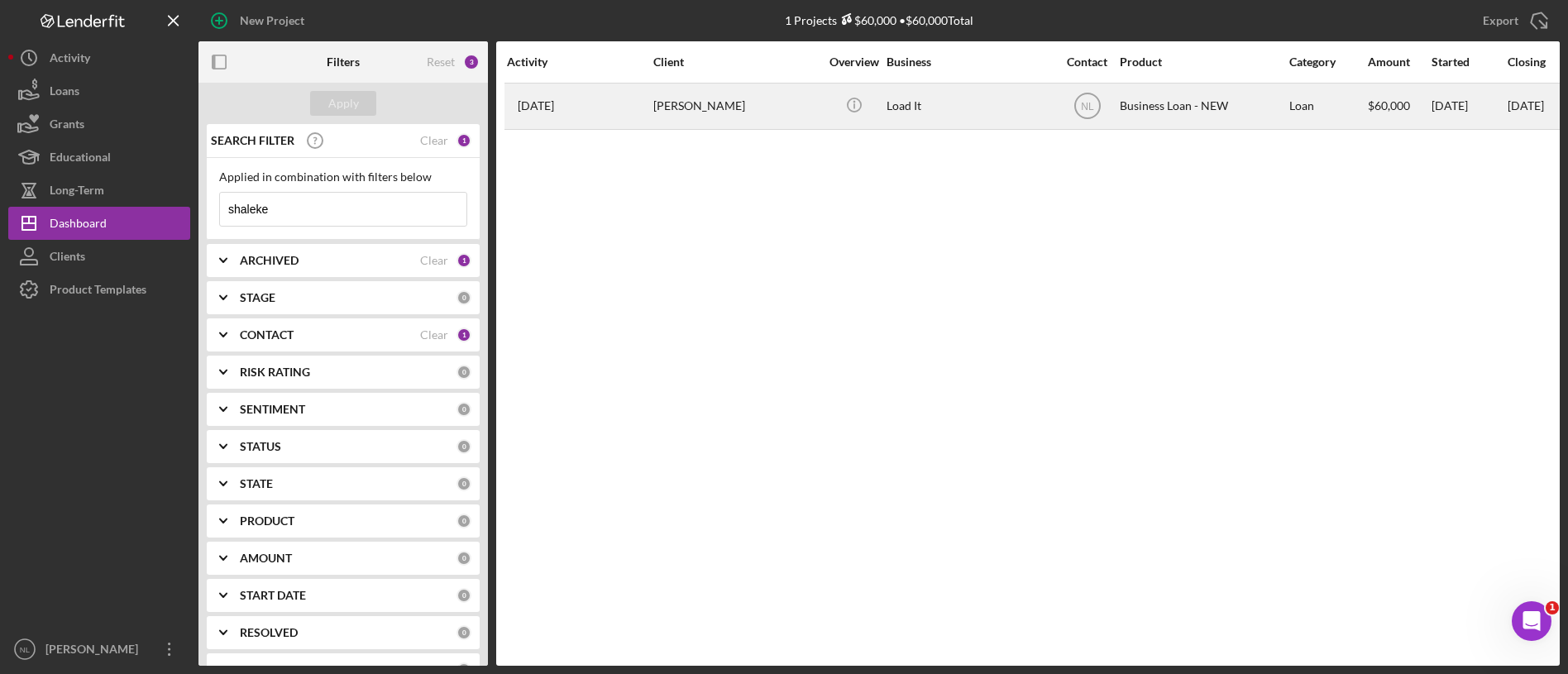
type input "shaleke"
click at [685, 119] on div "[PERSON_NAME]" at bounding box center [736, 106] width 166 height 44
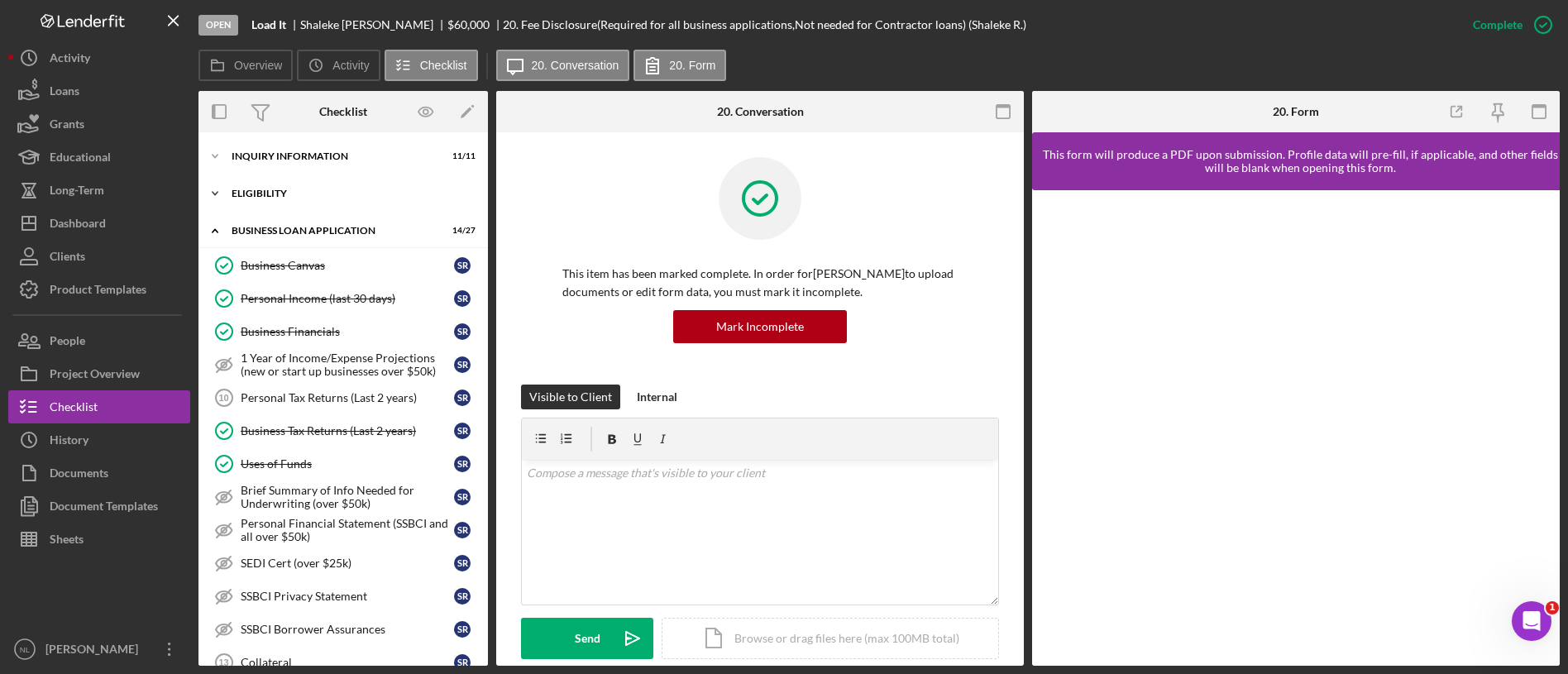
click at [280, 190] on div "ELIGIBILITY" at bounding box center [349, 193] width 236 height 9
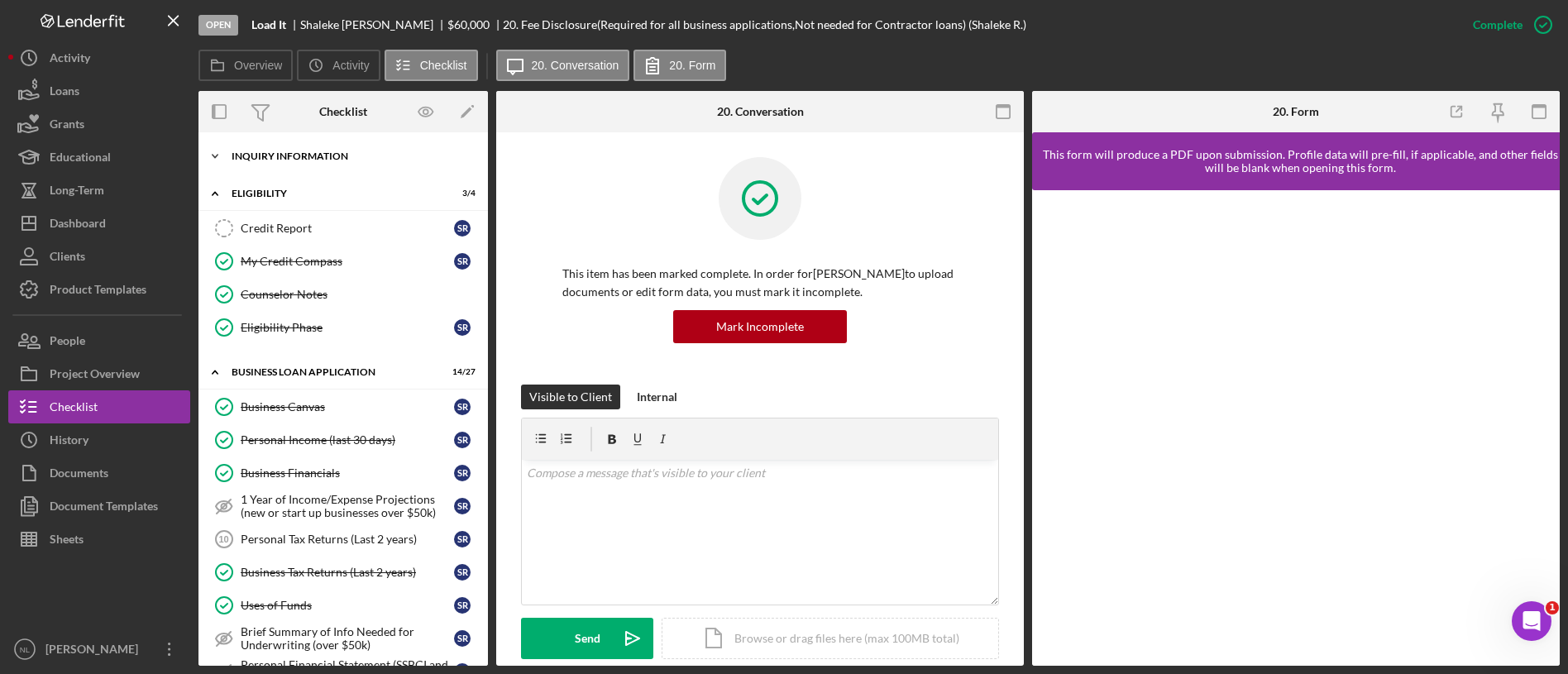
click at [294, 148] on div "Icon/Expander INQUIRY INFORMATION 11 / 11" at bounding box center [344, 156] width 290 height 33
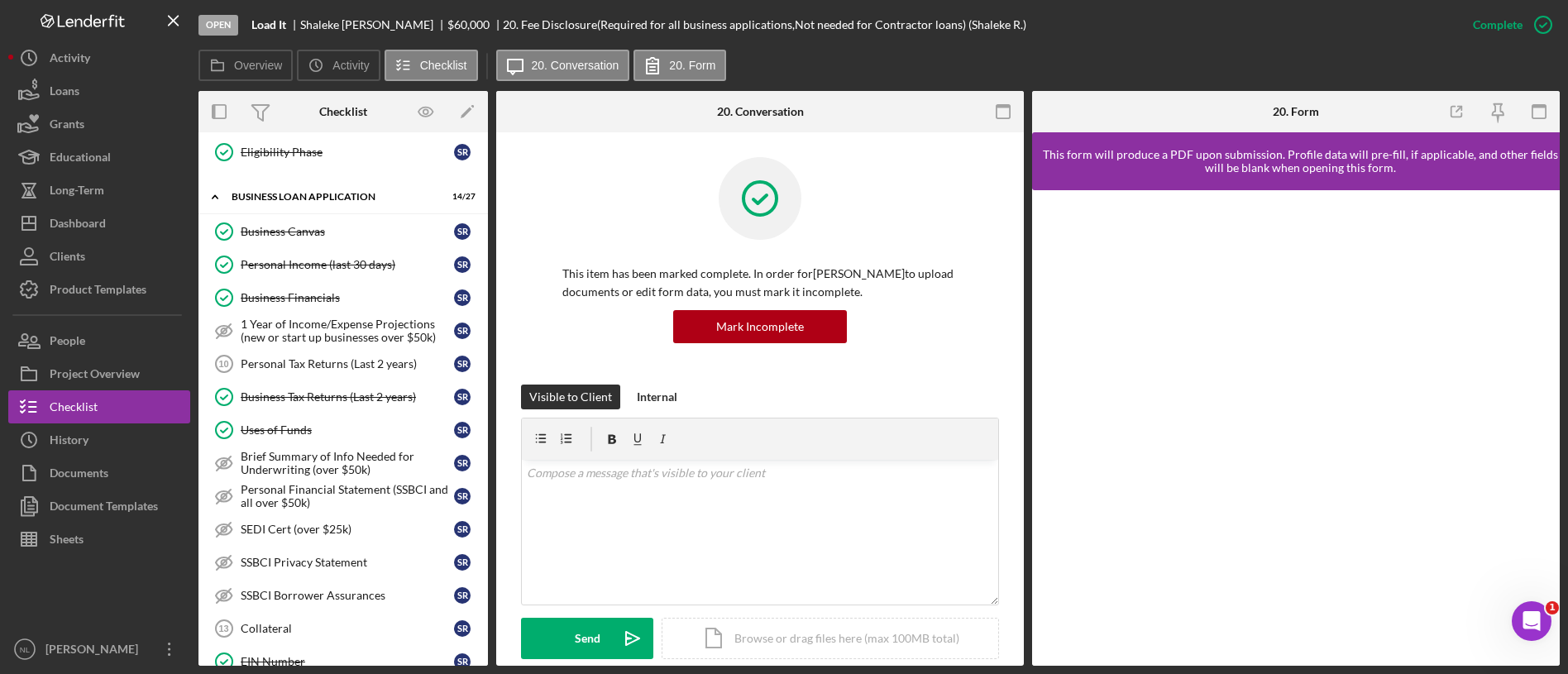
scroll to position [686, 0]
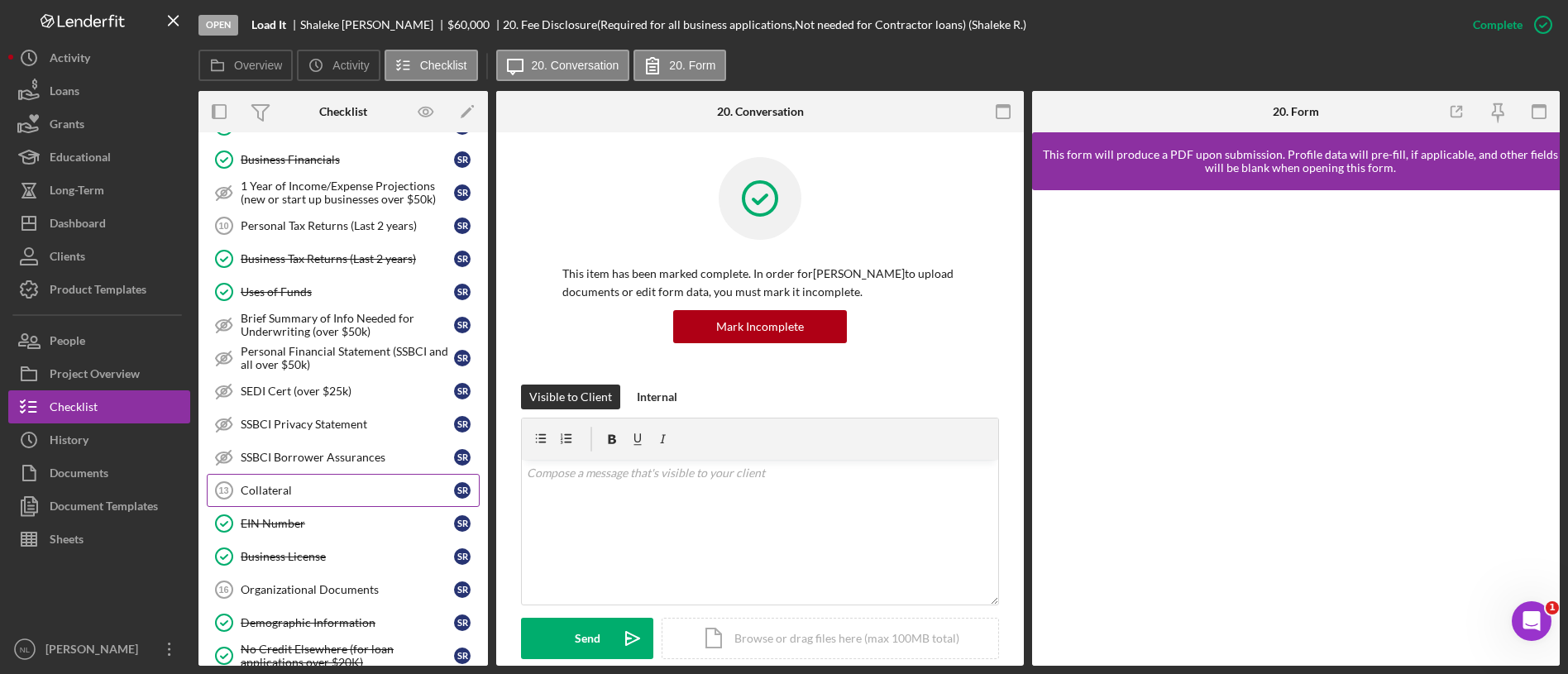
click at [253, 491] on div "Collateral" at bounding box center [347, 490] width 213 height 13
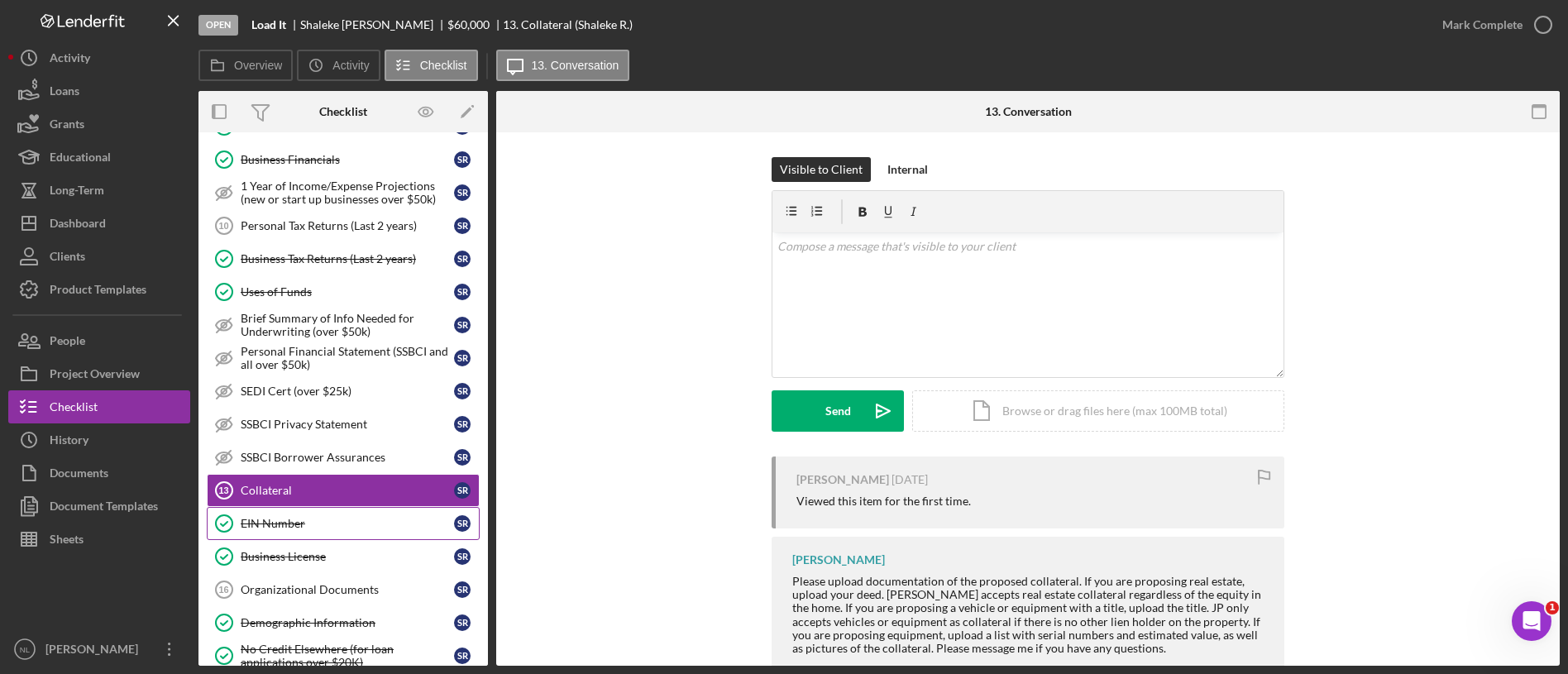
click at [294, 522] on div "EIN Number" at bounding box center [347, 523] width 213 height 13
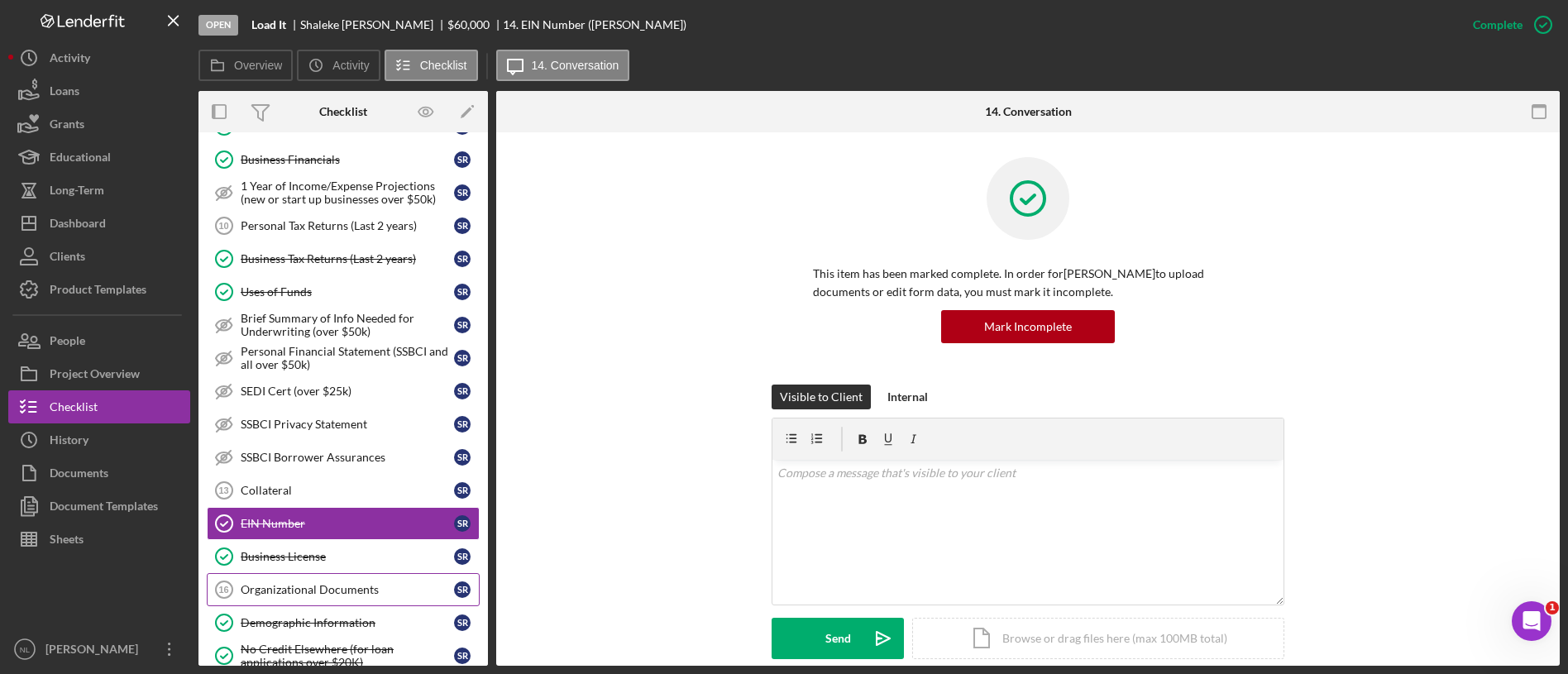
click at [296, 585] on div "Organizational Documents" at bounding box center [347, 590] width 213 height 13
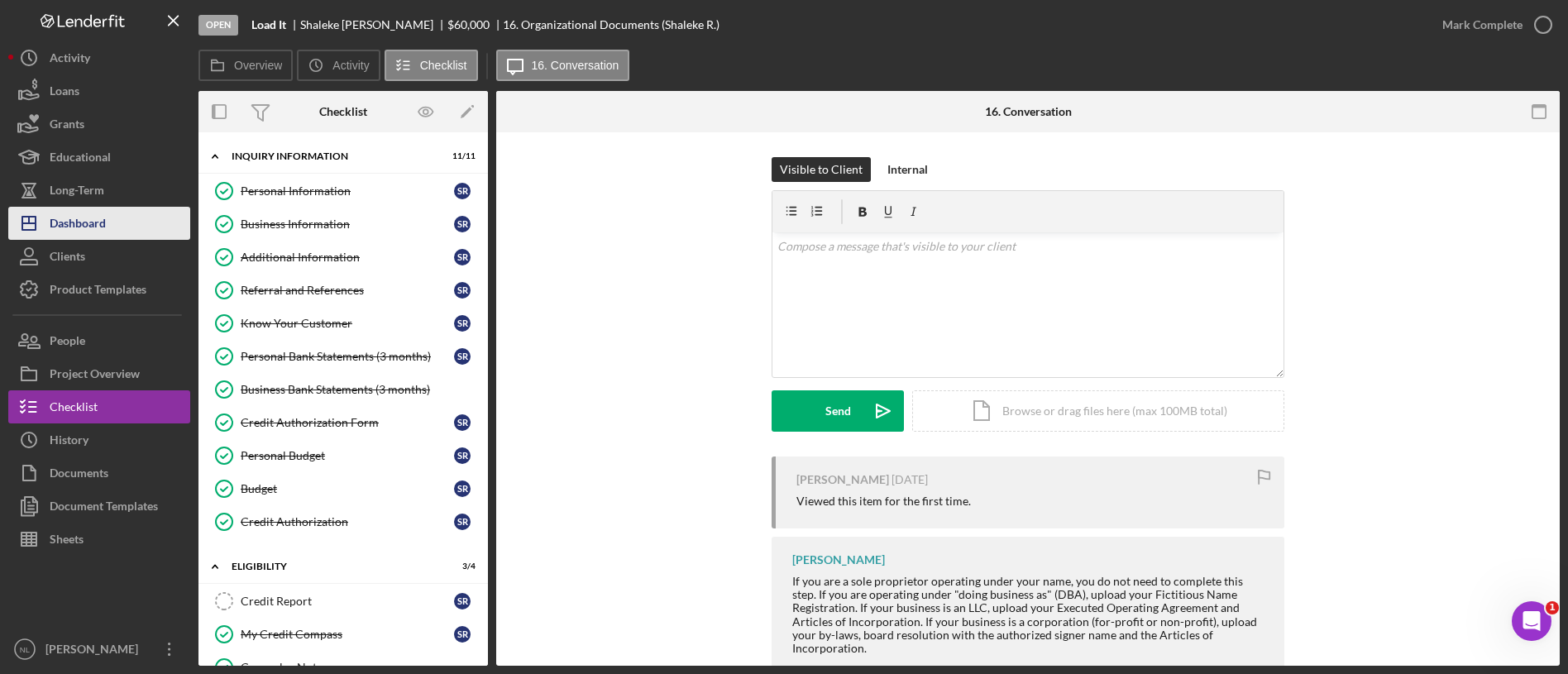
click at [128, 232] on button "Icon/Dashboard Dashboard" at bounding box center [99, 222] width 182 height 33
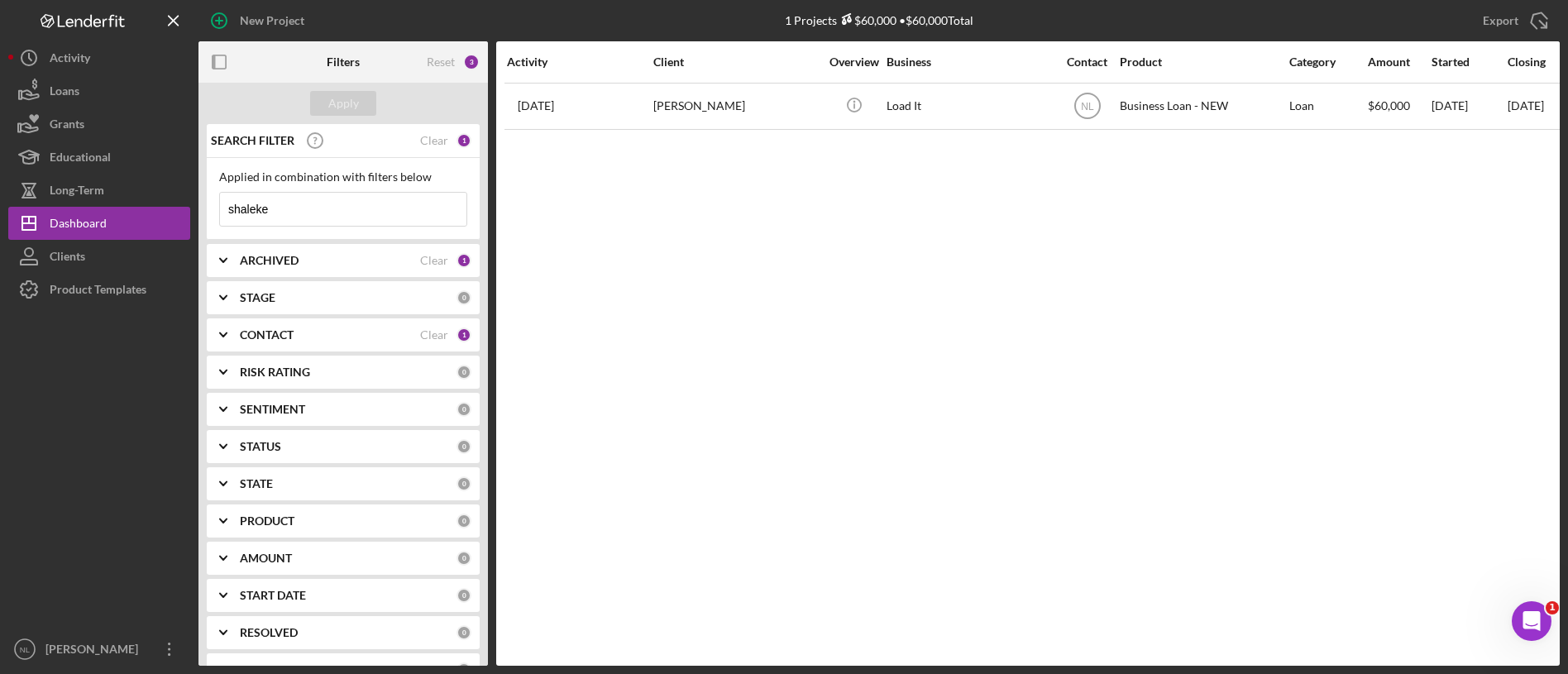
click at [297, 219] on input "shaleke" at bounding box center [343, 209] width 246 height 33
click at [335, 113] on div "Apply" at bounding box center [344, 103] width 30 height 25
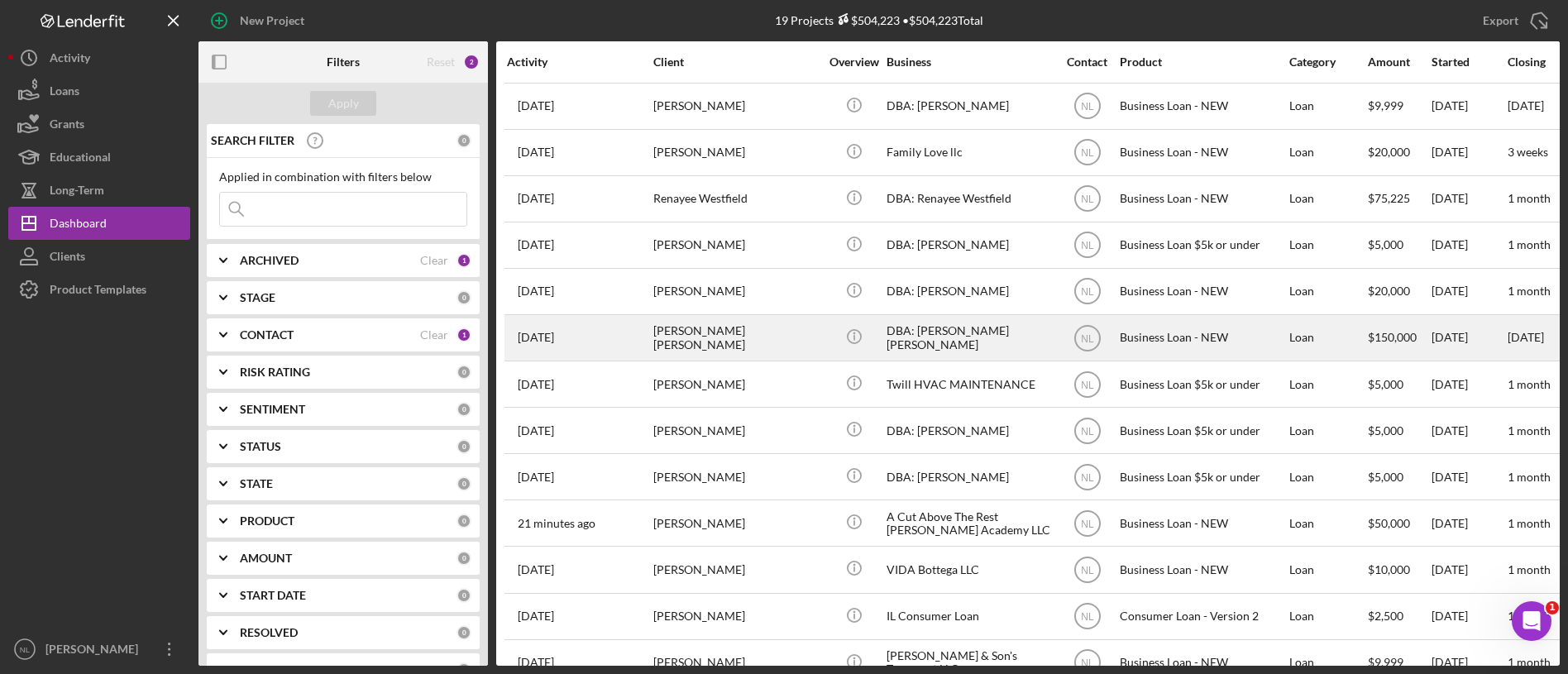
click at [790, 342] on div "[PERSON_NAME] [PERSON_NAME]" at bounding box center [736, 338] width 166 height 44
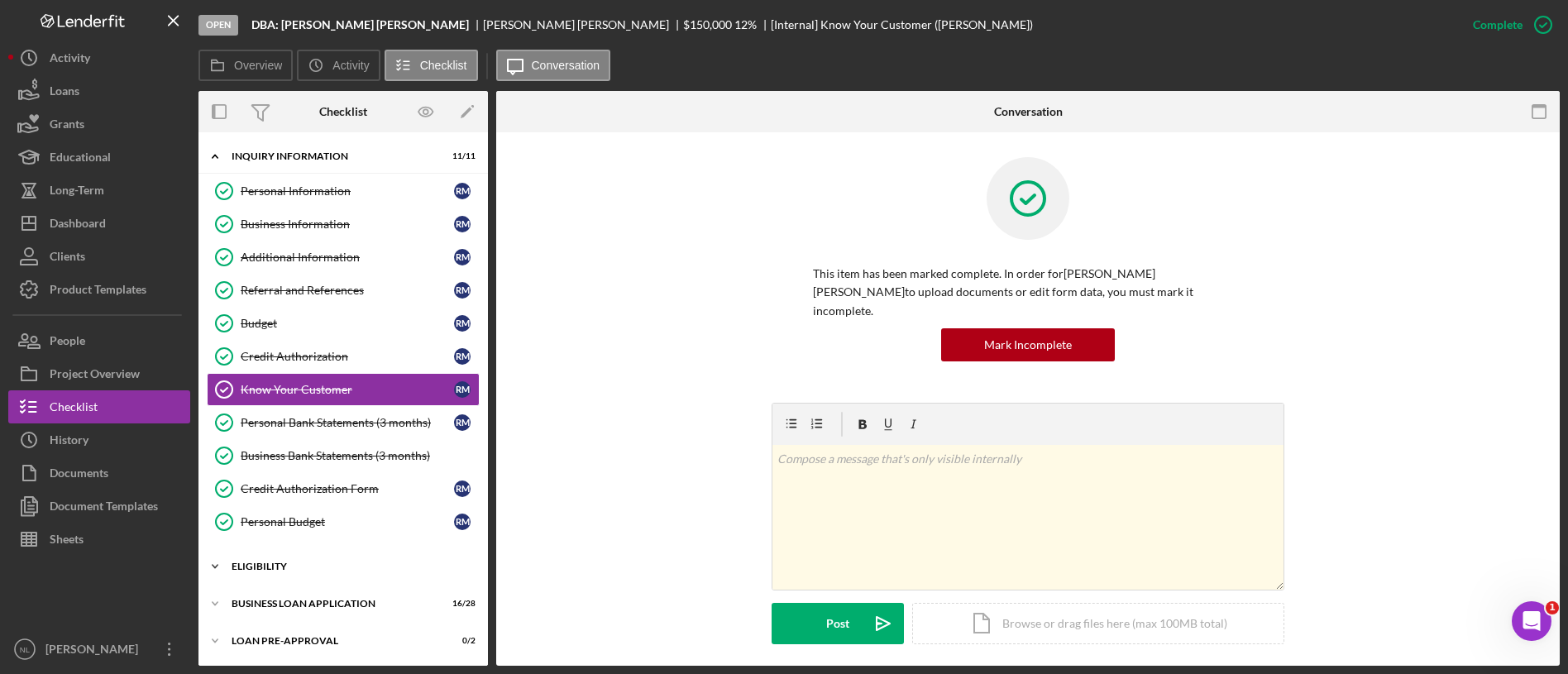
click at [324, 575] on div "Icon/Expander ELIGIBILITY 4 / 4" at bounding box center [344, 566] width 290 height 33
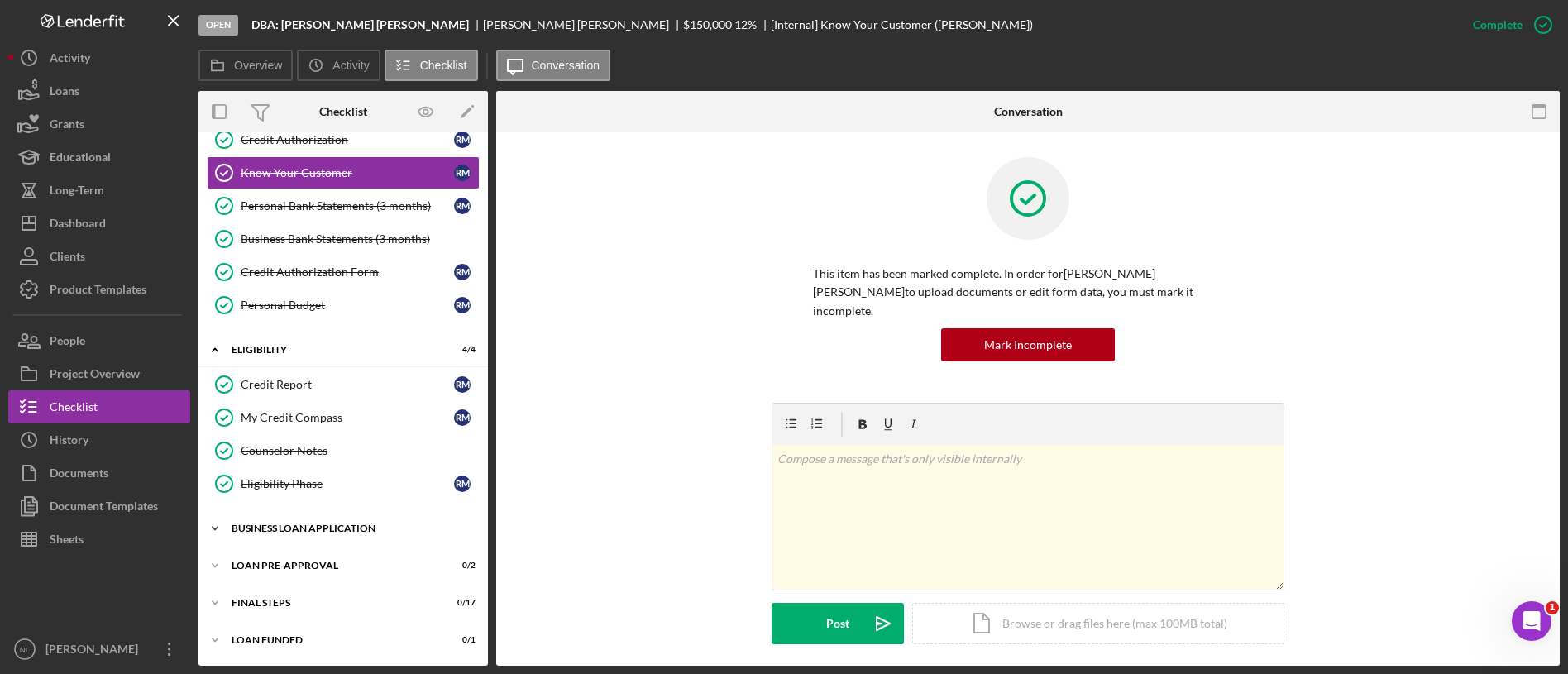
click at [347, 527] on div "BUSINESS LOAN APPLICATION" at bounding box center [349, 528] width 236 height 9
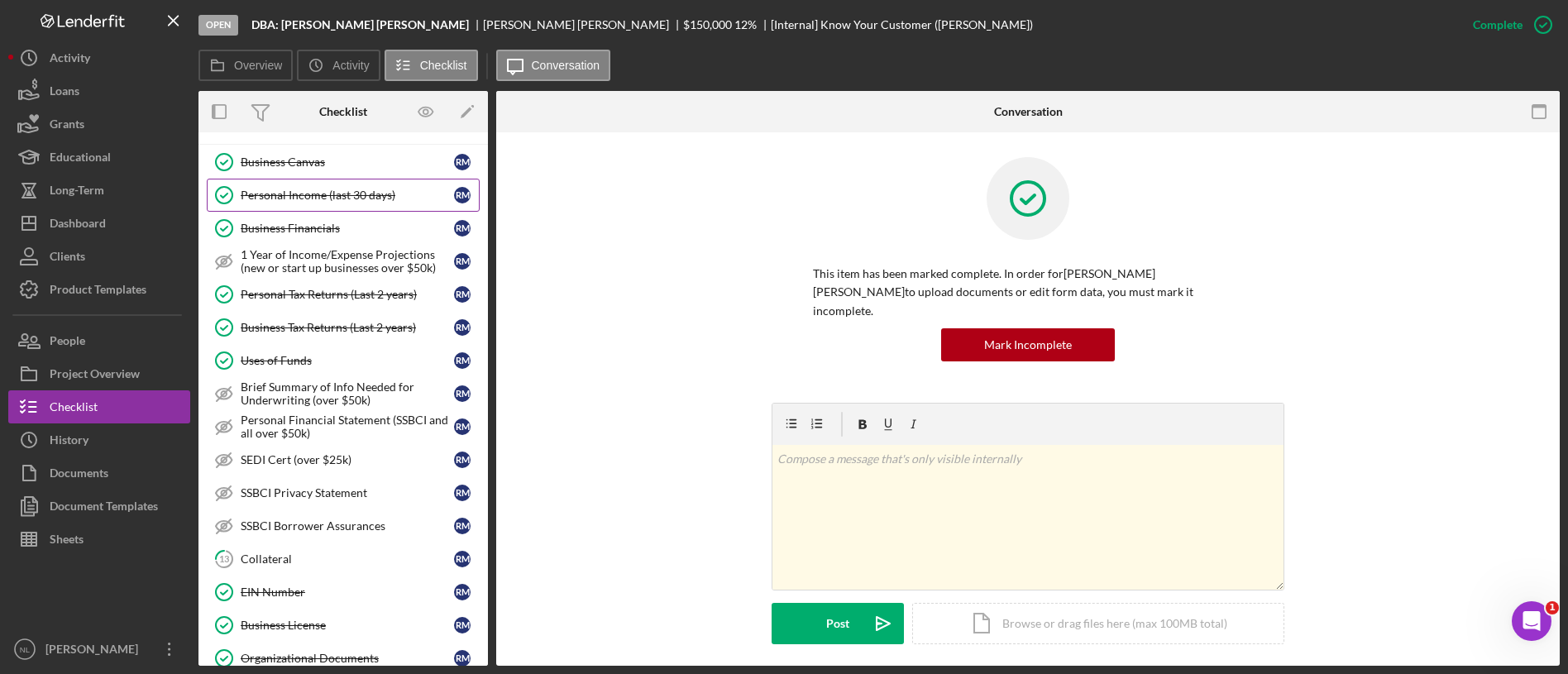
click at [315, 186] on link "Personal Income (last 30 days) Personal Income (last 30 days) R M" at bounding box center [343, 195] width 273 height 33
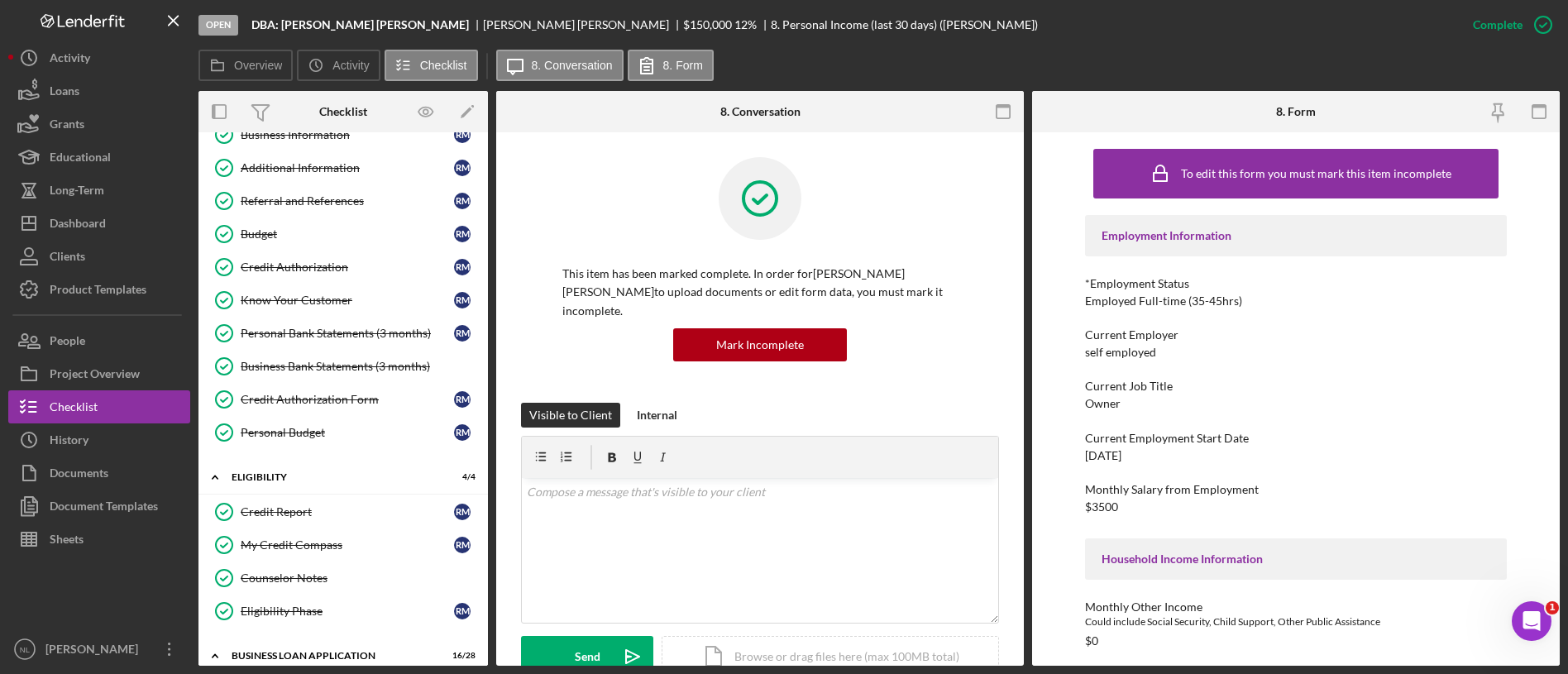
scroll to position [4, 0]
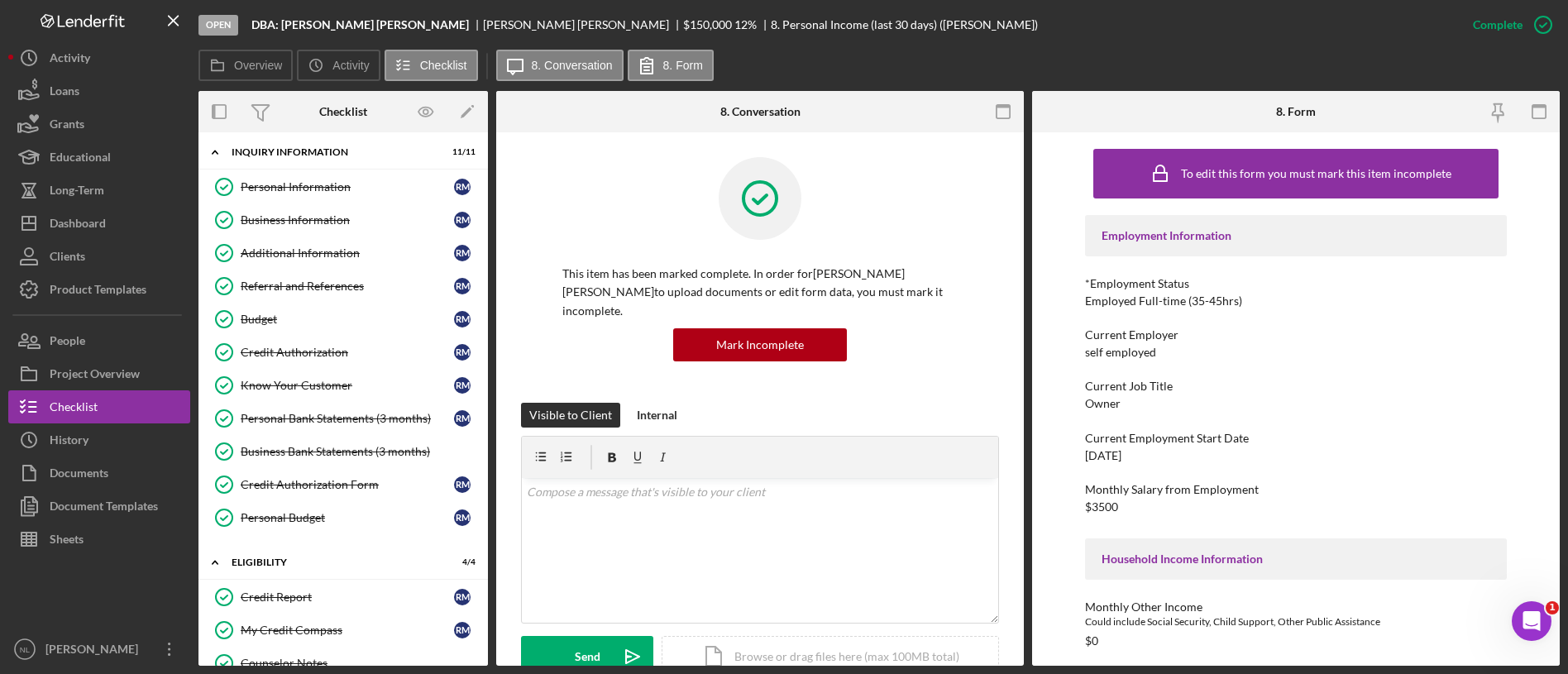
drag, startPoint x: 315, startPoint y: 186, endPoint x: 1287, endPoint y: 585, distance: 1050.7
click at [1287, 585] on div "Overview Internal Workflow Stage Open Icon/Dropdown Arrow Archive (can unarchiv…" at bounding box center [880, 378] width 1362 height 575
click at [122, 222] on button "Icon/Dashboard Dashboard" at bounding box center [99, 222] width 182 height 33
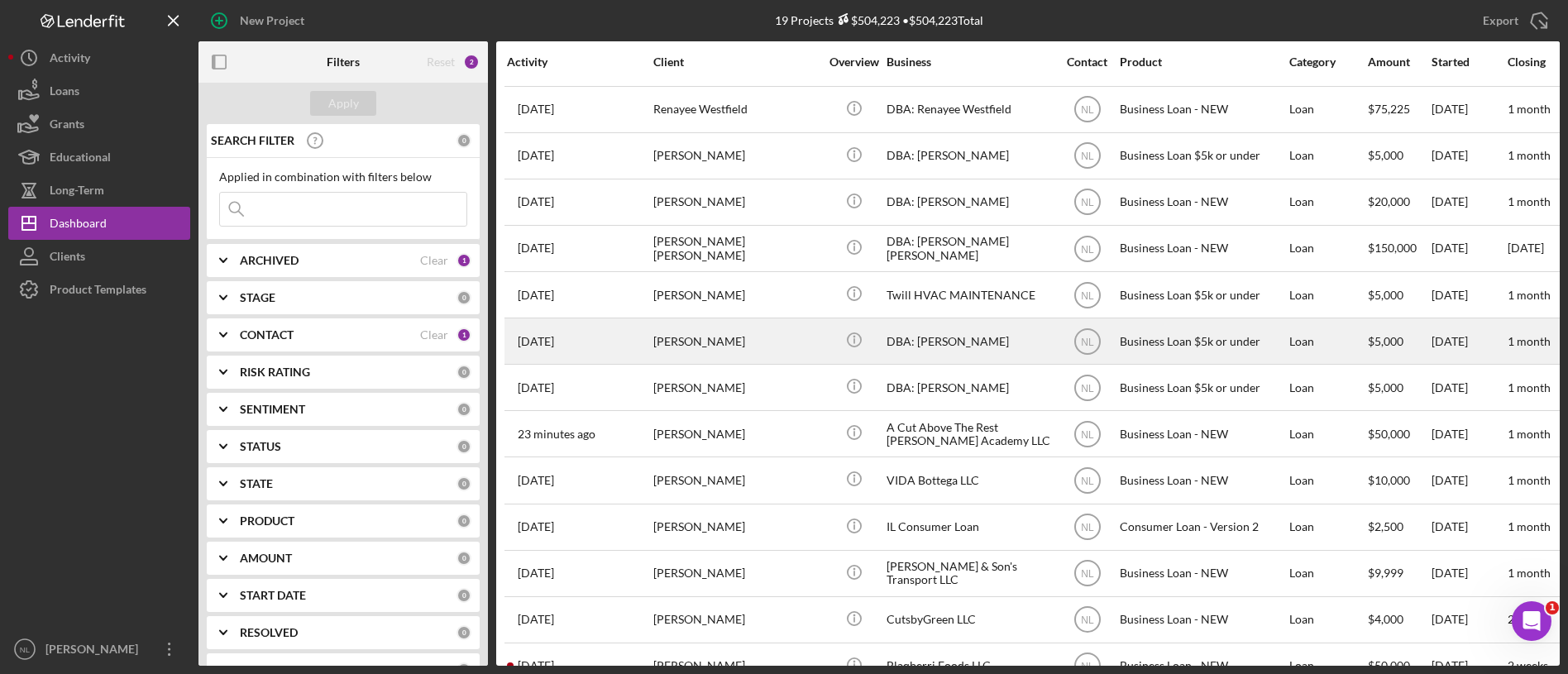
scroll to position [326, 0]
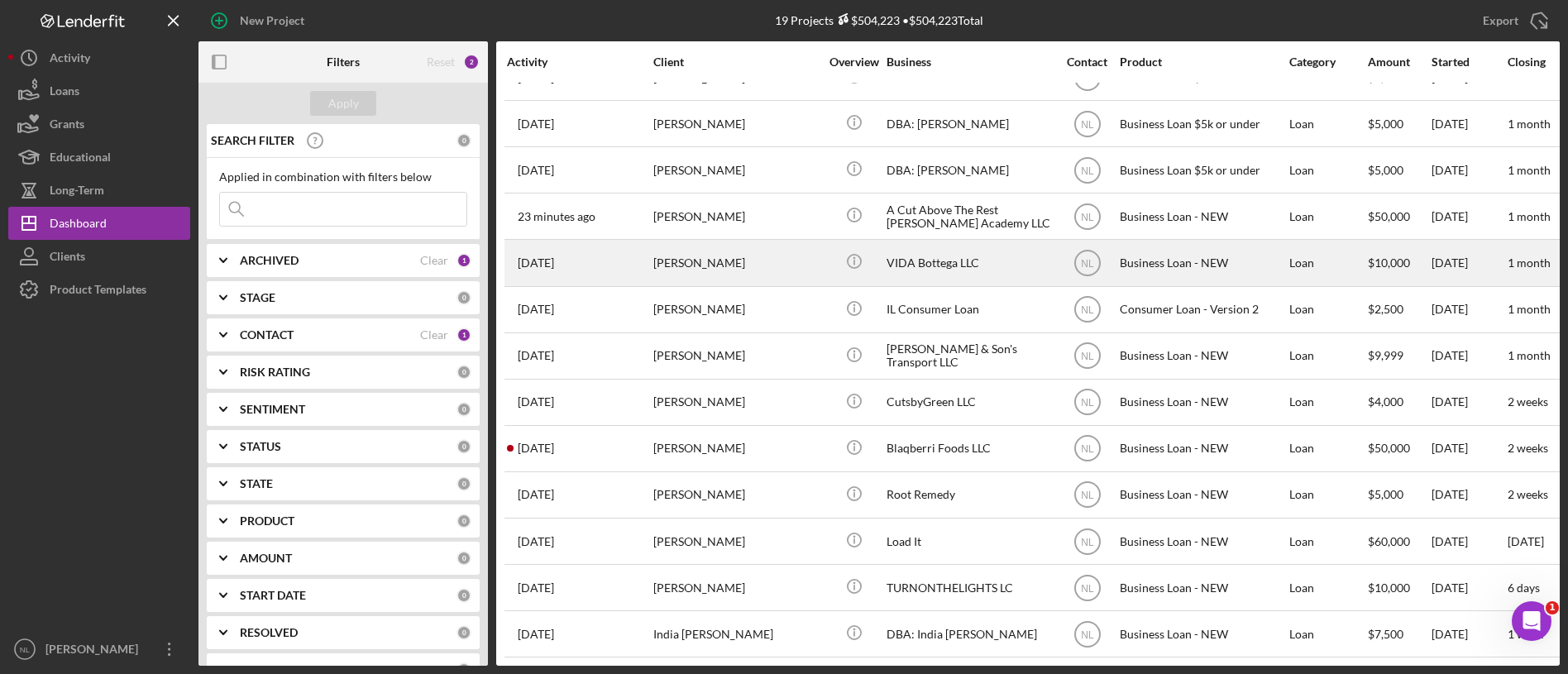
click at [704, 240] on div "[PERSON_NAME]" at bounding box center [736, 262] width 166 height 44
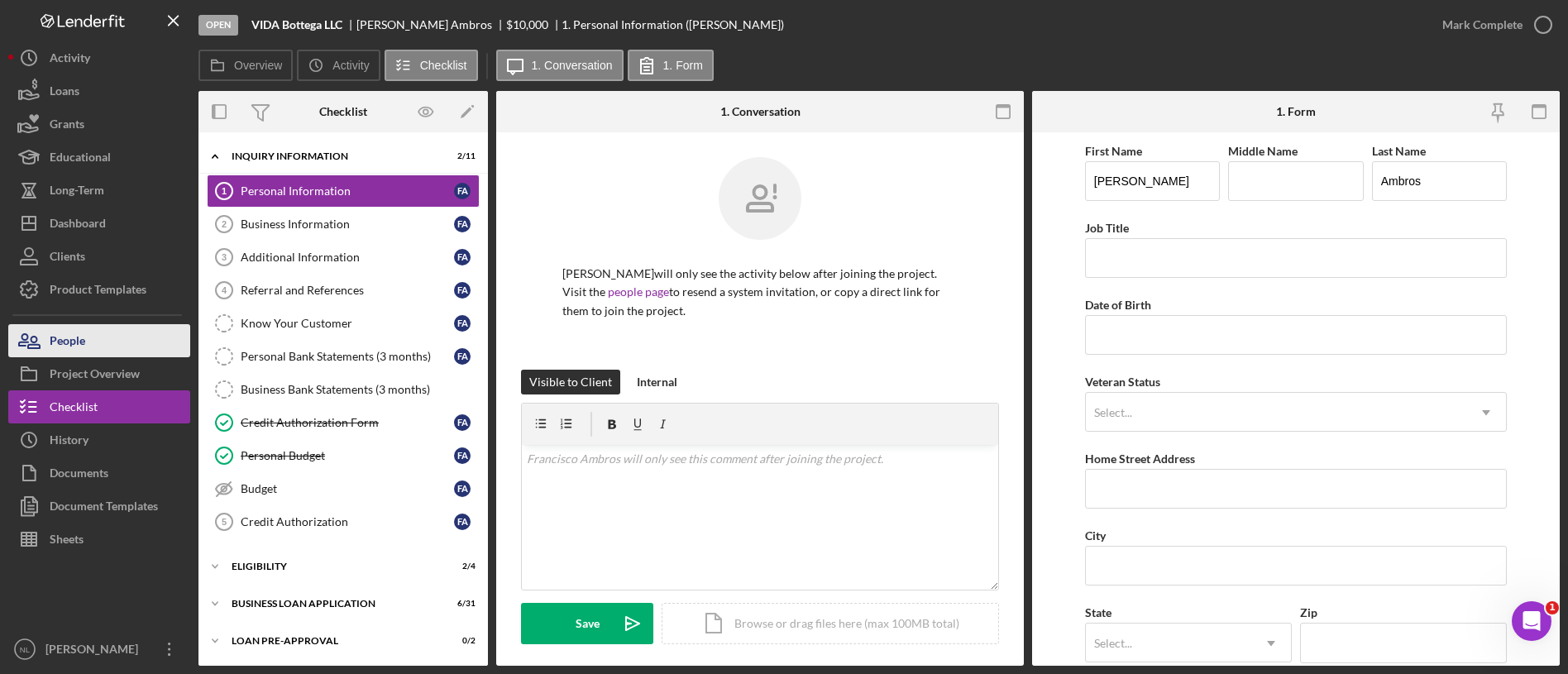
click at [164, 350] on button "People" at bounding box center [99, 340] width 182 height 33
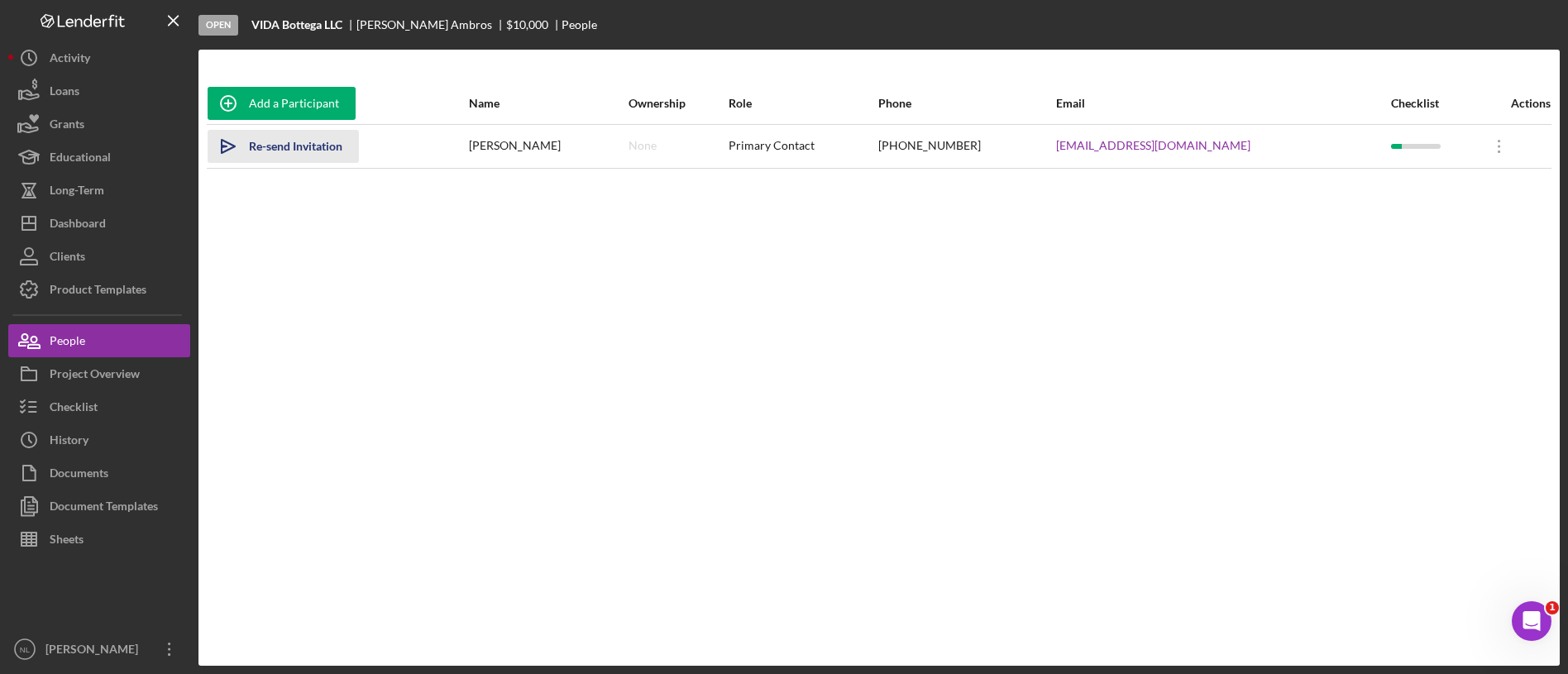
click at [269, 158] on div "Re-send Invitation" at bounding box center [295, 146] width 94 height 33
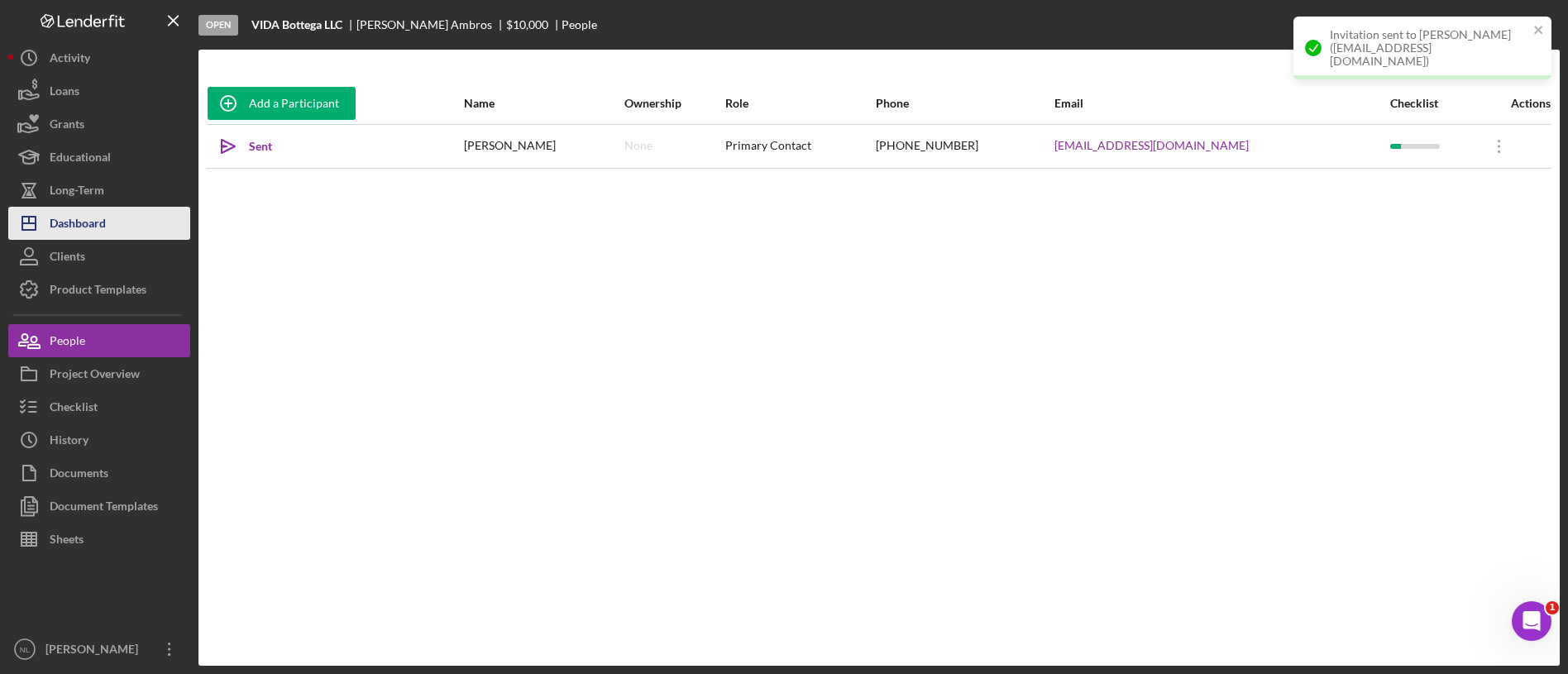
click at [115, 225] on button "Icon/Dashboard Dashboard" at bounding box center [99, 222] width 182 height 33
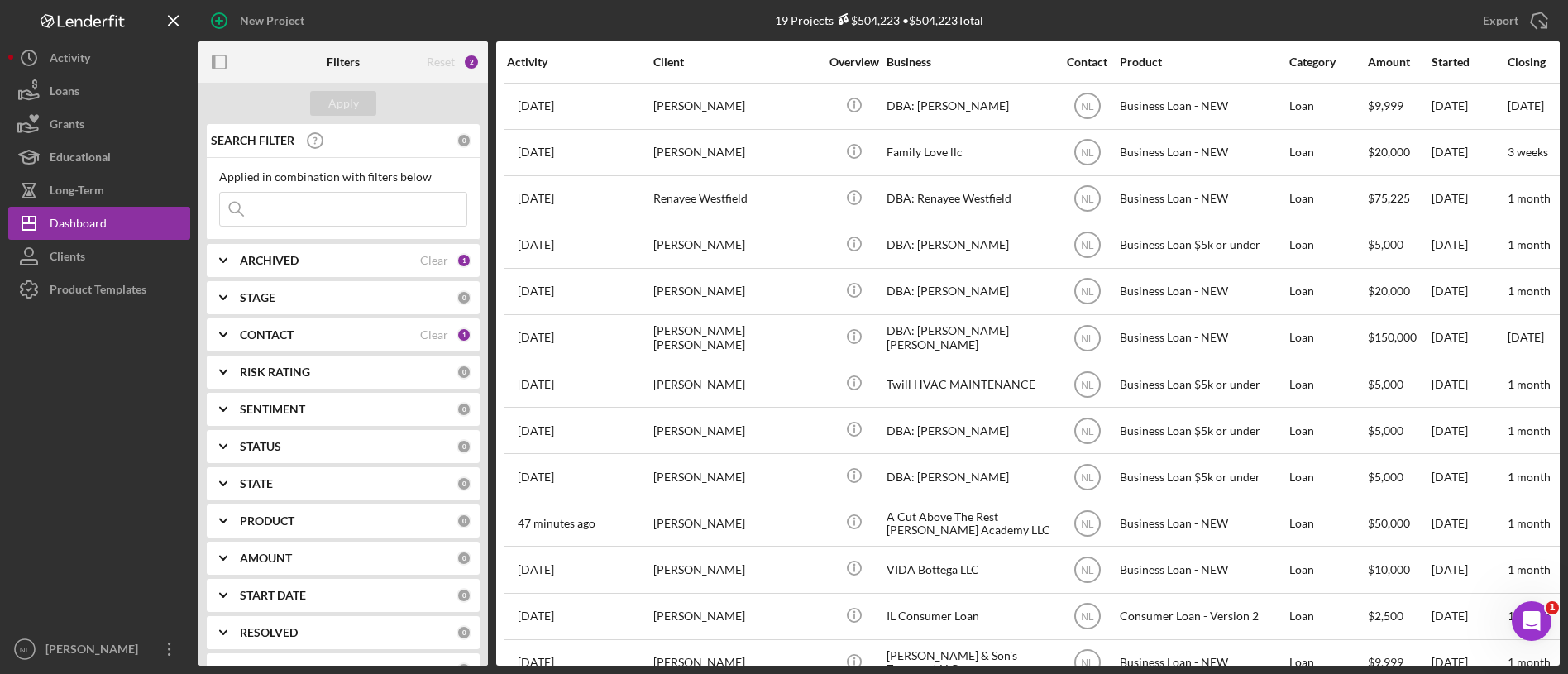
click at [384, 211] on input at bounding box center [343, 209] width 246 height 33
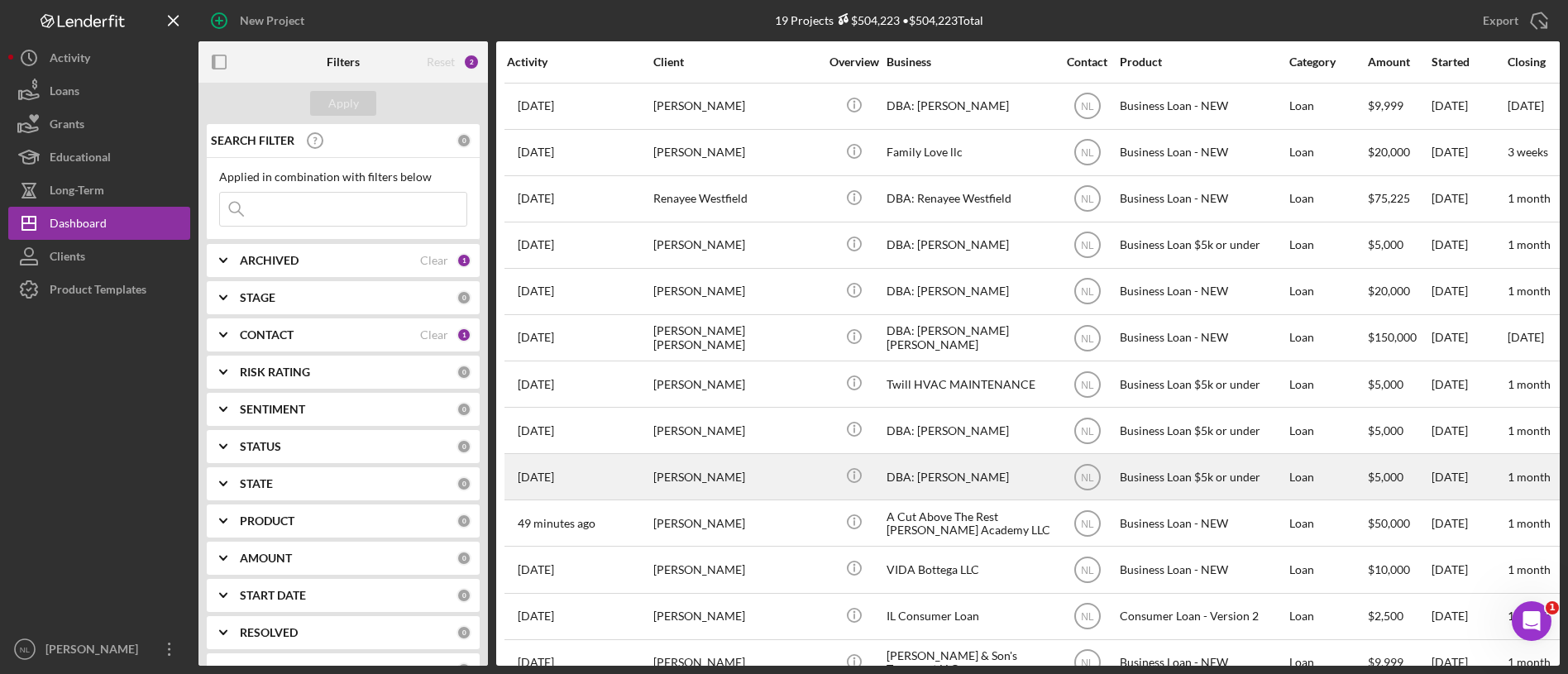
scroll to position [326, 0]
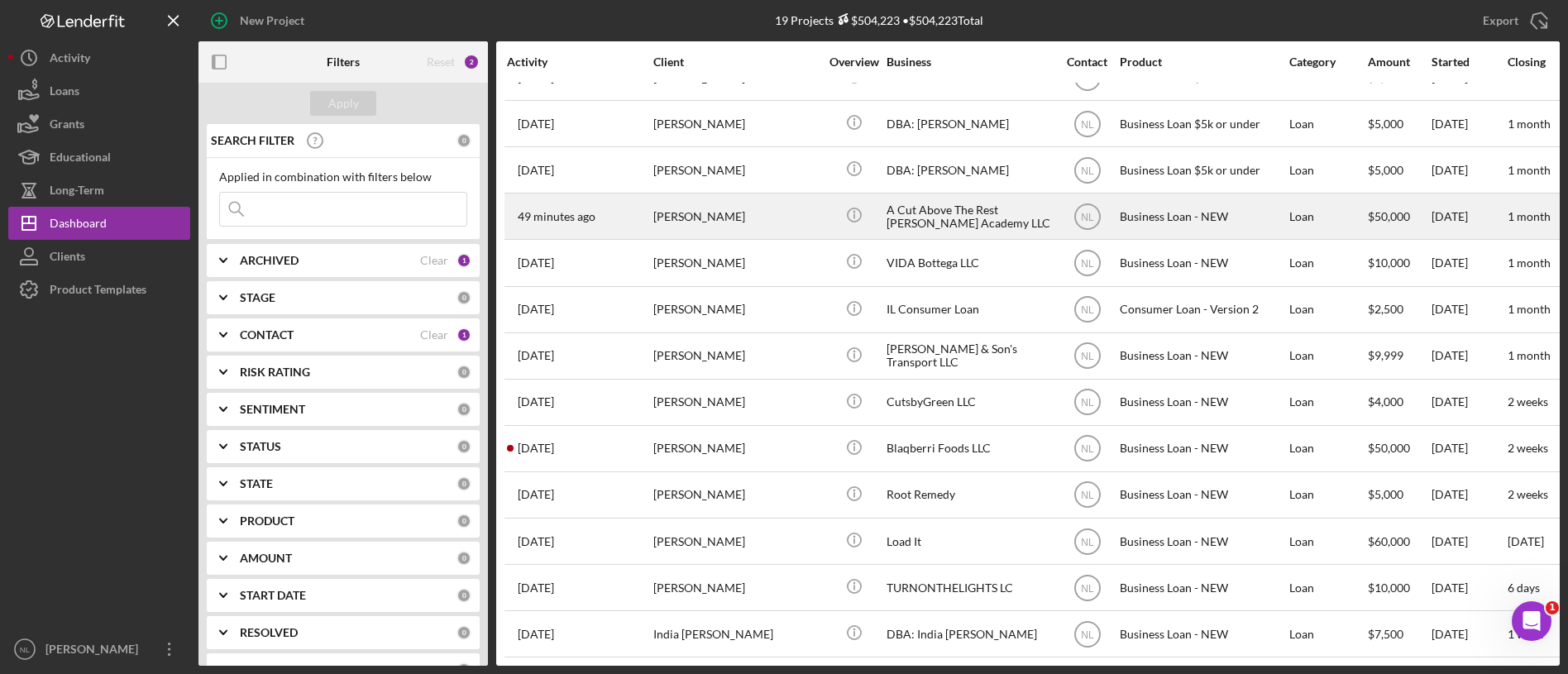
click at [719, 208] on div "[PERSON_NAME]" at bounding box center [736, 216] width 166 height 44
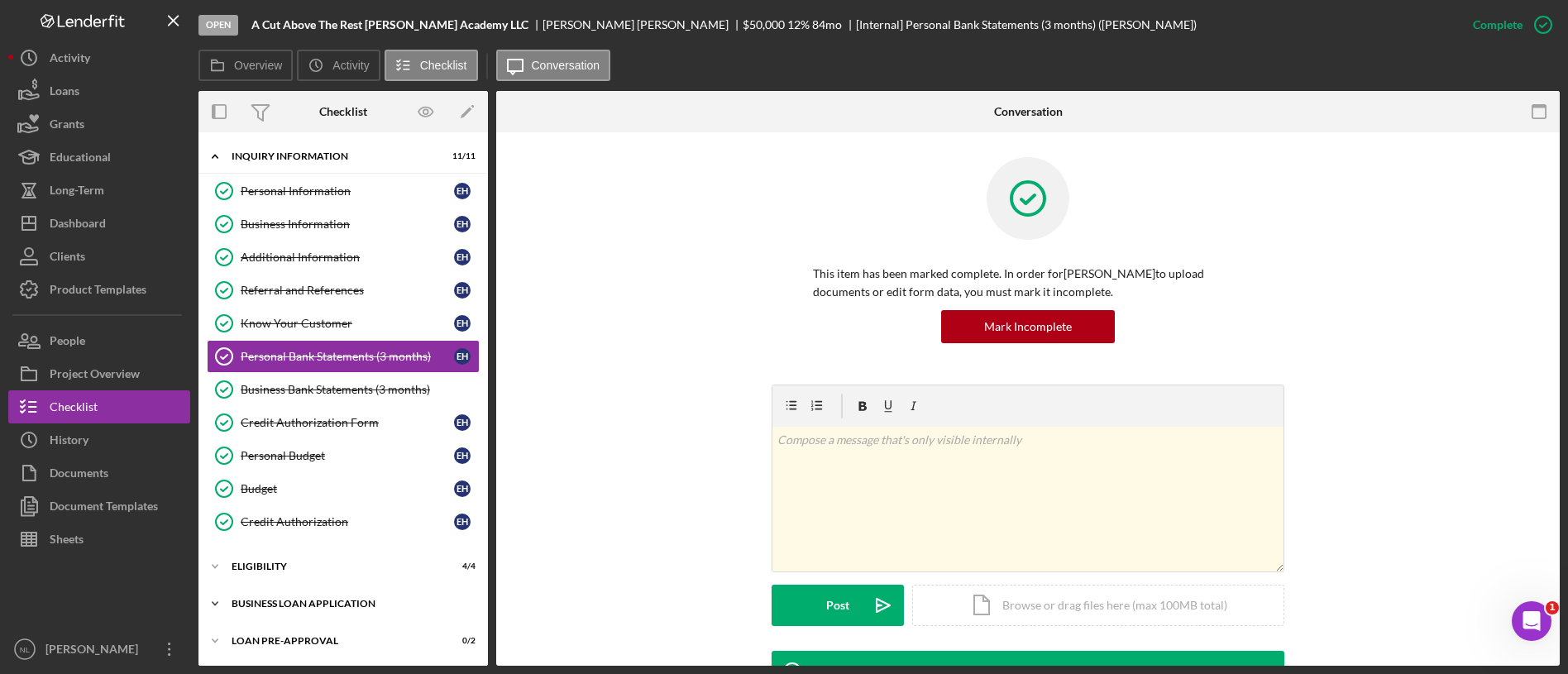
click at [336, 603] on div "BUSINESS LOAN APPLICATION" at bounding box center [349, 603] width 236 height 9
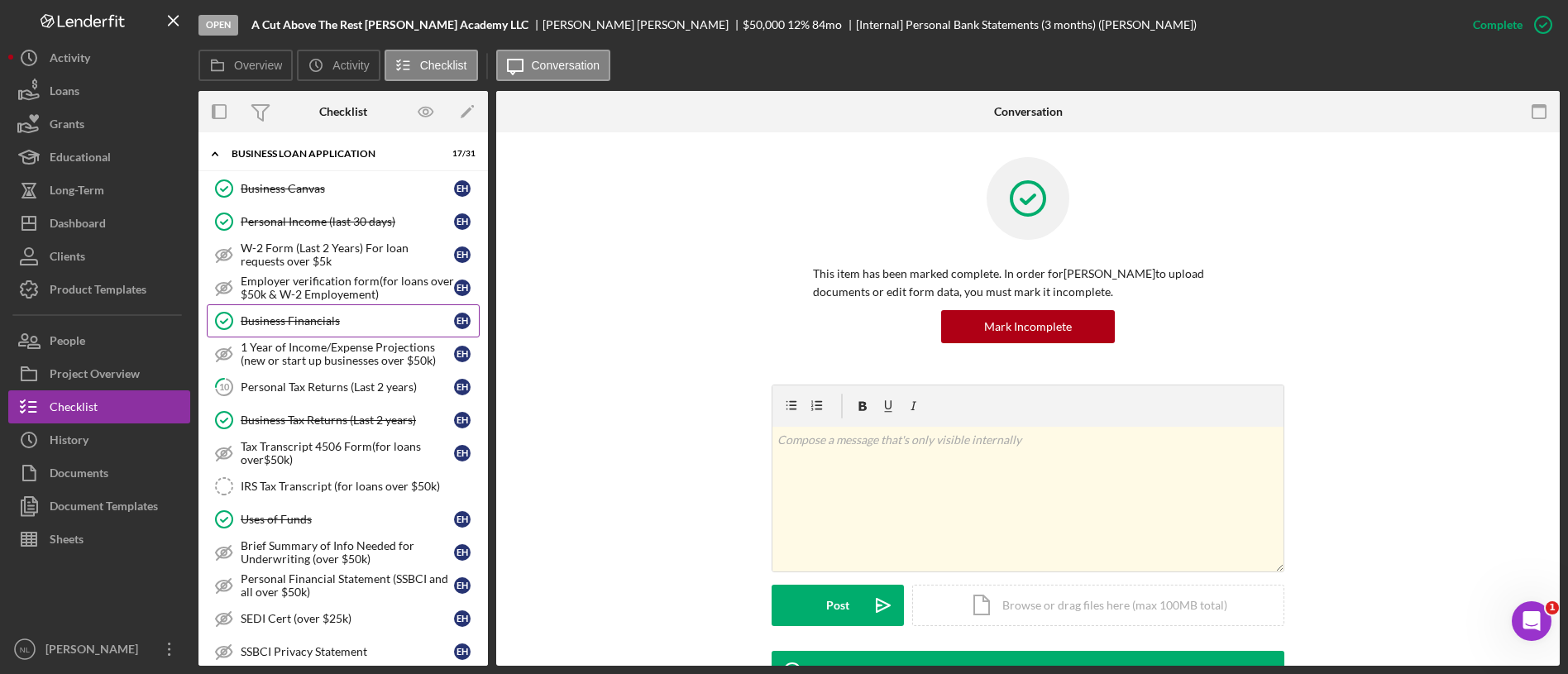
scroll to position [451, 0]
click at [323, 223] on div "Personal Income (last 30 days)" at bounding box center [347, 221] width 213 height 13
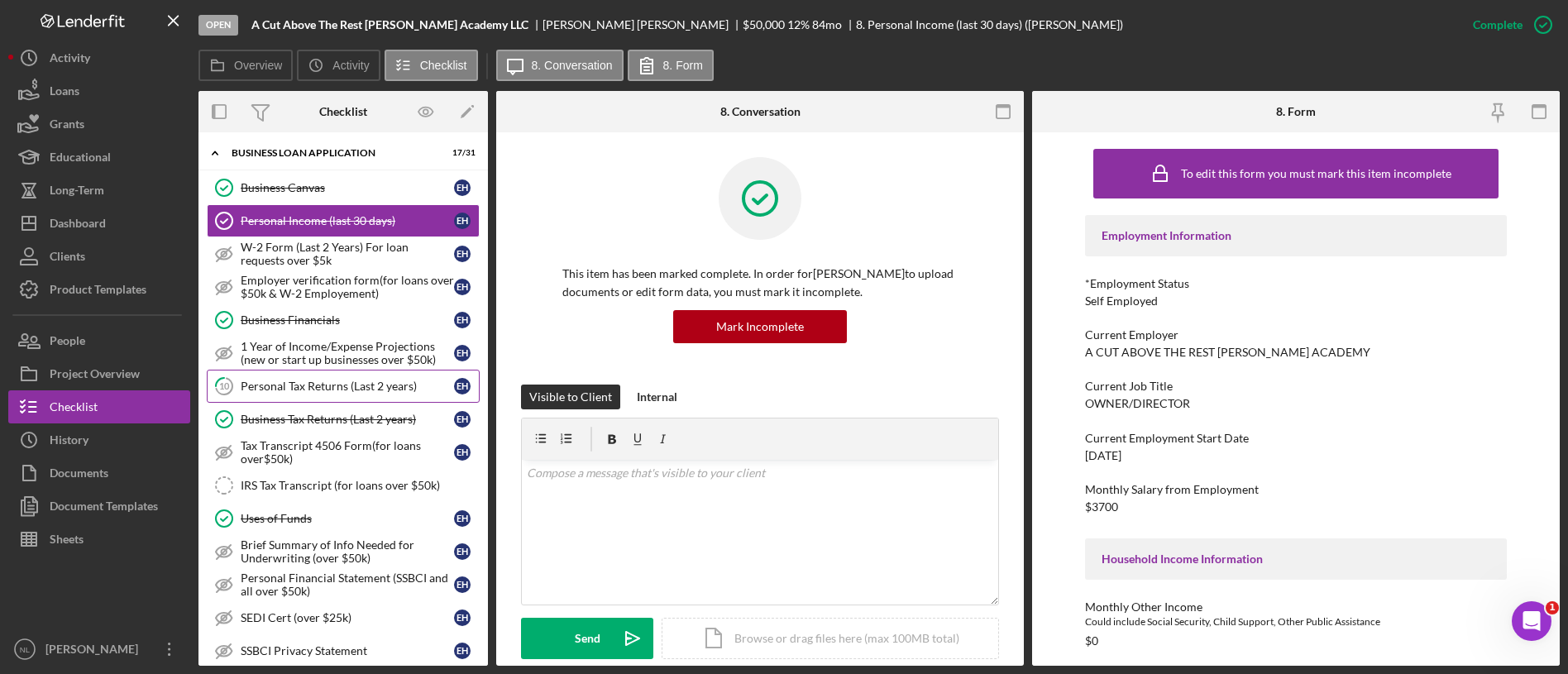
click at [309, 372] on link "10 Personal Tax Returns (Last 2 years) E H" at bounding box center [343, 385] width 273 height 33
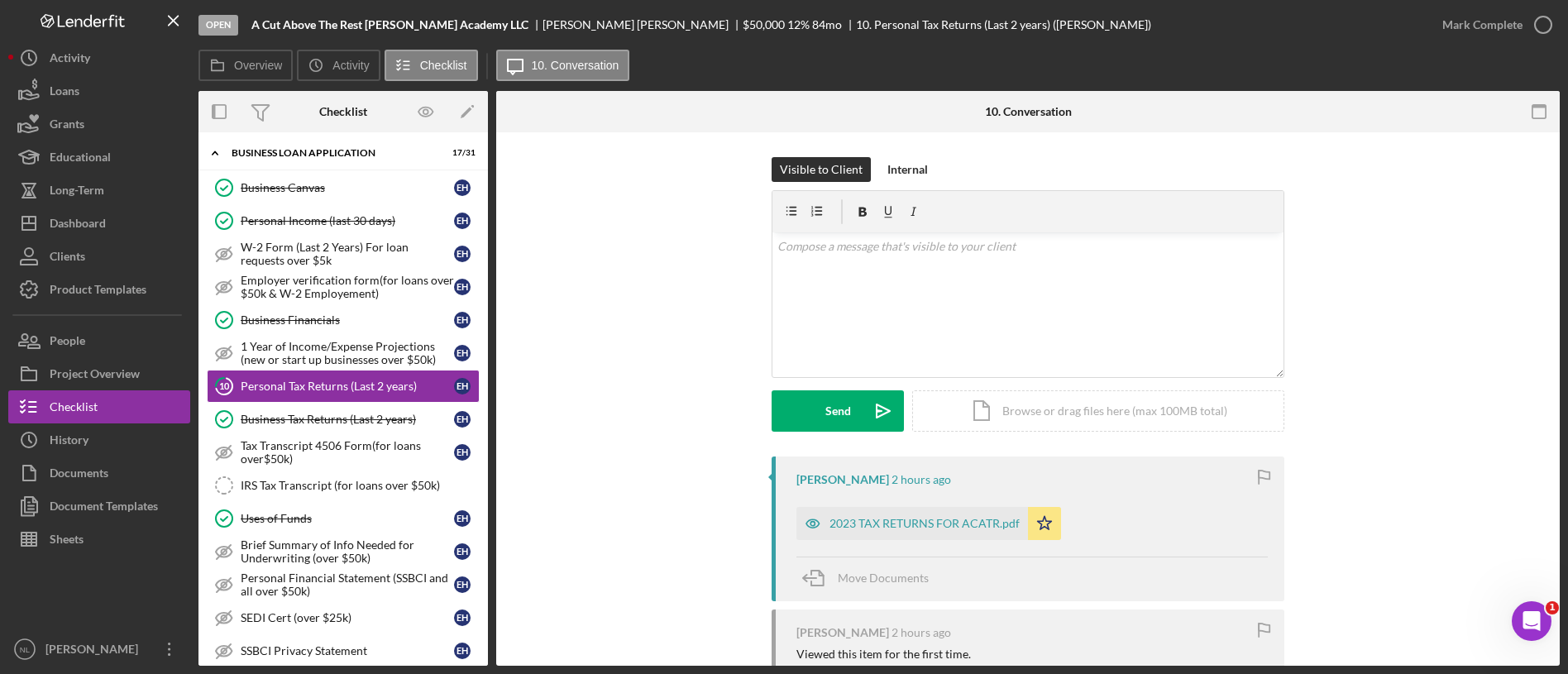
scroll to position [225, 0]
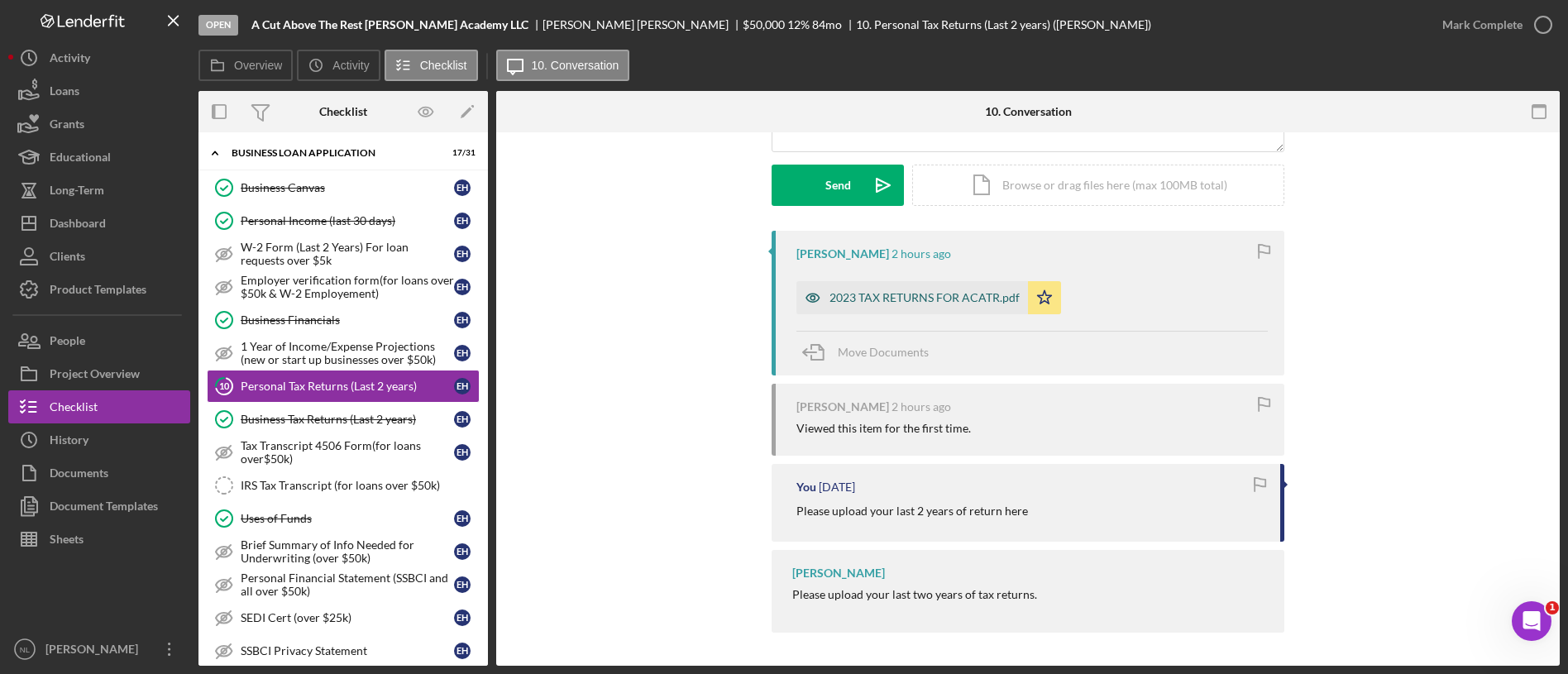
click at [919, 294] on div "2023 TAX RETURNS FOR ACATR.pdf" at bounding box center [924, 297] width 190 height 13
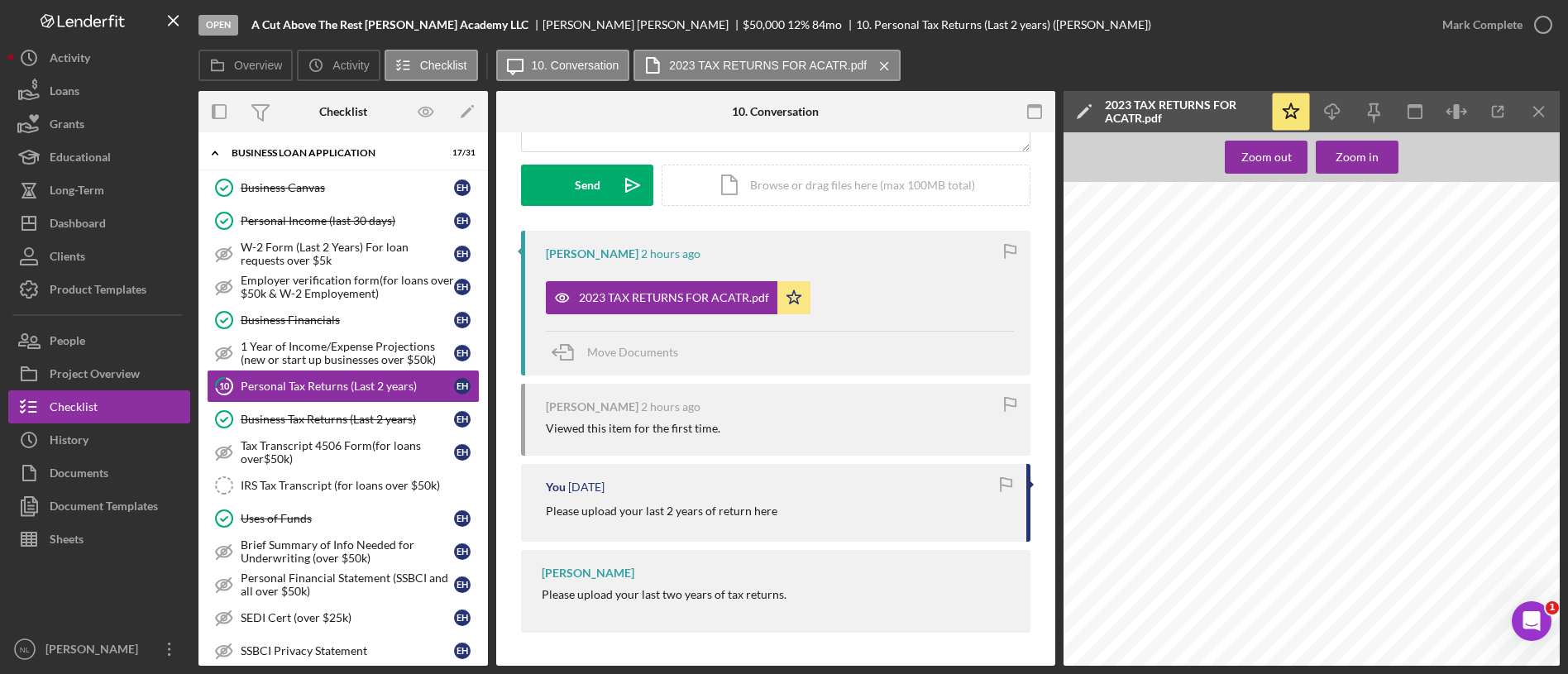
scroll to position [10014, 0]
click at [1559, 112] on div "Icon/Star Icon/Download Icon/Menu Close" at bounding box center [1416, 112] width 290 height 42
click at [1536, 130] on div "Icon/Star Icon/Download Icon/Menu Close" at bounding box center [1416, 112] width 290 height 42
click at [1541, 109] on line "button" at bounding box center [1539, 112] width 9 height 9
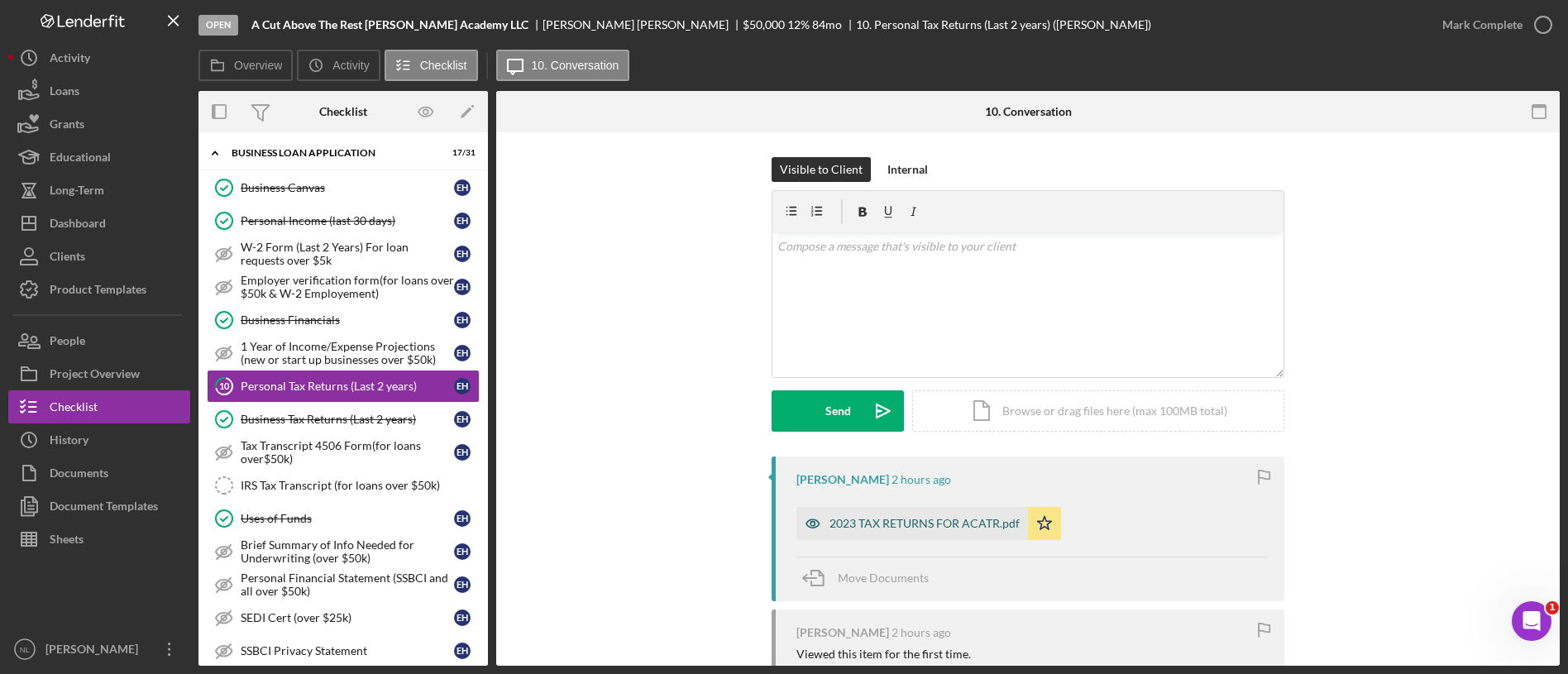
scroll to position [156, 0]
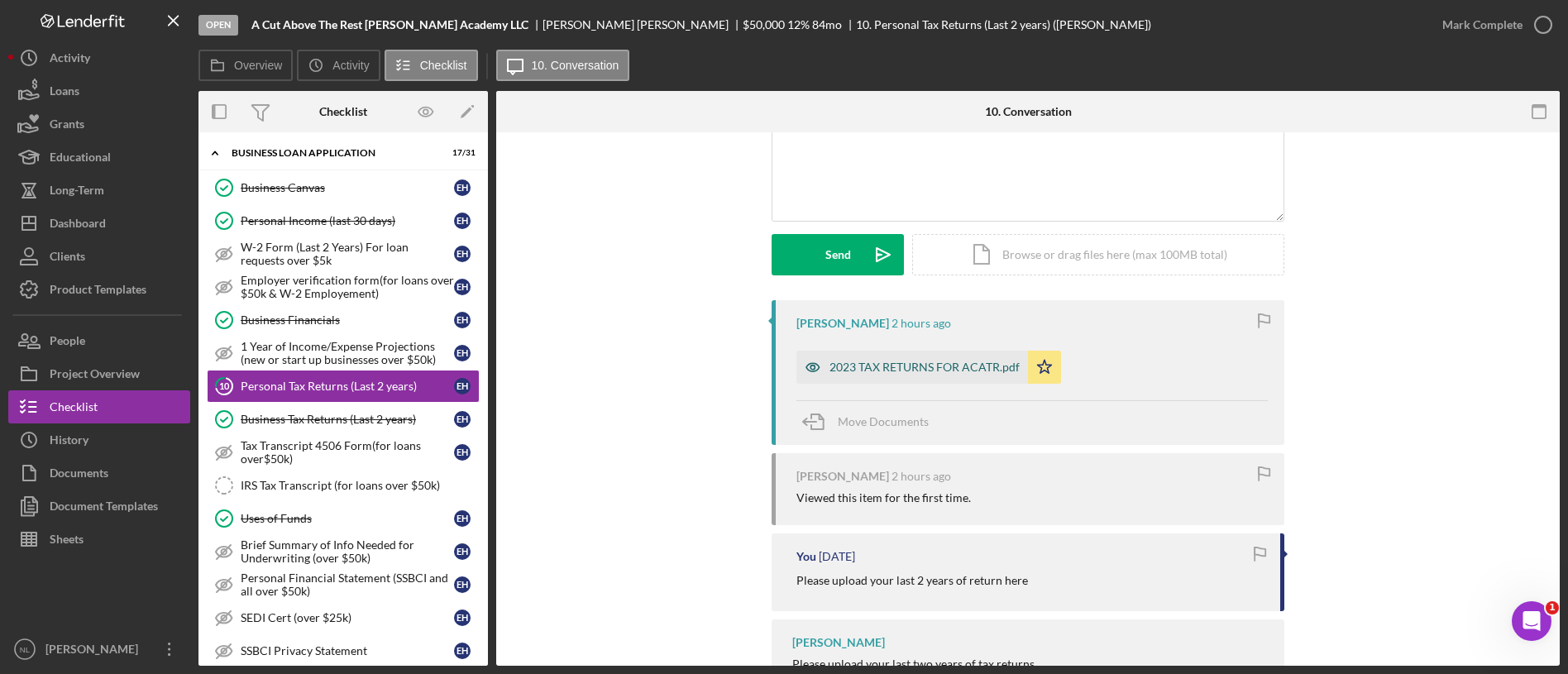
click at [869, 358] on div "2023 TAX RETURNS FOR ACATR.pdf" at bounding box center [912, 366] width 232 height 33
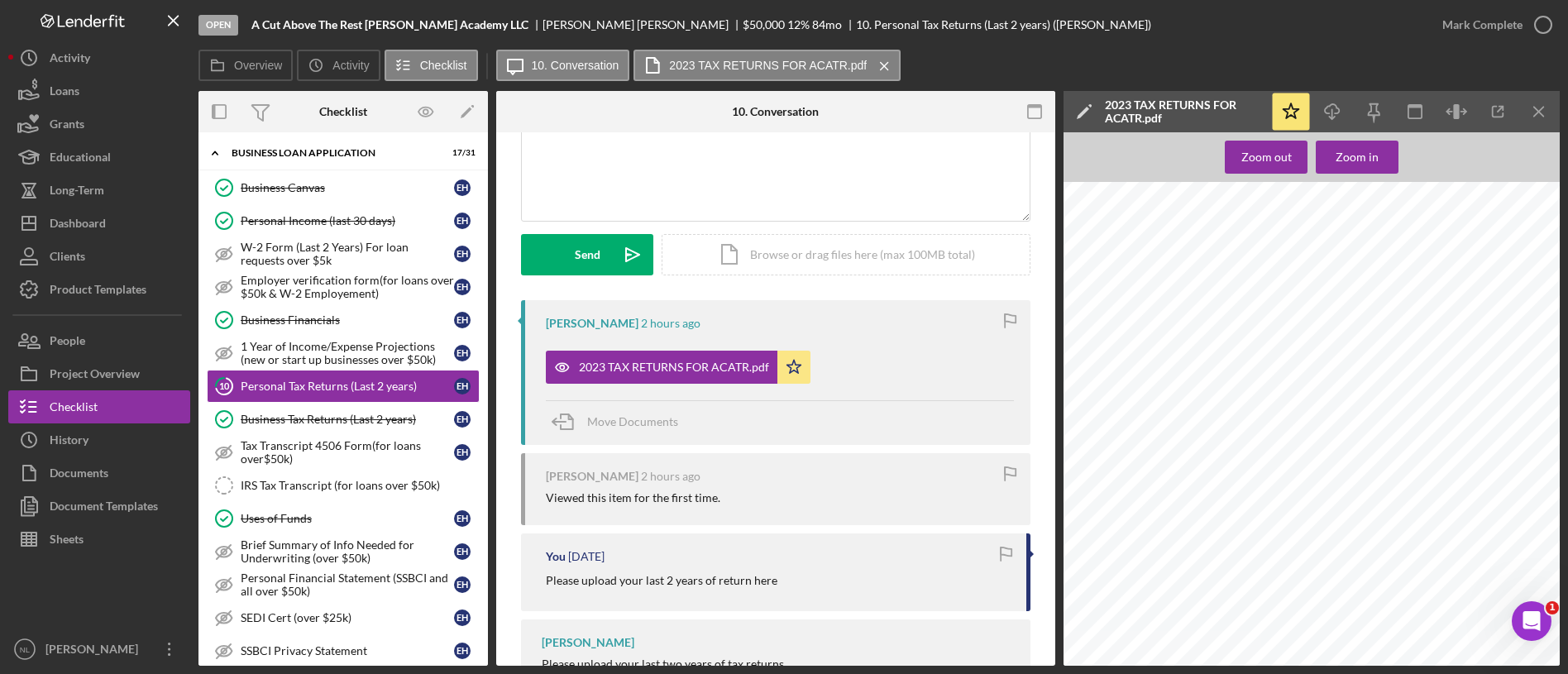
scroll to position [0, 0]
click at [1541, 124] on icon "Icon/Menu Close" at bounding box center [1539, 112] width 37 height 37
